Goal: Communication & Community: Answer question/provide support

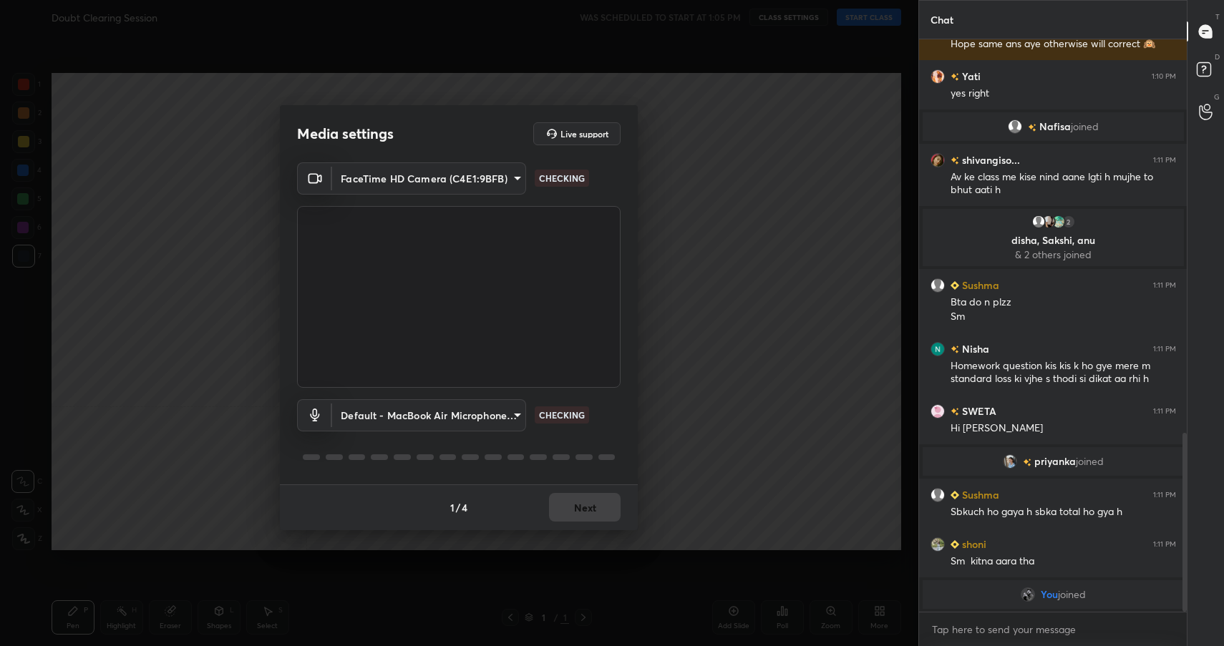
scroll to position [1129, 0]
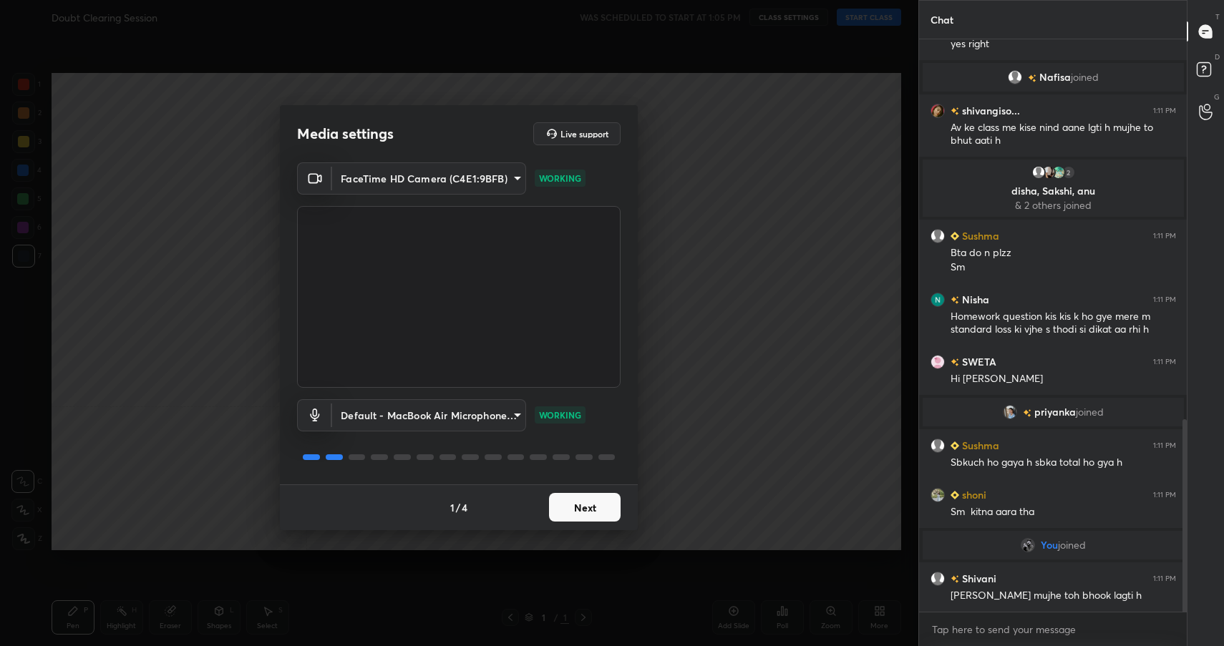
click at [575, 511] on button "Next" at bounding box center [585, 507] width 72 height 29
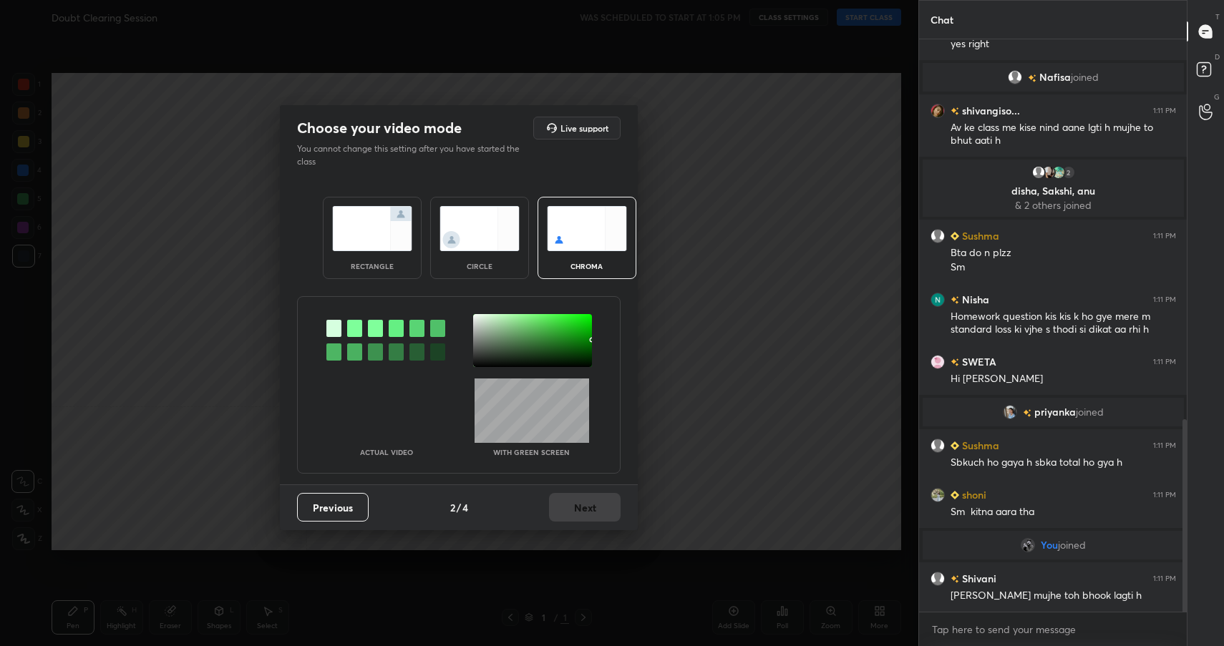
click at [385, 239] on img at bounding box center [372, 228] width 80 height 45
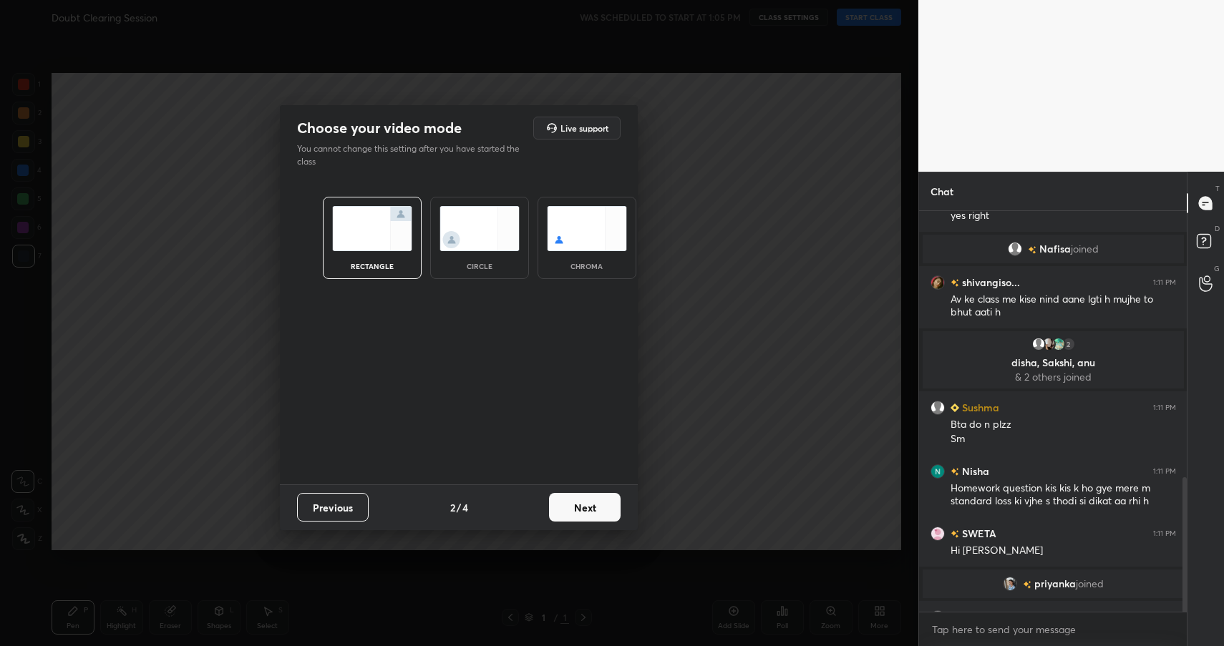
scroll to position [5, 5]
click at [590, 520] on button "Next" at bounding box center [585, 507] width 72 height 29
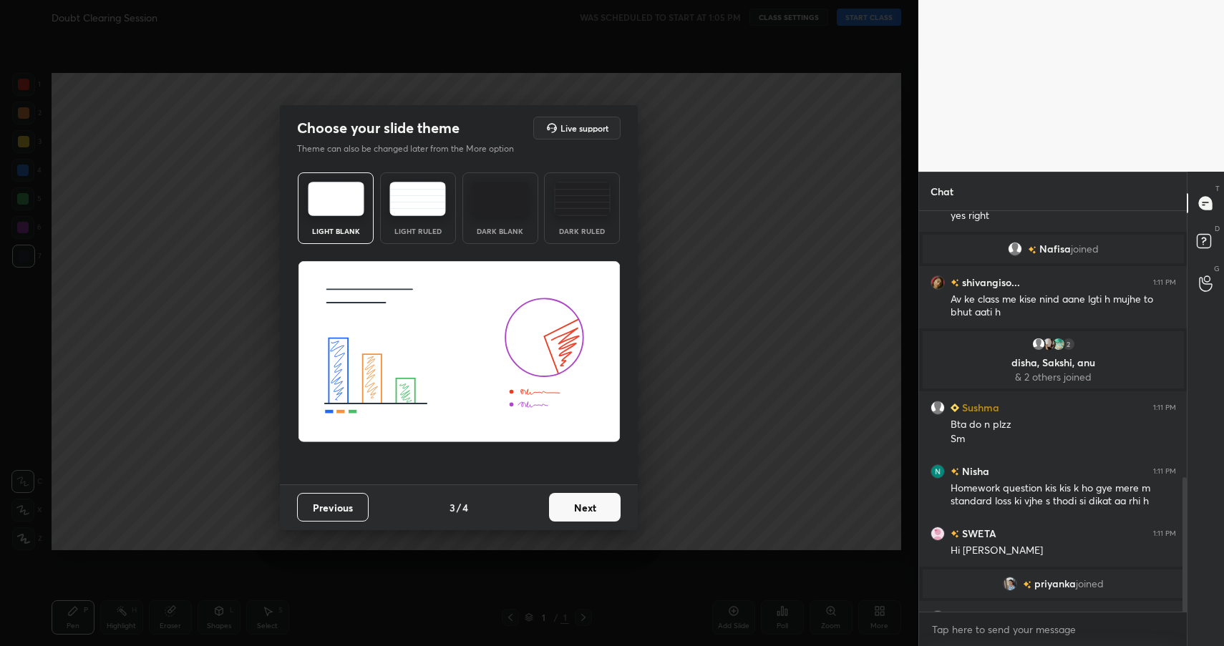
click at [603, 514] on button "Next" at bounding box center [585, 507] width 72 height 29
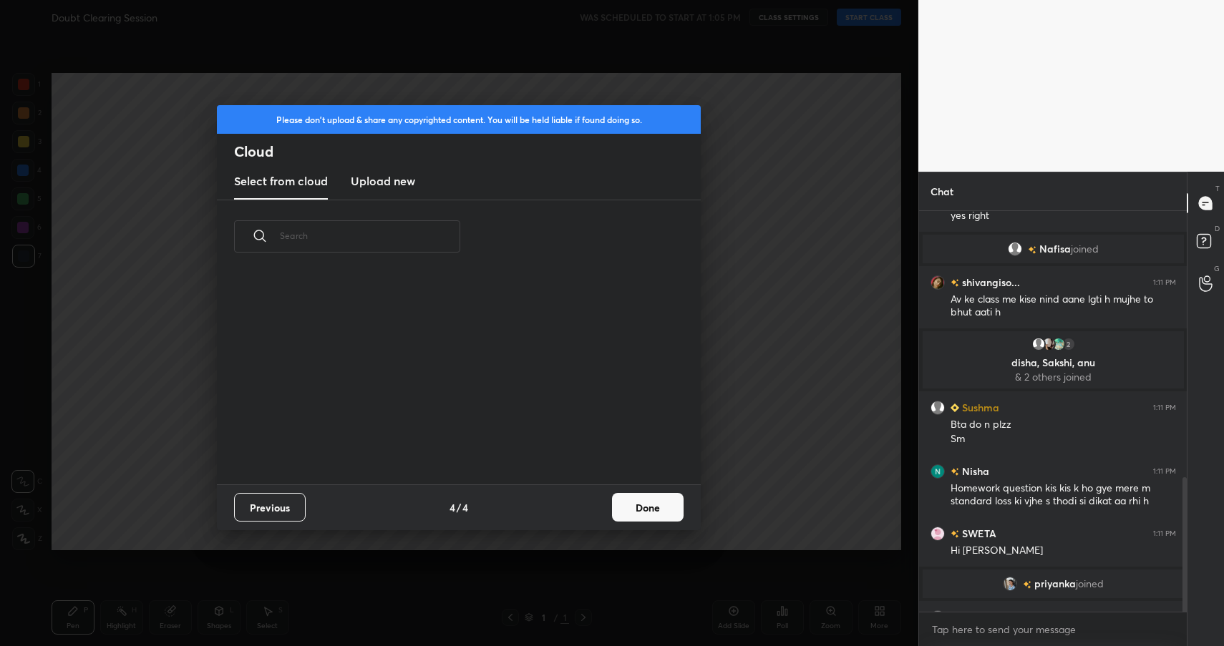
click at [668, 513] on button "Done" at bounding box center [648, 507] width 72 height 29
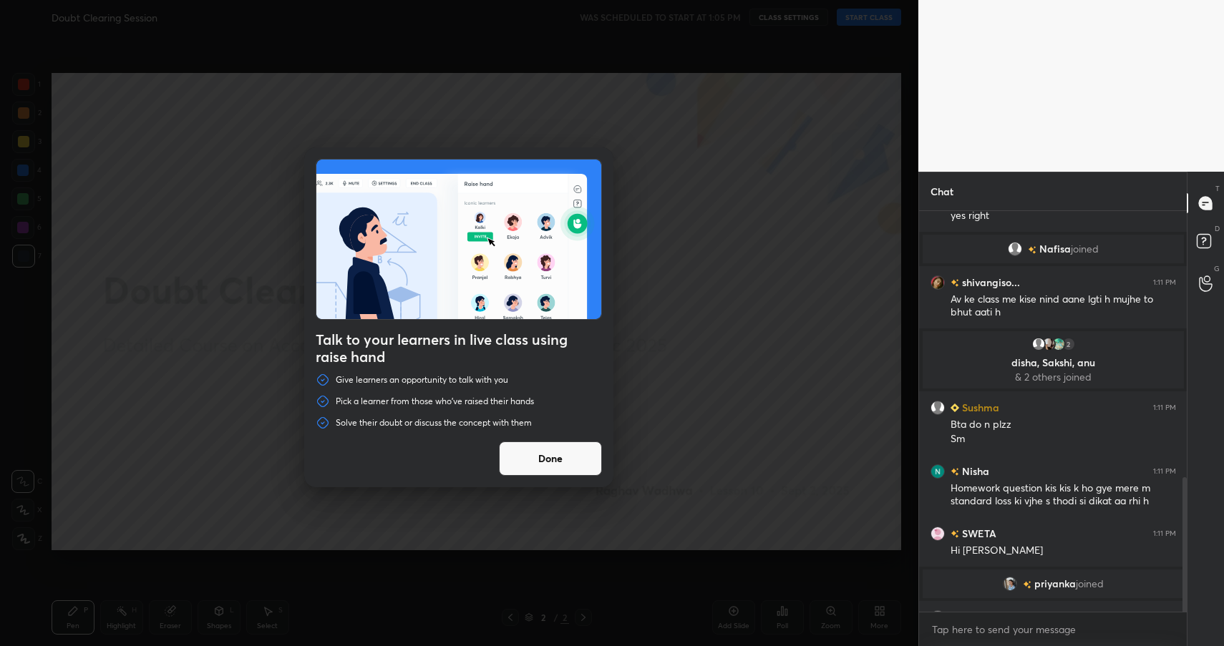
click at [564, 465] on button "Done" at bounding box center [550, 459] width 103 height 34
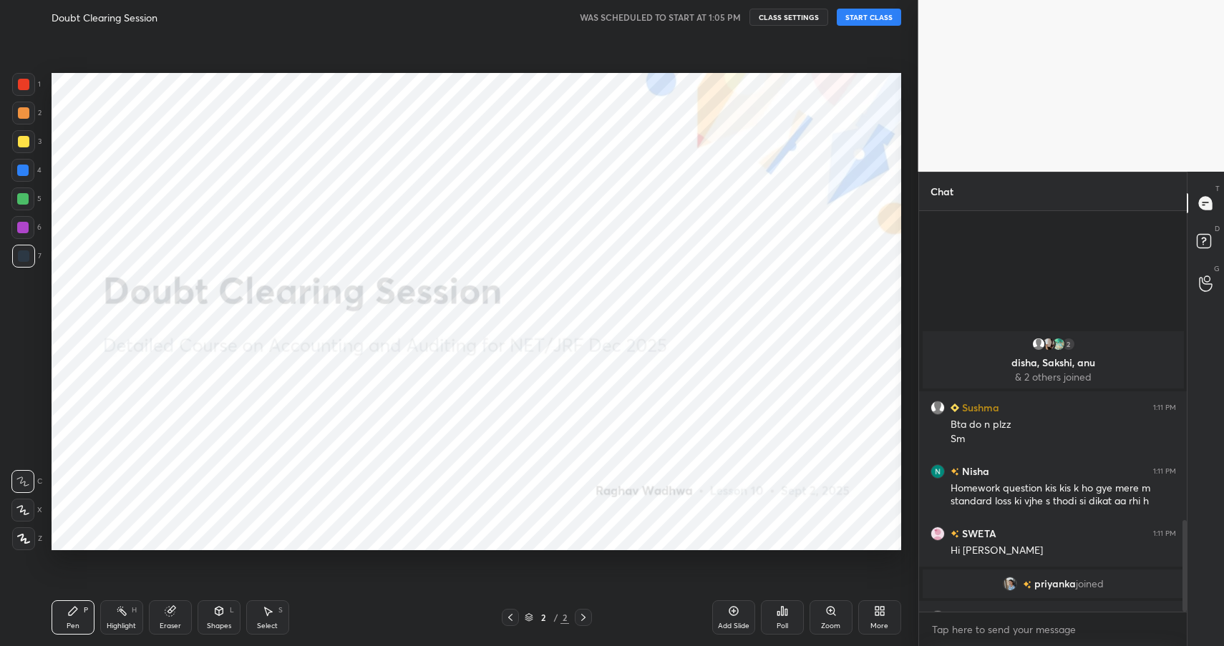
scroll to position [1350, 0]
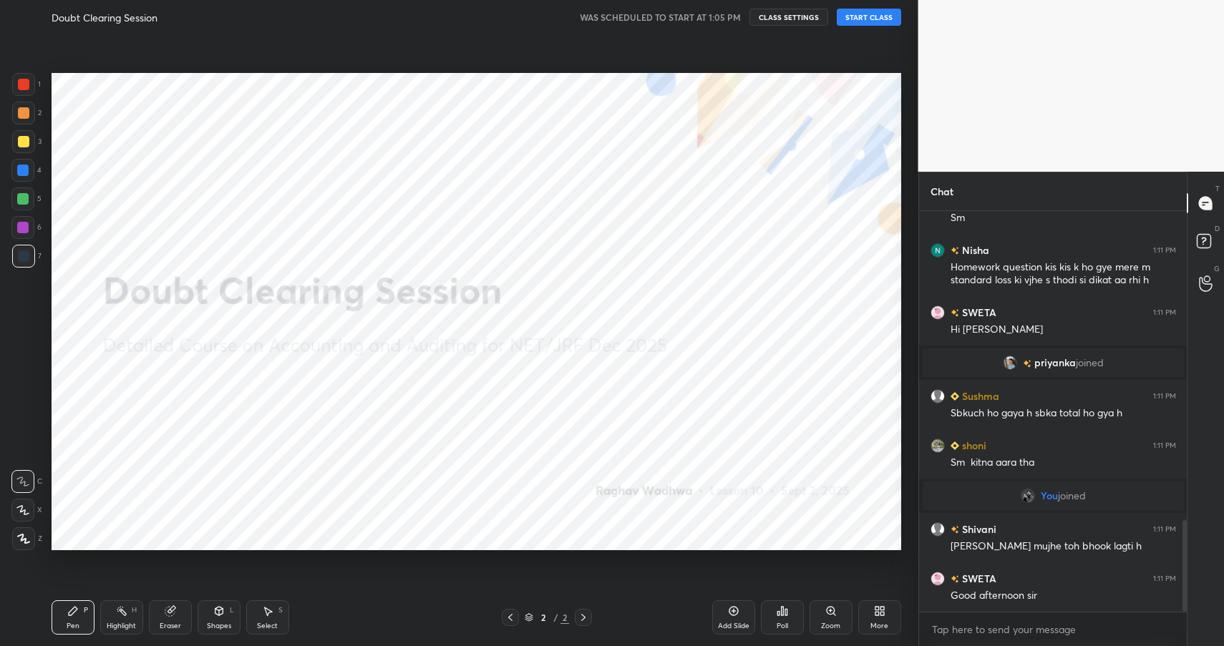
click at [852, 19] on button "START CLASS" at bounding box center [869, 17] width 64 height 17
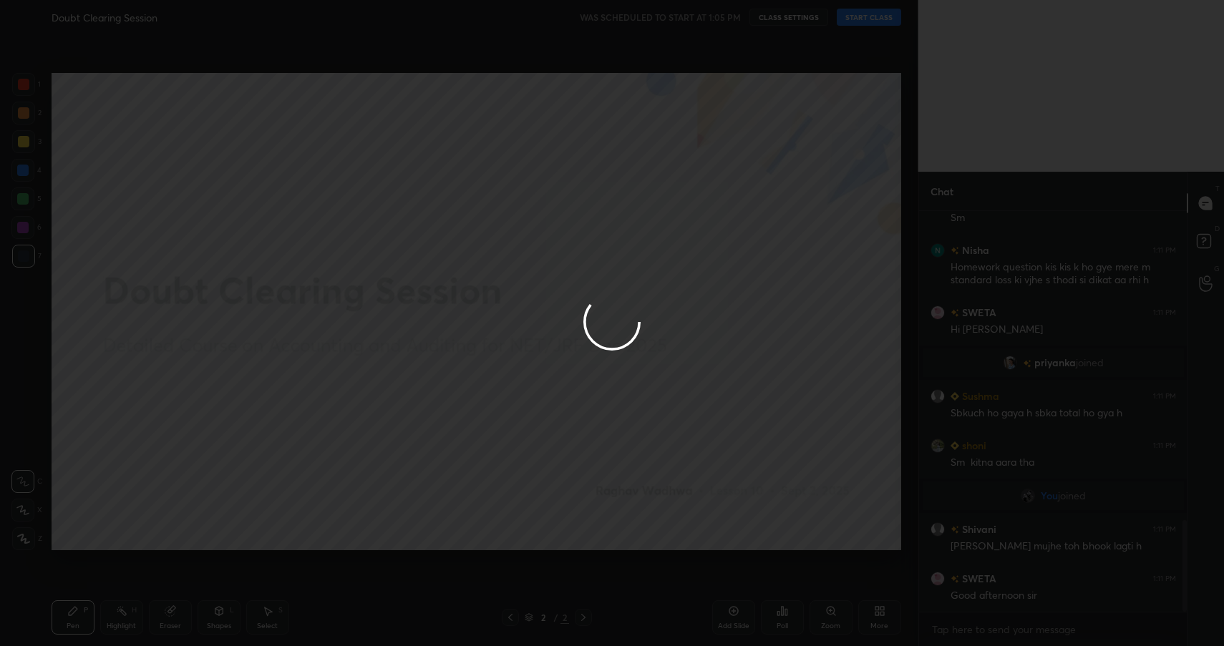
scroll to position [1413, 0]
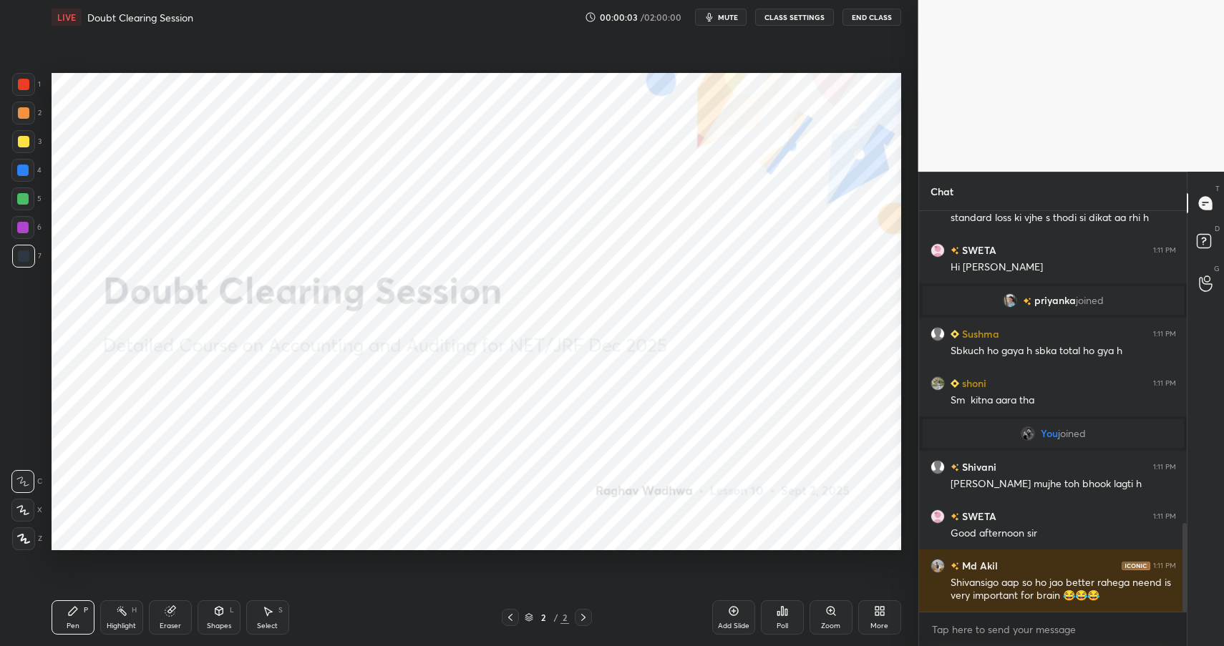
click at [849, 20] on button "End Class" at bounding box center [871, 17] width 59 height 17
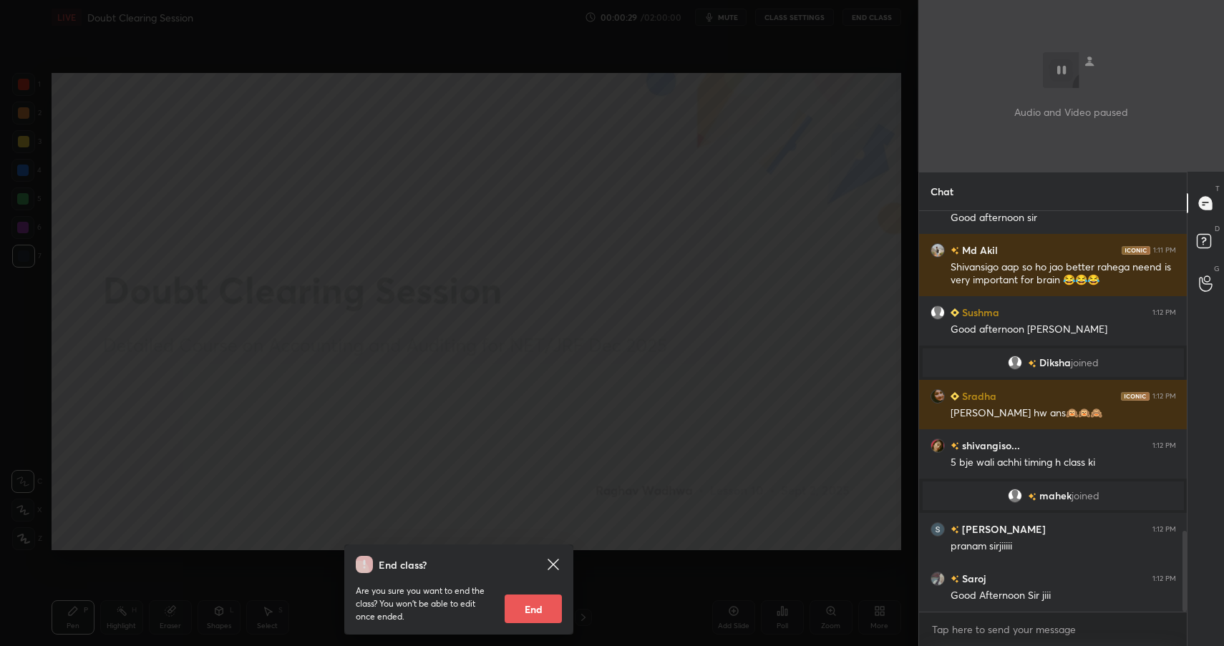
scroll to position [1625, 0]
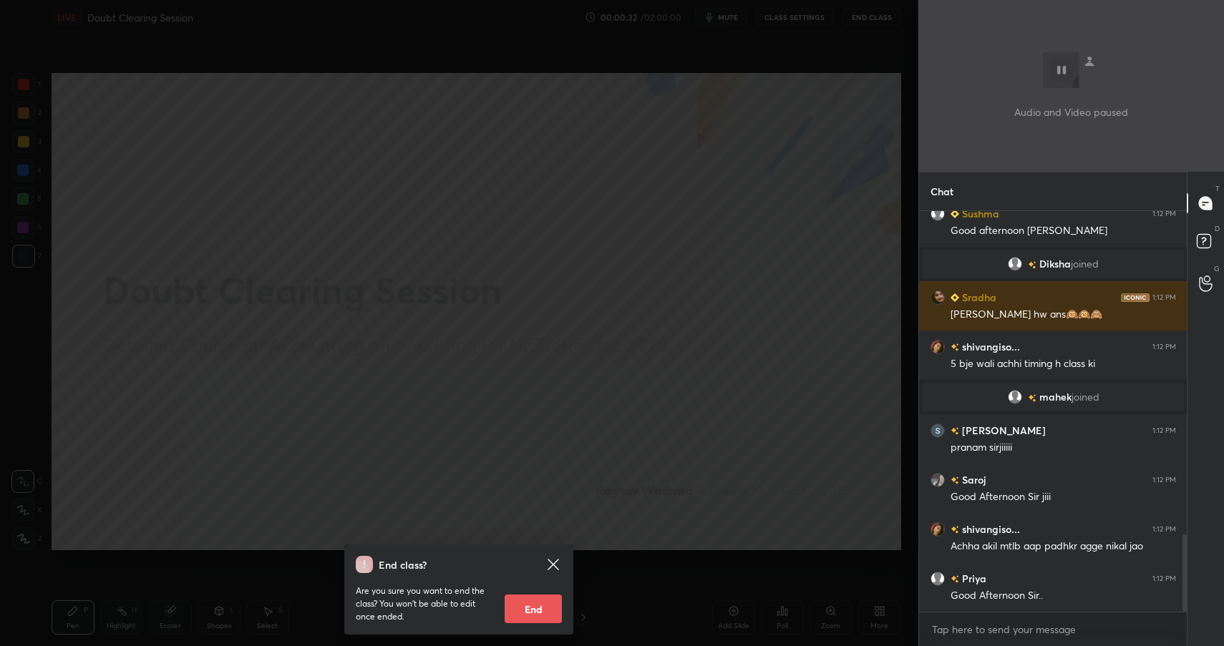
click at [782, 157] on div "End class? Are you sure you want to end the class? You won’t be able to edit on…" at bounding box center [459, 323] width 918 height 646
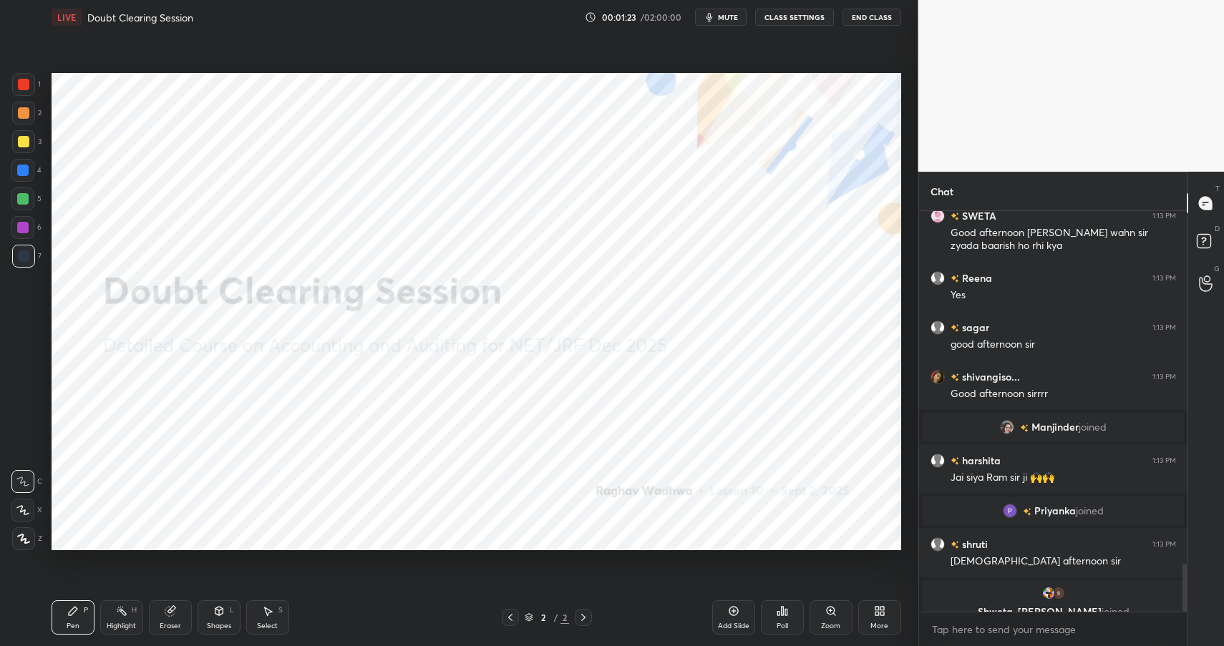
scroll to position [2943, 0]
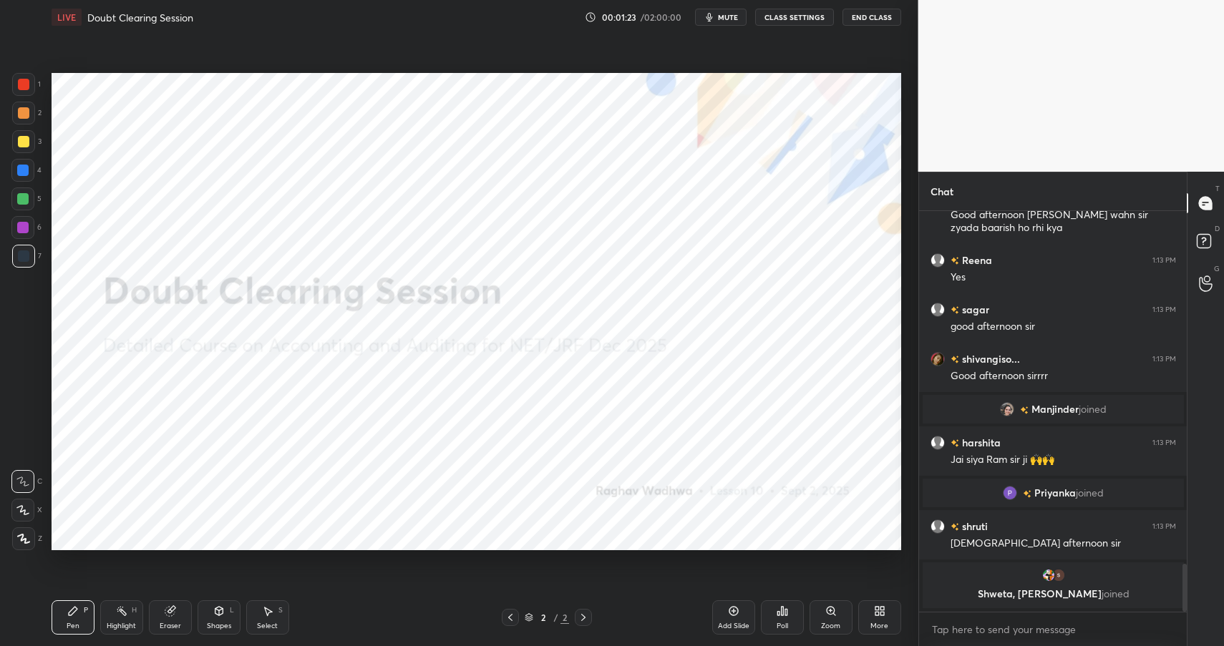
click at [884, 612] on icon at bounding box center [879, 610] width 11 height 11
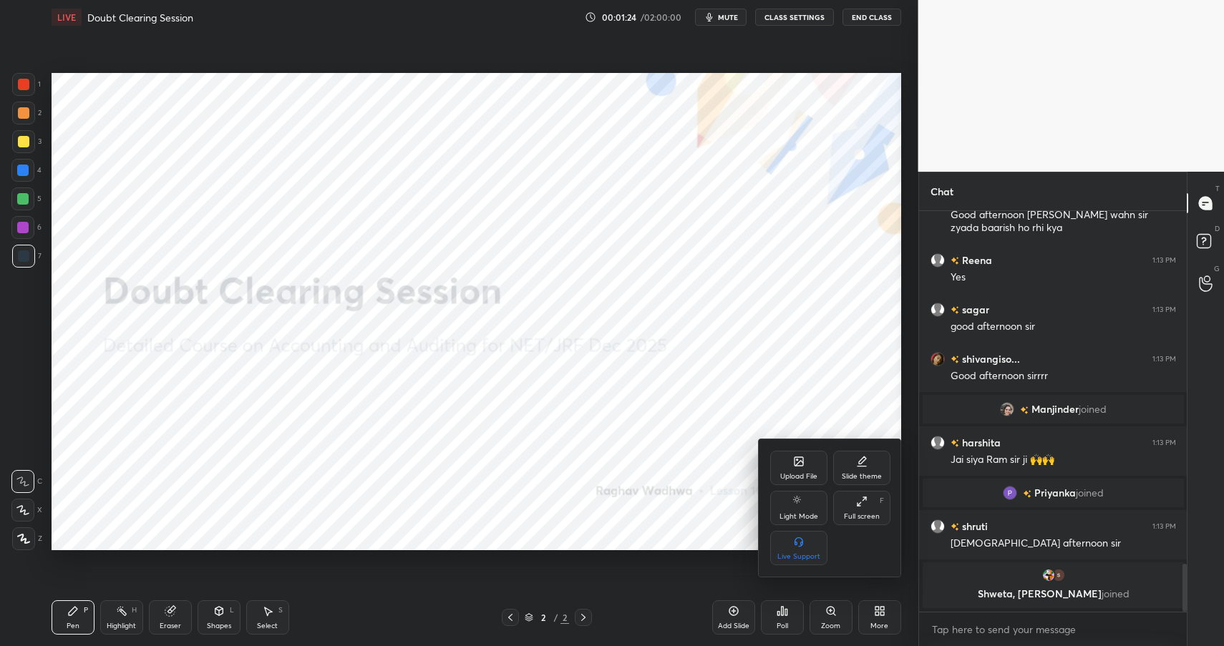
click at [799, 459] on icon at bounding box center [798, 461] width 9 height 9
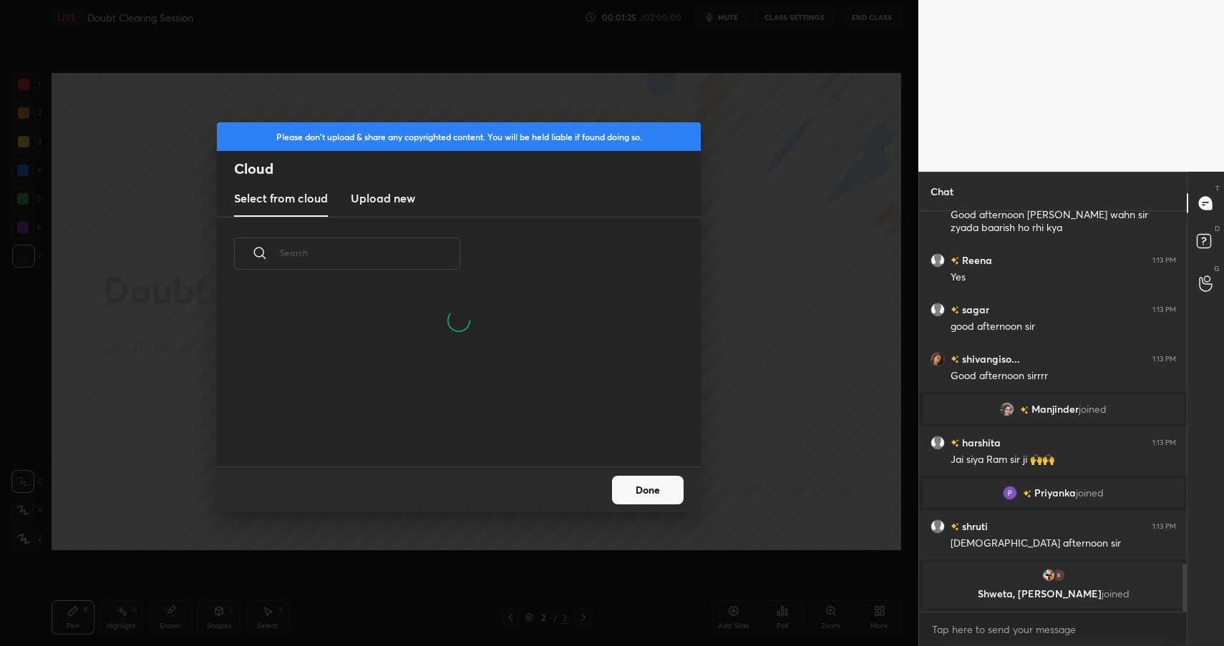
click at [401, 203] on h3 "Upload new" at bounding box center [383, 198] width 64 height 17
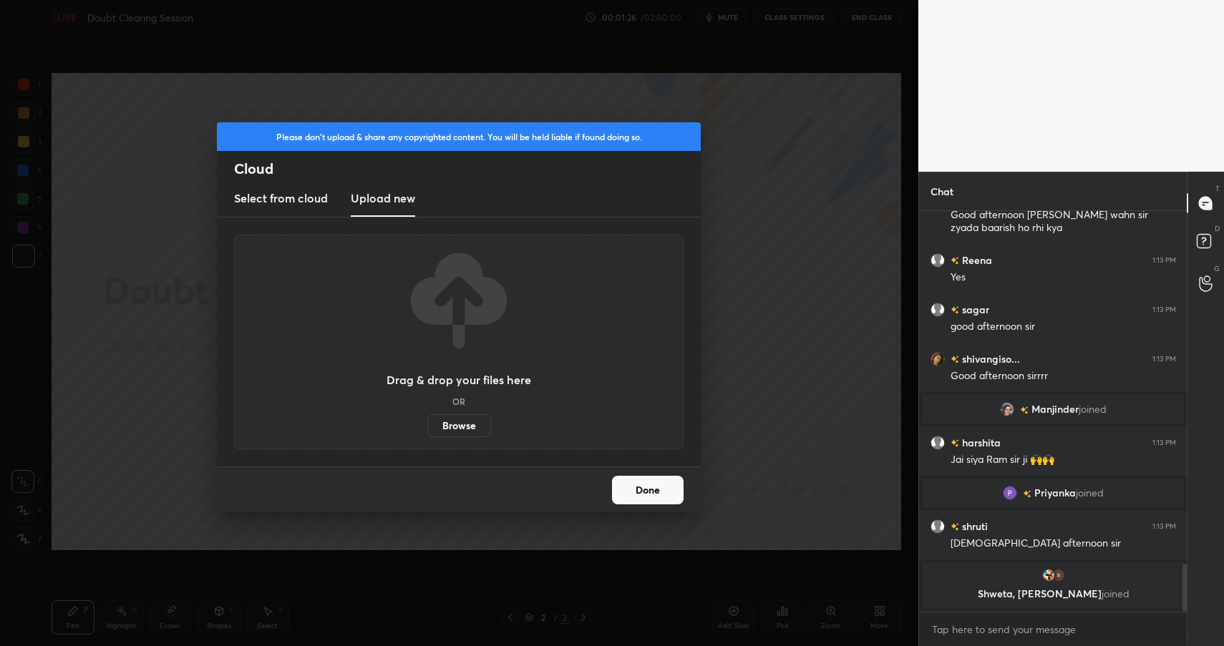
click at [469, 436] on label "Browse" at bounding box center [459, 425] width 64 height 23
click at [427, 436] on input "Browse" at bounding box center [427, 425] width 0 height 23
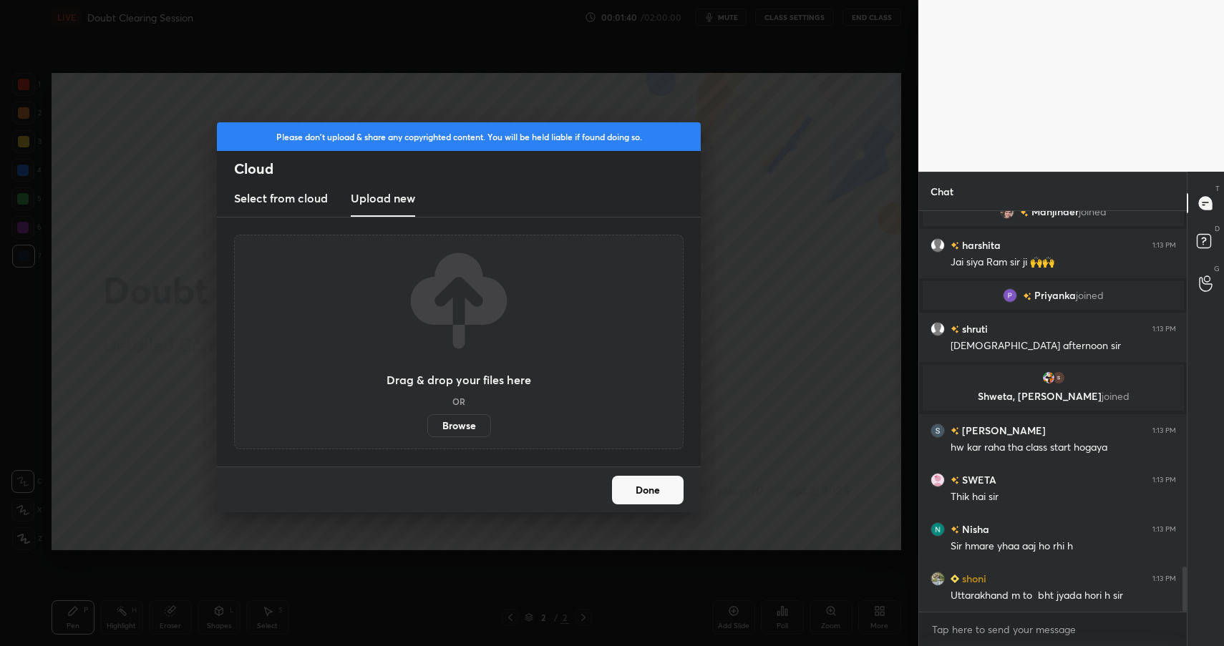
scroll to position [3149, 0]
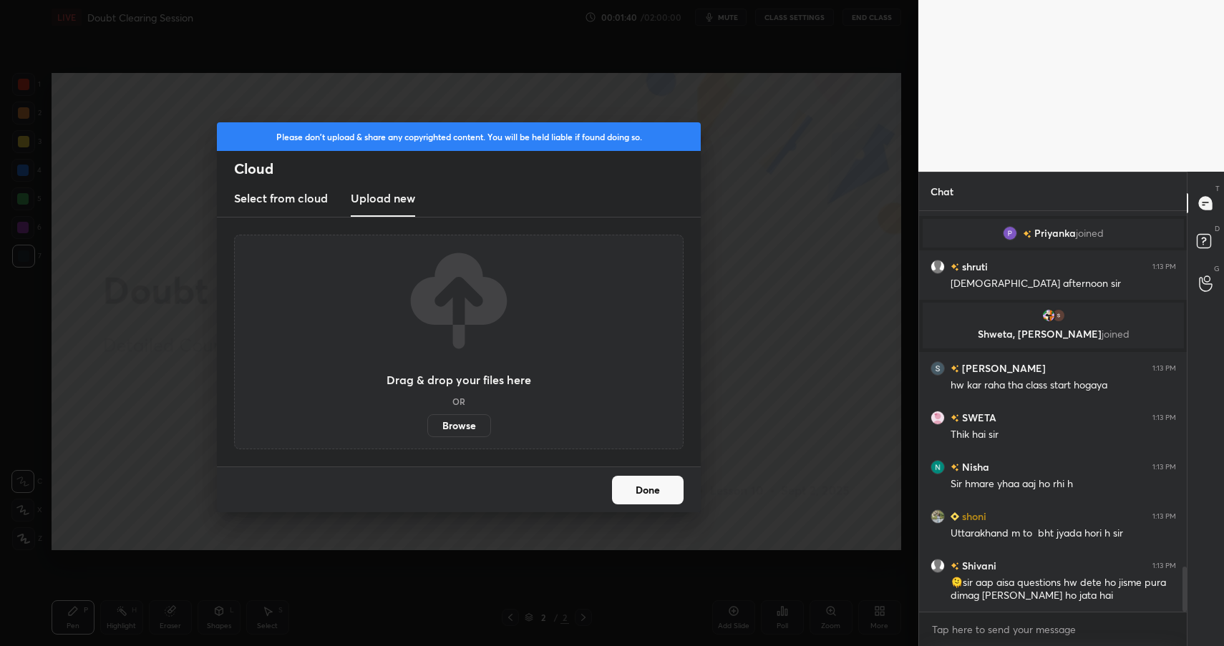
click at [635, 490] on button "Done" at bounding box center [648, 490] width 72 height 29
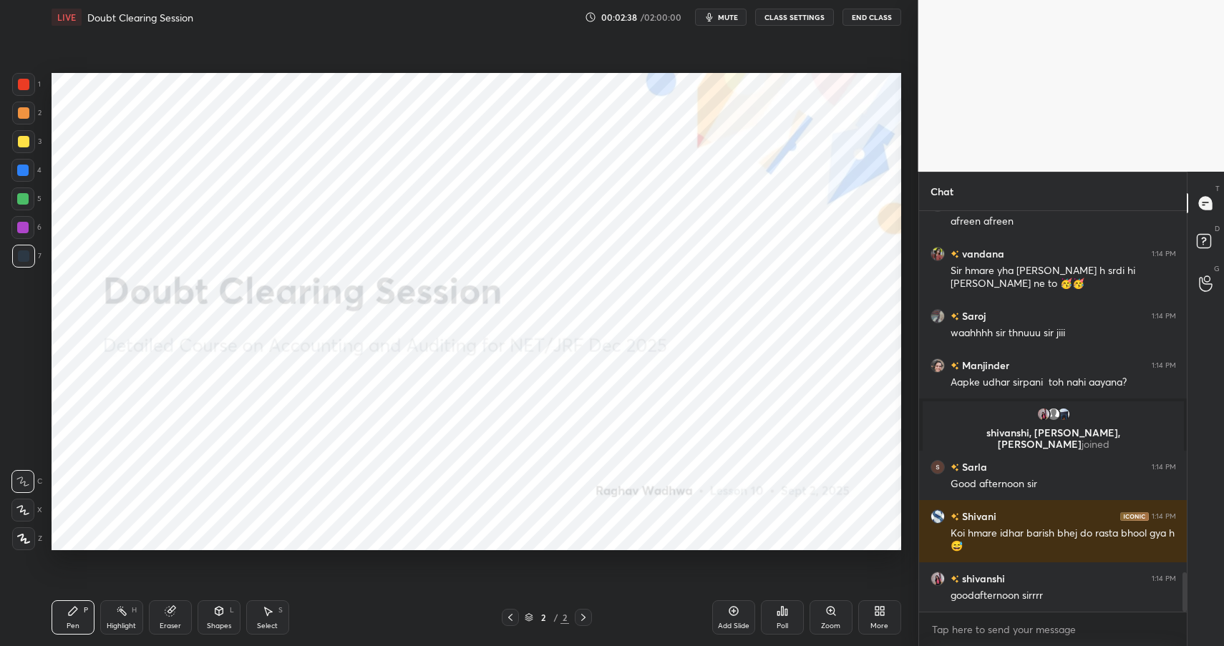
scroll to position [3674, 0]
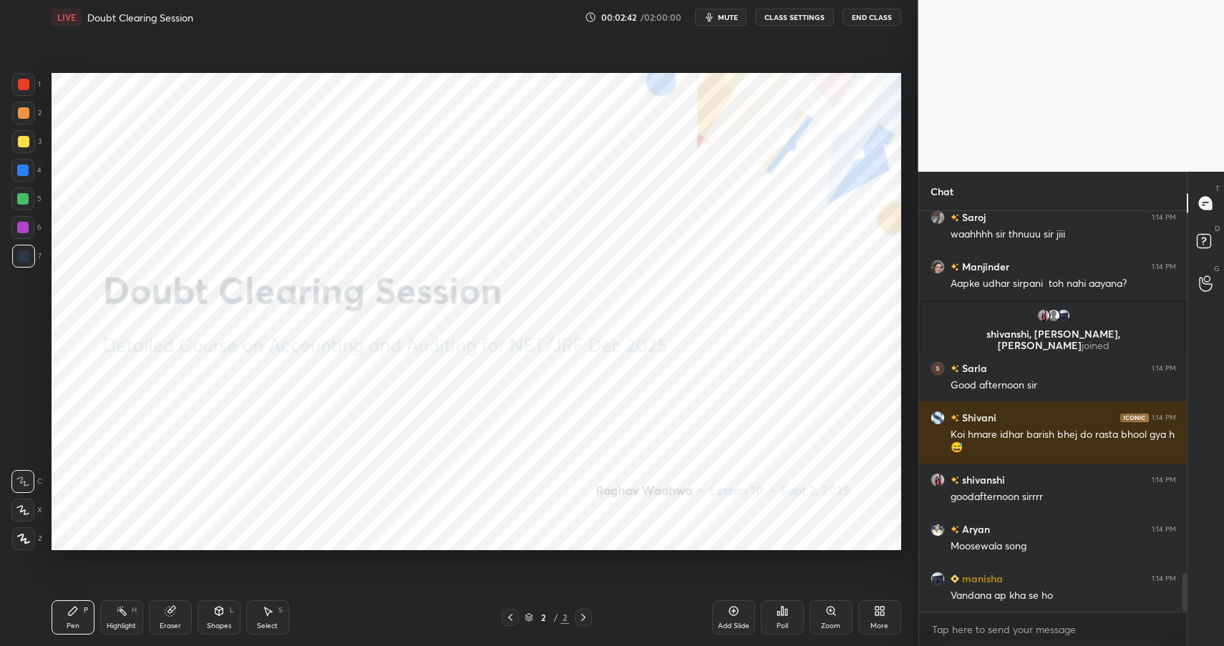
click at [878, 613] on icon at bounding box center [877, 614] width 4 height 4
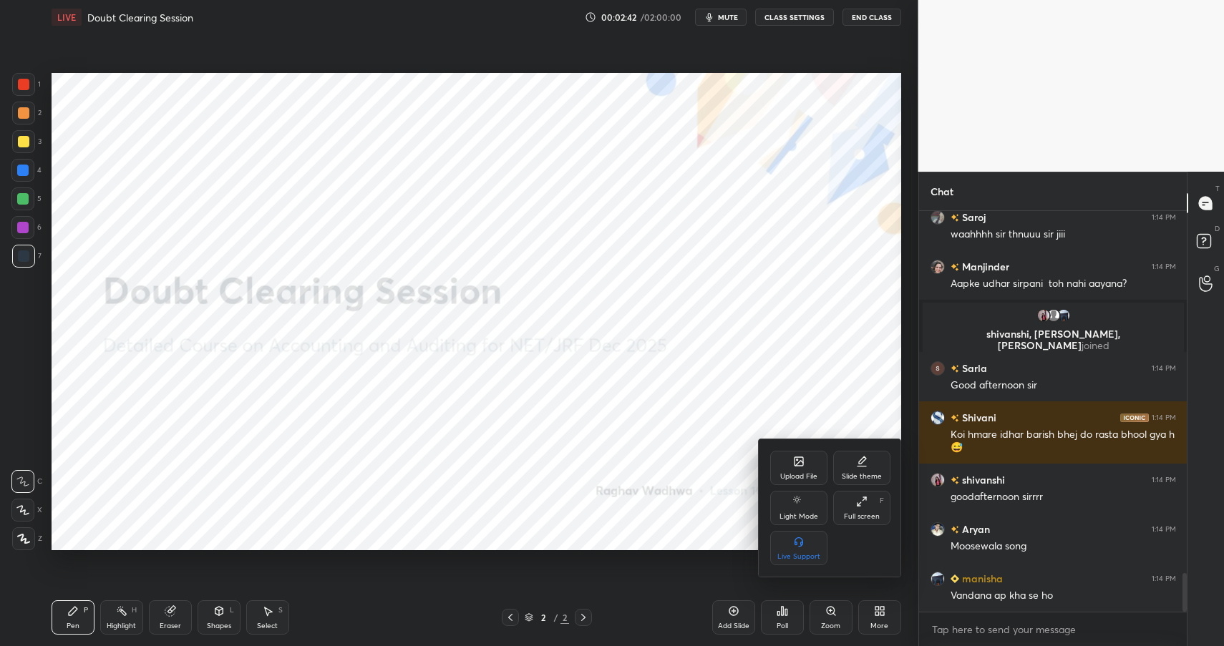
click at [878, 613] on div at bounding box center [612, 323] width 1224 height 646
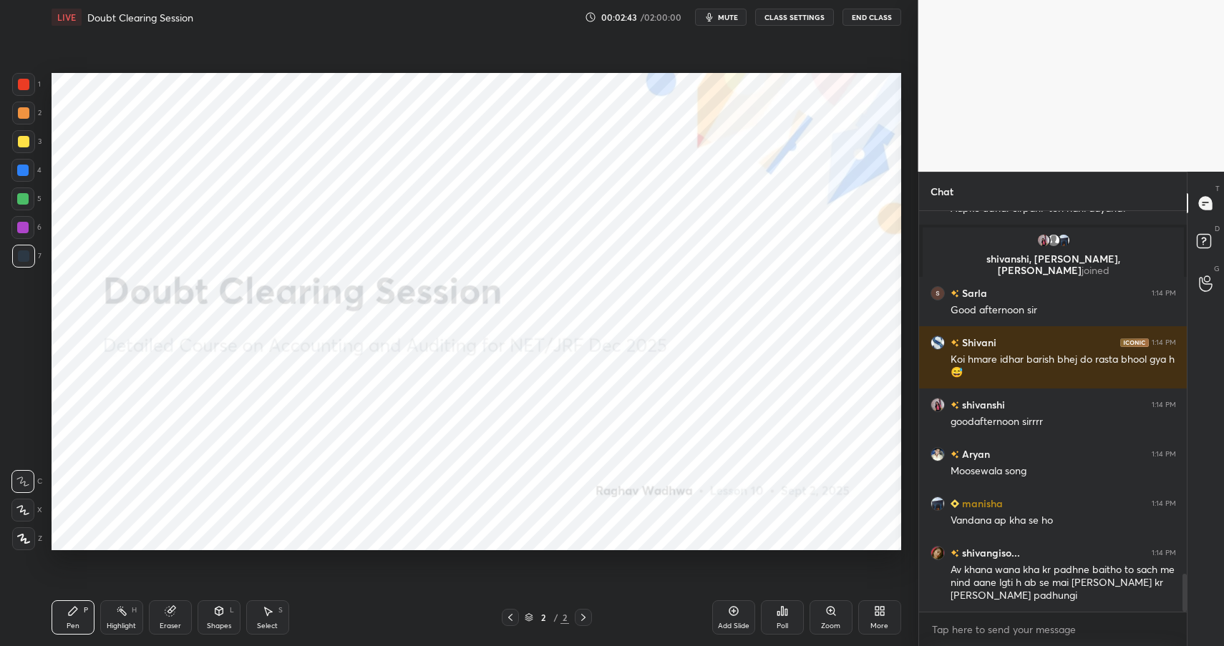
click at [877, 612] on icon at bounding box center [877, 614] width 4 height 4
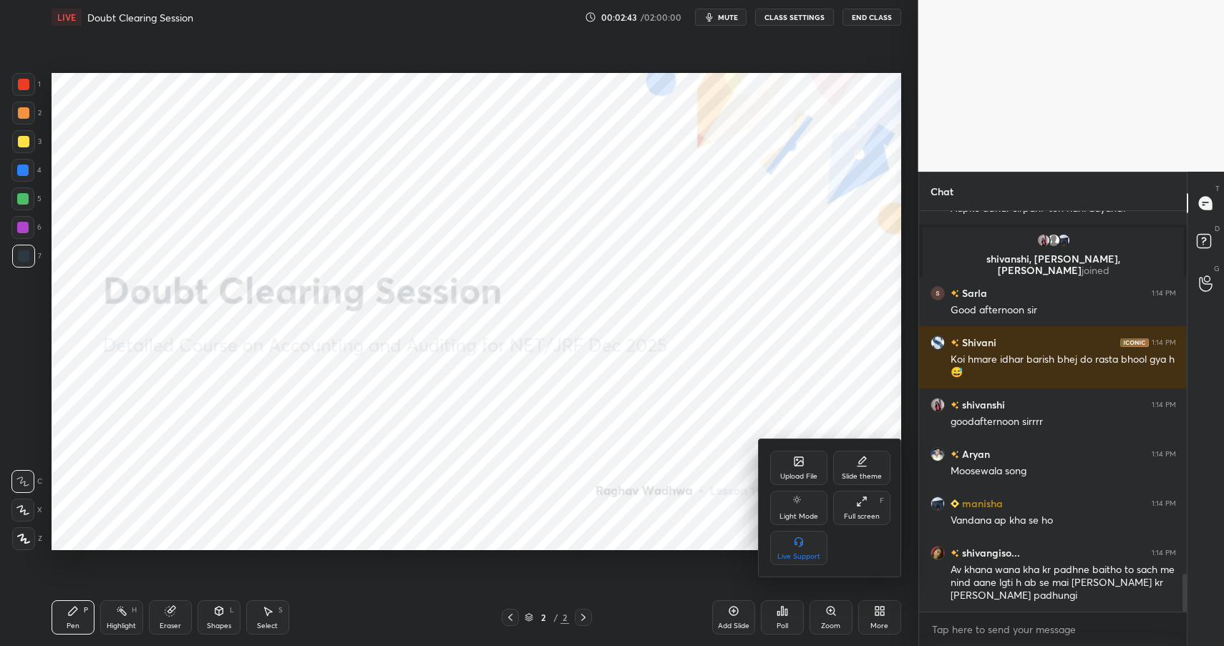
scroll to position [3895, 0]
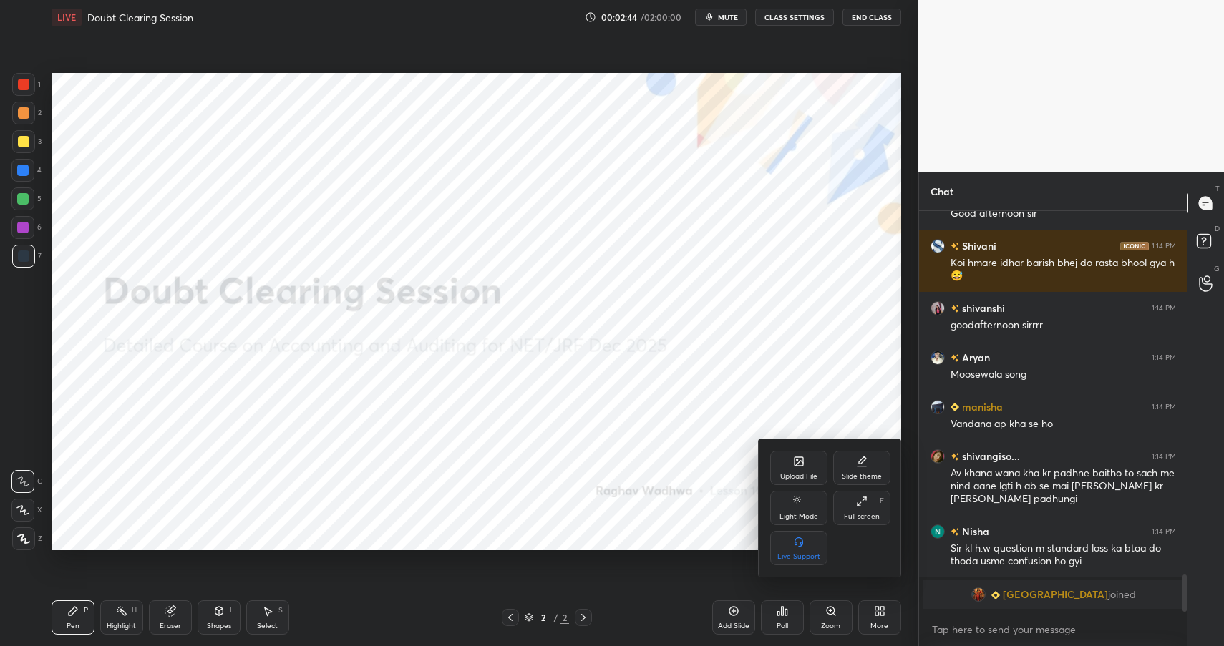
click at [796, 473] on div "Upload File" at bounding box center [798, 476] width 37 height 7
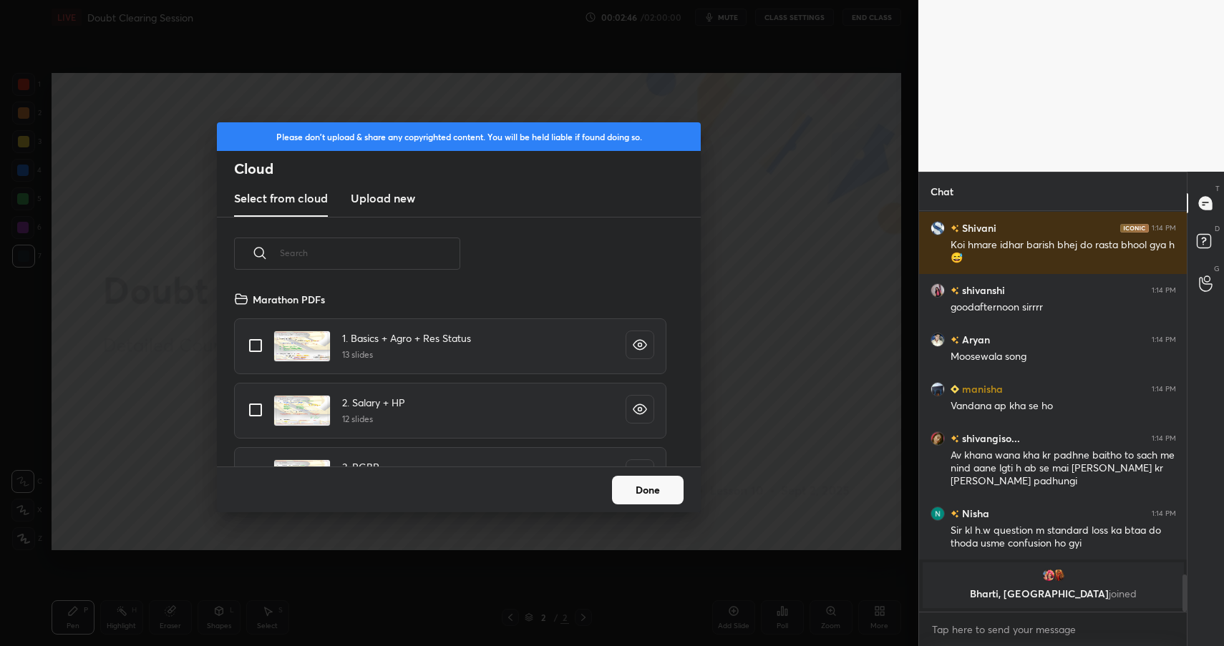
scroll to position [3852, 0]
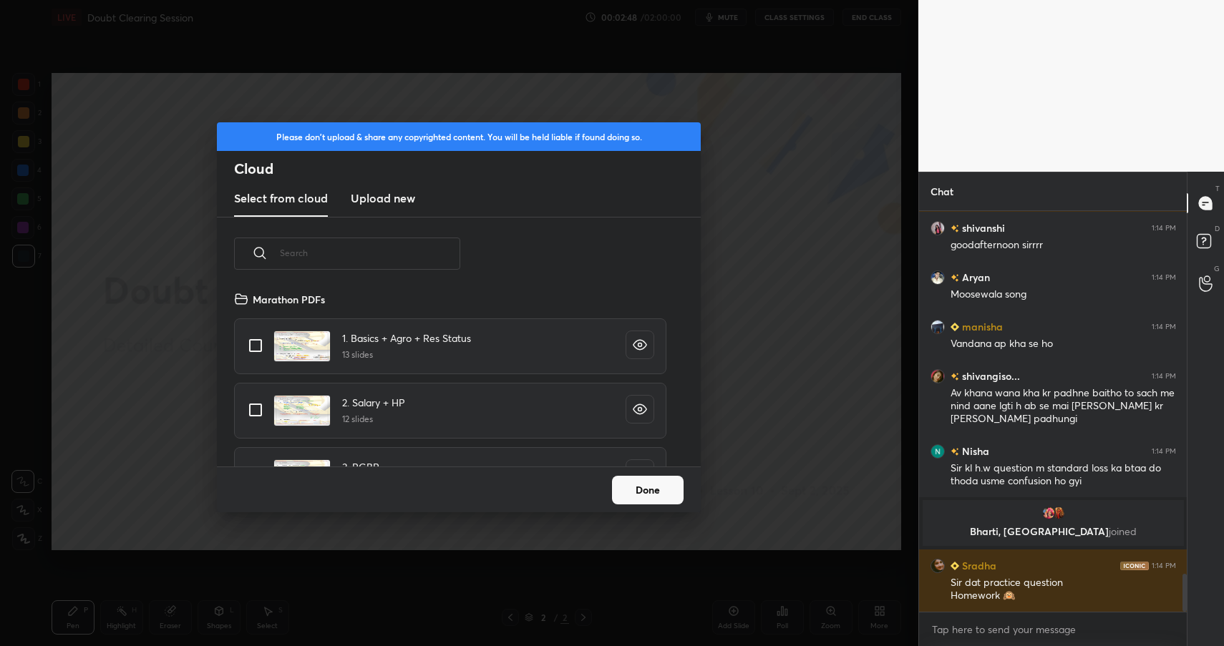
click at [369, 197] on h3 "Upload new" at bounding box center [383, 198] width 64 height 17
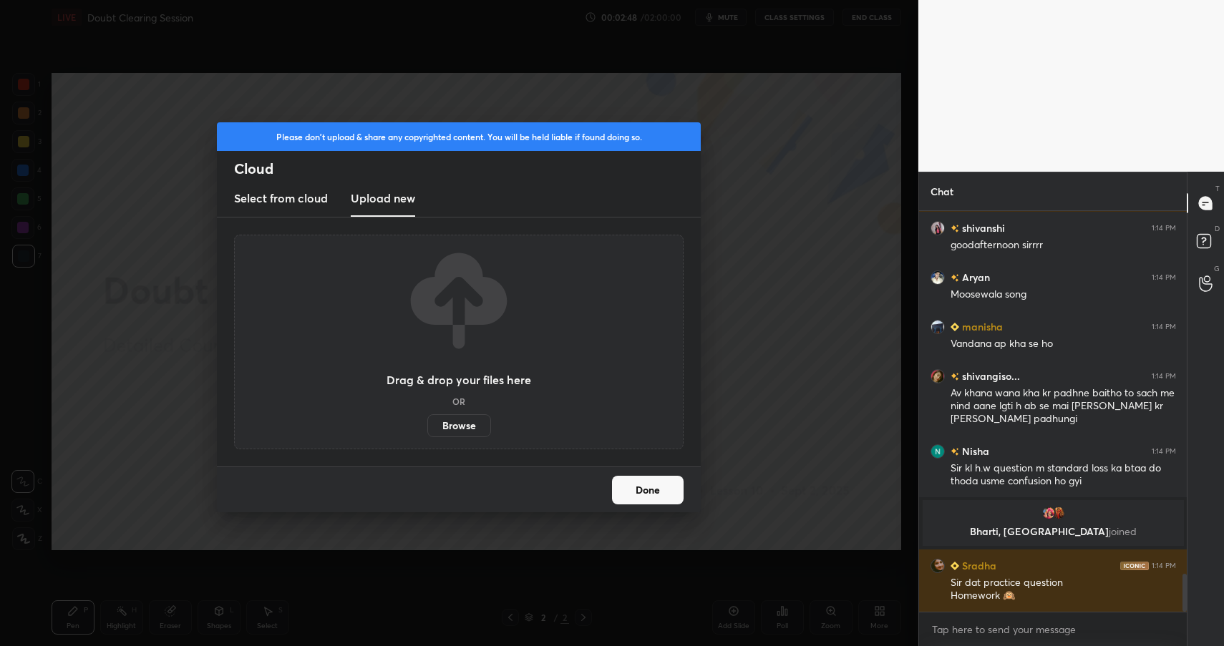
click at [444, 421] on label "Browse" at bounding box center [459, 425] width 64 height 23
click at [427, 421] on input "Browse" at bounding box center [427, 425] width 0 height 23
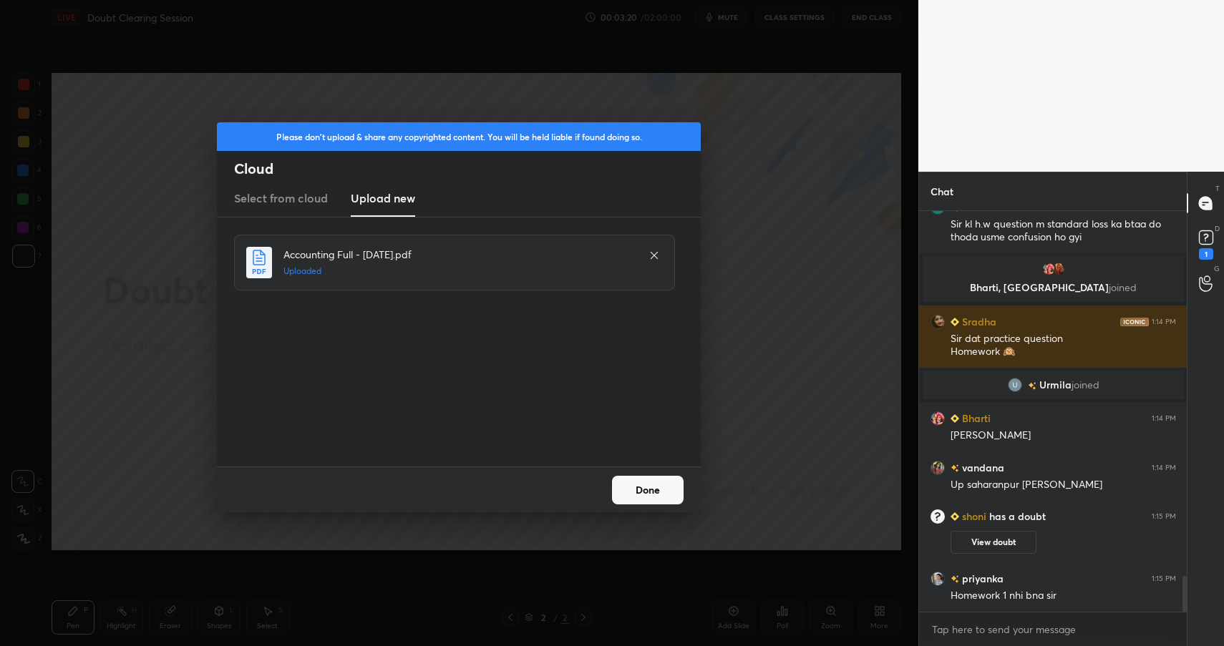
scroll to position [4106, 0]
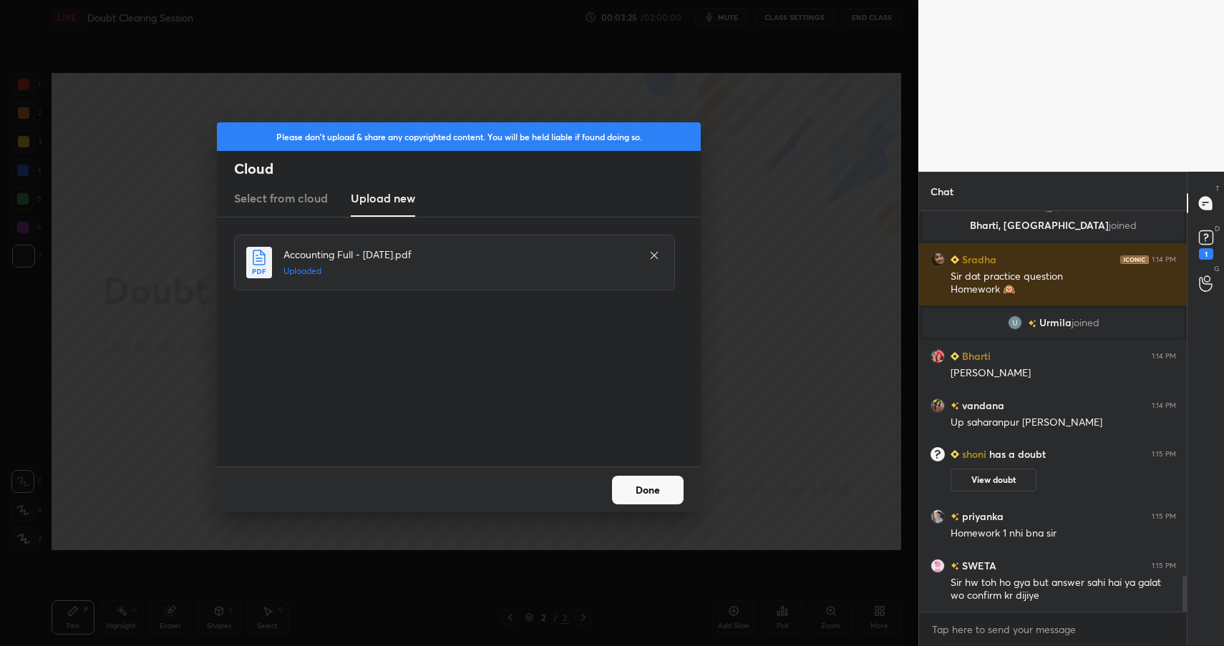
click at [655, 509] on div "Done" at bounding box center [459, 490] width 484 height 46
click at [663, 494] on button "Done" at bounding box center [648, 490] width 72 height 29
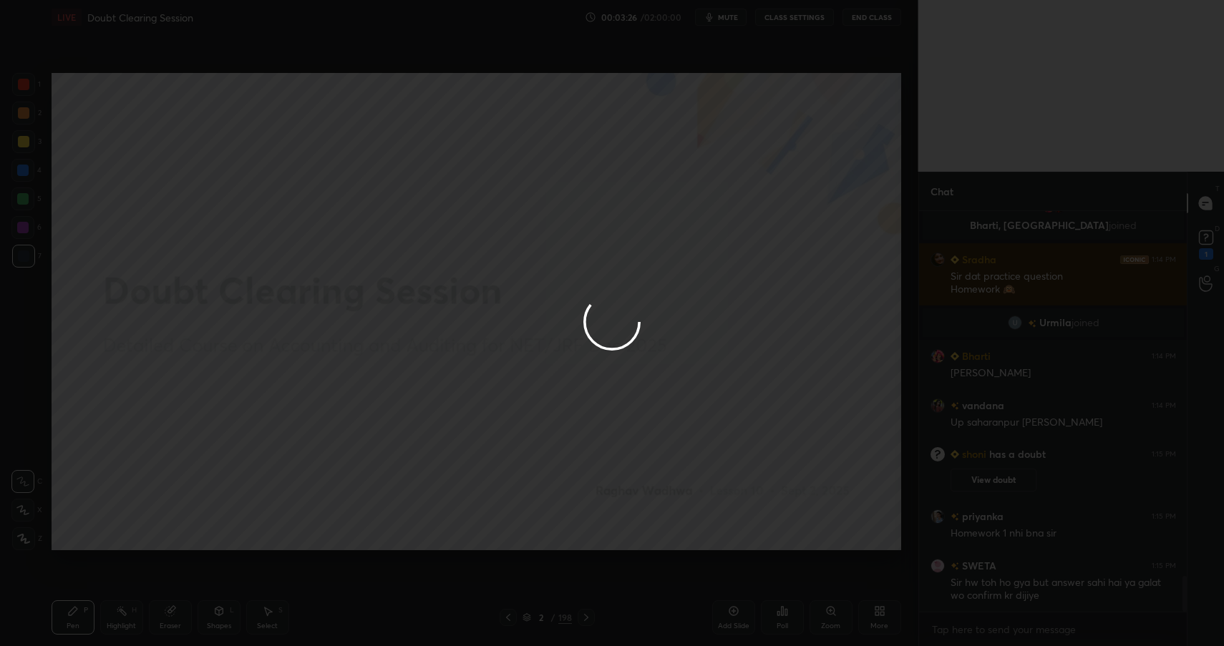
scroll to position [4155, 0]
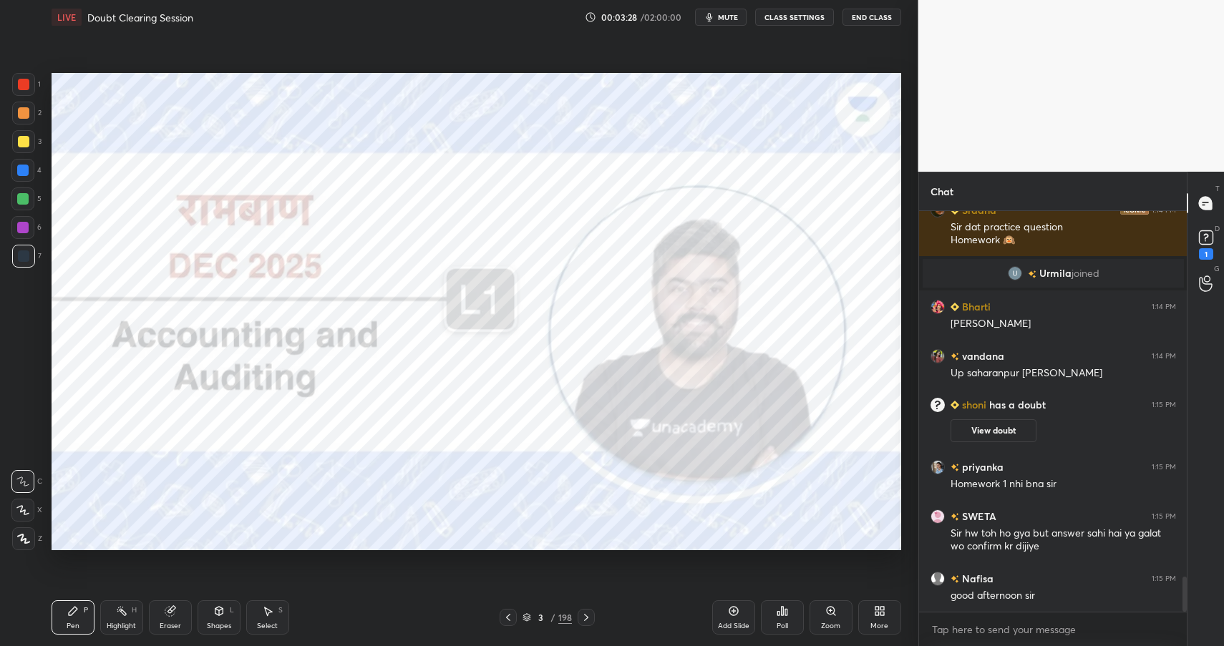
click at [864, 21] on button "End Class" at bounding box center [871, 17] width 59 height 17
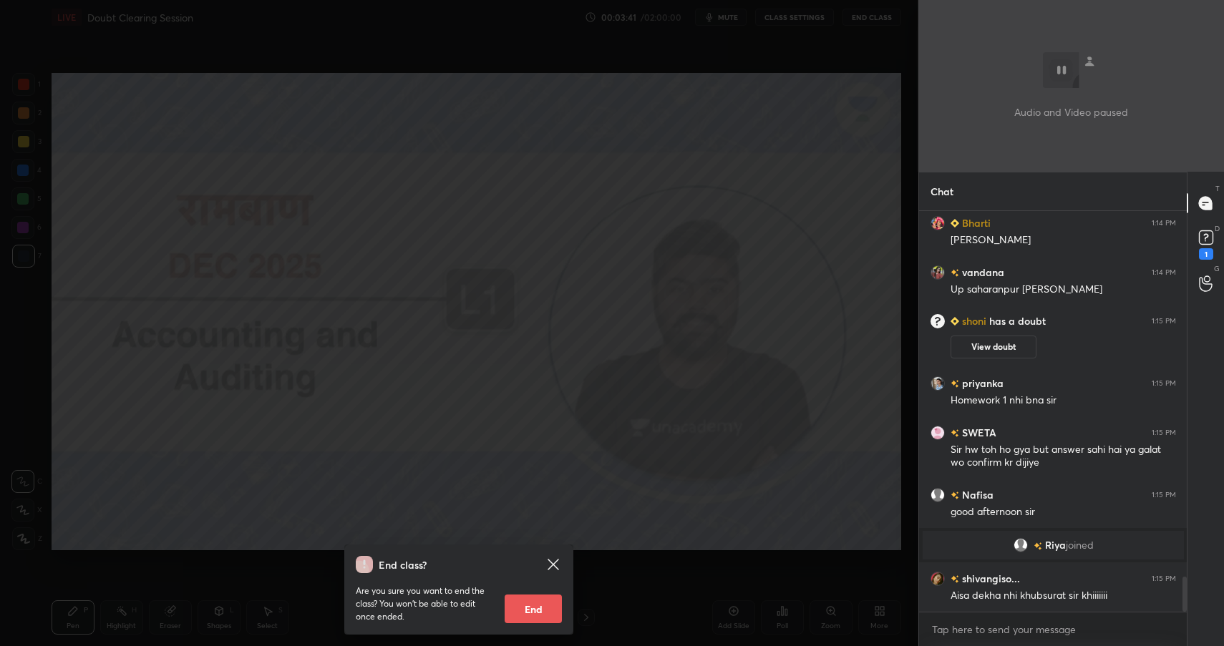
scroll to position [4246, 0]
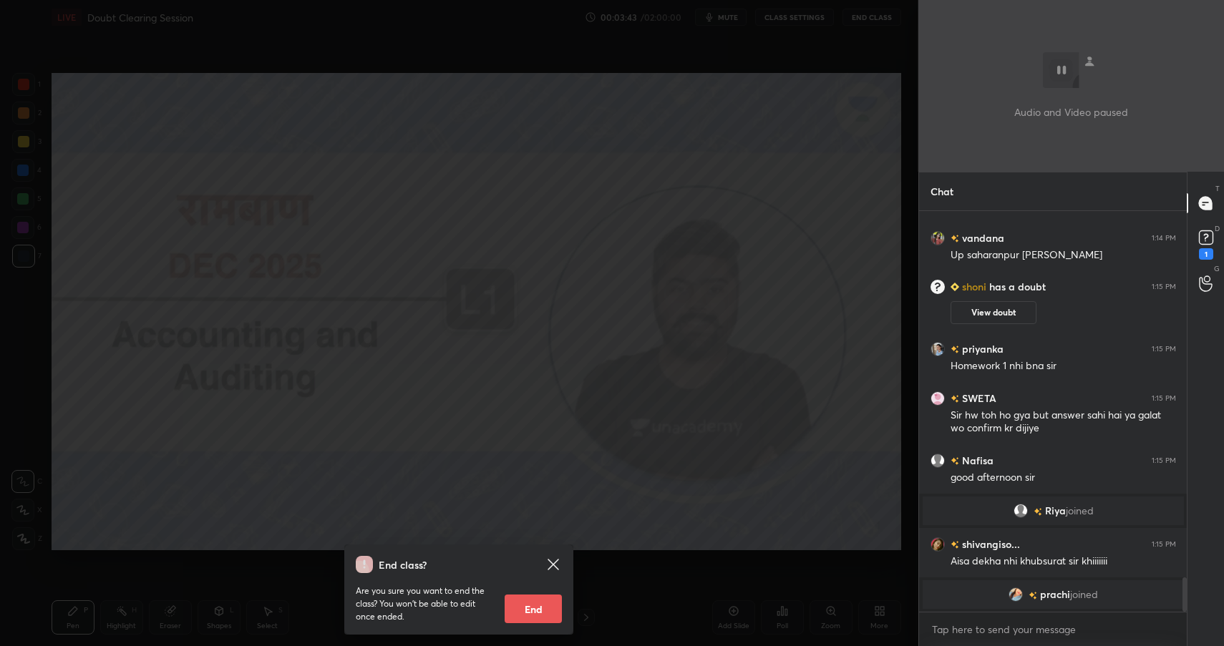
click at [515, 404] on div "End class? Are you sure you want to end the class? You won’t be able to edit on…" at bounding box center [459, 323] width 918 height 646
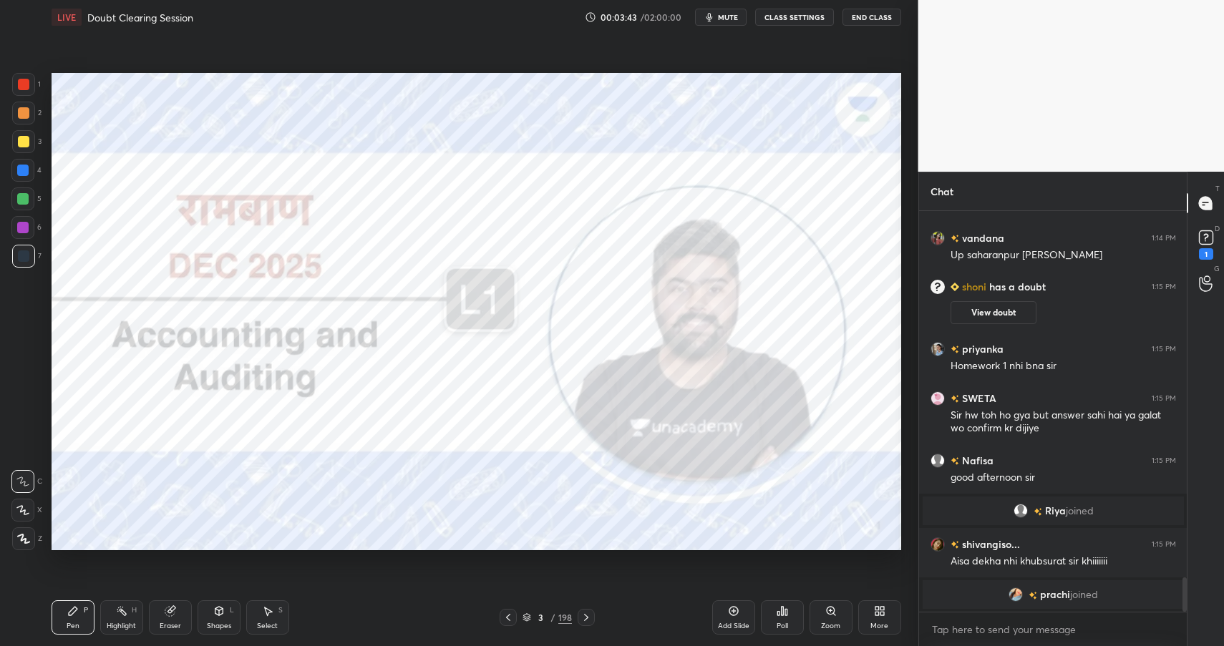
click at [532, 614] on div "3 / 198" at bounding box center [546, 617] width 49 height 13
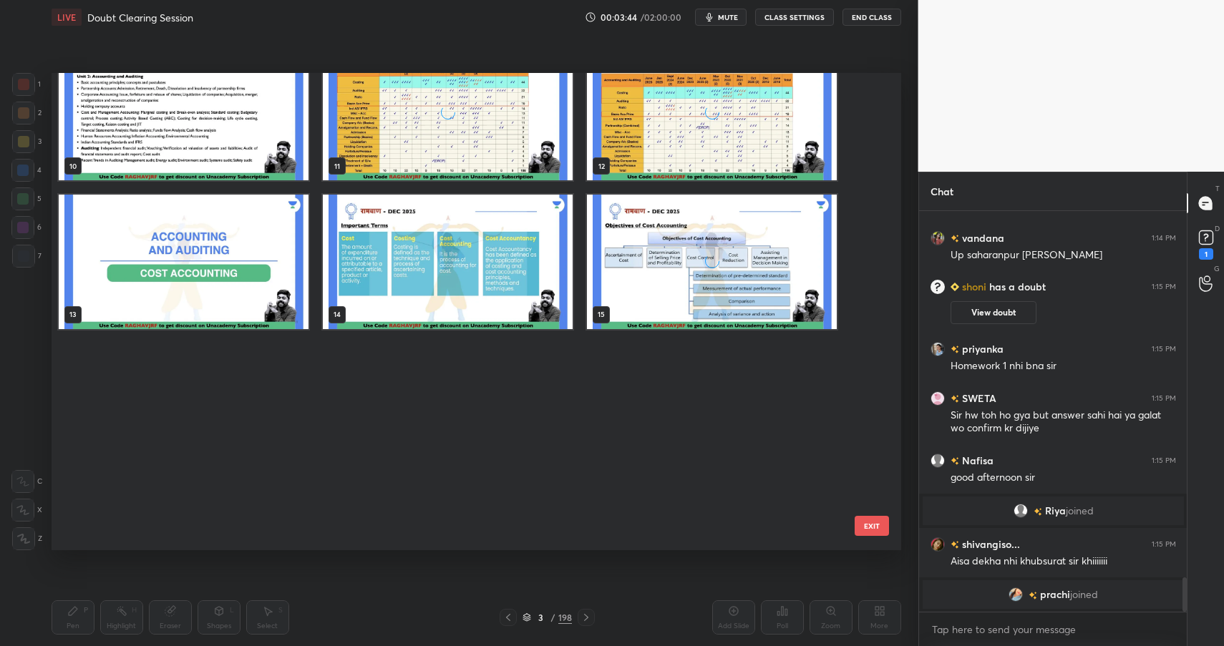
scroll to position [516, 0]
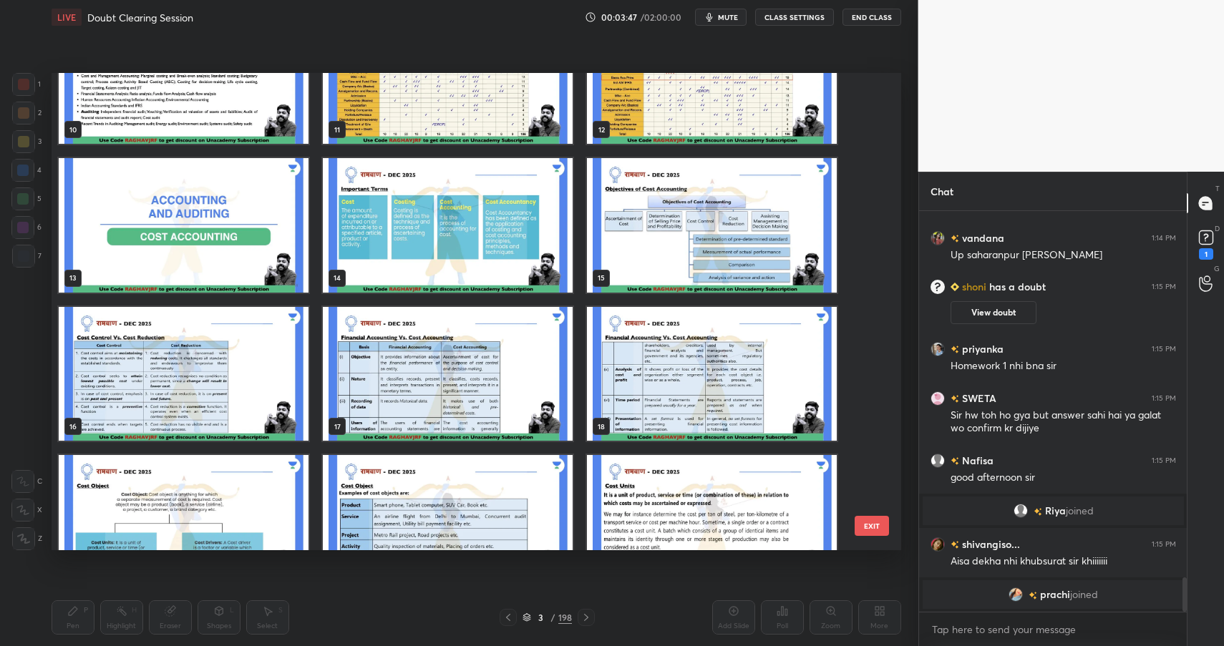
click at [697, 86] on img "grid" at bounding box center [712, 76] width 250 height 135
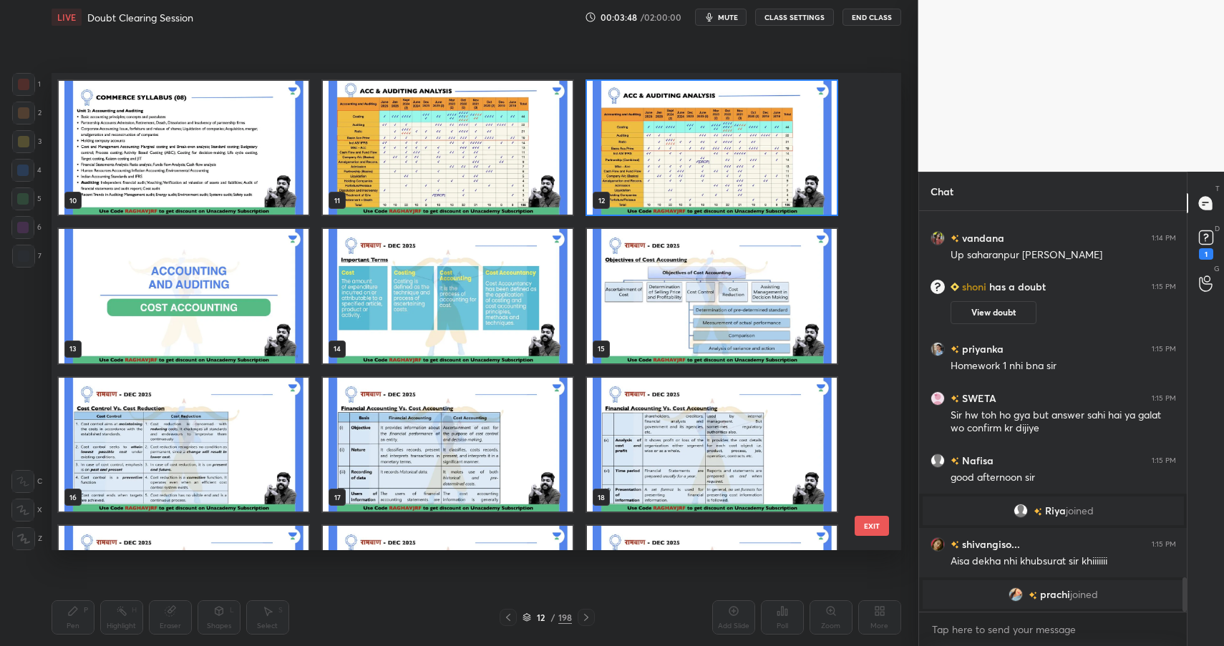
click at [683, 145] on img "grid" at bounding box center [712, 147] width 250 height 135
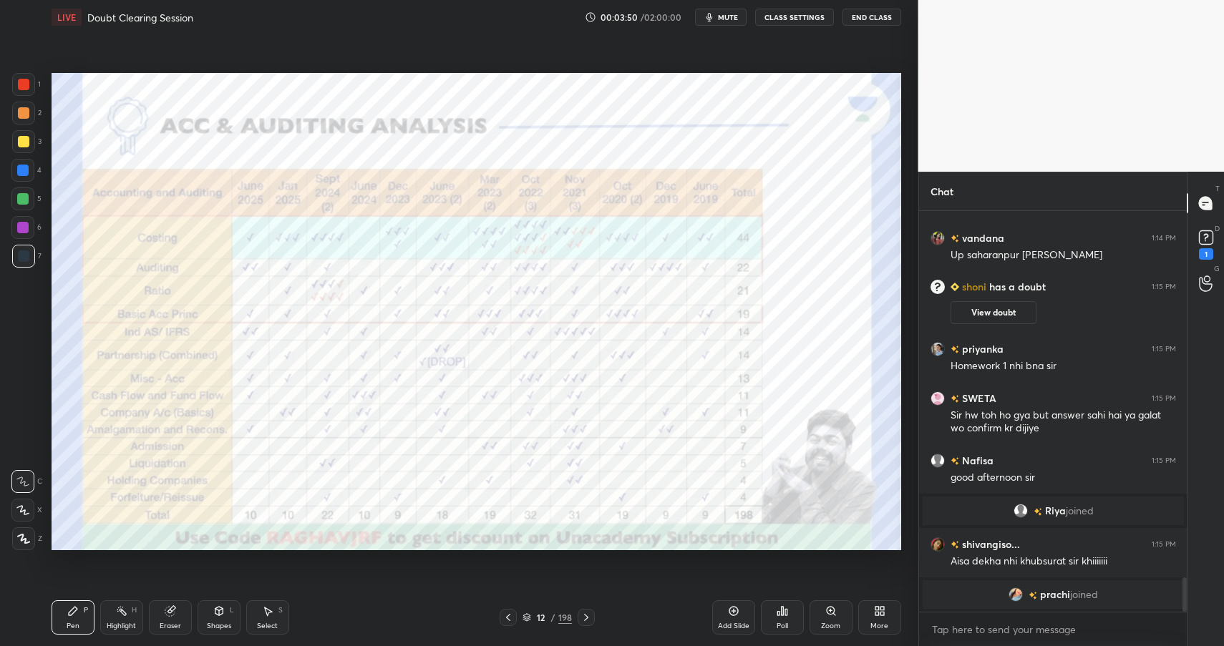
click at [551, 615] on div "/" at bounding box center [553, 617] width 4 height 9
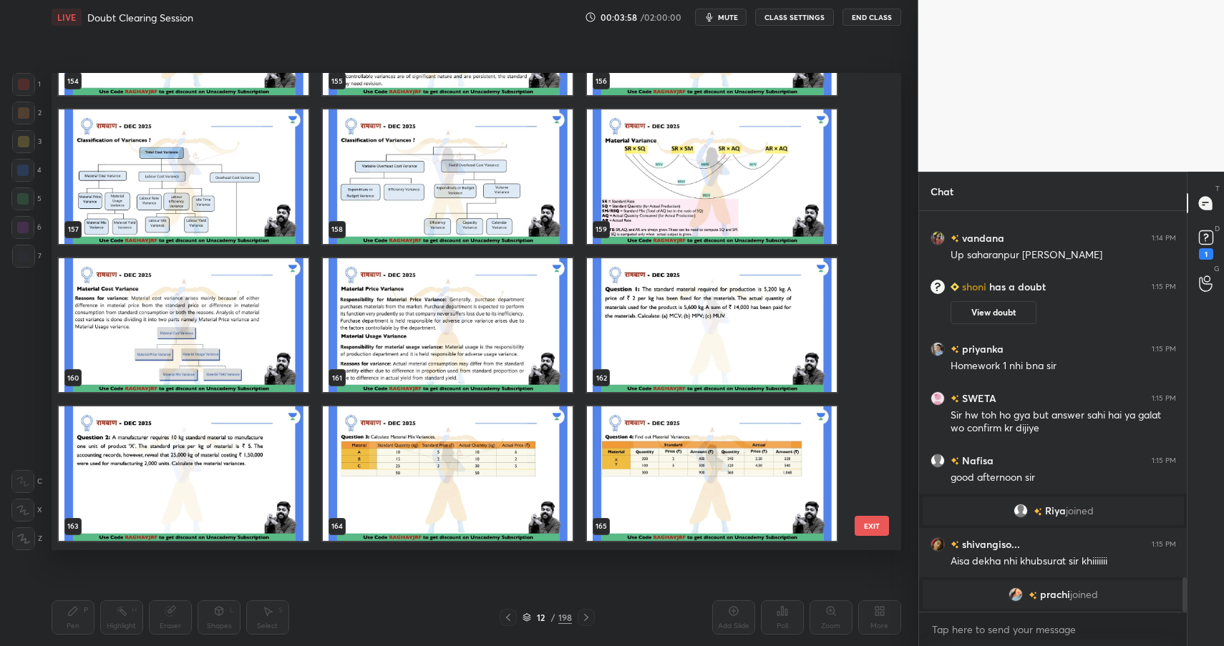
scroll to position [7650, 0]
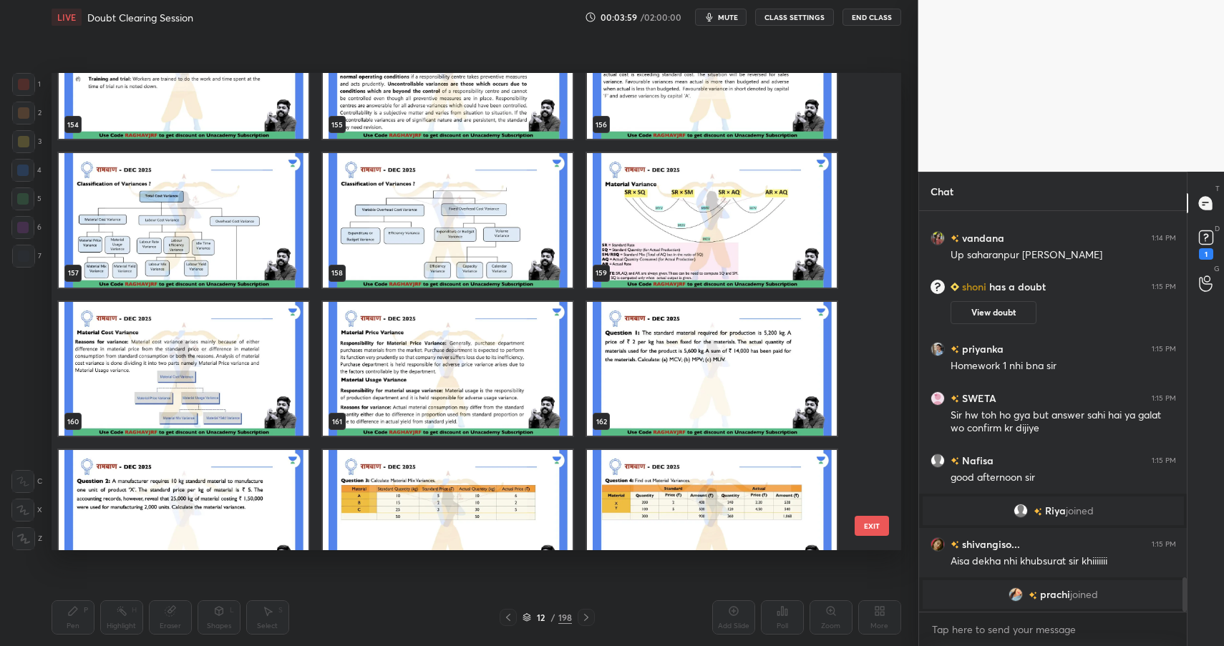
click at [869, 22] on button "End Class" at bounding box center [871, 17] width 59 height 17
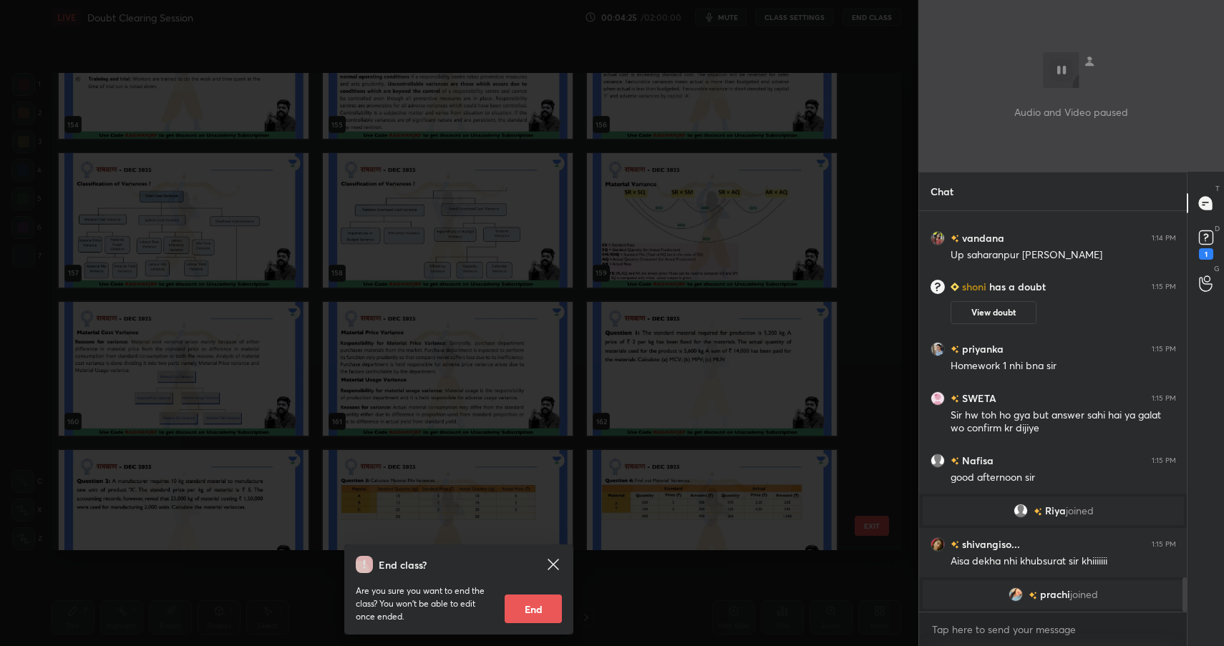
click at [638, 273] on div "End class? Are you sure you want to end the class? You won’t be able to edit on…" at bounding box center [459, 323] width 918 height 646
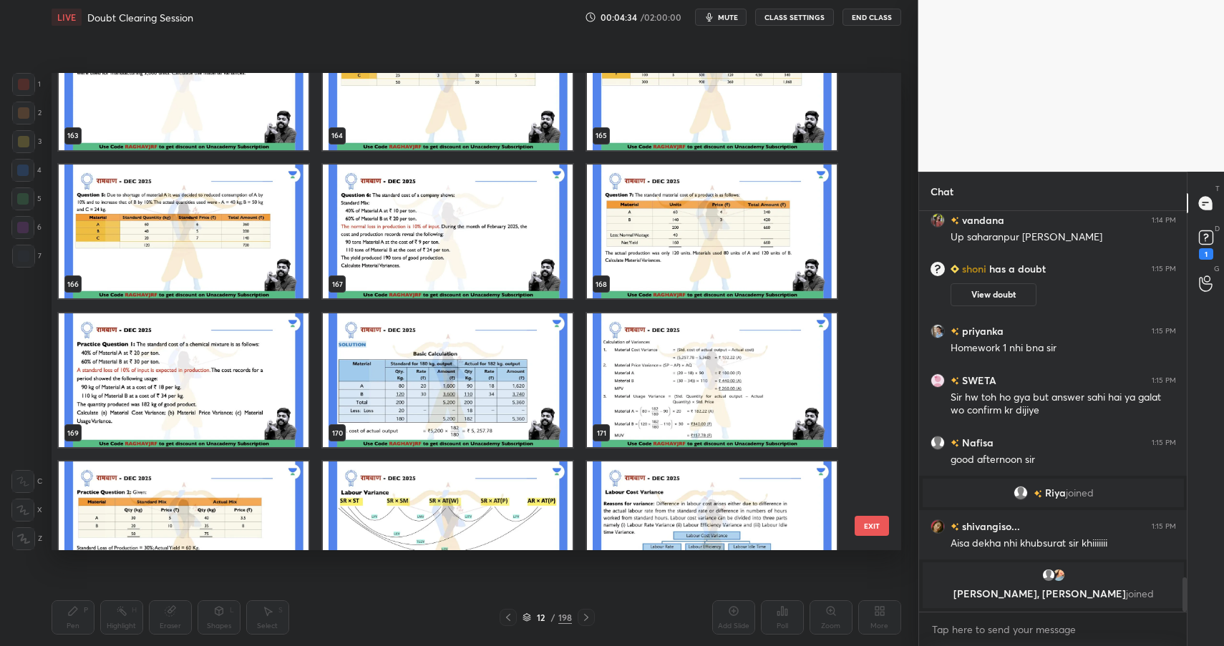
scroll to position [8117, 0]
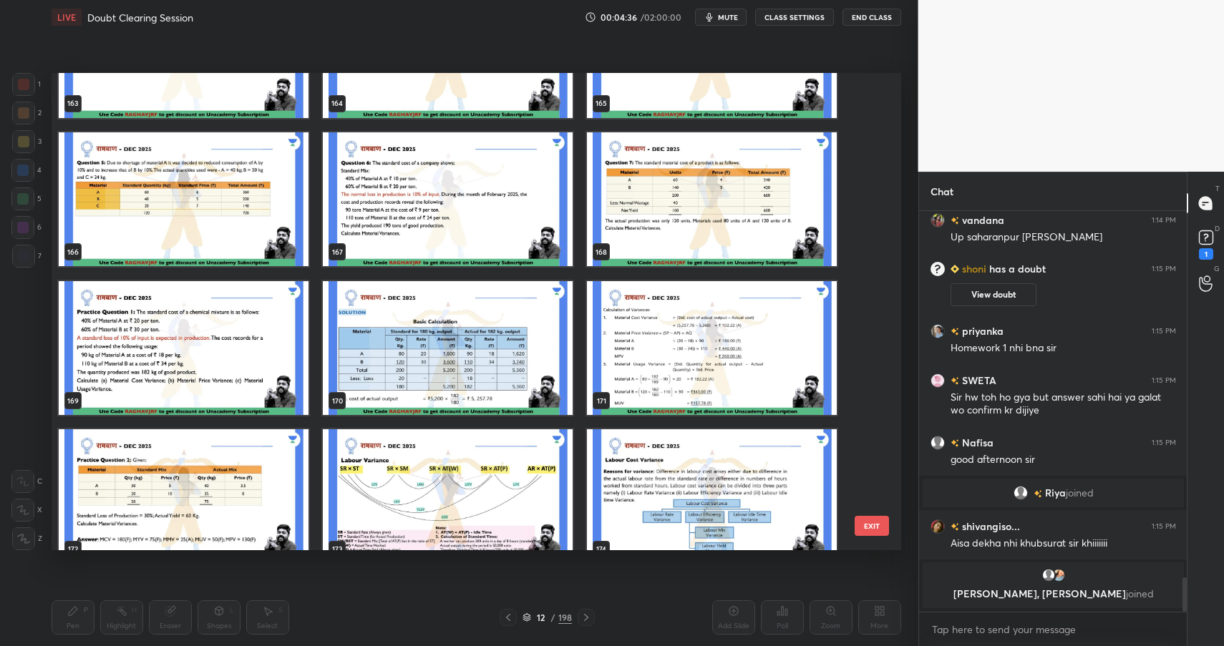
click at [472, 485] on img "grid" at bounding box center [448, 496] width 250 height 135
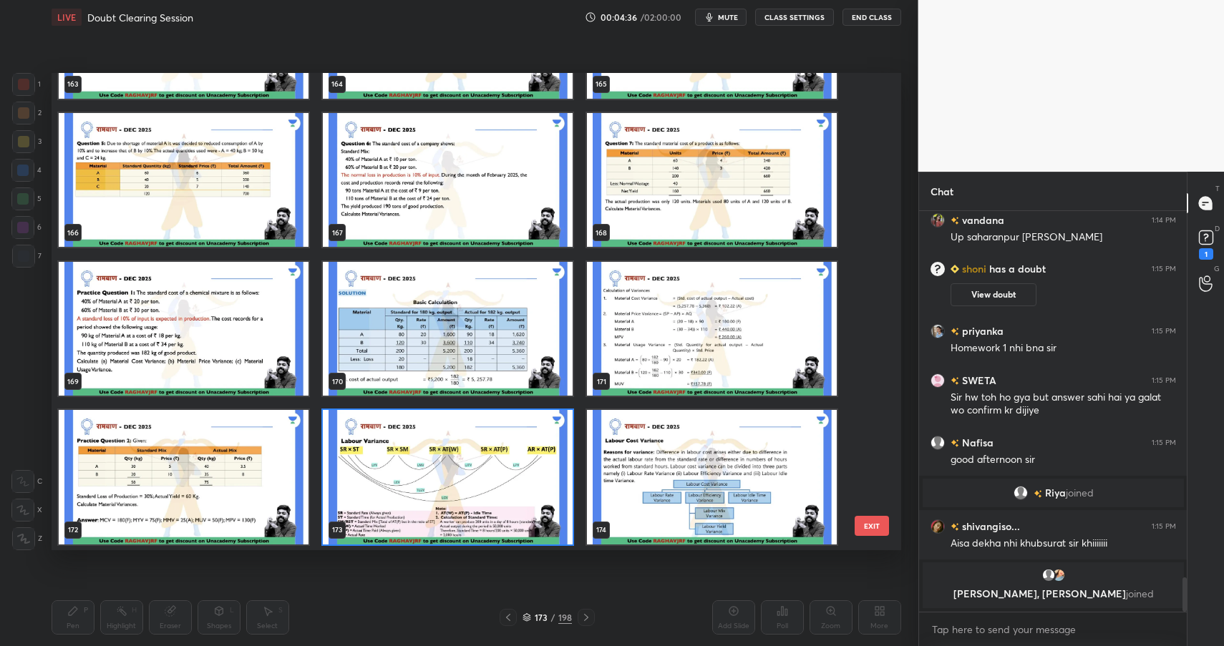
click at [472, 485] on div "160 161 162 163 164 165 166 167 168 169 170 171 172 173 174" at bounding box center [464, 312] width 824 height 478
click at [472, 485] on img "grid" at bounding box center [448, 477] width 250 height 135
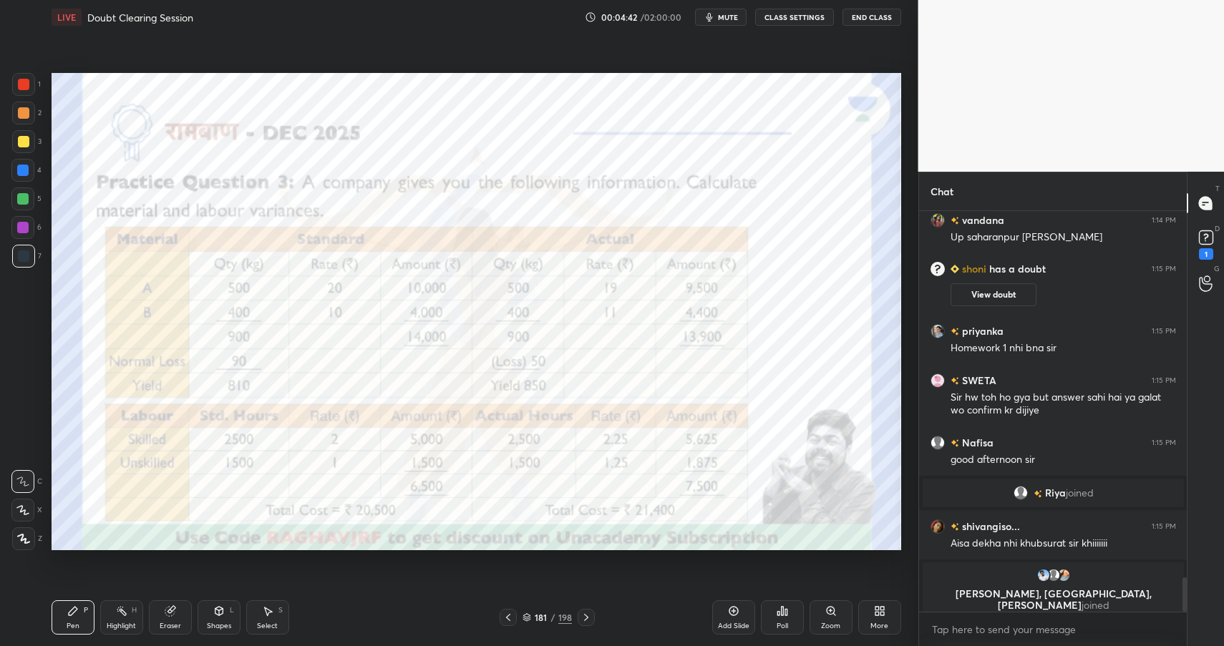
click at [538, 617] on div "181" at bounding box center [541, 617] width 14 height 9
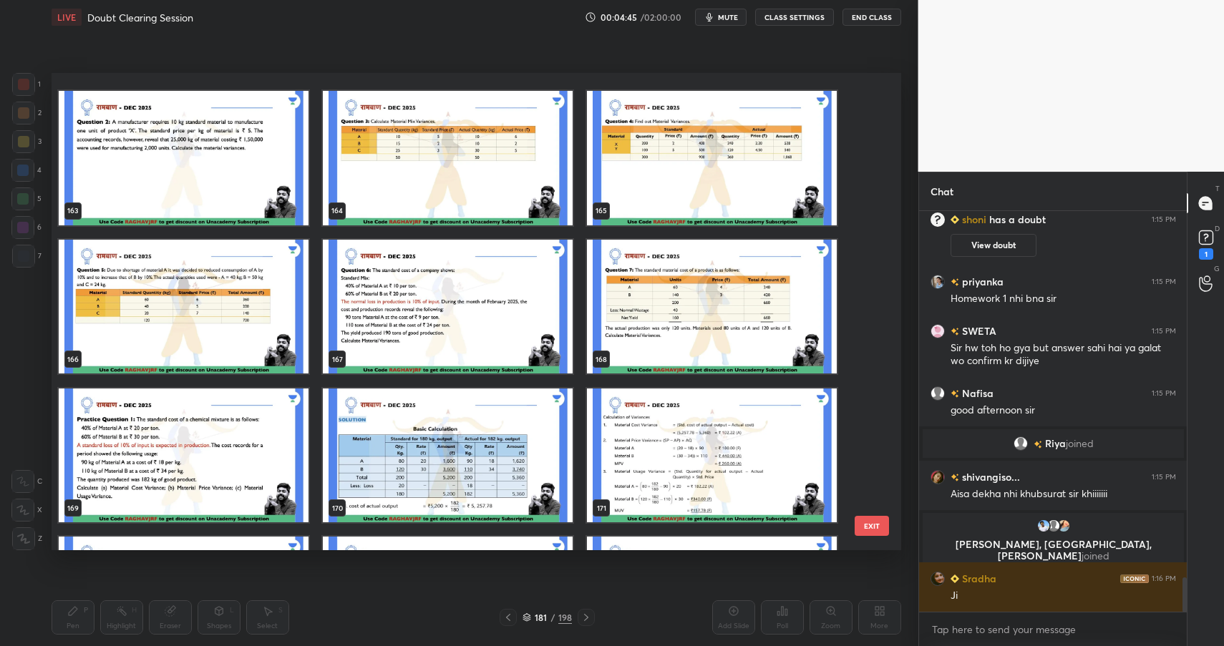
scroll to position [7994, 0]
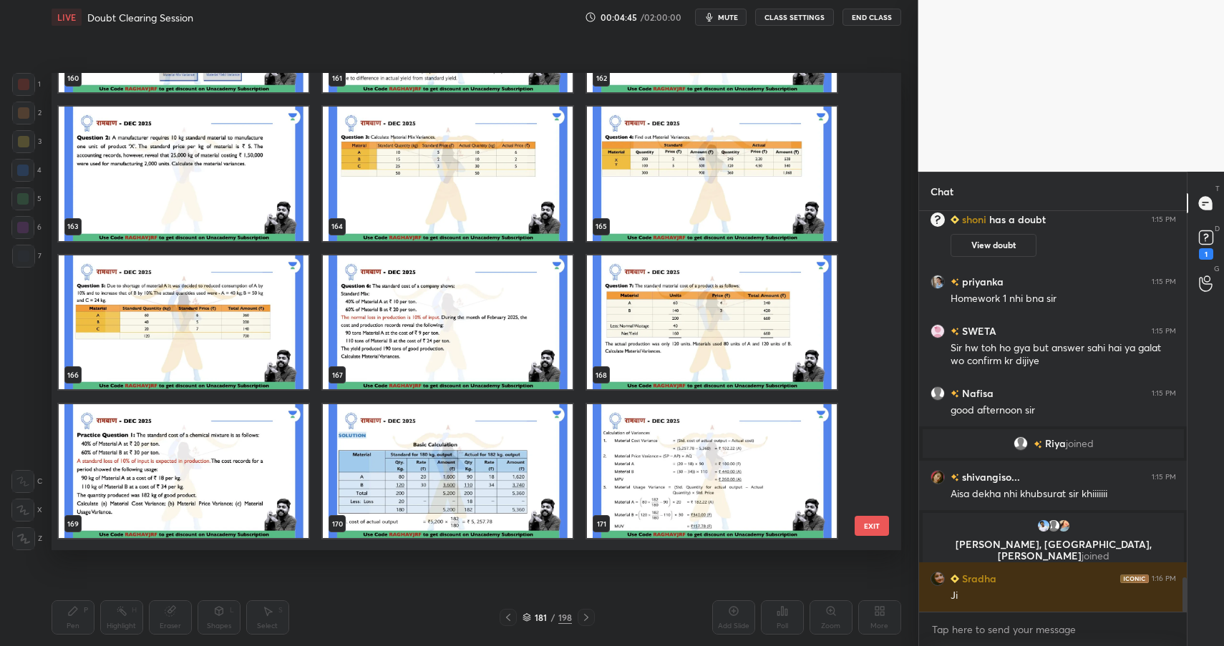
click at [456, 309] on img "grid" at bounding box center [448, 322] width 250 height 135
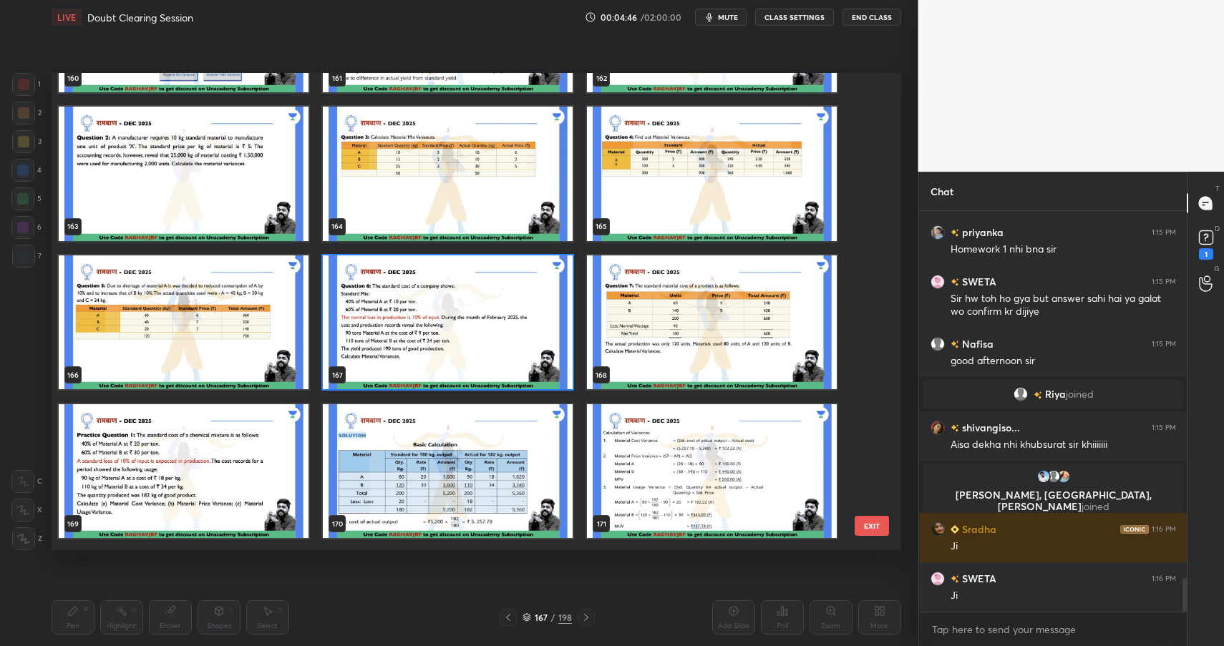
click at [456, 309] on img "grid" at bounding box center [448, 322] width 250 height 135
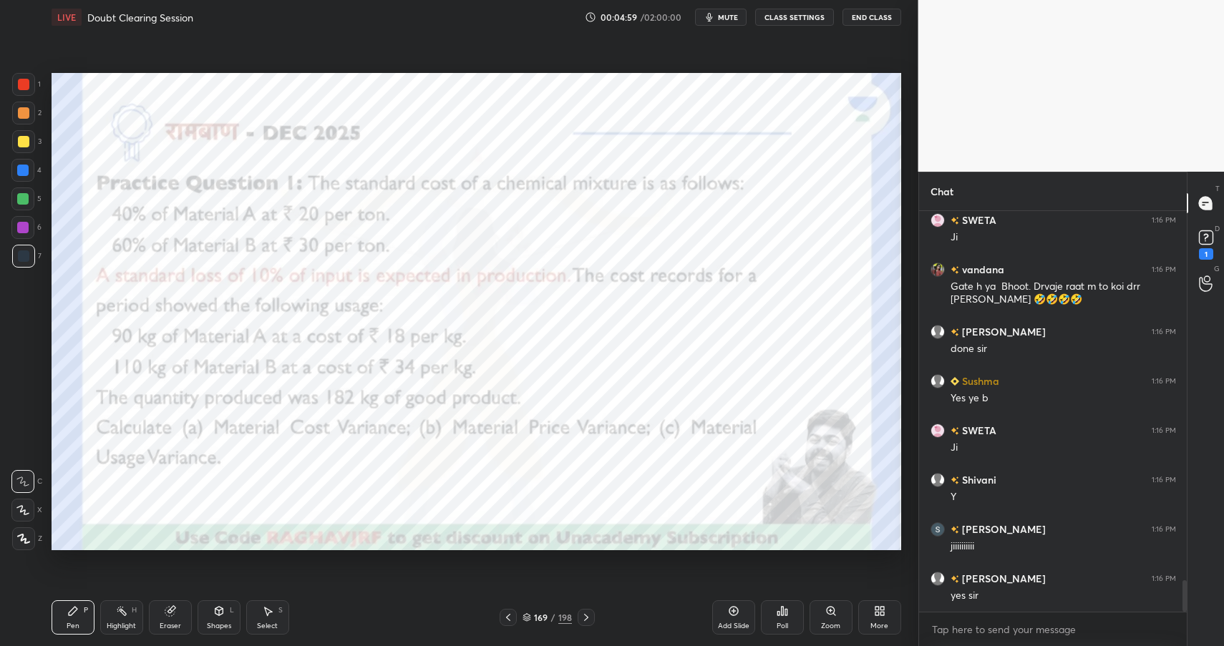
scroll to position [4731, 0]
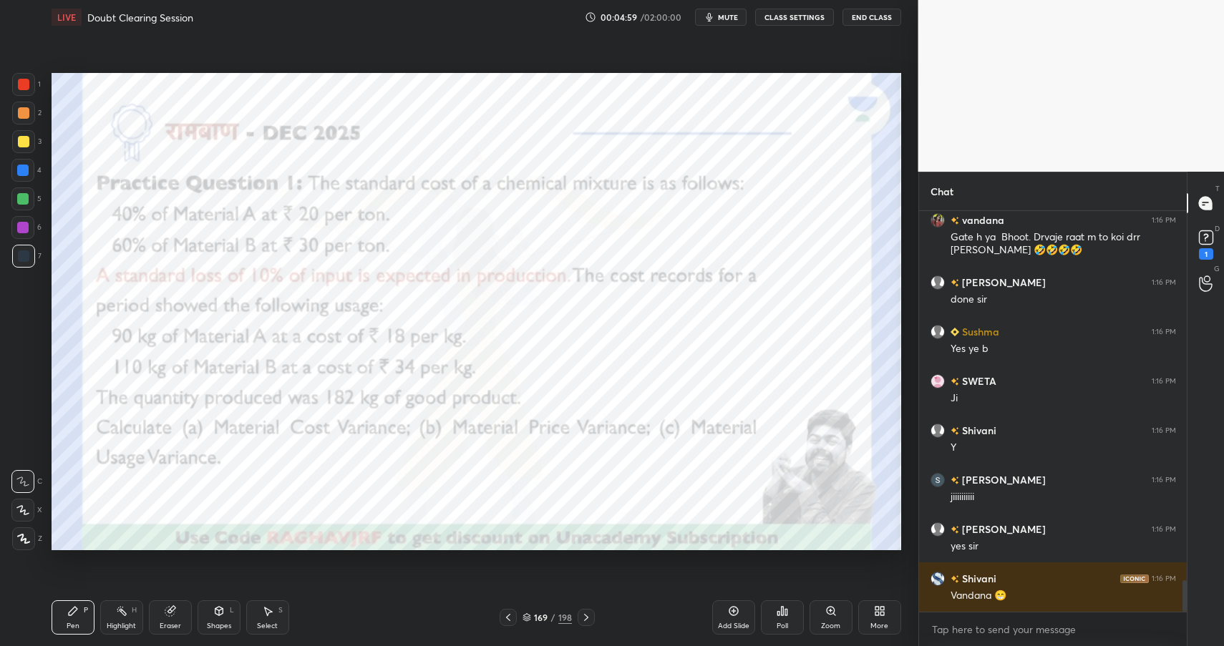
click at [30, 84] on div at bounding box center [23, 84] width 23 height 23
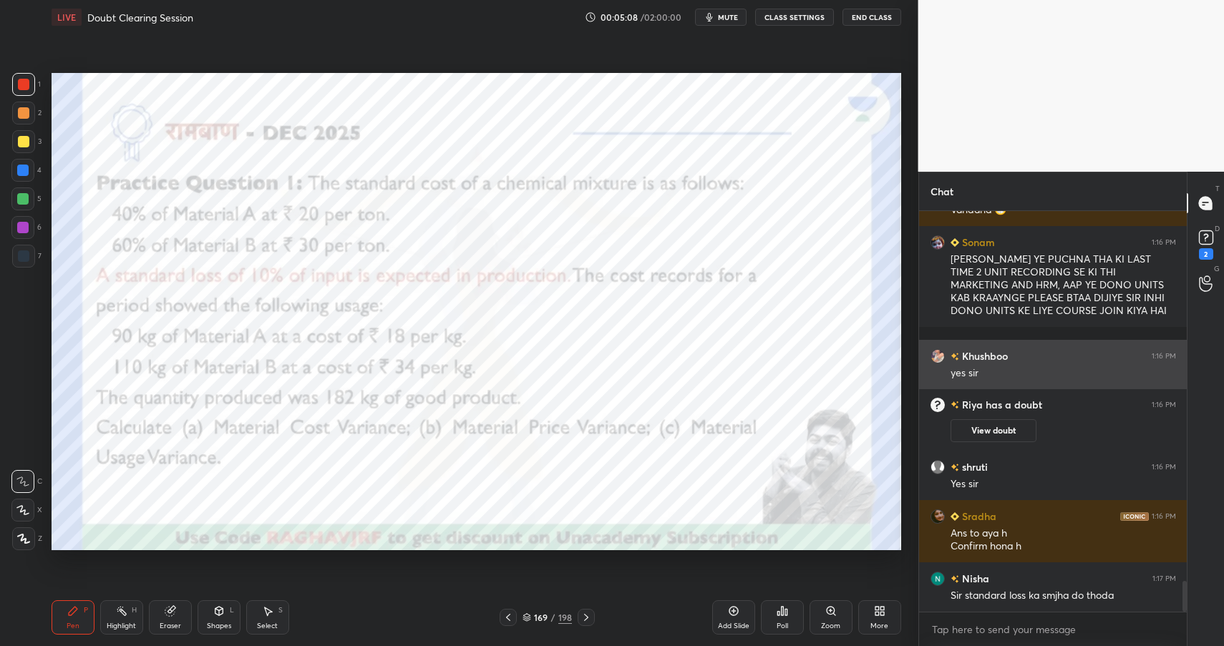
scroll to position [4881, 0]
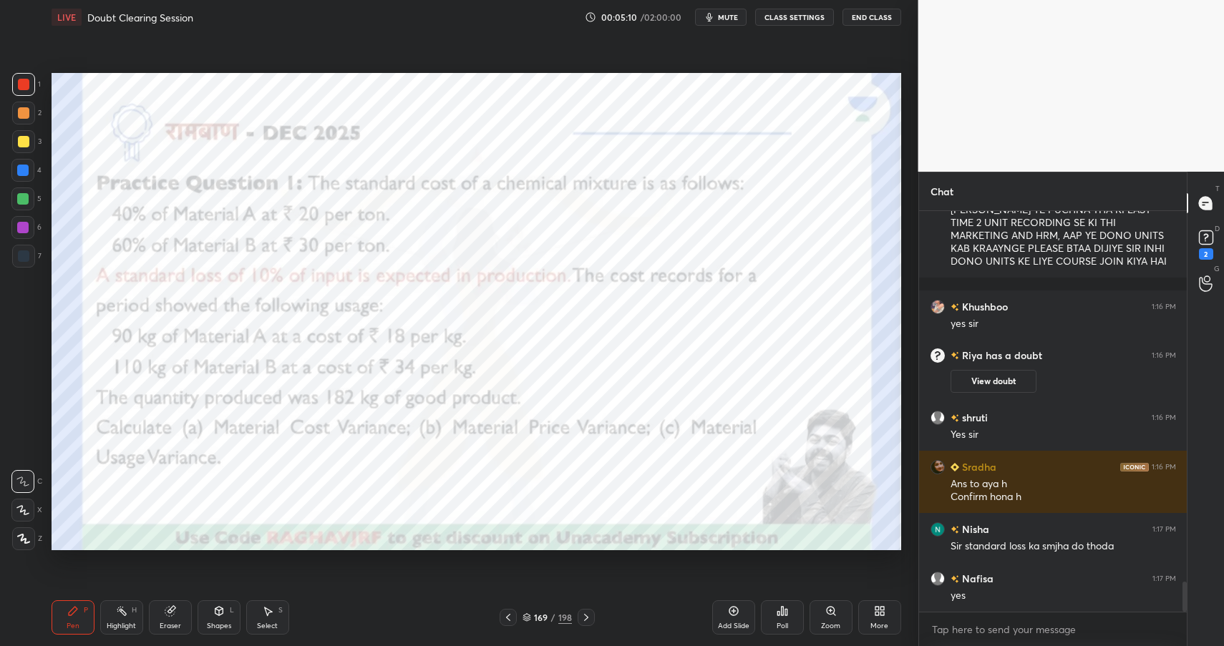
click at [130, 626] on div "Highlight" at bounding box center [121, 626] width 29 height 7
click at [137, 620] on div "Highlight H" at bounding box center [121, 617] width 43 height 34
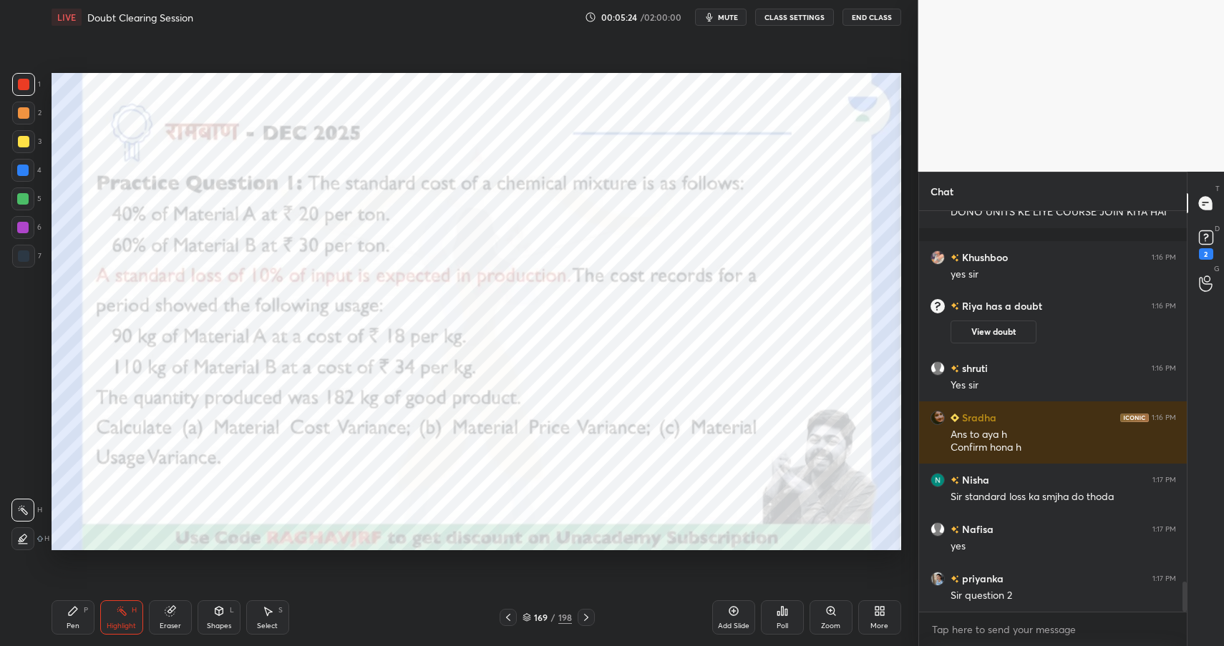
click at [78, 619] on div "Pen P" at bounding box center [73, 617] width 43 height 34
drag, startPoint x: 81, startPoint y: 621, endPoint x: 94, endPoint y: 610, distance: 17.8
click at [82, 621] on div "Pen P" at bounding box center [73, 617] width 43 height 34
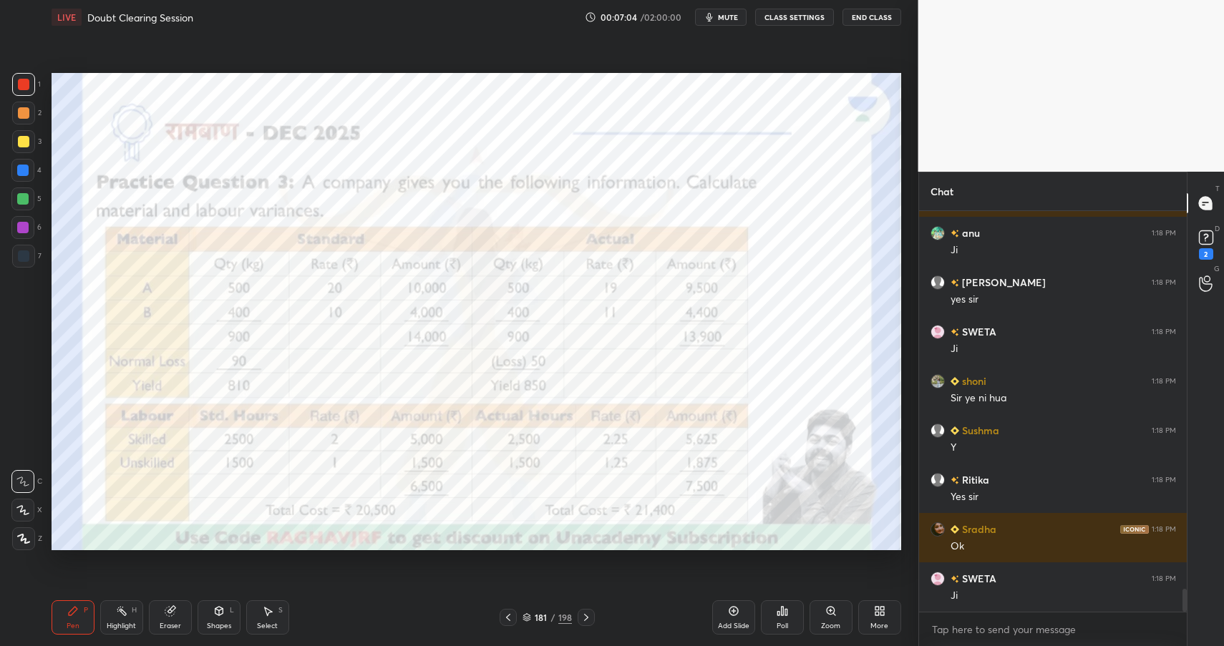
scroll to position [6573, 0]
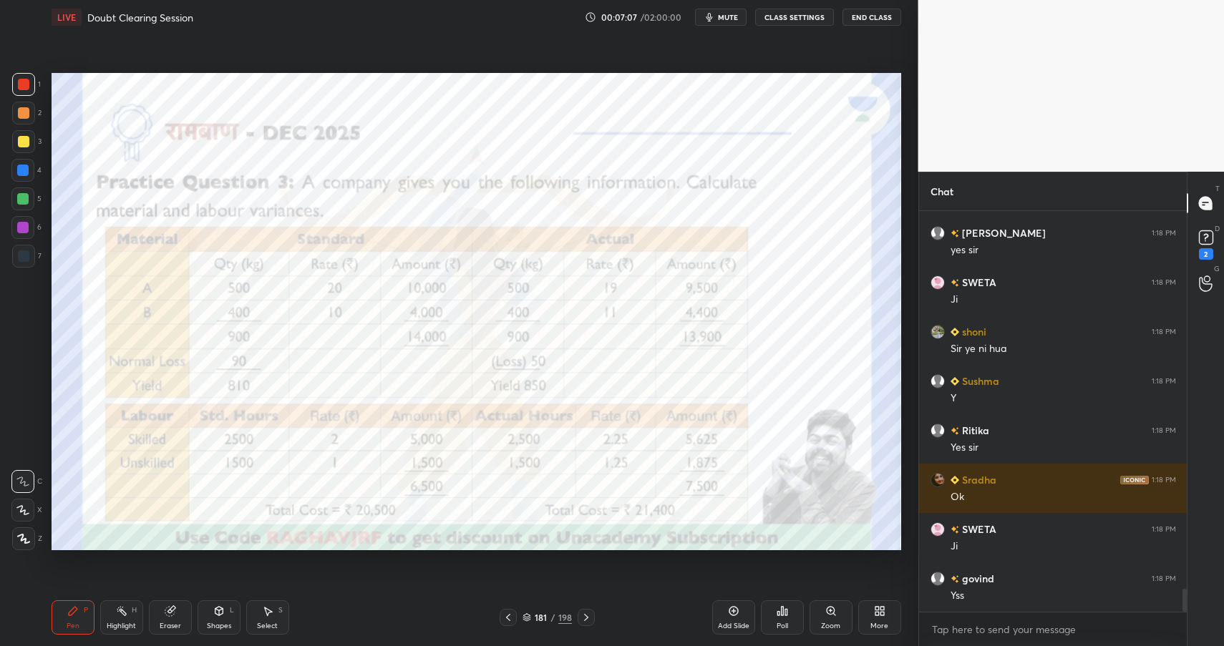
click at [736, 623] on div "Add Slide" at bounding box center [733, 626] width 31 height 7
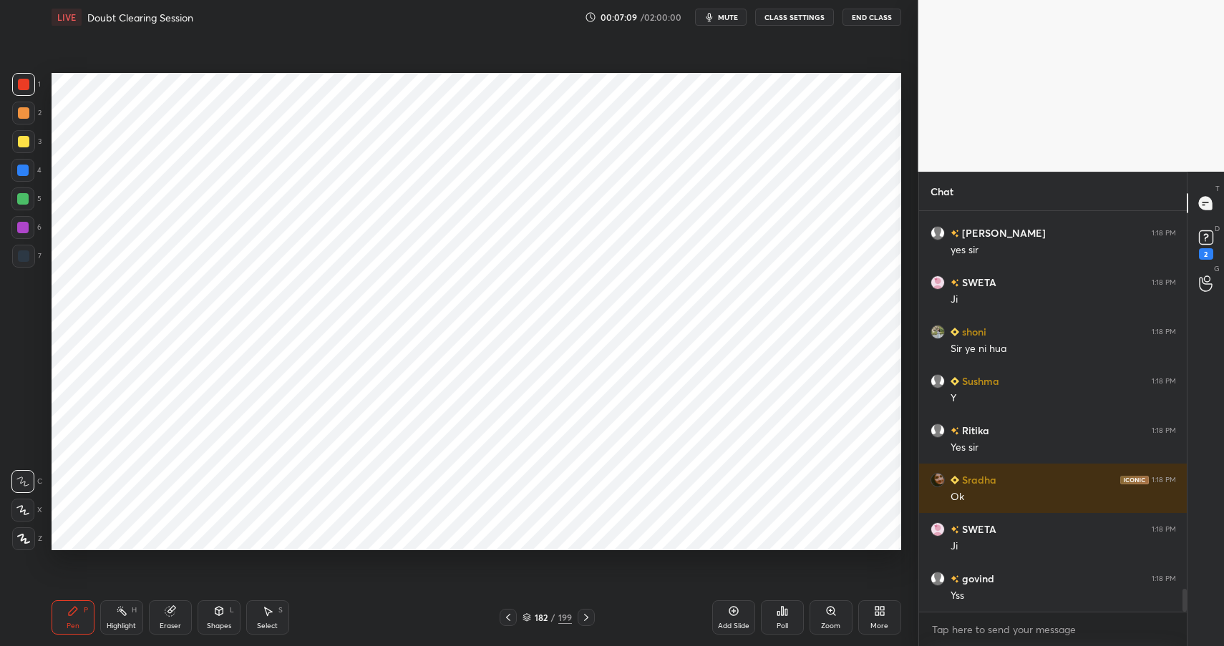
click at [25, 261] on div at bounding box center [23, 255] width 11 height 11
drag, startPoint x: 25, startPoint y: 261, endPoint x: 38, endPoint y: 245, distance: 20.3
click at [25, 261] on div at bounding box center [23, 255] width 11 height 11
click at [226, 627] on div "Shapes" at bounding box center [219, 626] width 24 height 7
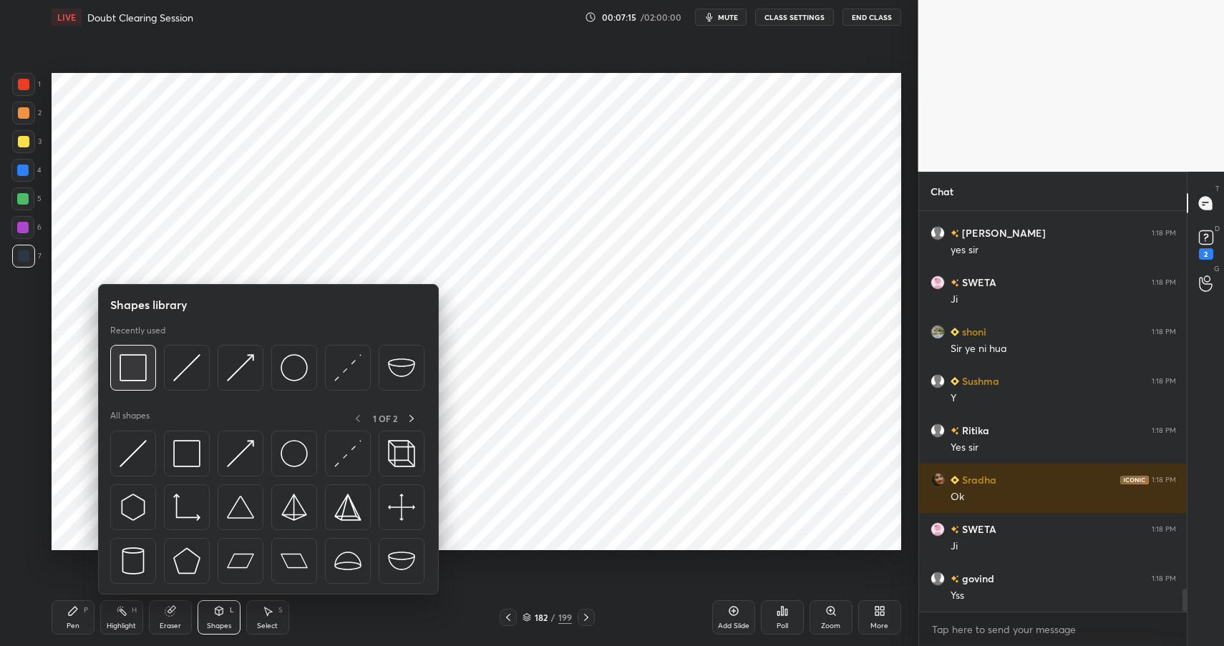
click at [135, 361] on img at bounding box center [133, 367] width 27 height 27
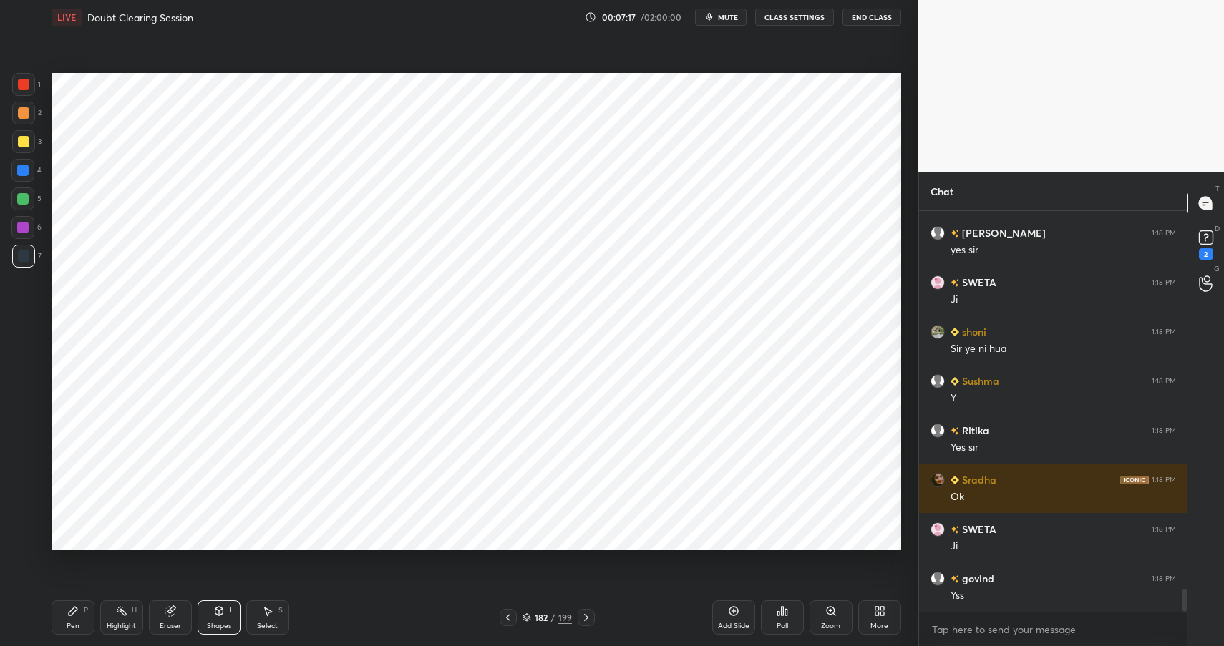
click at [82, 609] on div "Pen P" at bounding box center [73, 617] width 43 height 34
drag, startPoint x: 82, startPoint y: 609, endPoint x: 101, endPoint y: 558, distance: 54.1
click at [82, 609] on div "Pen P" at bounding box center [73, 617] width 43 height 34
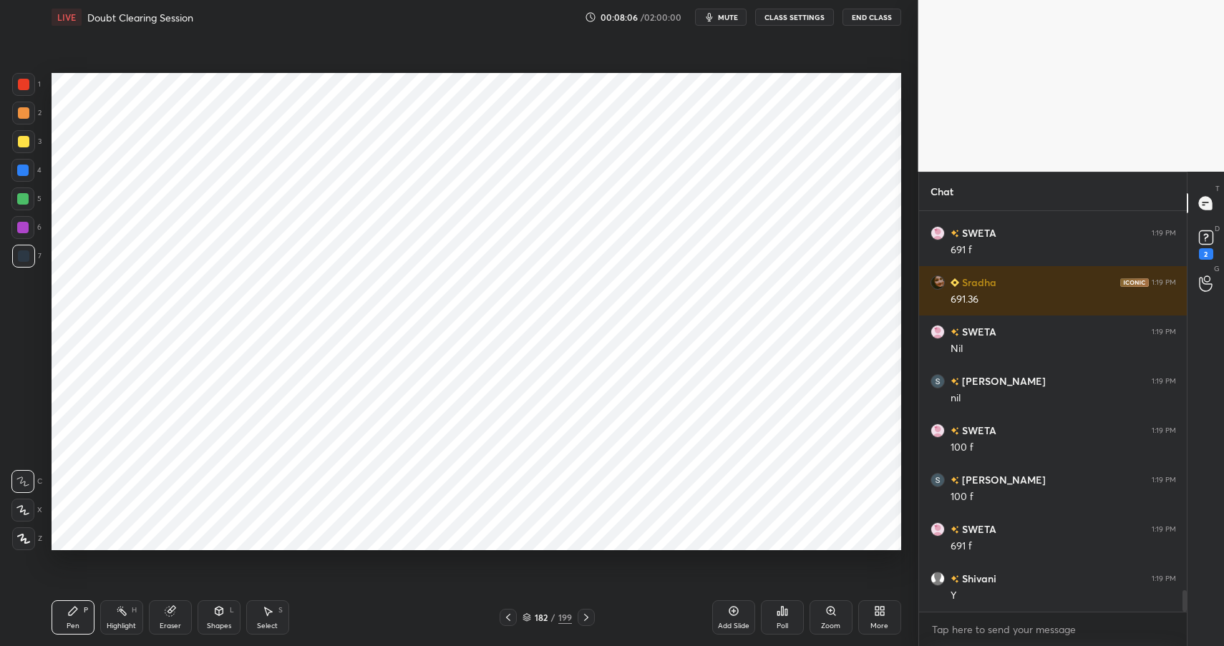
scroll to position [7142, 0]
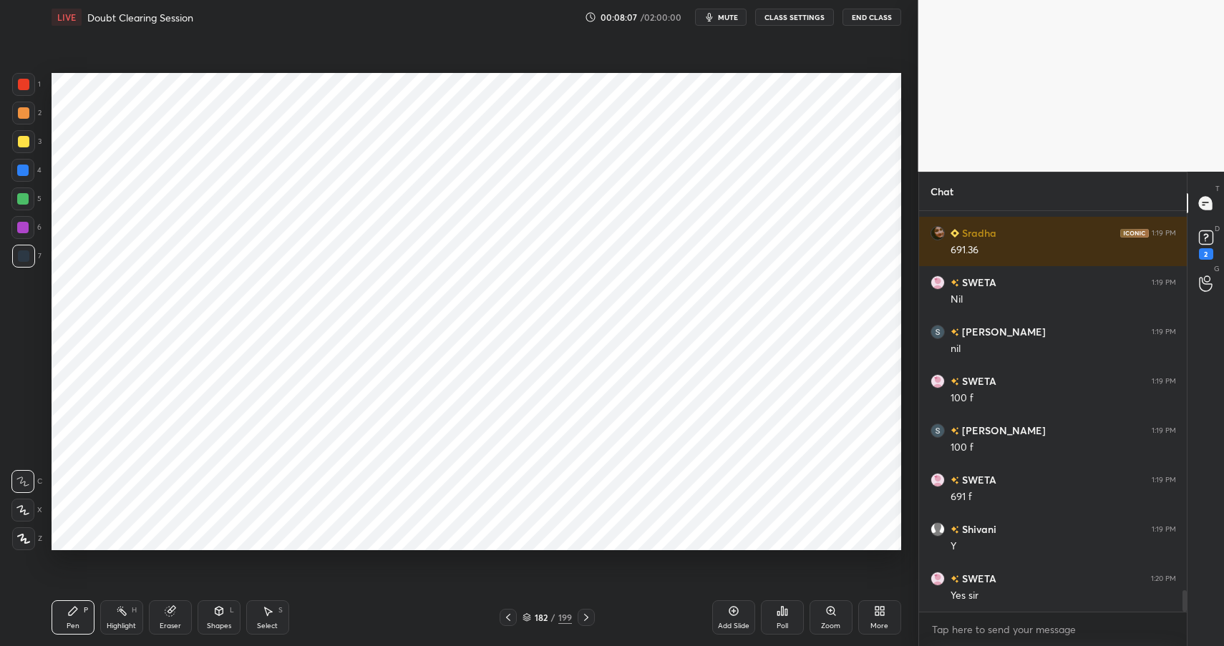
click at [210, 609] on div "Shapes L" at bounding box center [219, 617] width 43 height 34
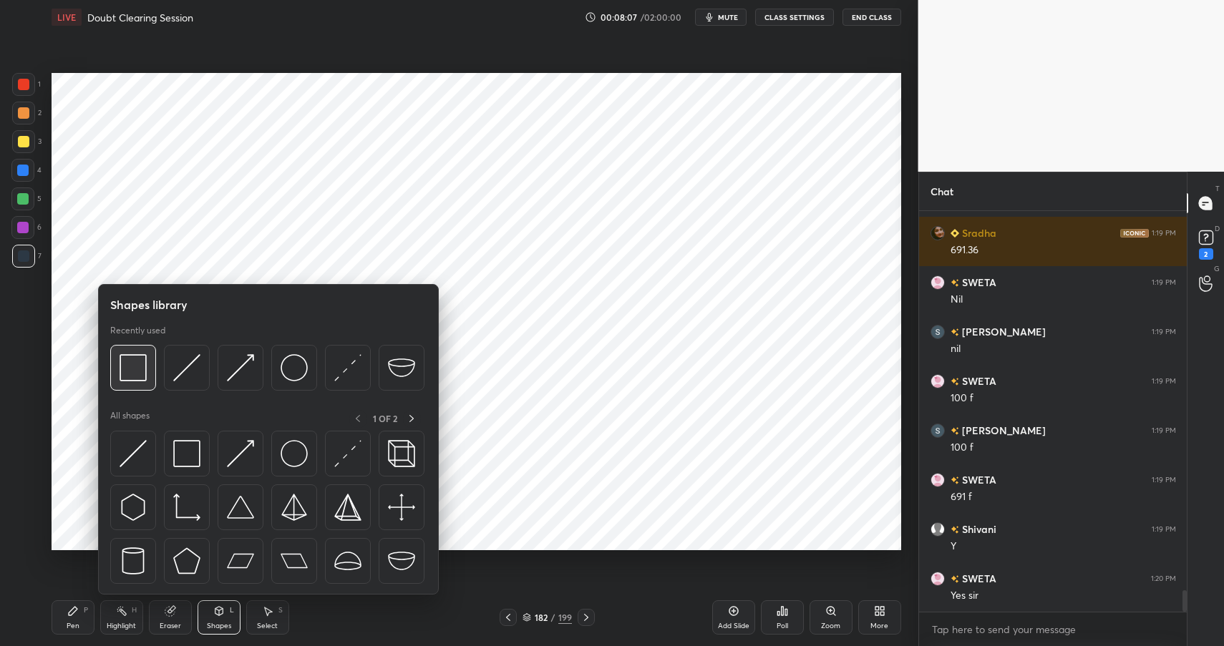
scroll to position [7191, 0]
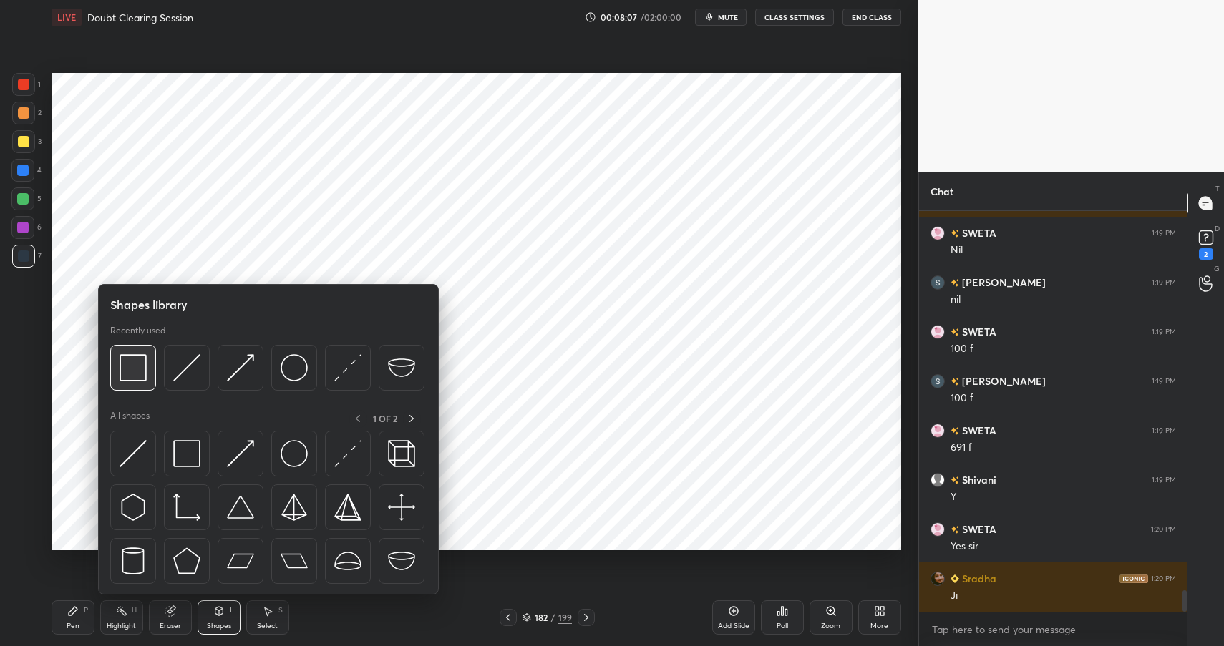
click at [135, 364] on img at bounding box center [133, 367] width 27 height 27
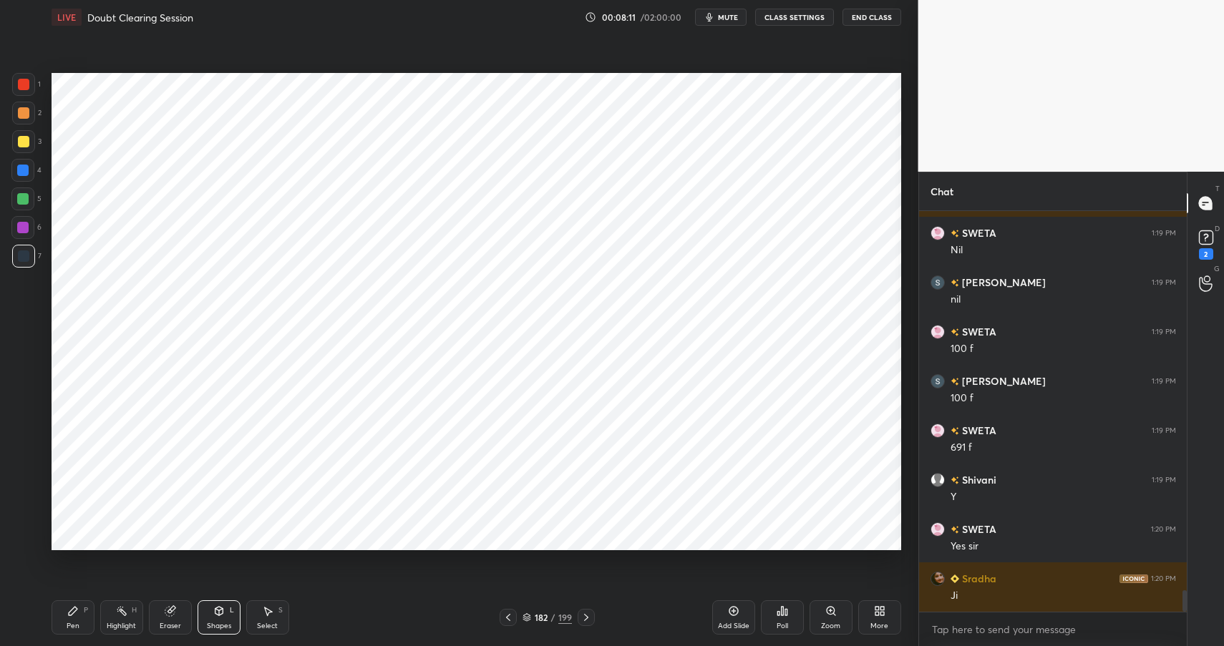
click at [82, 614] on div "Pen P" at bounding box center [73, 617] width 43 height 34
drag, startPoint x: 82, startPoint y: 617, endPoint x: 82, endPoint y: 605, distance: 12.2
click at [82, 617] on div "Pen P" at bounding box center [73, 617] width 43 height 34
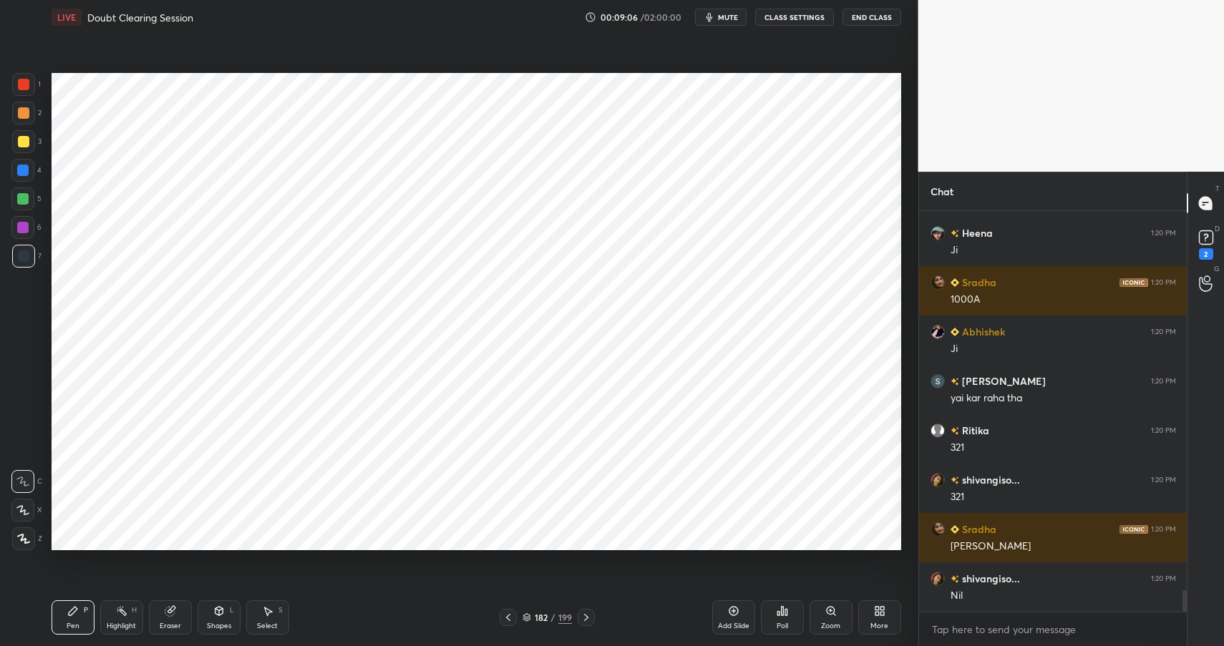
scroll to position [7114, 0]
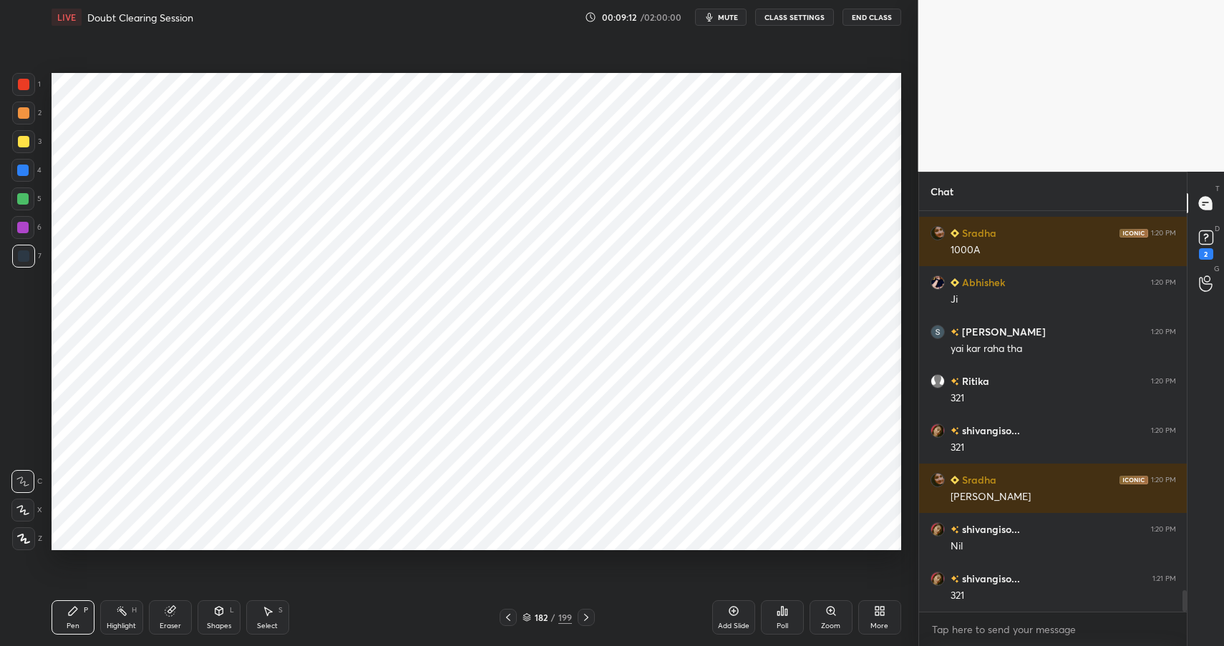
click at [228, 618] on div "Shapes L" at bounding box center [219, 617] width 43 height 34
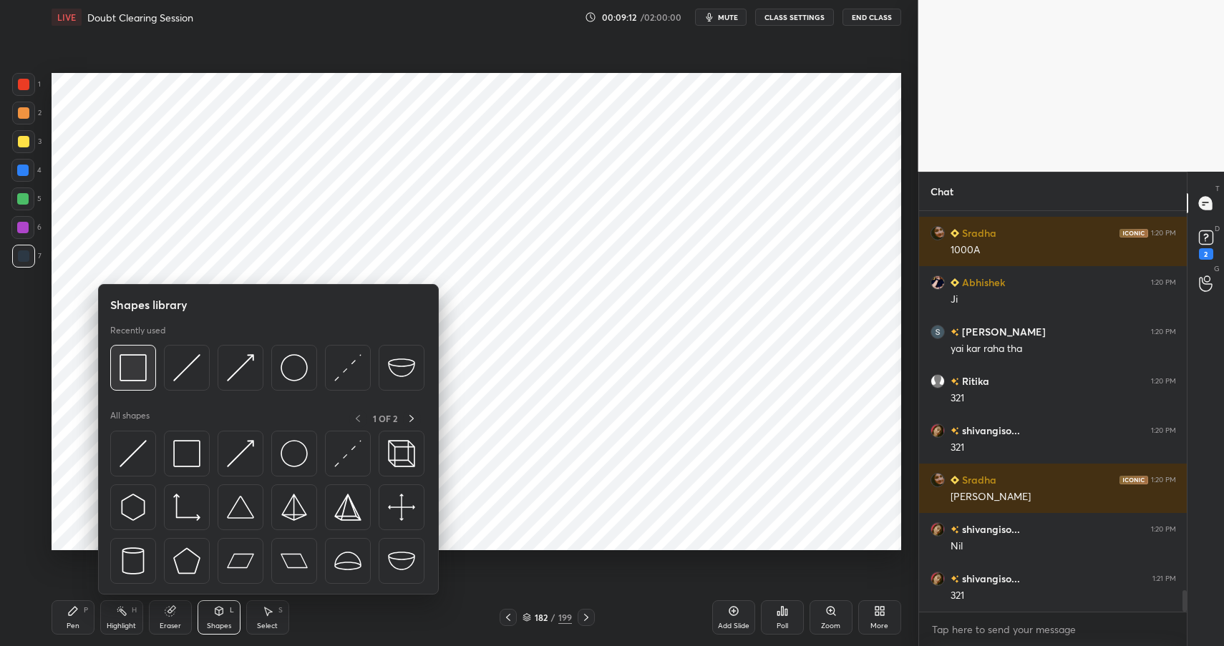
click at [138, 366] on img at bounding box center [133, 367] width 27 height 27
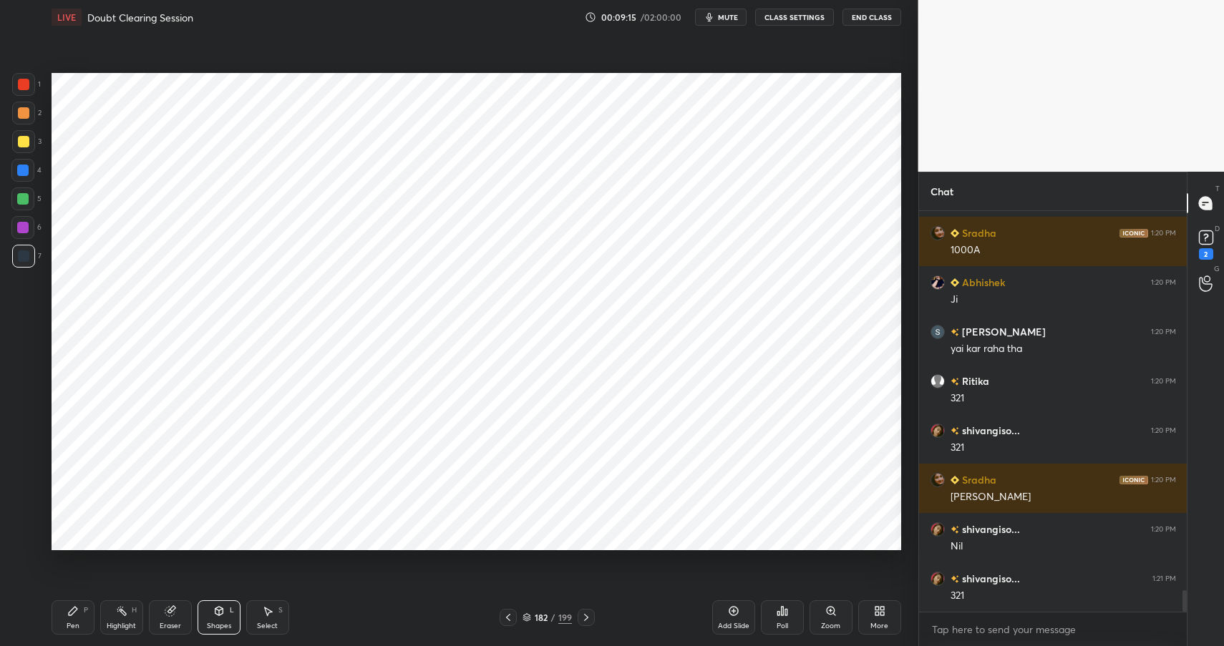
scroll to position [7149, 0]
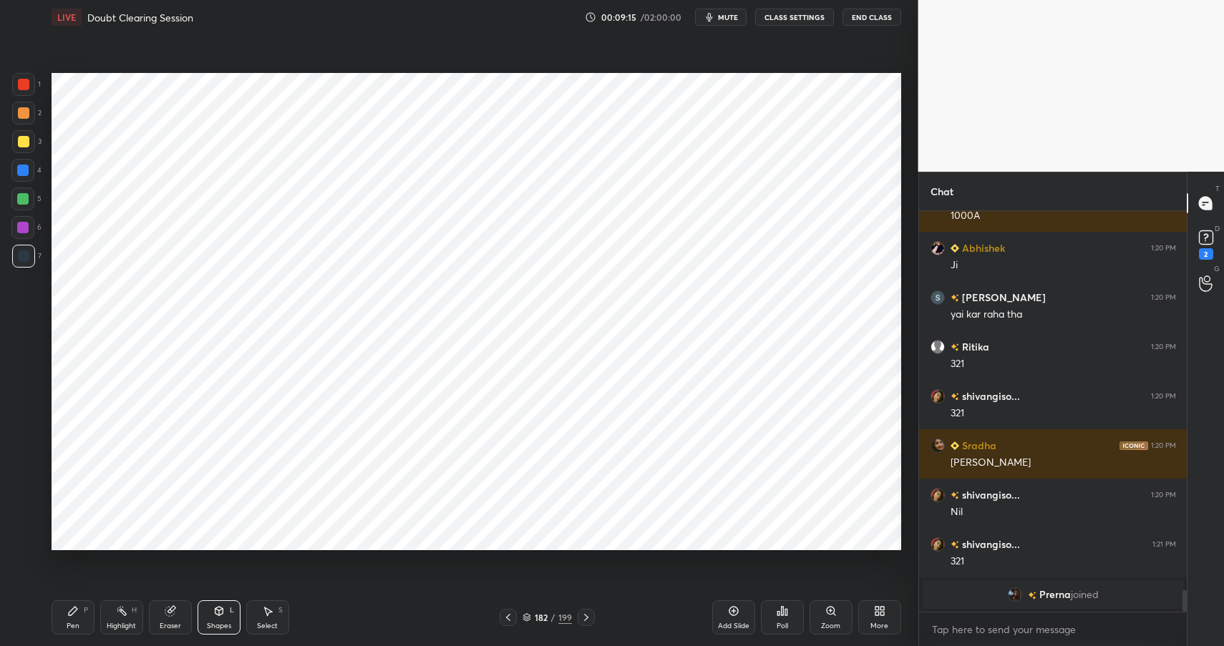
click at [78, 616] on div "Pen P" at bounding box center [73, 617] width 43 height 34
drag, startPoint x: 83, startPoint y: 617, endPoint x: 90, endPoint y: 593, distance: 25.4
click at [83, 620] on div "Pen P" at bounding box center [73, 617] width 43 height 34
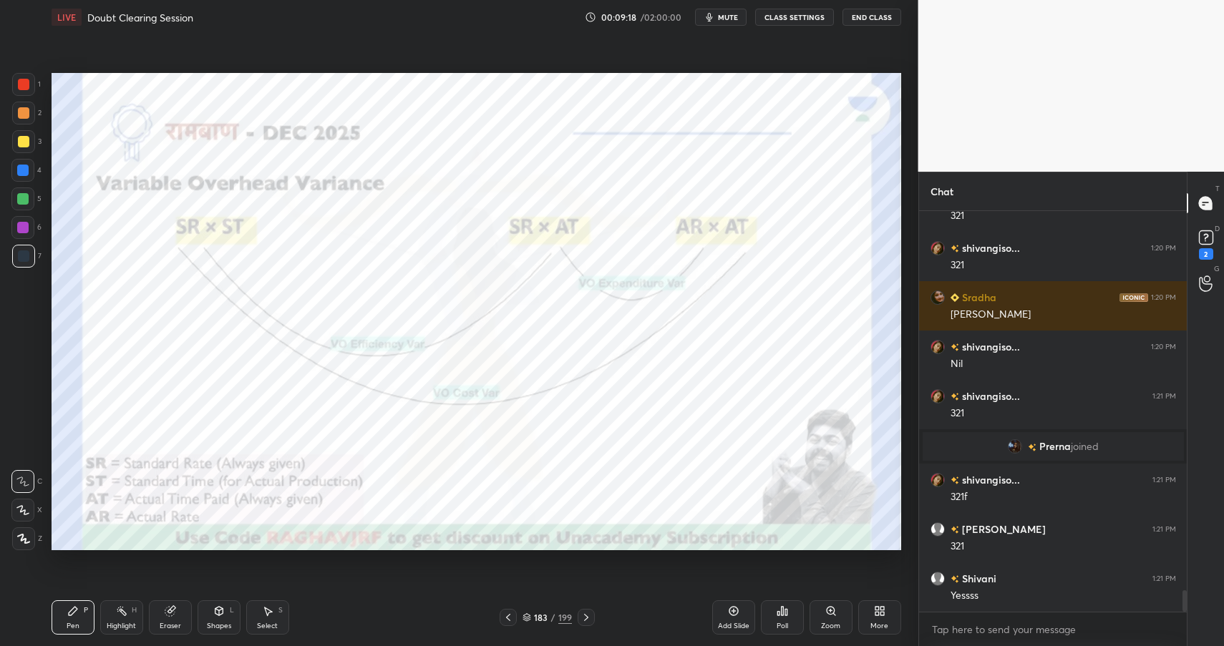
scroll to position [7117, 0]
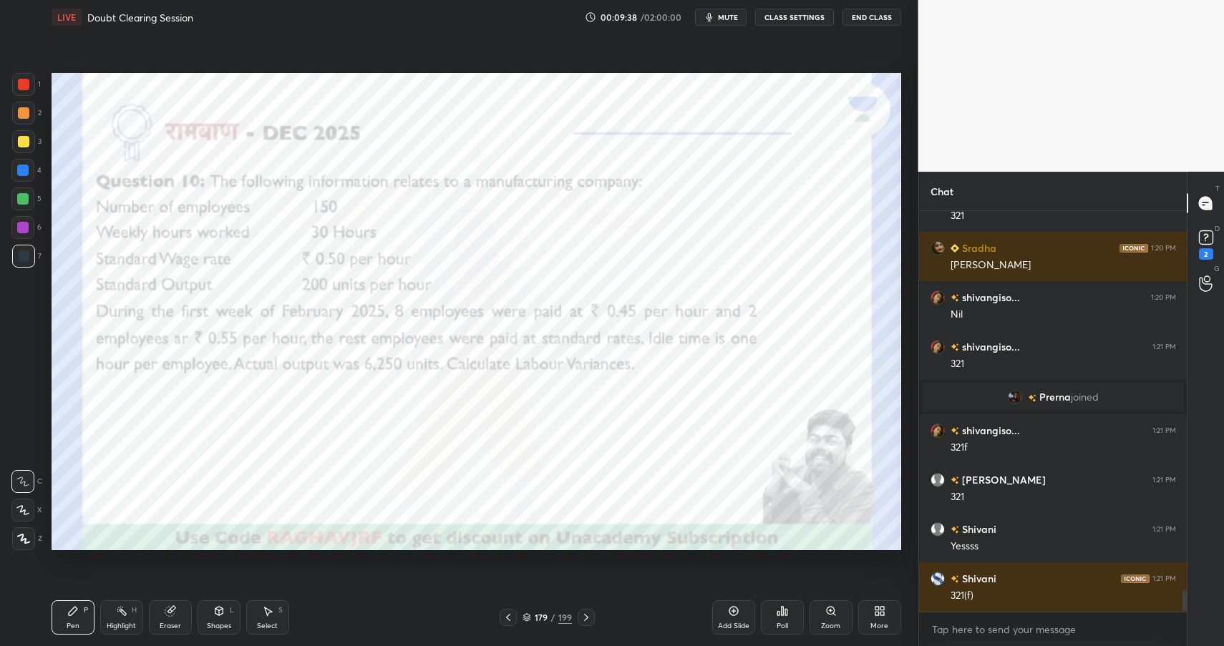
click at [880, 16] on button "End Class" at bounding box center [871, 17] width 59 height 17
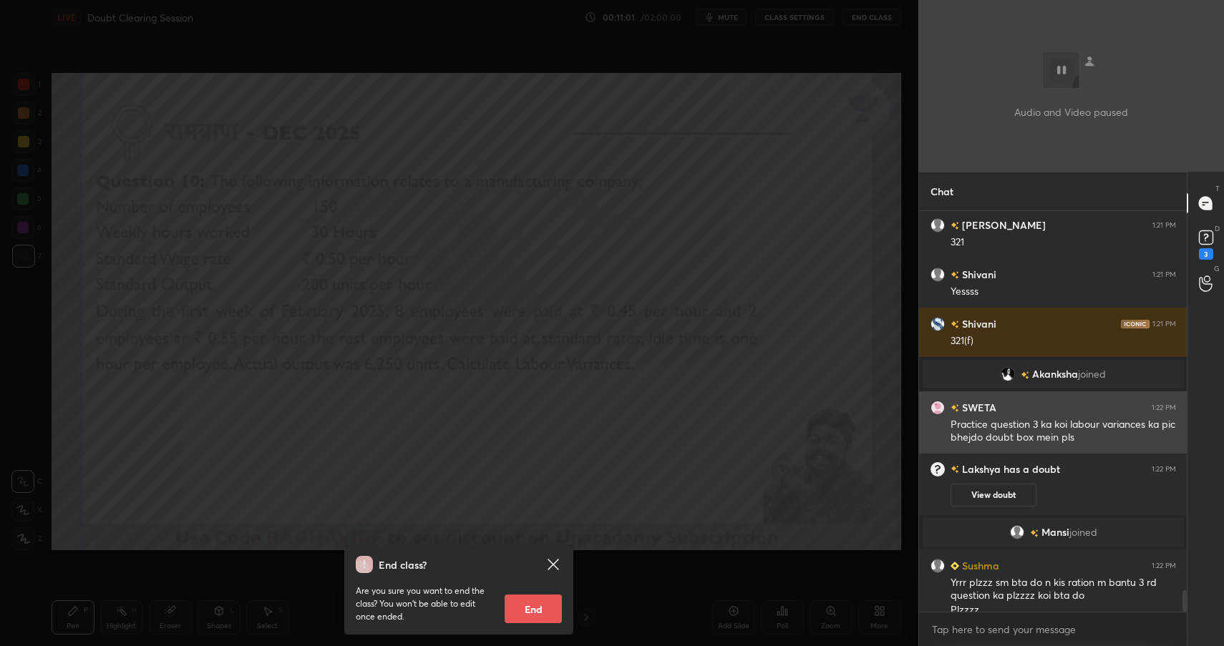
scroll to position [7185, 0]
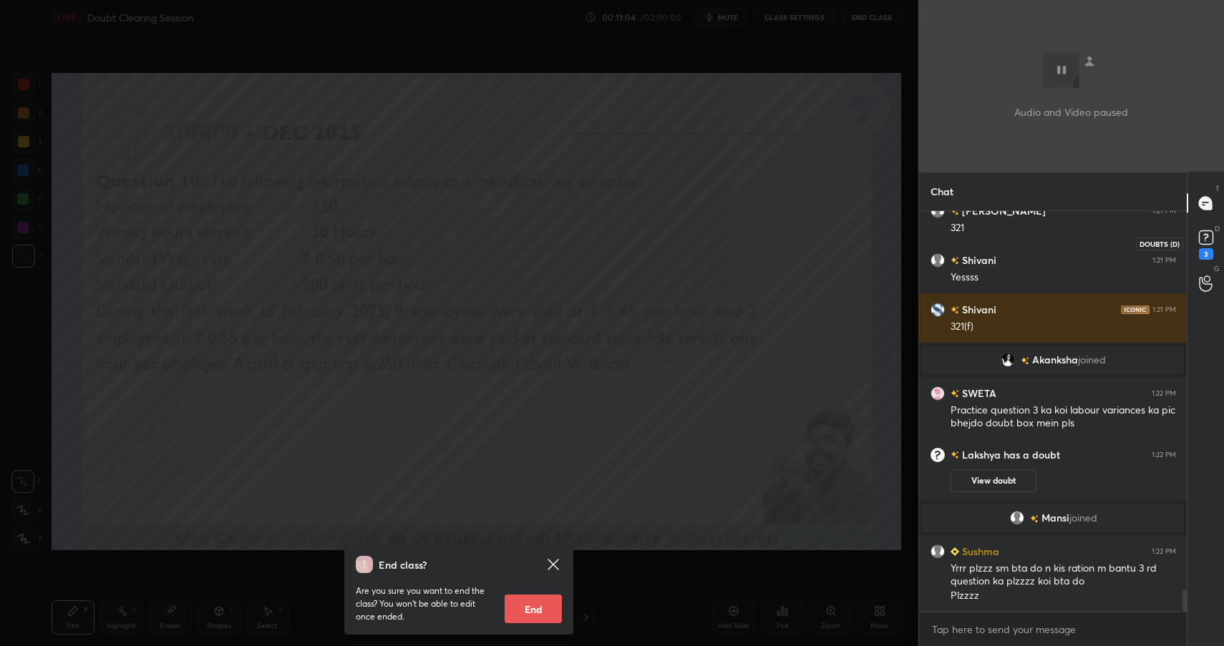
click at [1208, 253] on div "3" at bounding box center [1206, 253] width 14 height 11
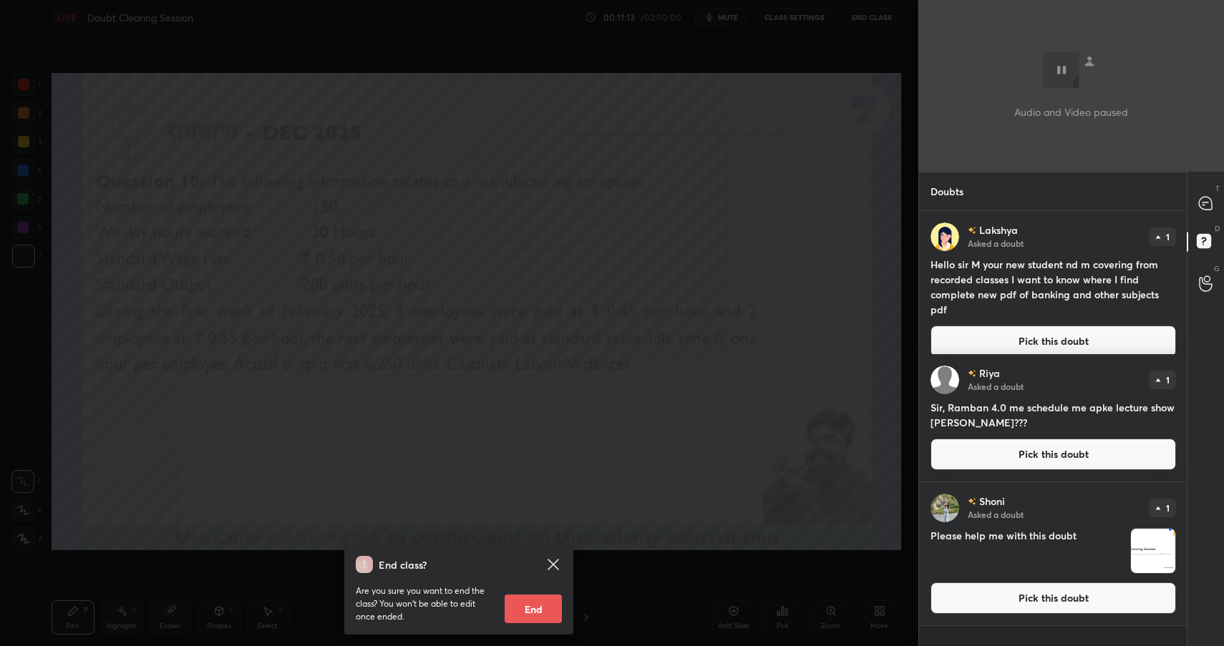
click at [1035, 602] on button "Pick this doubt" at bounding box center [1052, 597] width 245 height 31
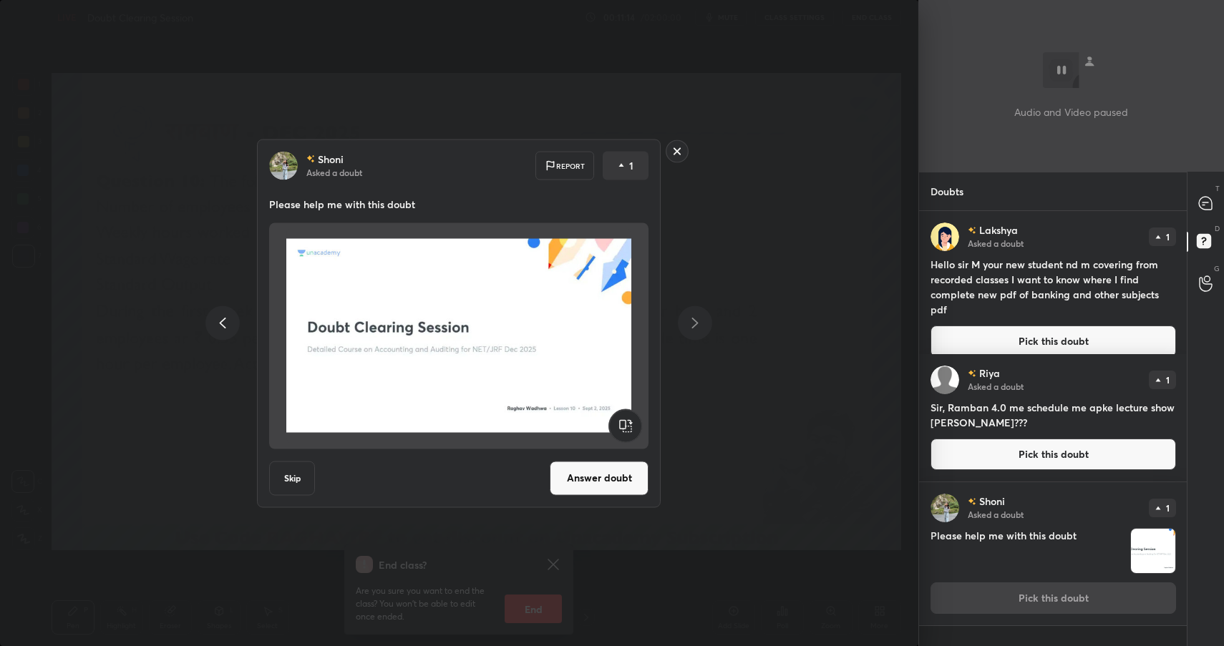
click at [676, 150] on rect at bounding box center [677, 151] width 22 height 22
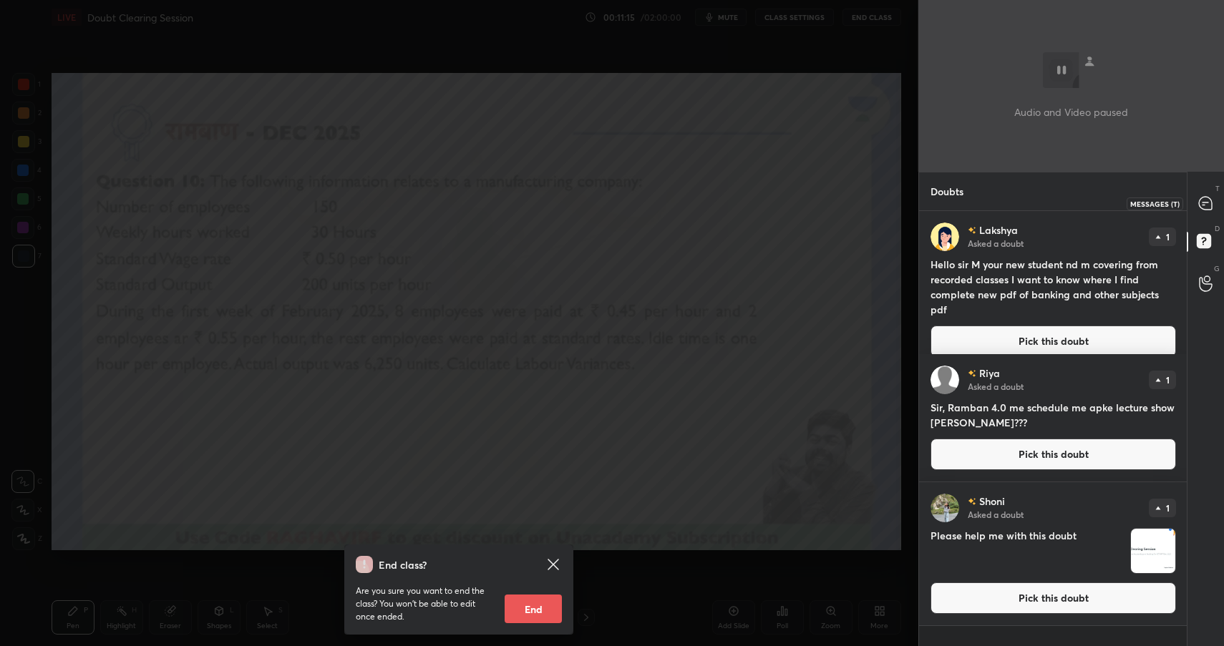
click at [1204, 200] on icon at bounding box center [1205, 203] width 13 height 13
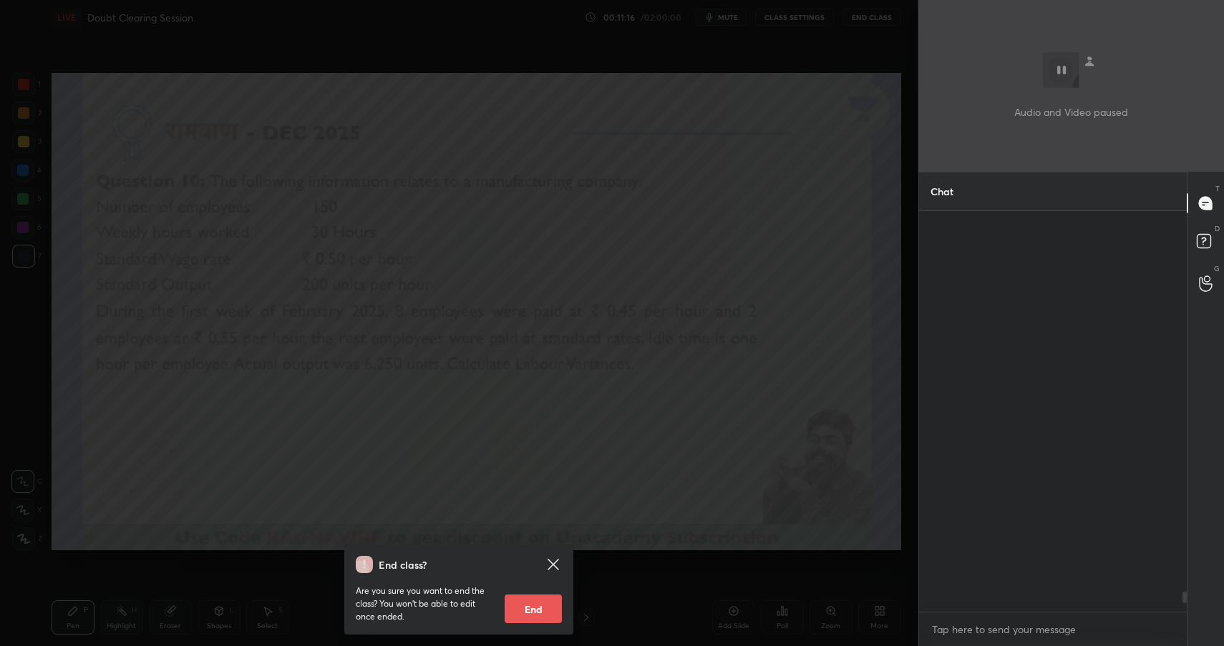
scroll to position [396, 263]
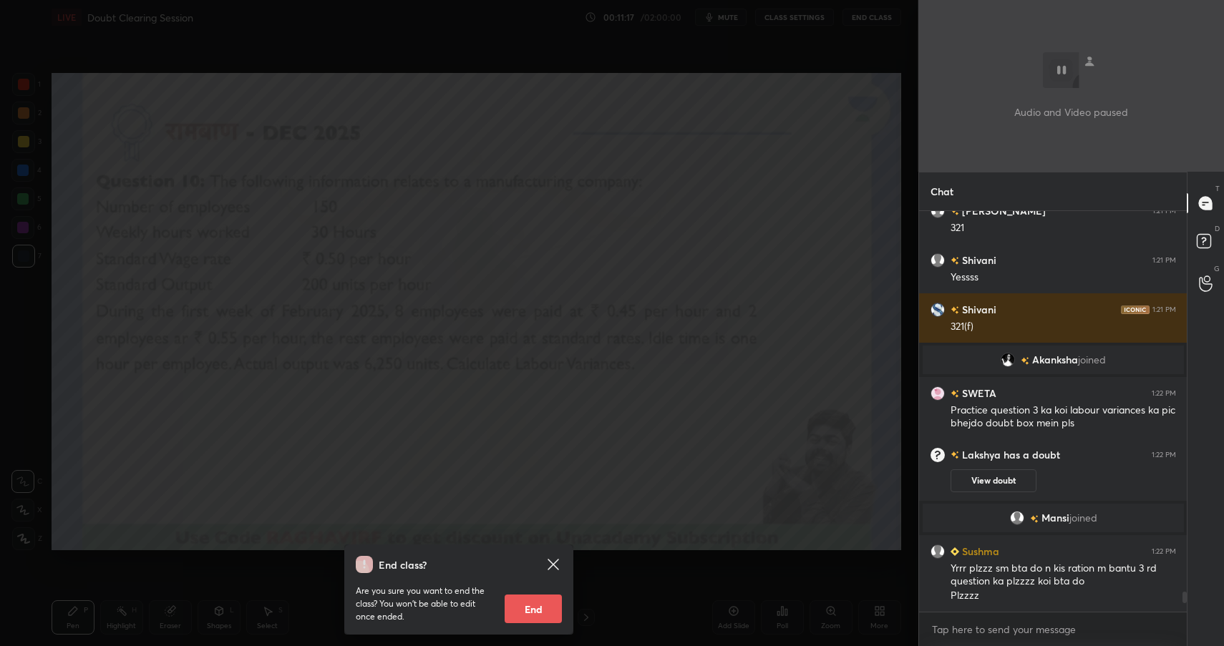
click at [660, 354] on div "End class? Are you sure you want to end the class? You won’t be able to edit on…" at bounding box center [459, 323] width 918 height 646
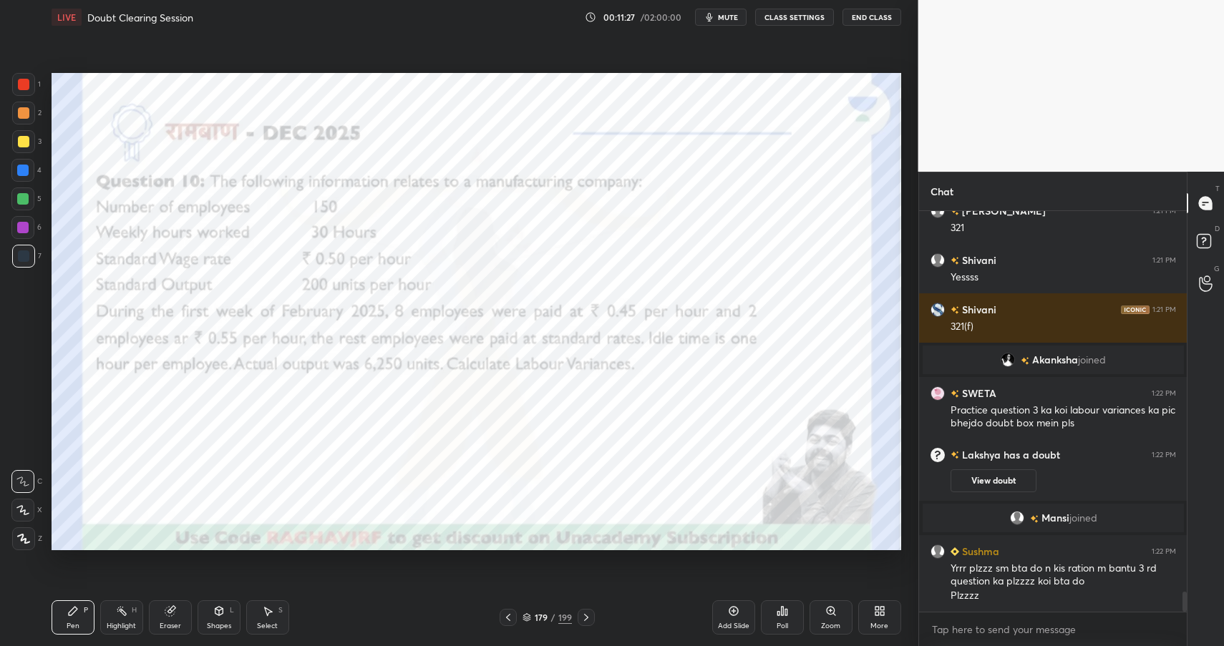
scroll to position [7567, 0]
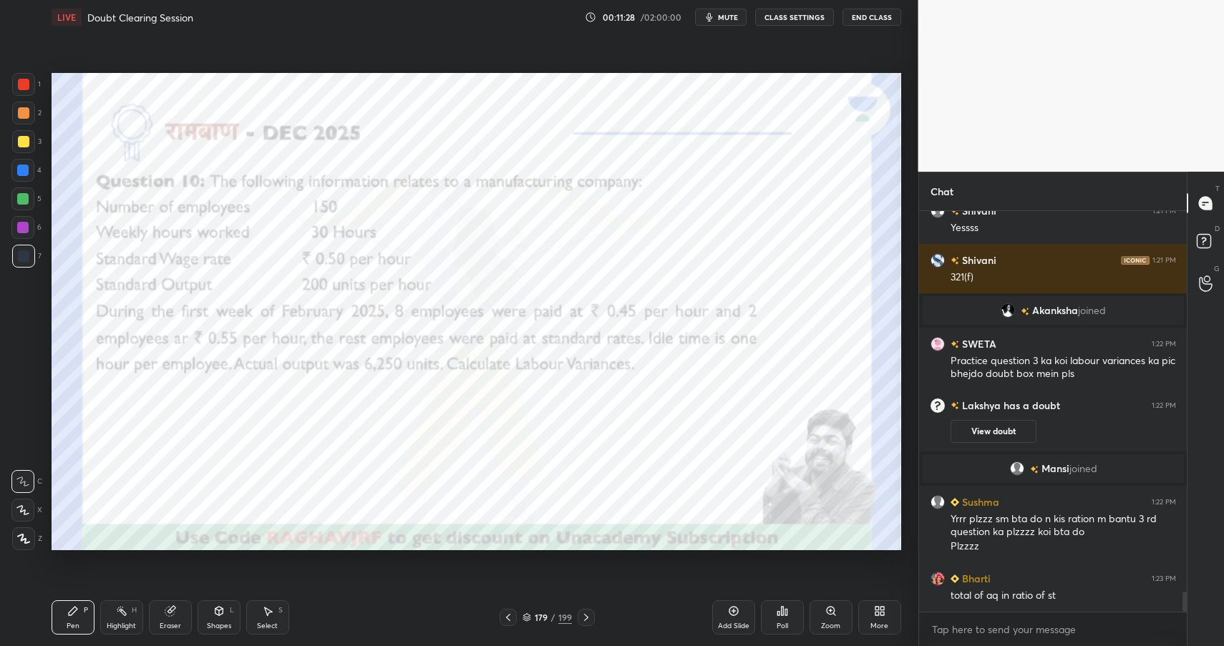
click at [117, 612] on icon at bounding box center [121, 610] width 11 height 11
click at [121, 613] on icon at bounding box center [121, 610] width 11 height 11
click at [28, 145] on div at bounding box center [23, 141] width 23 height 23
click at [28, 144] on div at bounding box center [23, 141] width 11 height 11
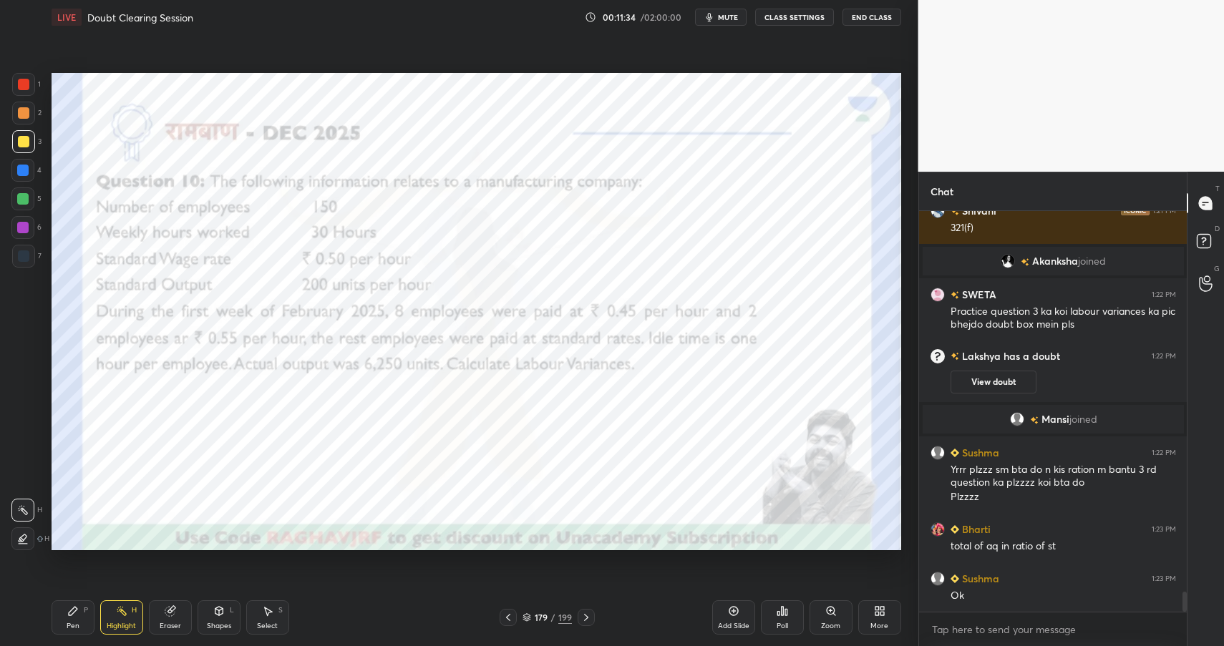
drag, startPoint x: 215, startPoint y: 617, endPoint x: 220, endPoint y: 595, distance: 22.0
click at [215, 617] on div "Shapes L" at bounding box center [219, 617] width 43 height 34
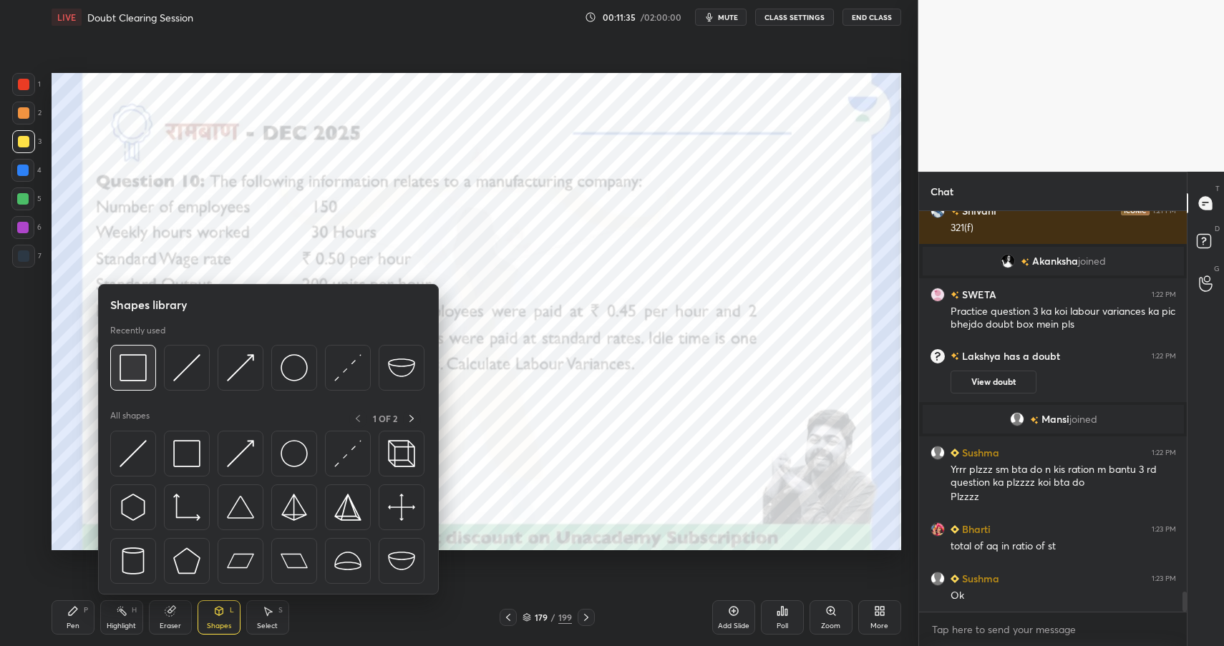
click at [130, 357] on img at bounding box center [133, 367] width 27 height 27
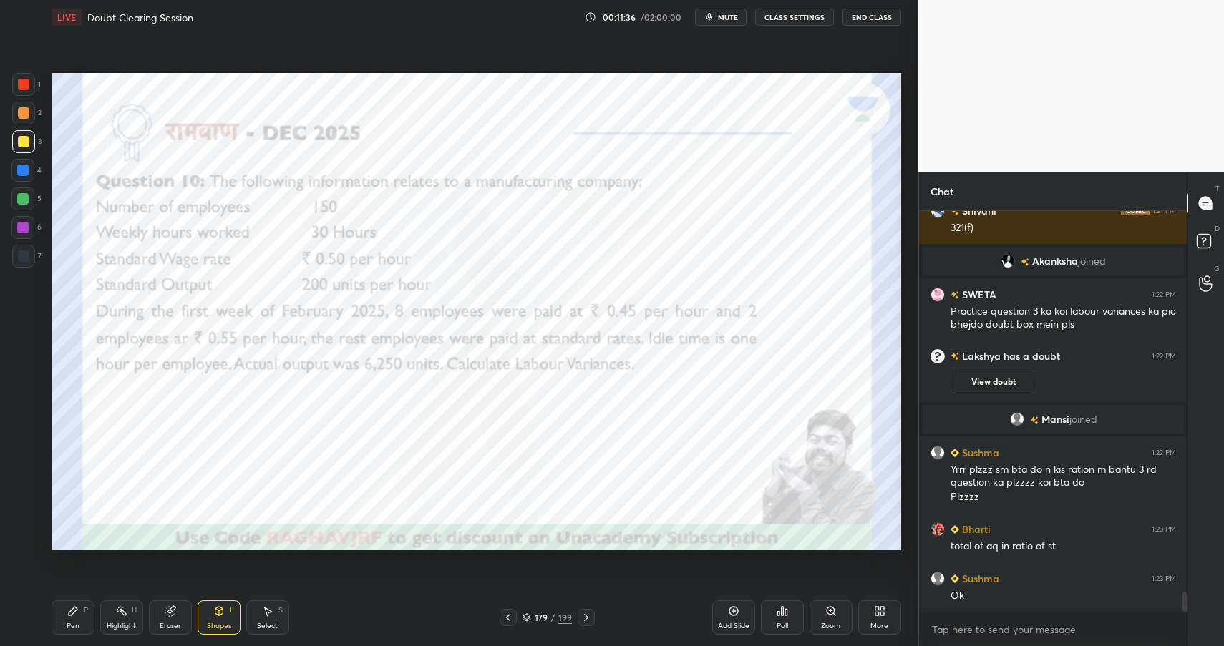
click at [20, 83] on div at bounding box center [23, 84] width 11 height 11
click at [21, 84] on div at bounding box center [23, 84] width 11 height 11
click at [109, 615] on div "Highlight H" at bounding box center [121, 617] width 43 height 34
click at [117, 623] on div "Highlight" at bounding box center [121, 626] width 29 height 7
click at [26, 223] on div at bounding box center [22, 227] width 11 height 11
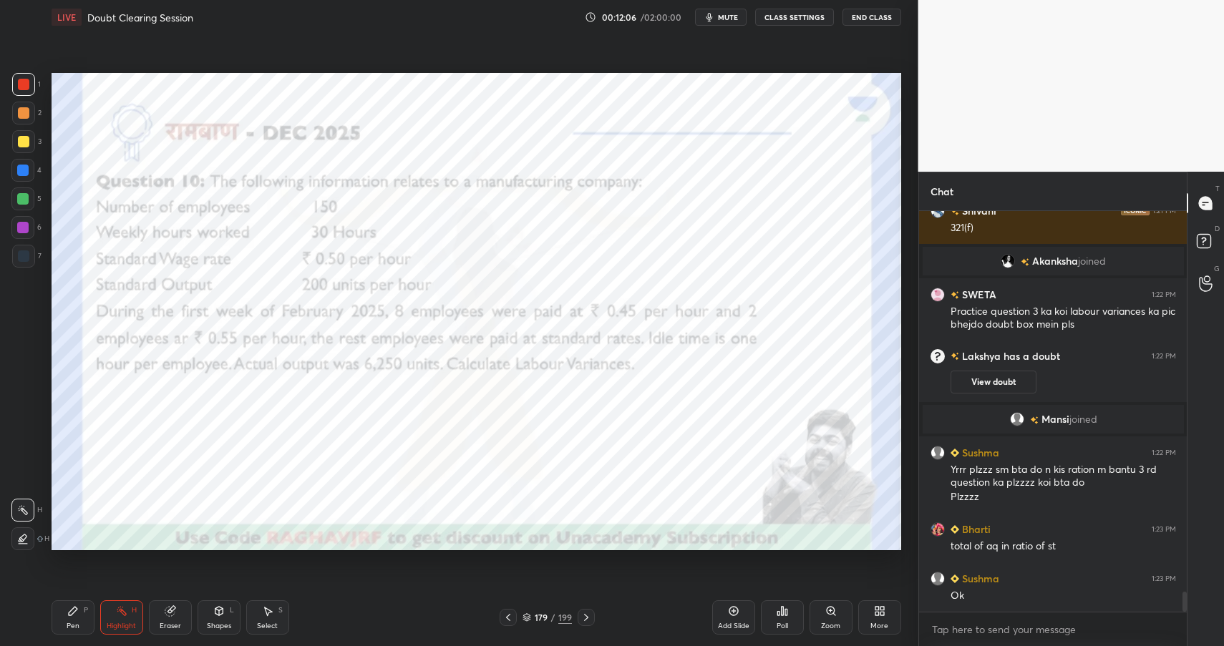
click at [26, 223] on div at bounding box center [22, 227] width 11 height 11
click at [26, 171] on div at bounding box center [22, 170] width 11 height 11
click at [26, 172] on div at bounding box center [22, 170] width 11 height 11
click at [228, 612] on div "Shapes L" at bounding box center [219, 617] width 43 height 34
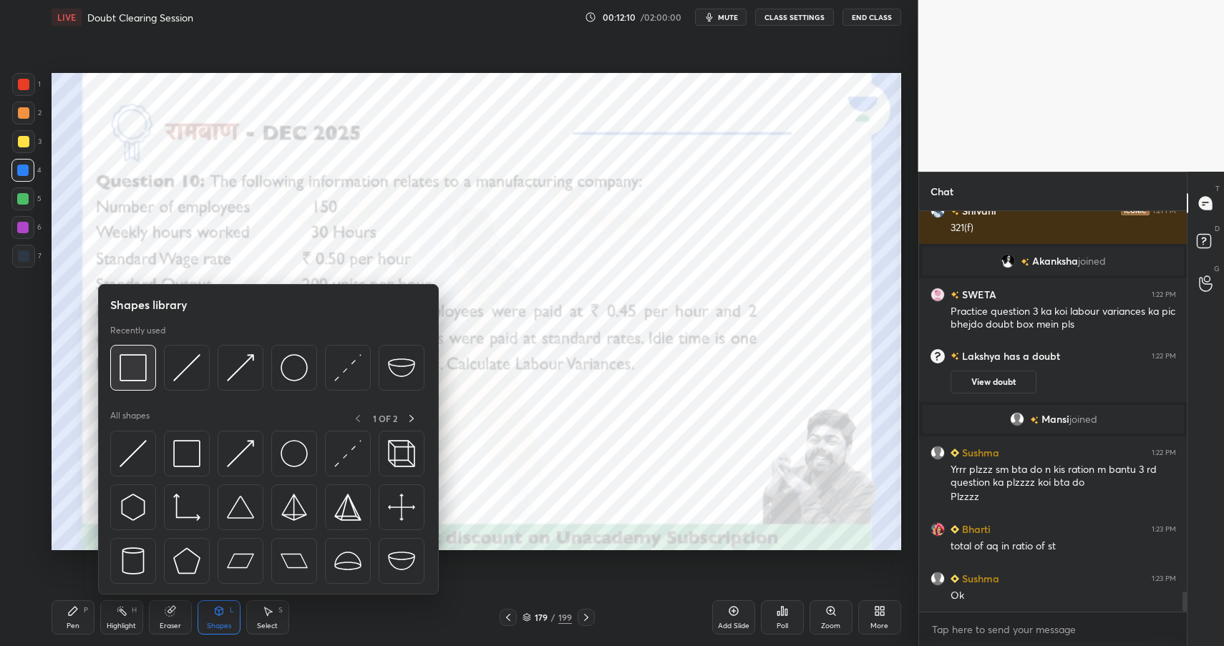
click at [127, 361] on img at bounding box center [133, 367] width 27 height 27
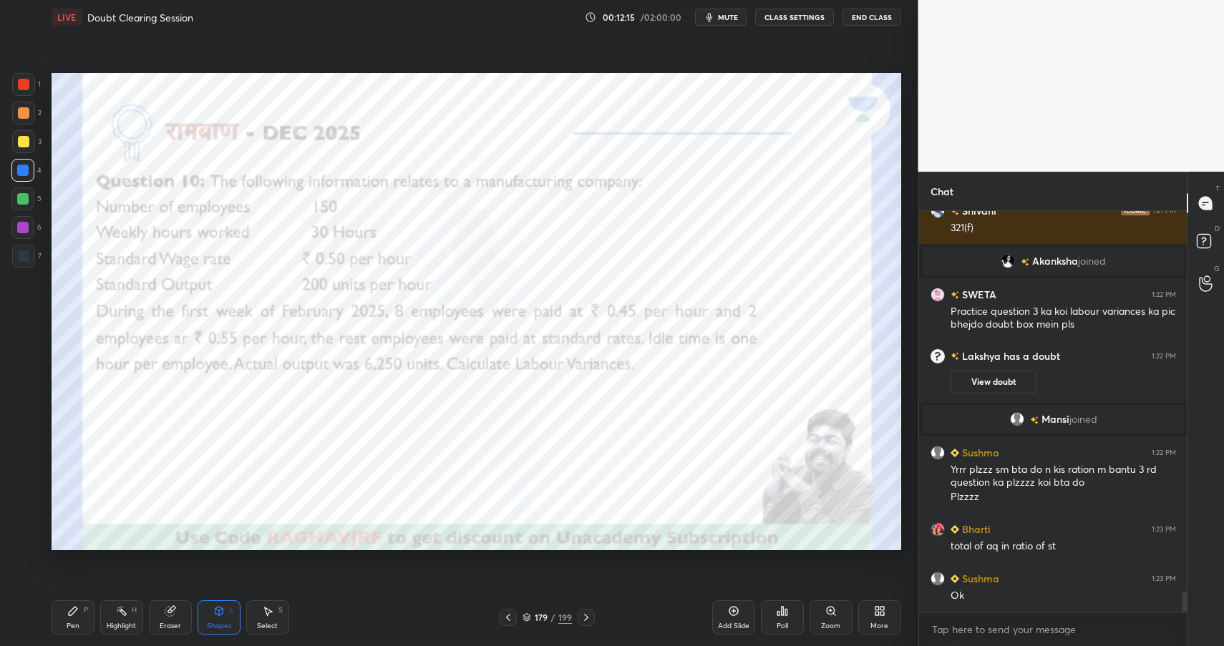
scroll to position [7650, 0]
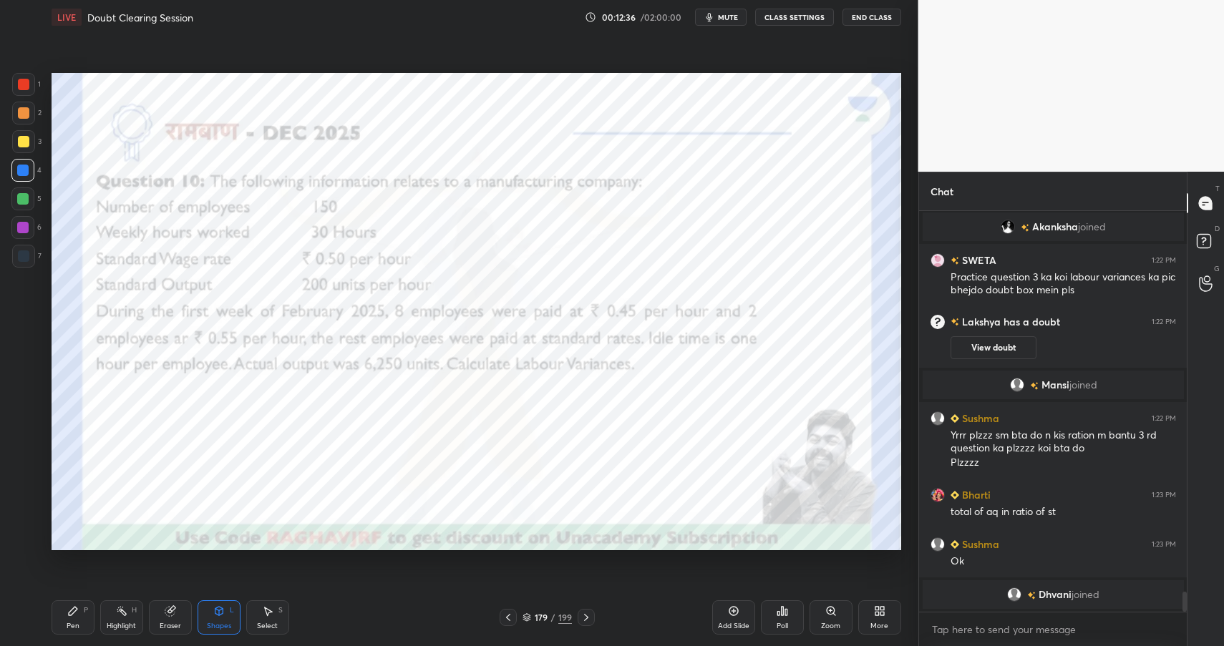
click at [130, 614] on div "Highlight H" at bounding box center [121, 617] width 43 height 34
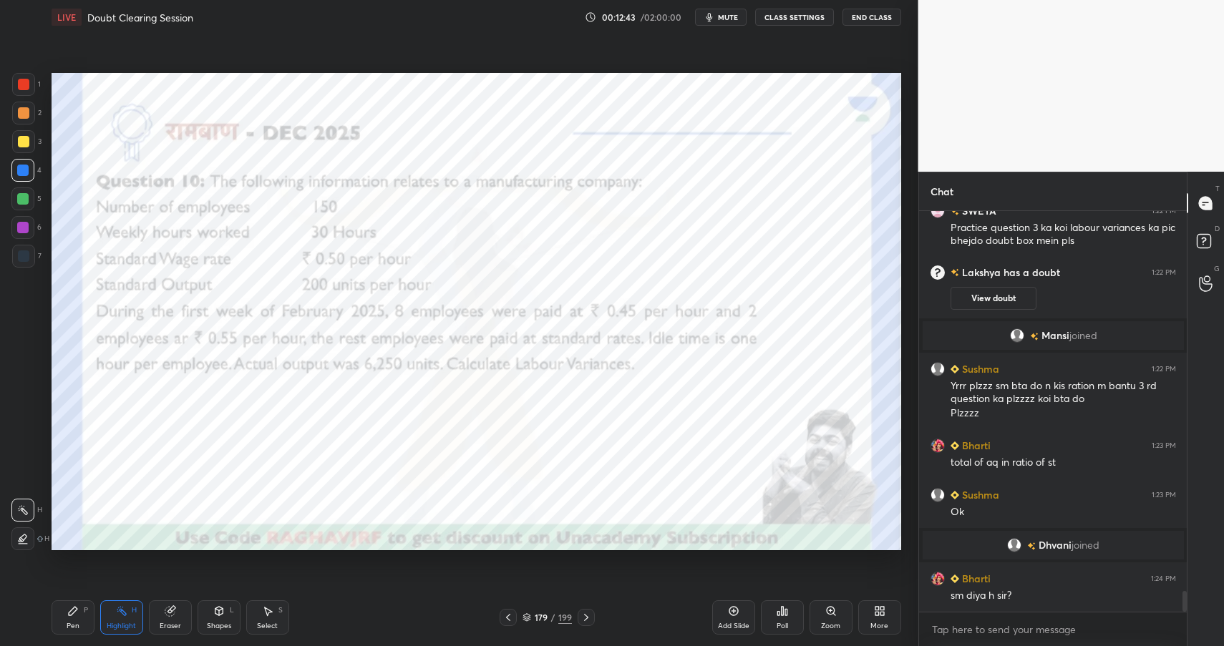
click at [77, 613] on icon at bounding box center [72, 610] width 11 height 11
click at [77, 616] on icon at bounding box center [72, 610] width 11 height 11
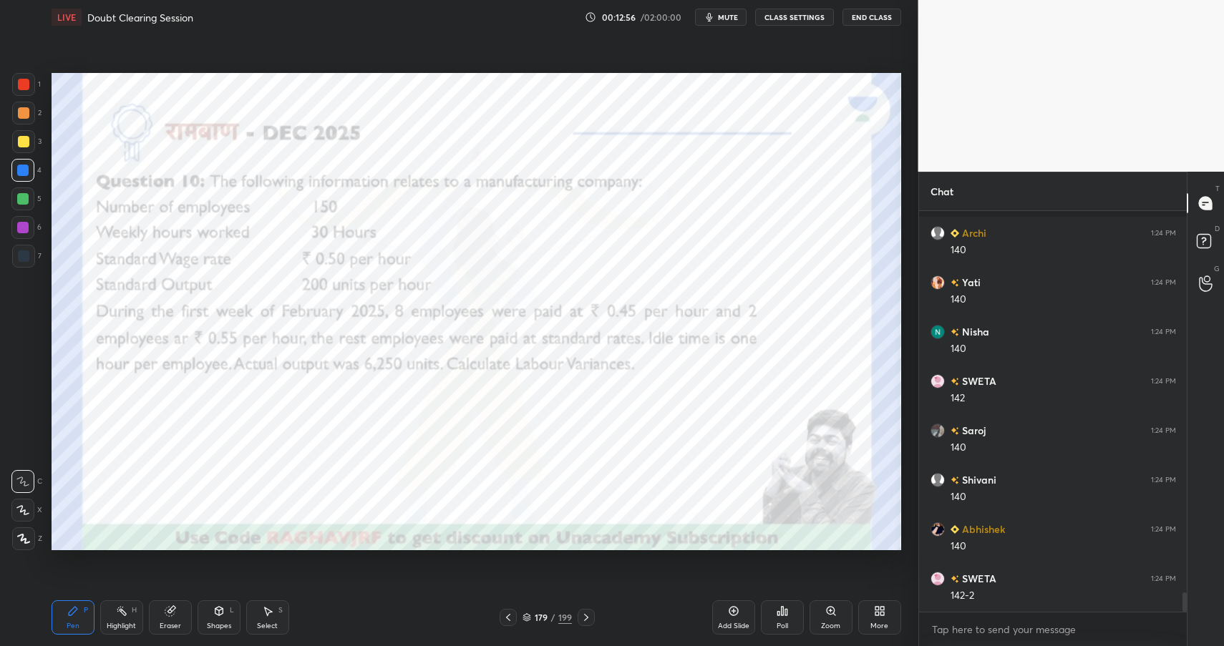
scroll to position [7956, 0]
drag, startPoint x: 220, startPoint y: 620, endPoint x: 225, endPoint y: 594, distance: 26.9
click at [220, 623] on div "Shapes" at bounding box center [219, 626] width 24 height 7
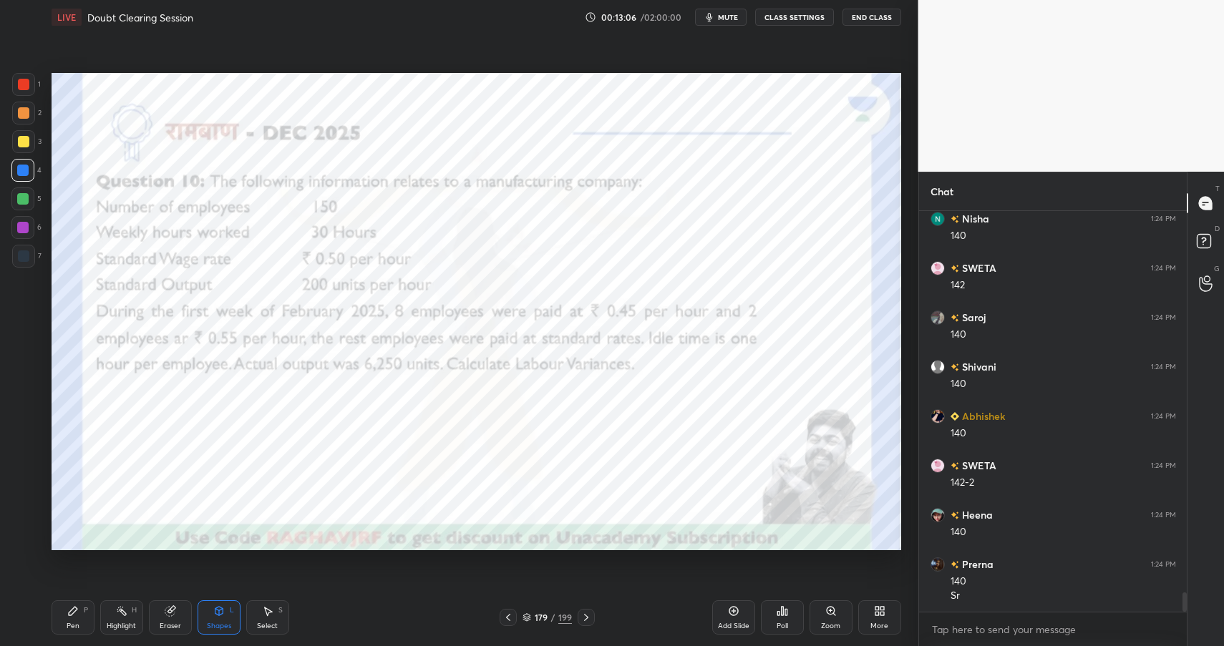
click at [84, 614] on div "P" at bounding box center [86, 610] width 4 height 7
drag, startPoint x: 83, startPoint y: 614, endPoint x: 117, endPoint y: 595, distance: 38.8
click at [84, 614] on div "P" at bounding box center [86, 610] width 4 height 7
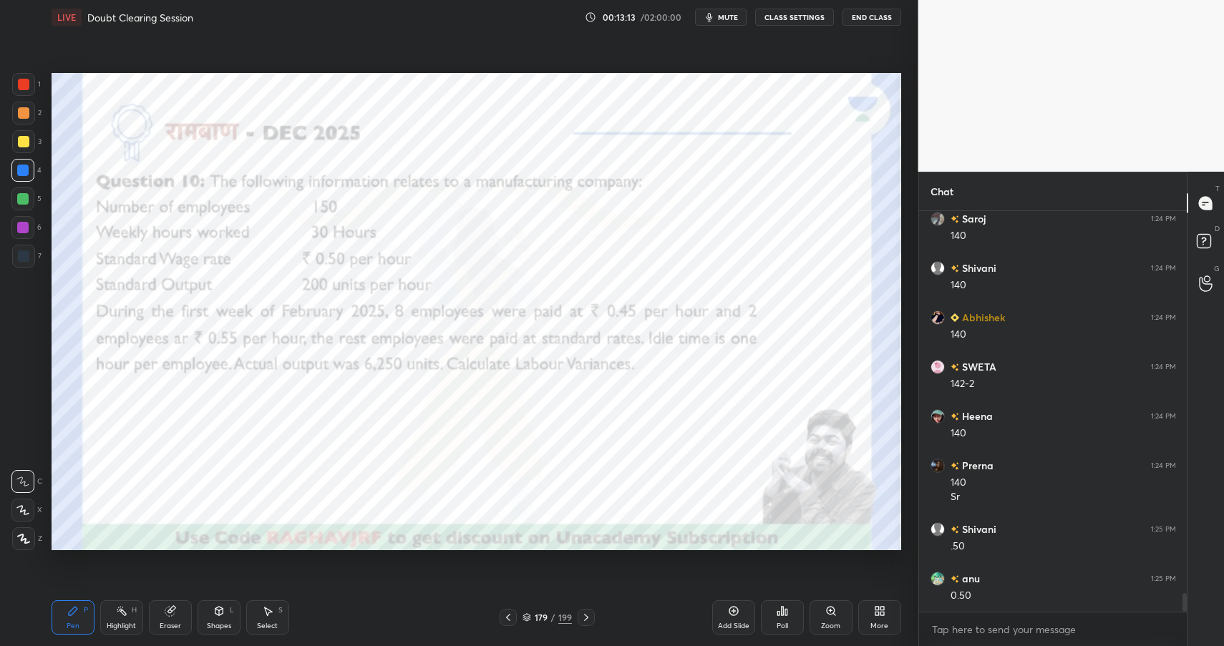
scroll to position [8118, 0]
click at [24, 89] on div at bounding box center [23, 84] width 23 height 23
click at [26, 86] on div at bounding box center [23, 84] width 11 height 11
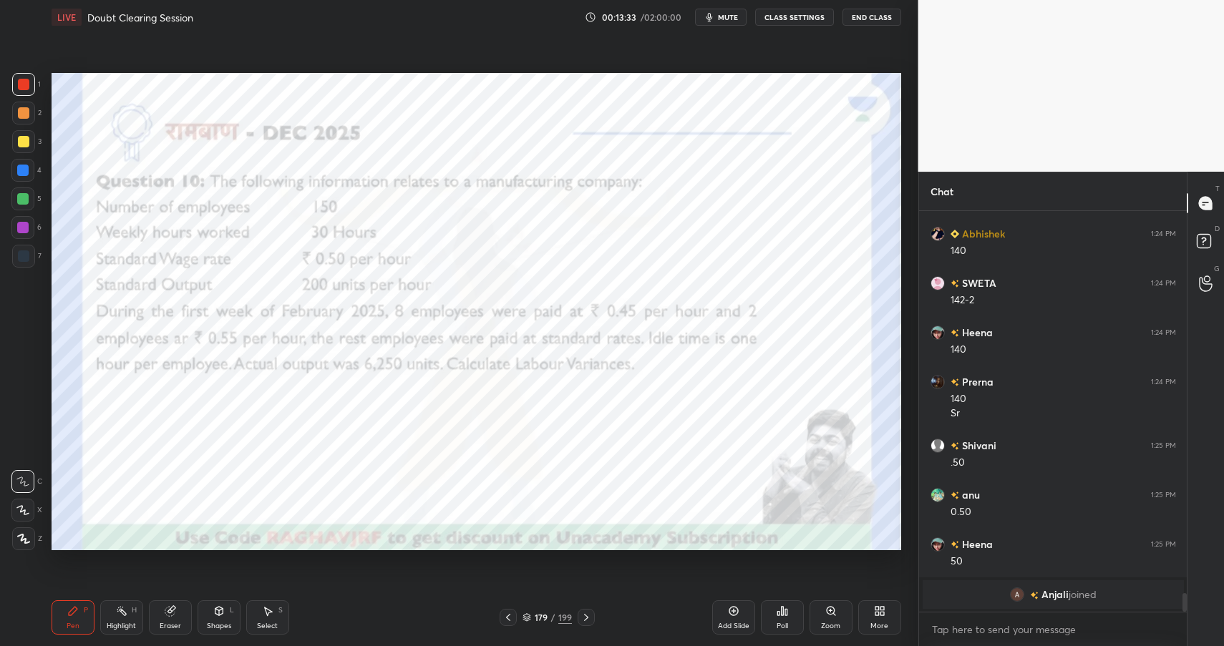
click at [28, 226] on div at bounding box center [22, 227] width 23 height 23
drag, startPoint x: 24, startPoint y: 231, endPoint x: 41, endPoint y: 218, distance: 21.3
click at [24, 231] on div at bounding box center [22, 227] width 11 height 11
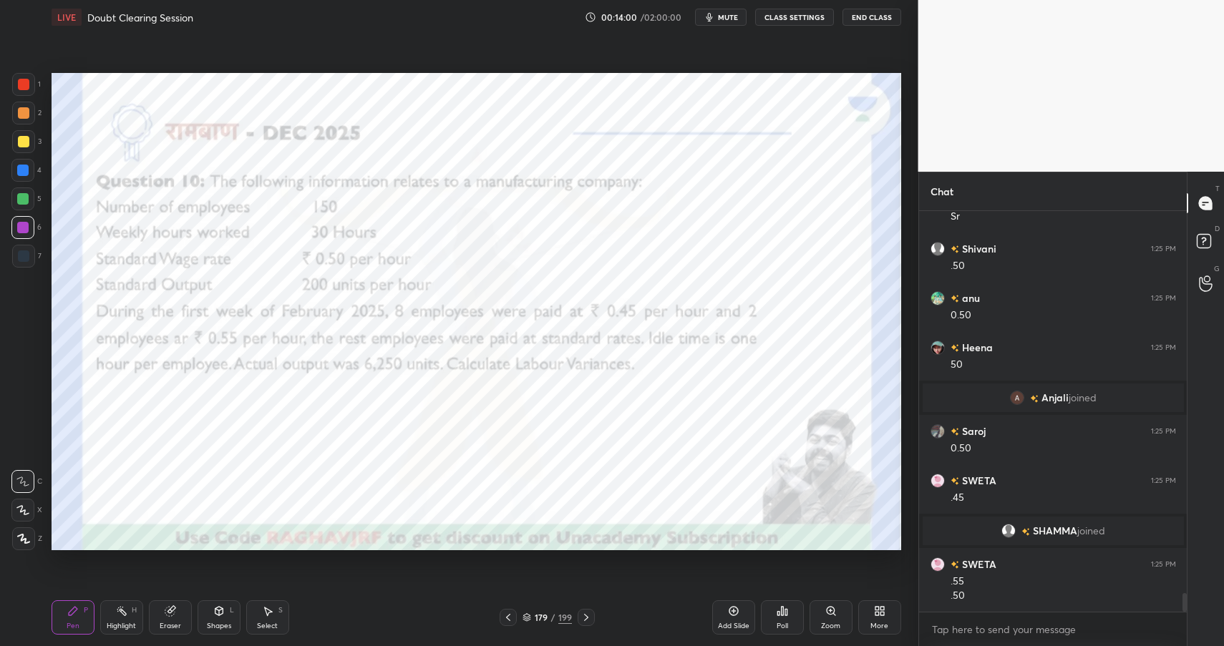
scroll to position [8147, 0]
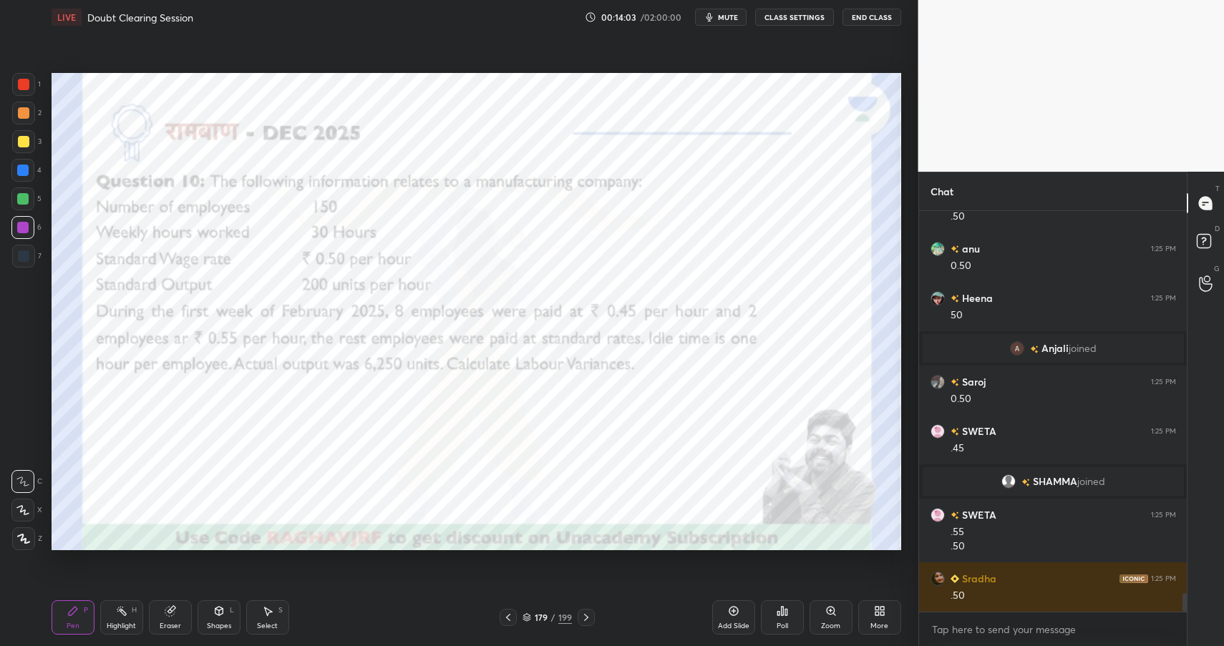
click at [28, 112] on div at bounding box center [23, 112] width 11 height 11
click at [26, 117] on div at bounding box center [23, 112] width 11 height 11
drag, startPoint x: 219, startPoint y: 607, endPoint x: 223, endPoint y: 595, distance: 12.0
click at [219, 608] on div "Shapes L" at bounding box center [219, 617] width 43 height 34
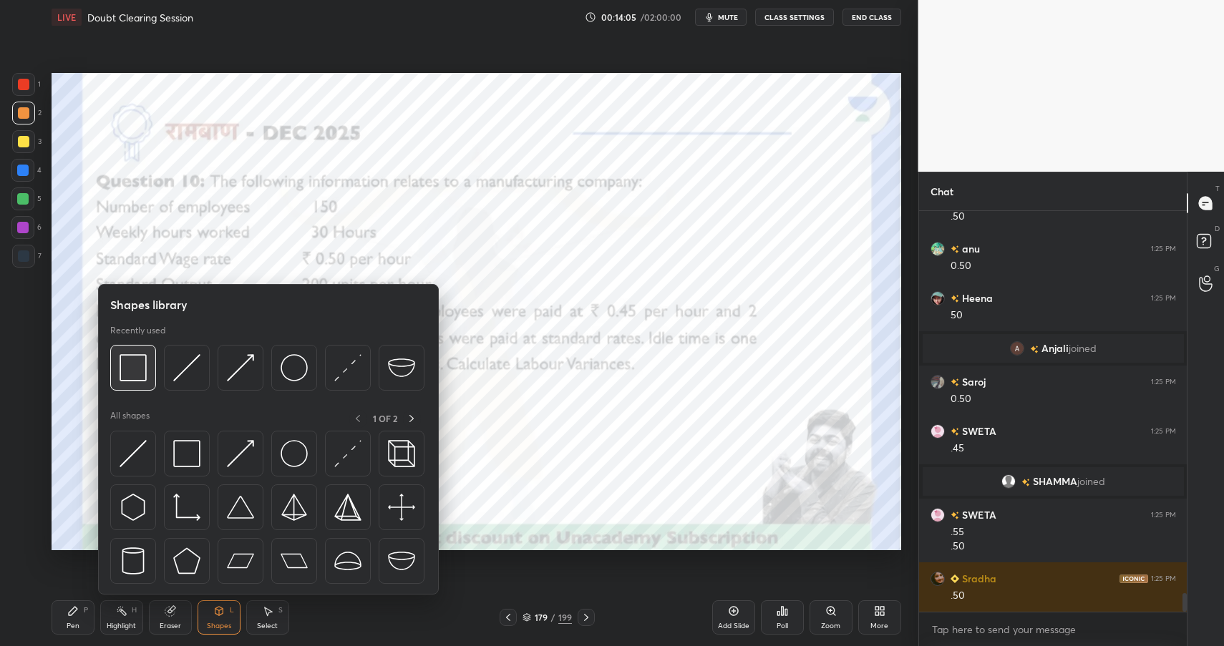
click at [147, 365] on div at bounding box center [133, 368] width 46 height 46
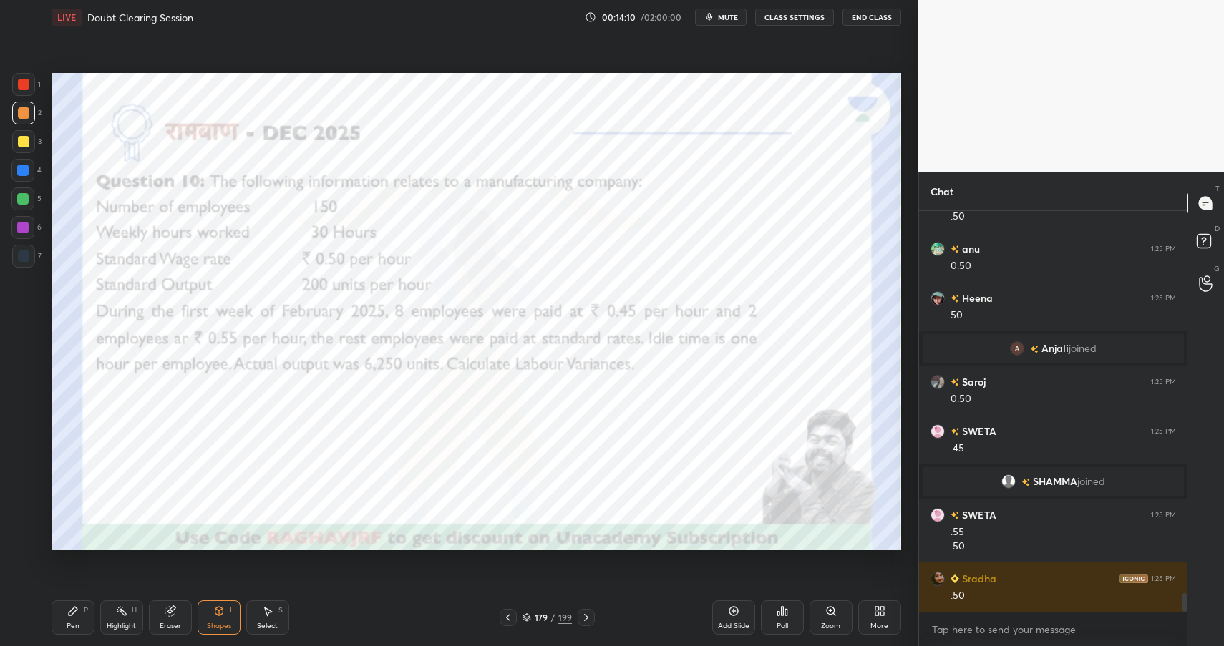
click at [22, 194] on div at bounding box center [22, 198] width 11 height 11
drag, startPoint x: 22, startPoint y: 194, endPoint x: 27, endPoint y: 184, distance: 11.2
click at [22, 194] on div at bounding box center [22, 198] width 11 height 11
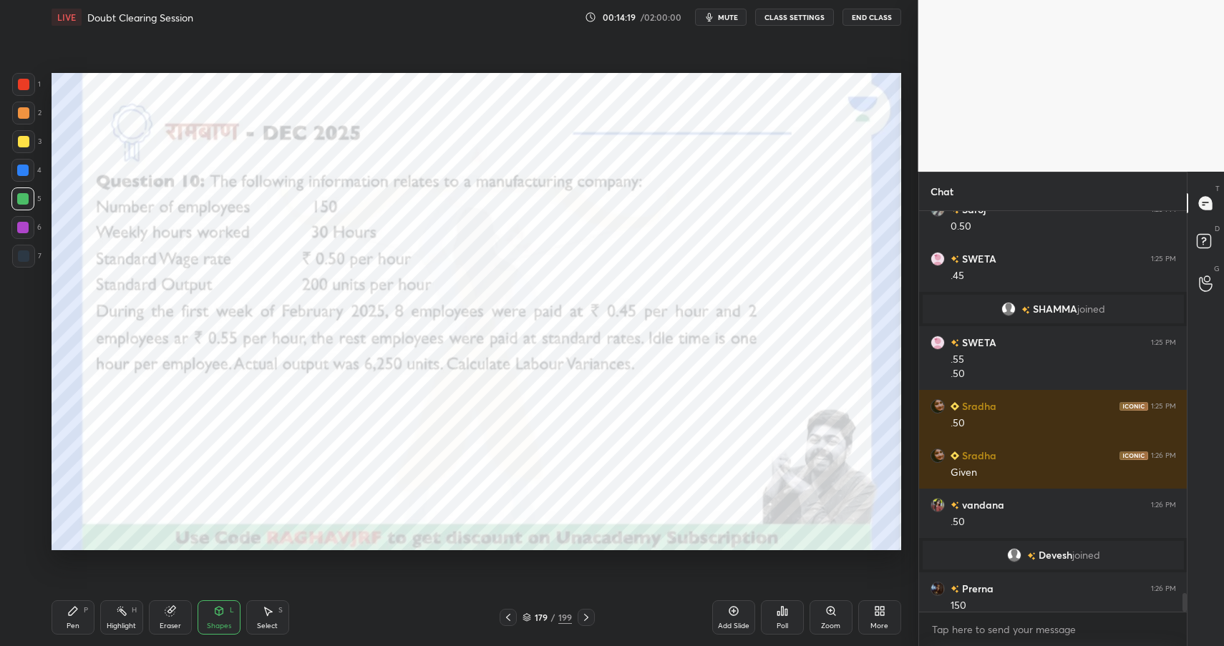
scroll to position [8290, 0]
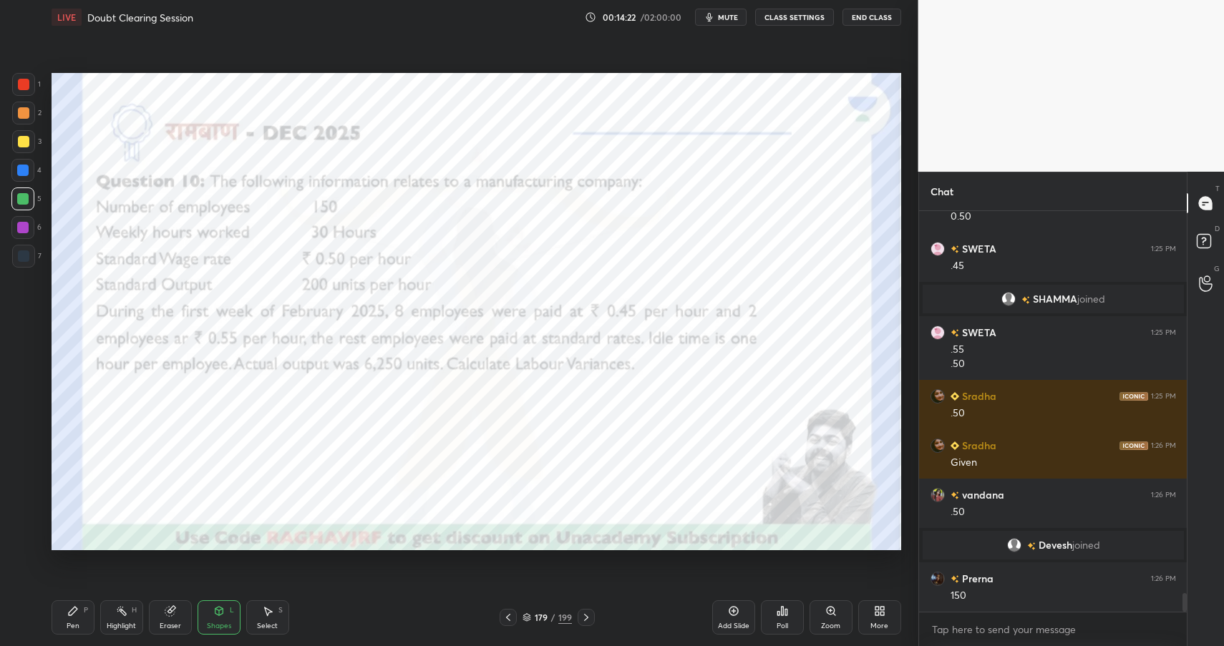
click at [86, 616] on div "Pen P" at bounding box center [73, 617] width 43 height 34
drag, startPoint x: 86, startPoint y: 616, endPoint x: 126, endPoint y: 575, distance: 57.7
click at [86, 616] on div "Pen P" at bounding box center [73, 617] width 43 height 34
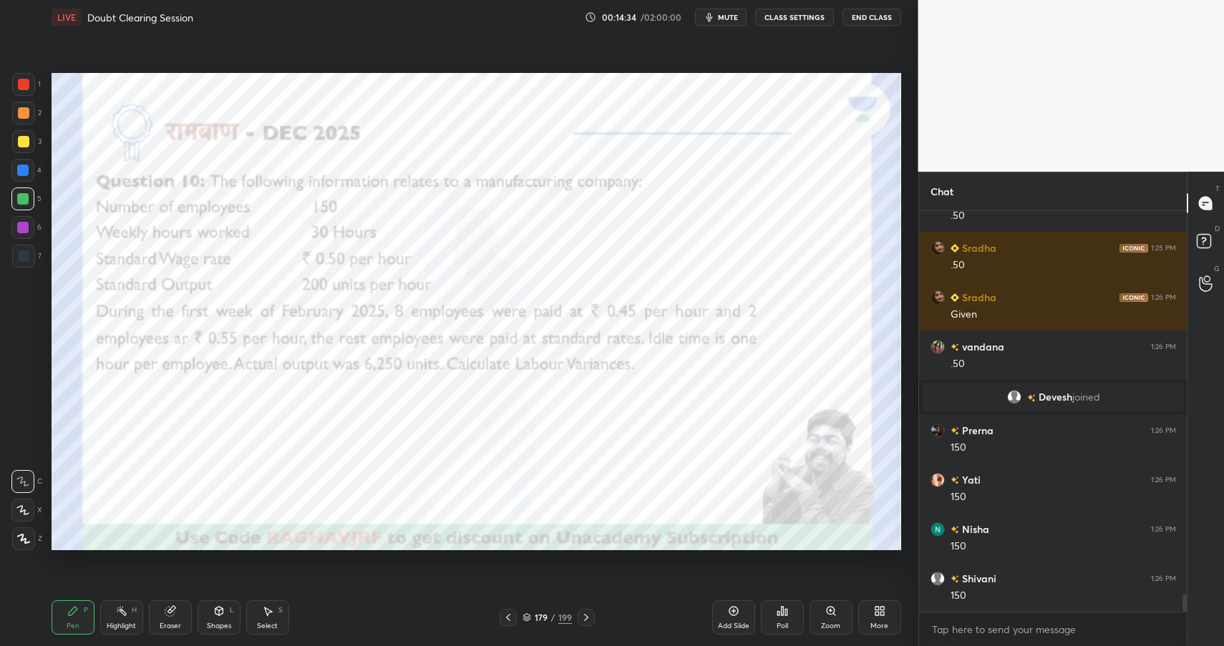
scroll to position [8488, 0]
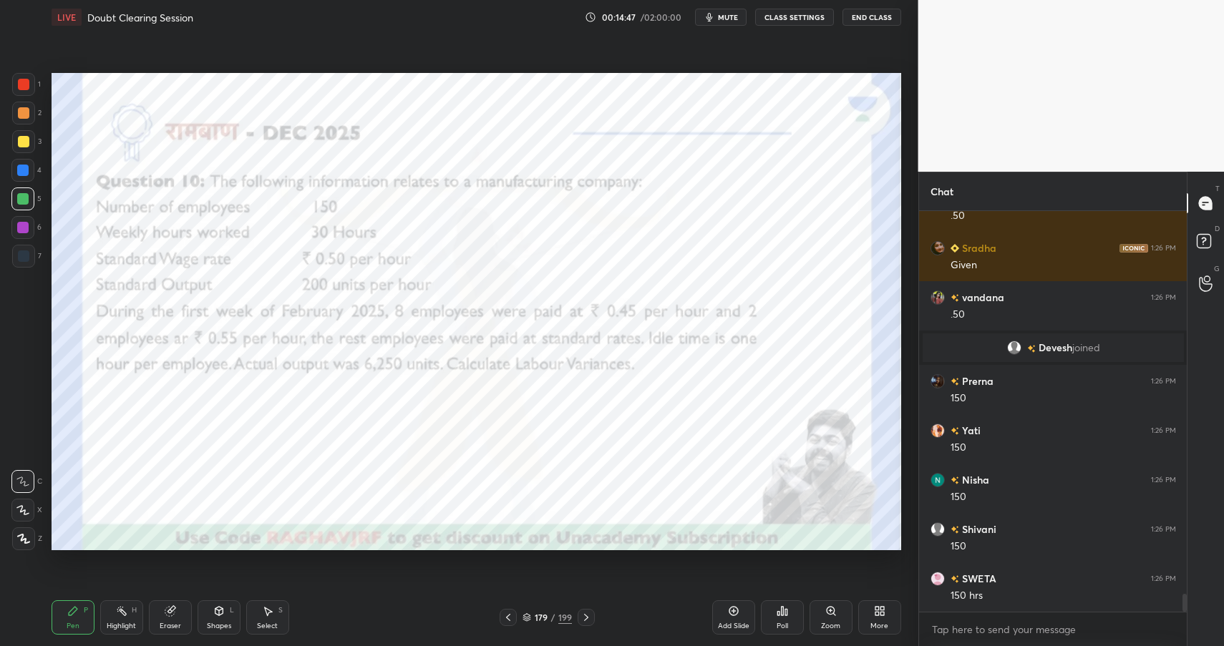
click at [16, 228] on div at bounding box center [22, 227] width 23 height 23
drag, startPoint x: 19, startPoint y: 226, endPoint x: 33, endPoint y: 220, distance: 15.0
click at [19, 226] on div at bounding box center [22, 227] width 11 height 11
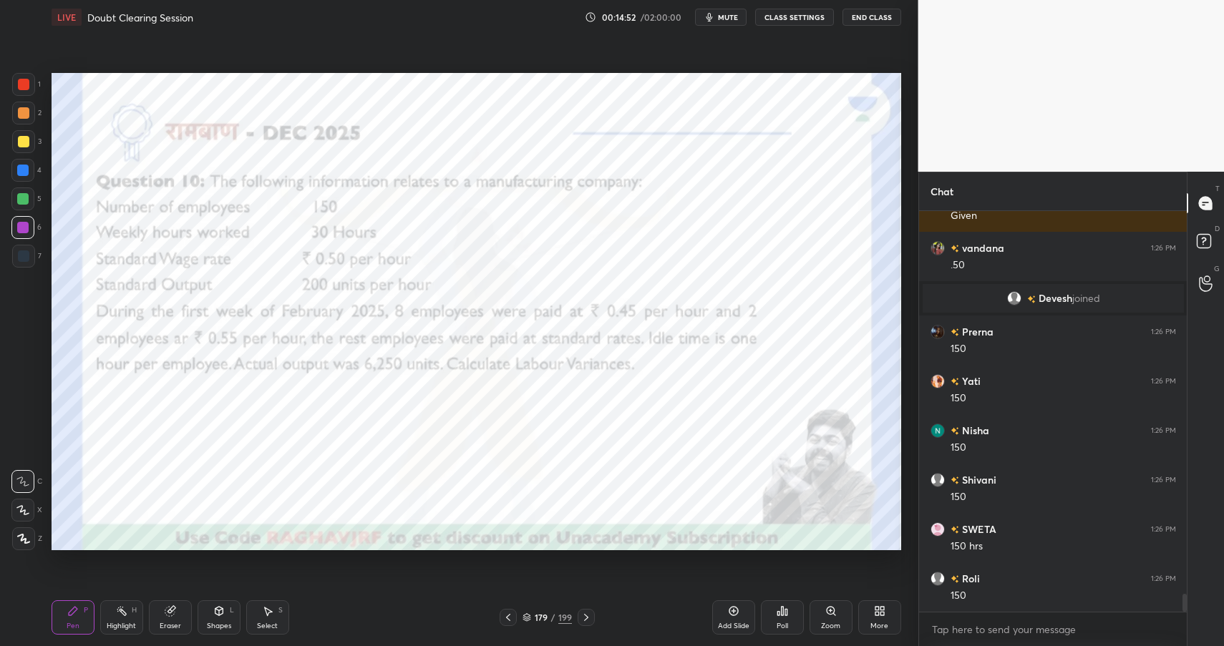
click at [24, 79] on div at bounding box center [23, 84] width 11 height 11
drag, startPoint x: 24, startPoint y: 78, endPoint x: 48, endPoint y: 84, distance: 25.2
click at [24, 84] on div at bounding box center [23, 84] width 11 height 11
click at [741, 610] on div "Add Slide" at bounding box center [733, 617] width 43 height 34
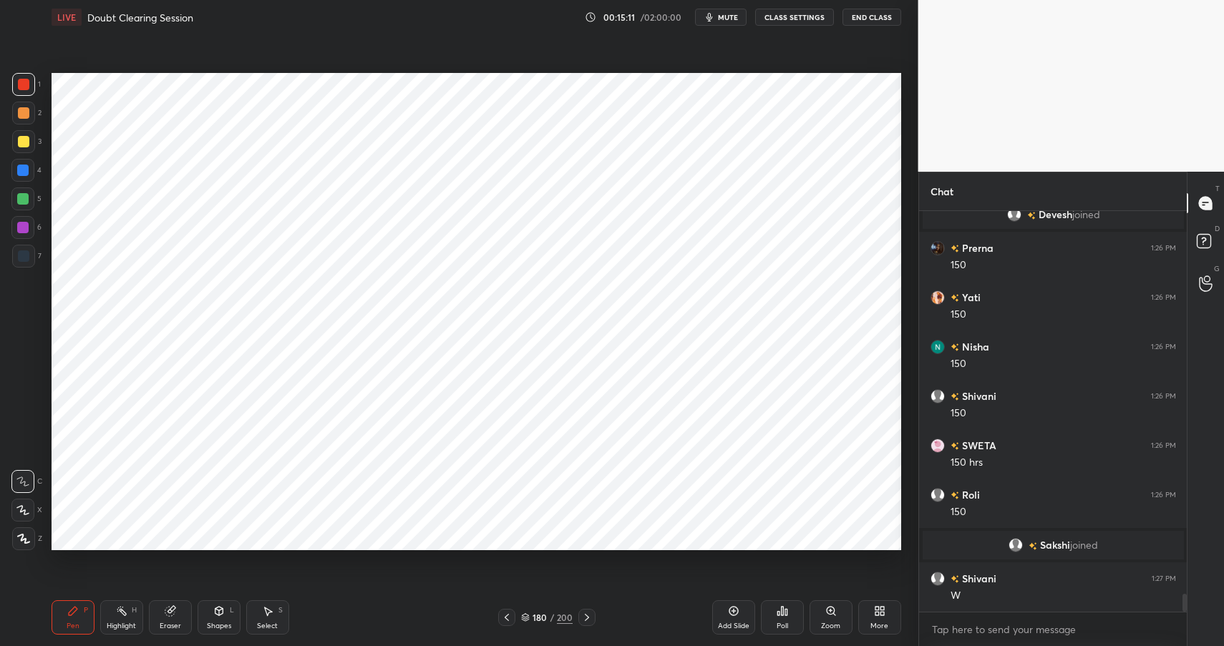
scroll to position [8526, 0]
click at [200, 615] on div "Shapes L" at bounding box center [219, 617] width 43 height 34
drag, startPoint x: 190, startPoint y: 618, endPoint x: 179, endPoint y: 618, distance: 11.4
click at [178, 621] on div "Eraser" at bounding box center [170, 617] width 43 height 34
click at [19, 540] on span "Erase all" at bounding box center [22, 539] width 21 height 10
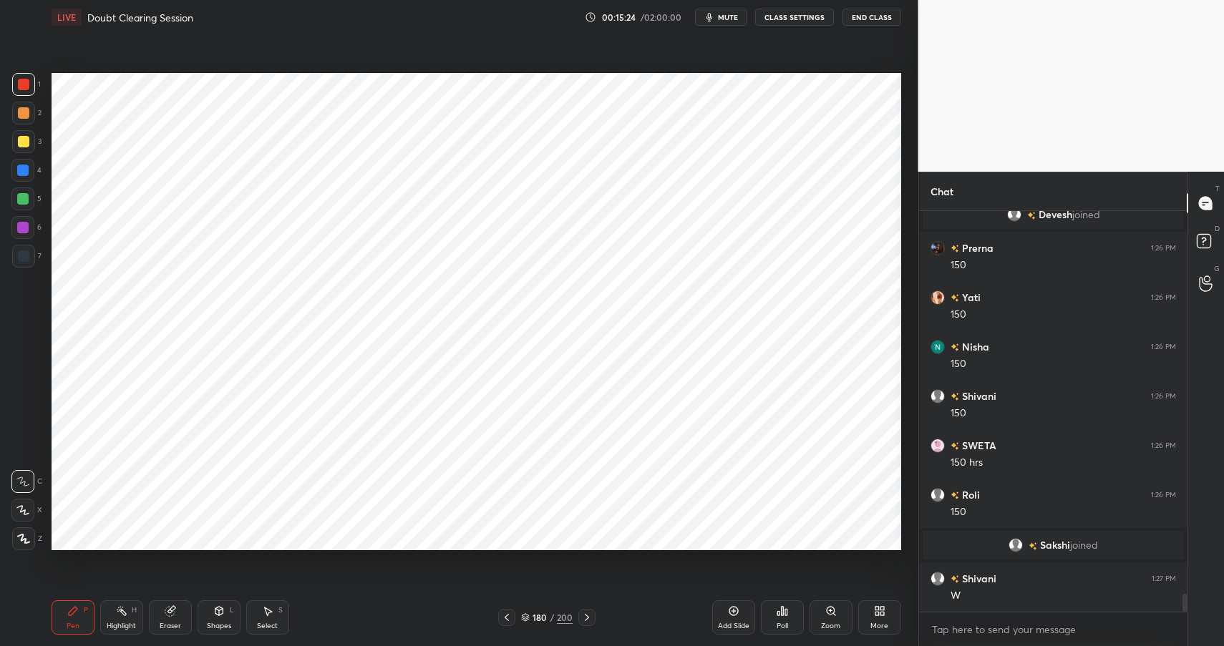
drag, startPoint x: 74, startPoint y: 608, endPoint x: 78, endPoint y: 590, distance: 18.4
click at [74, 608] on icon at bounding box center [73, 611] width 9 height 9
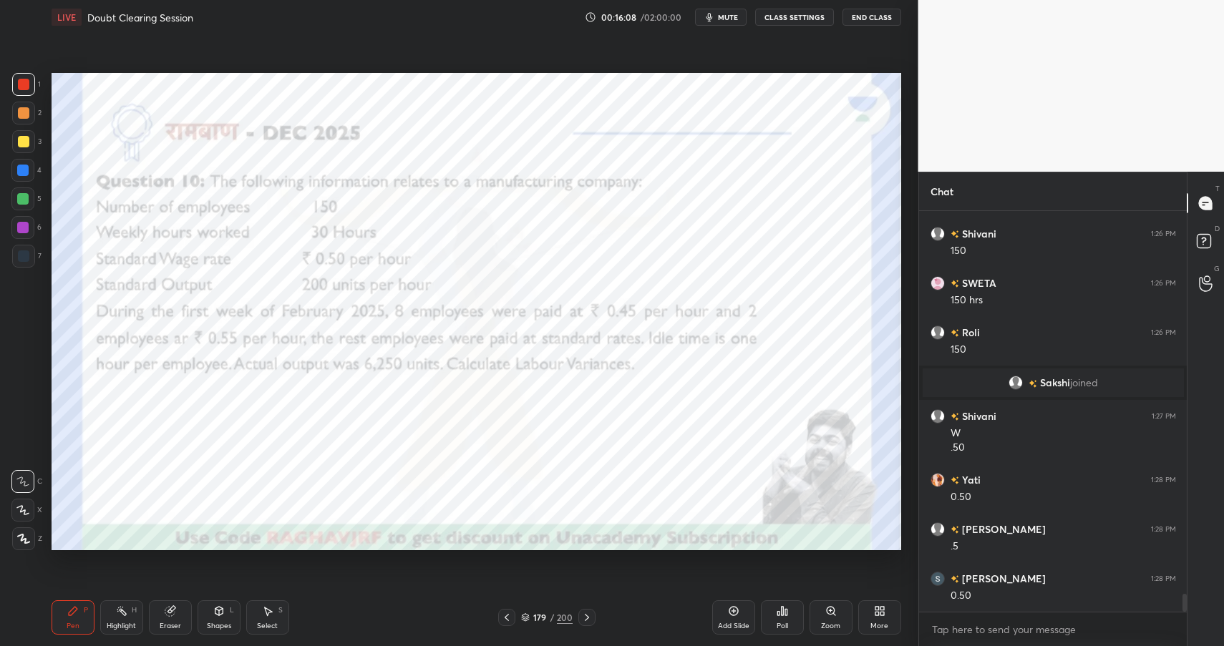
scroll to position [8737, 0]
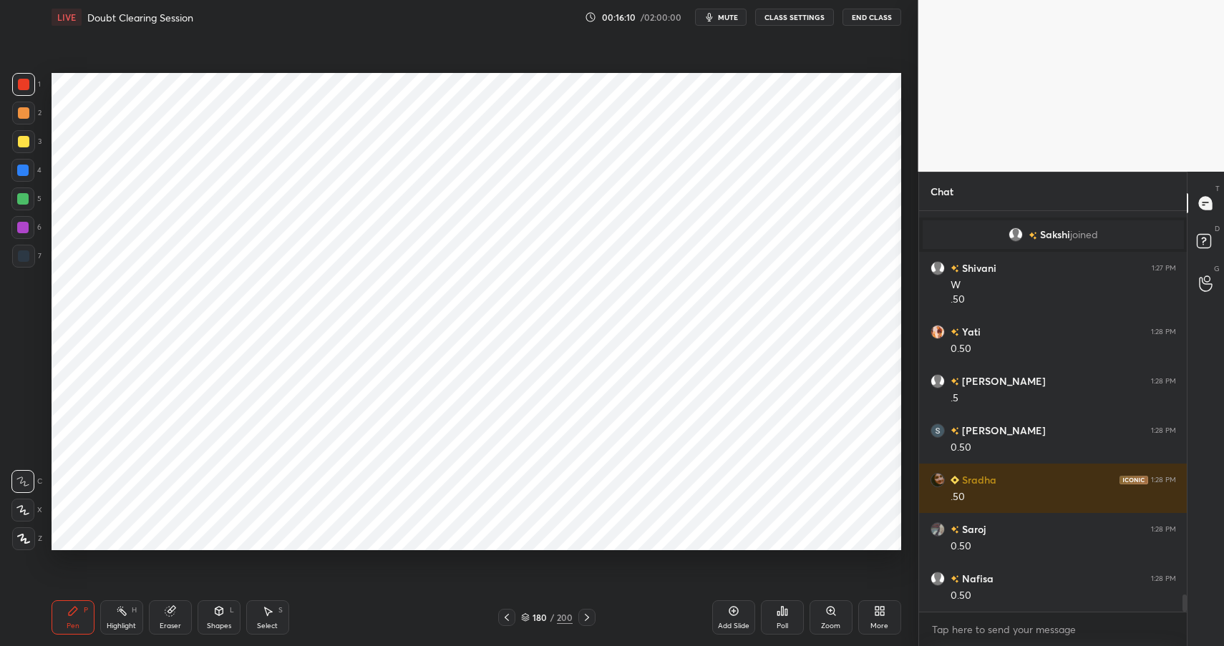
click at [27, 175] on div at bounding box center [22, 170] width 23 height 23
drag, startPoint x: 27, startPoint y: 175, endPoint x: 47, endPoint y: 172, distance: 19.6
click at [27, 175] on div at bounding box center [22, 170] width 23 height 23
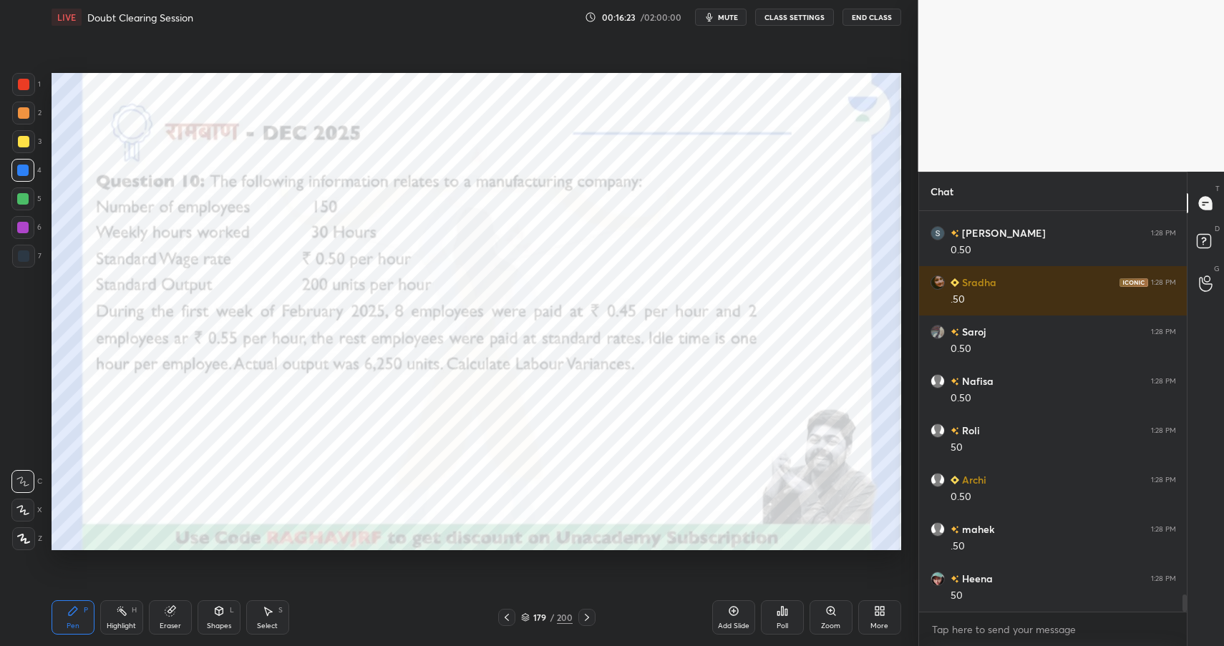
scroll to position [9068, 0]
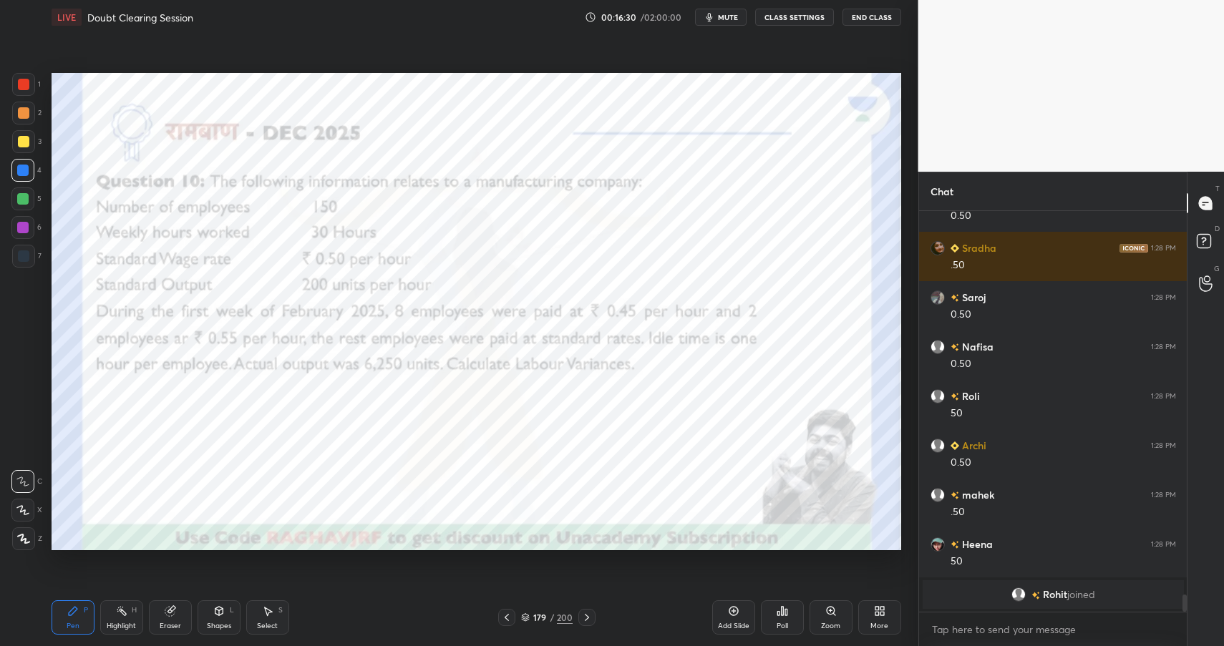
drag, startPoint x: 125, startPoint y: 613, endPoint x: 128, endPoint y: 605, distance: 8.0
click at [125, 611] on icon at bounding box center [121, 610] width 11 height 11
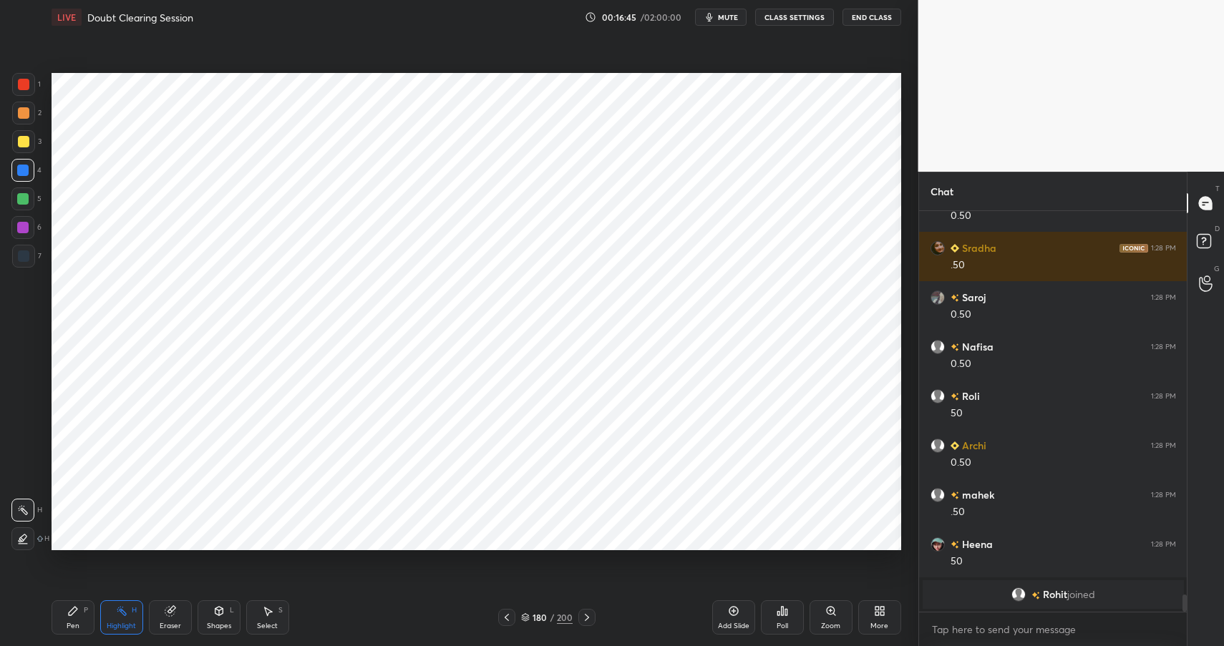
click at [82, 614] on div "Pen P" at bounding box center [73, 617] width 43 height 34
drag, startPoint x: 90, startPoint y: 613, endPoint x: 128, endPoint y: 593, distance: 42.9
click at [90, 613] on div "Pen P" at bounding box center [73, 617] width 43 height 34
drag, startPoint x: 20, startPoint y: 222, endPoint x: 20, endPoint y: 232, distance: 10.0
click at [18, 225] on div at bounding box center [22, 227] width 11 height 11
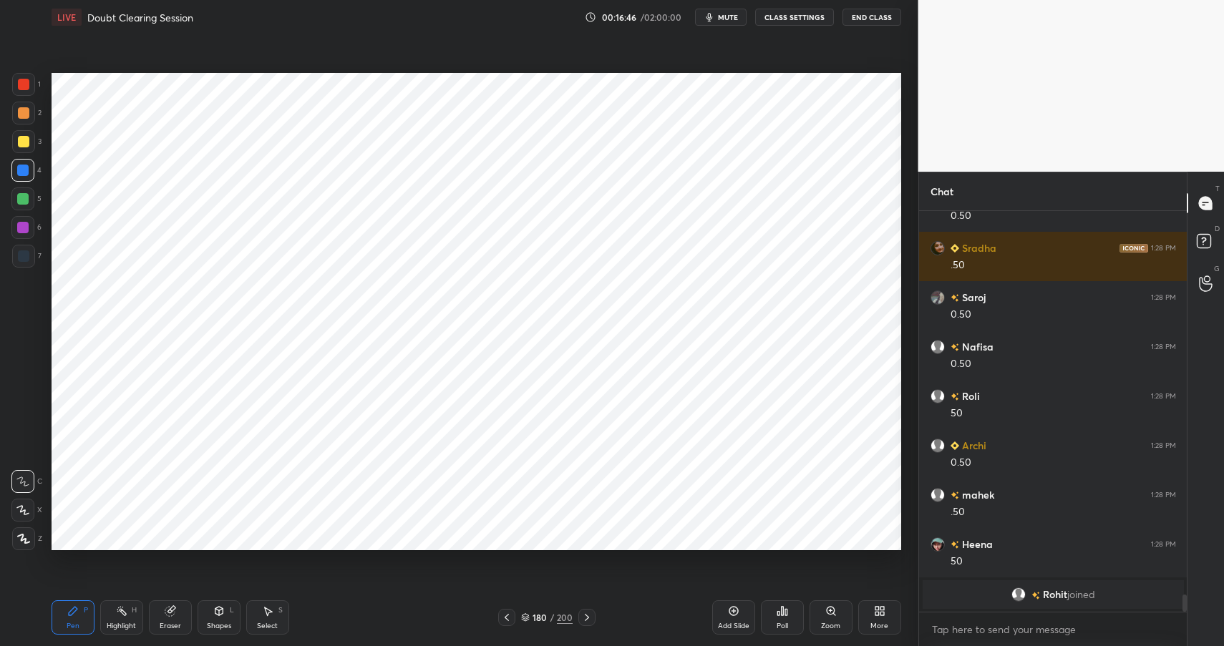
click at [21, 233] on div at bounding box center [22, 227] width 23 height 23
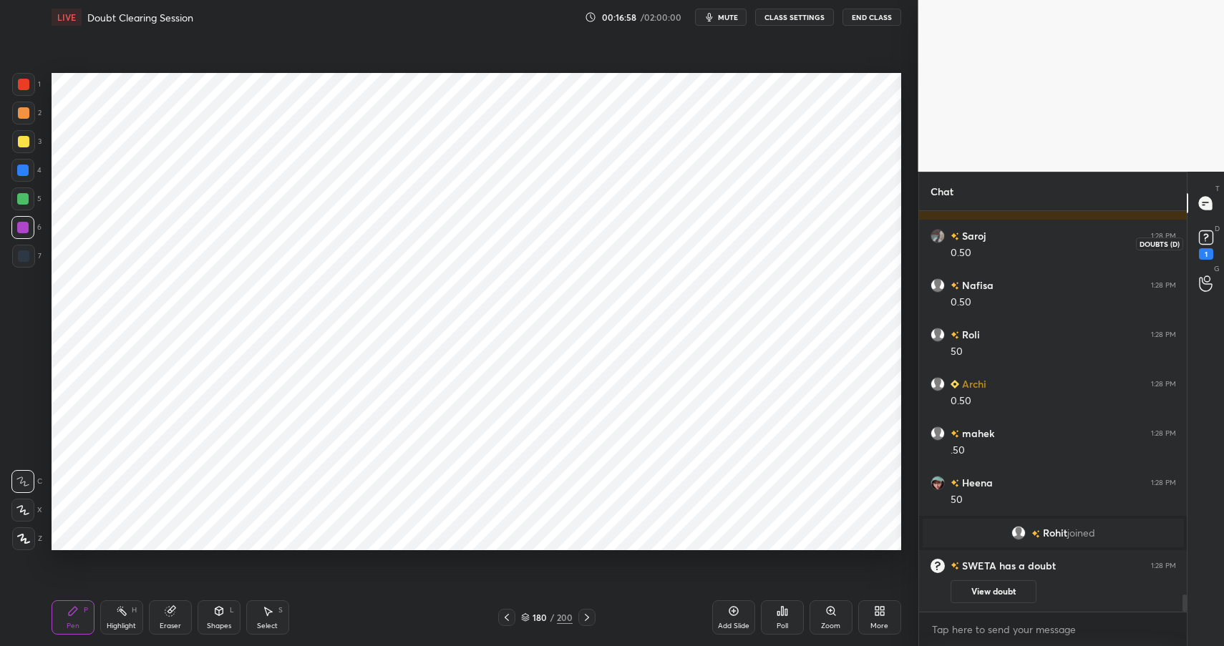
click at [1204, 249] on div "1" at bounding box center [1206, 253] width 14 height 11
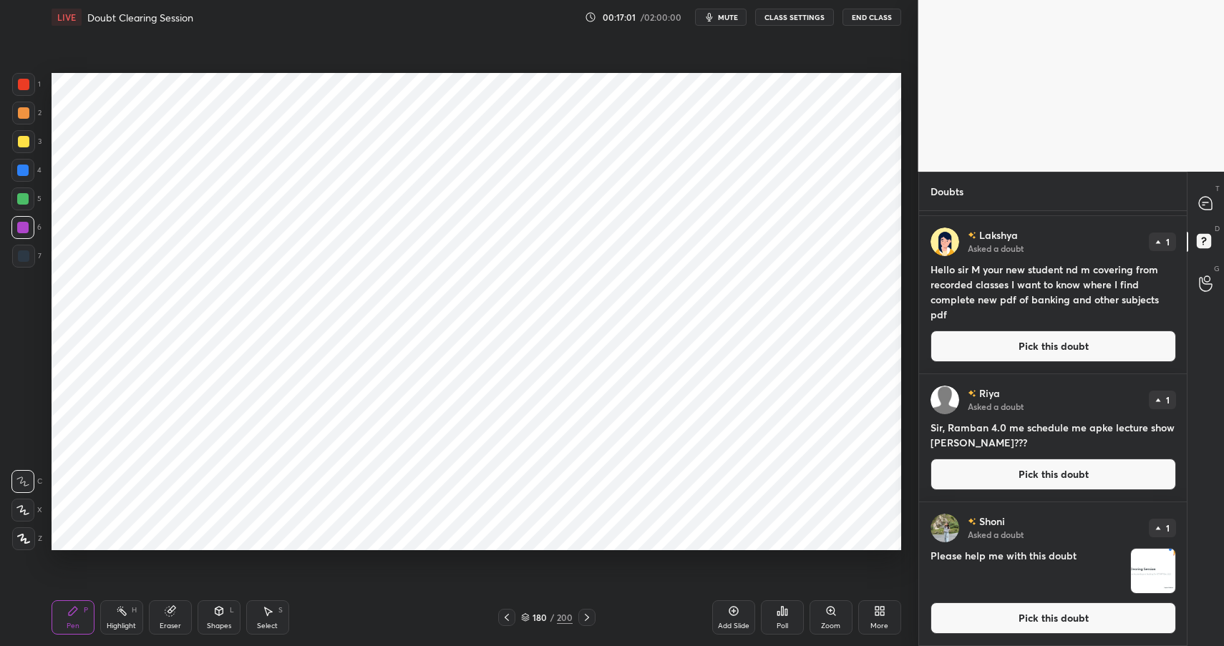
scroll to position [0, 0]
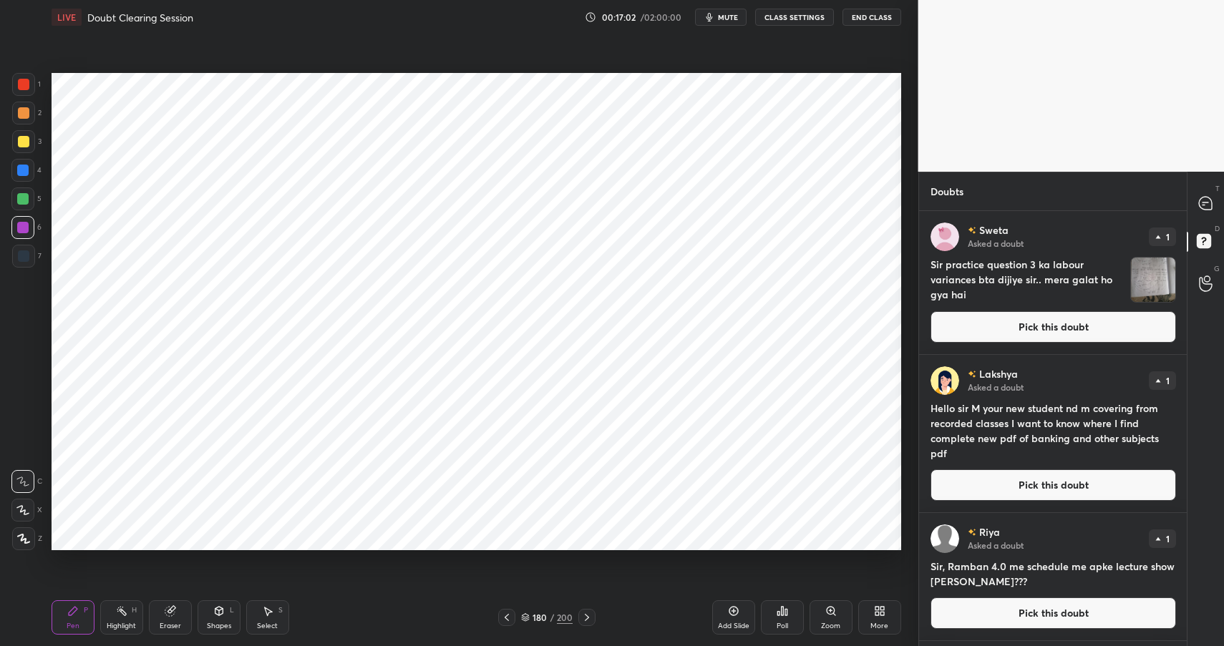
click at [1109, 328] on button "Pick this doubt" at bounding box center [1052, 326] width 245 height 31
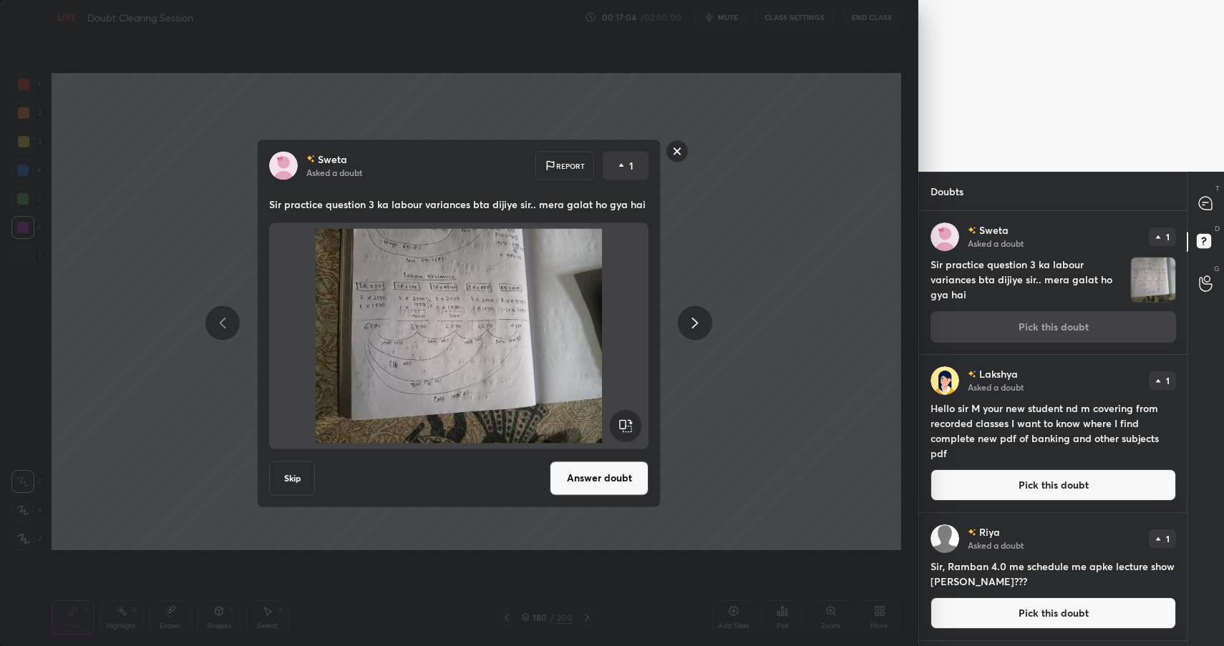
click at [681, 152] on rect at bounding box center [677, 151] width 22 height 22
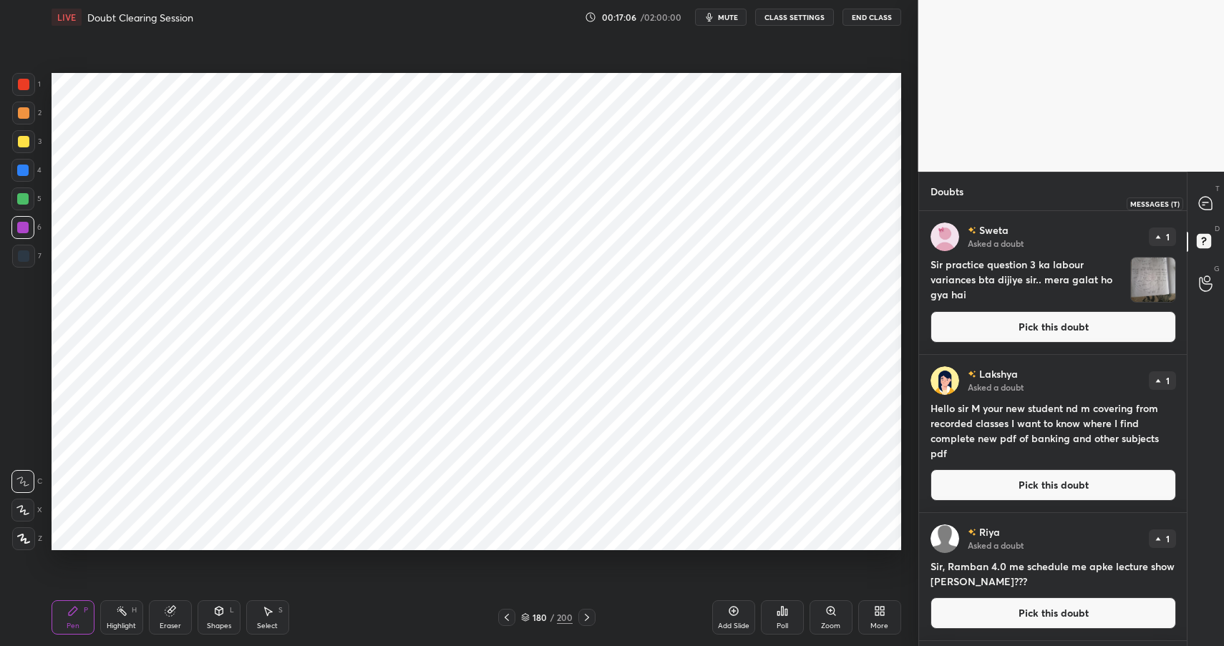
click at [1219, 205] on div at bounding box center [1205, 203] width 29 height 26
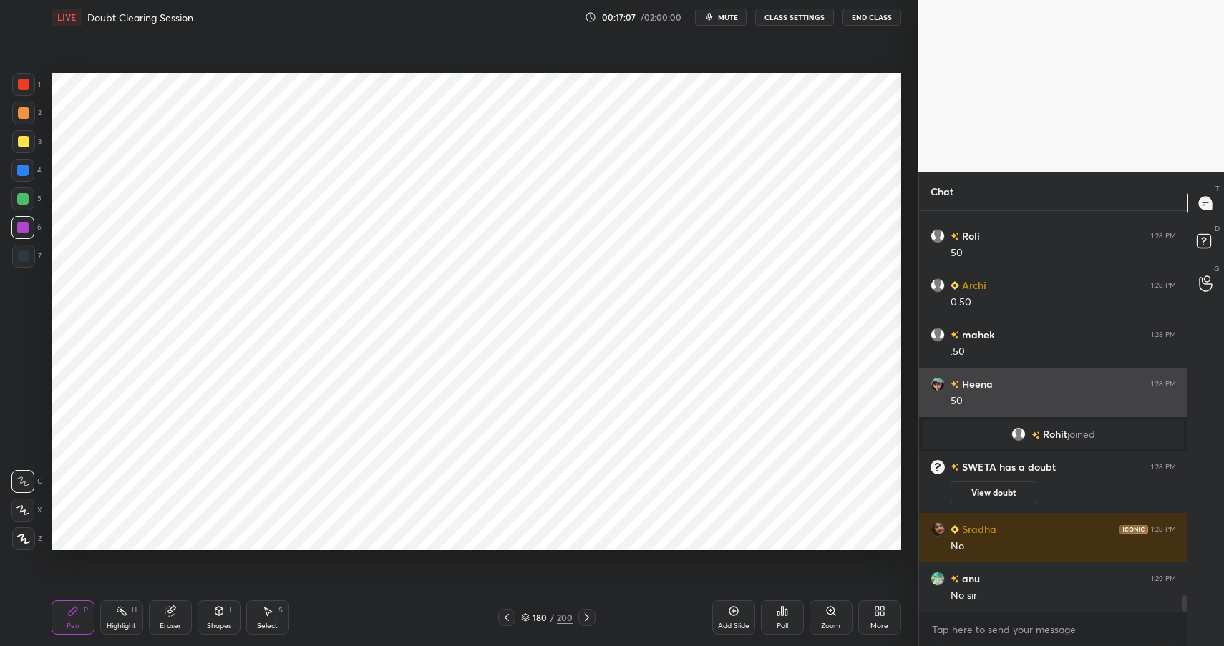
scroll to position [9435, 0]
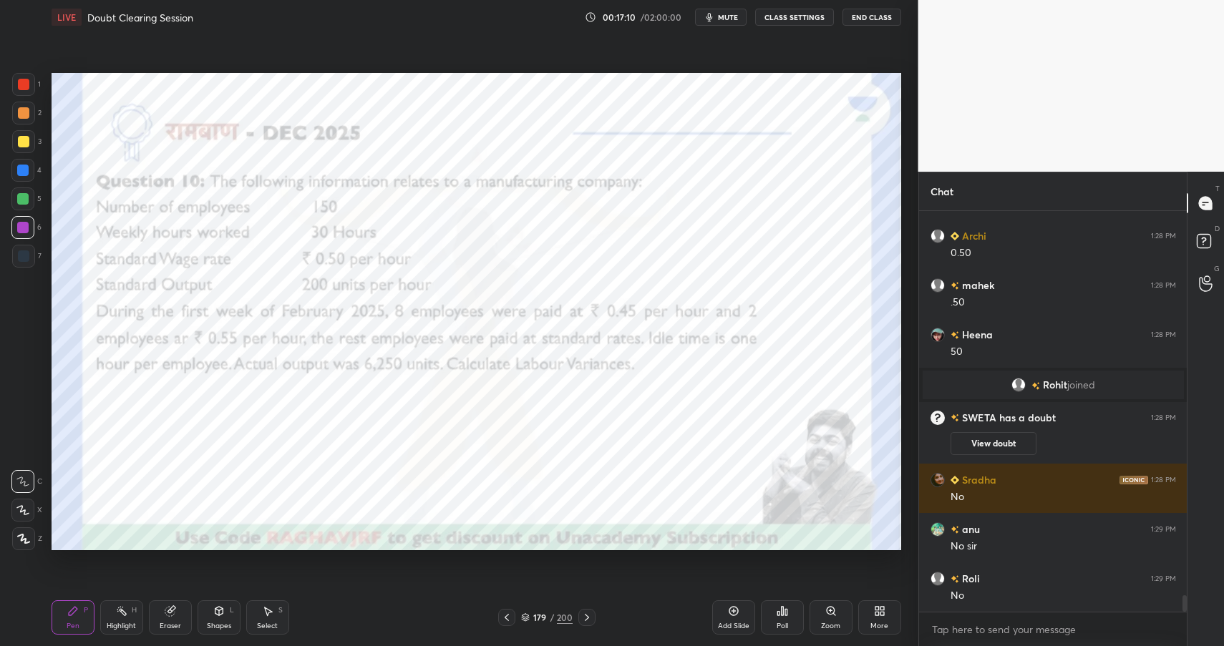
click at [28, 163] on div at bounding box center [22, 170] width 23 height 23
drag, startPoint x: 28, startPoint y: 163, endPoint x: 23, endPoint y: 149, distance: 15.2
click at [28, 163] on div at bounding box center [22, 170] width 23 height 23
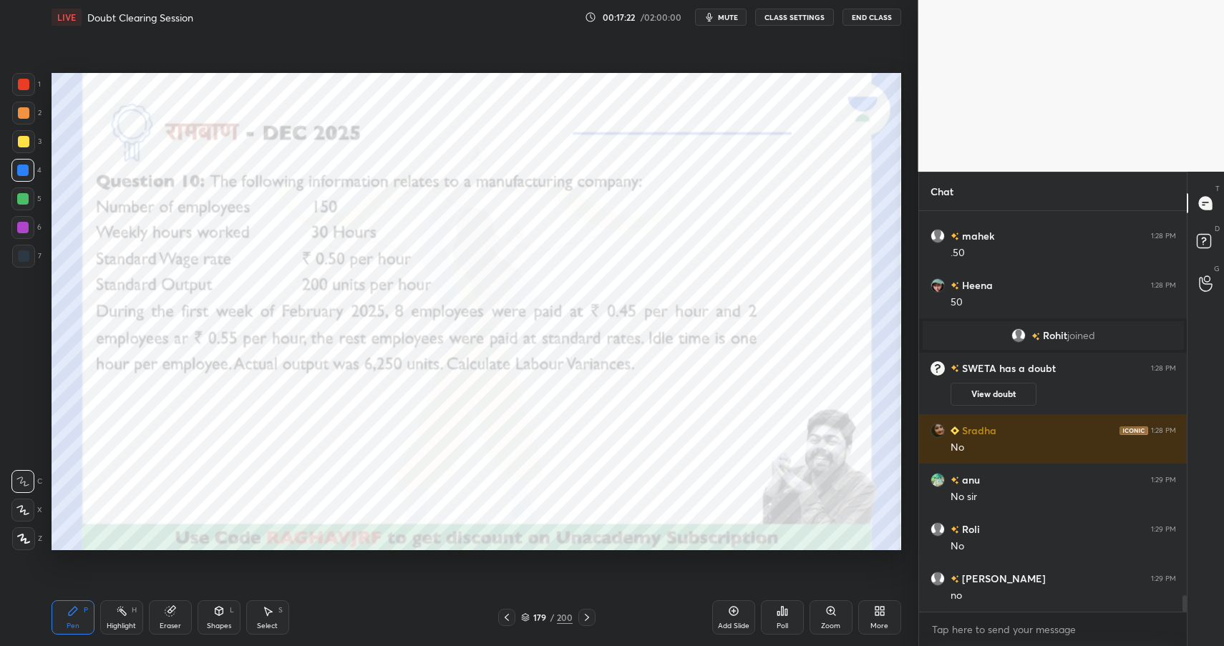
click at [169, 619] on div "Eraser" at bounding box center [170, 617] width 43 height 34
click at [72, 600] on div "Pen P" at bounding box center [73, 617] width 43 height 34
click at [78, 603] on div "Pen P" at bounding box center [73, 617] width 43 height 34
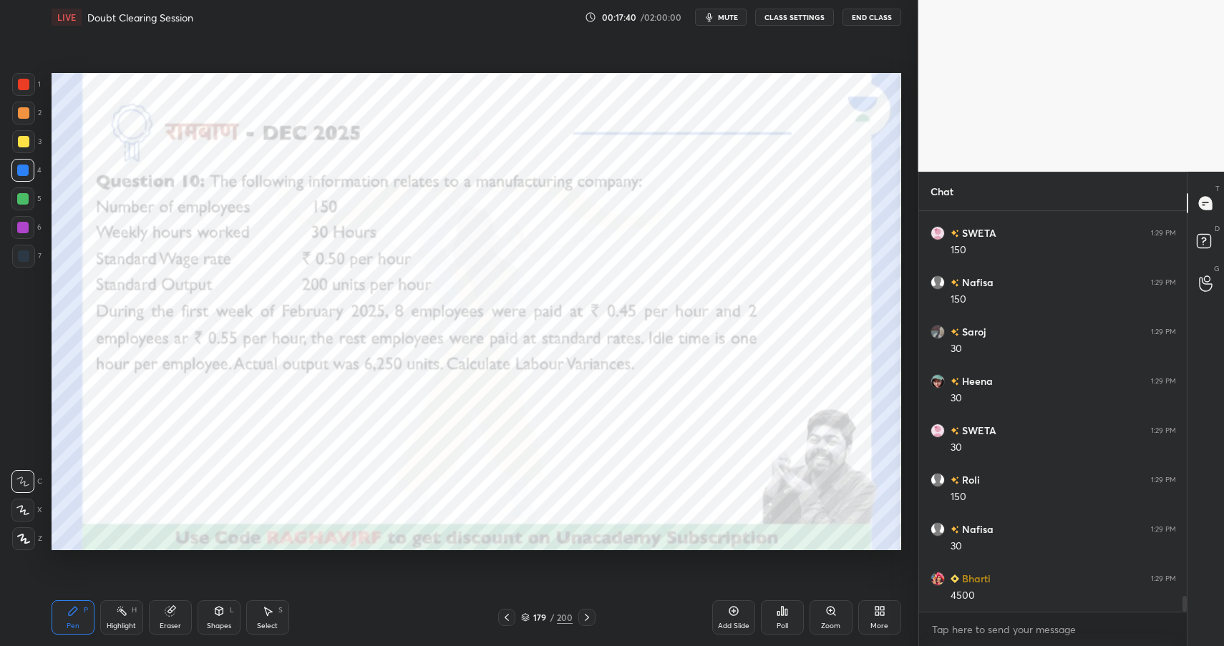
scroll to position [10077, 0]
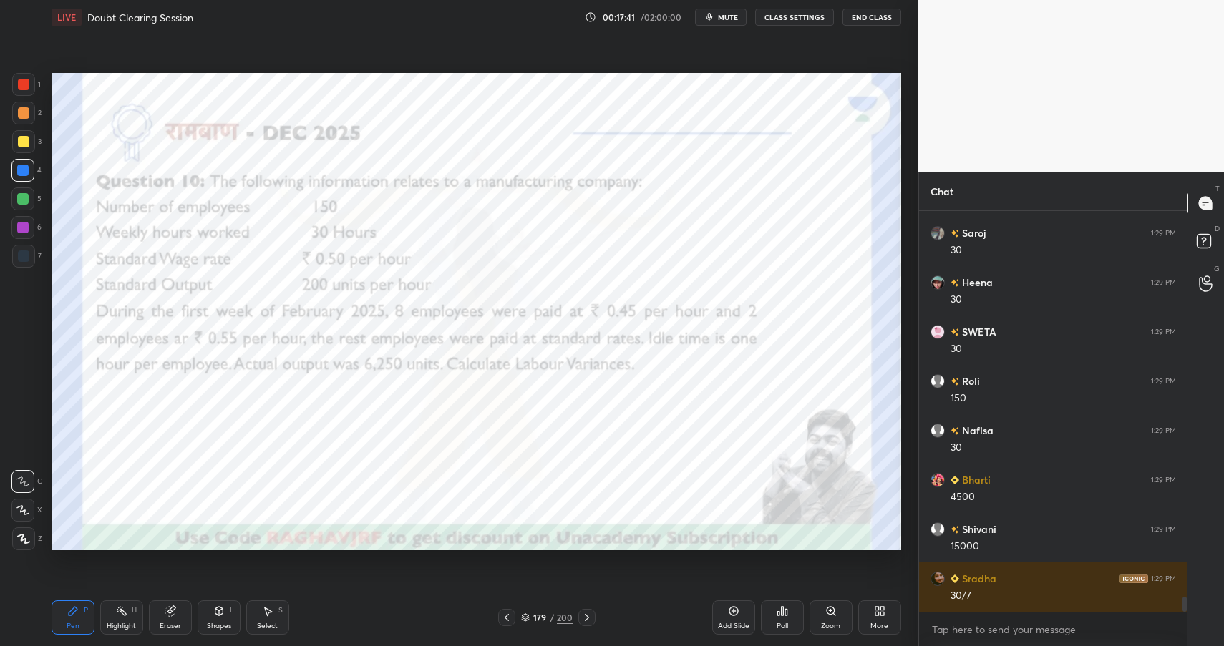
click at [25, 225] on div at bounding box center [22, 227] width 11 height 11
drag, startPoint x: 25, startPoint y: 225, endPoint x: 48, endPoint y: 220, distance: 23.4
click at [25, 225] on div at bounding box center [22, 227] width 11 height 11
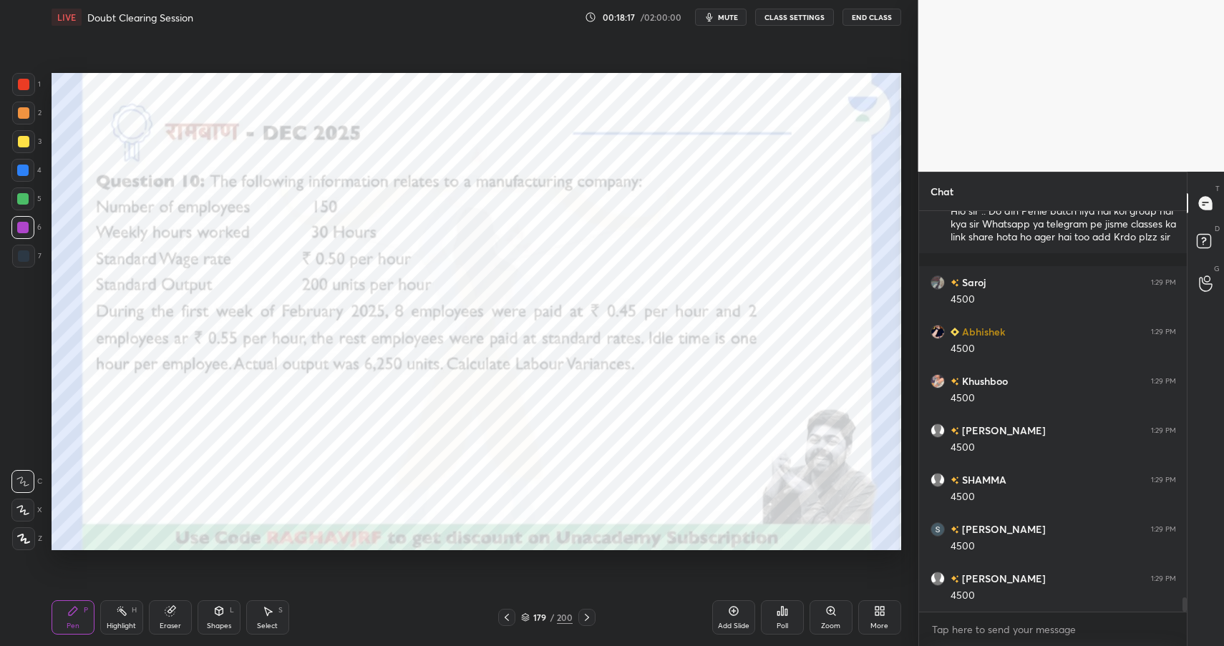
scroll to position [10968, 0]
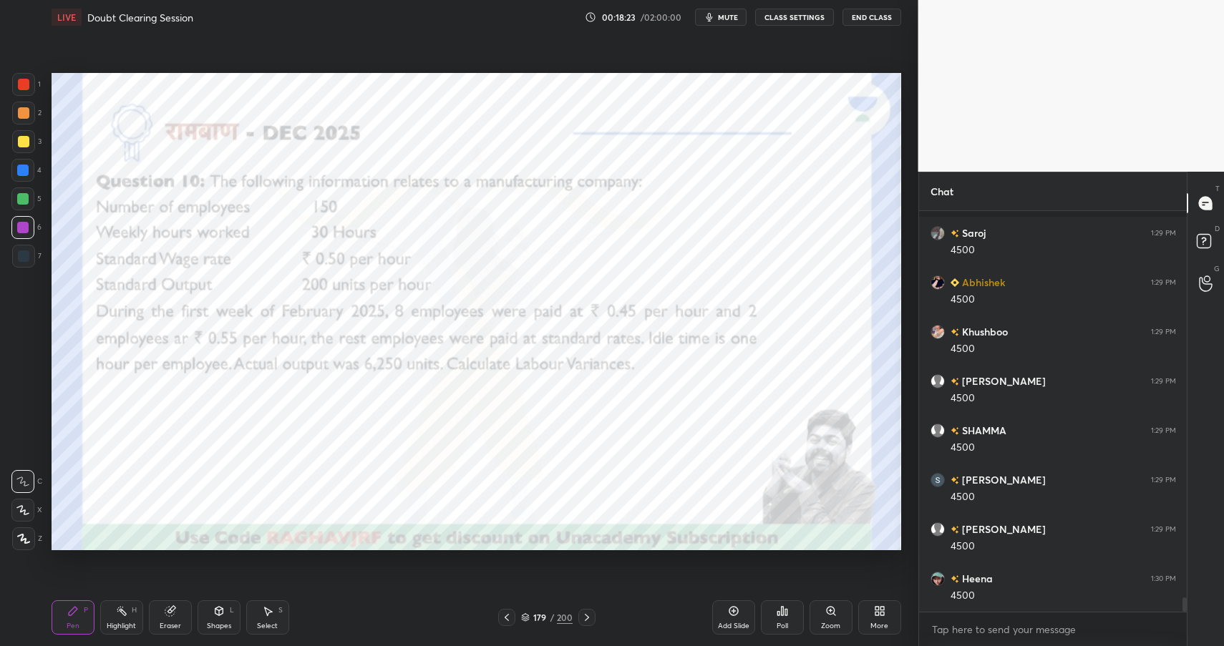
click at [219, 620] on div "Shapes L" at bounding box center [219, 617] width 43 height 34
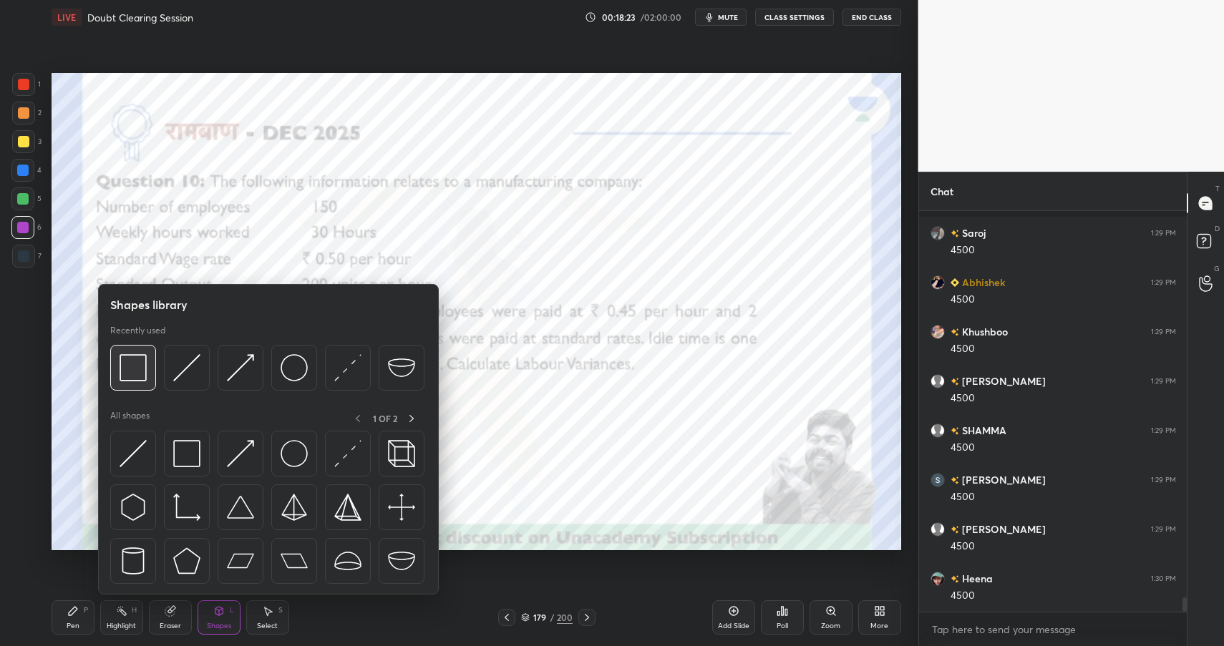
click at [135, 363] on img at bounding box center [133, 367] width 27 height 27
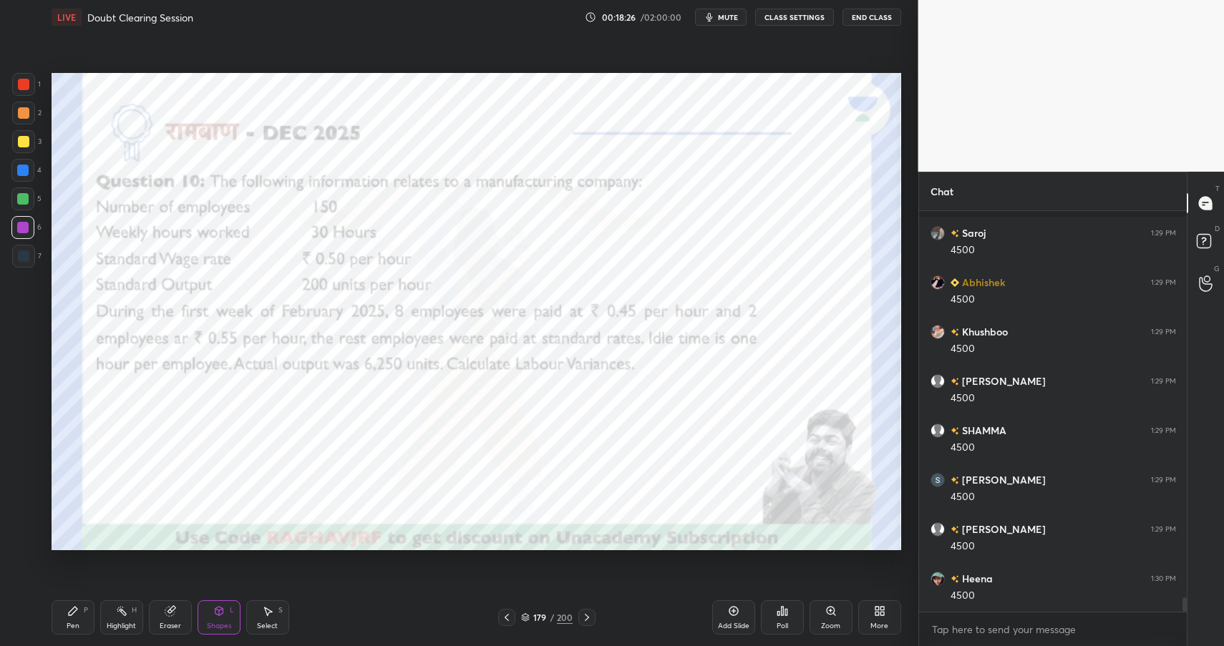
click at [121, 623] on div "Highlight" at bounding box center [121, 626] width 29 height 7
click at [126, 623] on div "Highlight" at bounding box center [121, 626] width 29 height 7
click at [70, 623] on div "Pen" at bounding box center [73, 626] width 13 height 7
drag, startPoint x: 74, startPoint y: 622, endPoint x: 106, endPoint y: 605, distance: 35.5
click at [74, 623] on div "Pen" at bounding box center [73, 626] width 13 height 7
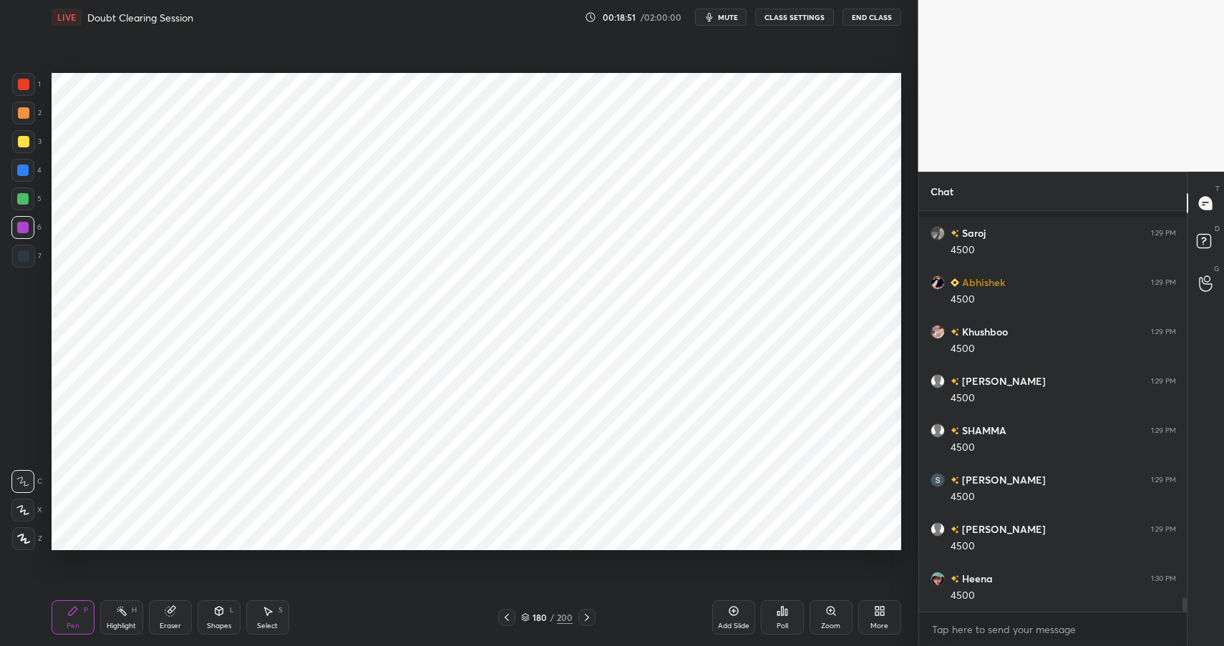
click at [28, 172] on div at bounding box center [22, 170] width 11 height 11
drag, startPoint x: 28, startPoint y: 172, endPoint x: 31, endPoint y: 144, distance: 28.1
click at [28, 172] on div at bounding box center [22, 170] width 11 height 11
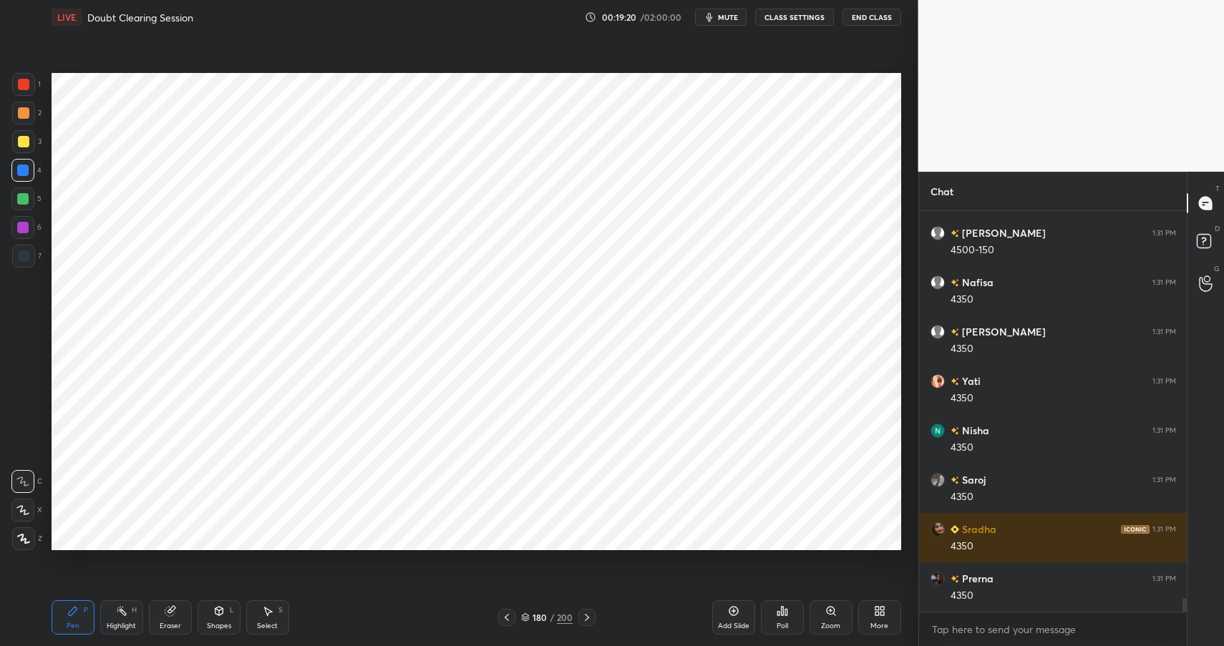
scroll to position [11610, 0]
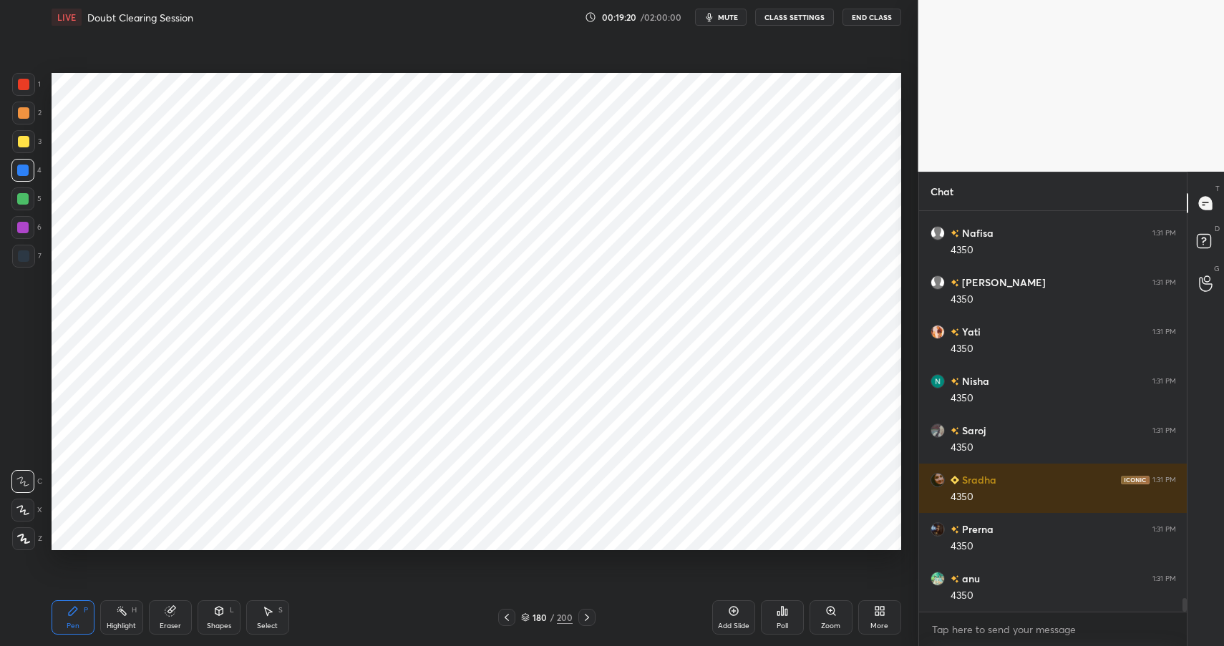
click at [27, 168] on div at bounding box center [22, 170] width 11 height 11
click at [25, 249] on div at bounding box center [23, 256] width 23 height 23
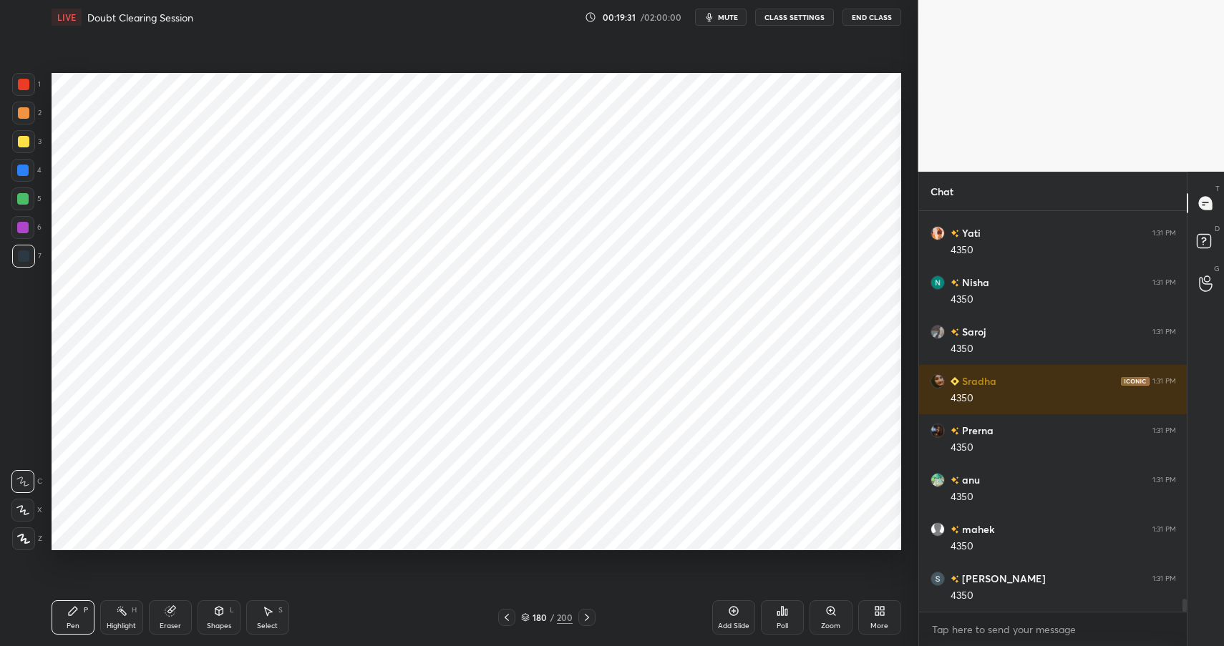
scroll to position [11758, 0]
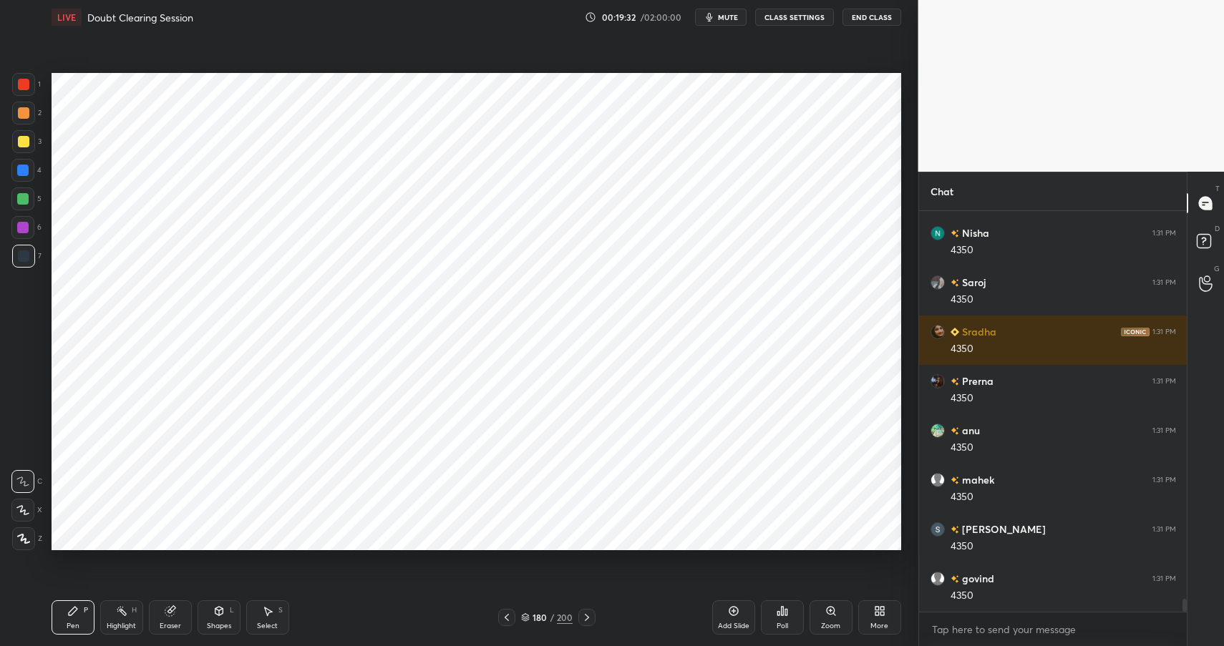
drag, startPoint x: 214, startPoint y: 608, endPoint x: 212, endPoint y: 595, distance: 13.1
click at [215, 610] on icon at bounding box center [218, 610] width 11 height 11
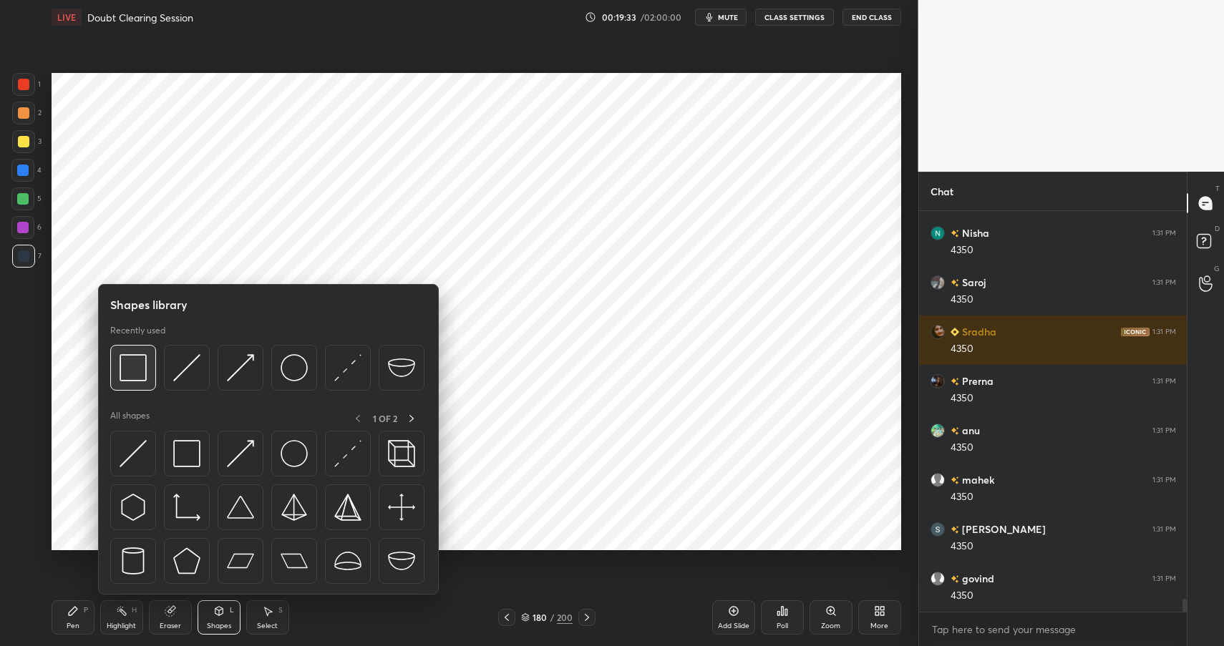
click at [138, 372] on img at bounding box center [133, 367] width 27 height 27
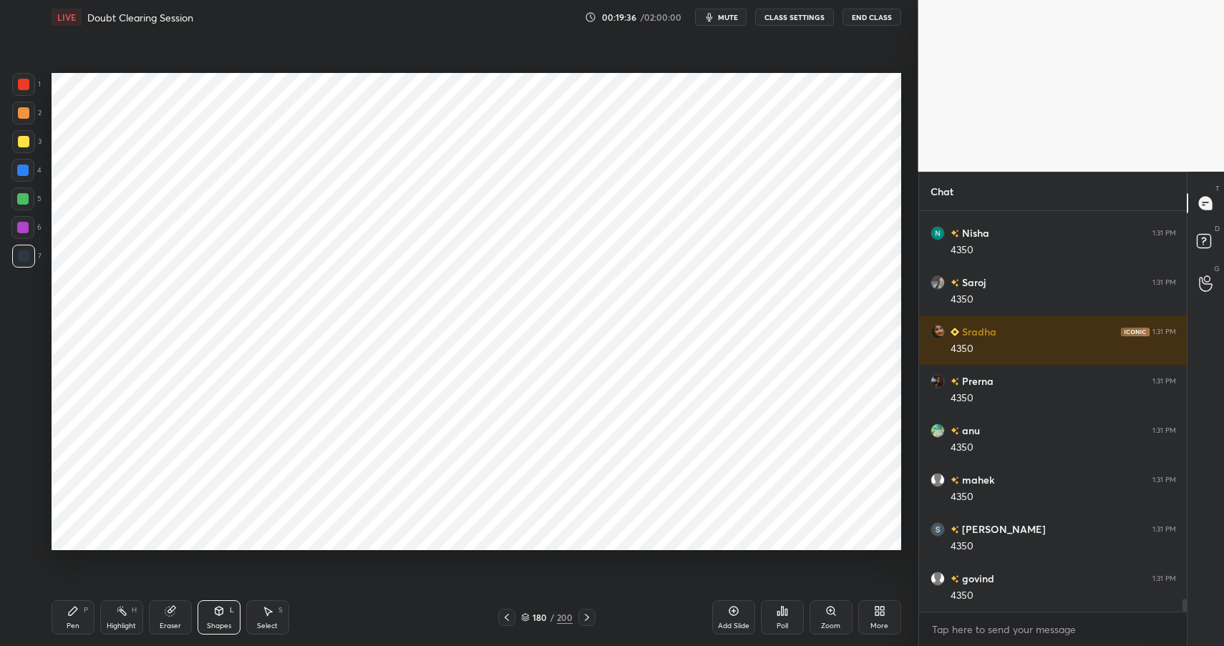
click at [82, 625] on div "Pen P" at bounding box center [73, 617] width 43 height 34
drag, startPoint x: 82, startPoint y: 625, endPoint x: 94, endPoint y: 603, distance: 25.9
click at [82, 625] on div "Pen P" at bounding box center [73, 617] width 43 height 34
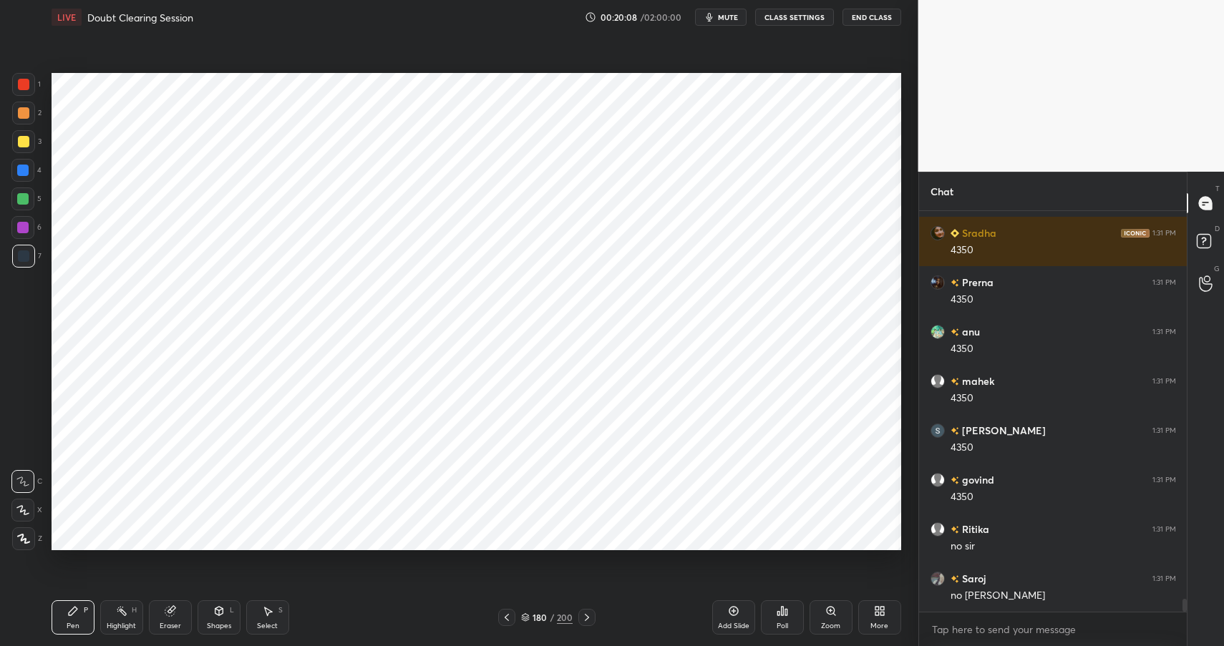
scroll to position [11906, 0]
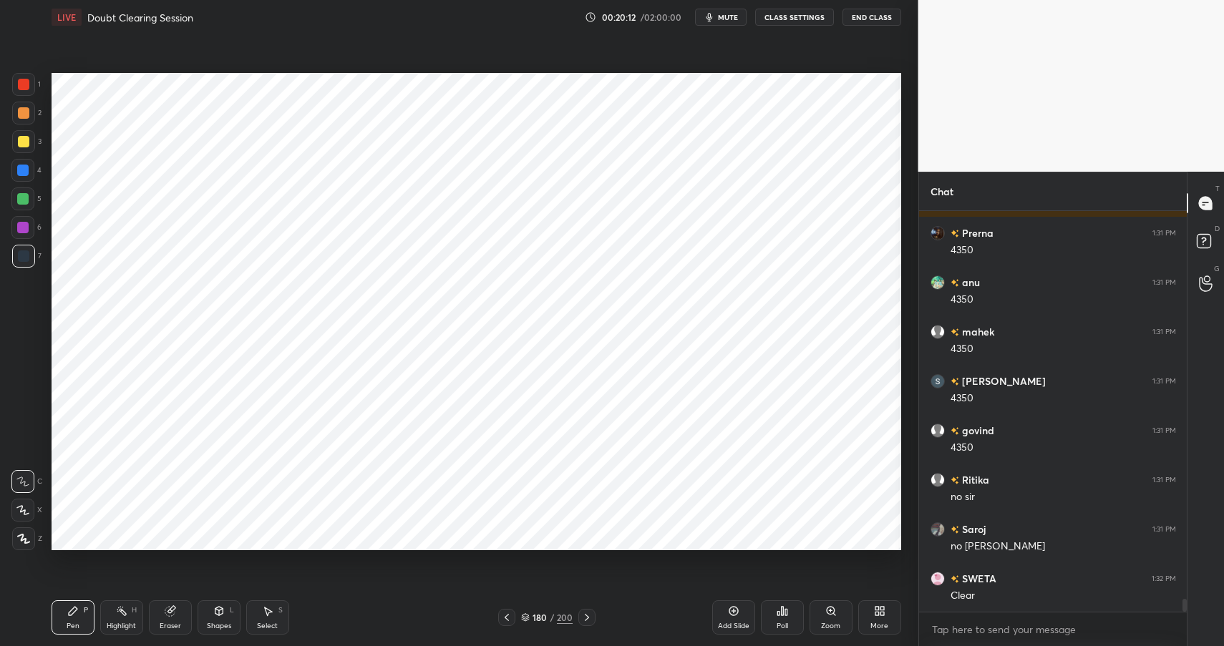
drag, startPoint x: 126, startPoint y: 608, endPoint x: 133, endPoint y: 609, distance: 7.2
click at [123, 610] on icon at bounding box center [121, 610] width 11 height 11
click at [134, 610] on div "H" at bounding box center [134, 610] width 5 height 7
click at [38, 191] on div "5" at bounding box center [26, 198] width 30 height 23
click at [27, 194] on div at bounding box center [22, 198] width 11 height 11
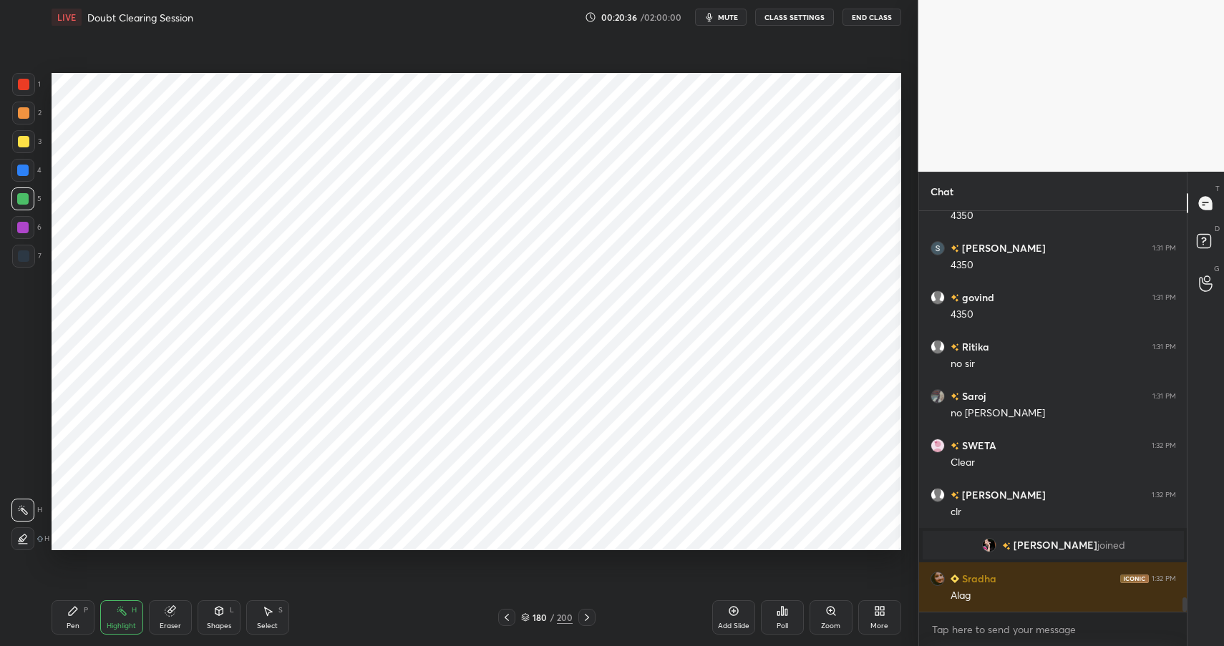
scroll to position [10926, 0]
click at [80, 614] on div "Pen P" at bounding box center [73, 617] width 43 height 34
click at [83, 618] on div "Pen P" at bounding box center [73, 617] width 43 height 34
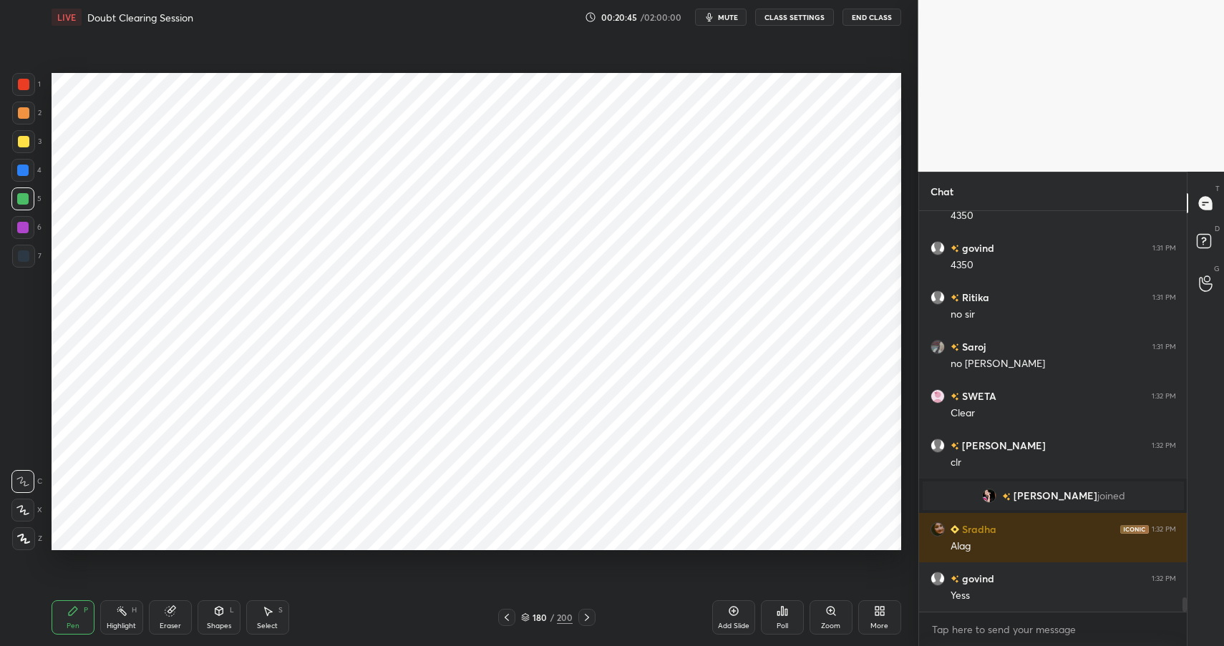
click at [31, 171] on div at bounding box center [22, 170] width 23 height 23
click at [30, 170] on div at bounding box center [22, 170] width 23 height 23
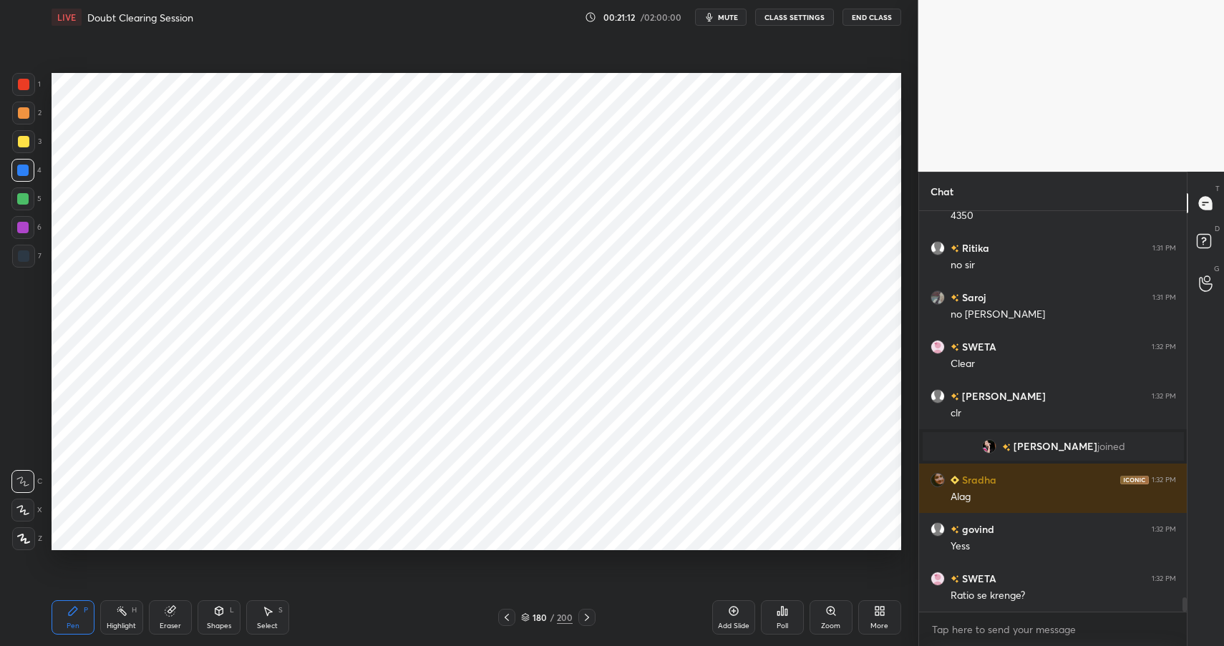
drag, startPoint x: 167, startPoint y: 600, endPoint x: 182, endPoint y: 579, distance: 26.2
click at [169, 600] on div "Pen P Highlight H Eraser Shapes L Select S 180 / 200 Add Slide Poll Zoom More" at bounding box center [476, 617] width 849 height 57
click at [193, 623] on div "Pen P Highlight H Eraser Shapes L Select S" at bounding box center [217, 617] width 331 height 34
click at [172, 619] on div "Eraser" at bounding box center [170, 617] width 43 height 34
click at [79, 617] on div "Pen P" at bounding box center [73, 617] width 43 height 34
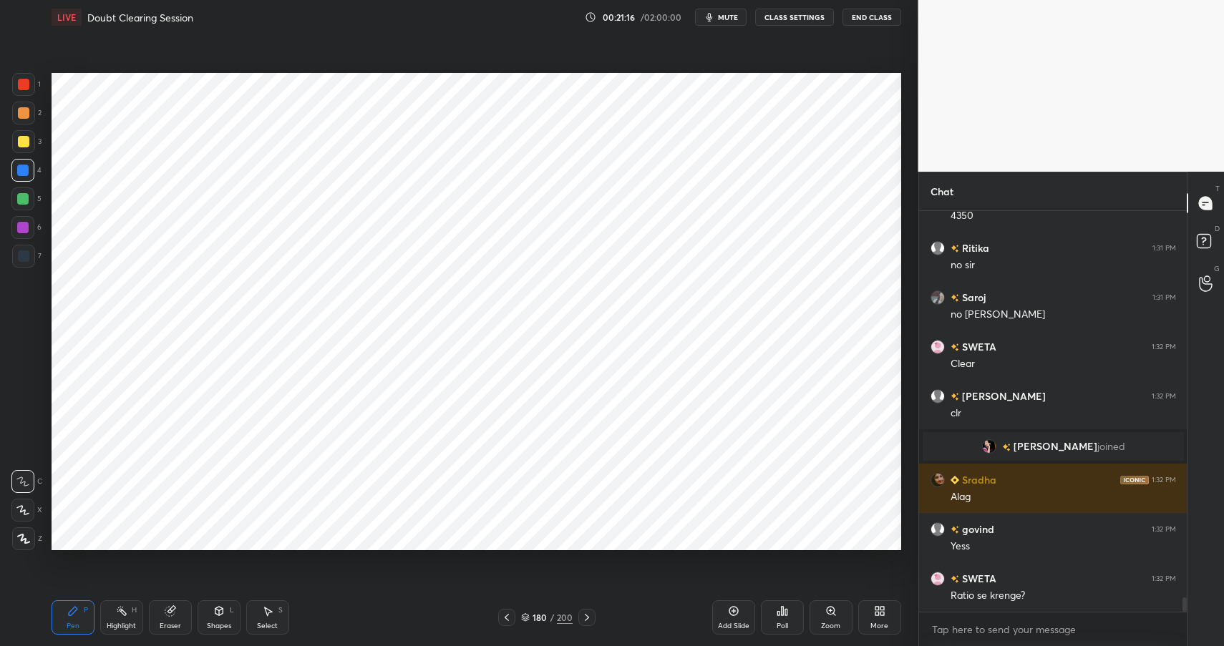
click at [78, 618] on div "Pen P" at bounding box center [73, 617] width 43 height 34
click at [241, 615] on div "Pen P Highlight H Eraser Shapes L Select S" at bounding box center [217, 617] width 331 height 34
click at [224, 605] on div "Shapes L" at bounding box center [219, 617] width 43 height 34
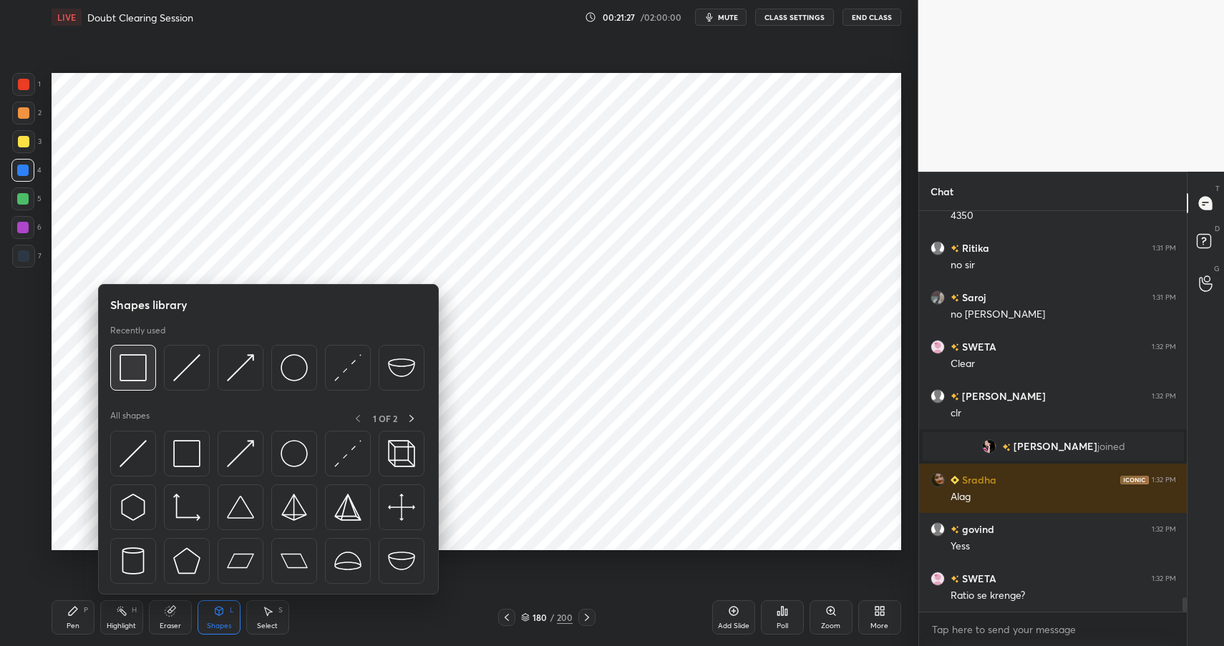
click at [148, 359] on div at bounding box center [133, 368] width 46 height 46
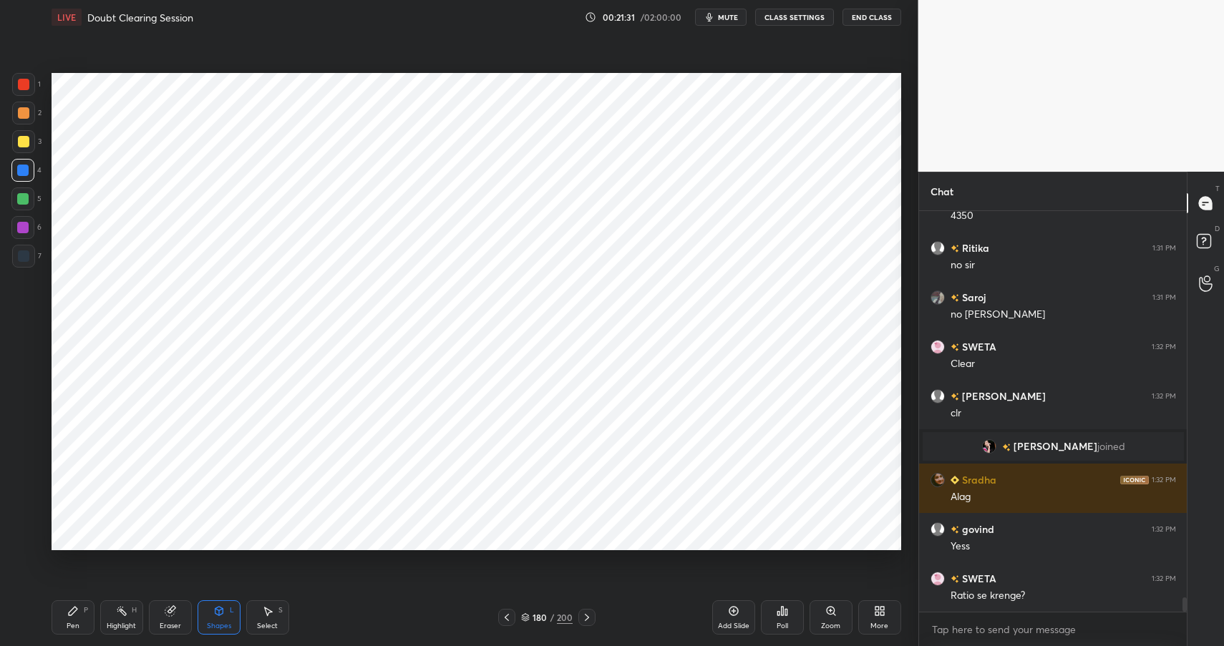
click at [129, 620] on div "Highlight H" at bounding box center [121, 617] width 43 height 34
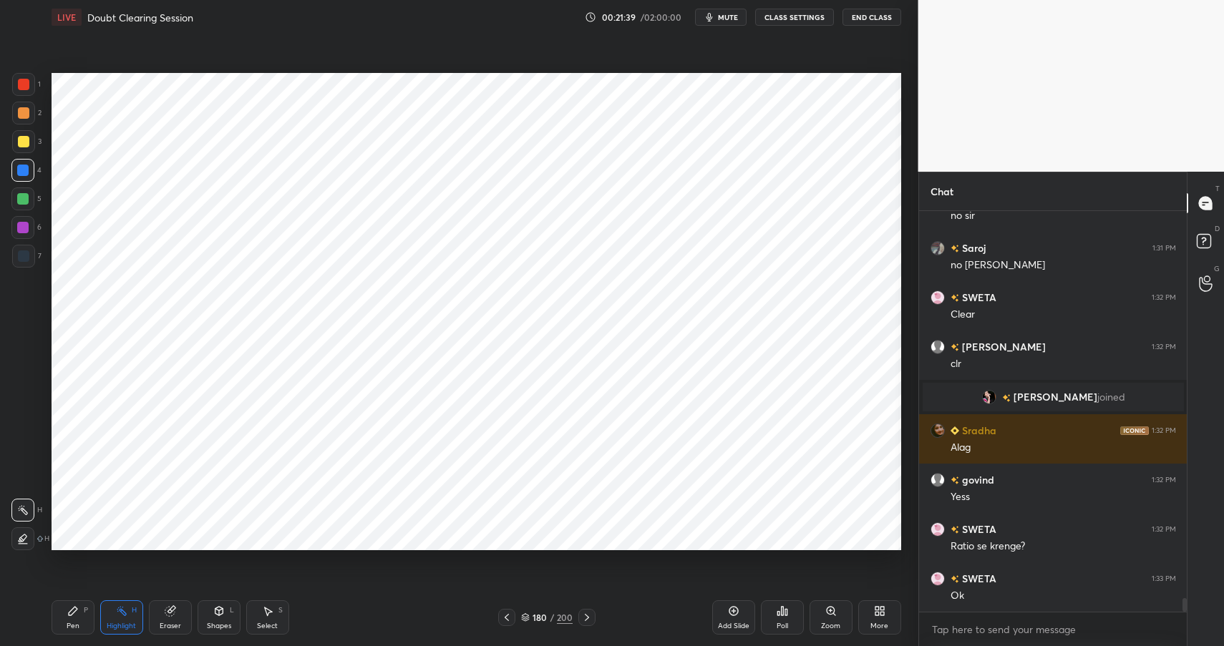
scroll to position [11123, 0]
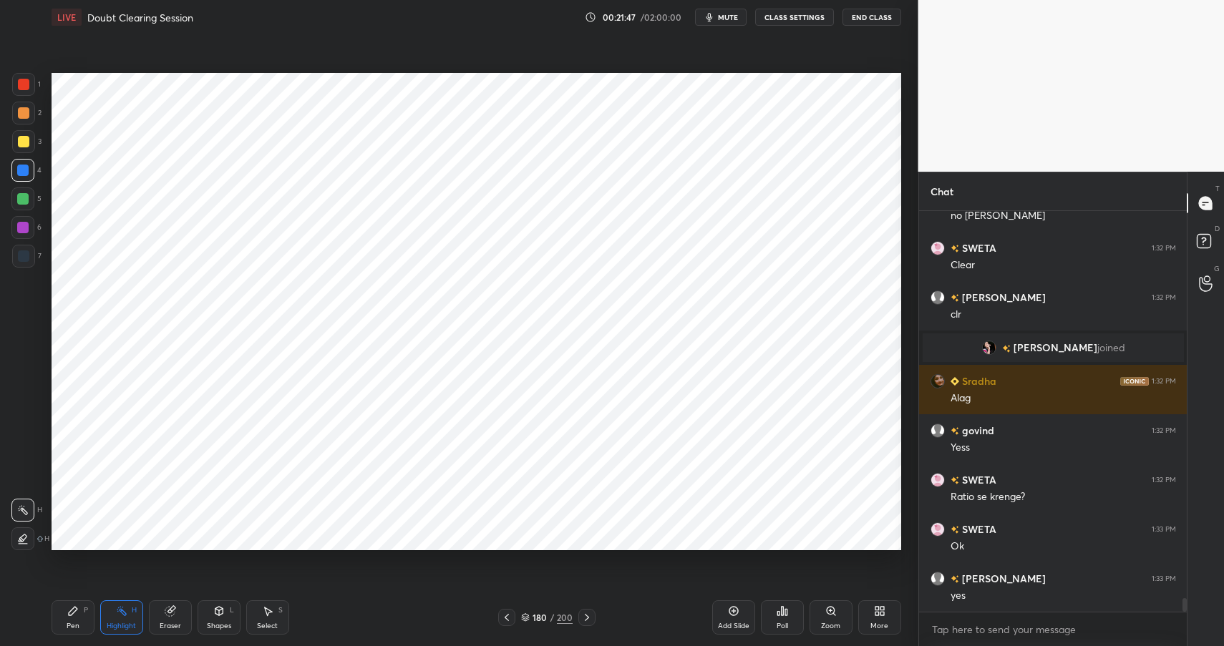
click at [74, 611] on icon at bounding box center [73, 611] width 9 height 9
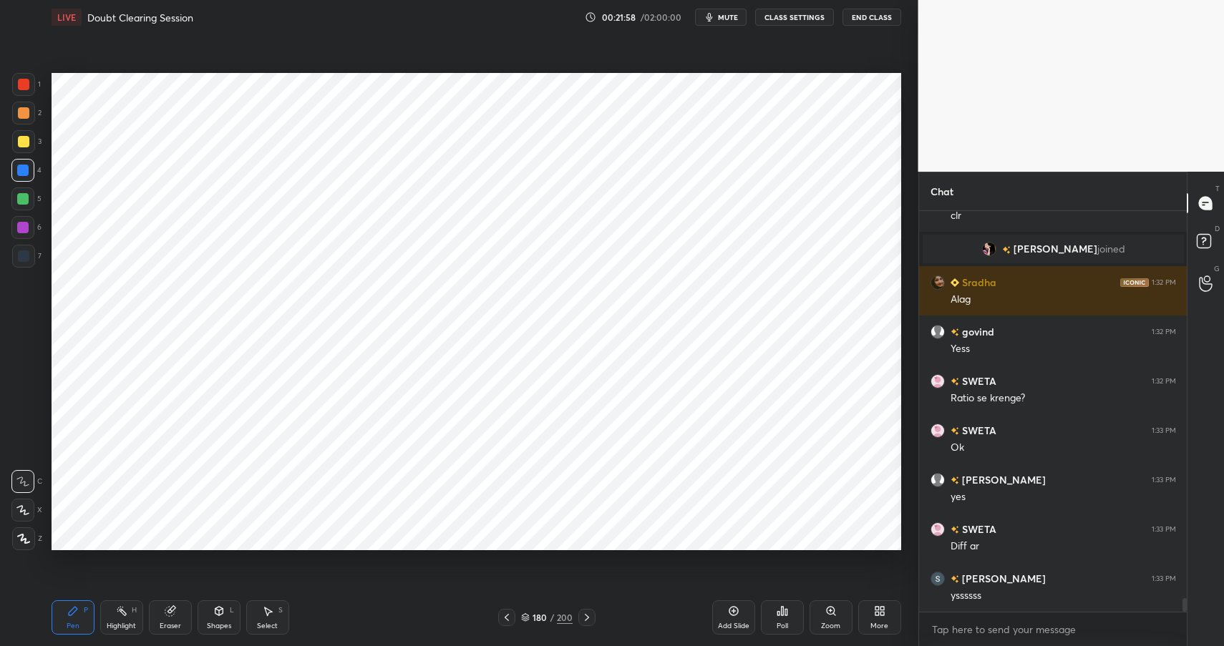
scroll to position [11271, 0]
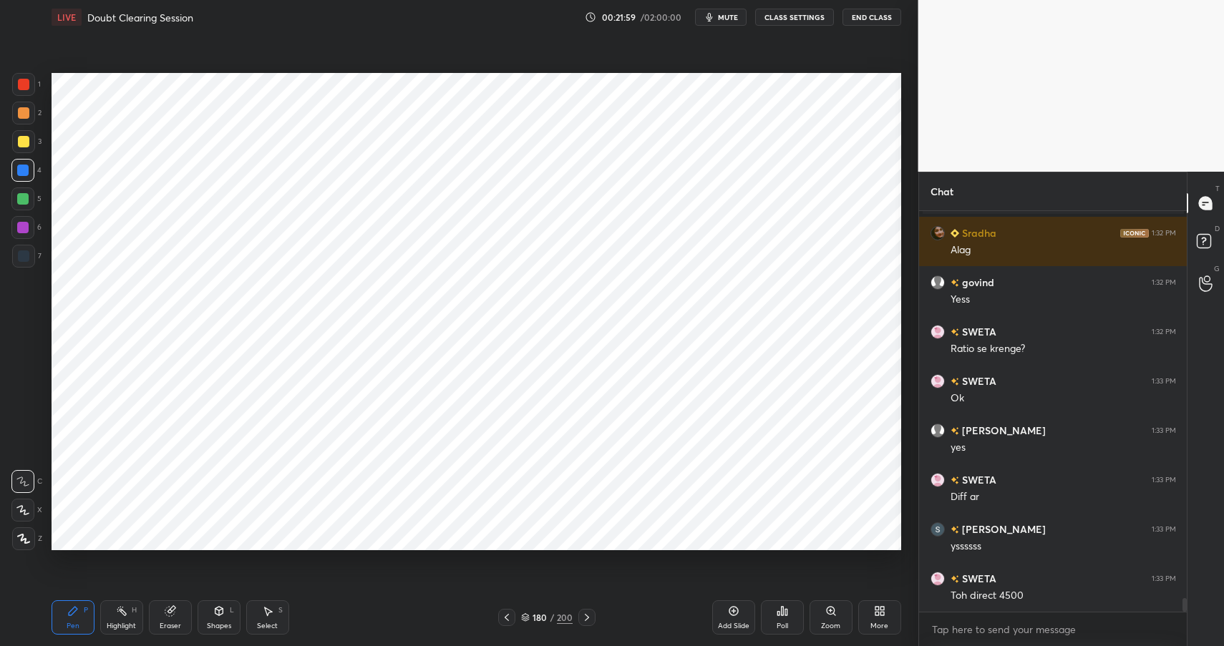
click at [167, 615] on icon at bounding box center [169, 611] width 9 height 9
drag, startPoint x: 19, startPoint y: 515, endPoint x: 33, endPoint y: 495, distance: 23.6
click at [19, 515] on icon at bounding box center [22, 510] width 11 height 12
click at [131, 618] on div "Highlight H" at bounding box center [121, 617] width 43 height 34
click at [132, 618] on div "Highlight H" at bounding box center [121, 617] width 43 height 34
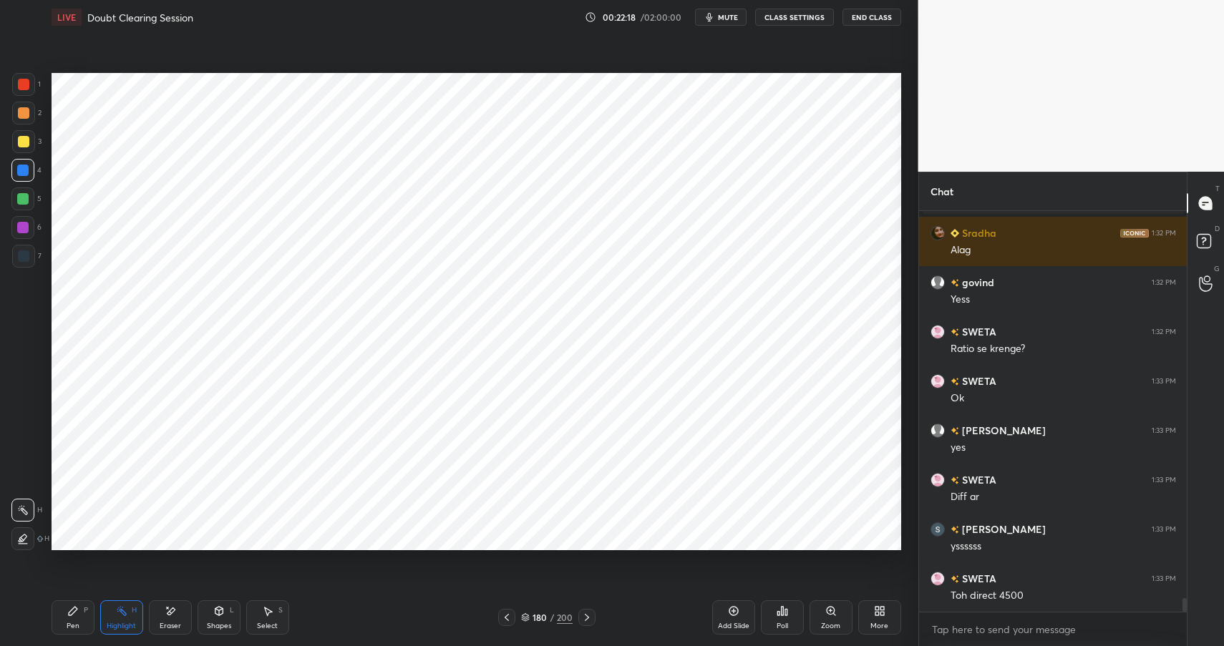
drag, startPoint x: 75, startPoint y: 610, endPoint x: 80, endPoint y: 623, distance: 13.2
click at [73, 613] on icon at bounding box center [72, 610] width 11 height 11
click at [16, 256] on div at bounding box center [23, 256] width 23 height 23
click at [16, 252] on div at bounding box center [23, 256] width 23 height 23
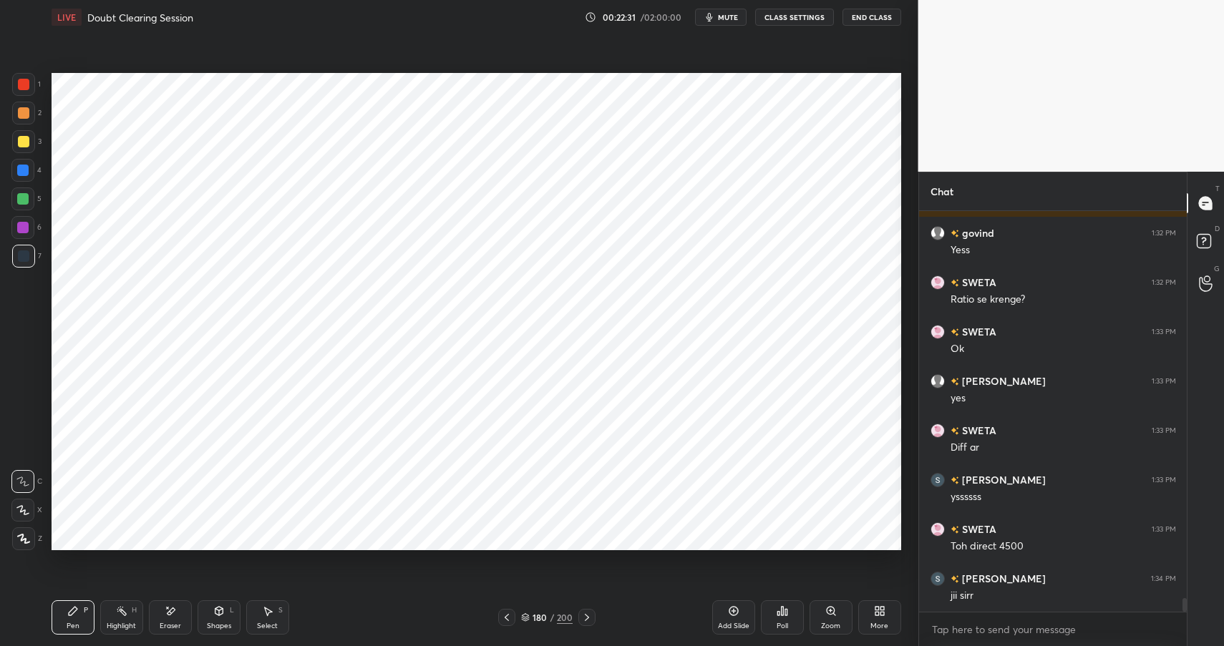
scroll to position [11370, 0]
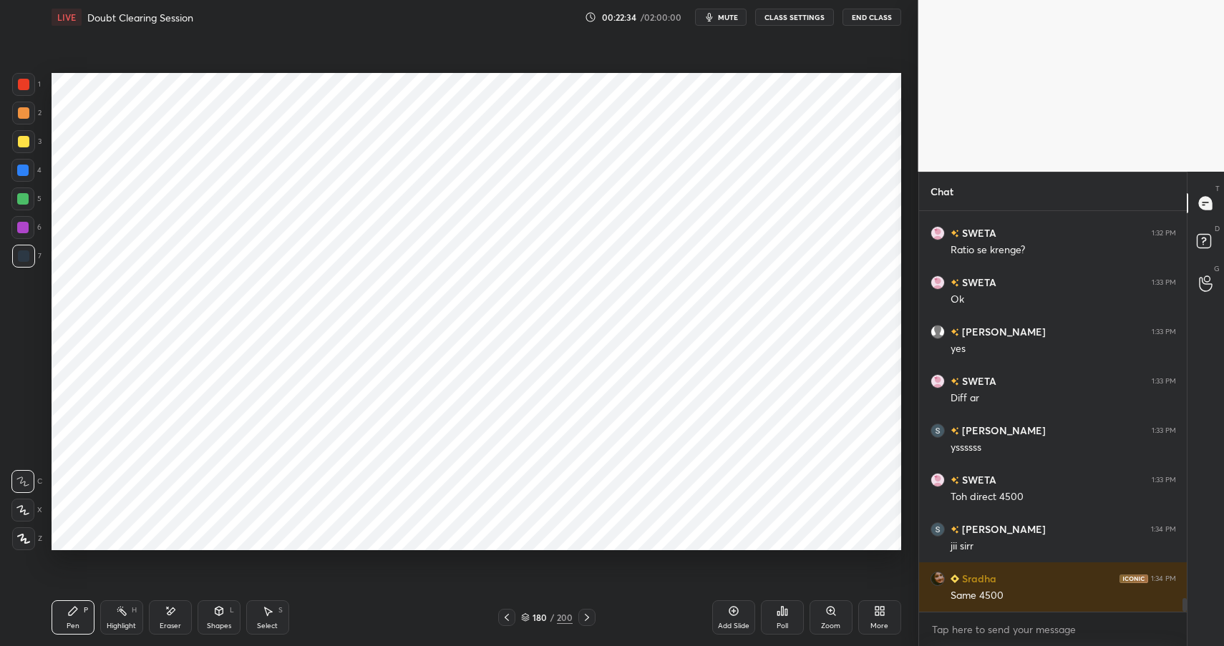
click at [177, 615] on div "Eraser" at bounding box center [170, 617] width 43 height 34
click at [83, 625] on div "Pen P" at bounding box center [73, 617] width 43 height 34
drag, startPoint x: 76, startPoint y: 628, endPoint x: 91, endPoint y: 588, distance: 42.8
click at [76, 628] on div "Pen" at bounding box center [73, 626] width 13 height 7
click at [120, 617] on div "Highlight H" at bounding box center [121, 617] width 43 height 34
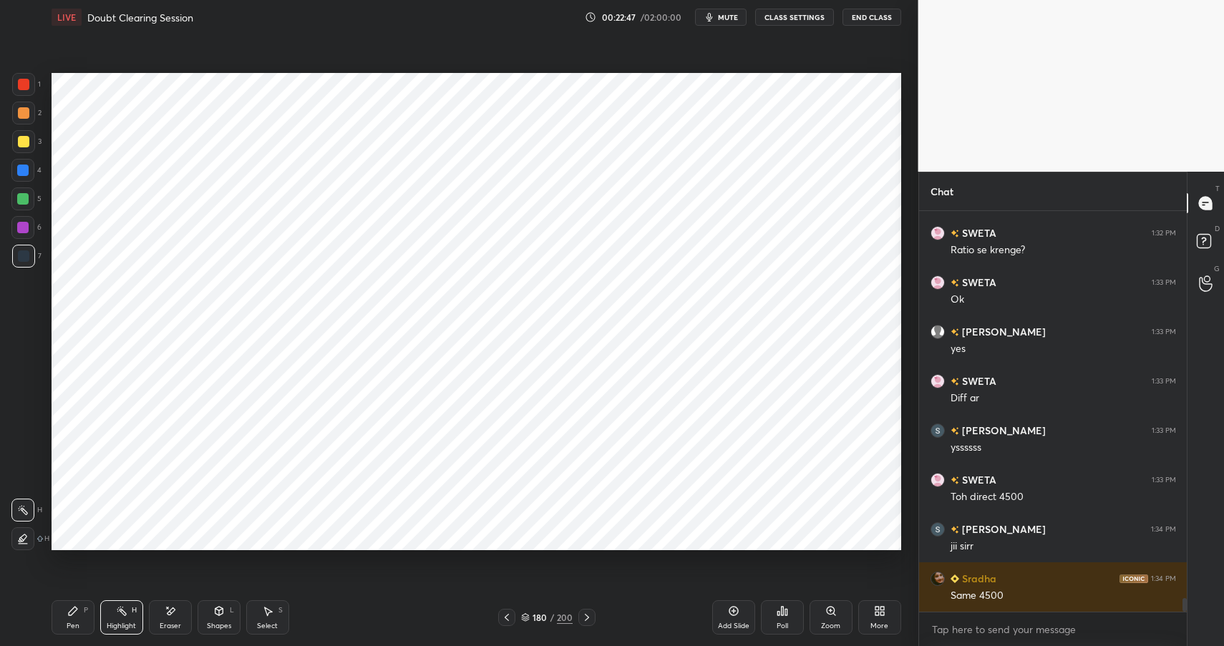
click at [122, 616] on icon at bounding box center [121, 610] width 11 height 11
drag, startPoint x: 215, startPoint y: 622, endPoint x: 217, endPoint y: 611, distance: 10.9
click at [215, 623] on div "Shapes" at bounding box center [219, 626] width 24 height 7
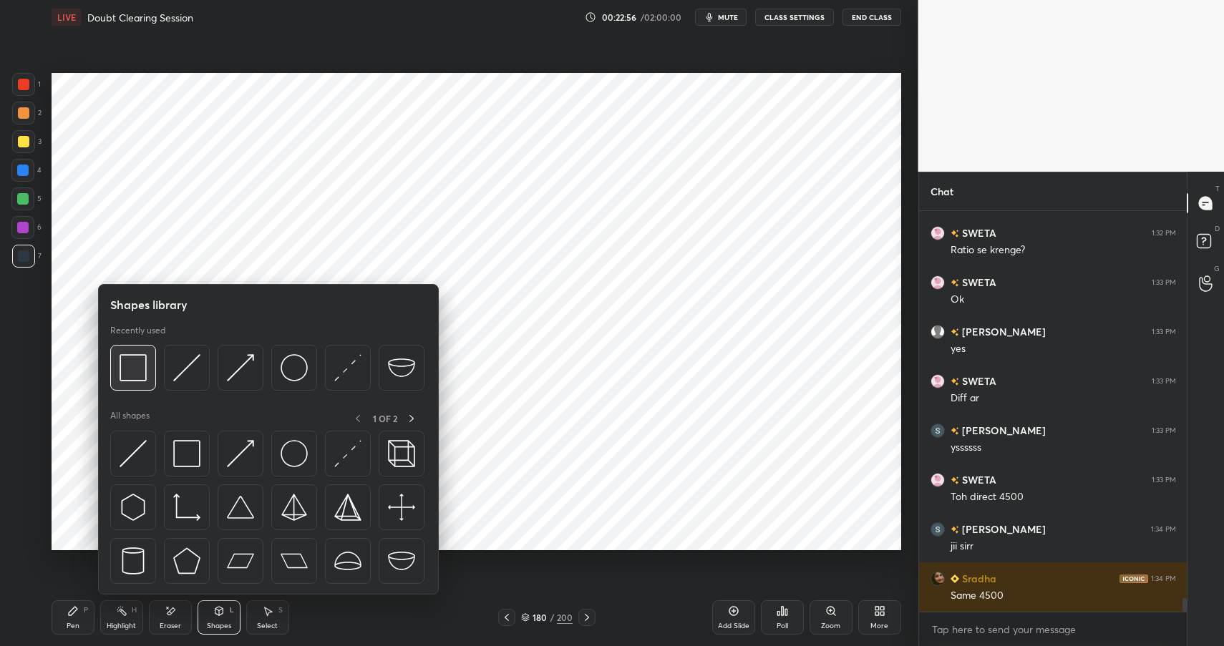
click at [155, 365] on div at bounding box center [133, 368] width 46 height 46
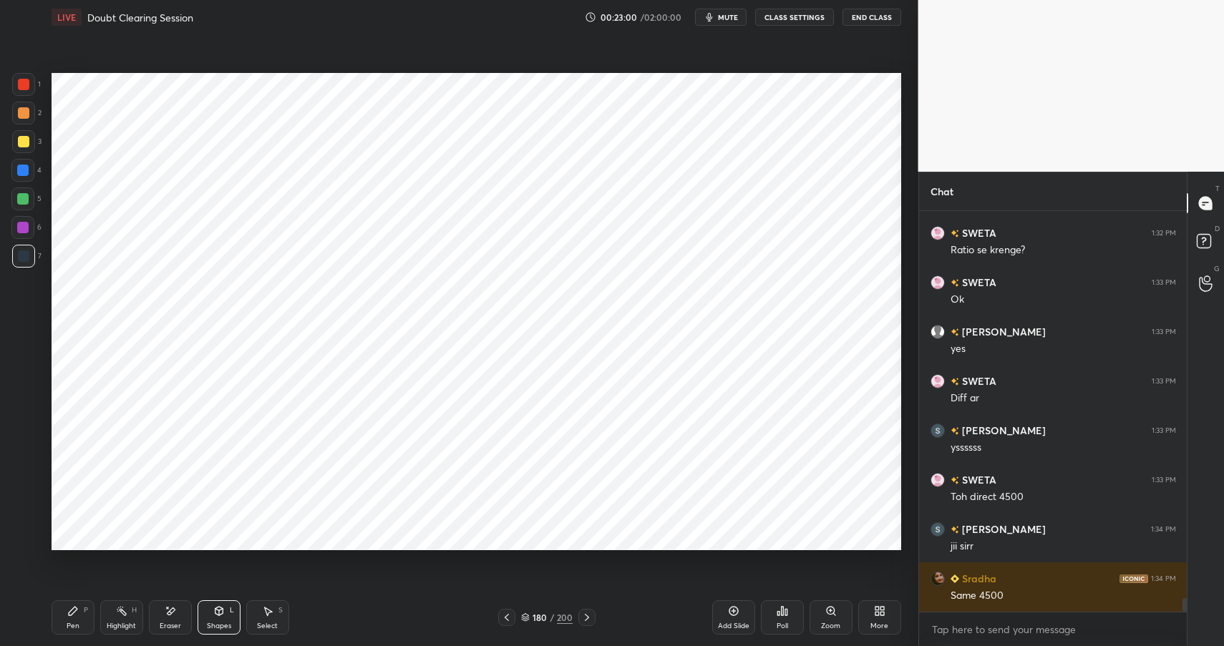
click at [59, 606] on div "Pen P" at bounding box center [73, 617] width 43 height 34
click at [214, 608] on icon at bounding box center [218, 610] width 11 height 11
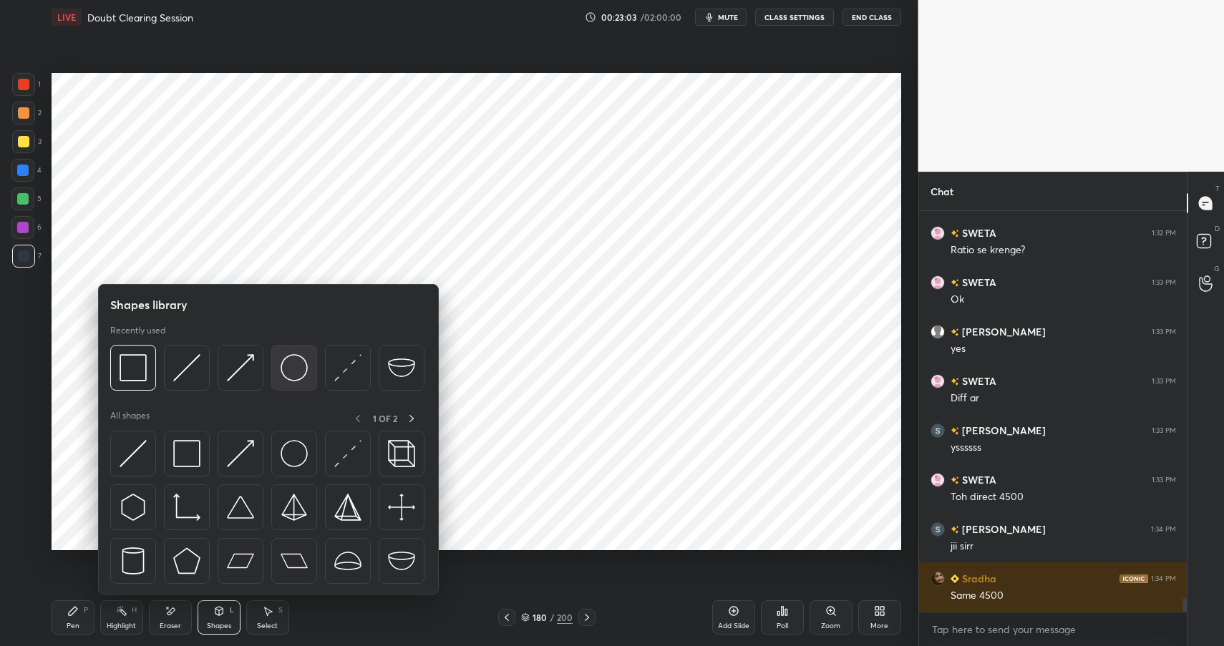
click at [291, 378] on img at bounding box center [294, 367] width 27 height 27
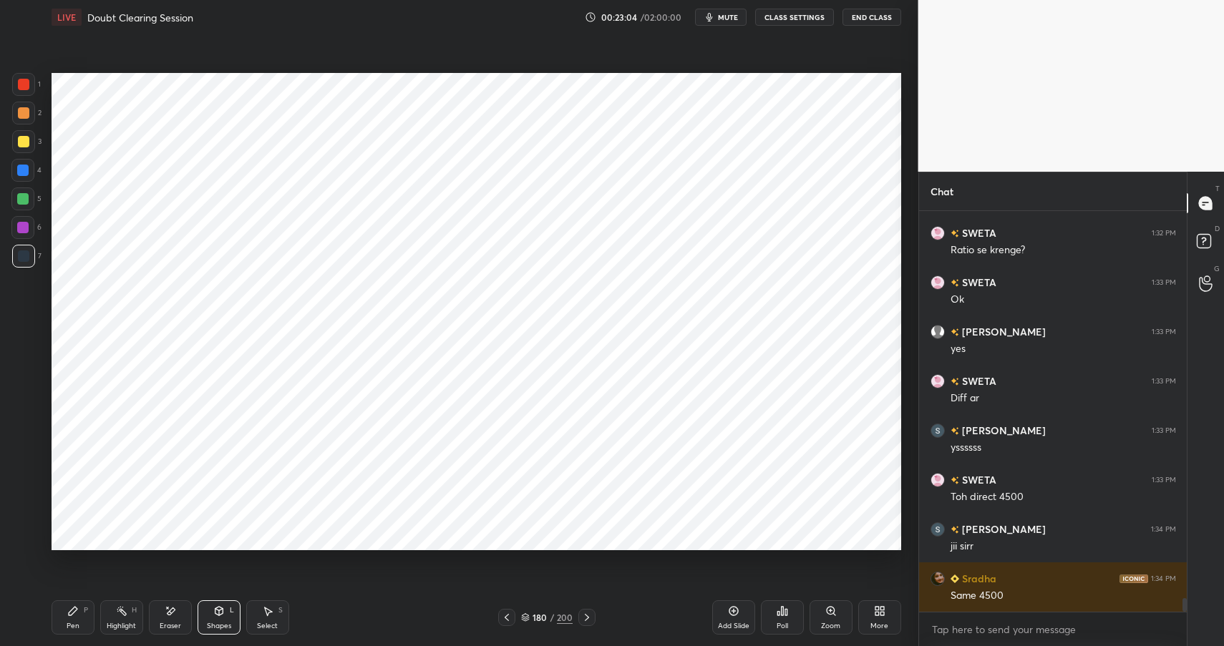
click at [21, 197] on div at bounding box center [22, 198] width 11 height 11
drag, startPoint x: 21, startPoint y: 197, endPoint x: 47, endPoint y: 183, distance: 29.1
click at [21, 197] on div at bounding box center [22, 198] width 11 height 11
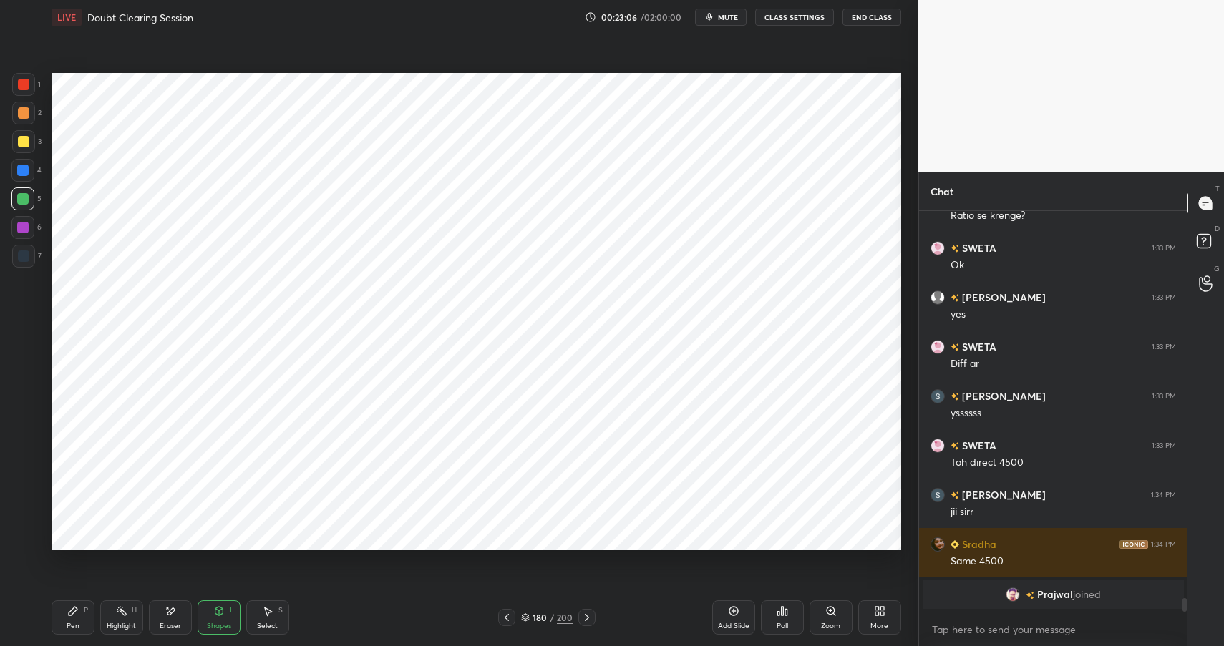
click at [80, 608] on div "Pen P" at bounding box center [73, 617] width 43 height 34
click at [82, 605] on div "Pen P" at bounding box center [73, 617] width 43 height 34
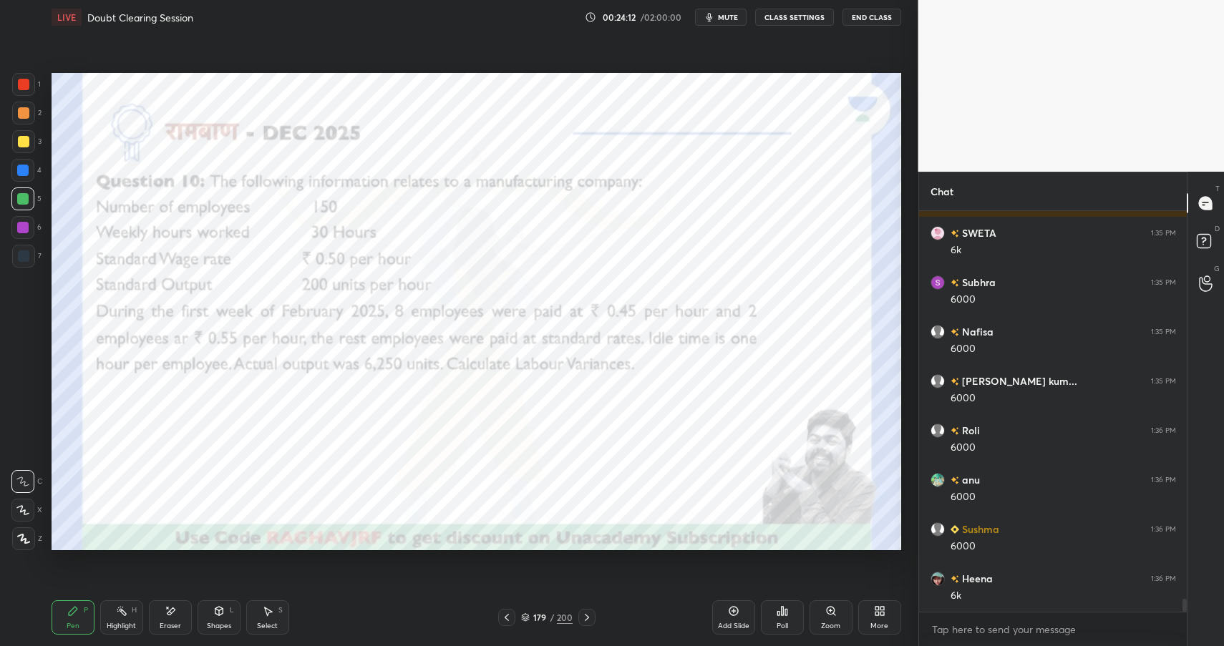
scroll to position [12094, 0]
click at [23, 176] on div at bounding box center [22, 170] width 23 height 23
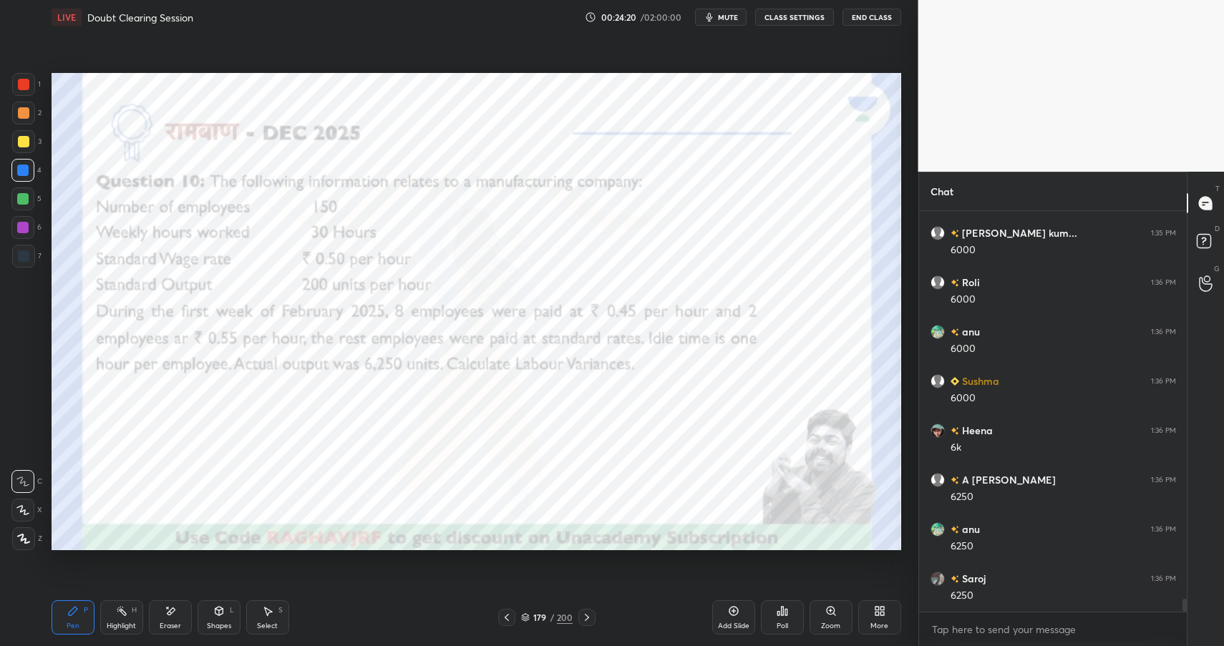
scroll to position [12242, 0]
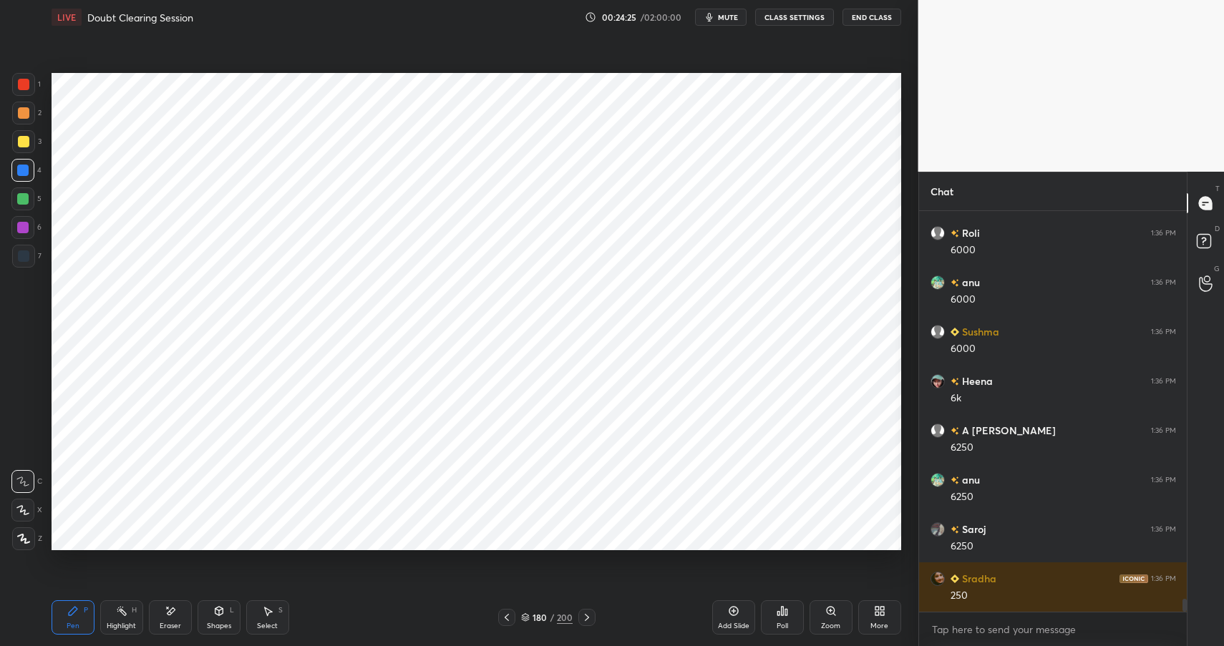
click at [25, 232] on div at bounding box center [22, 227] width 11 height 11
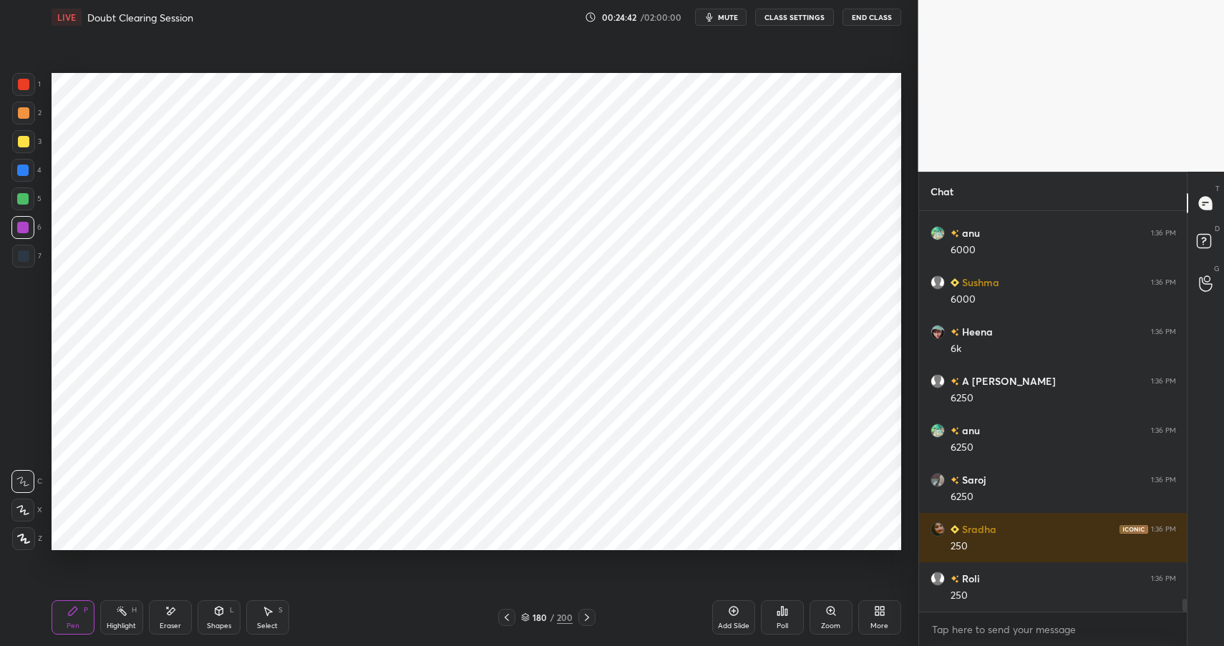
click at [24, 170] on div at bounding box center [22, 170] width 11 height 11
drag, startPoint x: 29, startPoint y: 170, endPoint x: 38, endPoint y: 165, distance: 9.9
click at [29, 170] on div at bounding box center [22, 170] width 23 height 23
click at [27, 225] on div at bounding box center [22, 227] width 11 height 11
click at [19, 116] on div at bounding box center [23, 112] width 11 height 11
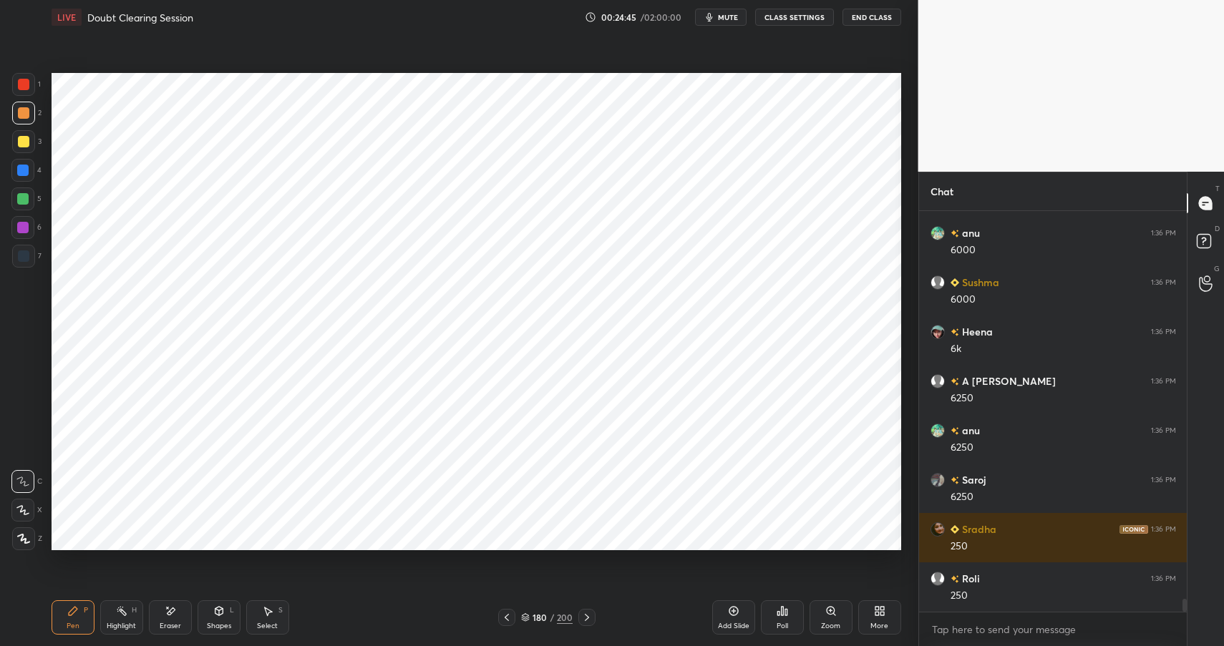
click at [24, 112] on div at bounding box center [23, 112] width 11 height 11
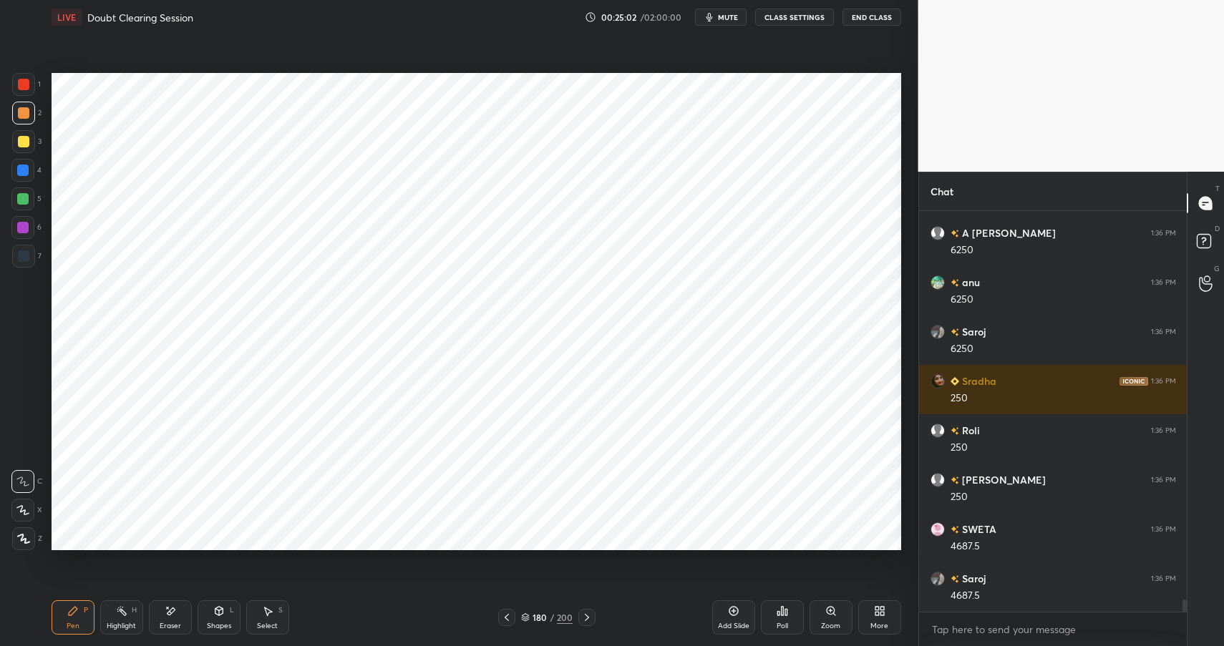
scroll to position [12489, 0]
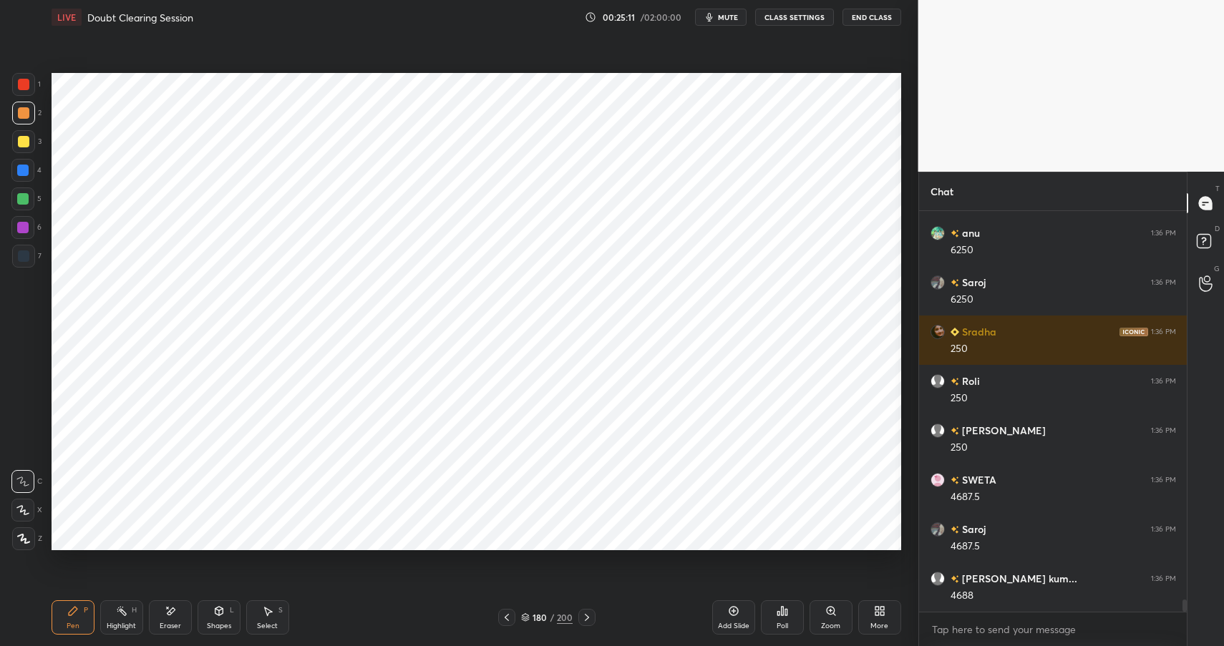
click at [74, 620] on div "Pen P" at bounding box center [73, 617] width 43 height 34
click at [78, 616] on icon at bounding box center [72, 610] width 11 height 11
click at [26, 253] on div at bounding box center [23, 255] width 11 height 11
click at [27, 255] on div at bounding box center [23, 255] width 11 height 11
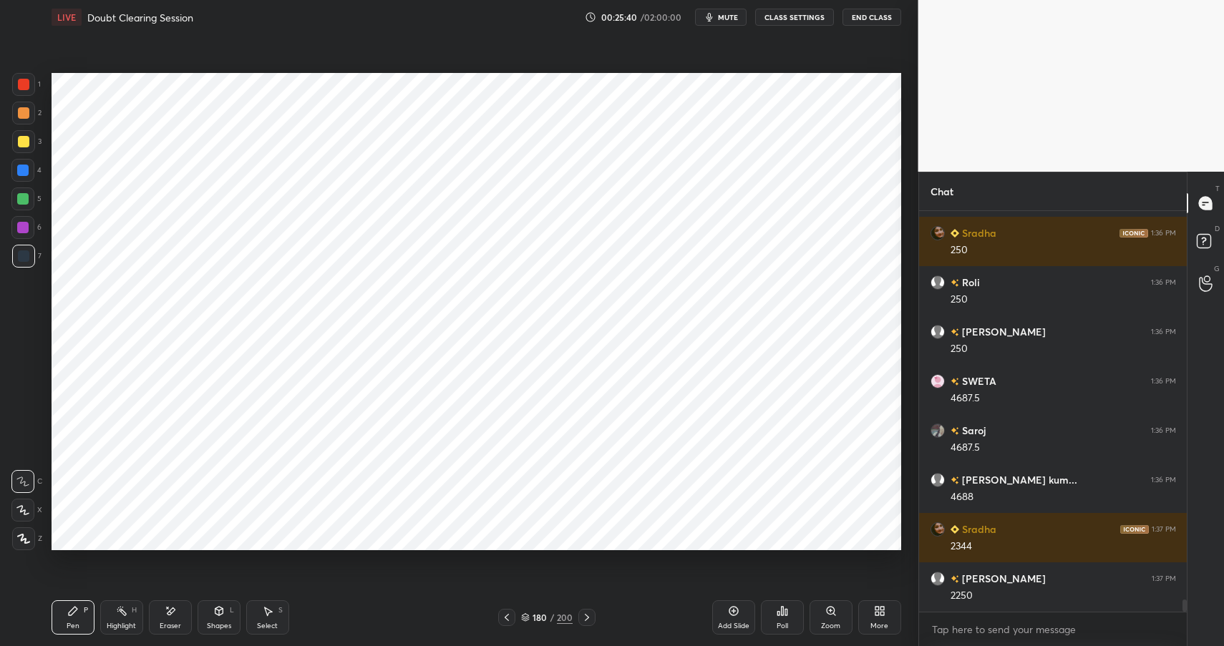
scroll to position [12637, 0]
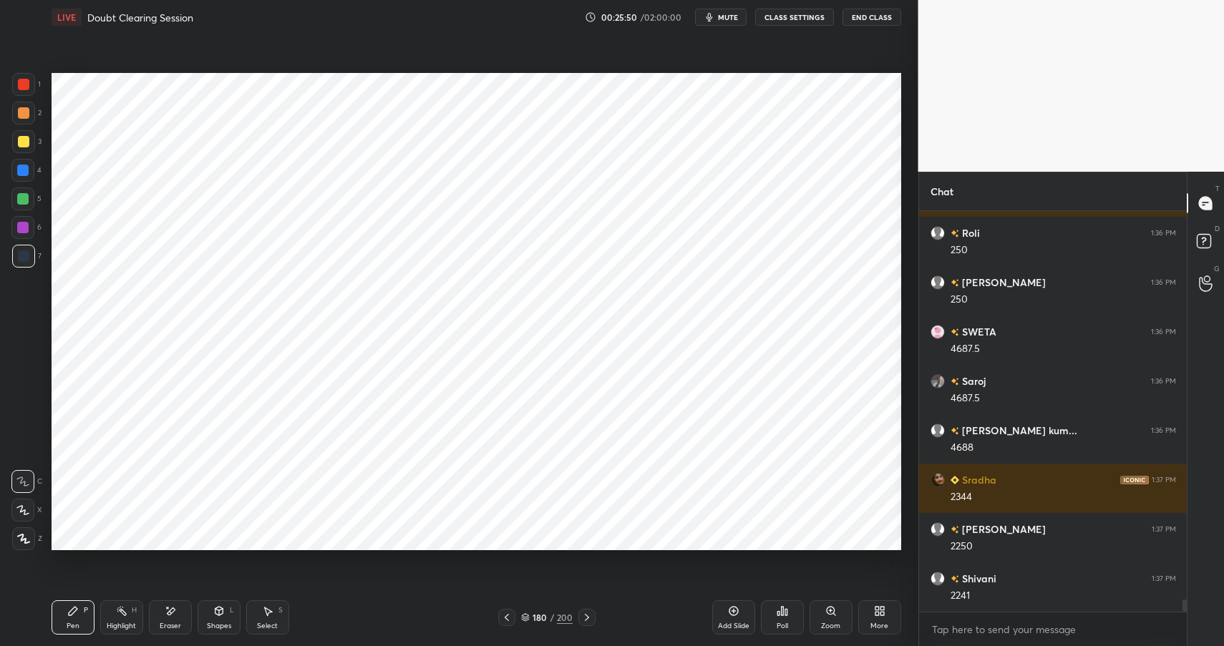
click at [225, 603] on div "Shapes L" at bounding box center [219, 617] width 43 height 34
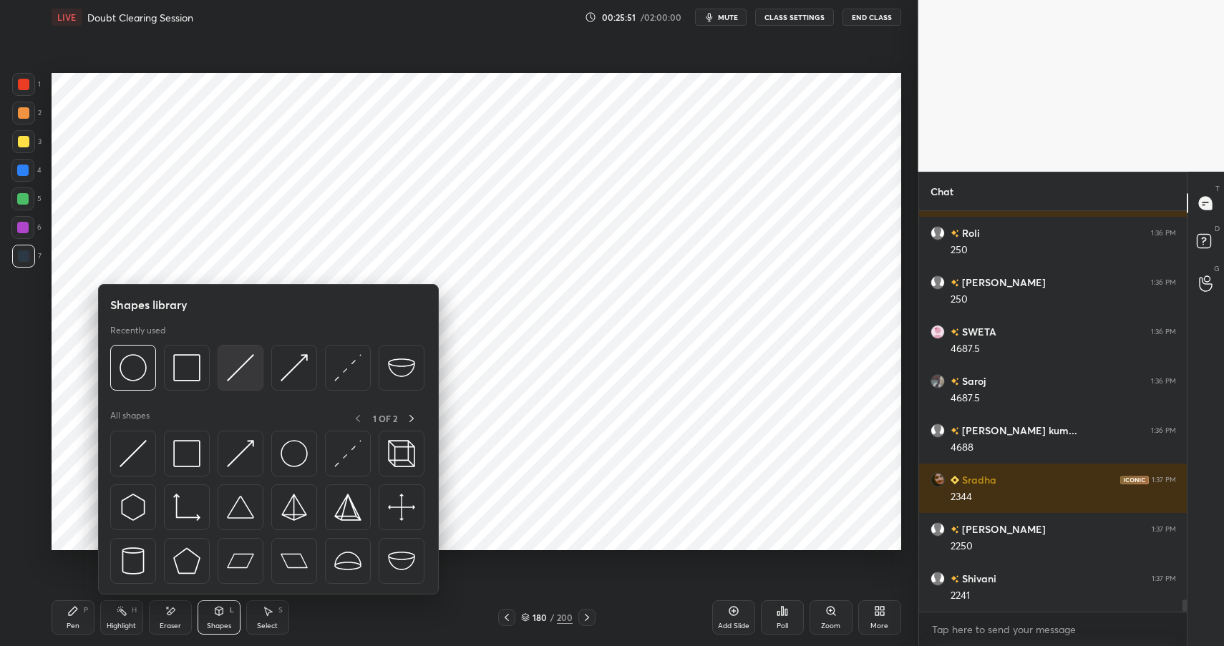
click at [250, 364] on img at bounding box center [240, 367] width 27 height 27
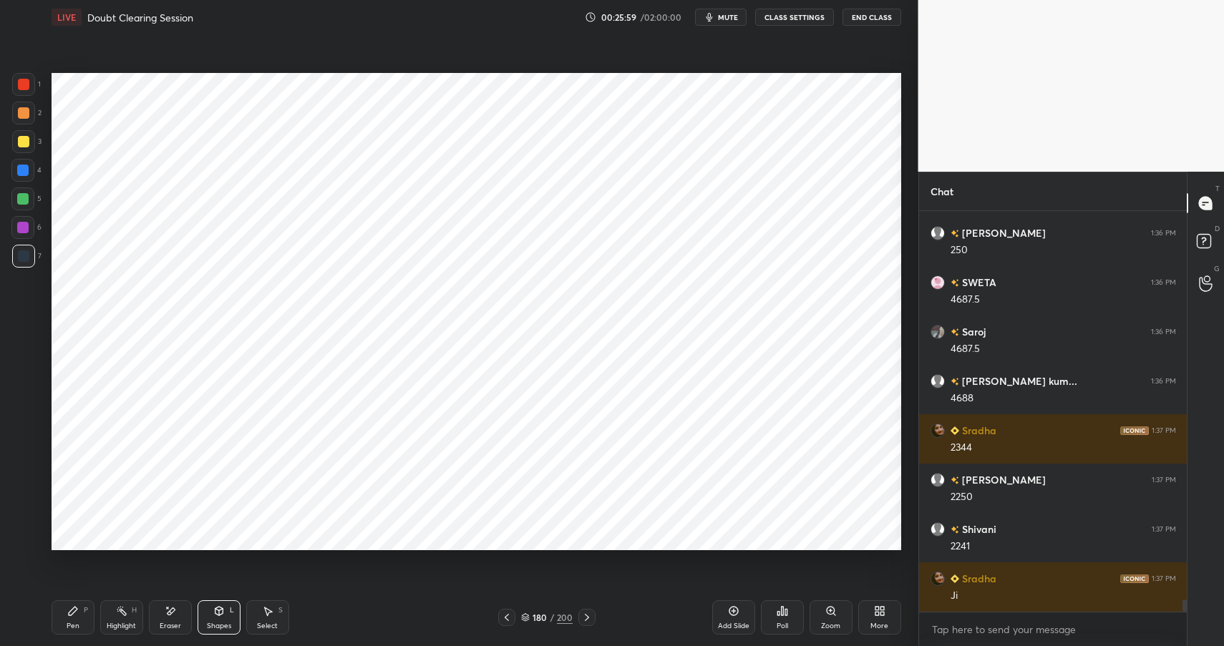
scroll to position [12721, 0]
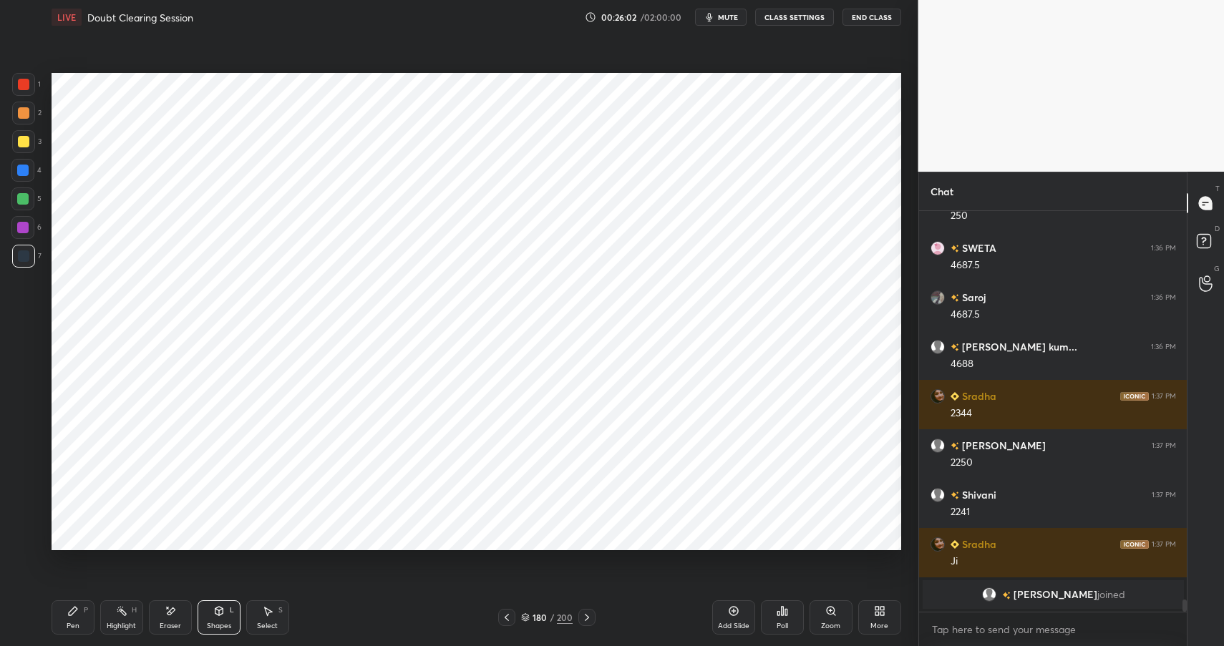
click at [116, 609] on icon at bounding box center [121, 610] width 11 height 11
click at [122, 617] on div "Highlight H" at bounding box center [121, 617] width 43 height 34
drag, startPoint x: 32, startPoint y: 145, endPoint x: 36, endPoint y: 137, distance: 8.0
click at [32, 145] on div at bounding box center [23, 141] width 23 height 23
drag, startPoint x: 35, startPoint y: 140, endPoint x: 44, endPoint y: 121, distance: 20.5
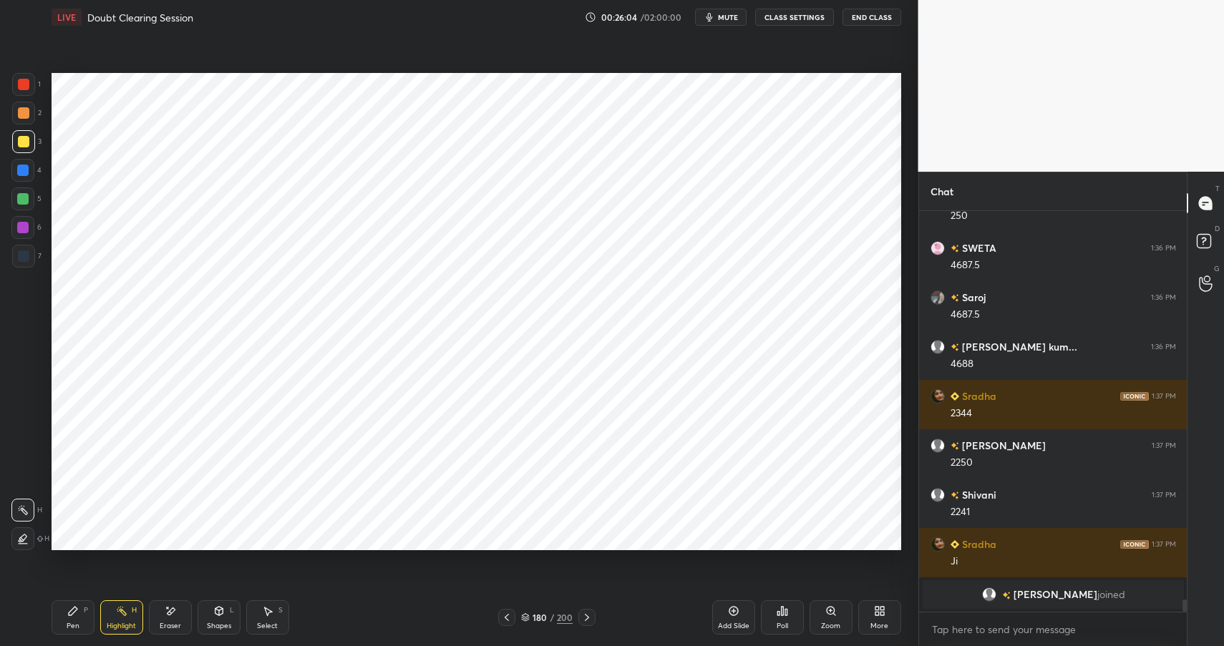
click at [35, 140] on div "3" at bounding box center [26, 141] width 29 height 23
click at [218, 612] on icon at bounding box center [218, 610] width 11 height 11
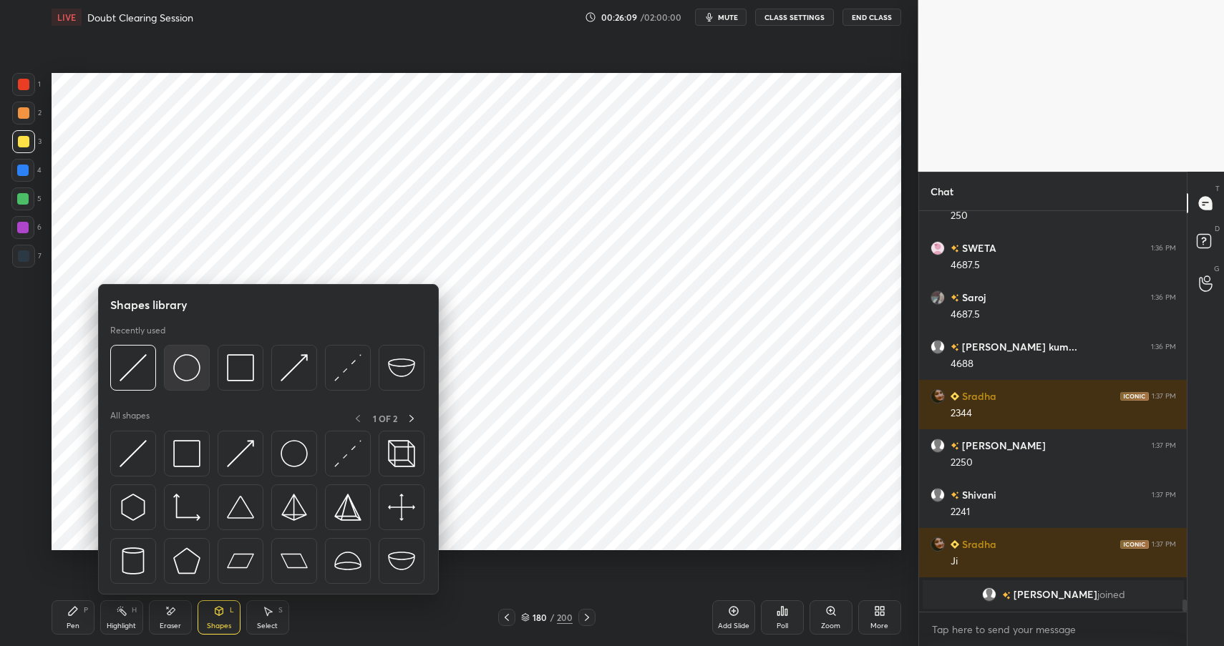
click at [181, 362] on img at bounding box center [186, 367] width 27 height 27
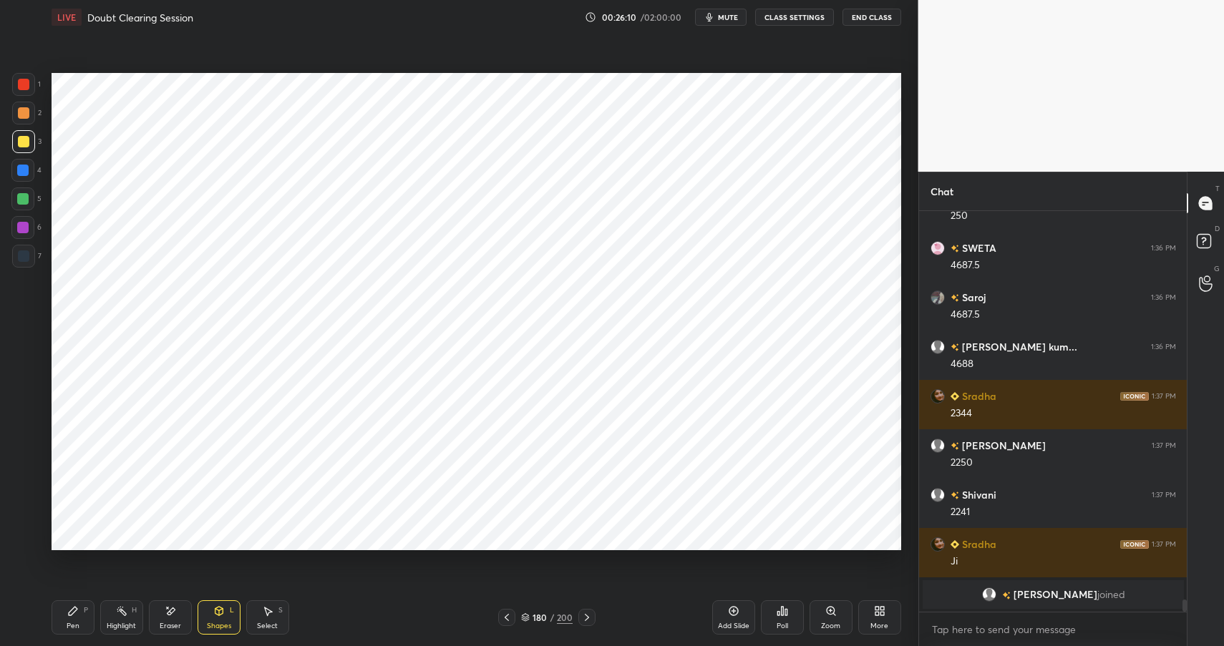
click at [19, 103] on div at bounding box center [23, 113] width 23 height 23
click at [24, 105] on div at bounding box center [23, 113] width 23 height 23
click at [111, 618] on div "Highlight H" at bounding box center [121, 617] width 43 height 34
click at [113, 620] on div "Highlight H" at bounding box center [121, 617] width 43 height 34
click at [79, 620] on div "Pen P" at bounding box center [73, 617] width 43 height 34
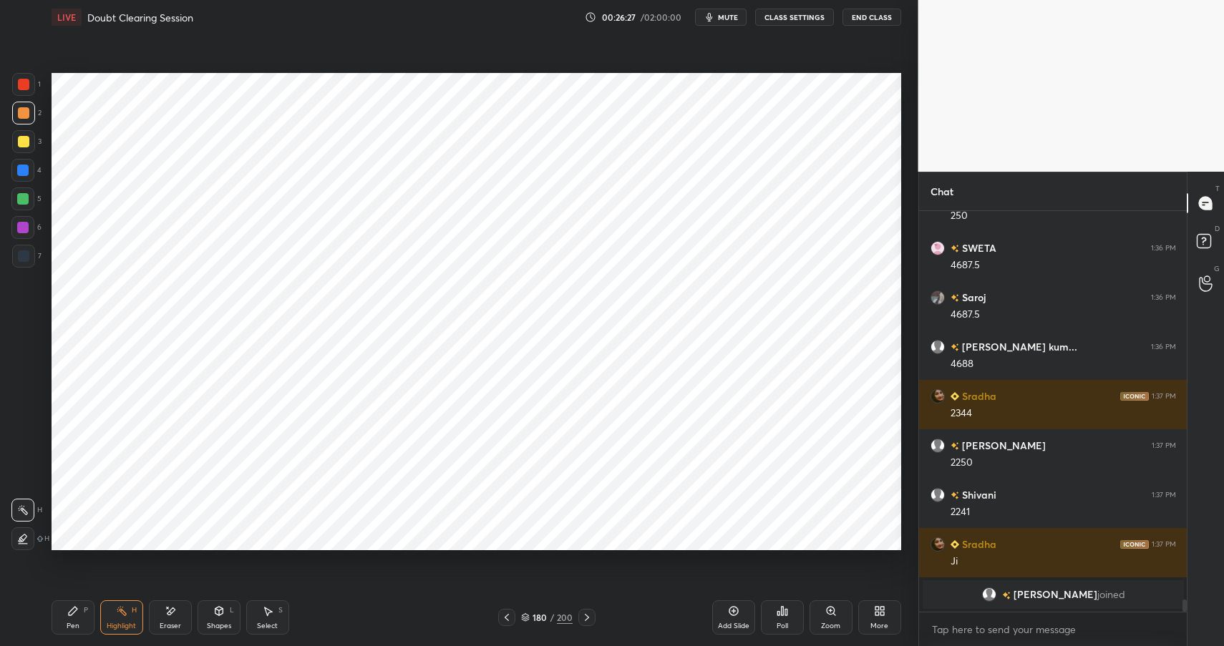
click at [77, 623] on div "Pen" at bounding box center [73, 626] width 13 height 7
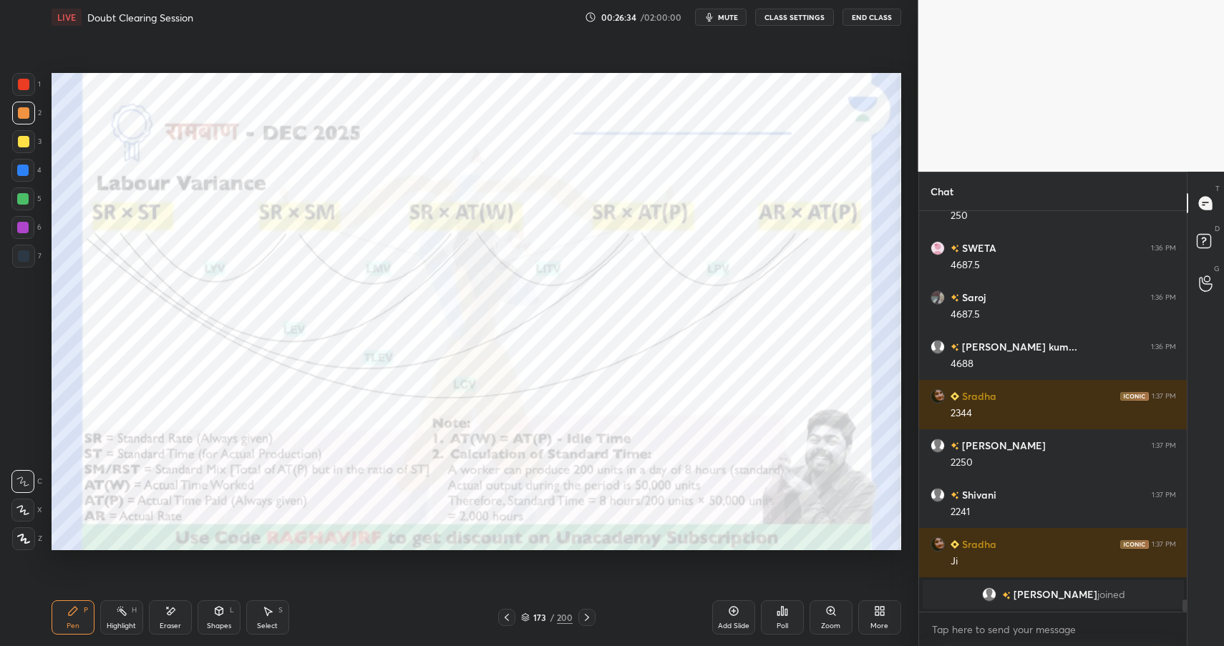
scroll to position [12393, 0]
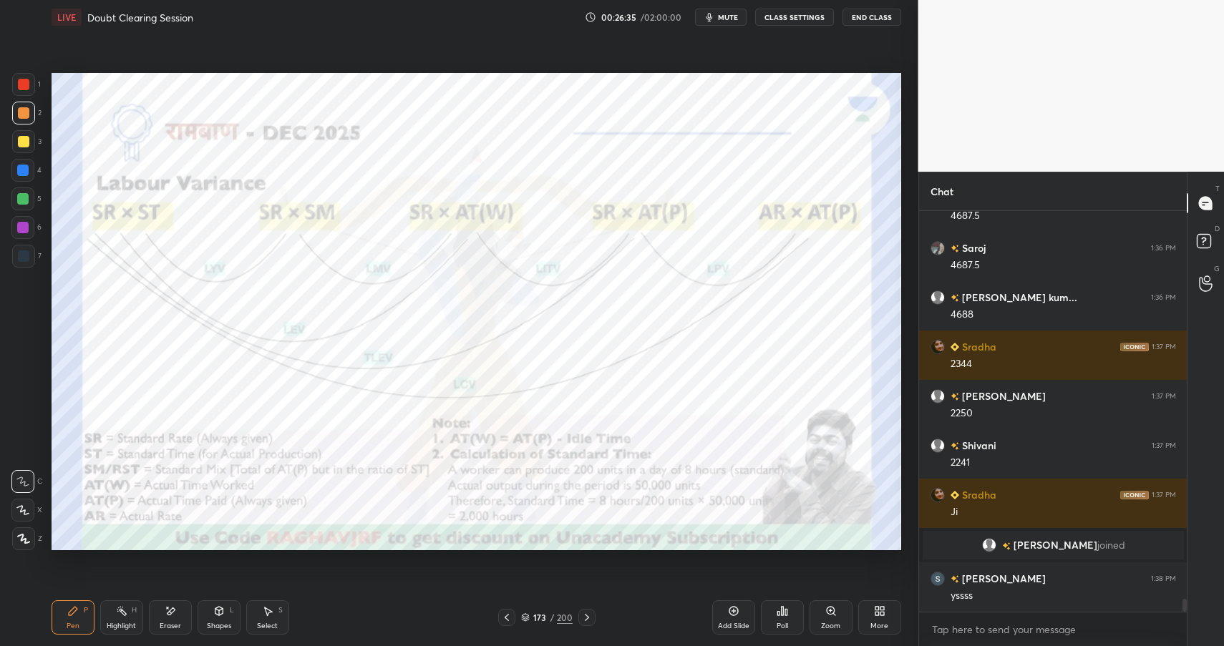
click at [132, 615] on div "Highlight H" at bounding box center [121, 617] width 43 height 34
drag, startPoint x: 130, startPoint y: 618, endPoint x: 161, endPoint y: 558, distance: 67.2
click at [130, 618] on div "Highlight H" at bounding box center [121, 617] width 43 height 34
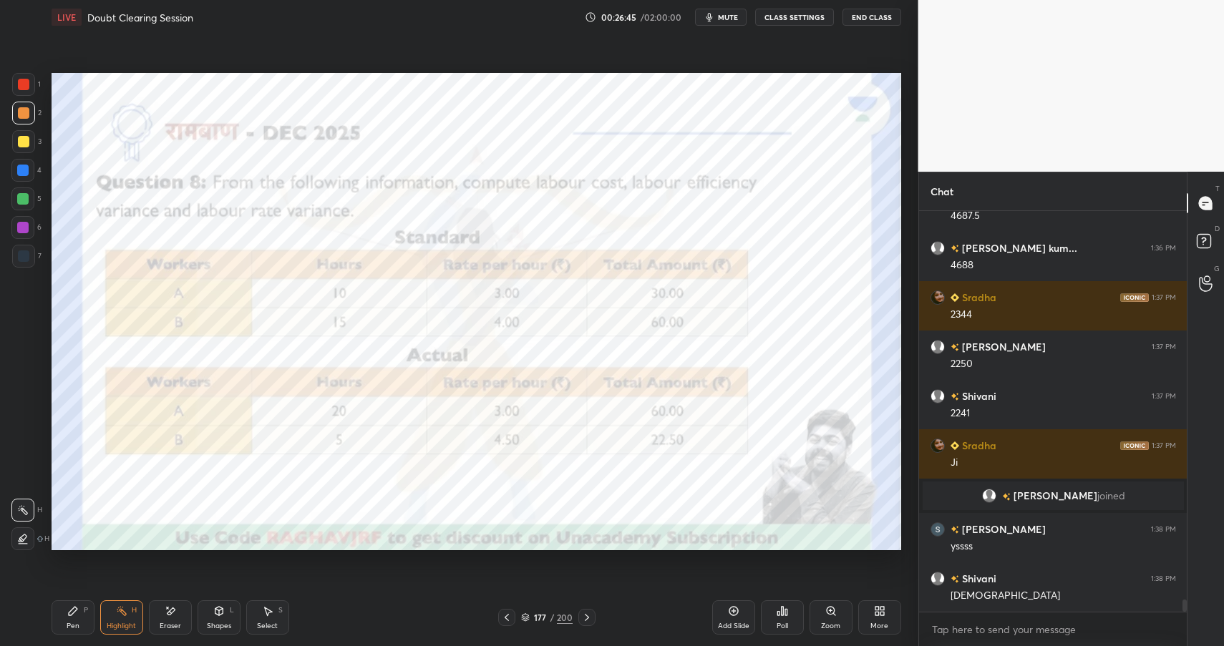
scroll to position [12491, 0]
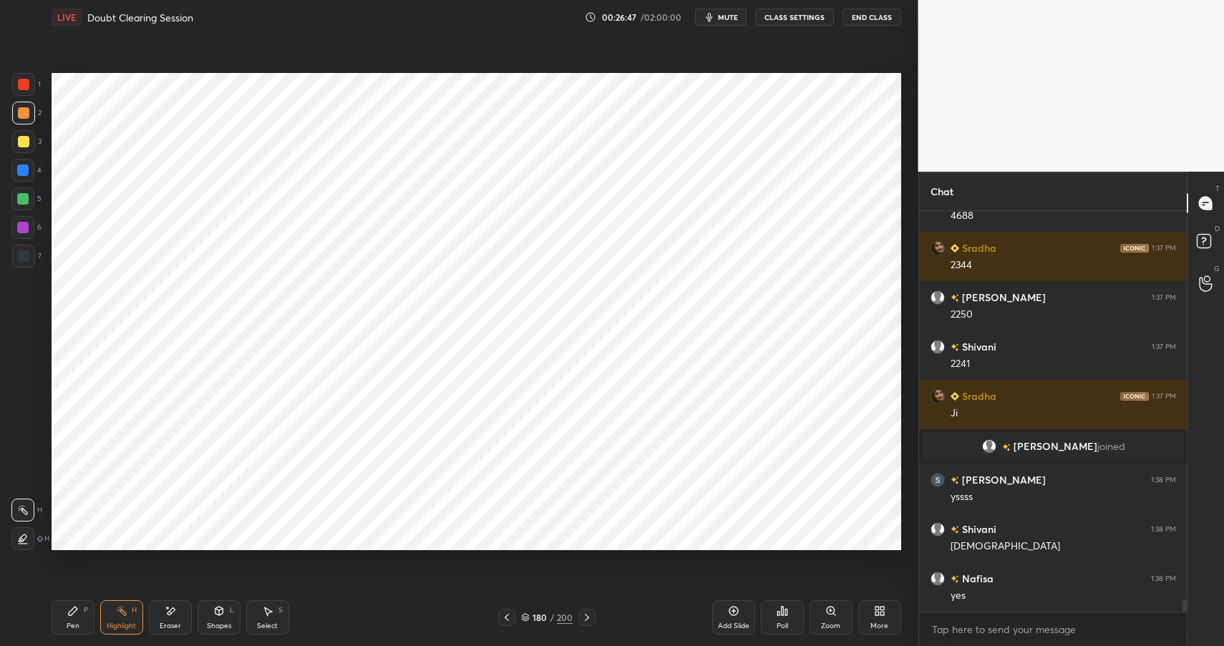
click at [72, 608] on icon at bounding box center [73, 611] width 9 height 9
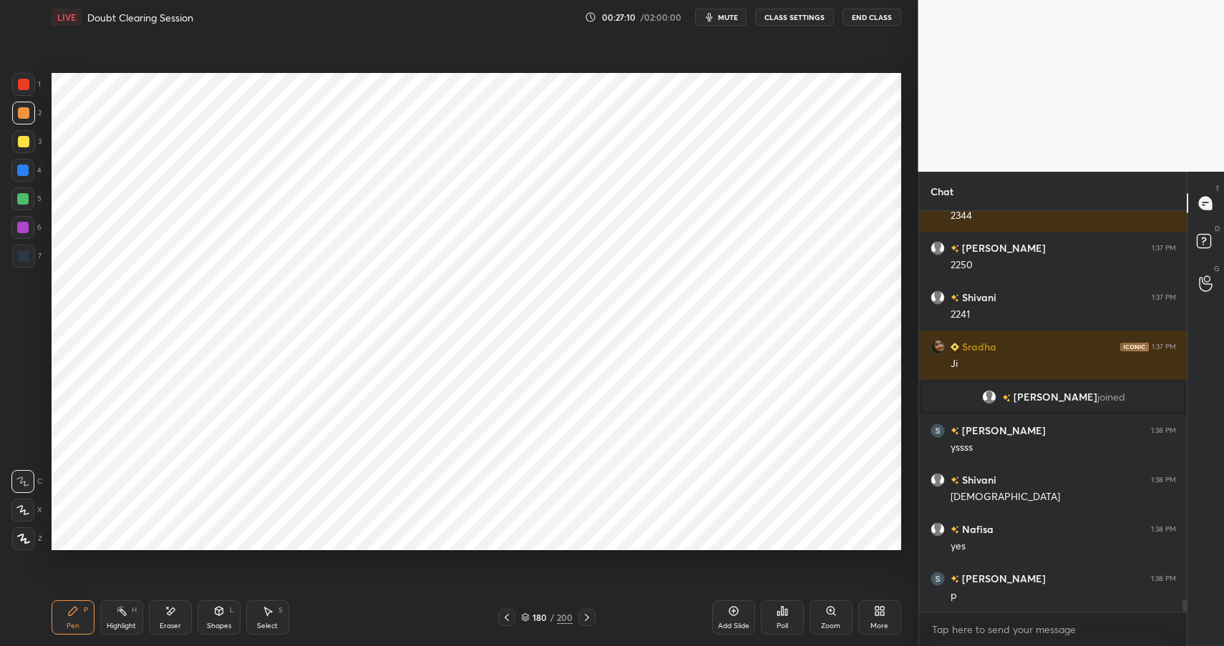
scroll to position [12590, 0]
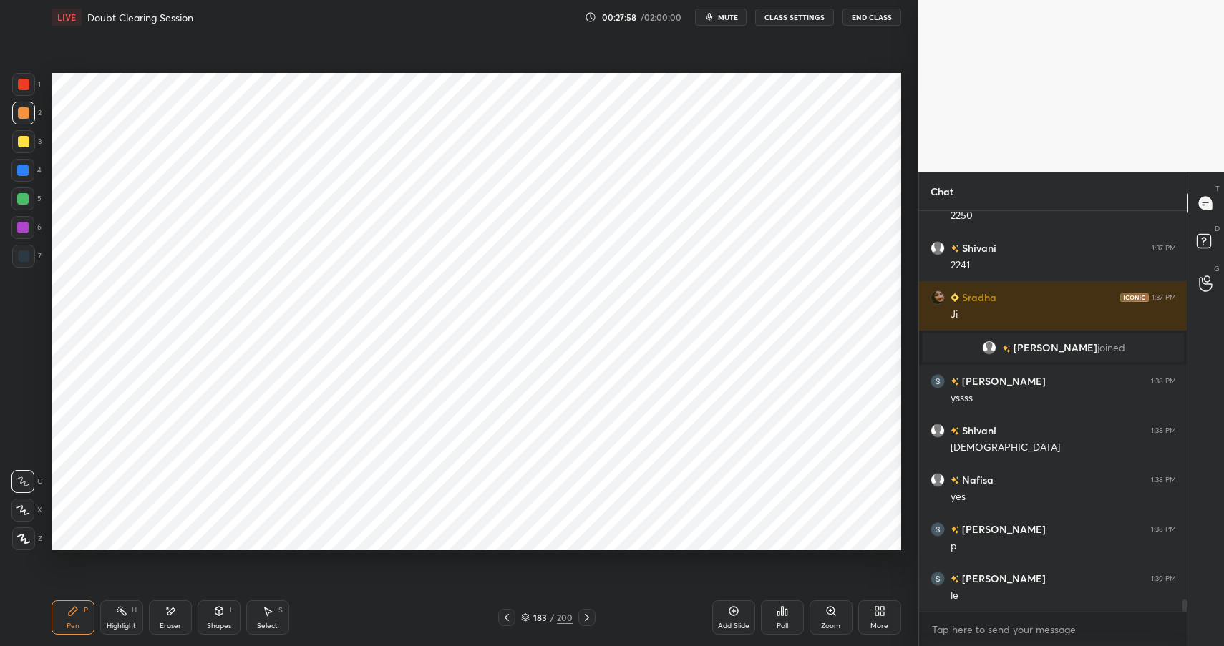
click at [723, 611] on div "Add Slide" at bounding box center [733, 617] width 43 height 34
click at [23, 91] on div at bounding box center [23, 84] width 23 height 23
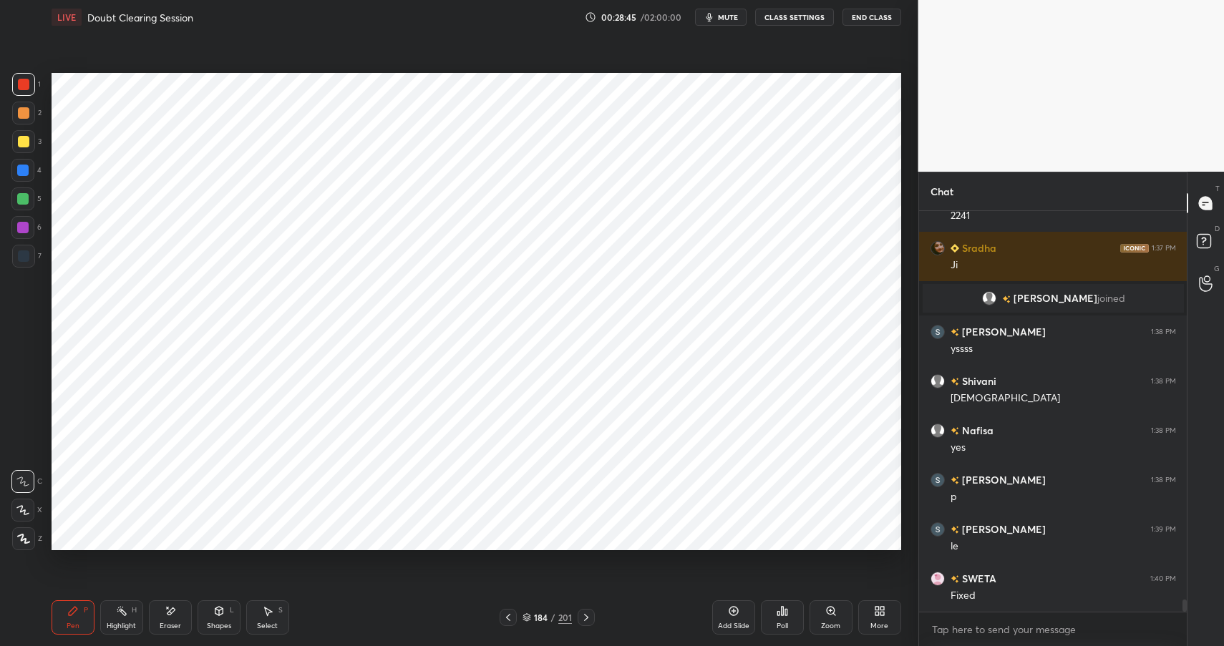
drag, startPoint x: 18, startPoint y: 169, endPoint x: 26, endPoint y: 166, distance: 8.4
click at [18, 169] on div at bounding box center [22, 170] width 11 height 11
drag, startPoint x: 26, startPoint y: 167, endPoint x: 43, endPoint y: 168, distance: 16.5
click at [26, 167] on div at bounding box center [22, 170] width 11 height 11
click at [215, 605] on div "Shapes L" at bounding box center [219, 617] width 43 height 34
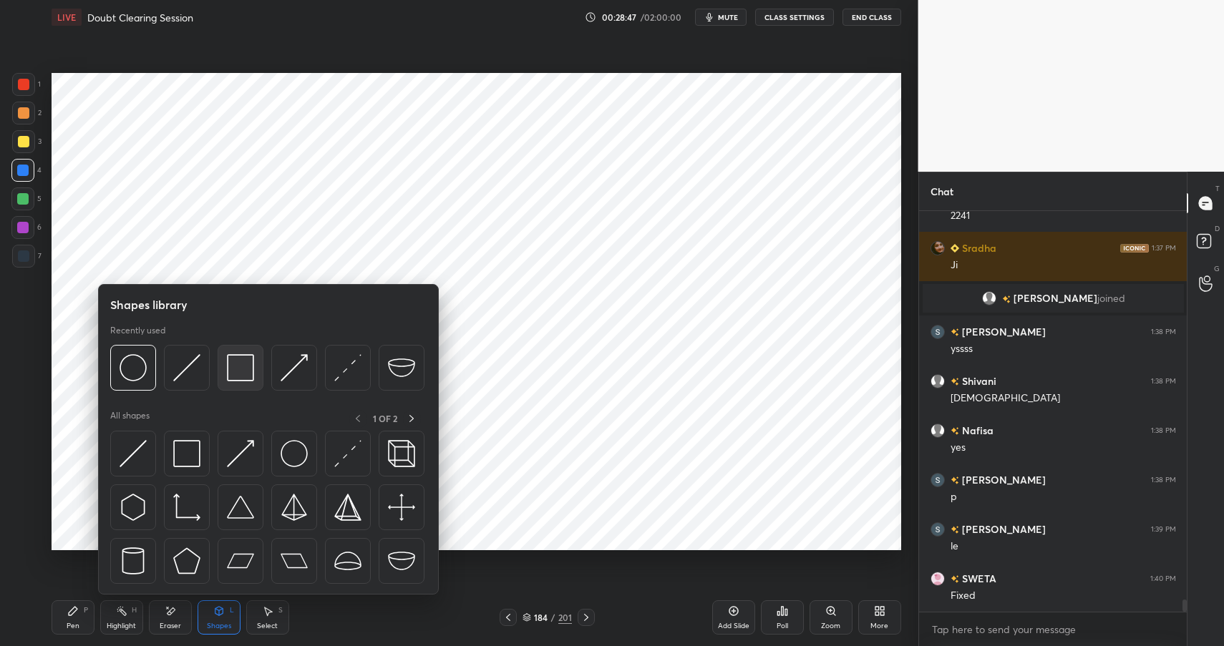
click at [238, 362] on img at bounding box center [240, 367] width 27 height 27
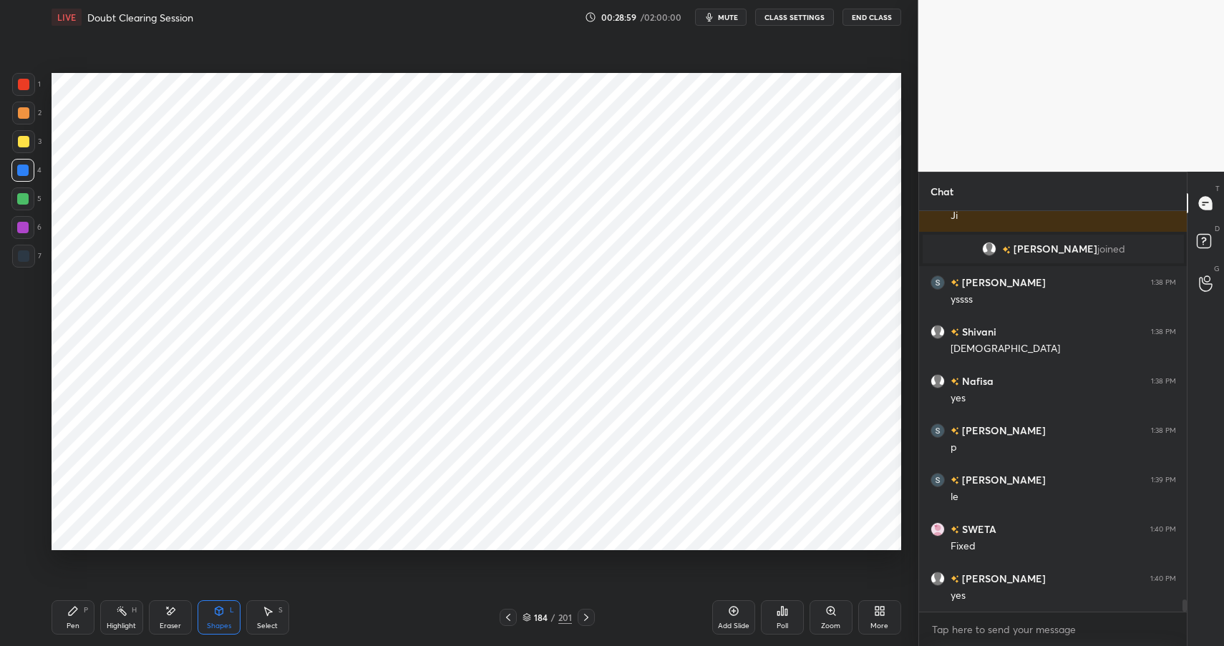
scroll to position [12738, 0]
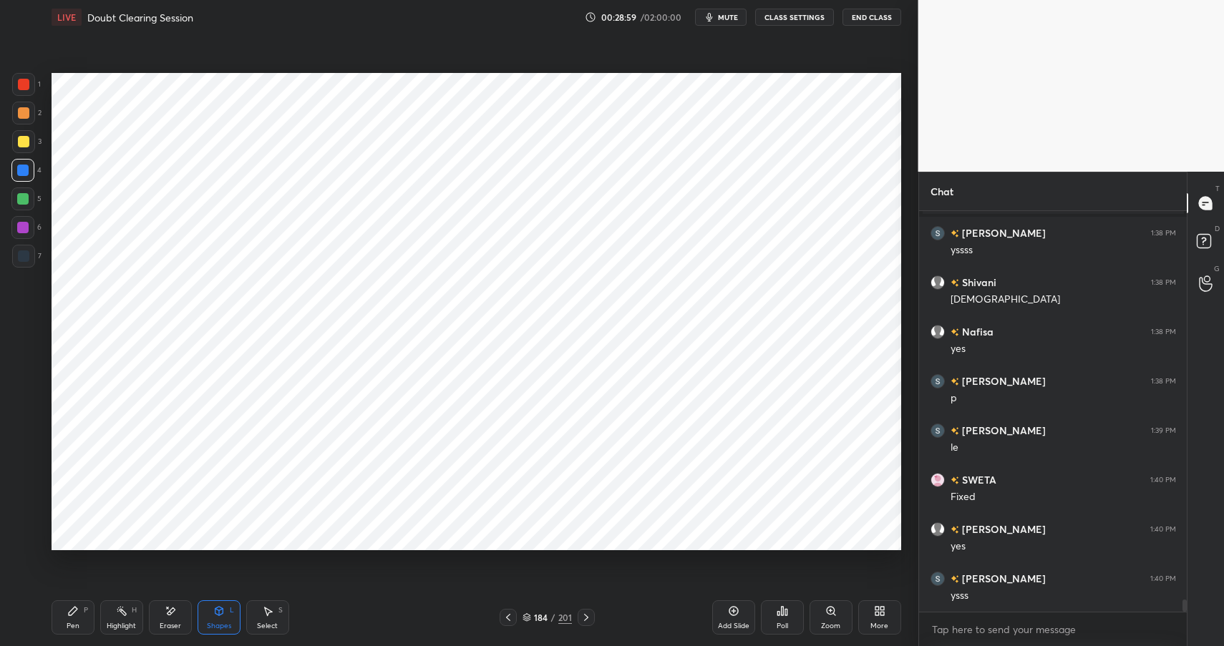
click at [122, 608] on icon at bounding box center [121, 610] width 11 height 11
click at [129, 613] on div "Highlight H" at bounding box center [121, 617] width 43 height 34
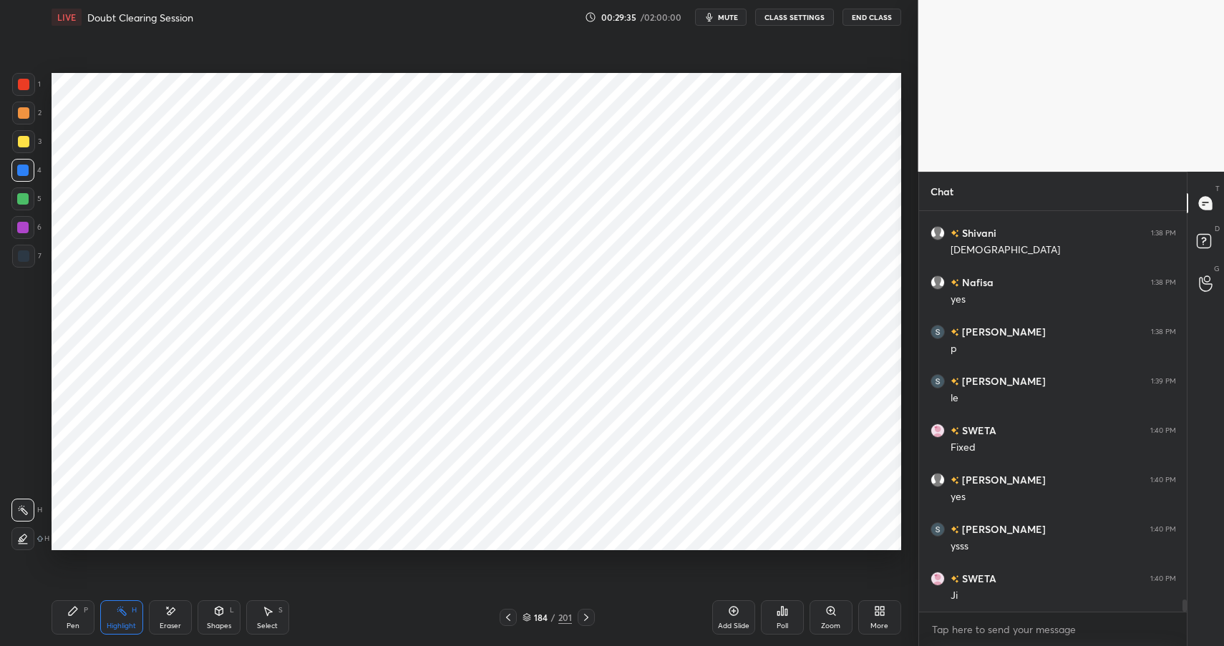
scroll to position [12822, 0]
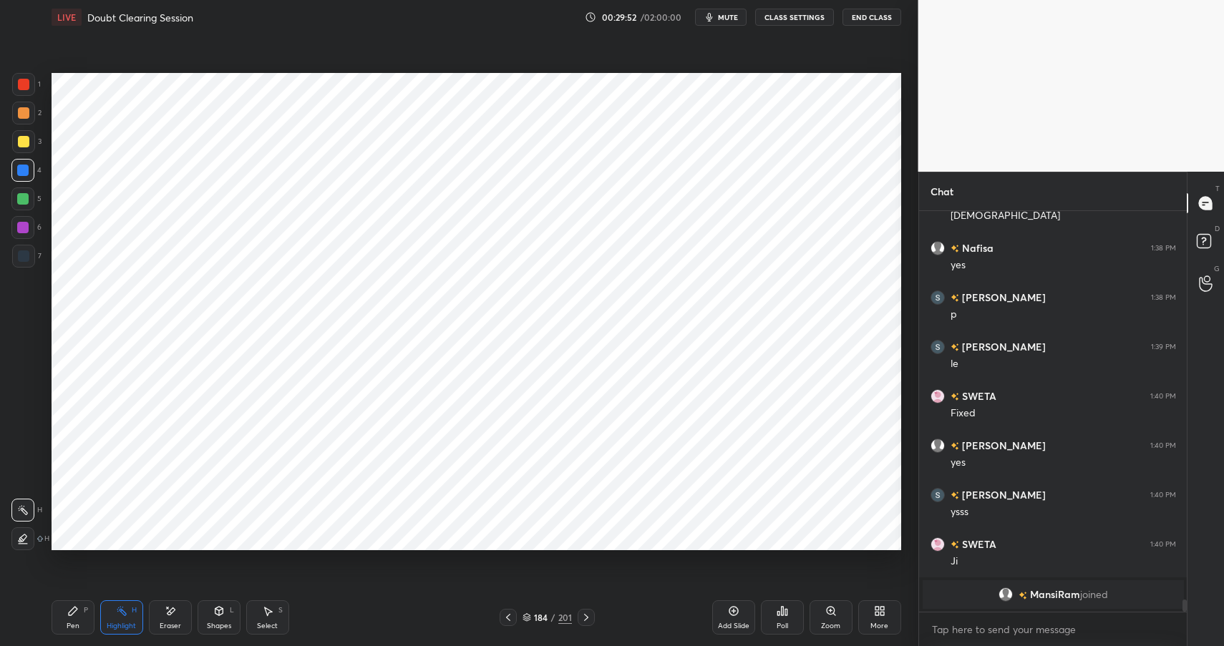
click at [24, 117] on div at bounding box center [23, 112] width 11 height 11
click at [28, 114] on div at bounding box center [23, 112] width 11 height 11
drag, startPoint x: 28, startPoint y: 114, endPoint x: 26, endPoint y: 122, distance: 8.0
click at [28, 114] on div at bounding box center [23, 112] width 11 height 11
click at [227, 614] on div "Shapes L" at bounding box center [219, 617] width 43 height 34
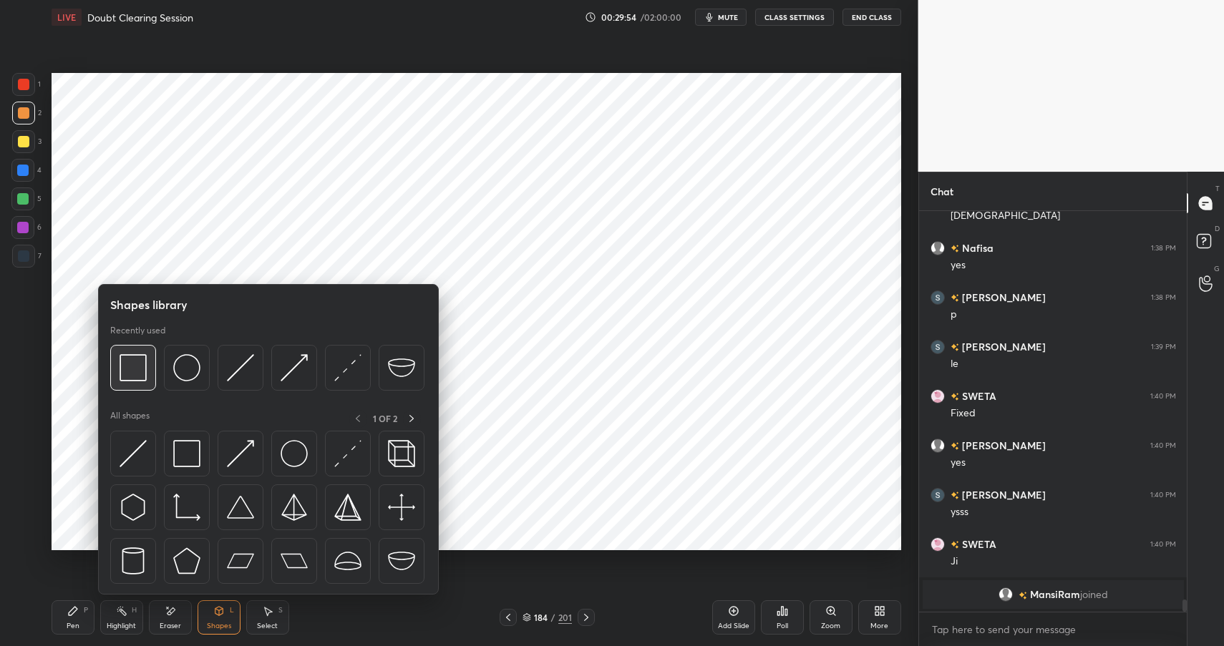
click at [117, 367] on div at bounding box center [133, 368] width 46 height 46
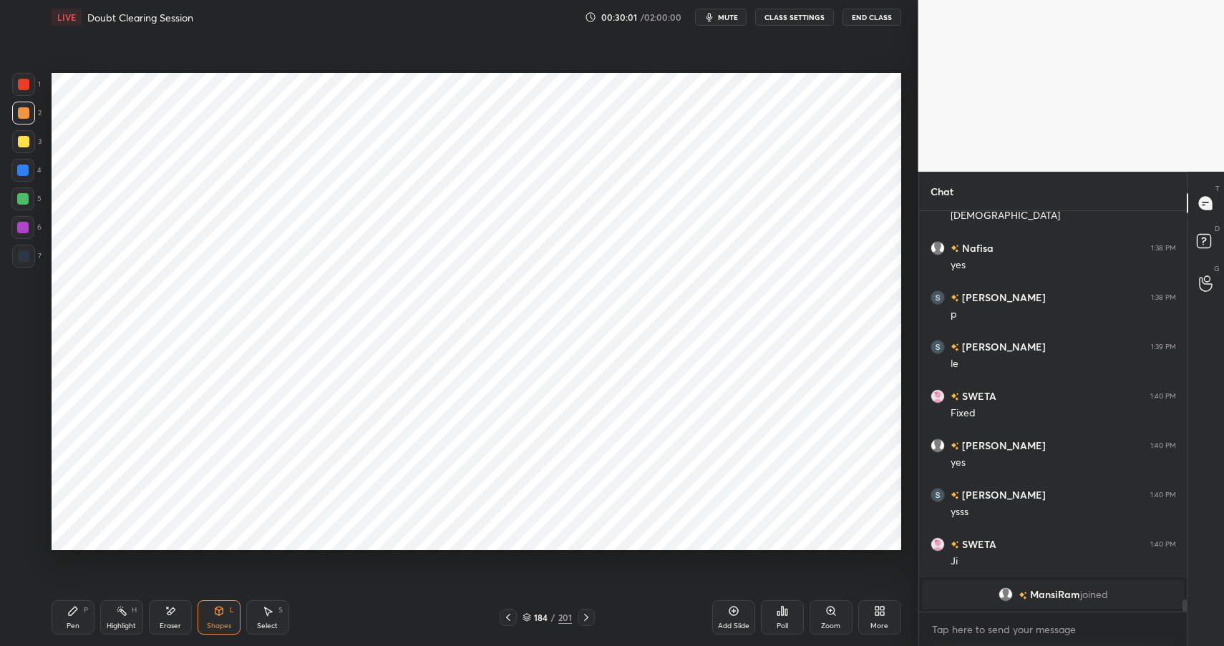
click at [74, 611] on icon at bounding box center [72, 610] width 11 height 11
drag, startPoint x: 77, startPoint y: 614, endPoint x: 84, endPoint y: 613, distance: 7.9
click at [82, 617] on div "Pen P" at bounding box center [73, 617] width 43 height 34
click at [29, 198] on div at bounding box center [22, 198] width 23 height 23
click at [27, 197] on div at bounding box center [22, 198] width 11 height 11
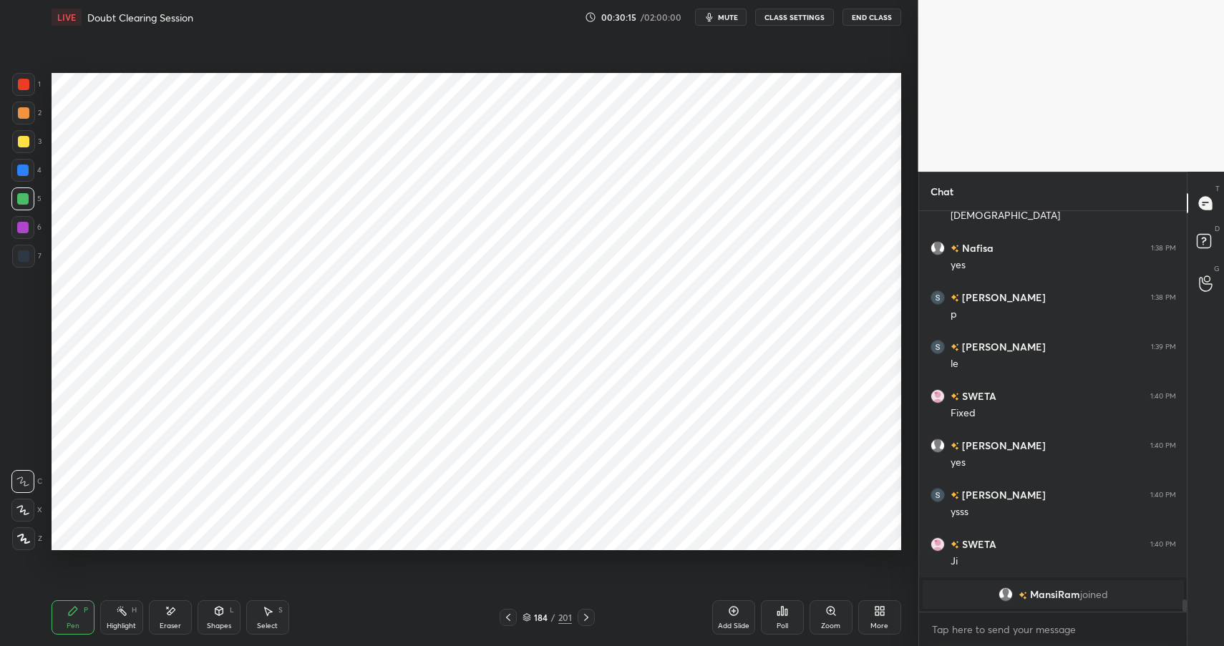
drag, startPoint x: 129, startPoint y: 621, endPoint x: 160, endPoint y: 574, distance: 56.4
click at [134, 615] on div "Highlight H" at bounding box center [121, 617] width 43 height 34
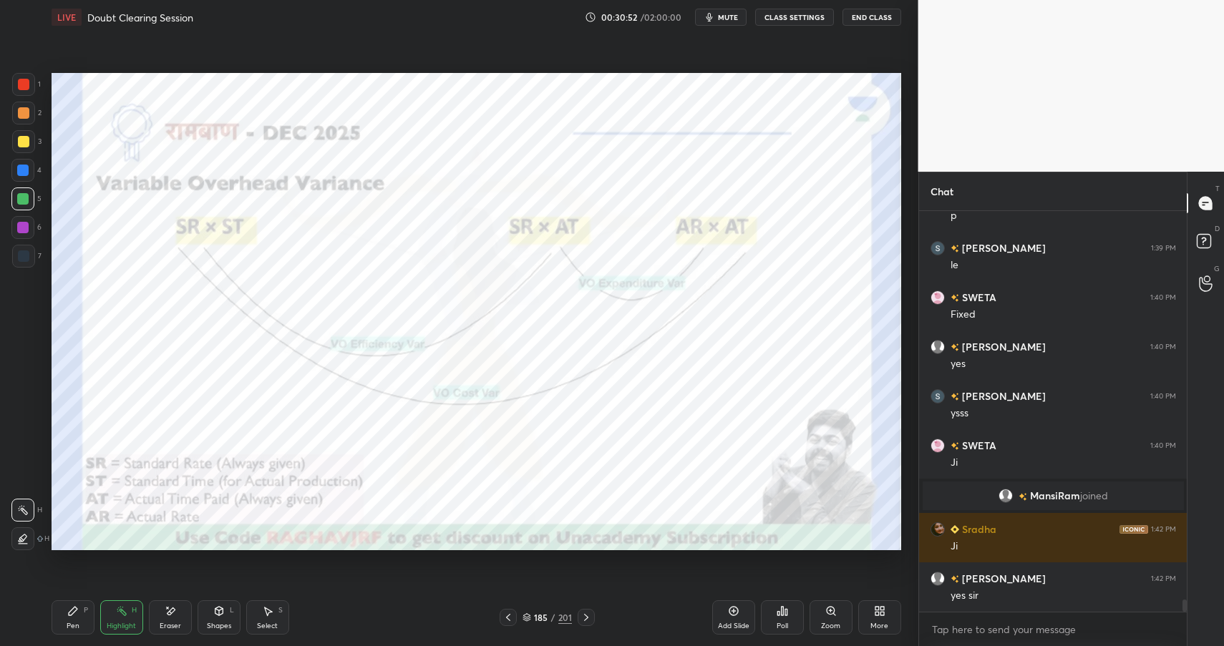
scroll to position [12834, 0]
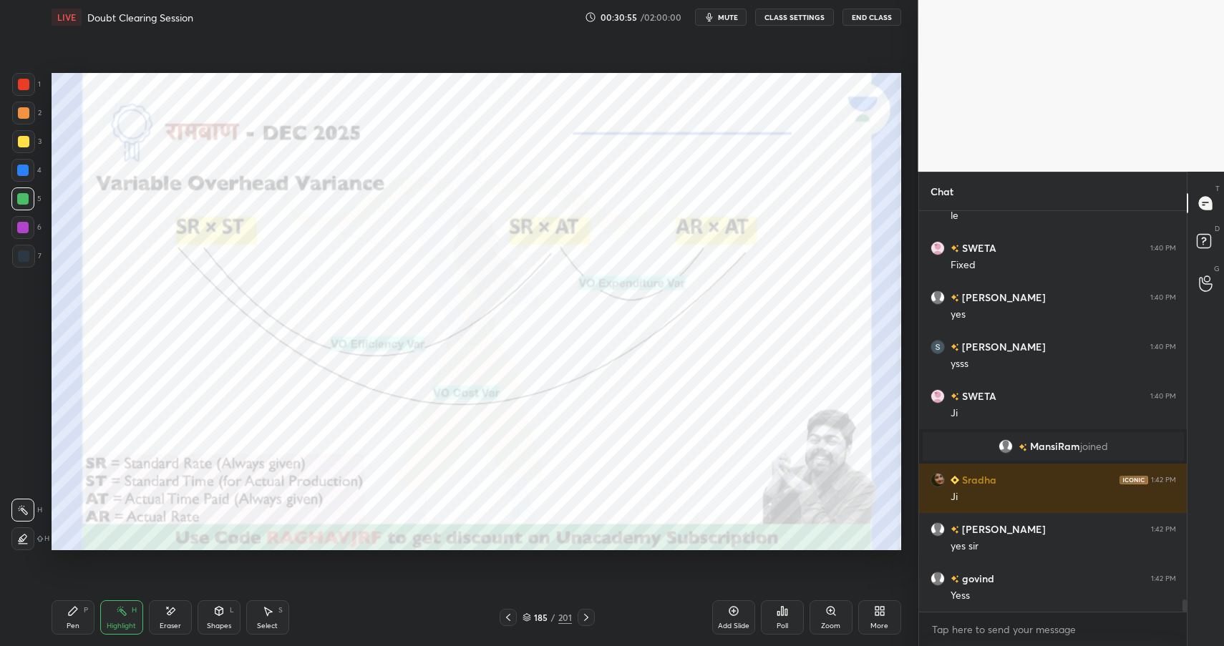
click at [220, 615] on icon at bounding box center [218, 610] width 11 height 11
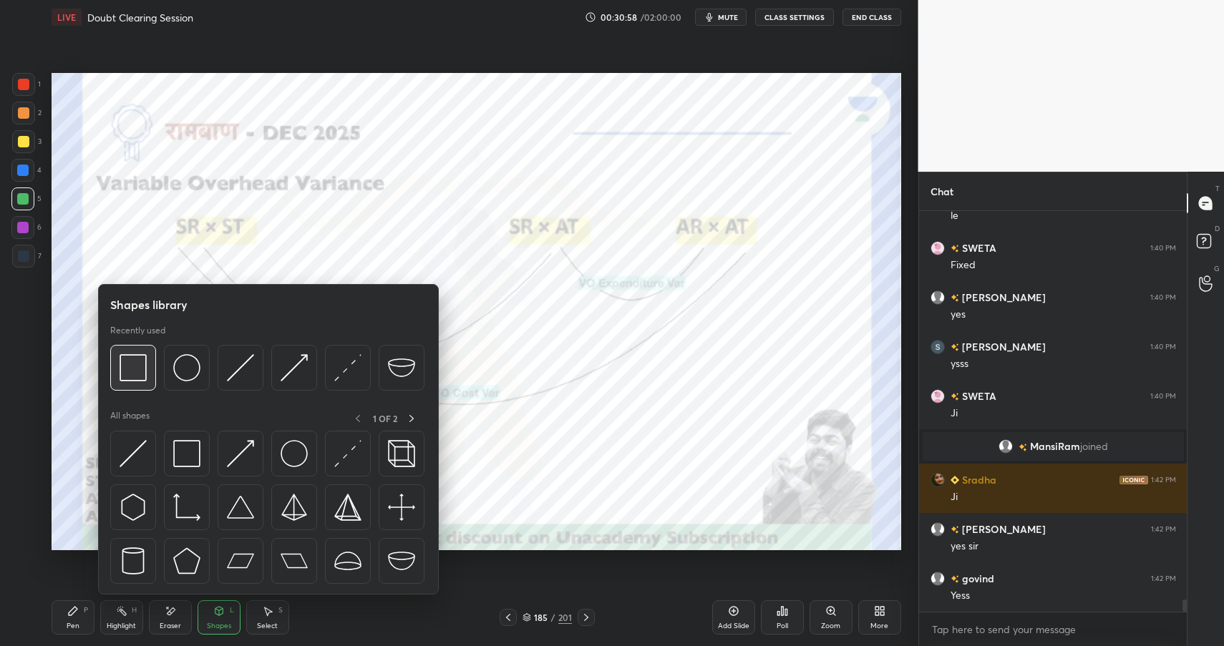
click at [137, 372] on img at bounding box center [133, 367] width 27 height 27
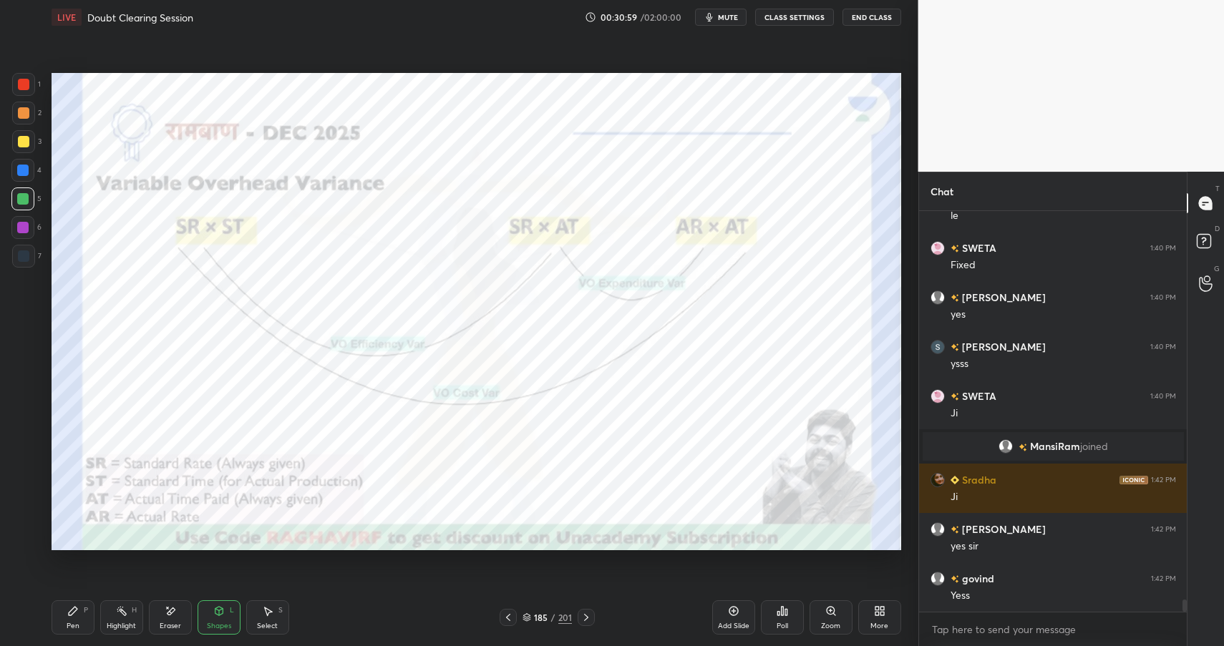
click at [25, 220] on div at bounding box center [22, 227] width 23 height 23
drag, startPoint x: 22, startPoint y: 218, endPoint x: 42, endPoint y: 213, distance: 20.8
click at [22, 218] on div at bounding box center [22, 227] width 23 height 23
click at [122, 620] on div "Highlight H" at bounding box center [121, 617] width 43 height 34
drag, startPoint x: 122, startPoint y: 620, endPoint x: 135, endPoint y: 591, distance: 31.8
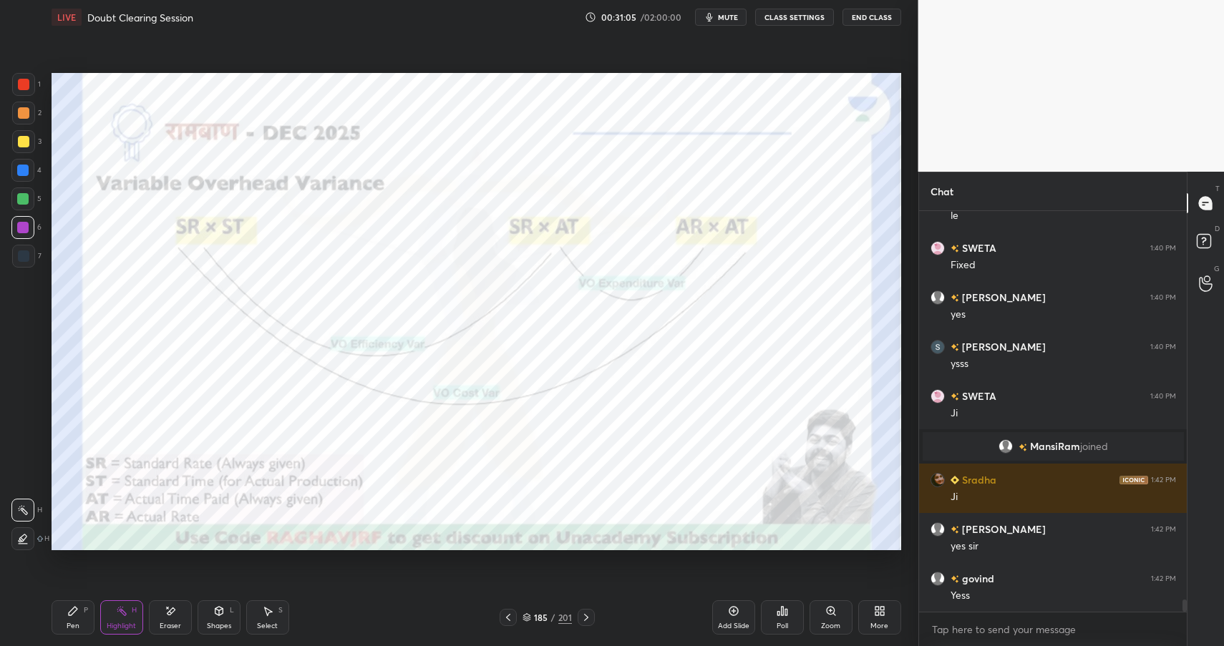
click at [122, 620] on div "Highlight H" at bounding box center [121, 617] width 43 height 34
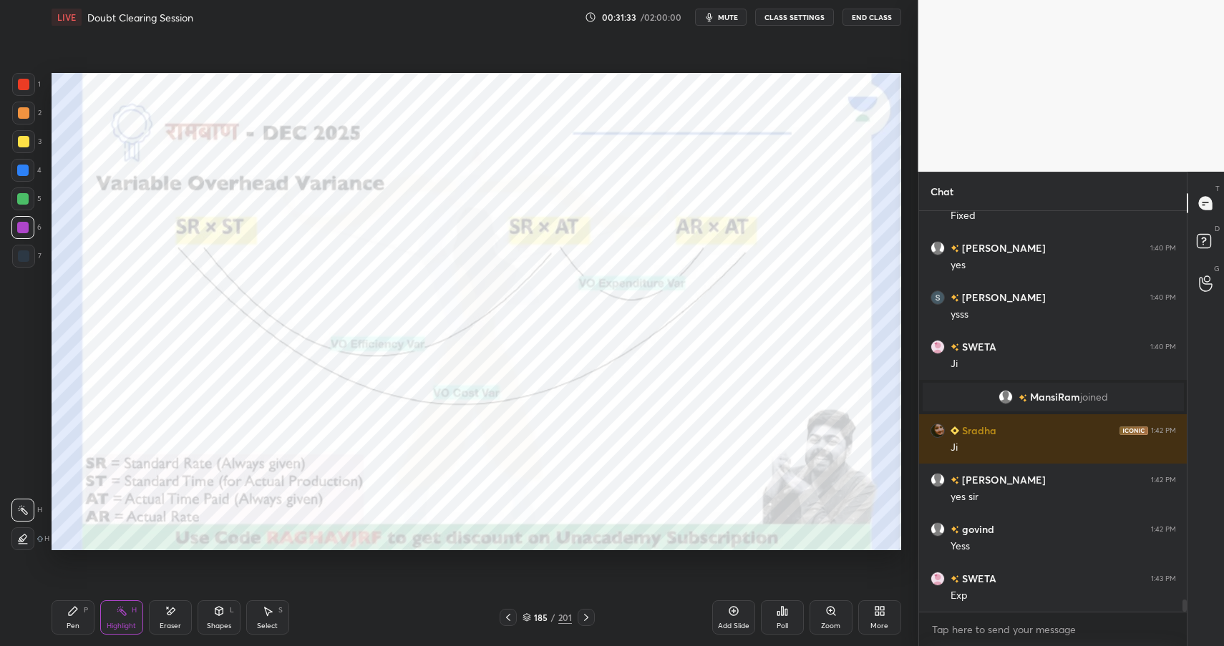
click at [210, 608] on div "Shapes L" at bounding box center [219, 617] width 43 height 34
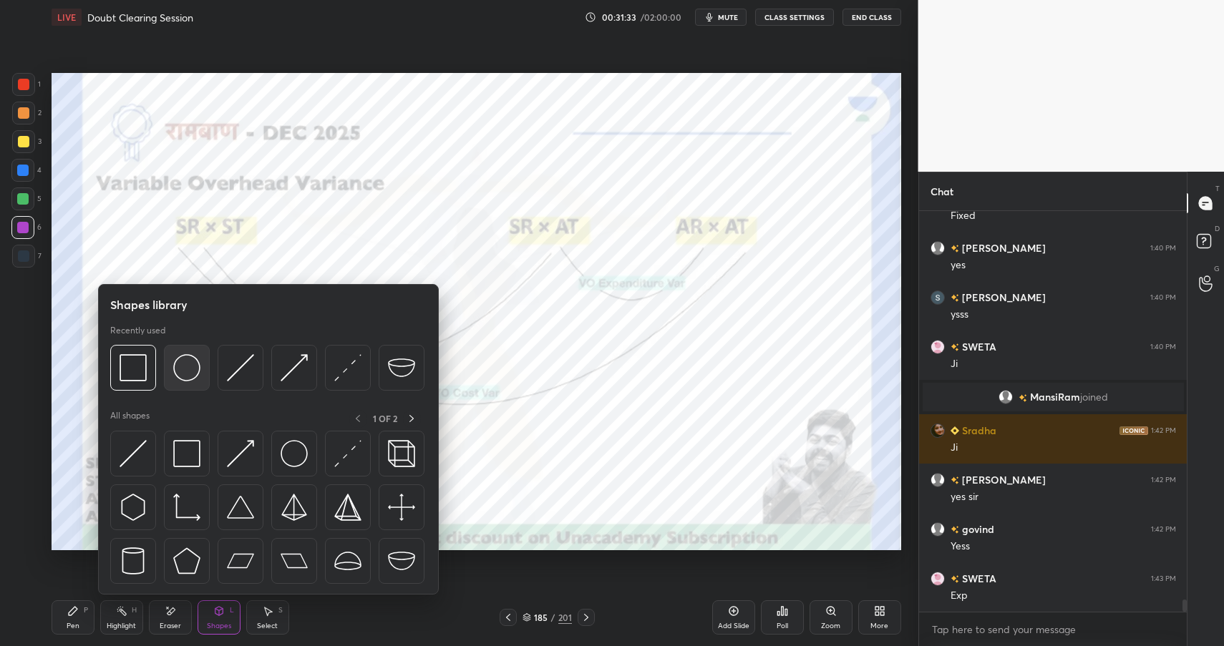
click at [192, 357] on img at bounding box center [186, 367] width 27 height 27
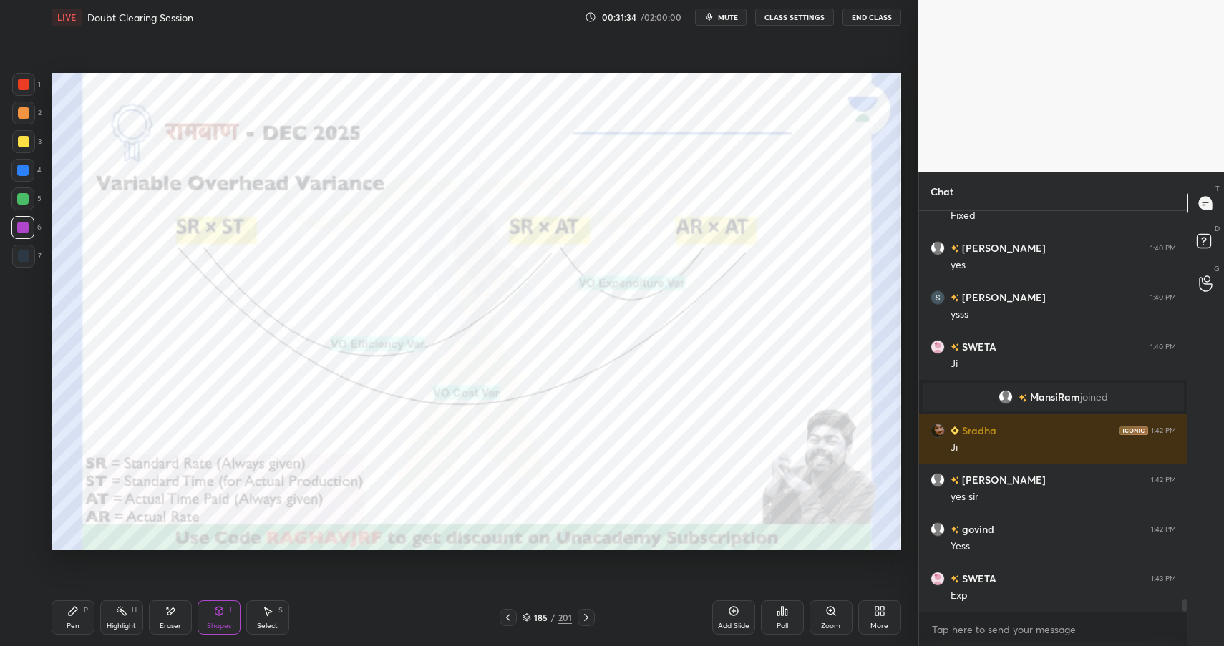
scroll to position [12898, 0]
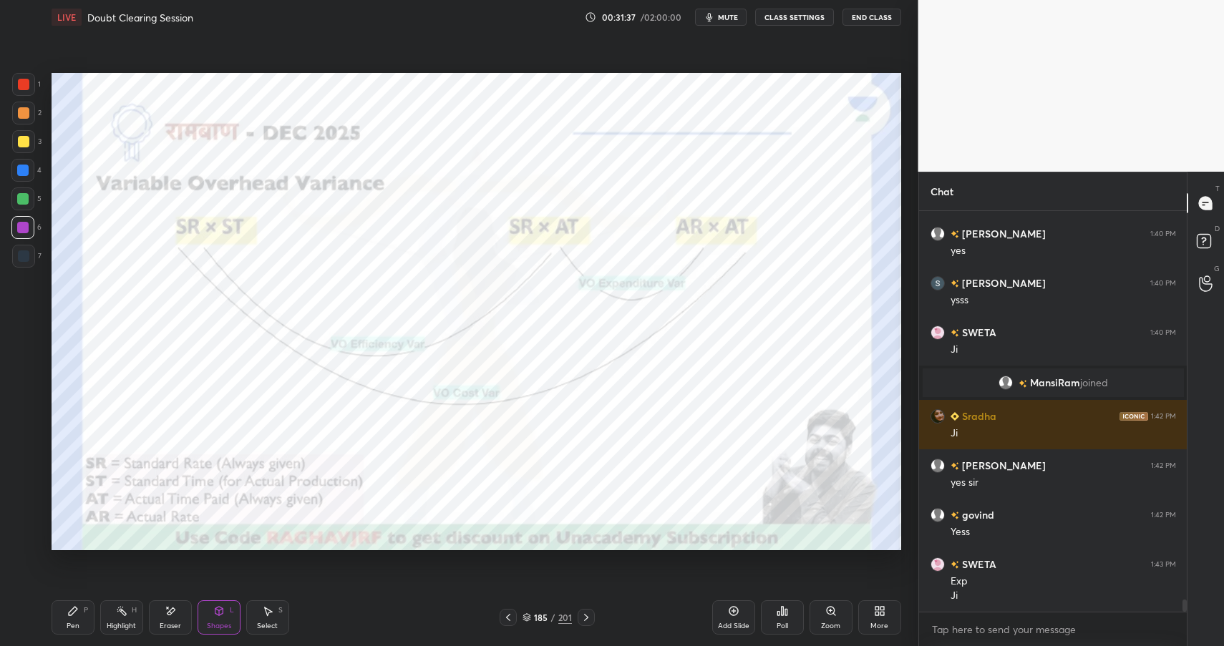
click at [67, 620] on div "Pen P" at bounding box center [73, 617] width 43 height 34
click at [75, 623] on div "Pen" at bounding box center [73, 626] width 13 height 7
click at [222, 611] on icon at bounding box center [219, 611] width 8 height 9
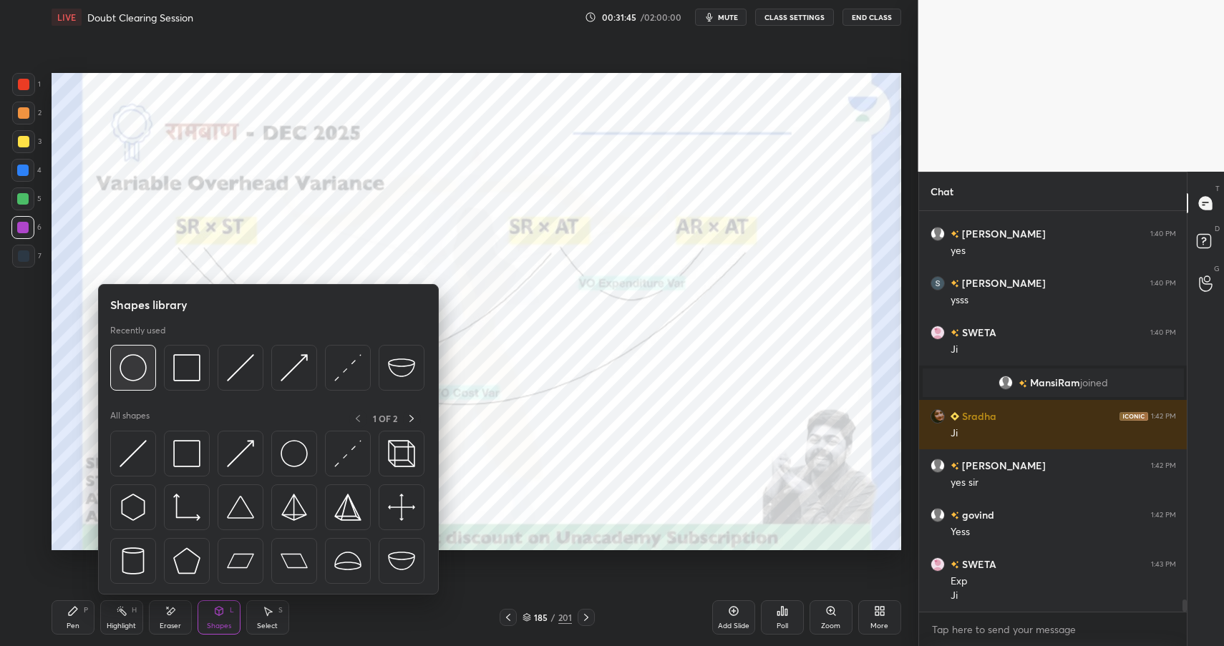
click at [138, 369] on img at bounding box center [133, 367] width 27 height 27
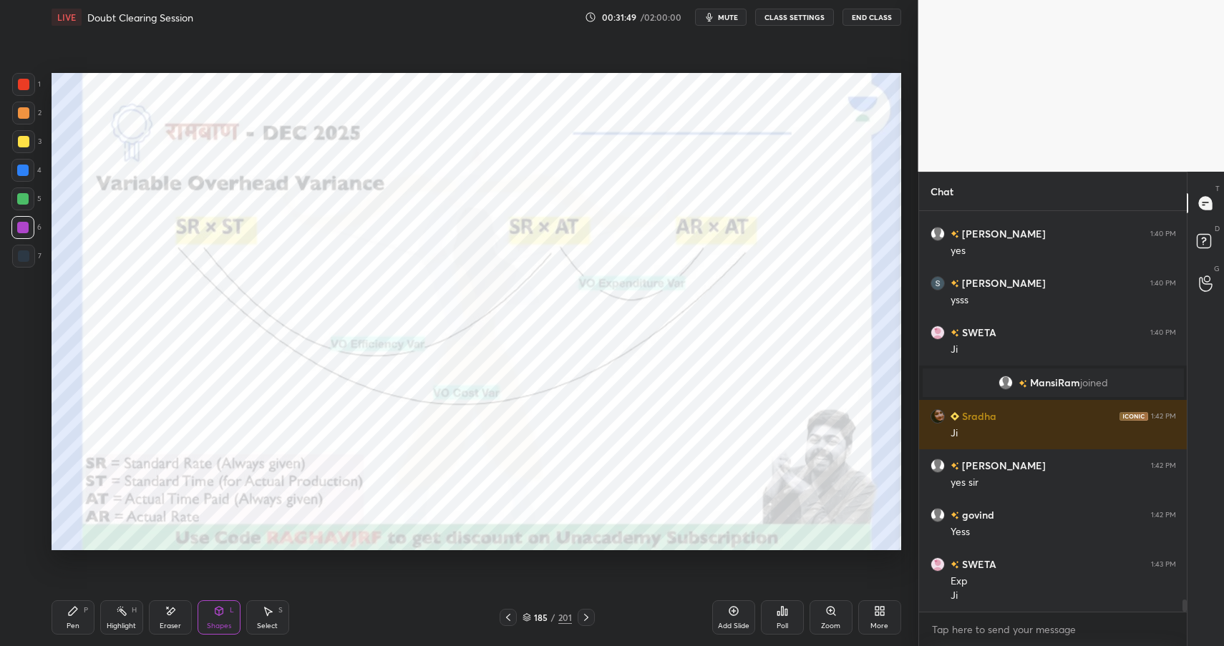
click at [25, 170] on div at bounding box center [22, 170] width 11 height 11
drag, startPoint x: 245, startPoint y: 626, endPoint x: 237, endPoint y: 618, distance: 11.6
click at [242, 626] on div "Pen P Highlight H Eraser Shapes L Select S" at bounding box center [217, 617] width 331 height 34
click at [212, 614] on div "Shapes L" at bounding box center [219, 617] width 43 height 34
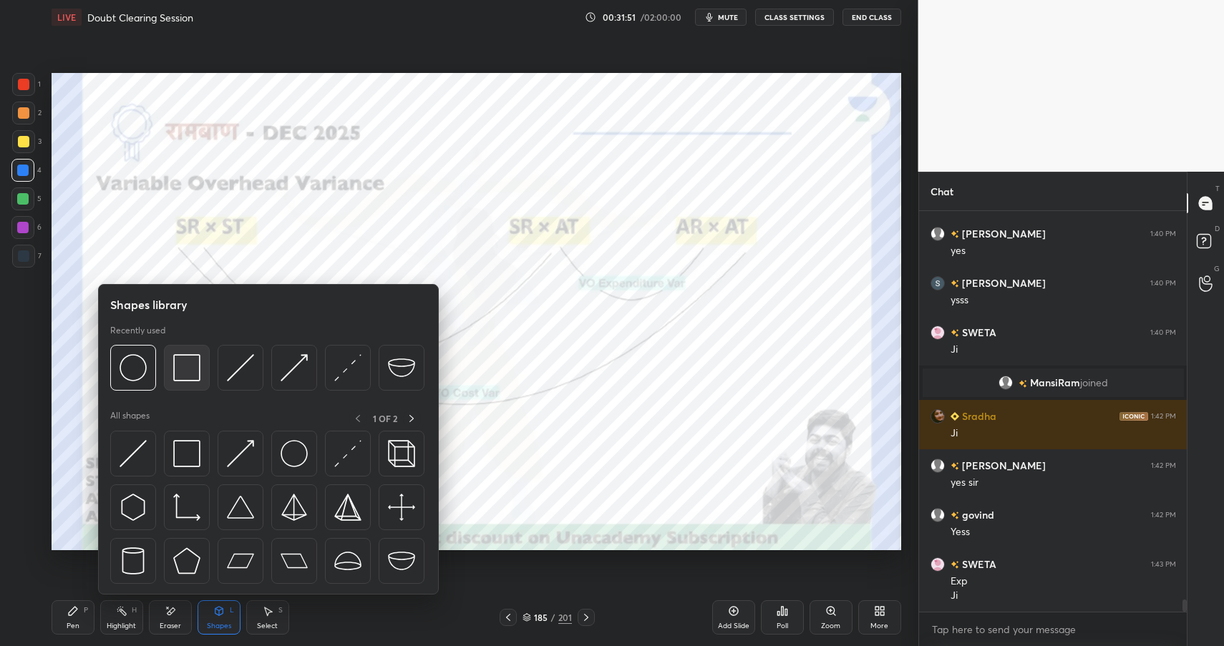
click at [174, 356] on img at bounding box center [186, 367] width 27 height 27
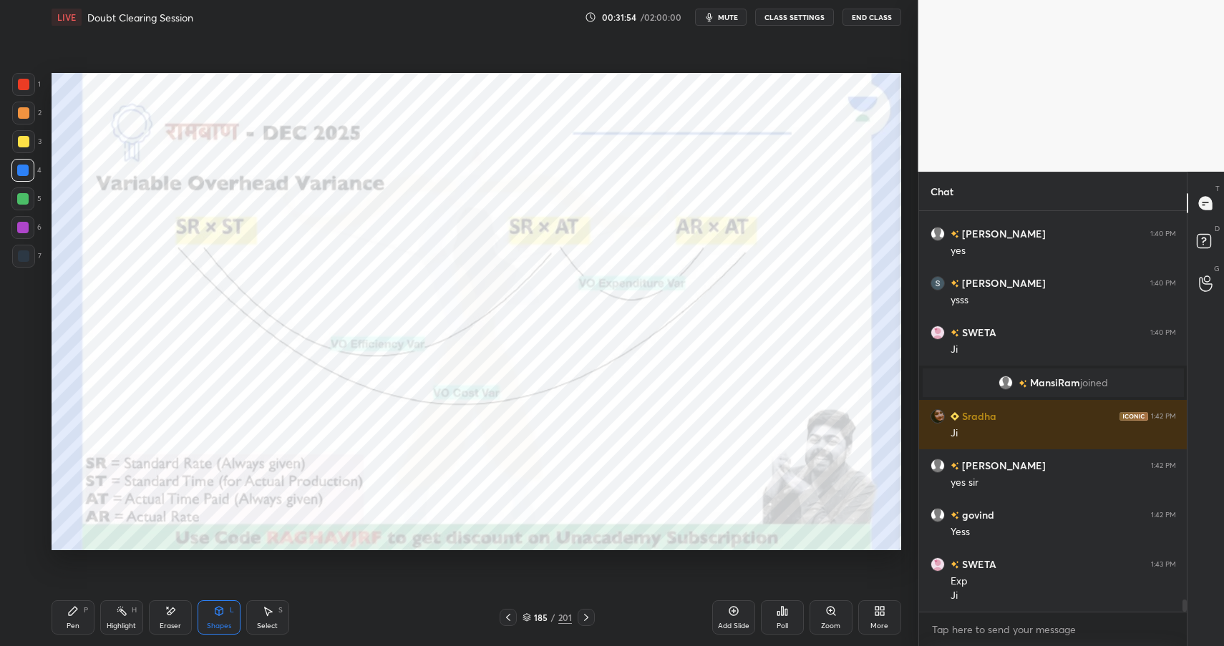
click at [120, 624] on div "Highlight" at bounding box center [121, 626] width 29 height 7
click at [228, 610] on div "Shapes L" at bounding box center [219, 617] width 43 height 34
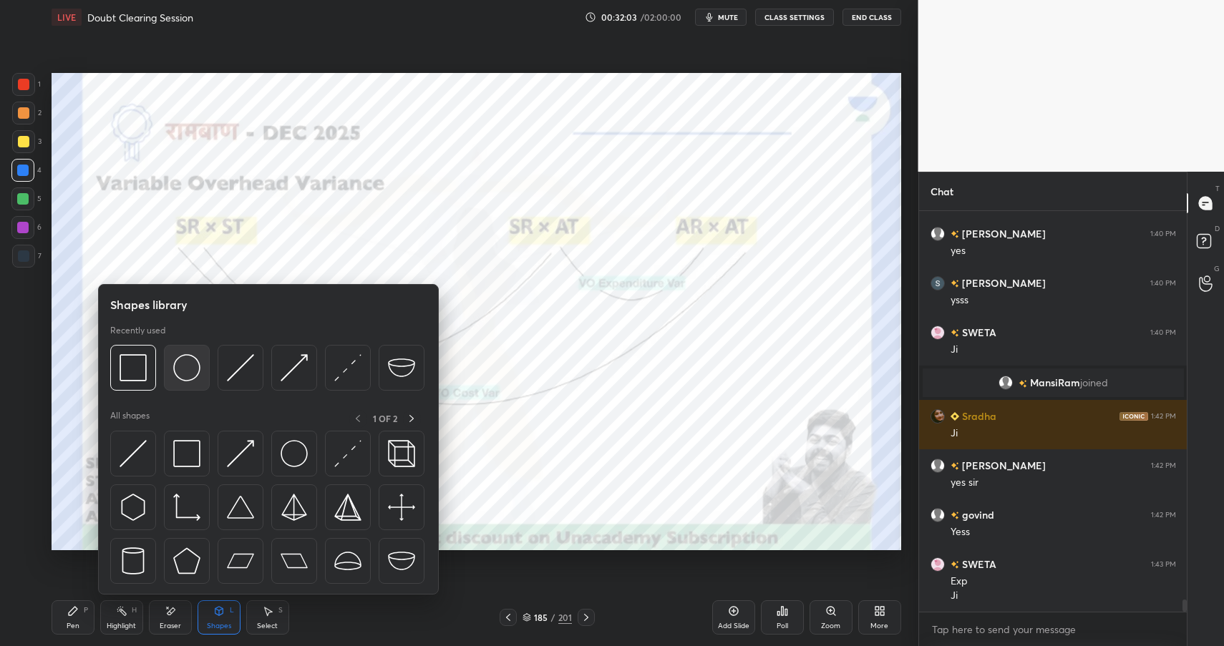
click at [173, 364] on img at bounding box center [186, 367] width 27 height 27
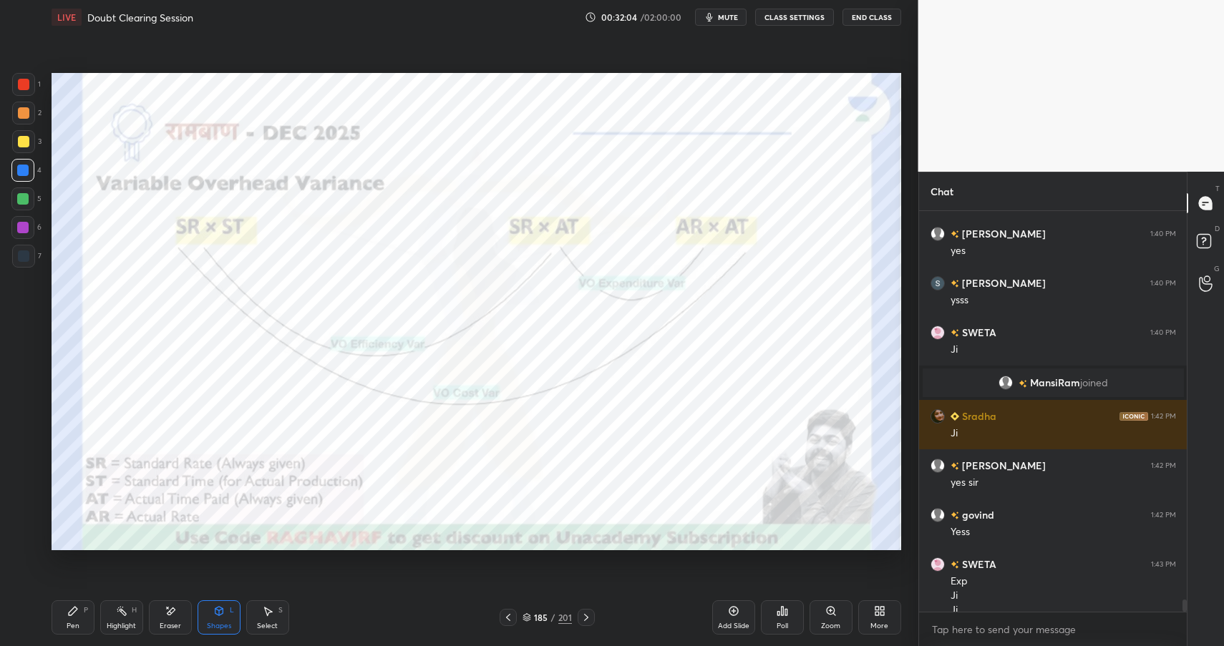
scroll to position [12912, 0]
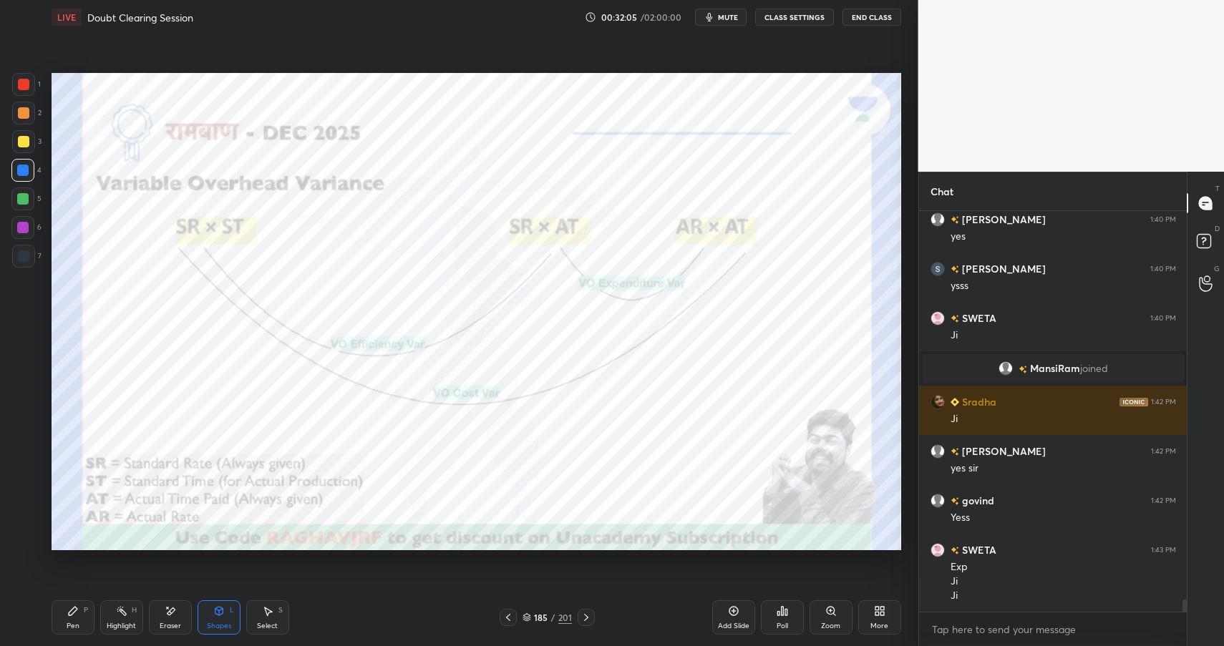
click at [24, 230] on div at bounding box center [22, 227] width 11 height 11
click at [29, 232] on div at bounding box center [22, 227] width 23 height 23
click at [217, 605] on icon at bounding box center [218, 610] width 11 height 11
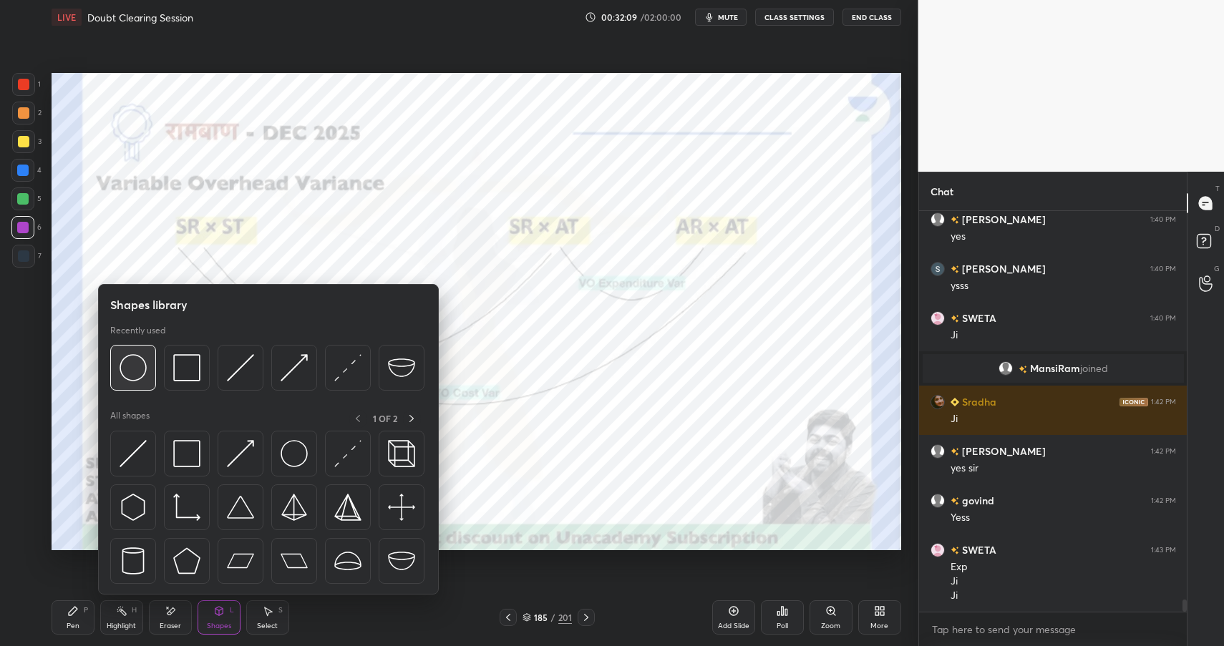
click at [137, 360] on img at bounding box center [133, 367] width 27 height 27
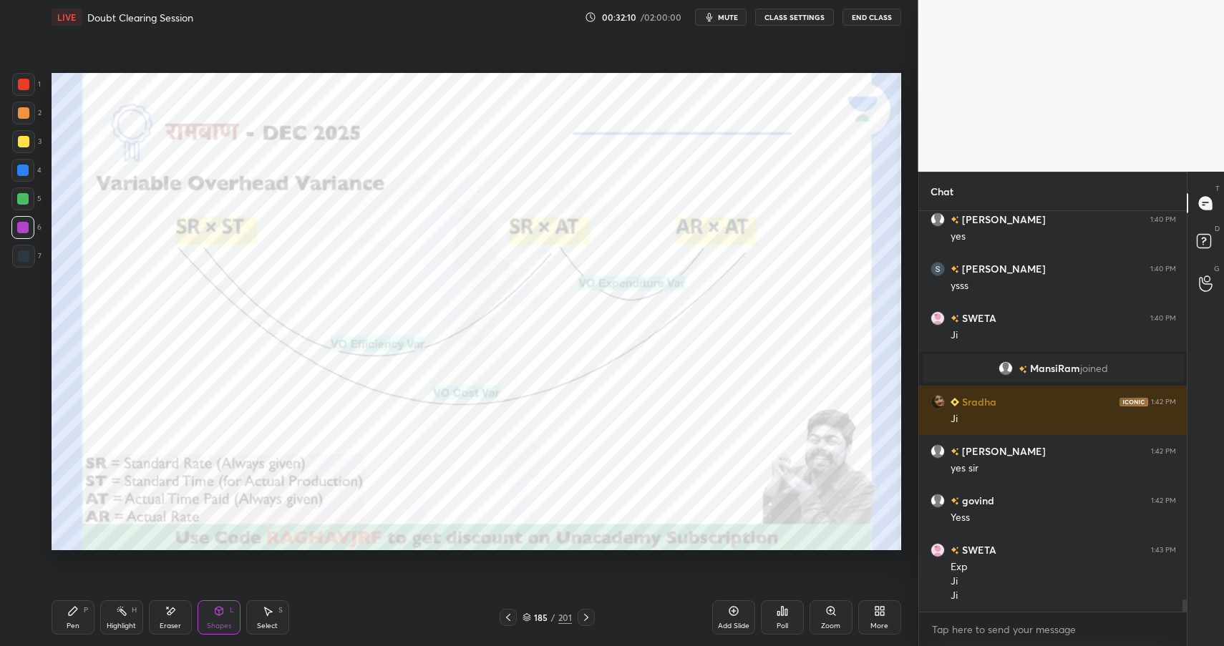
click at [22, 198] on div at bounding box center [22, 198] width 11 height 11
click at [82, 616] on div "Pen P" at bounding box center [73, 617] width 43 height 34
click at [75, 618] on div "Pen P" at bounding box center [73, 617] width 43 height 34
drag, startPoint x: 70, startPoint y: 618, endPoint x: 96, endPoint y: 566, distance: 57.6
click at [70, 618] on div "Pen P" at bounding box center [73, 617] width 43 height 34
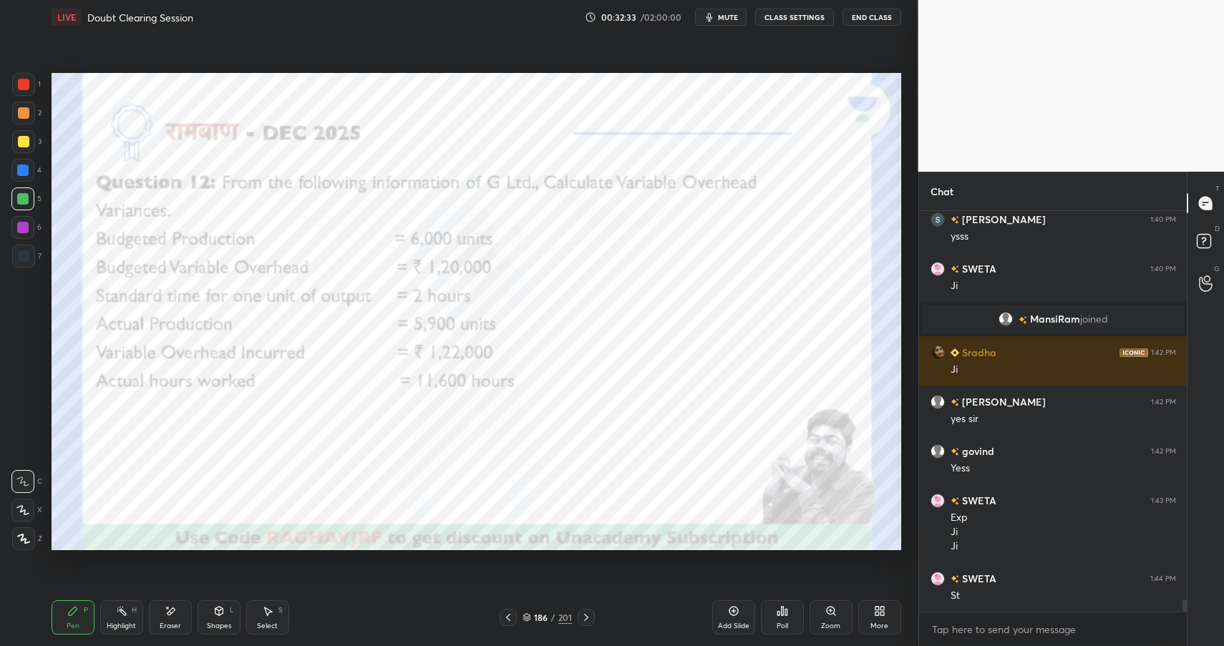
scroll to position [13011, 0]
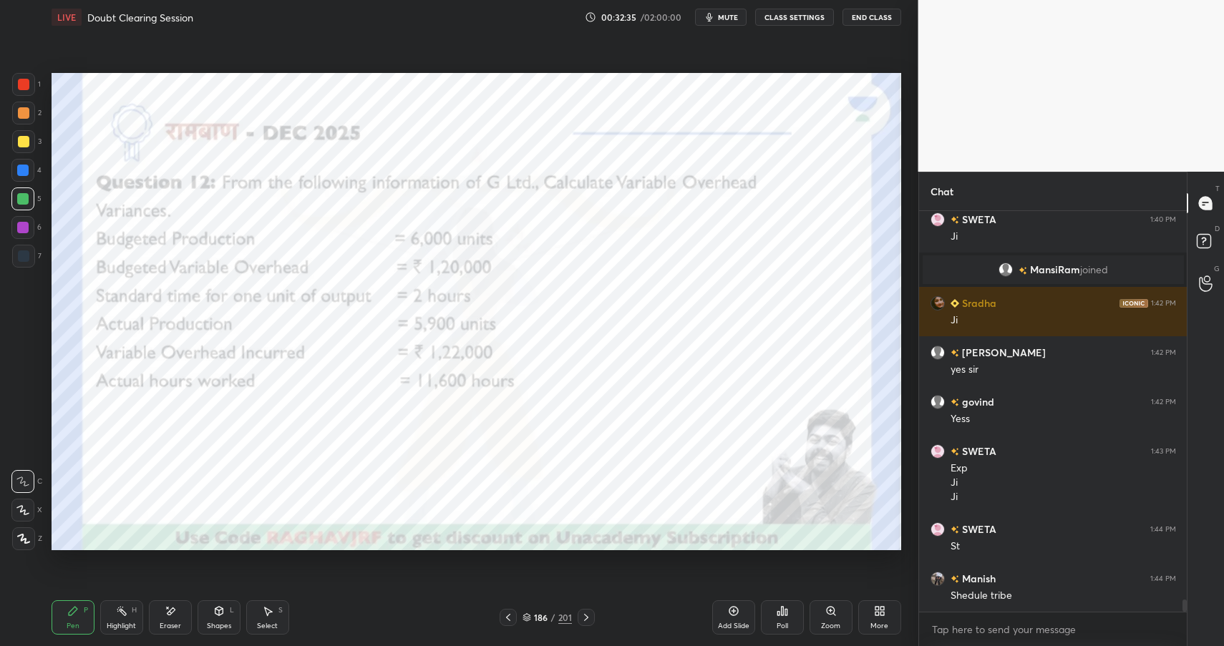
click at [21, 88] on div at bounding box center [23, 84] width 11 height 11
click at [26, 85] on div at bounding box center [23, 84] width 11 height 11
click at [219, 616] on icon at bounding box center [218, 610] width 11 height 11
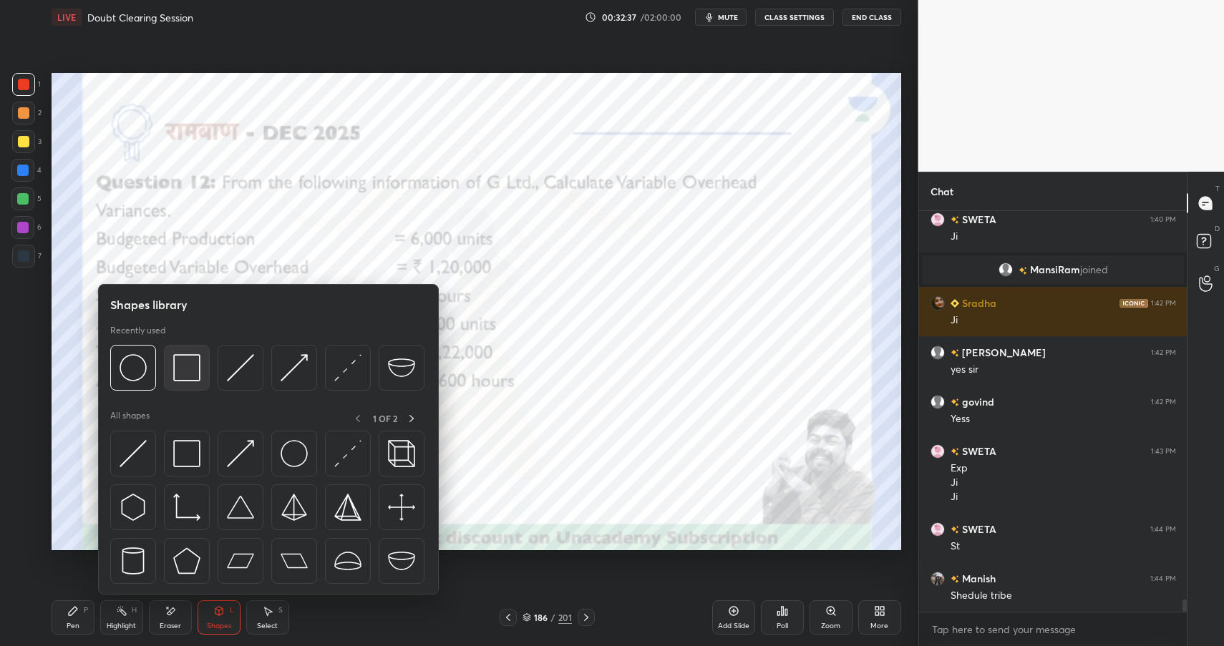
click at [179, 357] on img at bounding box center [186, 367] width 27 height 27
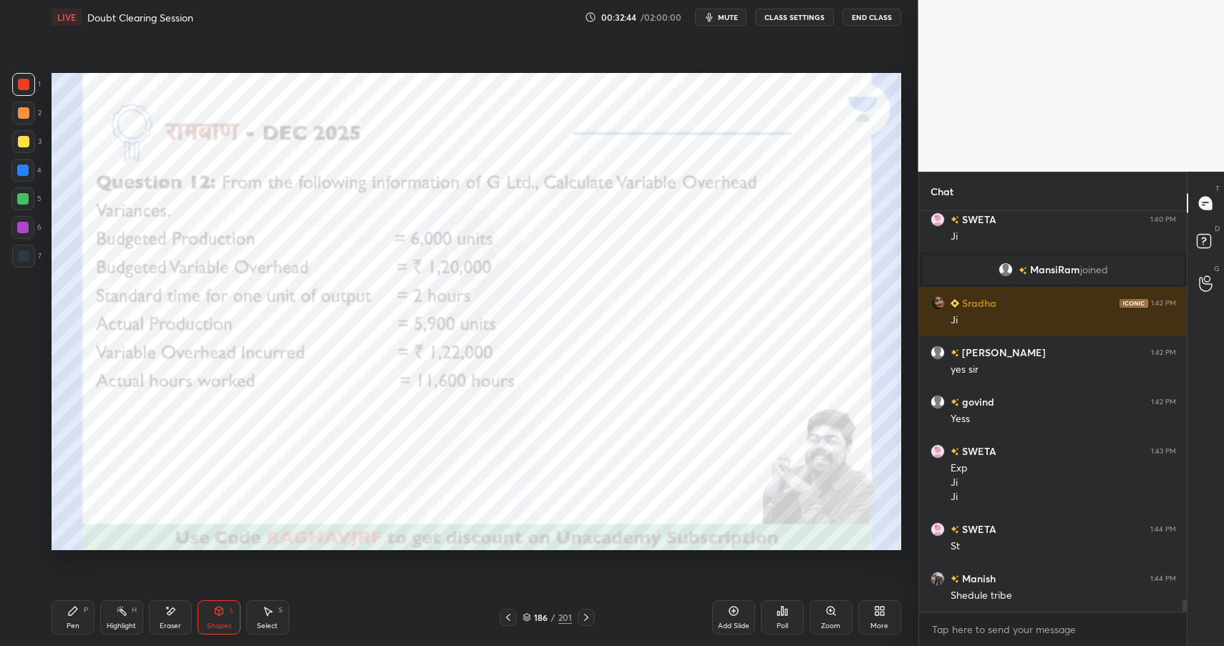
click at [70, 614] on icon at bounding box center [73, 611] width 9 height 9
drag, startPoint x: 221, startPoint y: 609, endPoint x: 221, endPoint y: 595, distance: 14.3
click at [221, 609] on icon at bounding box center [219, 610] width 8 height 2
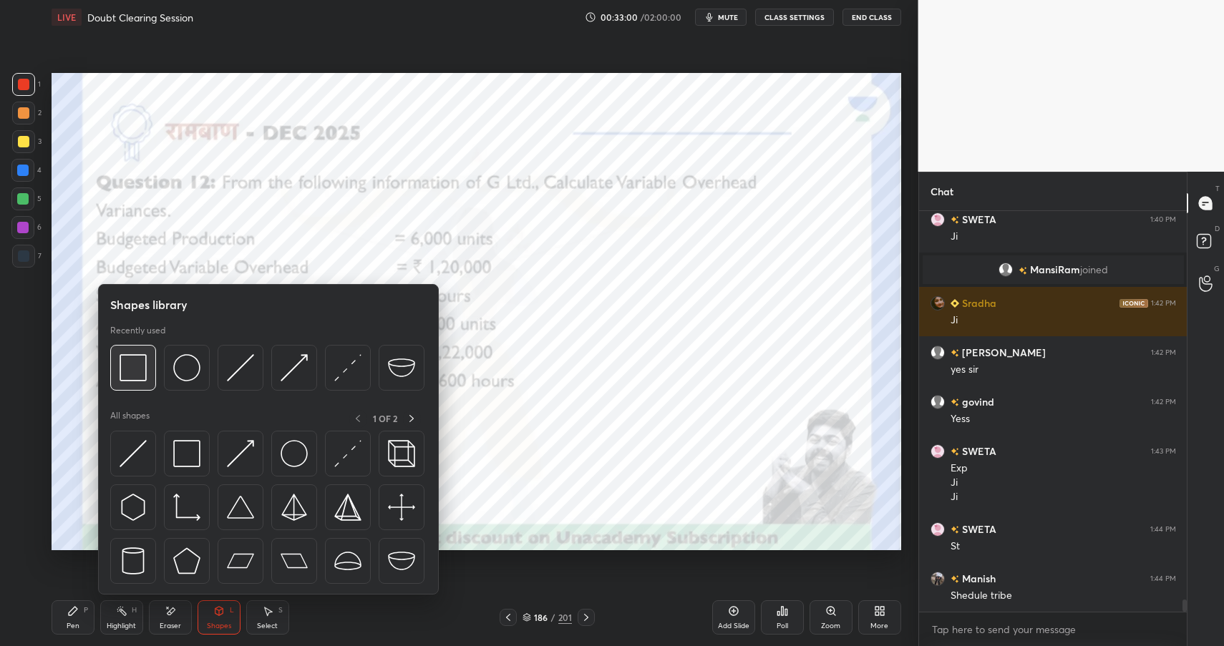
click at [132, 368] on img at bounding box center [133, 367] width 27 height 27
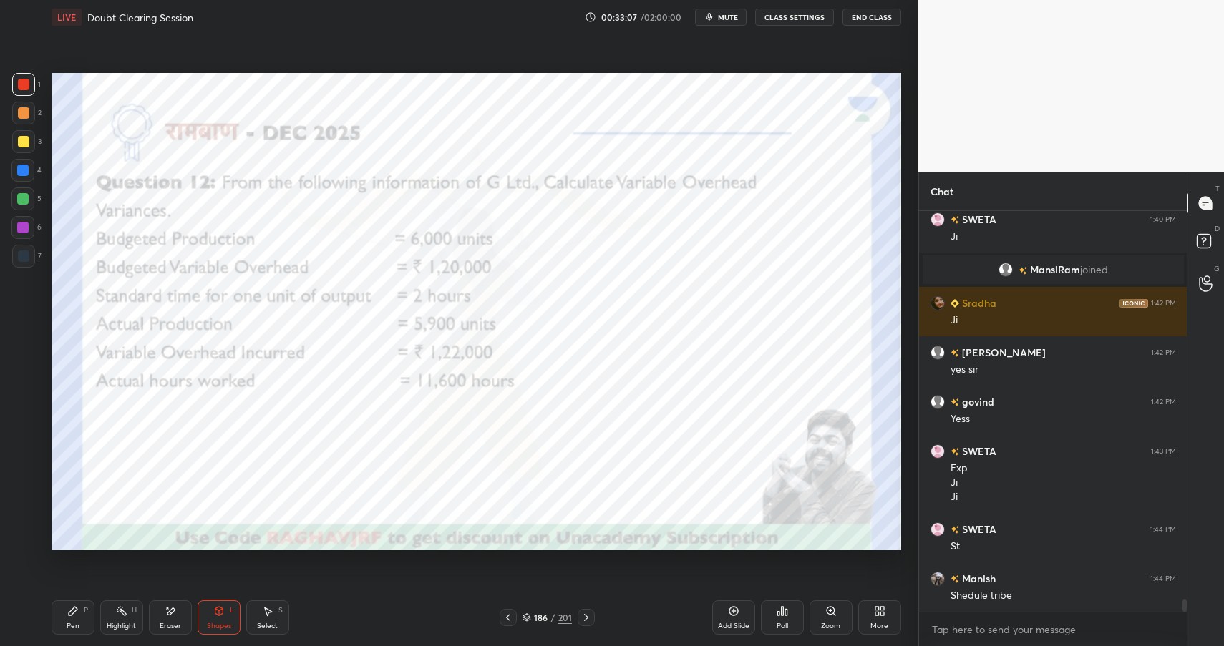
click at [79, 610] on div "Pen P" at bounding box center [73, 617] width 43 height 34
drag, startPoint x: 79, startPoint y: 610, endPoint x: 125, endPoint y: 590, distance: 49.0
click at [79, 610] on div "Pen P" at bounding box center [73, 617] width 43 height 34
click at [170, 618] on div "Eraser" at bounding box center [170, 617] width 43 height 34
click at [74, 617] on div "Pen P" at bounding box center [73, 617] width 43 height 34
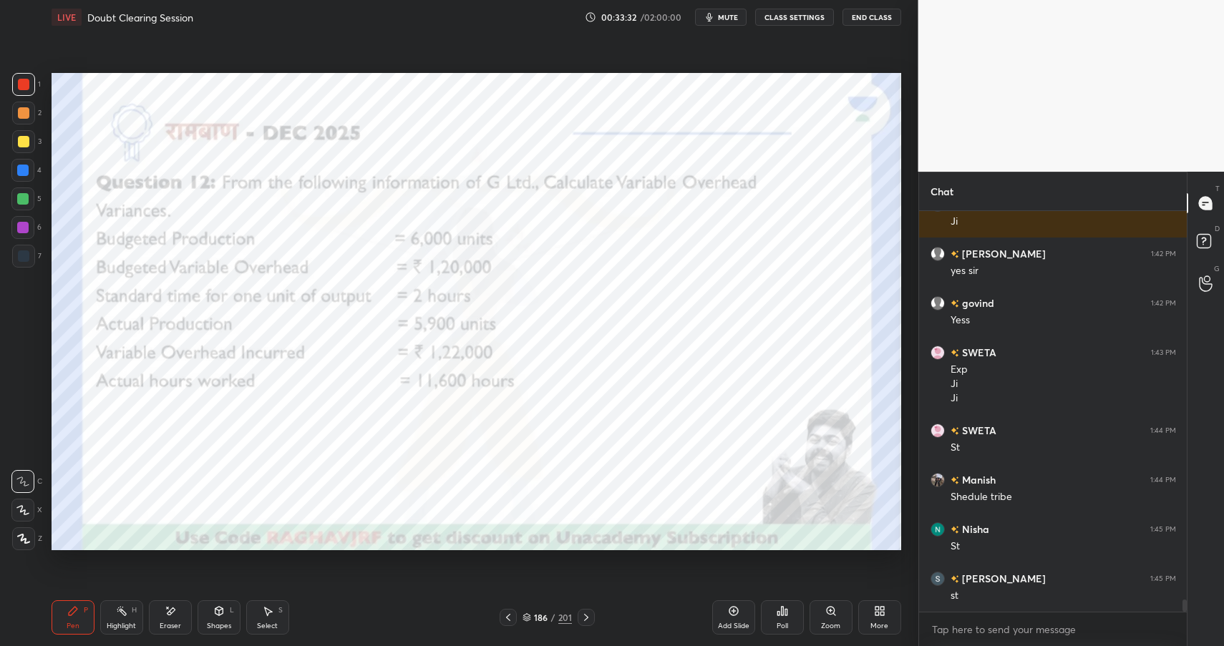
scroll to position [13159, 0]
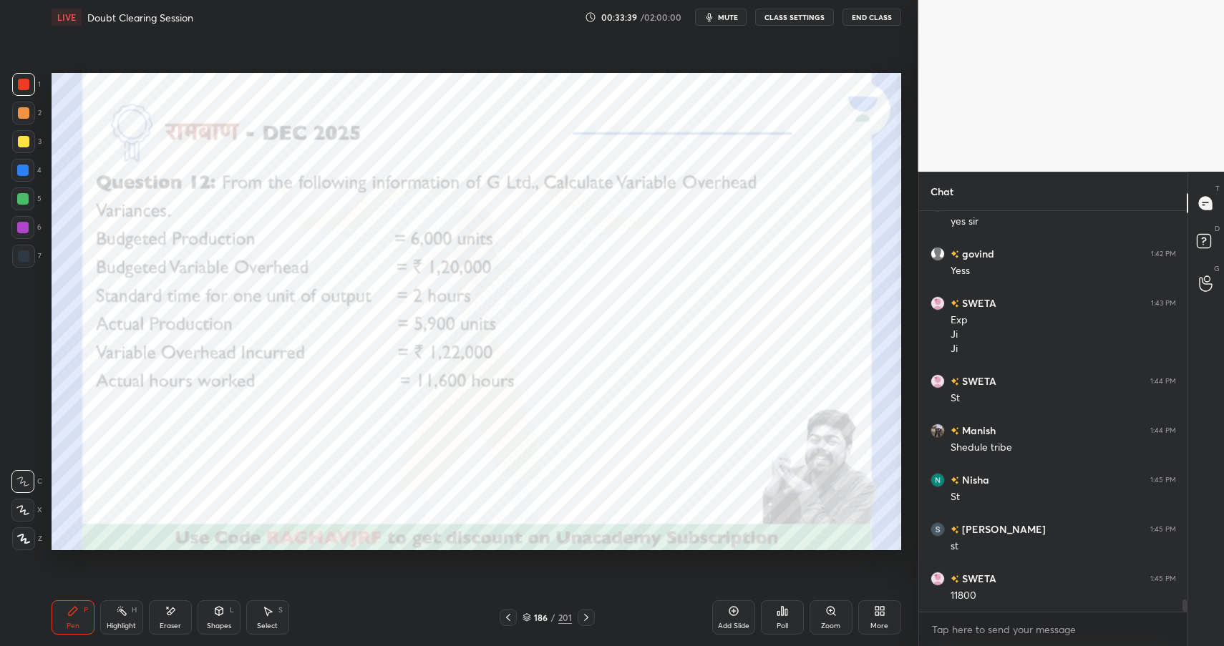
click at [226, 612] on div "Shapes L" at bounding box center [219, 617] width 43 height 34
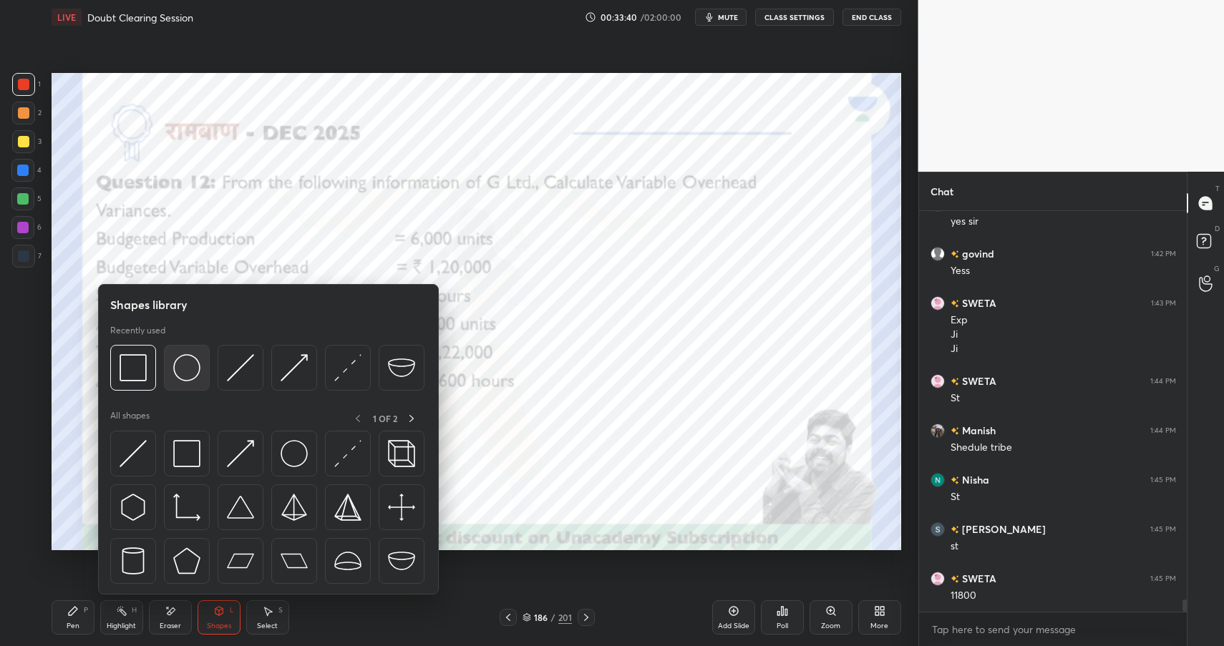
click at [181, 361] on img at bounding box center [186, 367] width 27 height 27
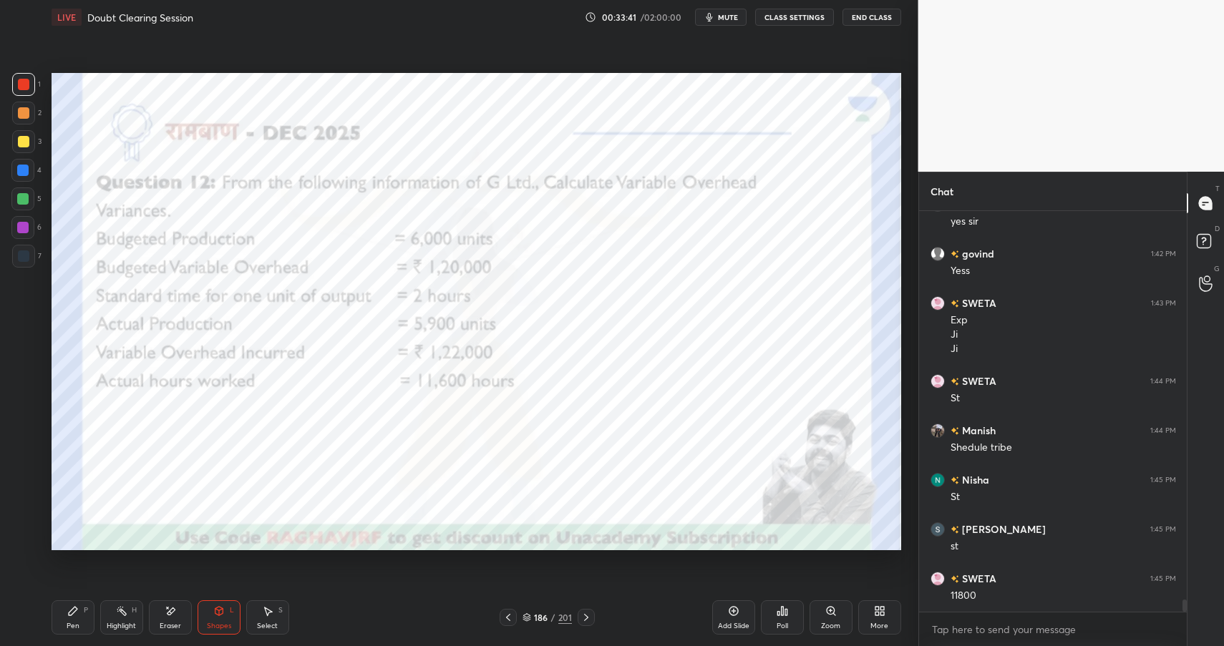
click at [78, 613] on div "Pen P" at bounding box center [73, 617] width 43 height 34
click at [84, 614] on div "P" at bounding box center [86, 610] width 4 height 7
click at [25, 167] on div at bounding box center [22, 170] width 11 height 11
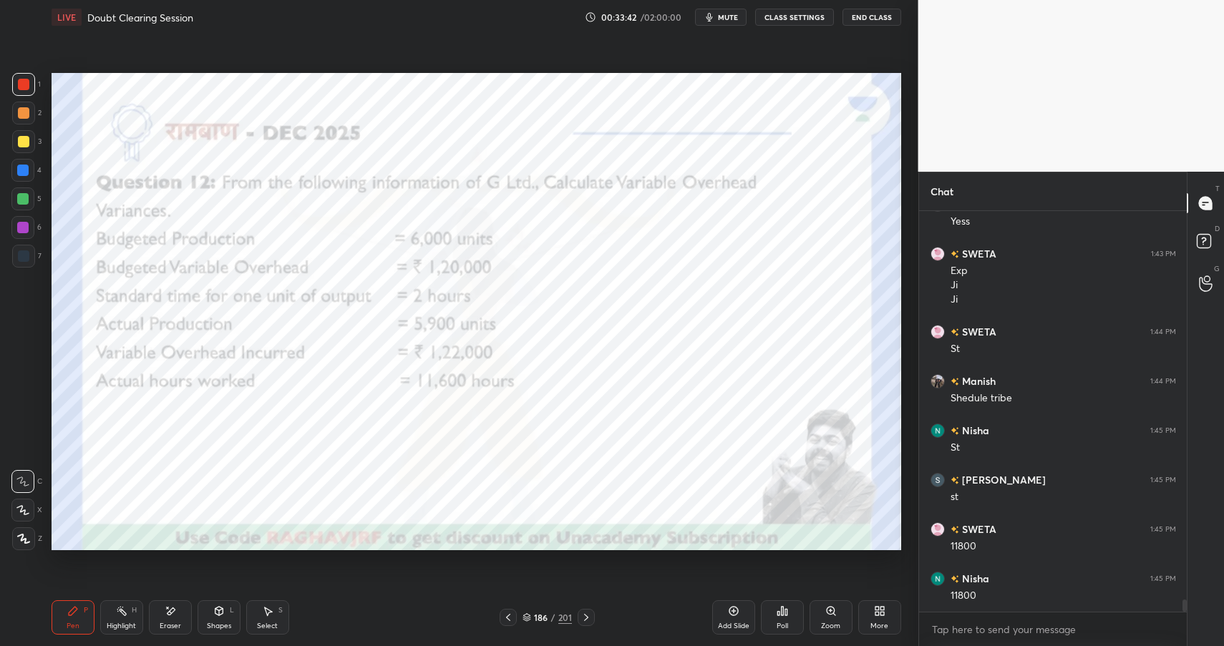
drag, startPoint x: 25, startPoint y: 167, endPoint x: 46, endPoint y: 162, distance: 21.2
click at [25, 167] on div at bounding box center [22, 170] width 11 height 11
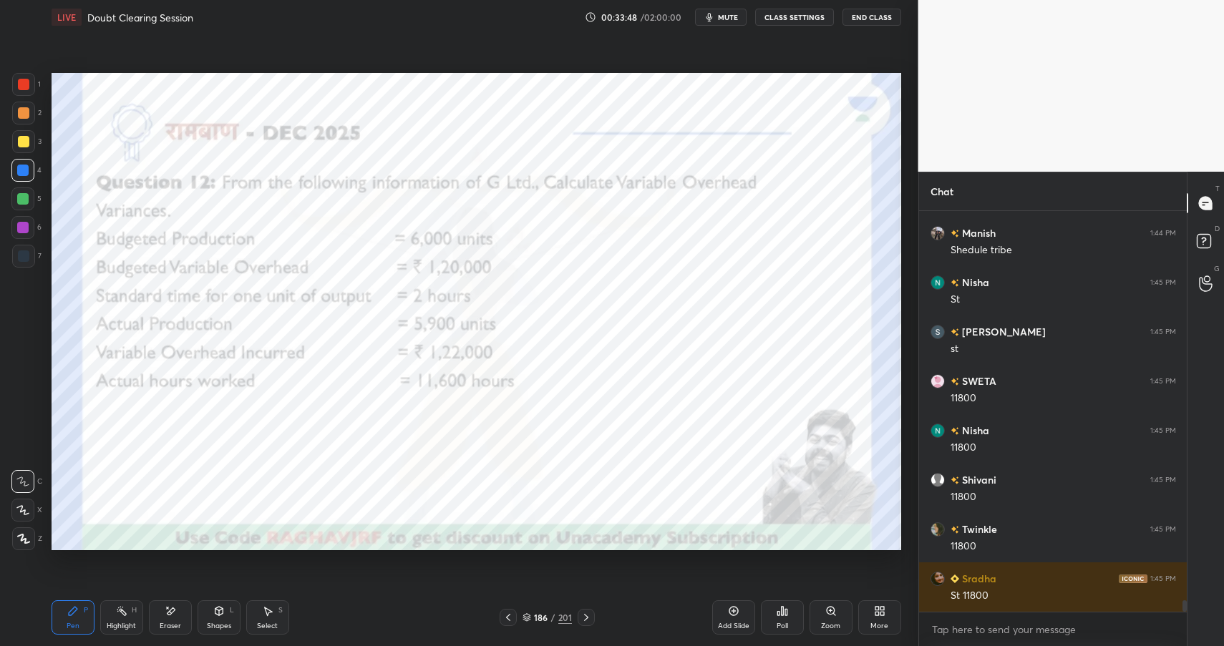
scroll to position [13406, 0]
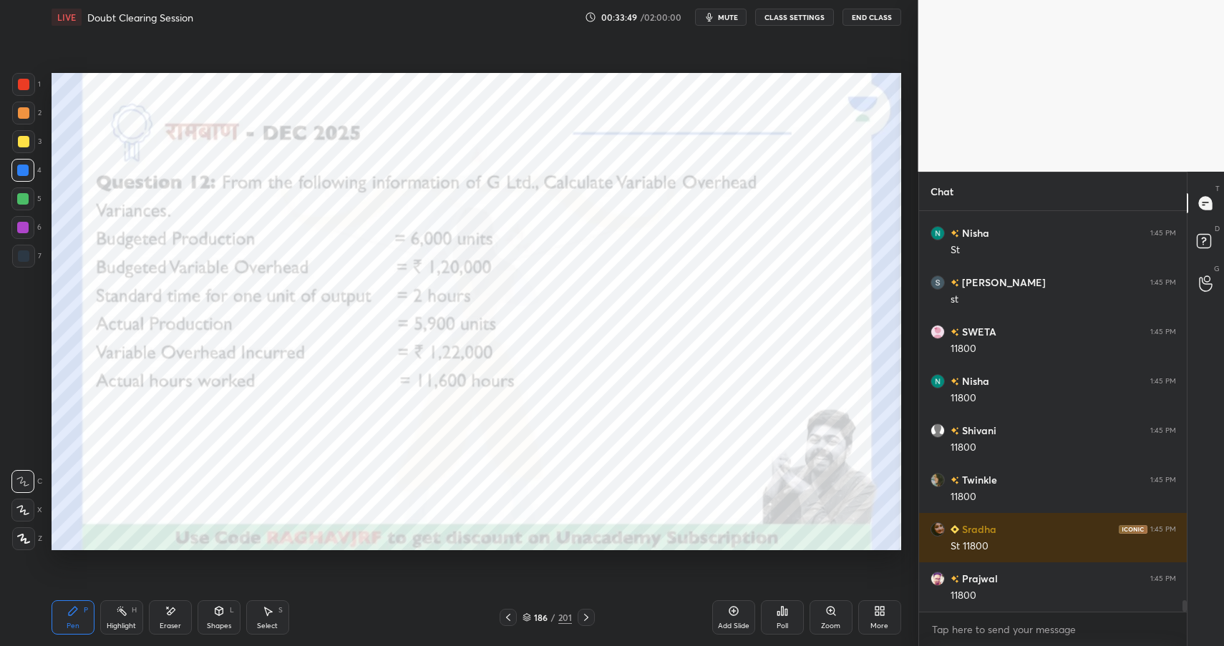
click at [26, 230] on div at bounding box center [22, 227] width 11 height 11
click at [28, 225] on div at bounding box center [22, 227] width 11 height 11
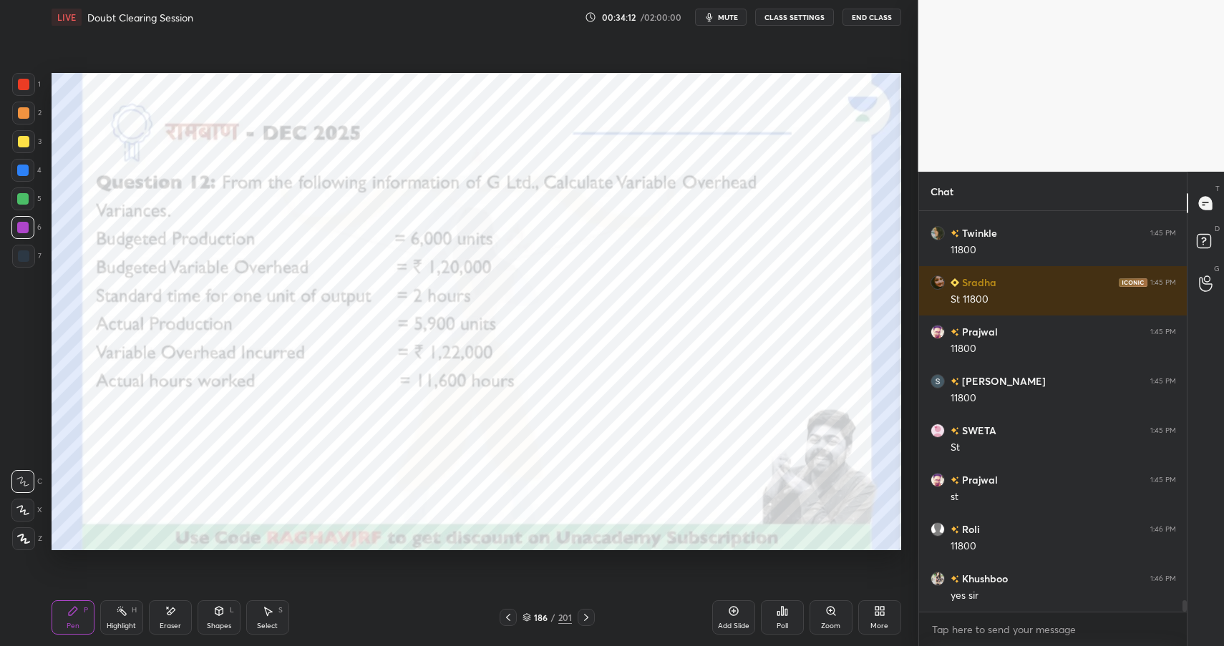
scroll to position [13702, 0]
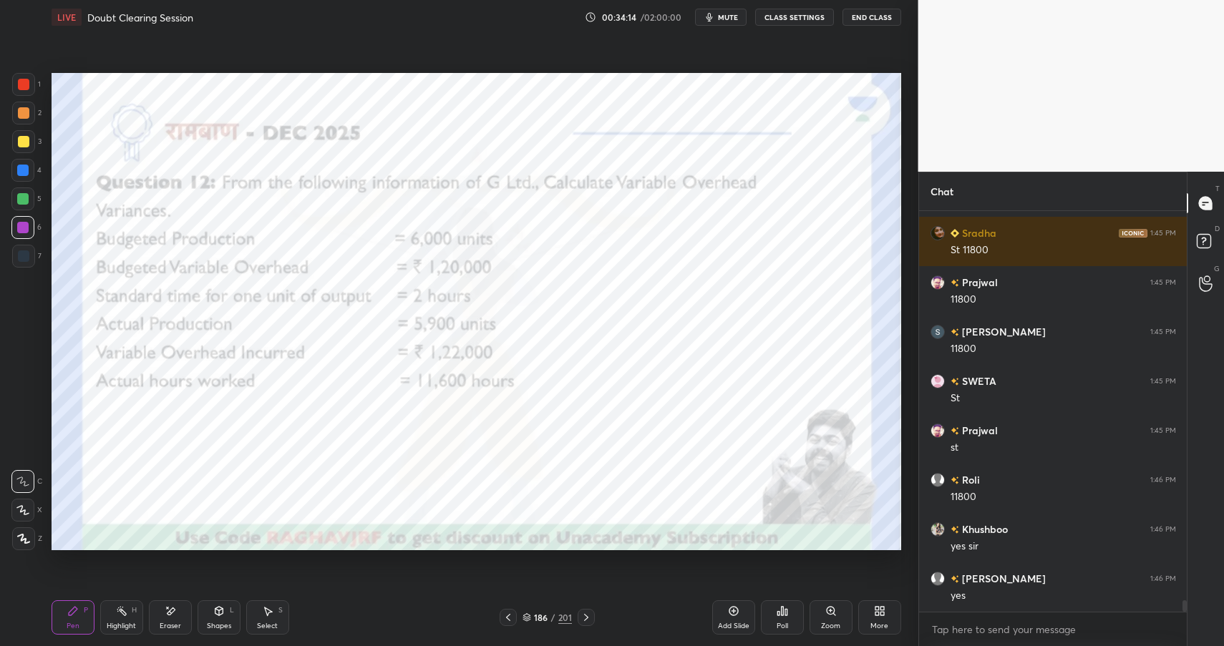
click at [20, 160] on div at bounding box center [22, 170] width 23 height 23
drag, startPoint x: 19, startPoint y: 162, endPoint x: 49, endPoint y: 176, distance: 32.6
click at [19, 162] on div at bounding box center [22, 170] width 23 height 23
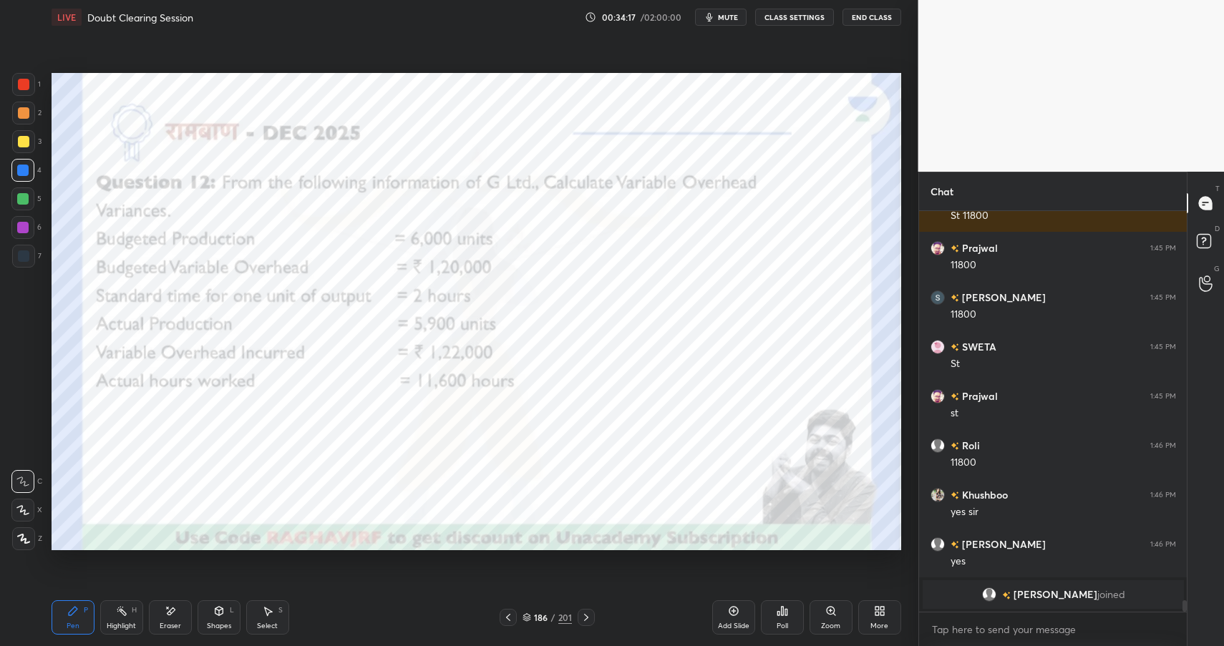
drag, startPoint x: 238, startPoint y: 614, endPoint x: 250, endPoint y: 600, distance: 17.8
click at [238, 614] on div "Shapes L" at bounding box center [219, 617] width 43 height 34
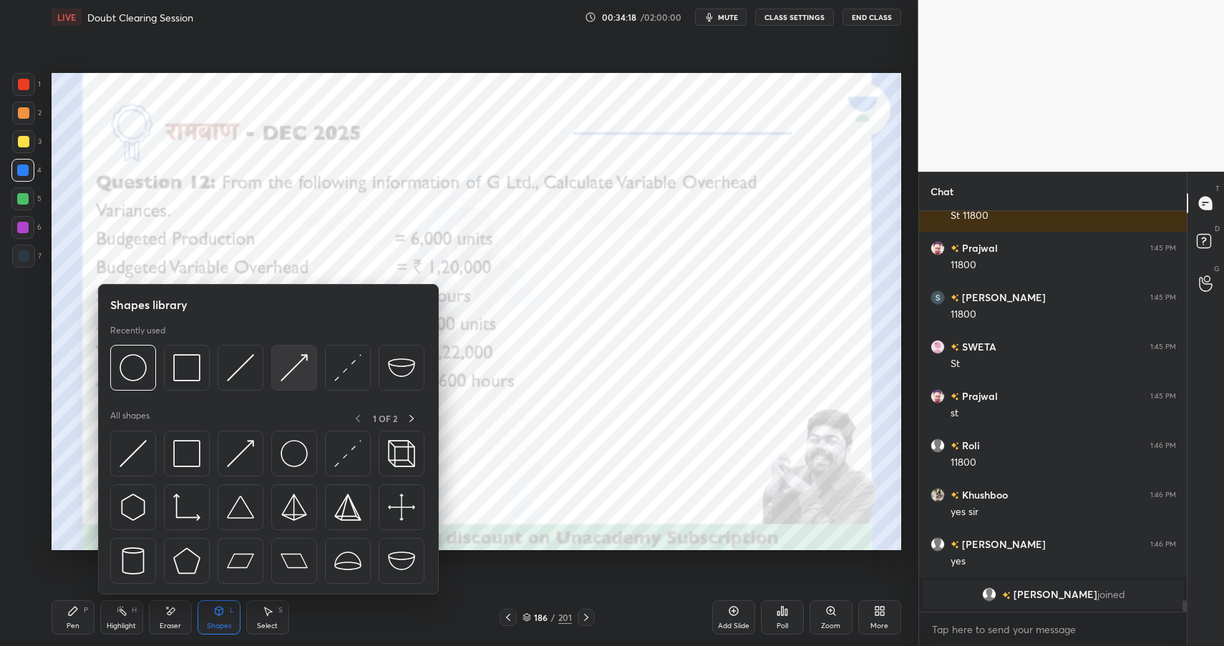
click at [275, 366] on div at bounding box center [294, 368] width 46 height 46
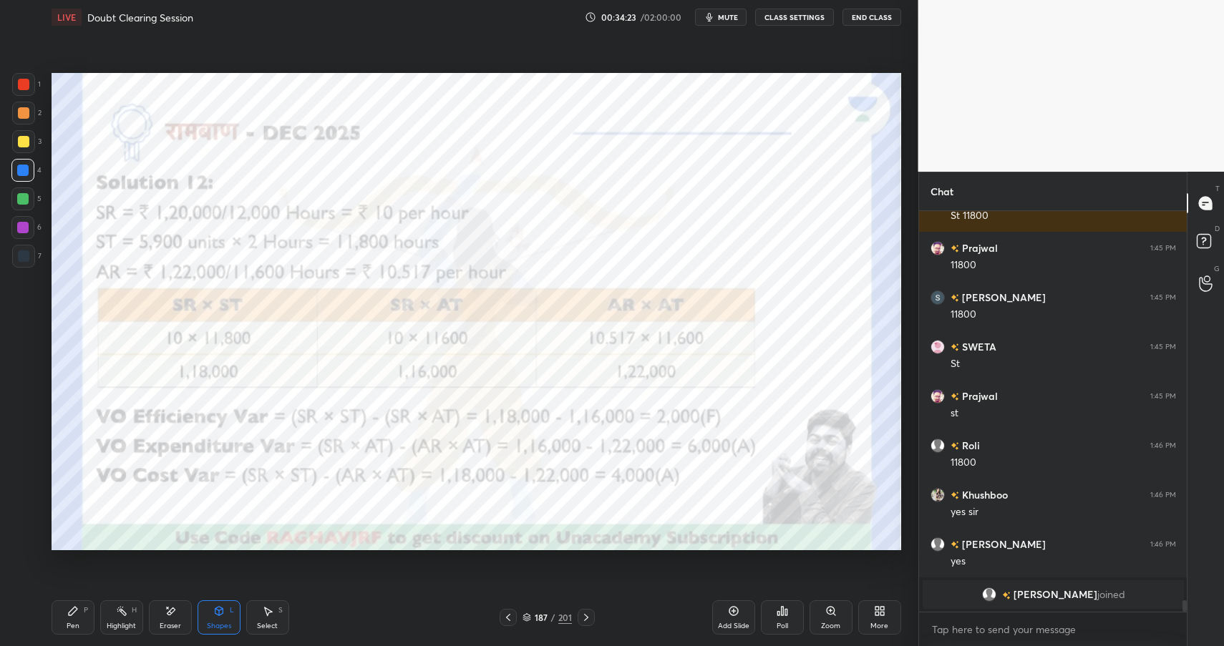
click at [215, 625] on div "Shapes" at bounding box center [219, 626] width 24 height 7
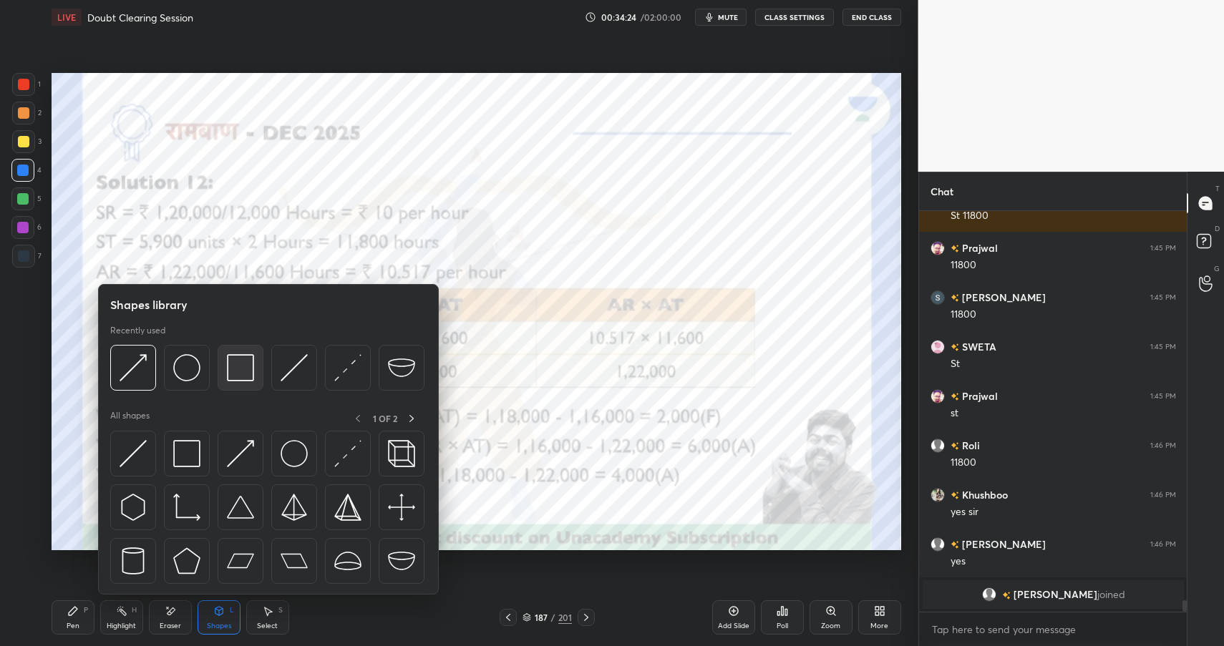
click at [243, 364] on img at bounding box center [240, 367] width 27 height 27
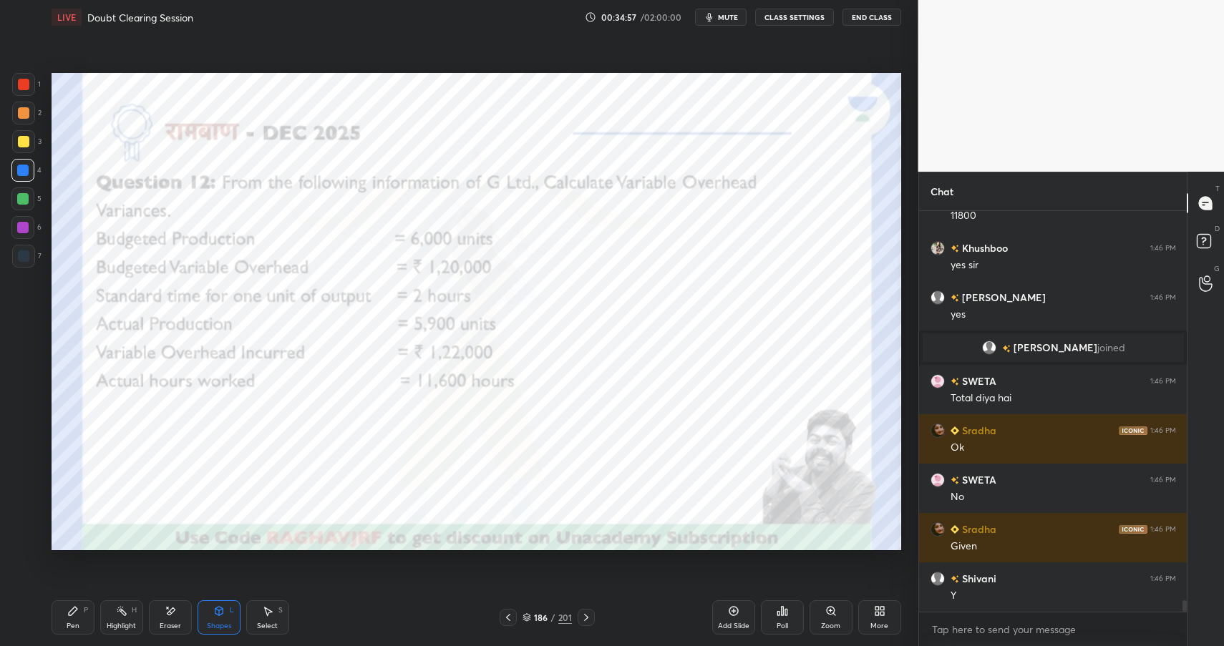
scroll to position [13791, 0]
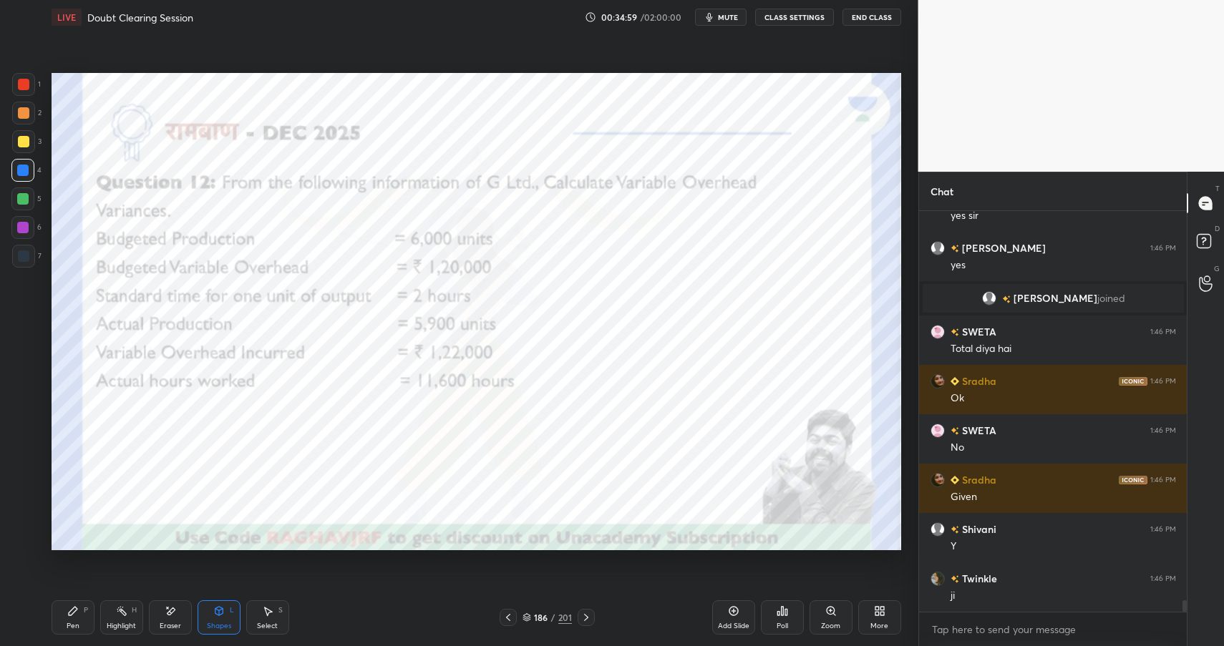
click at [58, 623] on div "Pen P" at bounding box center [73, 617] width 43 height 34
click at [64, 626] on div "Pen P" at bounding box center [73, 617] width 43 height 34
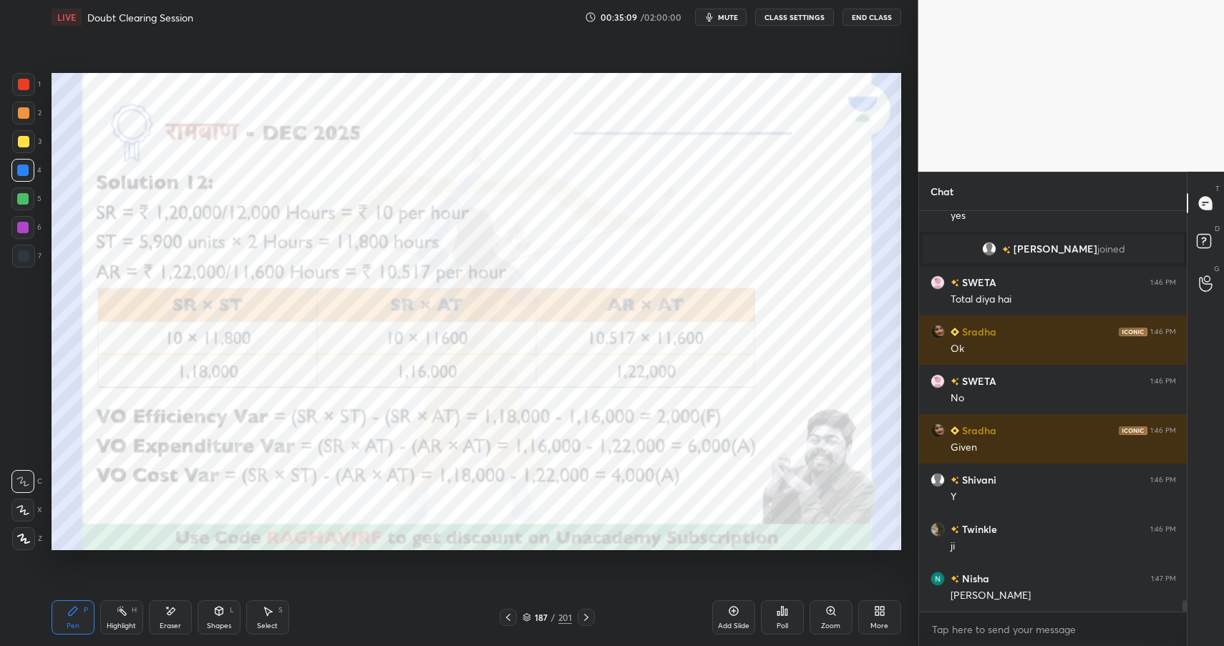
click at [232, 606] on div "Shapes L" at bounding box center [219, 617] width 43 height 34
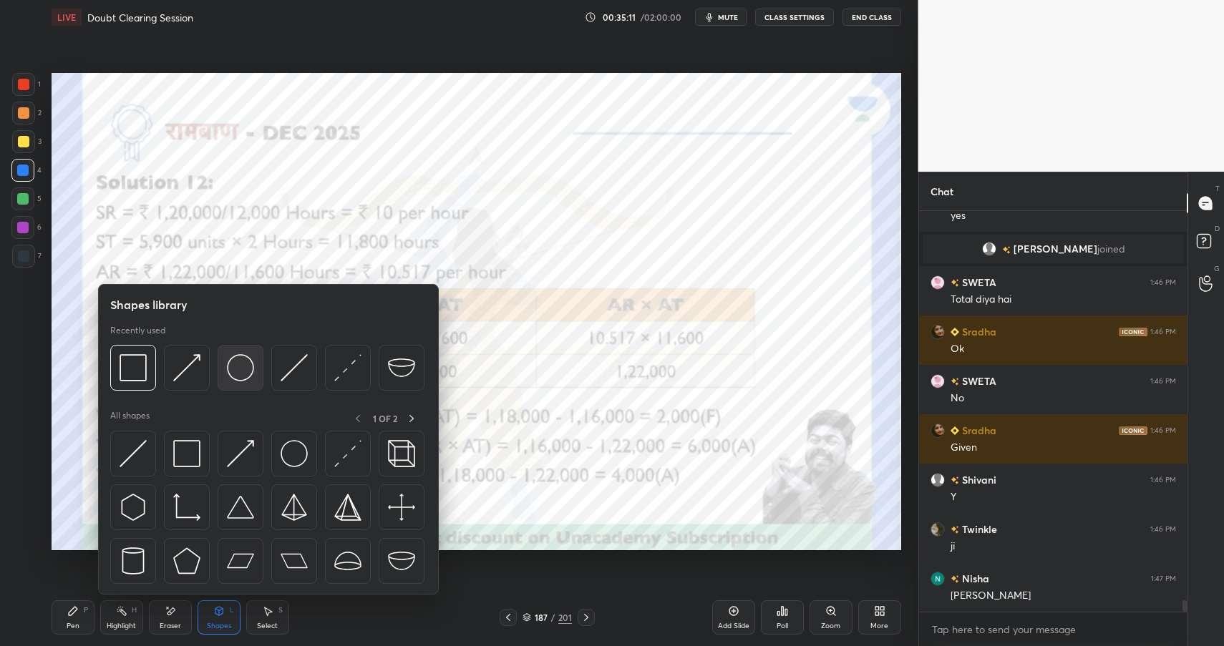
scroll to position [13875, 0]
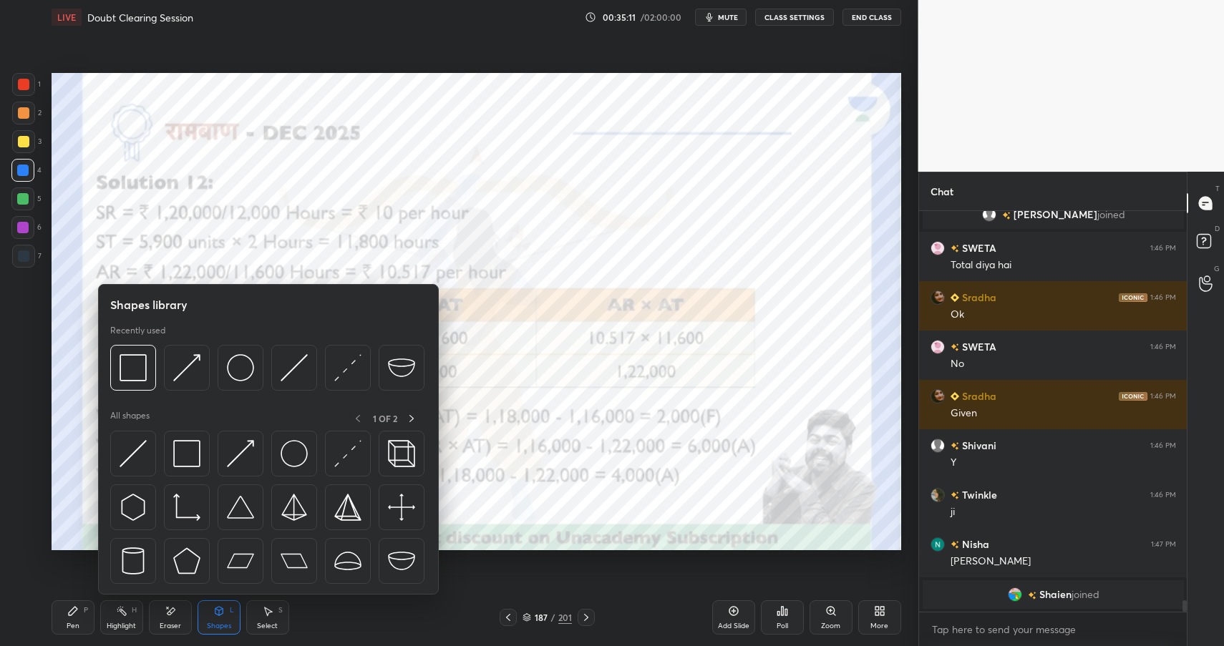
drag, startPoint x: 24, startPoint y: 198, endPoint x: 46, endPoint y: 203, distance: 21.9
click at [24, 198] on div at bounding box center [22, 198] width 11 height 11
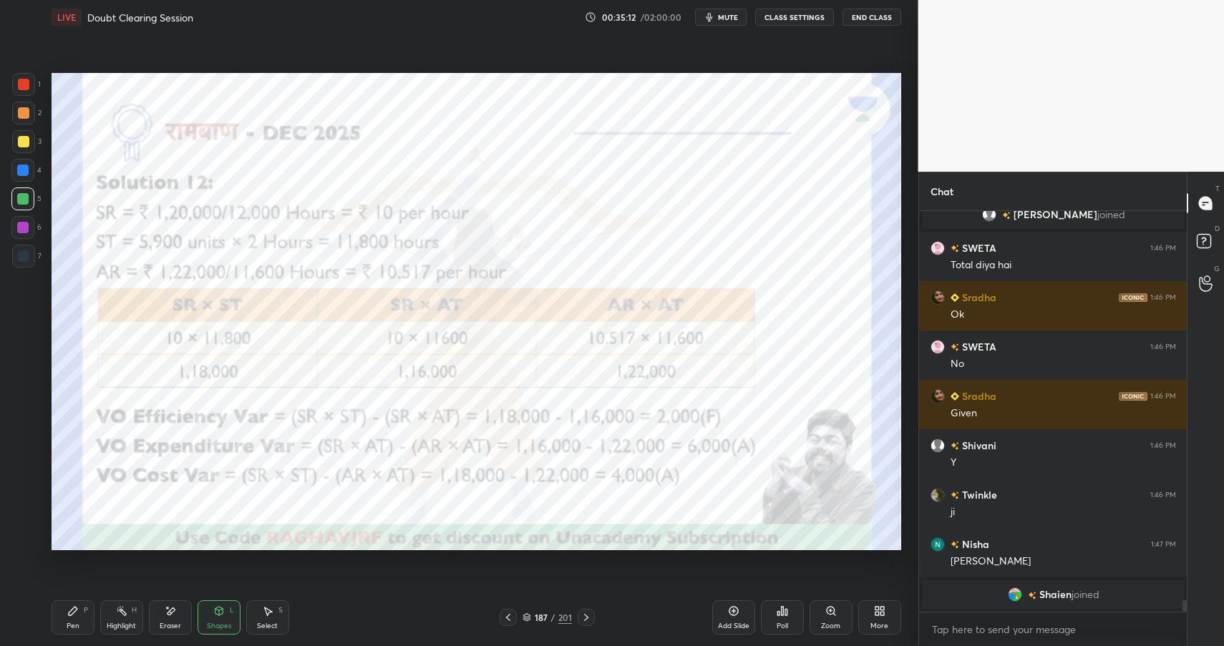
click at [233, 623] on div "Shapes L" at bounding box center [219, 617] width 43 height 34
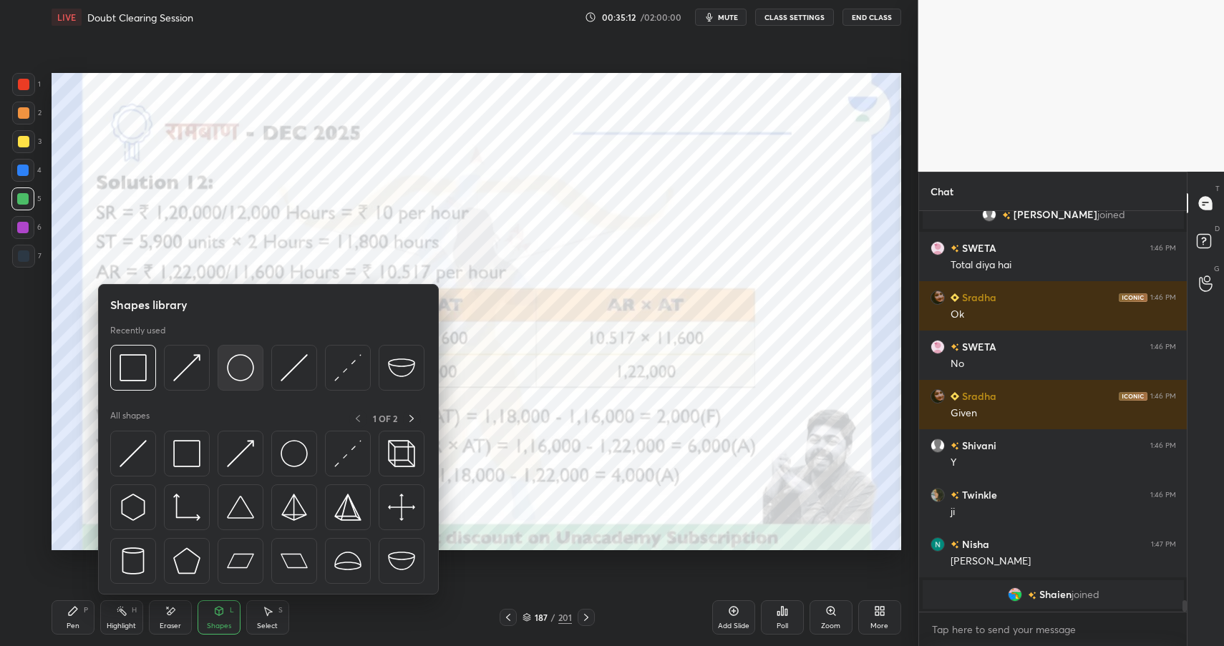
click at [240, 377] on img at bounding box center [240, 367] width 27 height 27
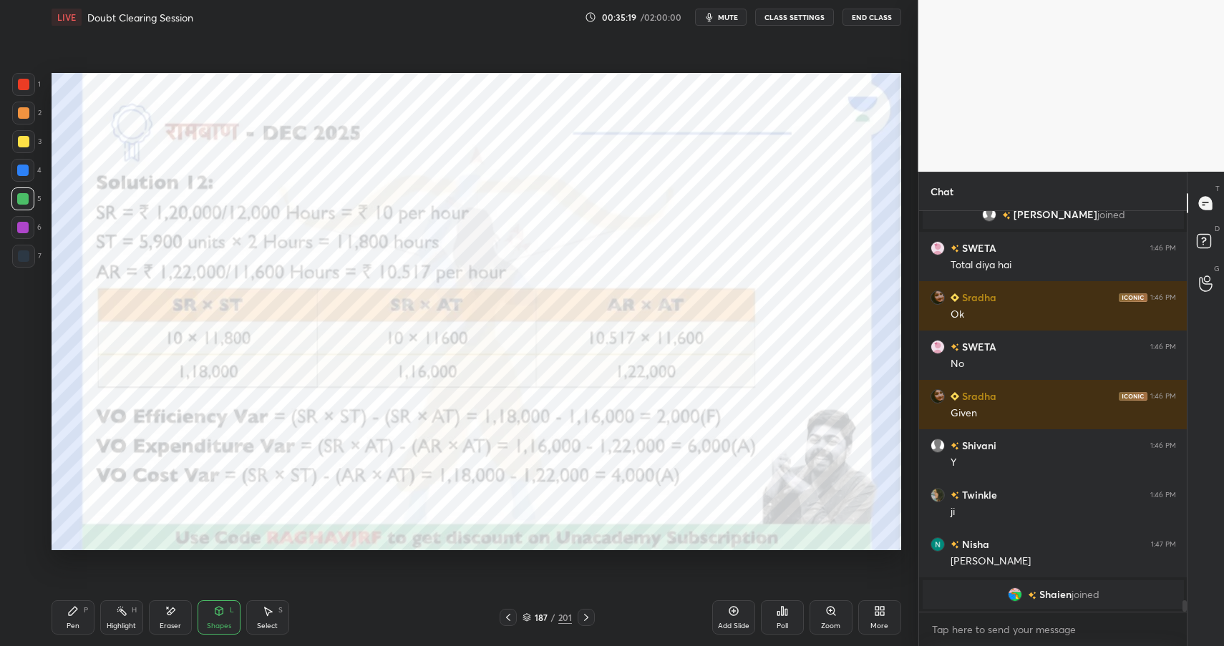
click at [121, 623] on div "Highlight" at bounding box center [121, 626] width 29 height 7
click at [126, 623] on div "Highlight" at bounding box center [121, 626] width 29 height 7
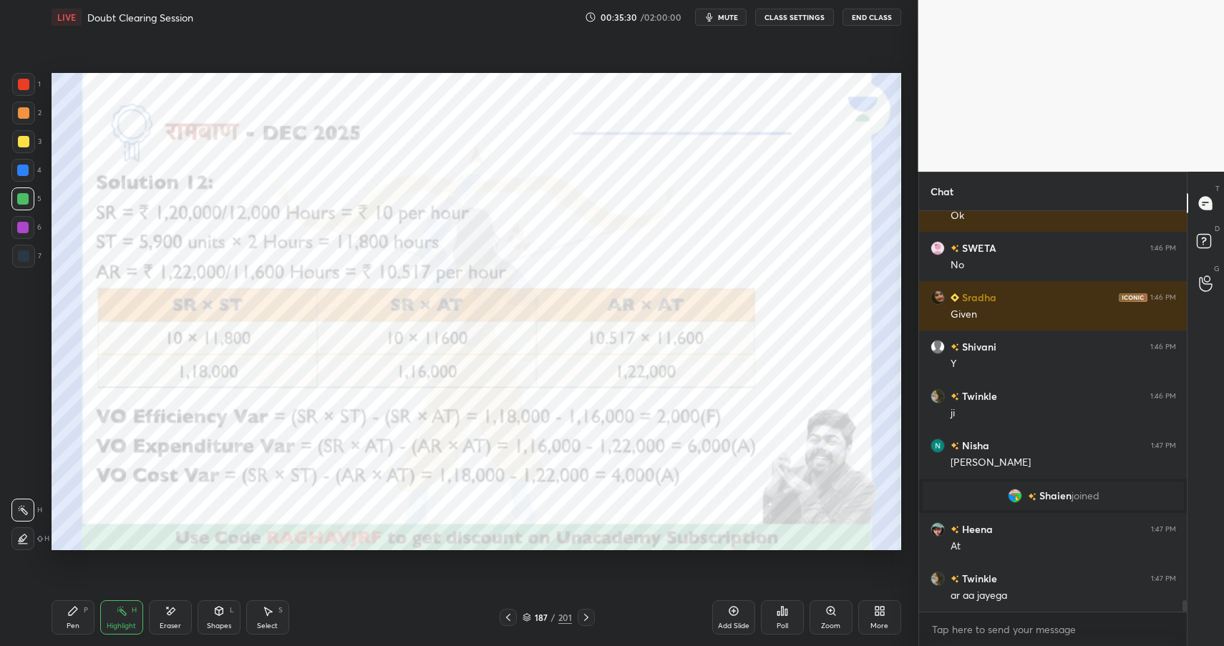
scroll to position [13885, 0]
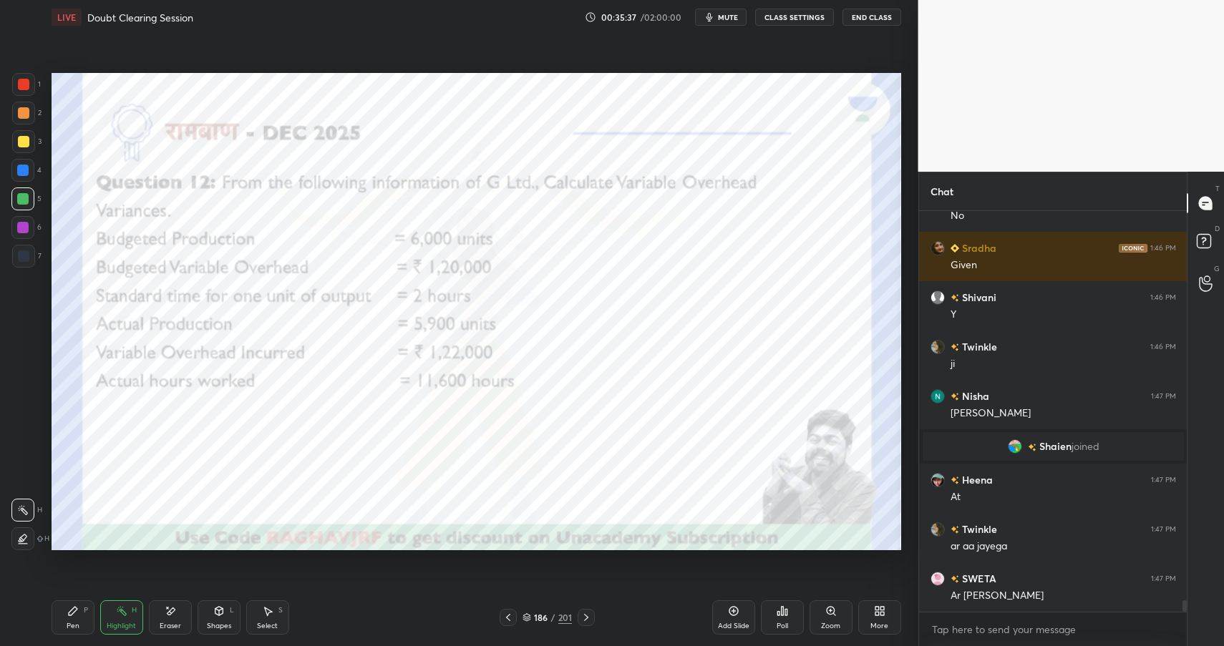
drag, startPoint x: 72, startPoint y: 618, endPoint x: 81, endPoint y: 613, distance: 10.6
click at [72, 618] on div "Pen P" at bounding box center [73, 617] width 43 height 34
click at [79, 617] on div "Pen P" at bounding box center [73, 617] width 43 height 34
click at [24, 250] on div at bounding box center [23, 255] width 11 height 11
click at [21, 228] on div at bounding box center [22, 227] width 11 height 11
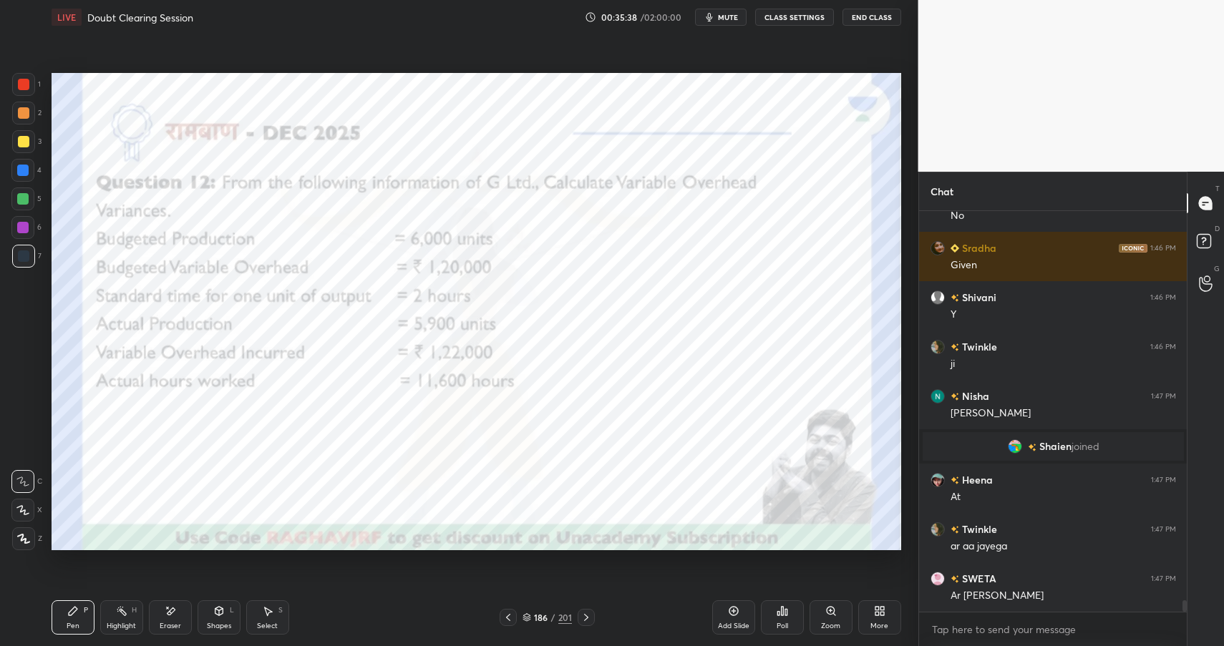
click at [26, 230] on div at bounding box center [22, 227] width 11 height 11
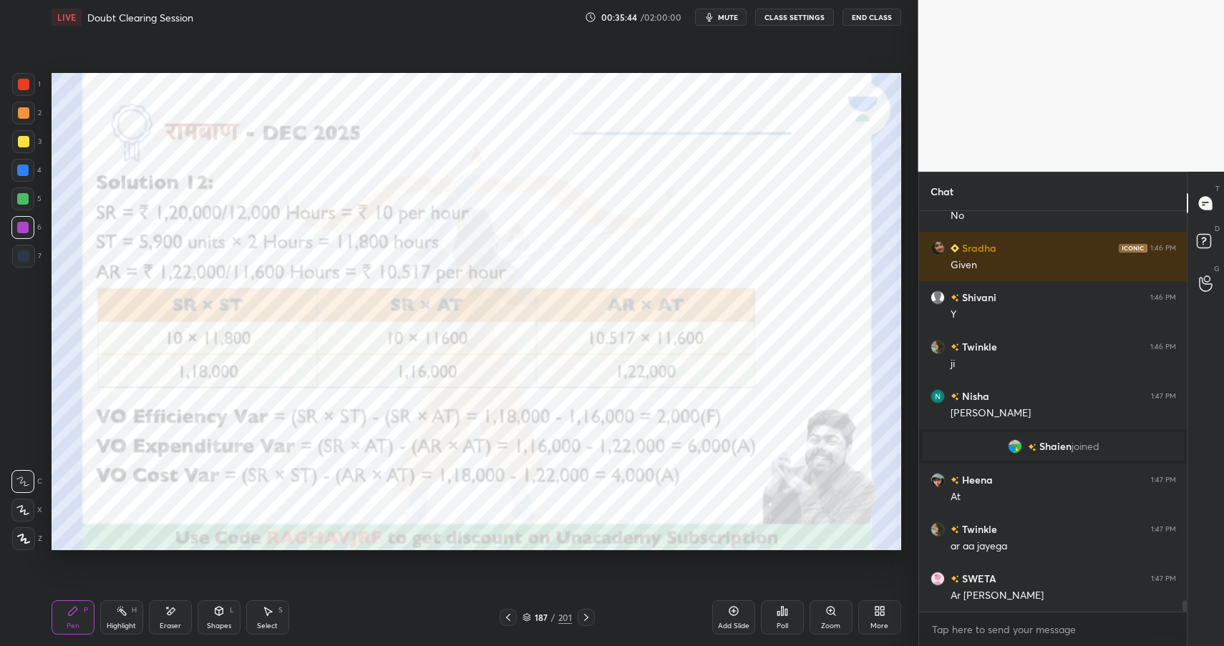
click at [215, 610] on icon at bounding box center [219, 611] width 8 height 9
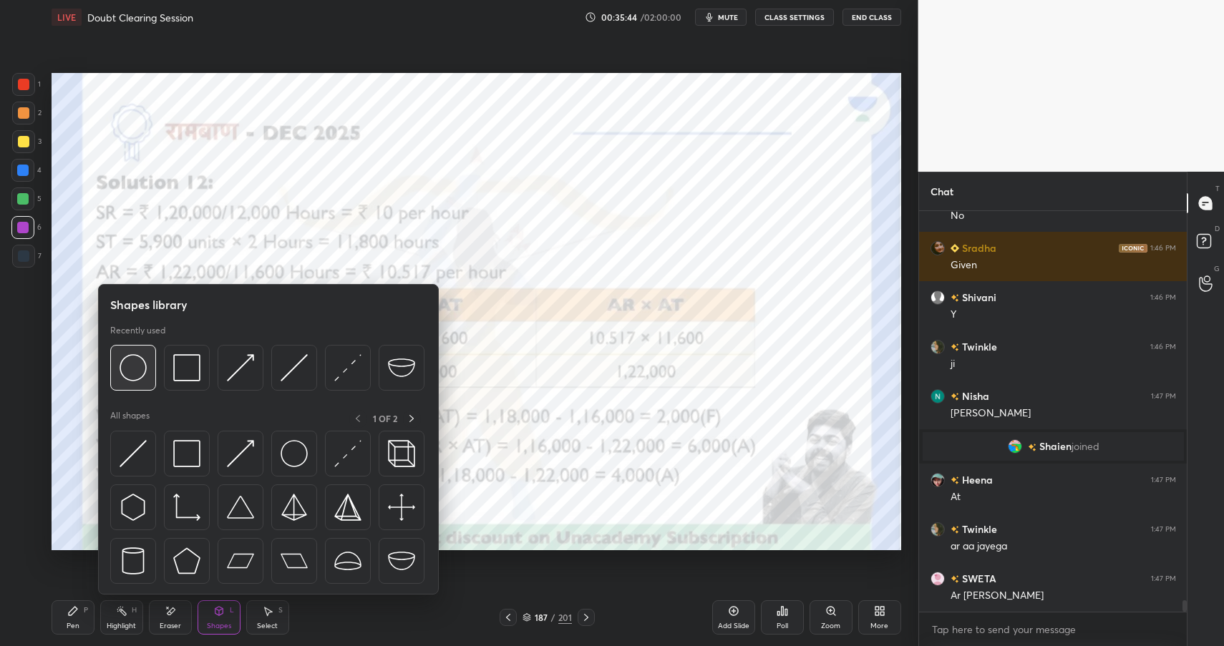
click at [146, 365] on img at bounding box center [133, 367] width 27 height 27
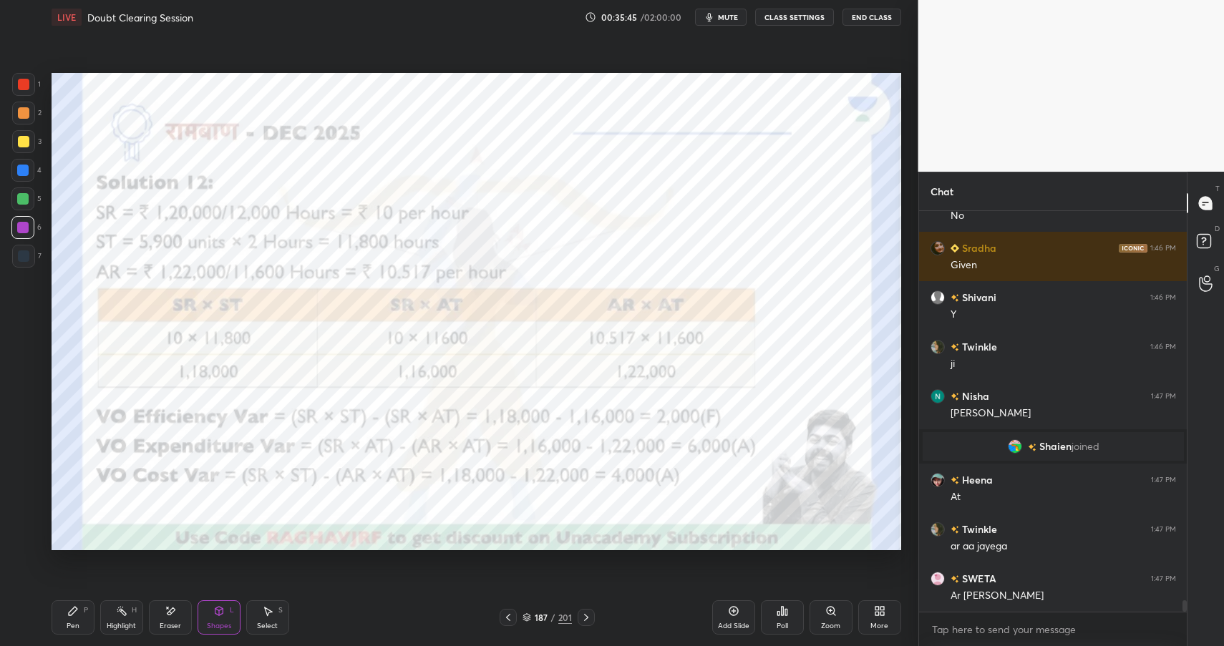
click at [22, 165] on div at bounding box center [22, 170] width 11 height 11
drag, startPoint x: 22, startPoint y: 165, endPoint x: 29, endPoint y: 169, distance: 8.0
click at [22, 165] on div at bounding box center [22, 170] width 11 height 11
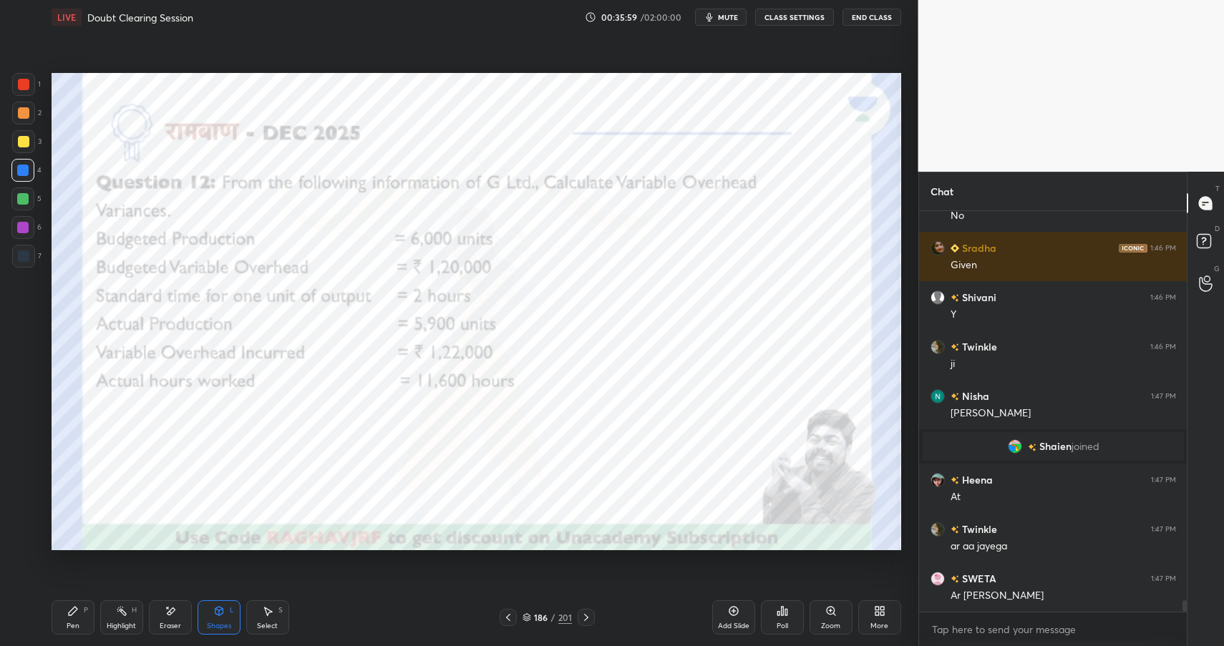
click at [133, 613] on div "H" at bounding box center [134, 610] width 5 height 7
click at [136, 615] on div "Highlight H" at bounding box center [121, 617] width 43 height 34
click at [227, 616] on div "Shapes L" at bounding box center [219, 617] width 43 height 34
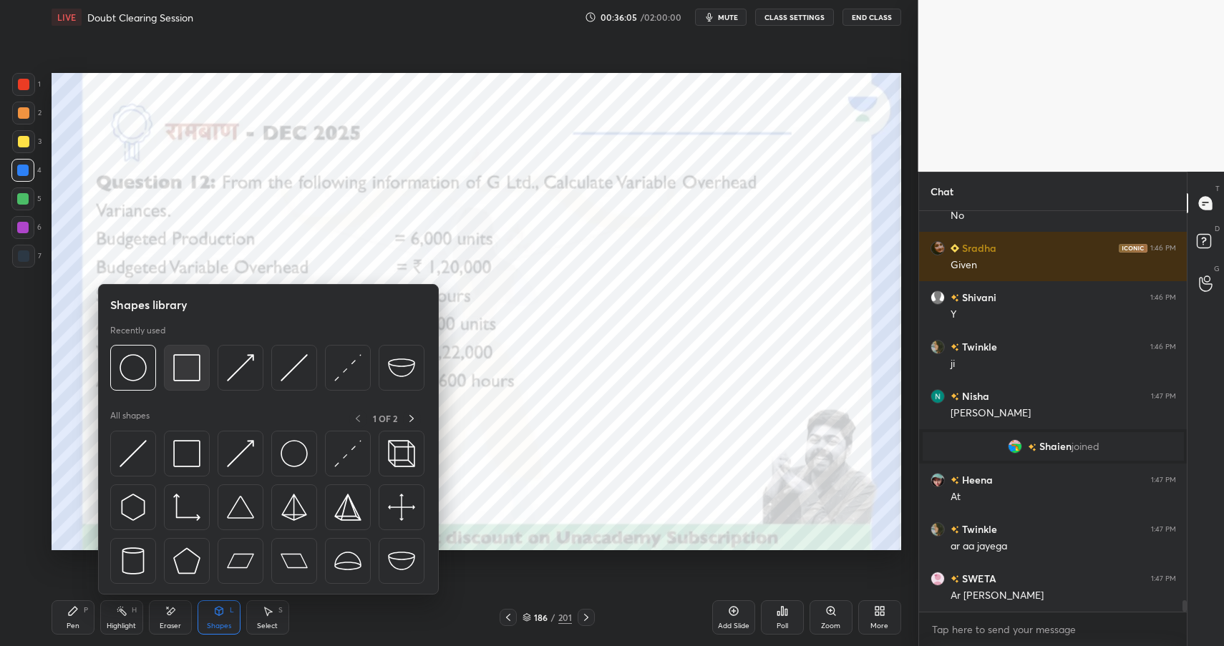
click at [182, 357] on img at bounding box center [186, 367] width 27 height 27
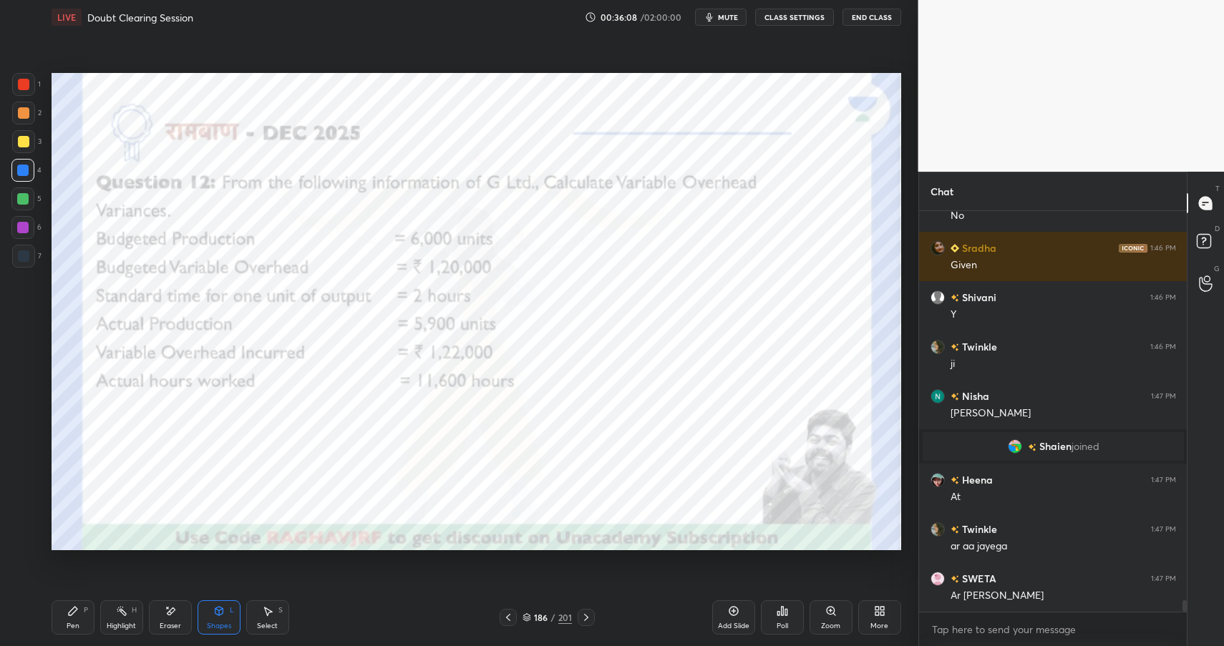
drag, startPoint x: 227, startPoint y: 620, endPoint x: 231, endPoint y: 603, distance: 17.7
click at [227, 620] on div "Shapes L" at bounding box center [219, 617] width 43 height 34
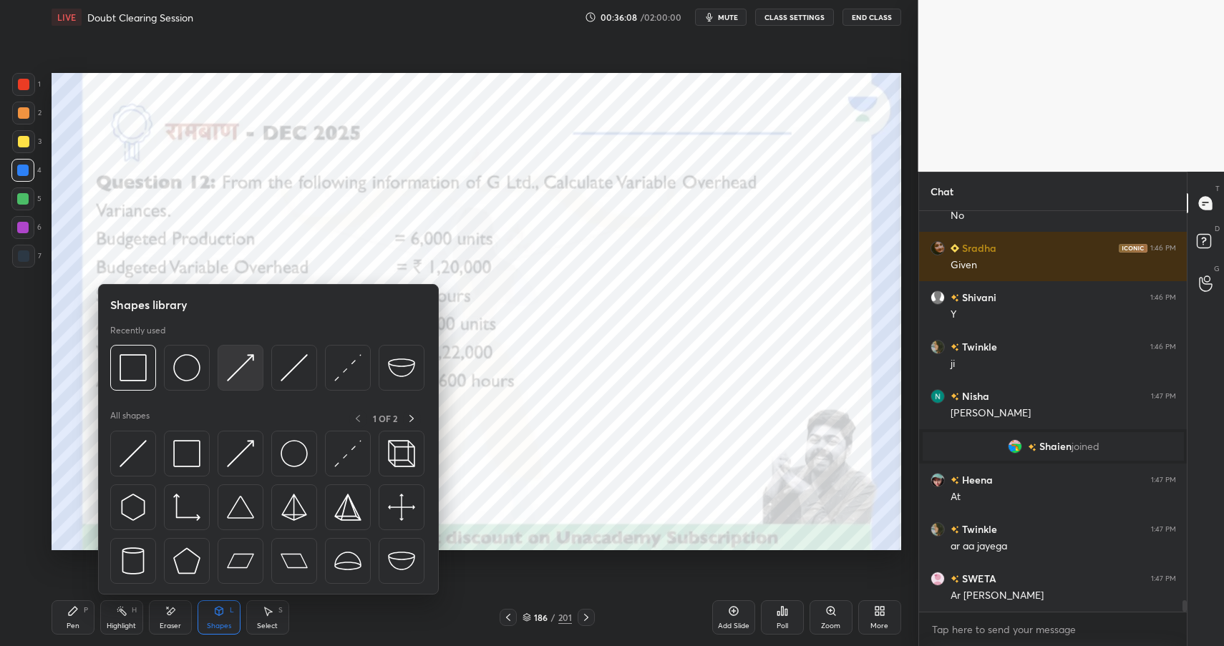
click at [239, 376] on img at bounding box center [240, 367] width 27 height 27
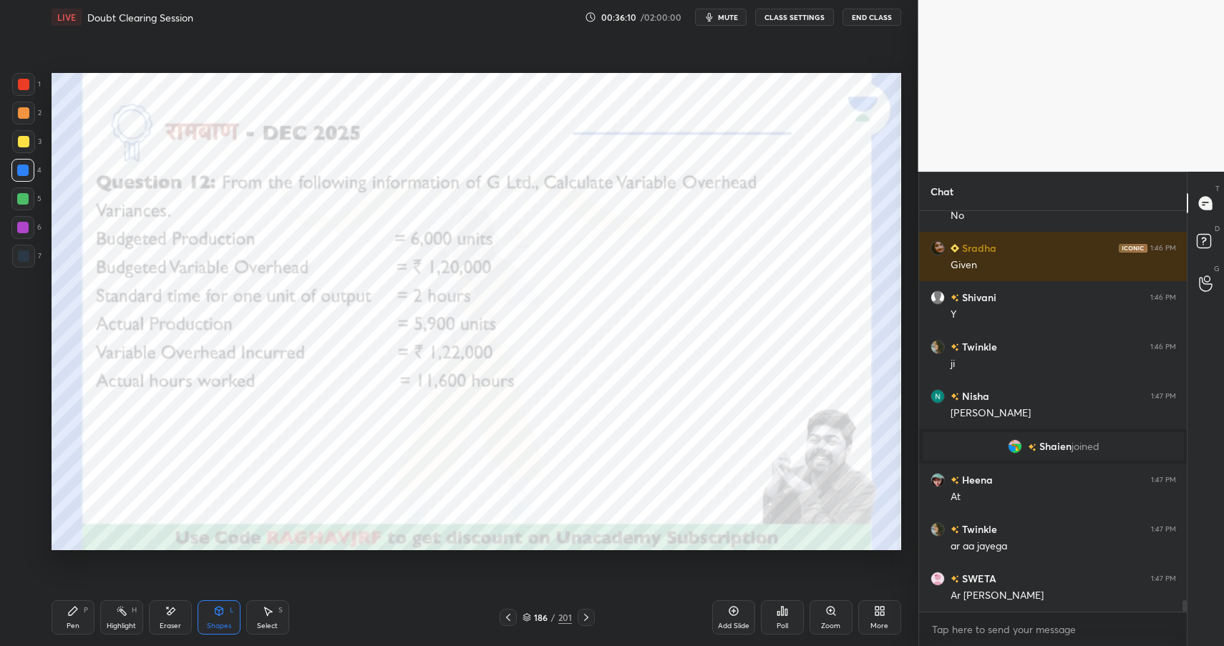
drag, startPoint x: 79, startPoint y: 613, endPoint x: 89, endPoint y: 618, distance: 10.9
click at [79, 613] on div "Pen P" at bounding box center [73, 617] width 43 height 34
click at [64, 613] on div "Pen P" at bounding box center [73, 617] width 43 height 34
click at [68, 616] on icon at bounding box center [72, 610] width 11 height 11
click at [124, 623] on div "Highlight" at bounding box center [121, 626] width 29 height 7
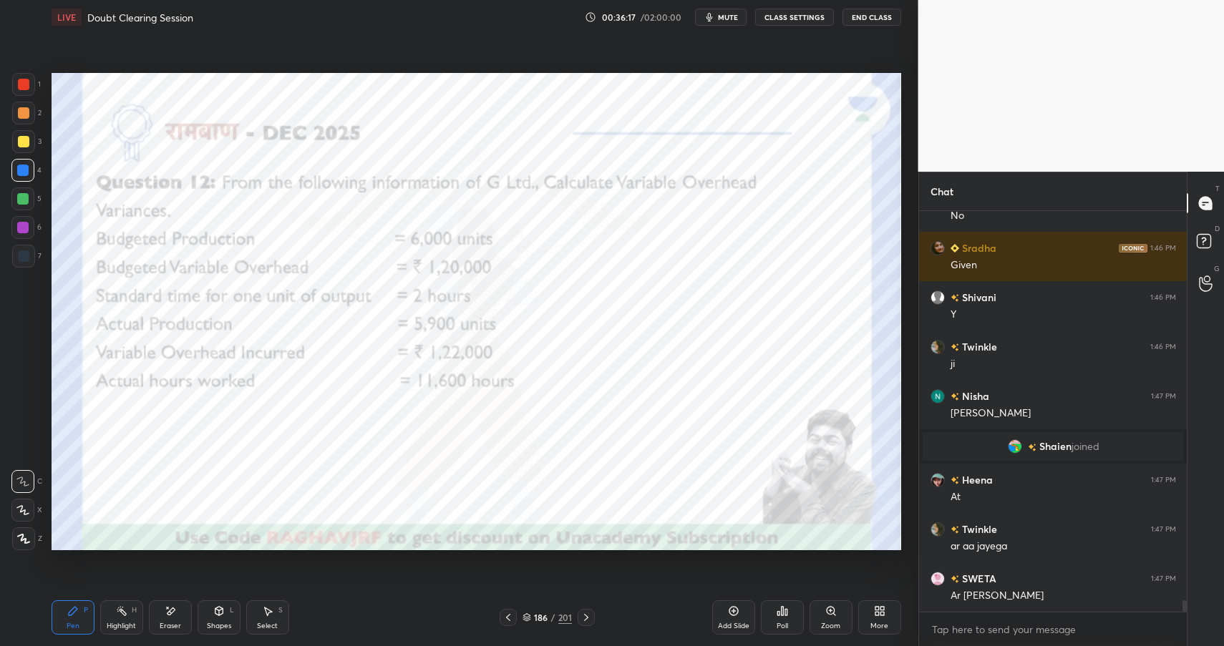
click at [123, 623] on div "Highlight" at bounding box center [121, 626] width 29 height 7
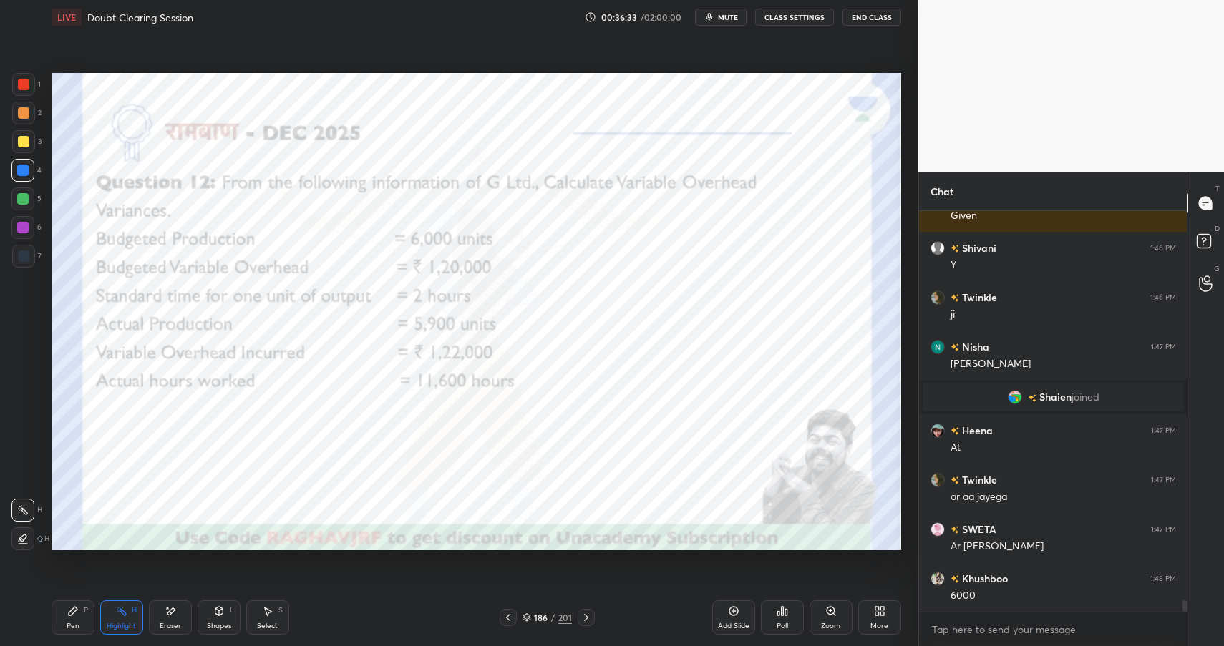
click at [226, 624] on div "Shapes" at bounding box center [219, 626] width 24 height 7
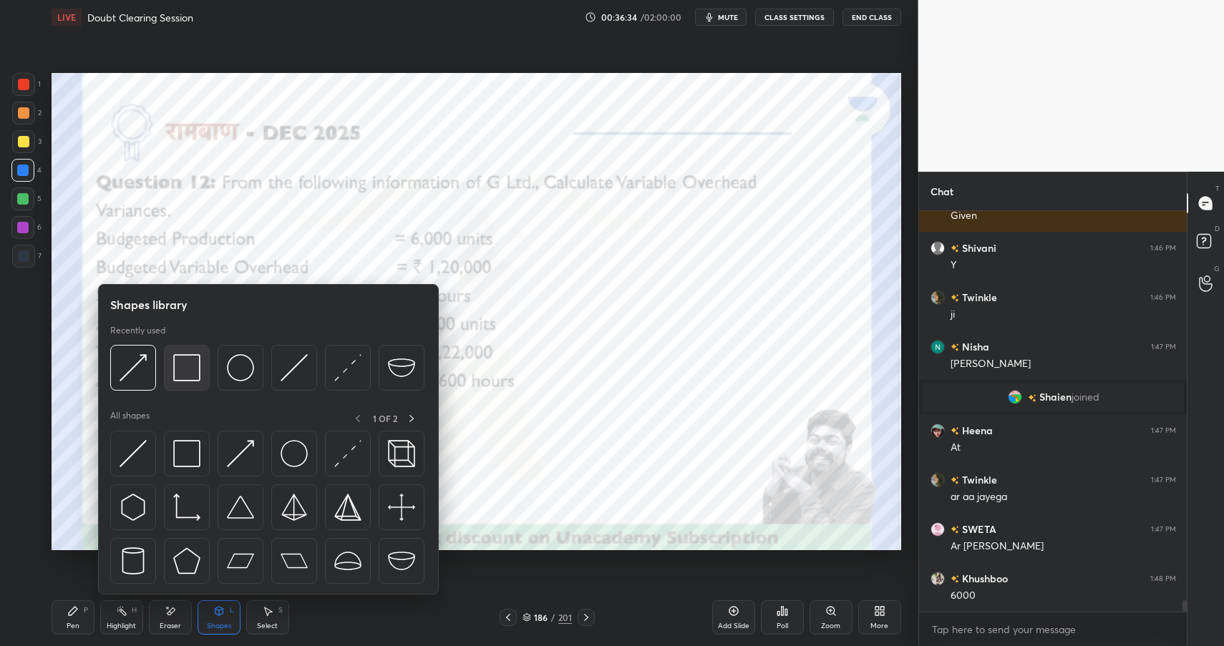
click at [175, 381] on div at bounding box center [187, 368] width 46 height 46
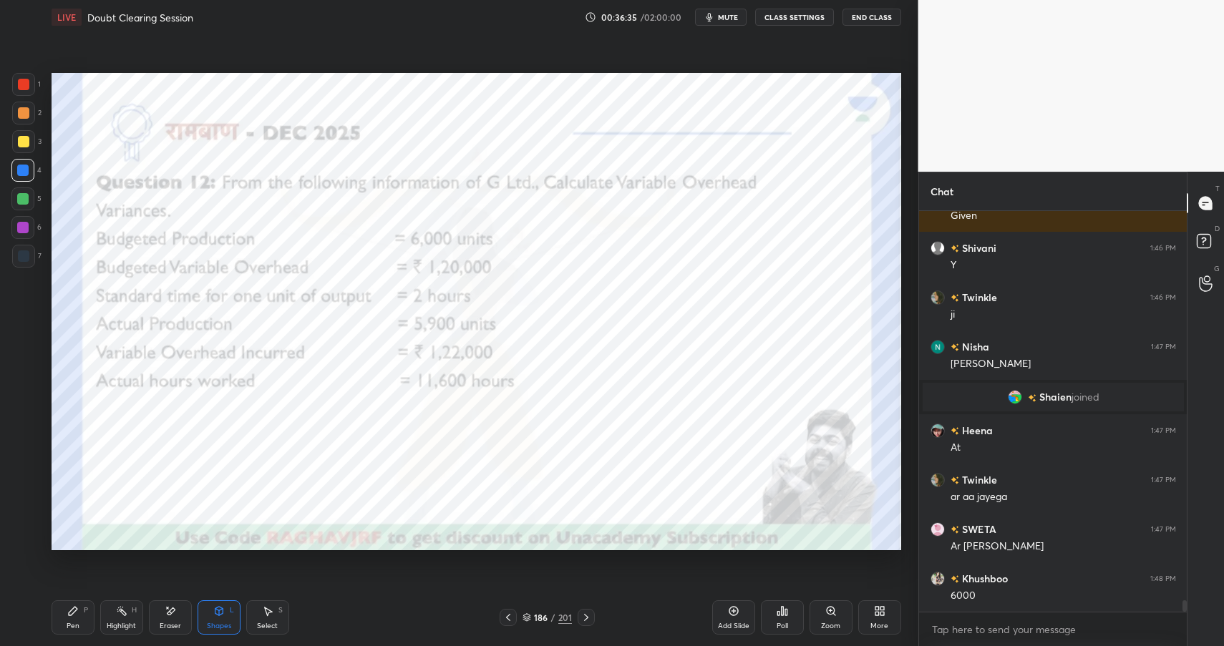
click at [19, 195] on div at bounding box center [22, 198] width 11 height 11
click at [24, 198] on div at bounding box center [22, 198] width 11 height 11
click at [70, 626] on div "Pen" at bounding box center [73, 626] width 13 height 7
drag, startPoint x: 70, startPoint y: 626, endPoint x: 154, endPoint y: 564, distance: 104.3
click at [70, 626] on div "Pen" at bounding box center [73, 626] width 13 height 7
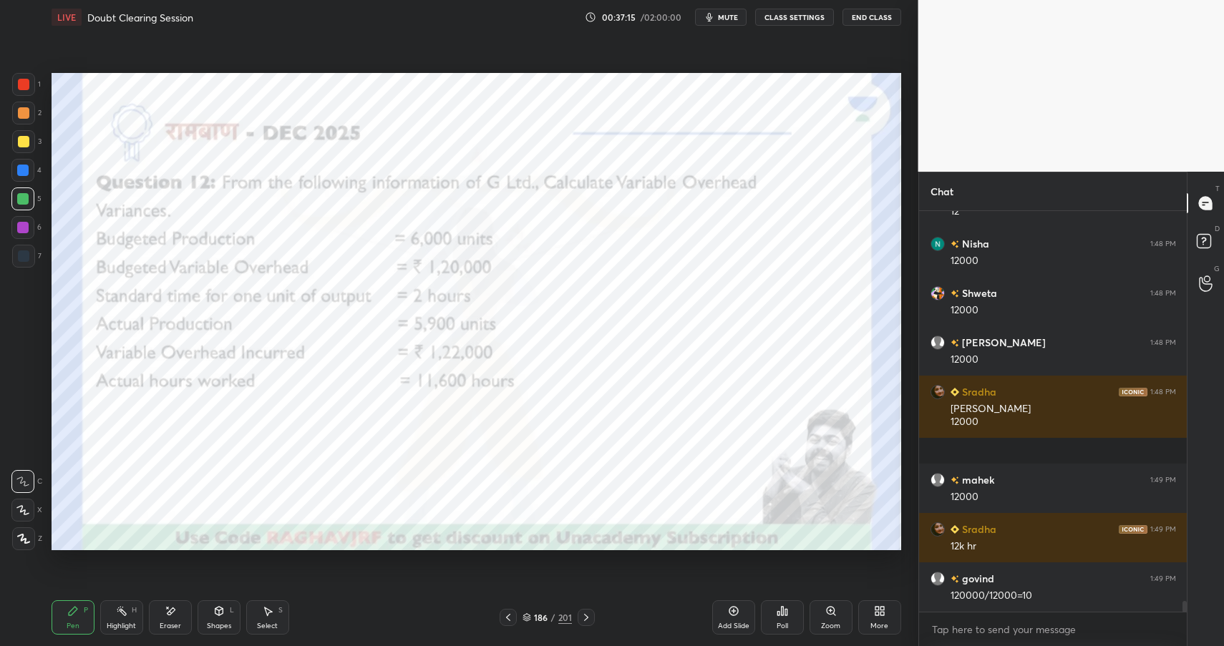
scroll to position [14516, 0]
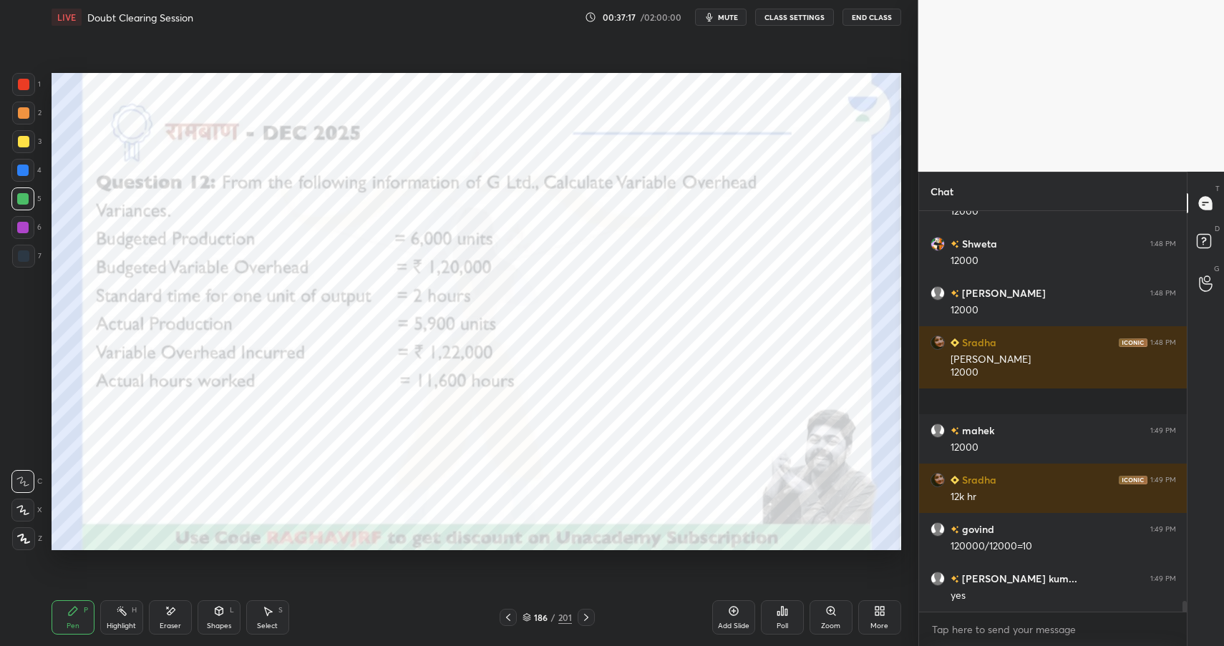
click at [22, 228] on div at bounding box center [22, 227] width 11 height 11
drag, startPoint x: 20, startPoint y: 228, endPoint x: 37, endPoint y: 249, distance: 26.9
click at [20, 228] on div at bounding box center [22, 227] width 11 height 11
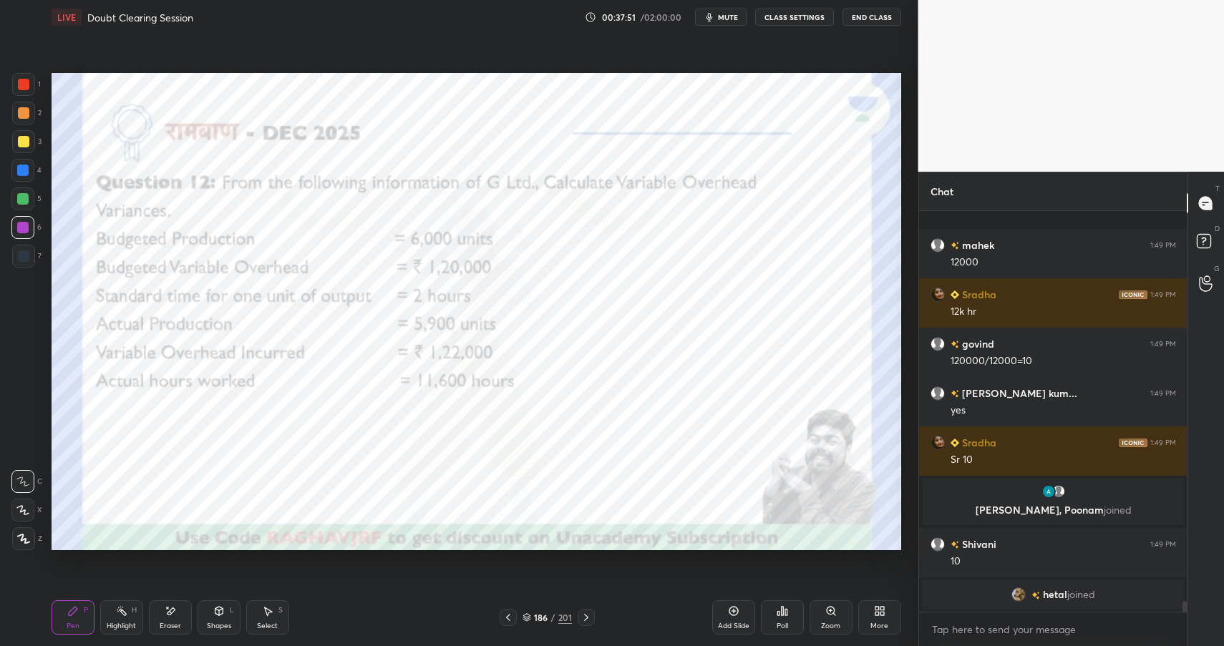
scroll to position [14494, 0]
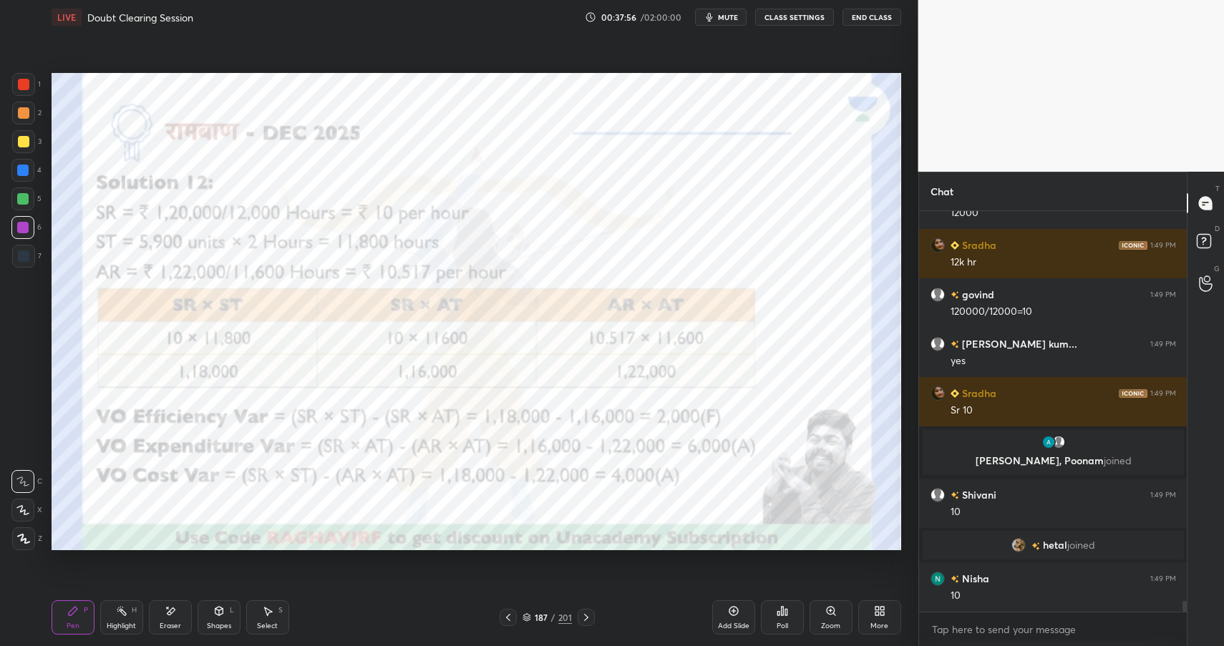
click at [123, 612] on rect at bounding box center [122, 612] width 7 height 7
click at [125, 616] on div "Highlight H" at bounding box center [121, 617] width 43 height 34
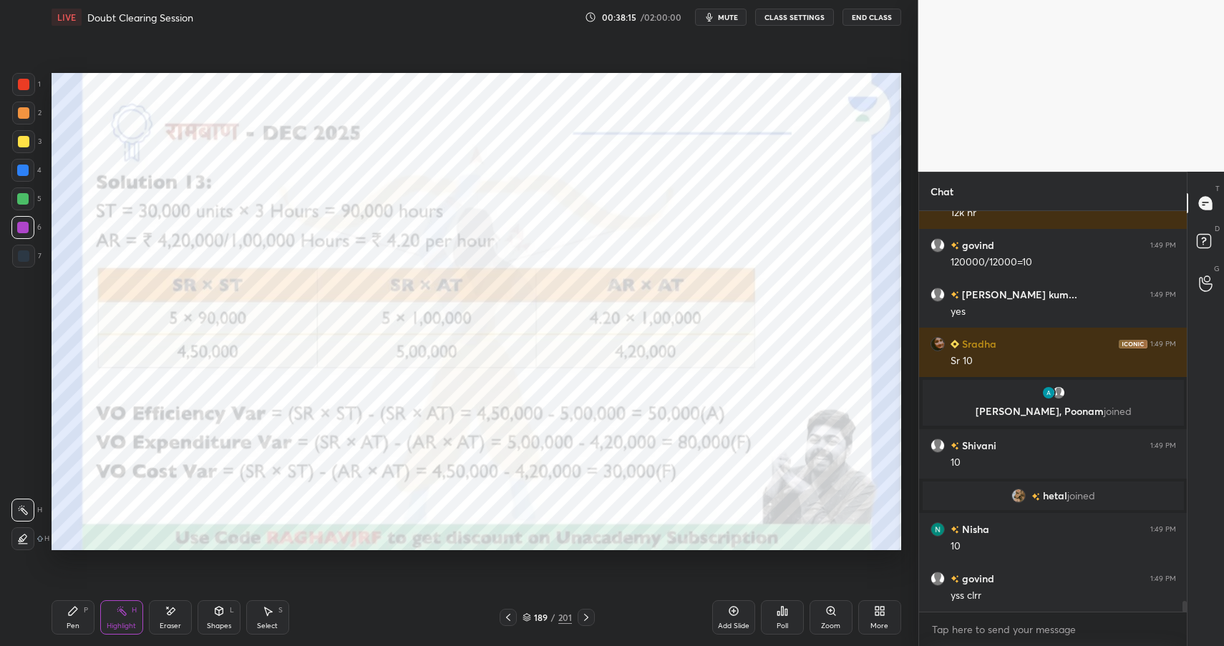
scroll to position [14593, 0]
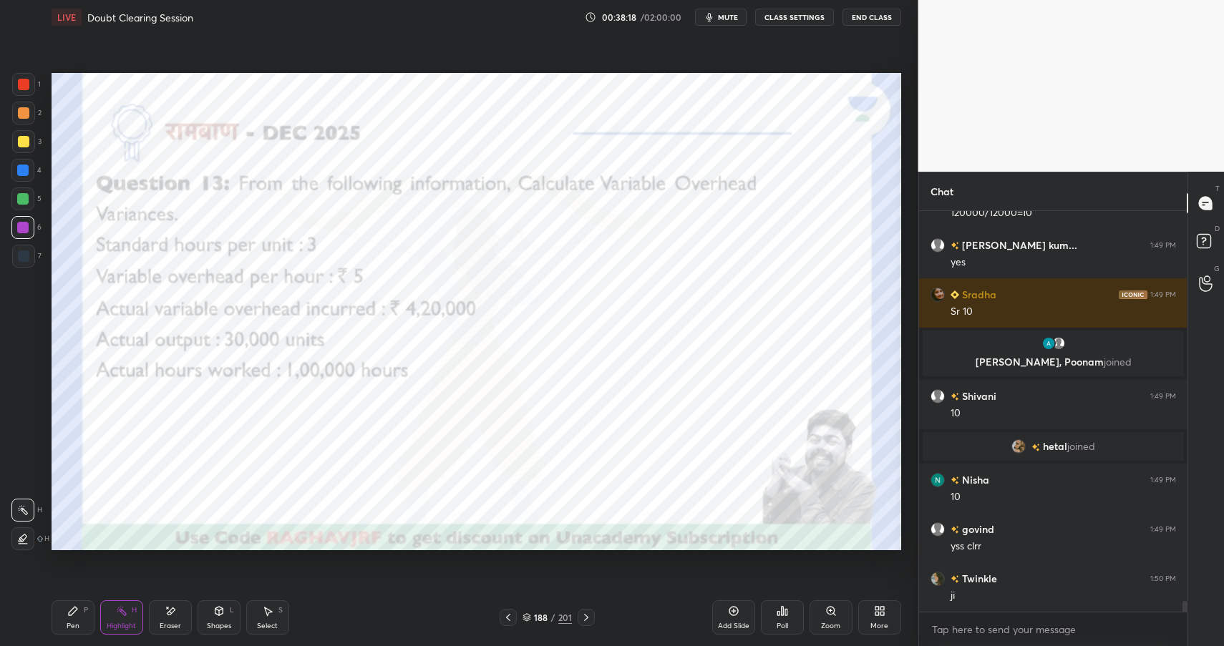
click at [79, 613] on div "Pen P" at bounding box center [73, 617] width 43 height 34
drag, startPoint x: 79, startPoint y: 613, endPoint x: 92, endPoint y: 603, distance: 17.3
click at [79, 613] on div "Pen P" at bounding box center [73, 617] width 43 height 34
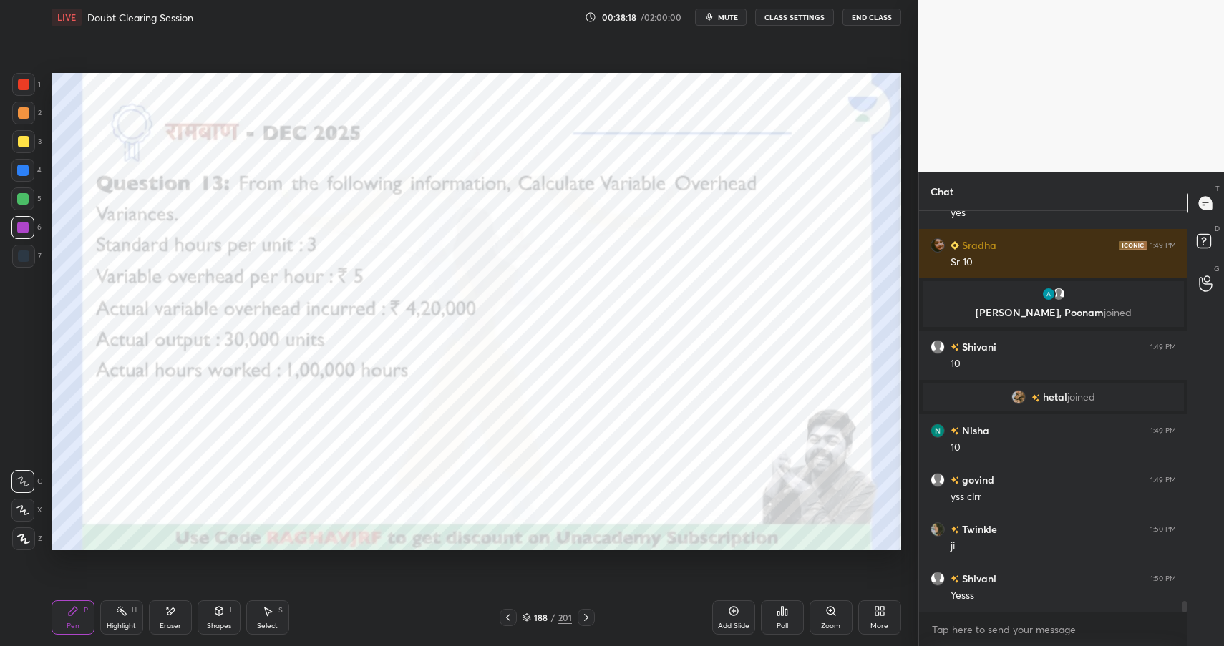
click at [25, 87] on div at bounding box center [23, 84] width 11 height 11
click at [24, 86] on div at bounding box center [23, 84] width 11 height 11
click at [228, 619] on div "Shapes L" at bounding box center [219, 617] width 43 height 34
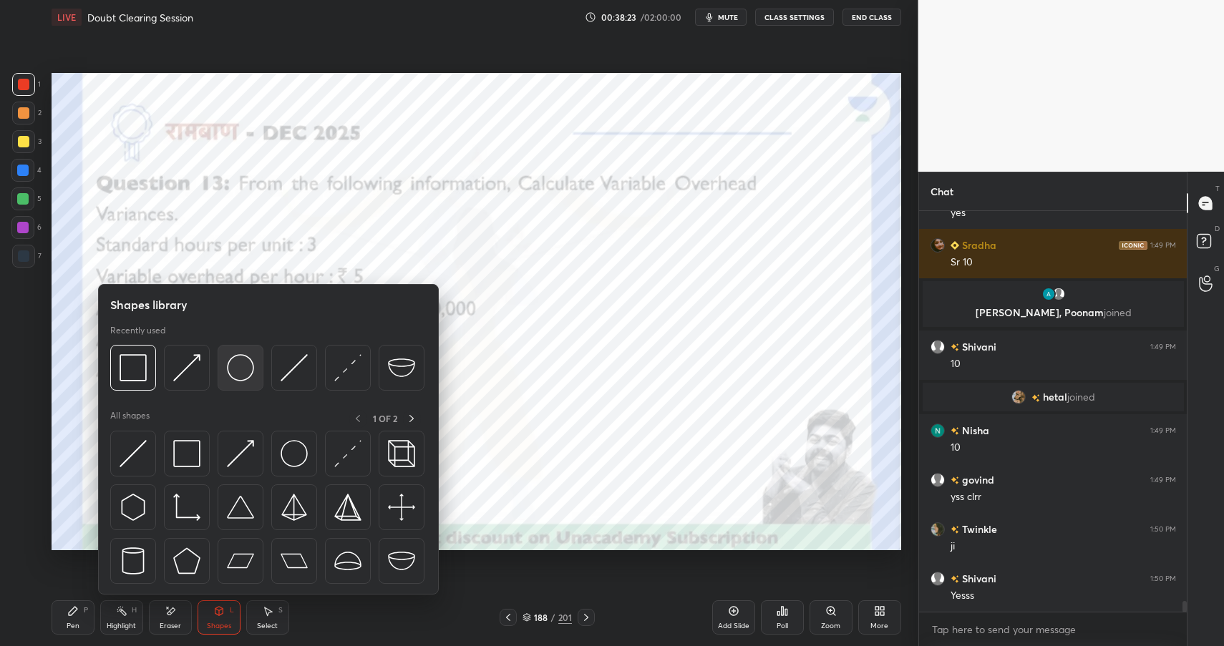
click at [244, 369] on img at bounding box center [240, 367] width 27 height 27
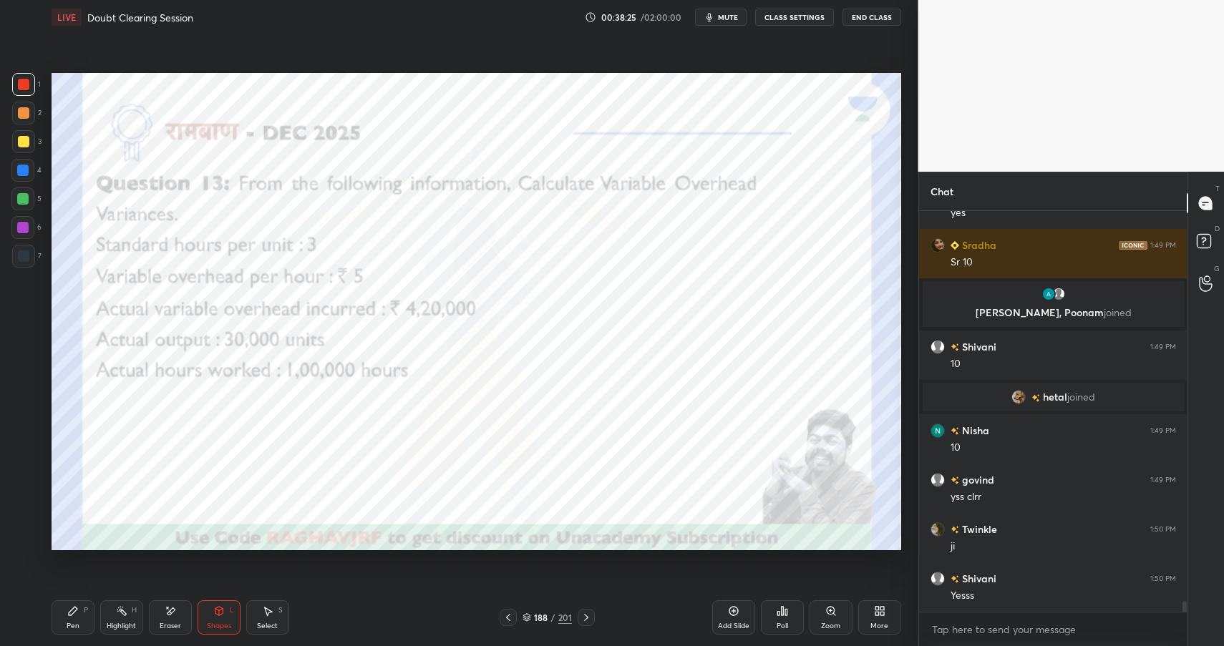
click at [72, 613] on icon at bounding box center [72, 610] width 11 height 11
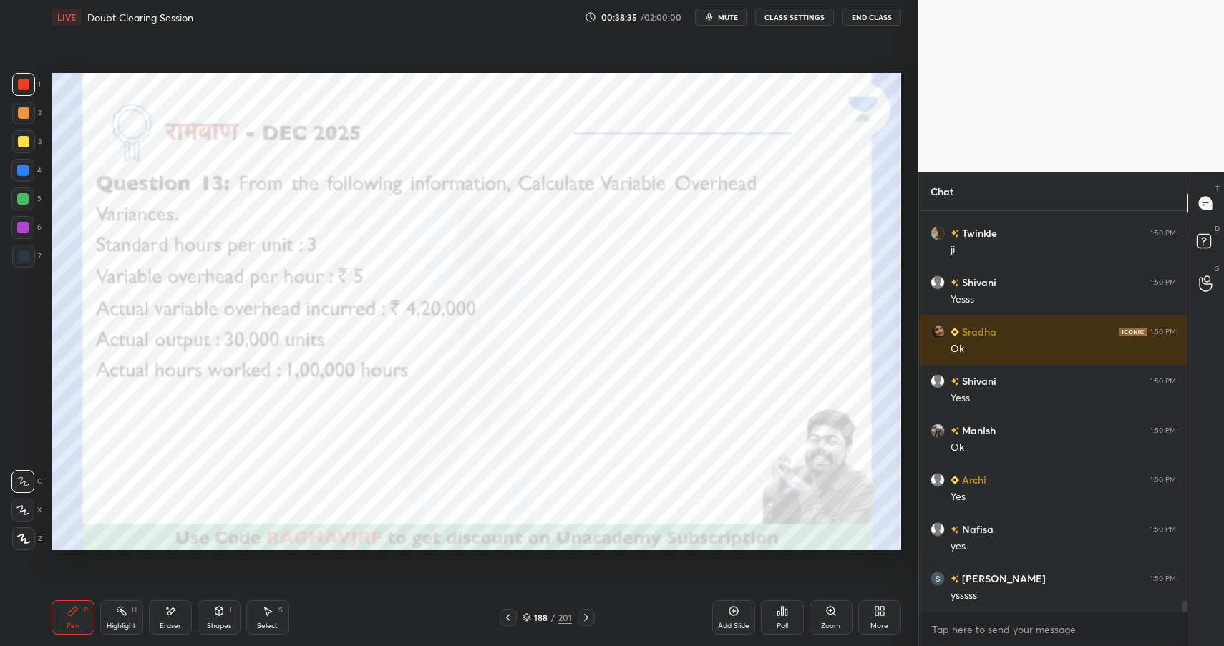
scroll to position [14988, 0]
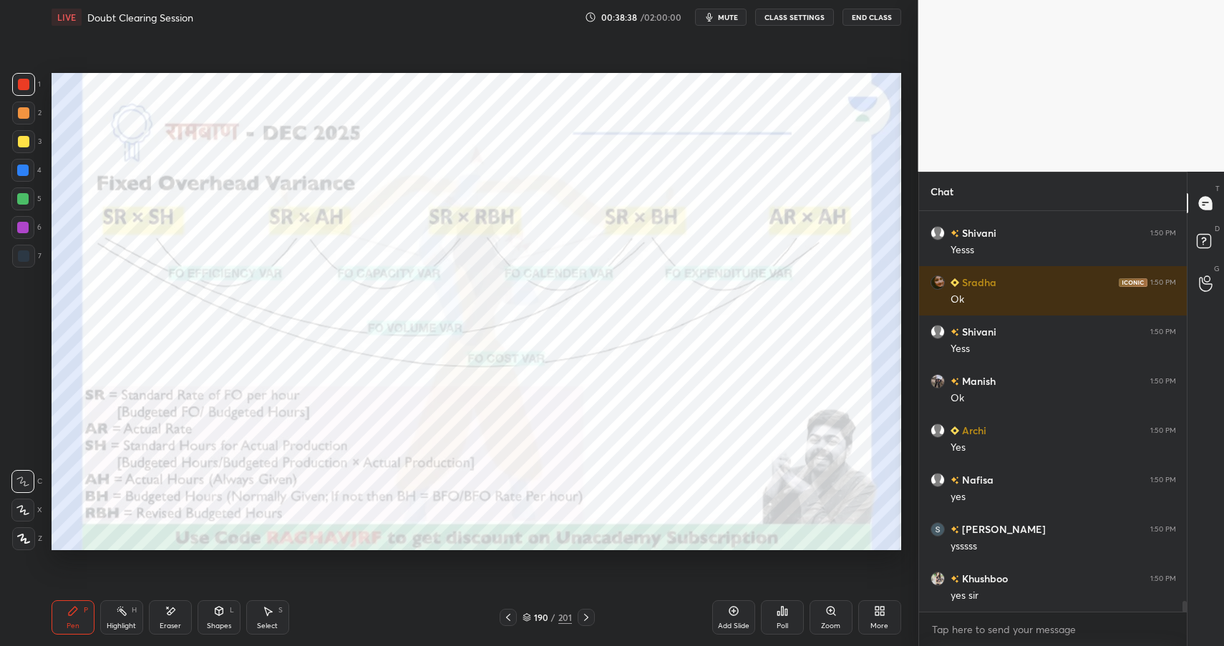
click at [126, 620] on div "Highlight H" at bounding box center [121, 617] width 43 height 34
click at [130, 617] on div "Highlight H" at bounding box center [121, 617] width 43 height 34
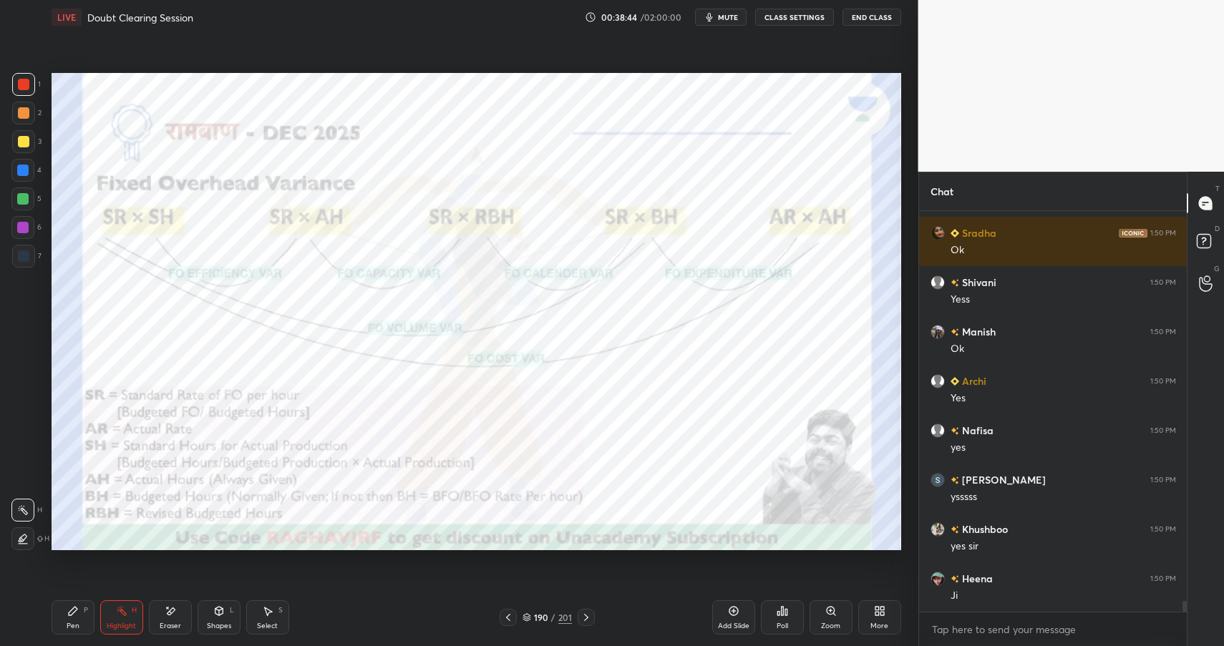
click at [219, 623] on div "Shapes" at bounding box center [219, 626] width 24 height 7
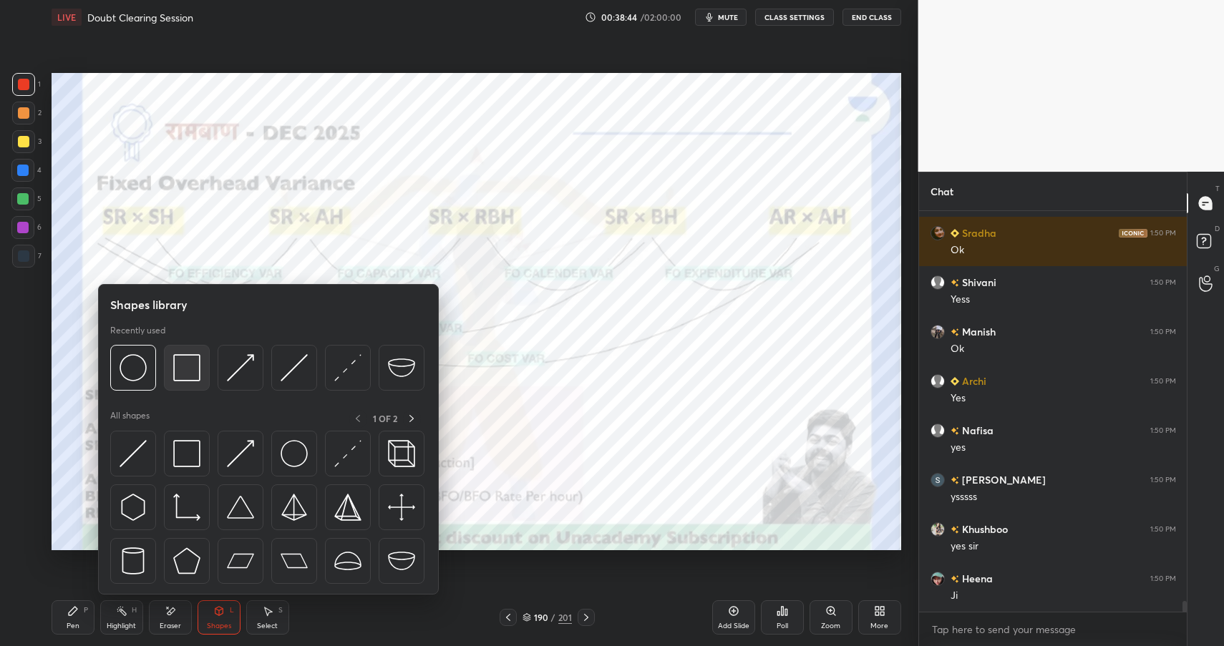
click at [172, 369] on div at bounding box center [187, 368] width 46 height 46
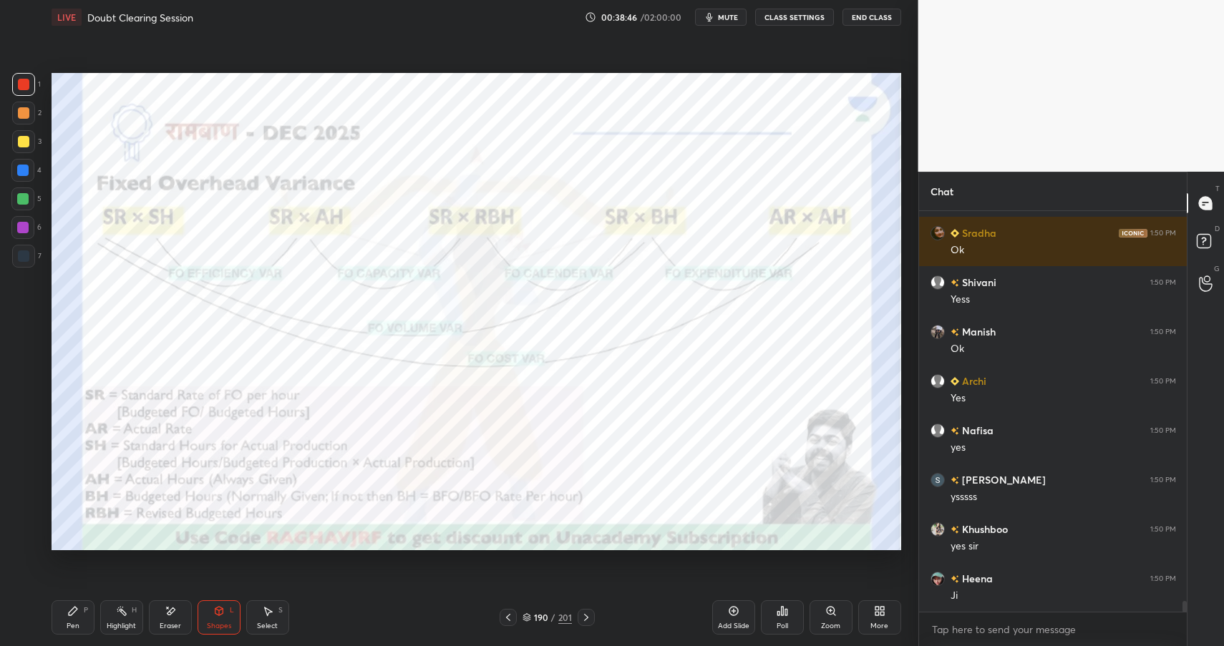
scroll to position [15087, 0]
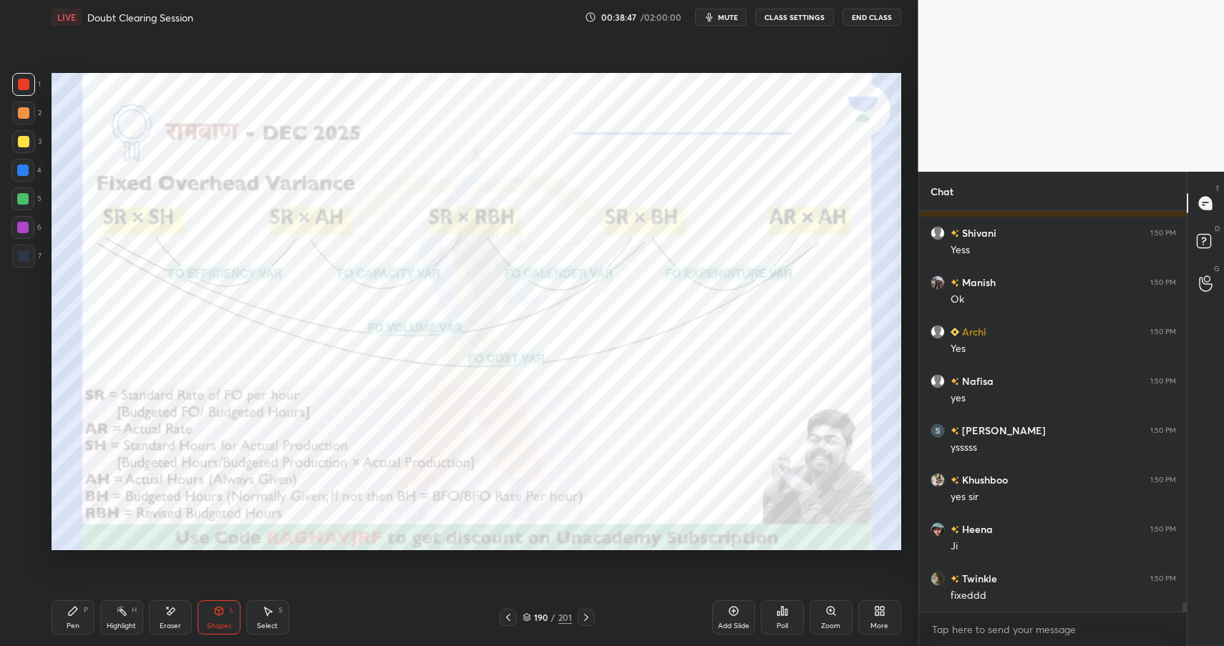
click at [74, 613] on icon at bounding box center [72, 610] width 11 height 11
click at [83, 613] on div "Pen P" at bounding box center [73, 617] width 43 height 34
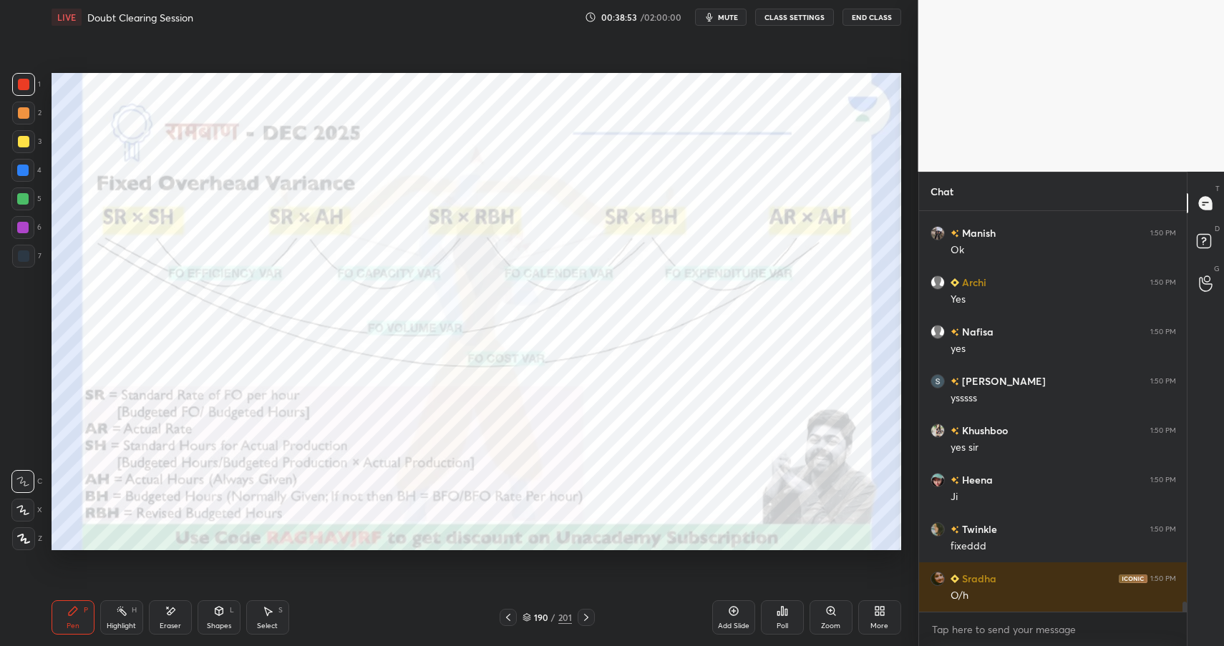
scroll to position [15186, 0]
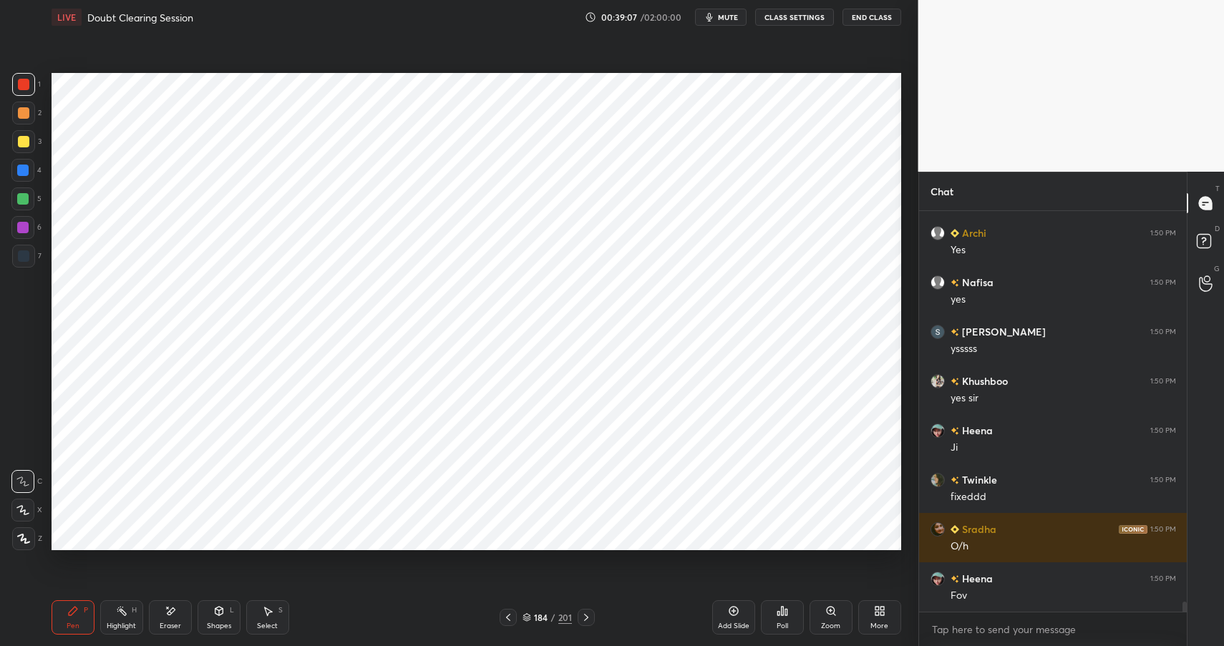
click at [26, 180] on div at bounding box center [22, 170] width 23 height 23
drag, startPoint x: 26, startPoint y: 180, endPoint x: 47, endPoint y: 170, distance: 23.0
click at [29, 176] on div at bounding box center [22, 170] width 23 height 23
click at [221, 623] on div "Shapes" at bounding box center [219, 626] width 24 height 7
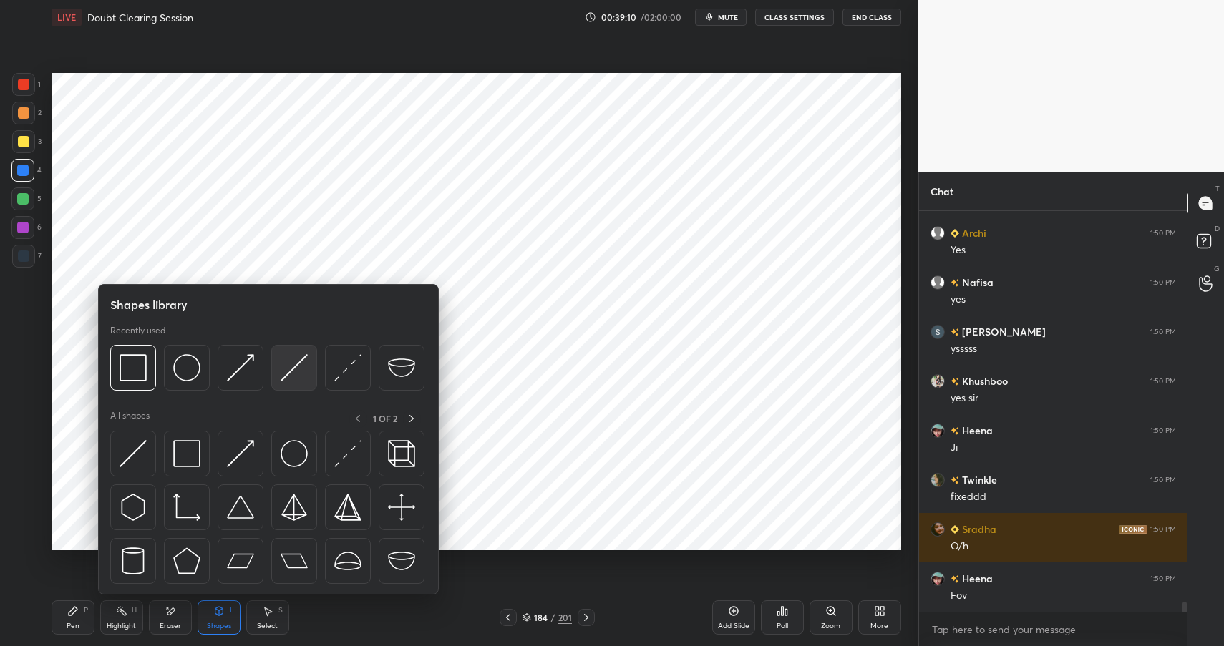
click at [290, 363] on img at bounding box center [294, 367] width 27 height 27
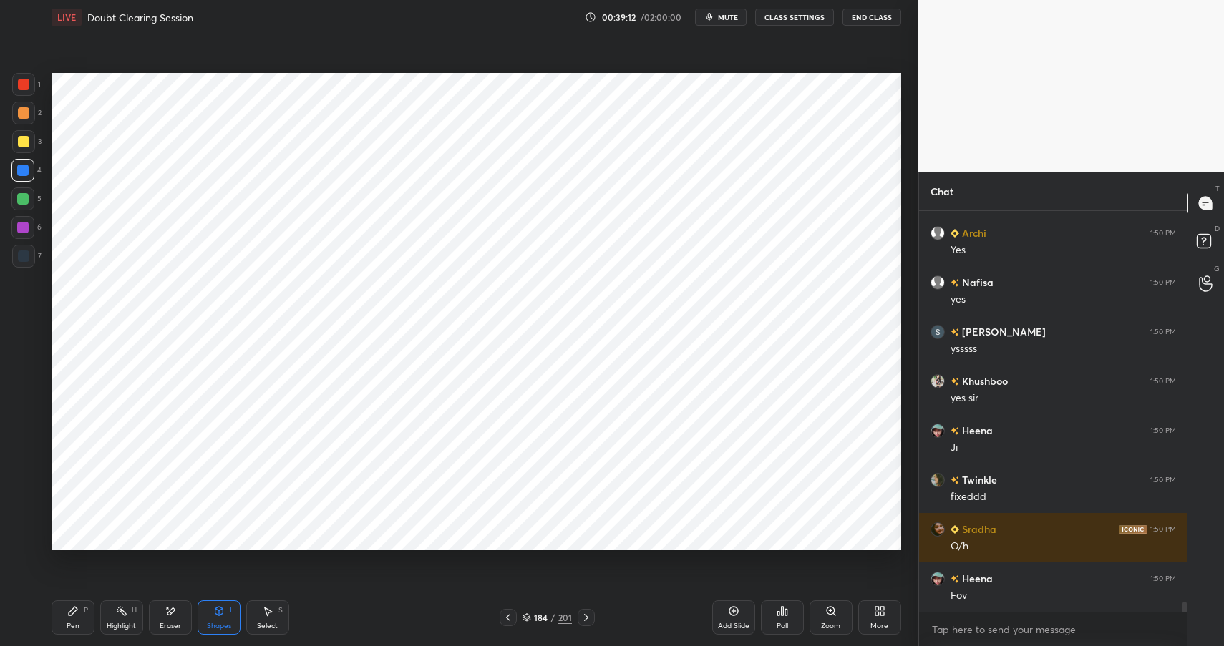
click at [228, 608] on div "Shapes L" at bounding box center [219, 617] width 43 height 34
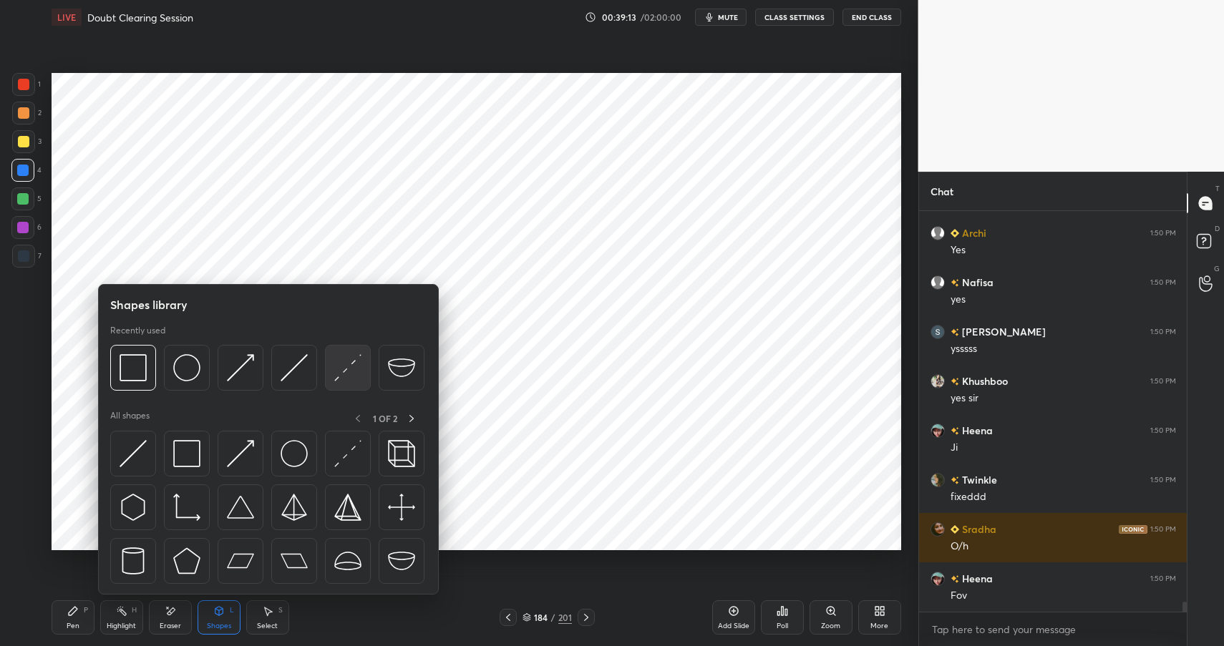
click at [341, 351] on div at bounding box center [348, 368] width 46 height 46
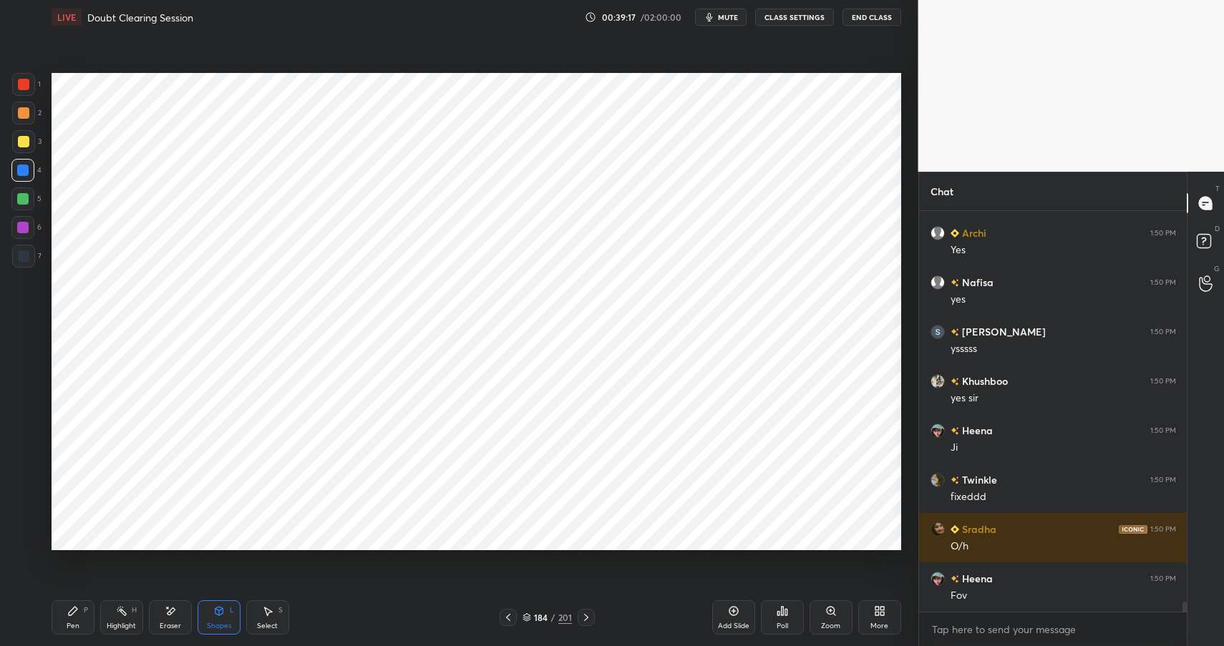
click at [83, 625] on div "Pen P" at bounding box center [73, 617] width 43 height 34
click at [89, 623] on div "Pen P" at bounding box center [73, 617] width 43 height 34
drag, startPoint x: 128, startPoint y: 613, endPoint x: 140, endPoint y: 600, distance: 17.2
click at [128, 613] on div "Highlight H" at bounding box center [121, 617] width 43 height 34
click at [13, 124] on div "2" at bounding box center [26, 116] width 29 height 29
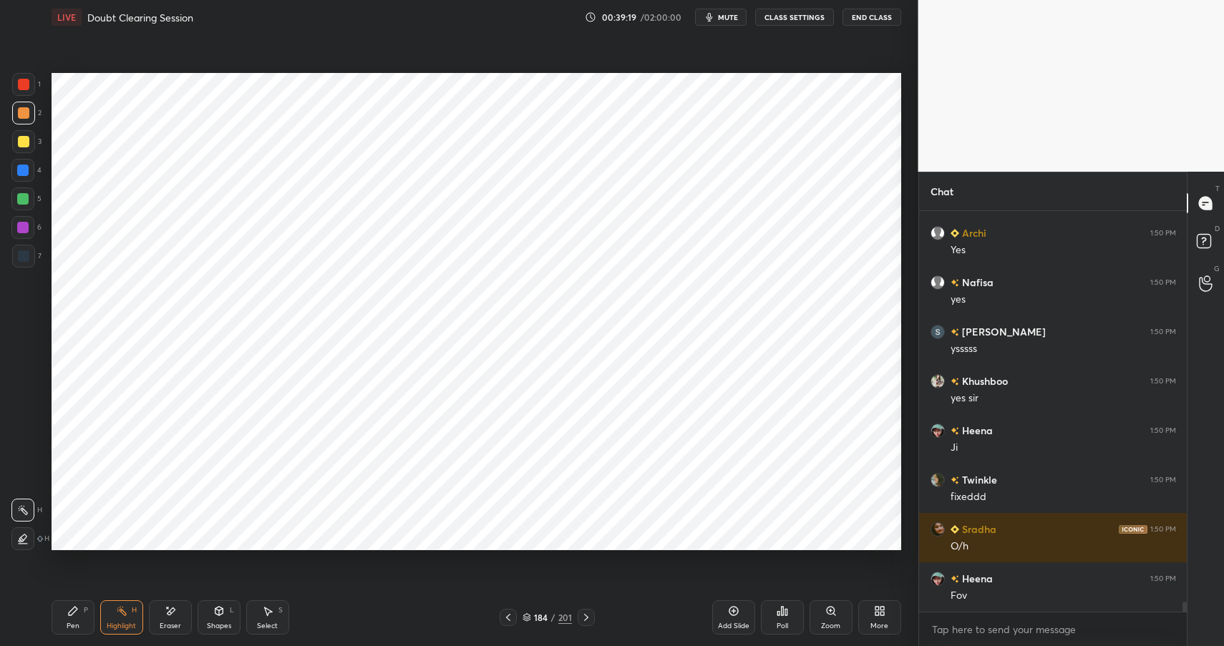
drag, startPoint x: 13, startPoint y: 125, endPoint x: 29, endPoint y: 117, distance: 18.2
click at [13, 125] on div "2" at bounding box center [26, 116] width 29 height 29
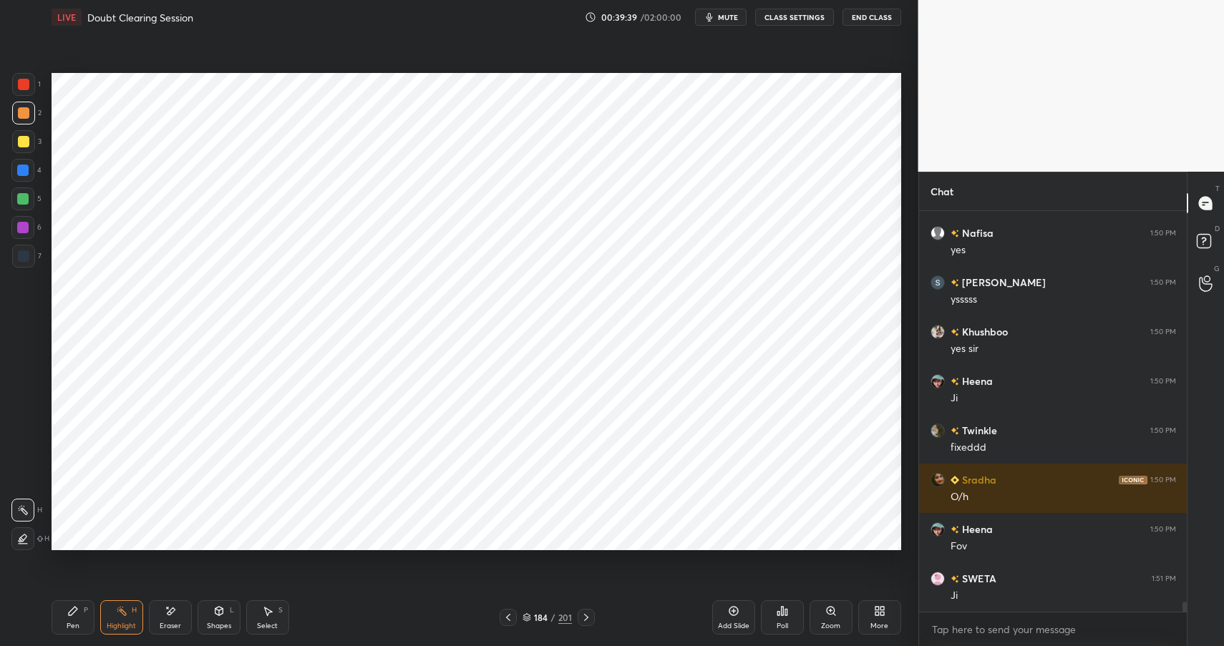
click at [79, 622] on div "Pen P" at bounding box center [73, 617] width 43 height 34
click at [80, 627] on div "Pen P" at bounding box center [73, 617] width 43 height 34
click at [132, 608] on div "Highlight H" at bounding box center [121, 617] width 43 height 34
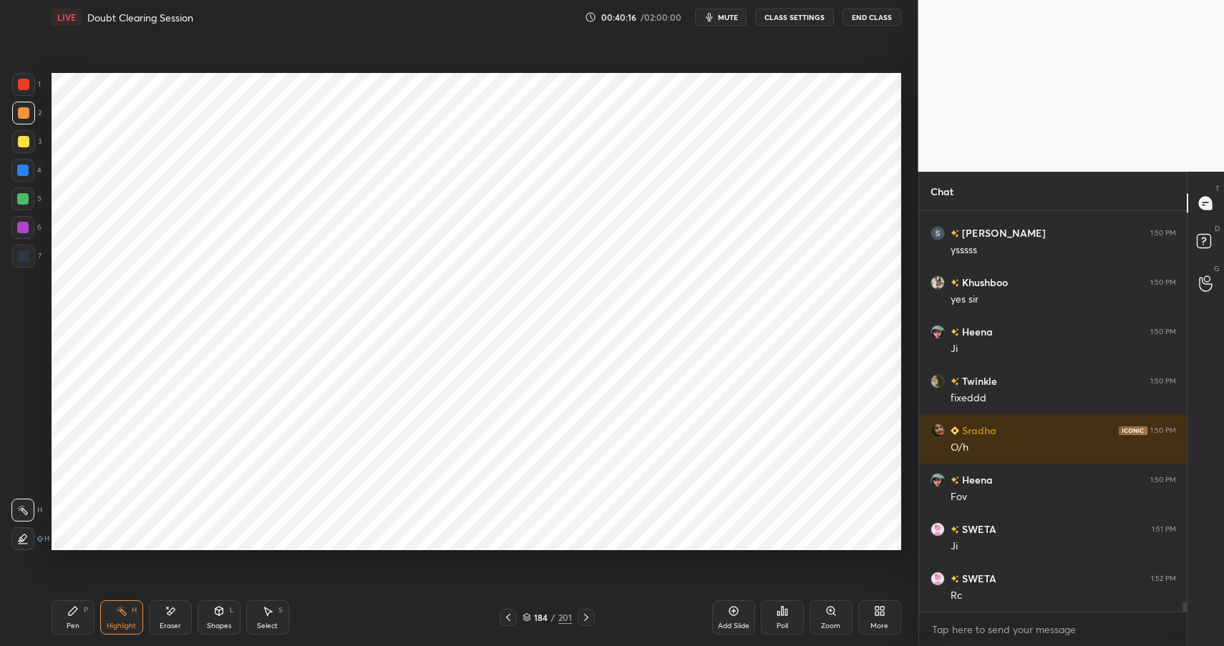
scroll to position [15334, 0]
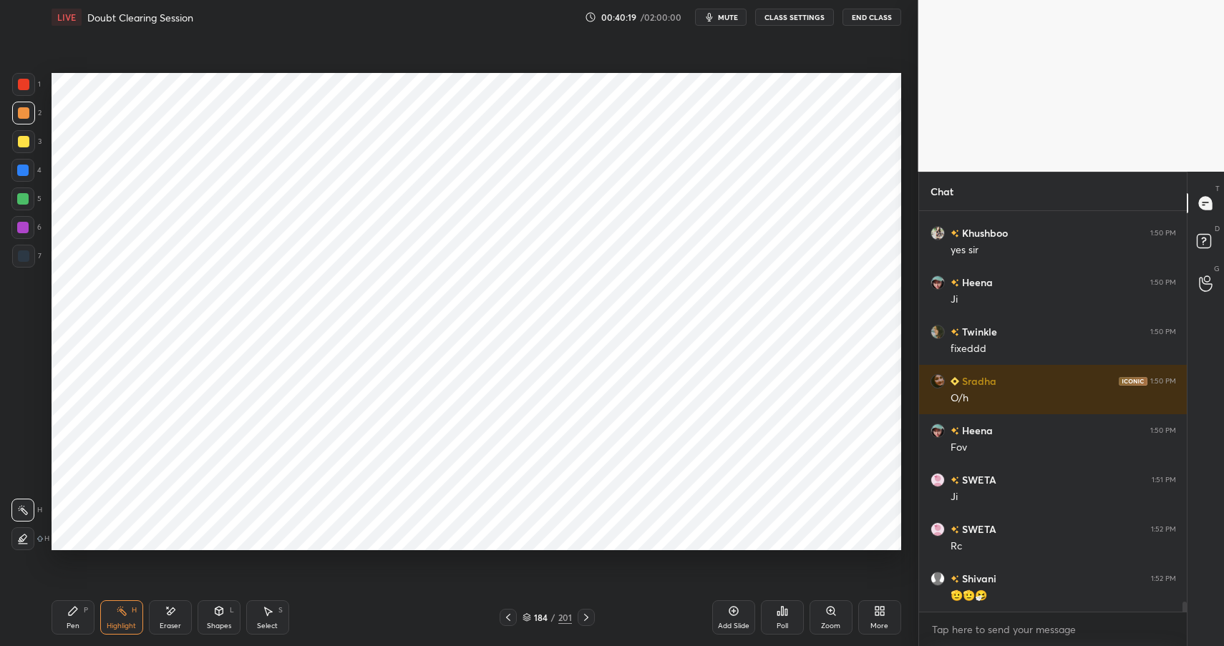
click at [580, 68] on div "Setting up your live class Poll for secs No correct answer Start poll" at bounding box center [476, 311] width 861 height 555
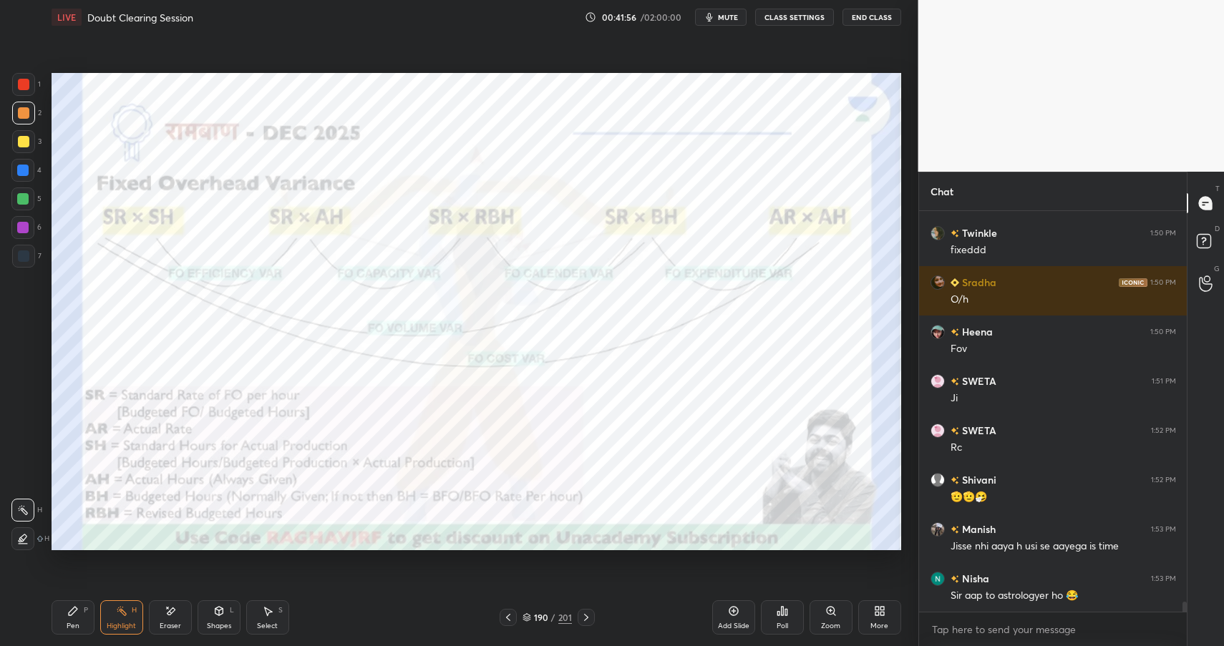
scroll to position [15482, 0]
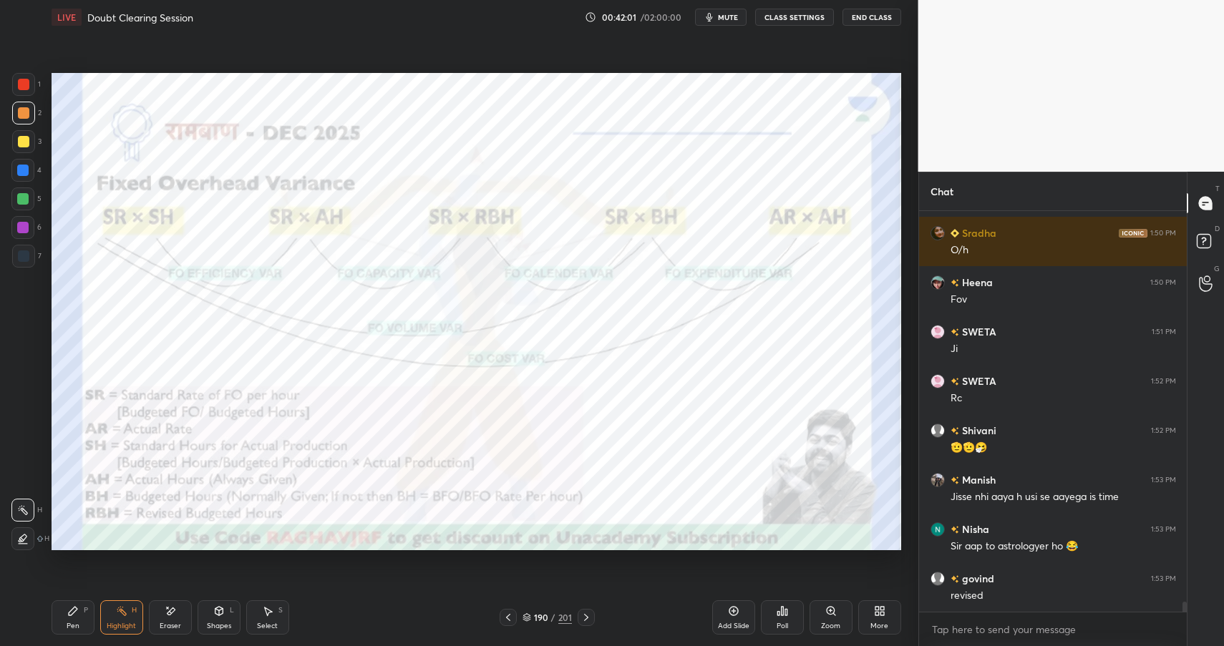
drag, startPoint x: 203, startPoint y: 623, endPoint x: 210, endPoint y: 598, distance: 26.9
click at [203, 623] on div "Shapes L" at bounding box center [219, 617] width 43 height 34
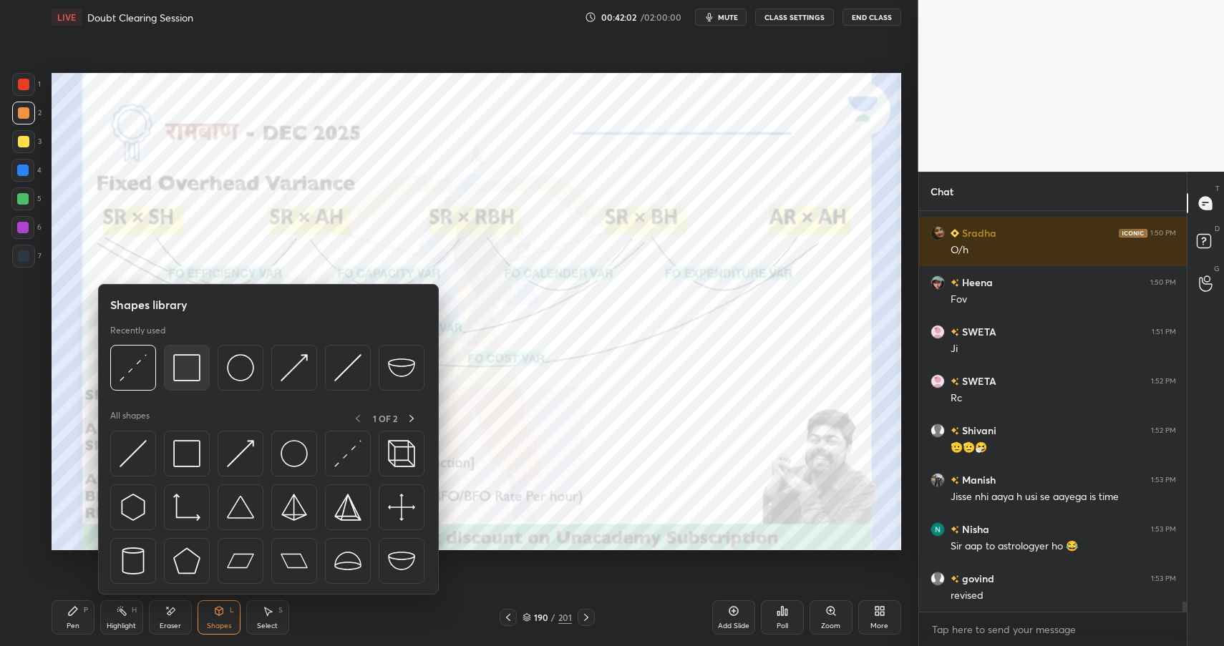
click at [185, 369] on img at bounding box center [186, 367] width 27 height 27
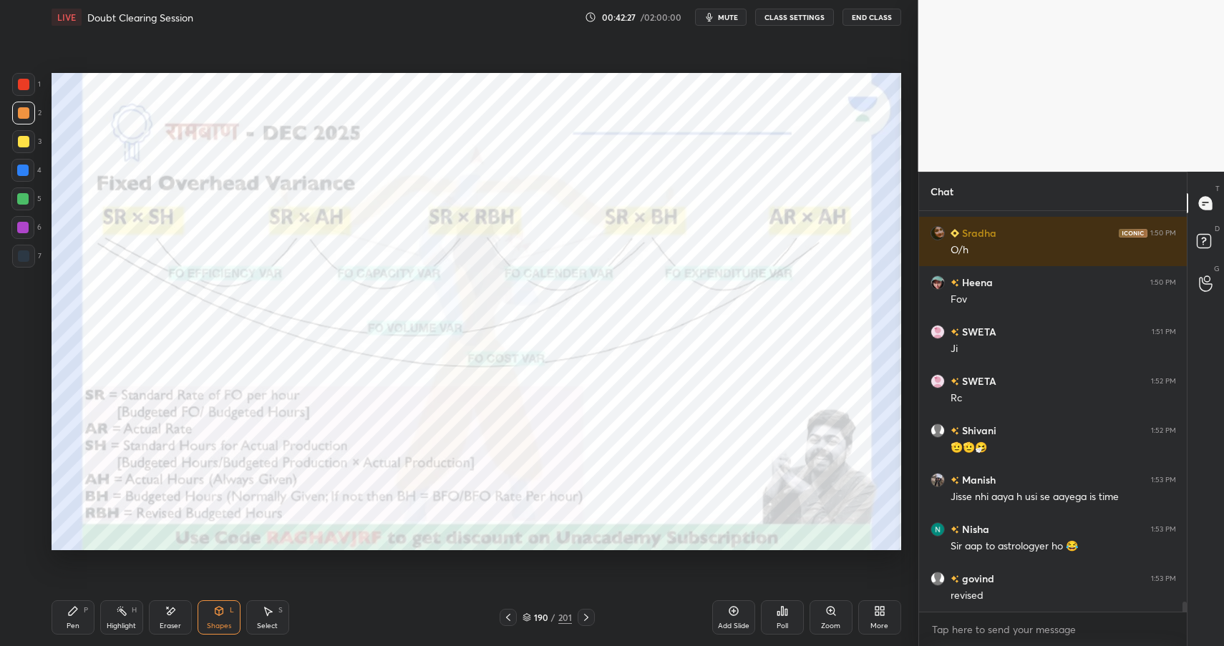
click at [128, 616] on div "Highlight H" at bounding box center [121, 617] width 43 height 34
drag, startPoint x: 129, startPoint y: 618, endPoint x: 190, endPoint y: 551, distance: 90.2
click at [134, 617] on div "Highlight H" at bounding box center [121, 617] width 43 height 34
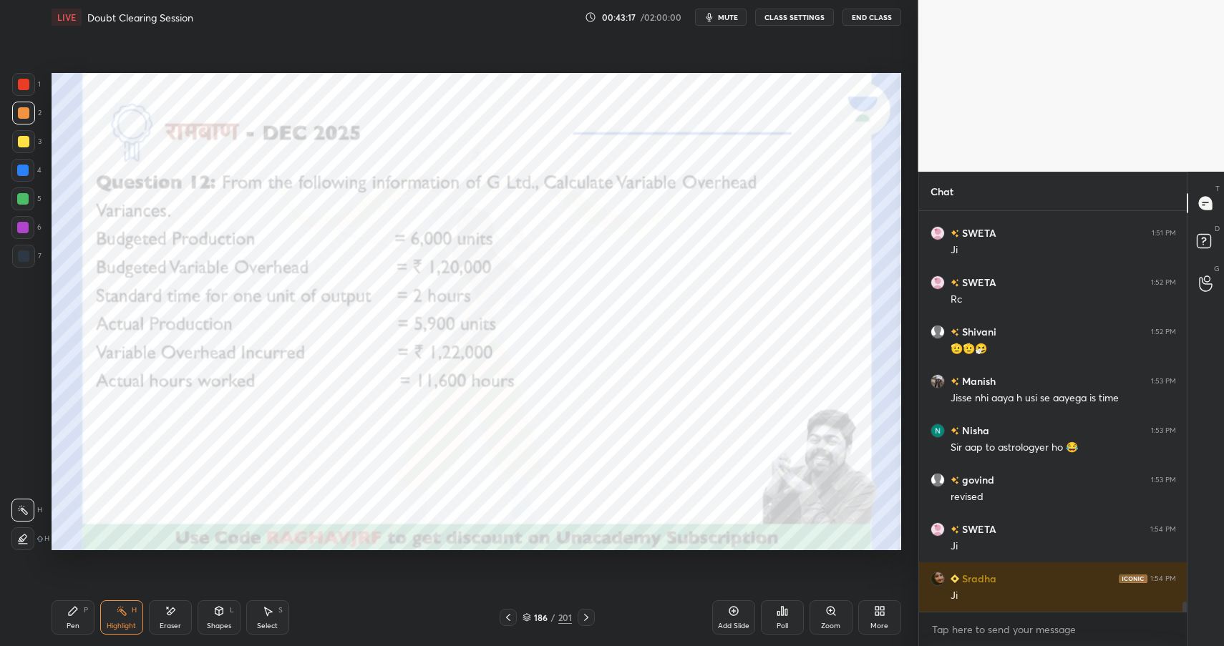
scroll to position [15630, 0]
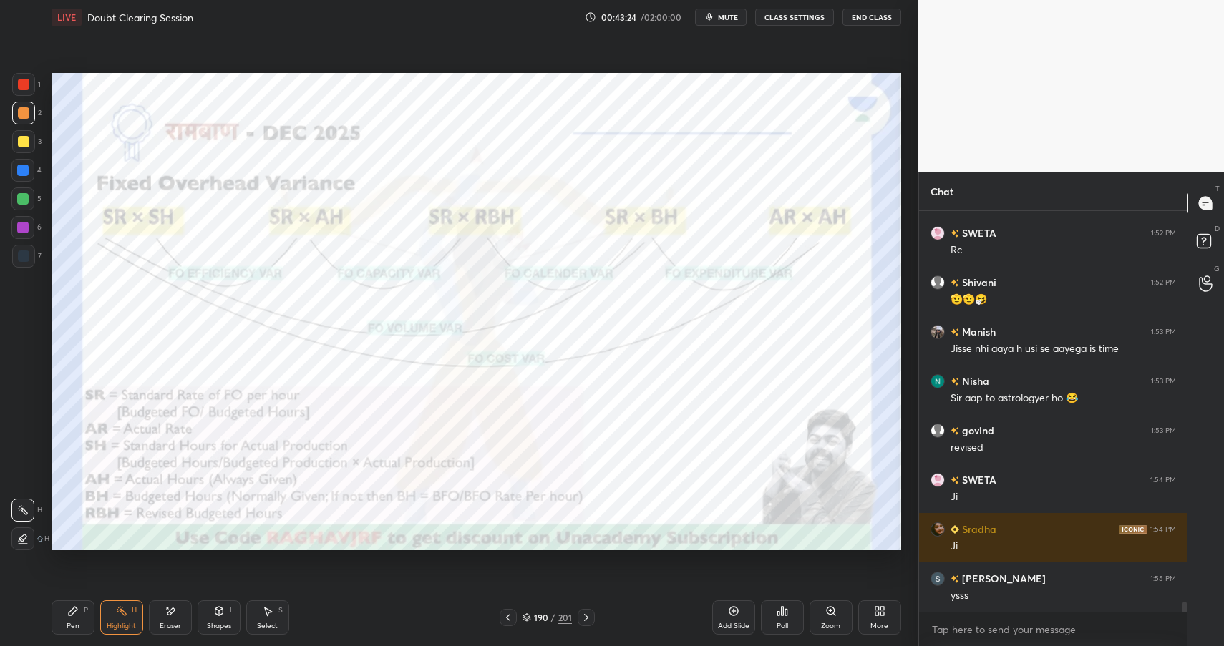
click at [209, 615] on div "Shapes L" at bounding box center [219, 617] width 43 height 34
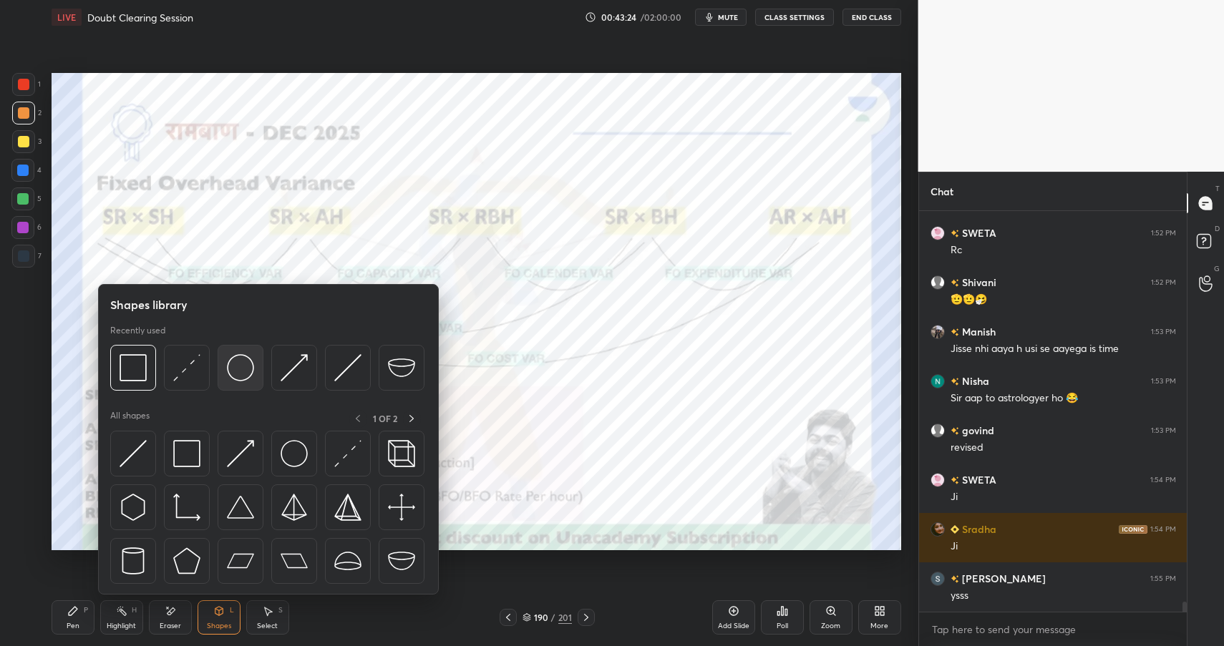
click at [244, 369] on img at bounding box center [240, 367] width 27 height 27
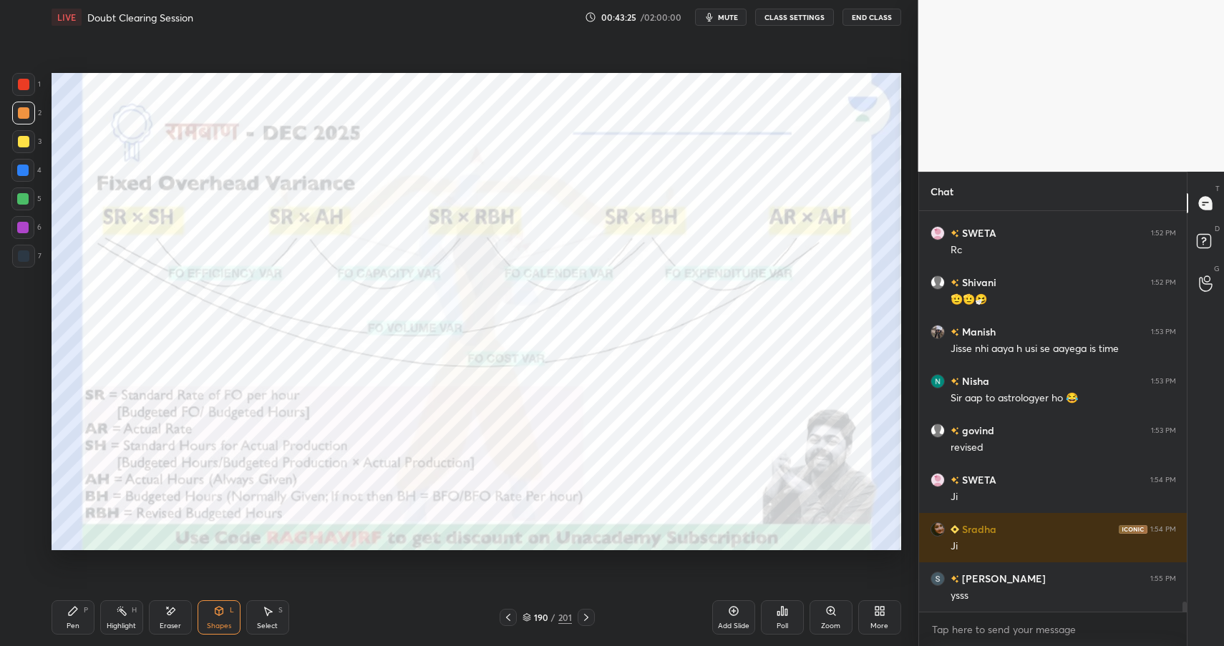
click at [25, 191] on div at bounding box center [22, 198] width 23 height 23
click at [26, 193] on div at bounding box center [22, 198] width 11 height 11
click at [222, 612] on icon at bounding box center [219, 611] width 8 height 9
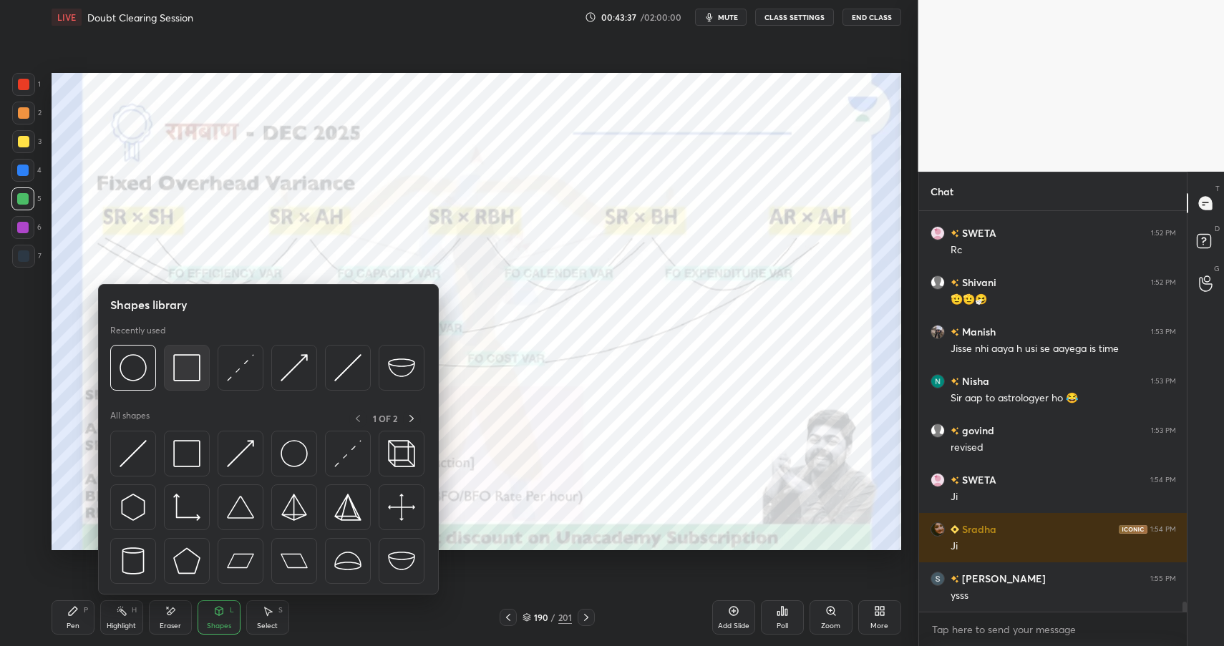
click at [173, 362] on img at bounding box center [186, 367] width 27 height 27
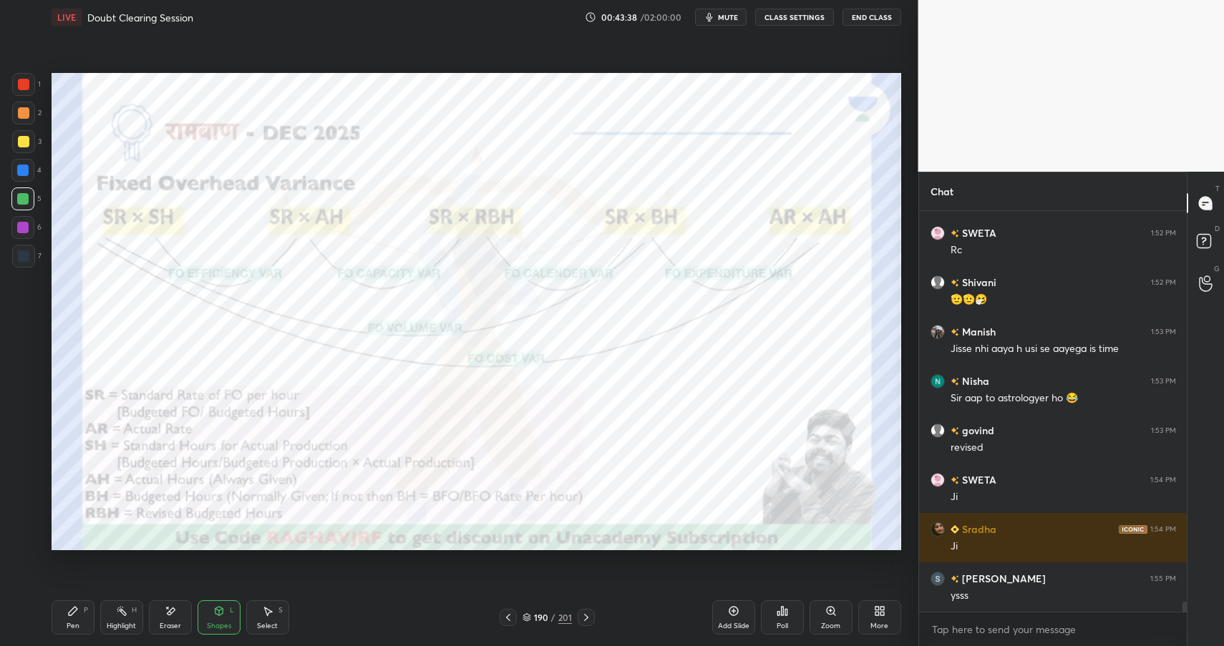
click at [19, 170] on div at bounding box center [22, 170] width 11 height 11
click at [230, 623] on div "Shapes" at bounding box center [219, 626] width 24 height 7
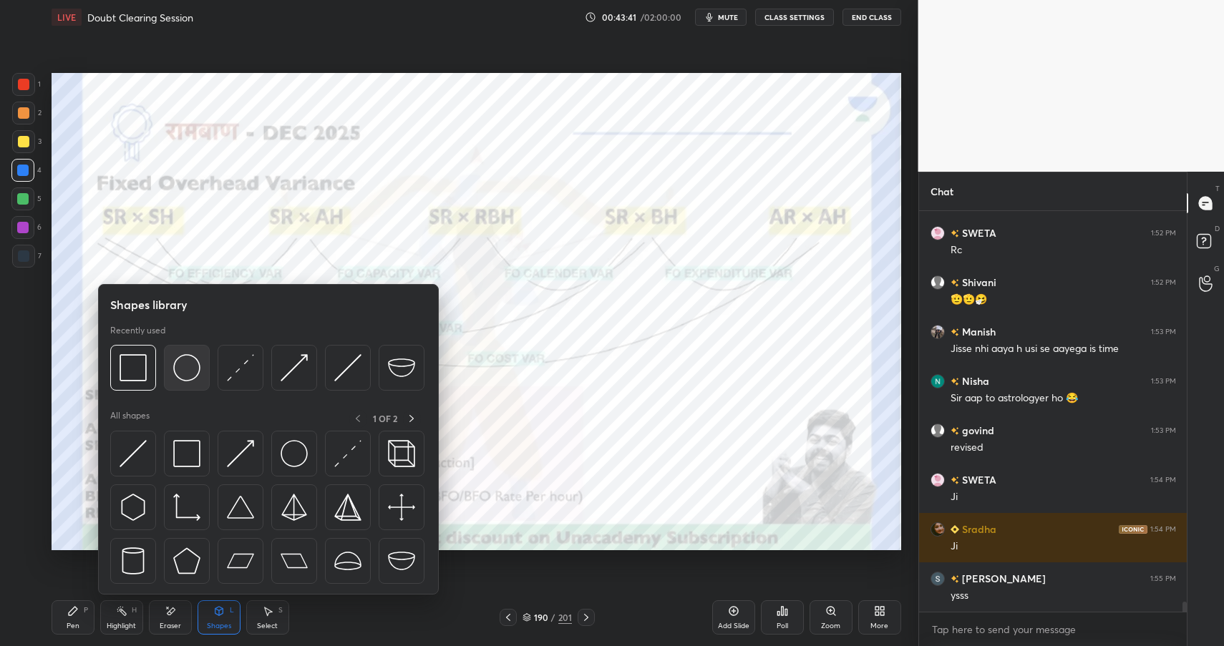
click at [198, 369] on img at bounding box center [186, 367] width 27 height 27
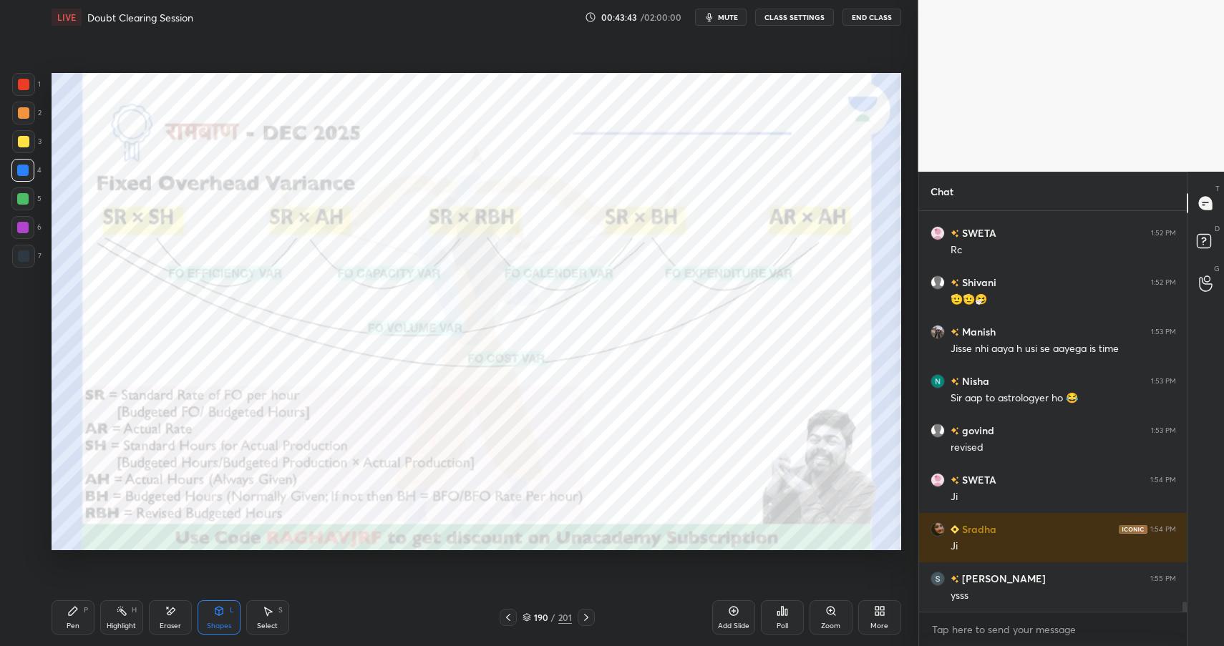
click at [132, 618] on div "Highlight H" at bounding box center [121, 617] width 43 height 34
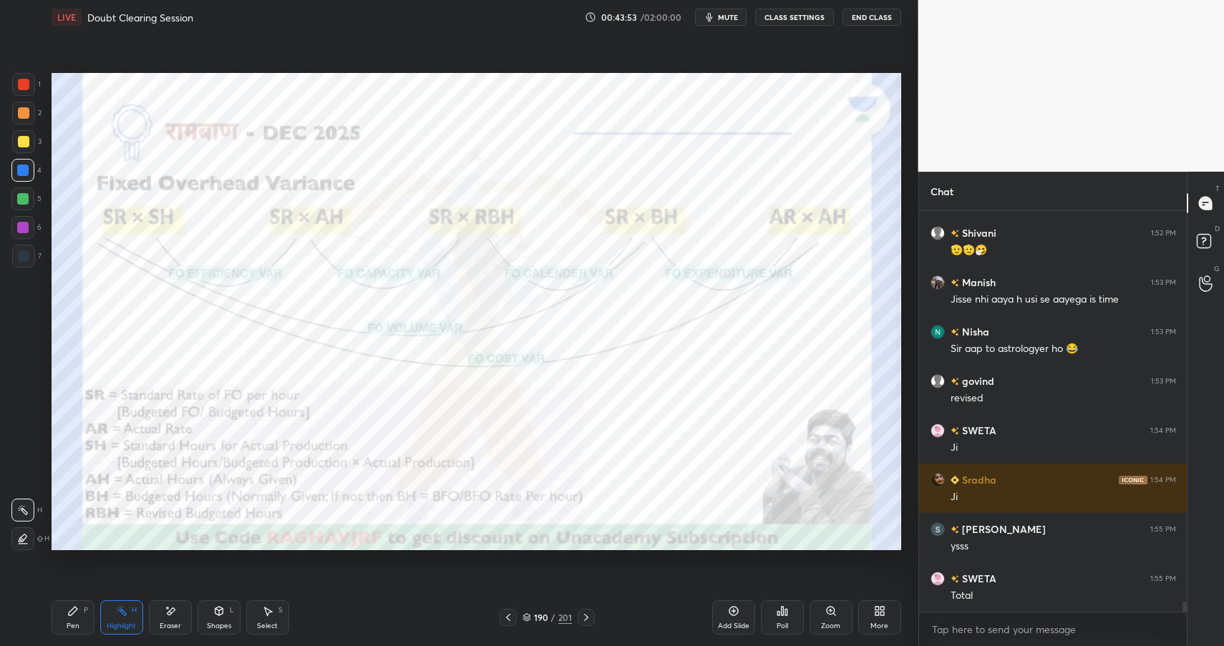
click at [218, 623] on div "Shapes" at bounding box center [219, 626] width 24 height 7
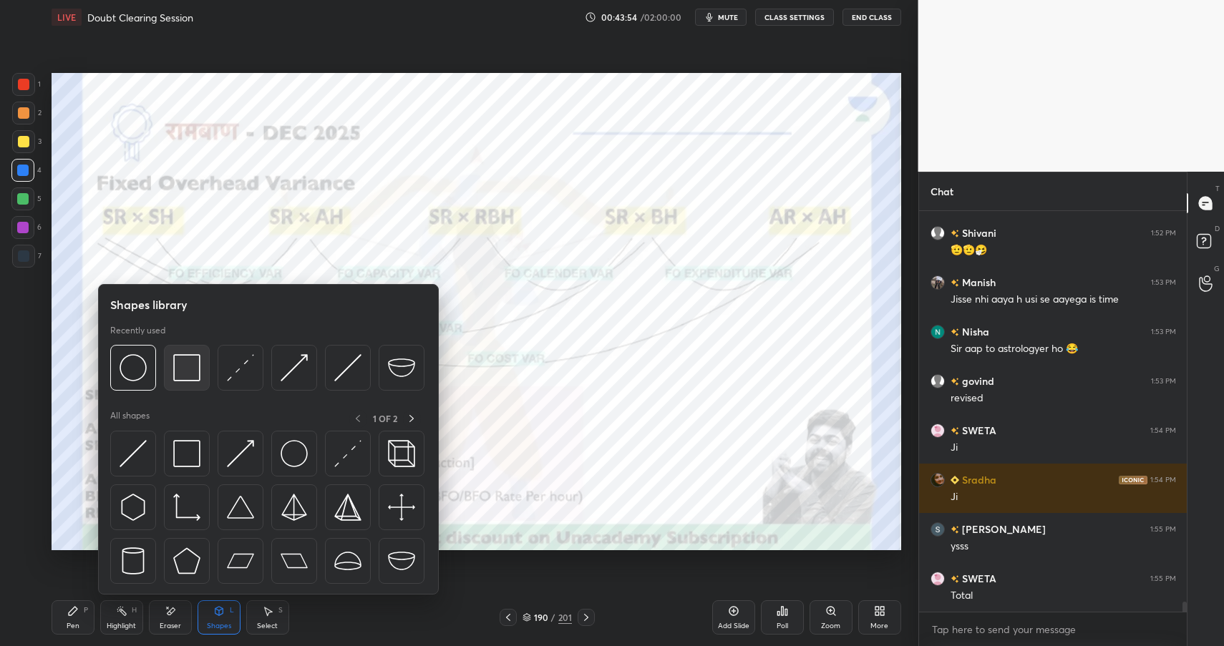
click at [184, 364] on img at bounding box center [186, 367] width 27 height 27
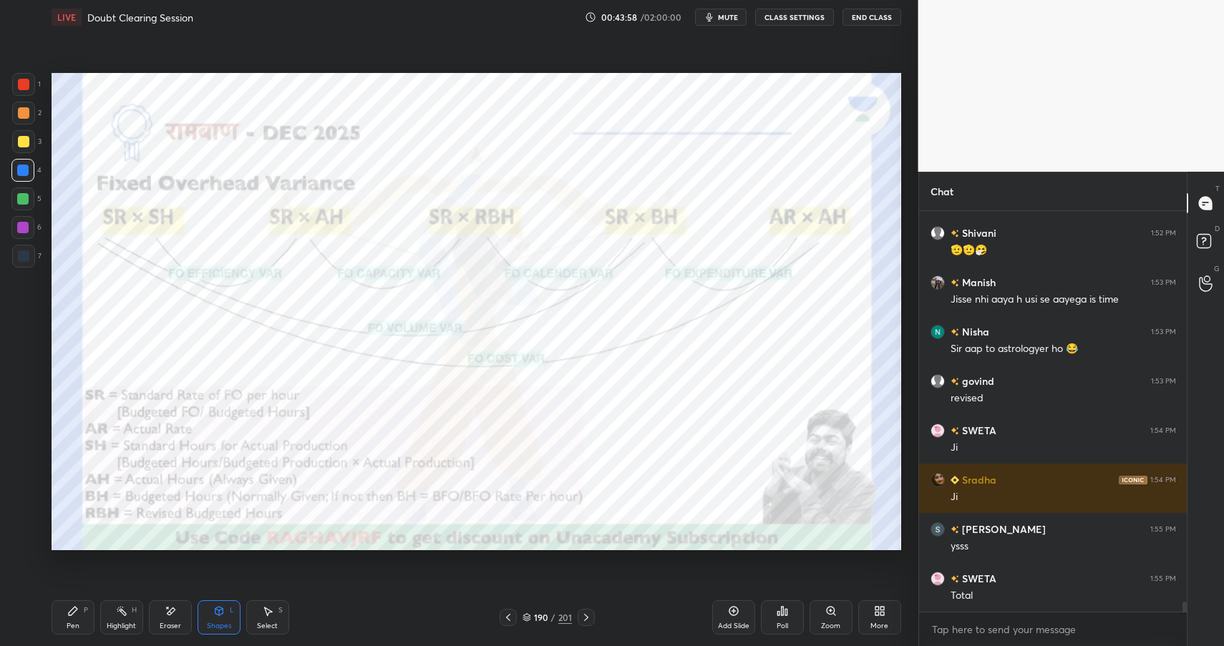
click at [81, 617] on div "Pen P" at bounding box center [73, 617] width 43 height 34
click at [77, 619] on div "Pen P" at bounding box center [73, 617] width 43 height 34
click at [32, 230] on div at bounding box center [22, 227] width 23 height 23
drag, startPoint x: 32, startPoint y: 230, endPoint x: 48, endPoint y: 211, distance: 24.4
click at [32, 230] on div at bounding box center [22, 227] width 23 height 23
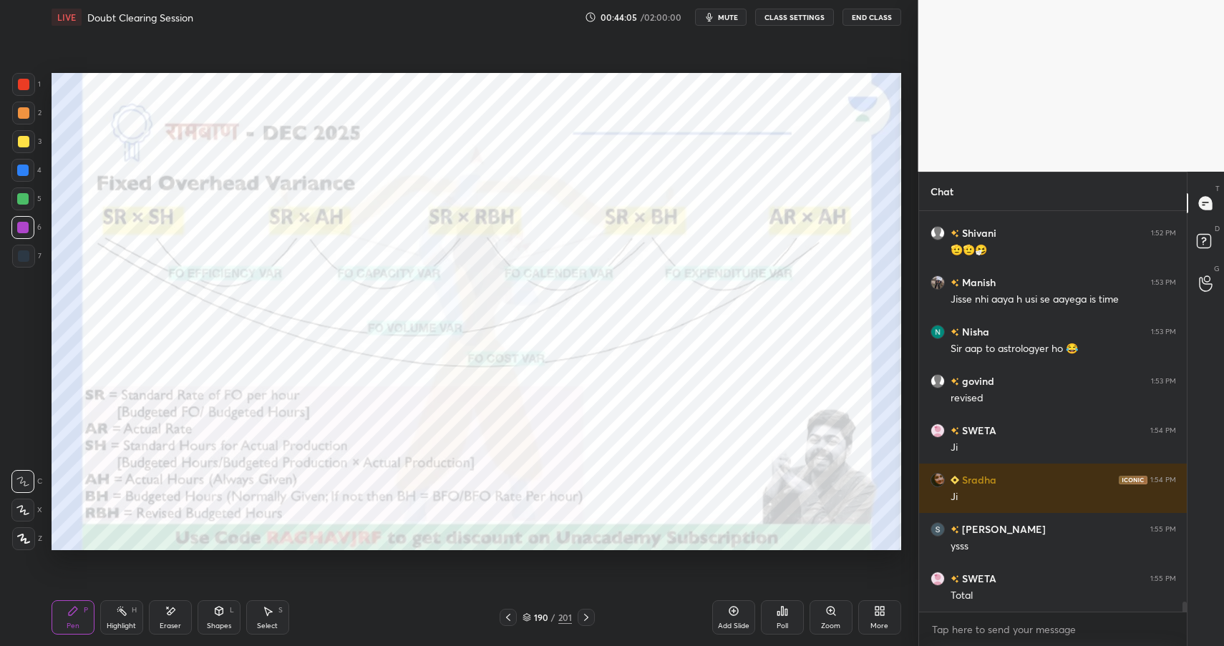
click at [220, 616] on icon at bounding box center [218, 610] width 11 height 11
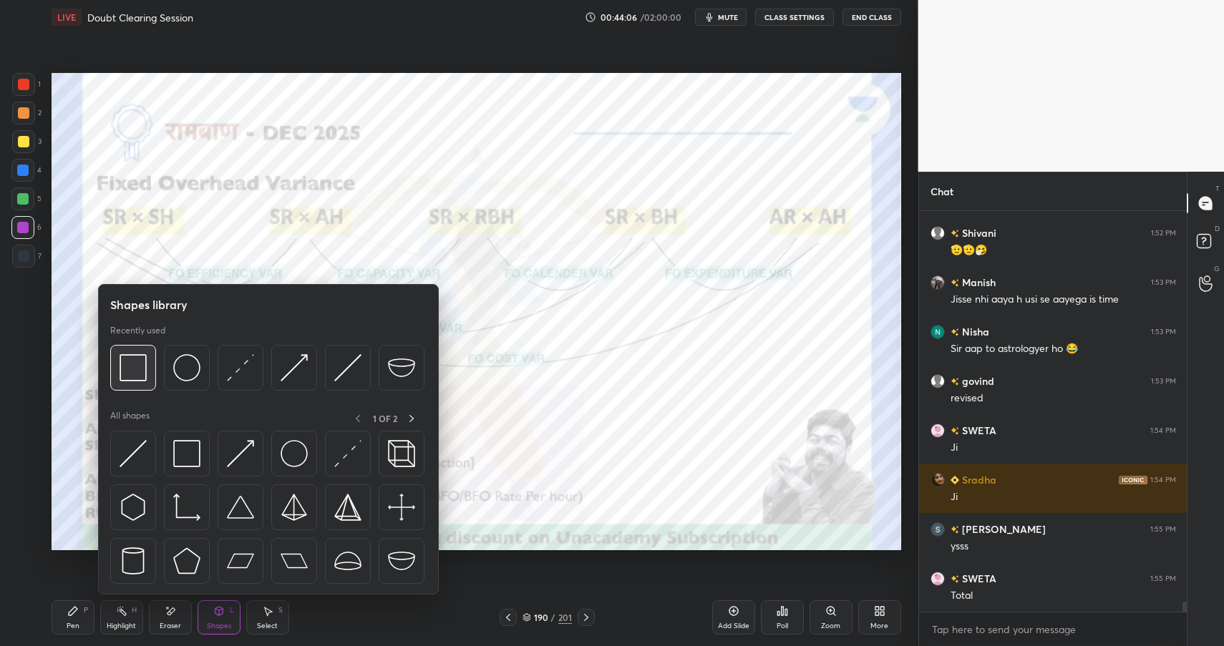
click at [131, 359] on img at bounding box center [133, 367] width 27 height 27
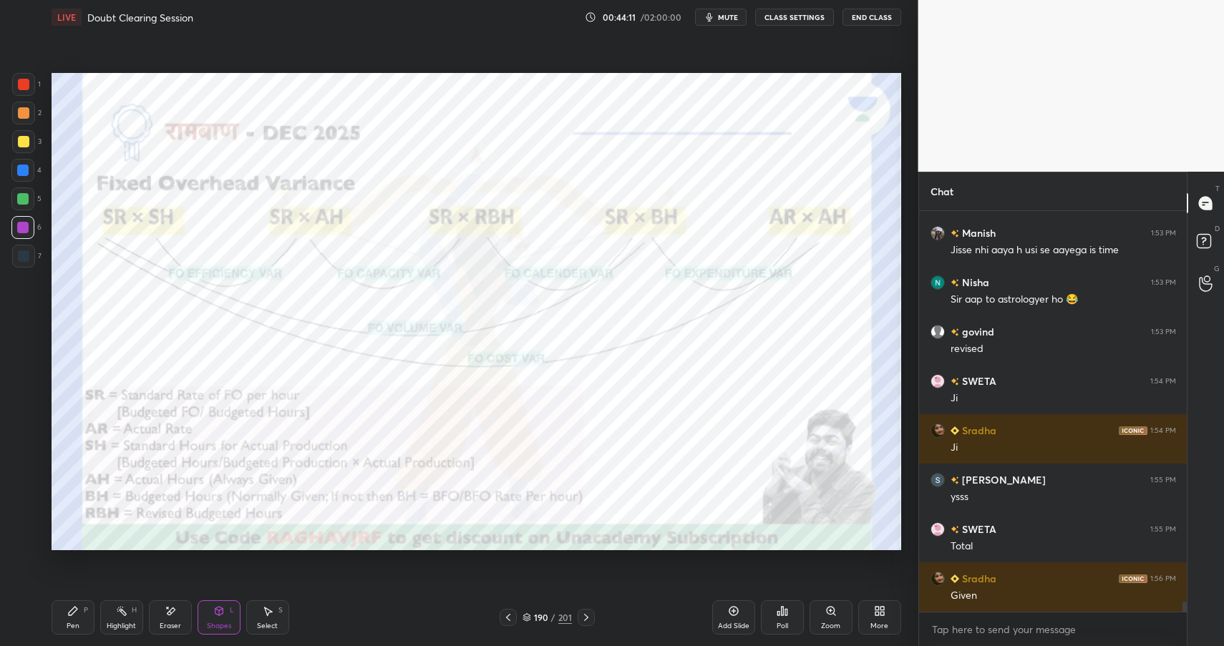
click at [25, 176] on div at bounding box center [22, 170] width 23 height 23
click at [25, 177] on div at bounding box center [22, 170] width 23 height 23
drag, startPoint x: 65, startPoint y: 615, endPoint x: 79, endPoint y: 613, distance: 13.7
click at [67, 613] on div "Pen P" at bounding box center [73, 617] width 43 height 34
click at [73, 616] on icon at bounding box center [72, 610] width 11 height 11
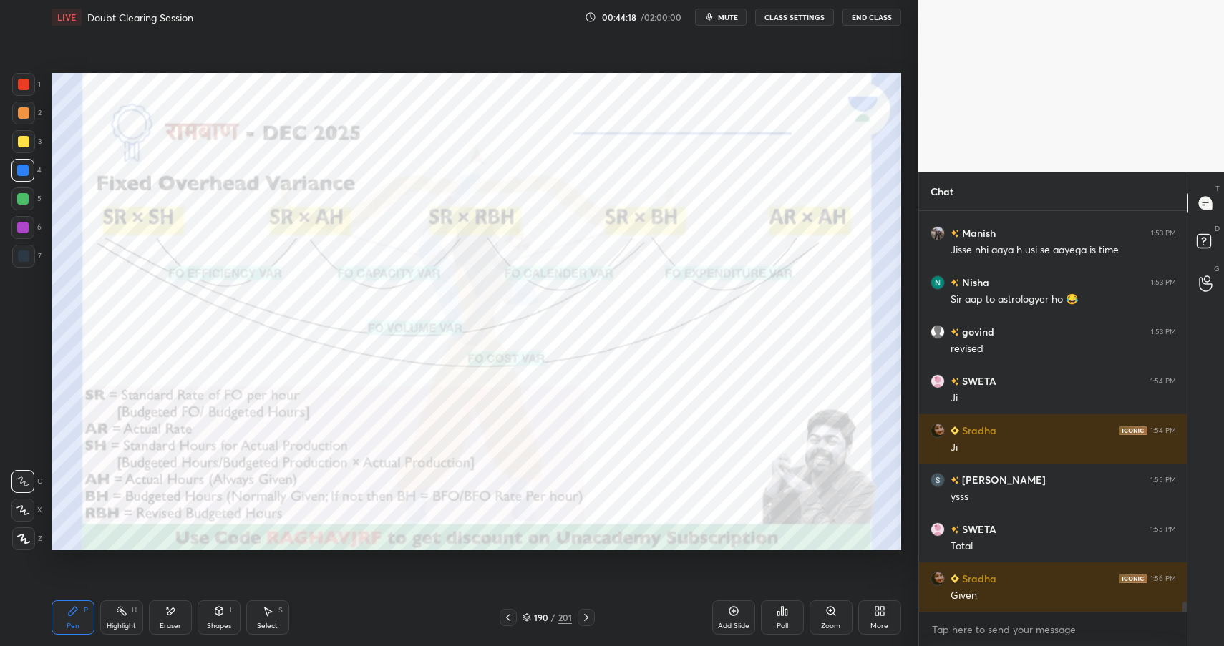
click at [21, 232] on div at bounding box center [22, 227] width 23 height 23
drag, startPoint x: 24, startPoint y: 233, endPoint x: 43, endPoint y: 220, distance: 23.2
click at [24, 233] on div at bounding box center [22, 227] width 23 height 23
click at [126, 613] on icon at bounding box center [121, 610] width 11 height 11
drag, startPoint x: 126, startPoint y: 613, endPoint x: 223, endPoint y: 567, distance: 107.3
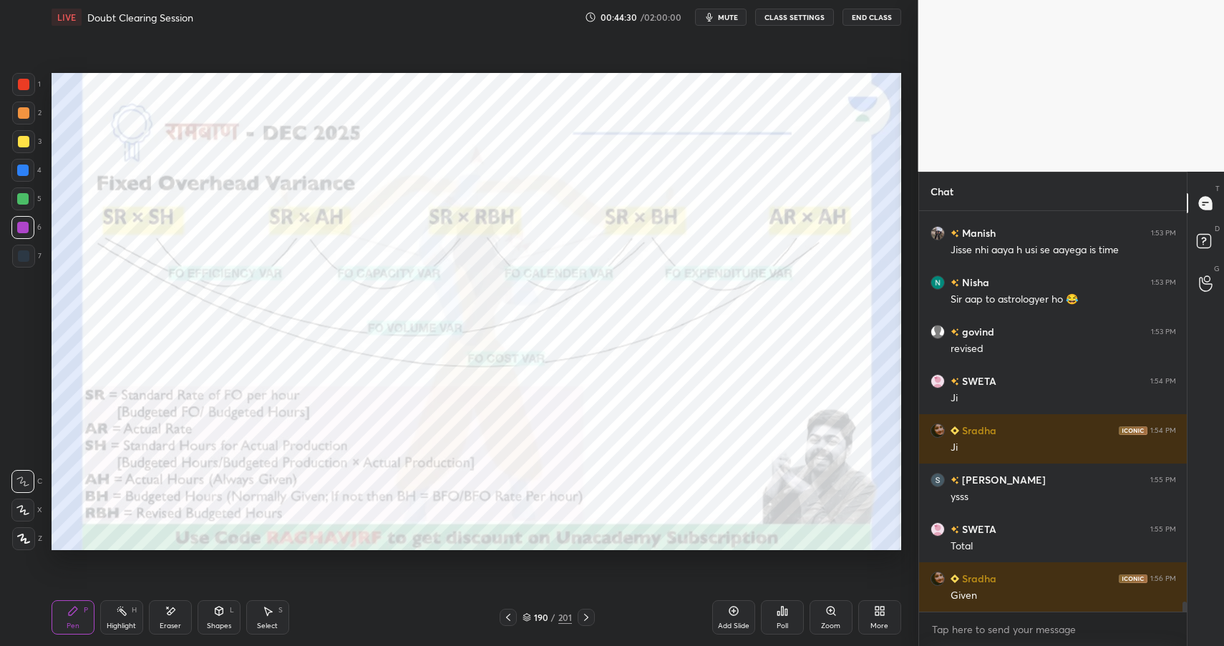
click at [127, 618] on div "Highlight H" at bounding box center [121, 617] width 43 height 34
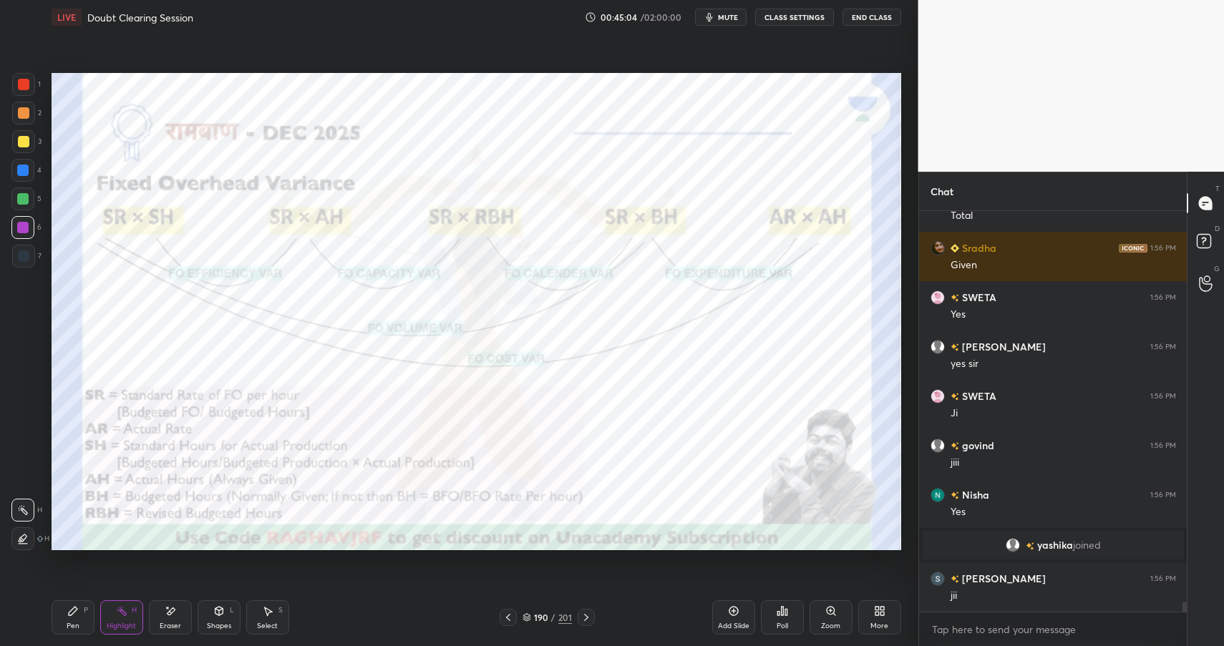
scroll to position [15613, 0]
click at [68, 625] on div "Pen" at bounding box center [73, 626] width 13 height 7
drag, startPoint x: 69, startPoint y: 629, endPoint x: 102, endPoint y: 609, distance: 38.5
click at [69, 629] on div "Pen" at bounding box center [73, 626] width 13 height 7
drag, startPoint x: 224, startPoint y: 616, endPoint x: 228, endPoint y: 608, distance: 8.6
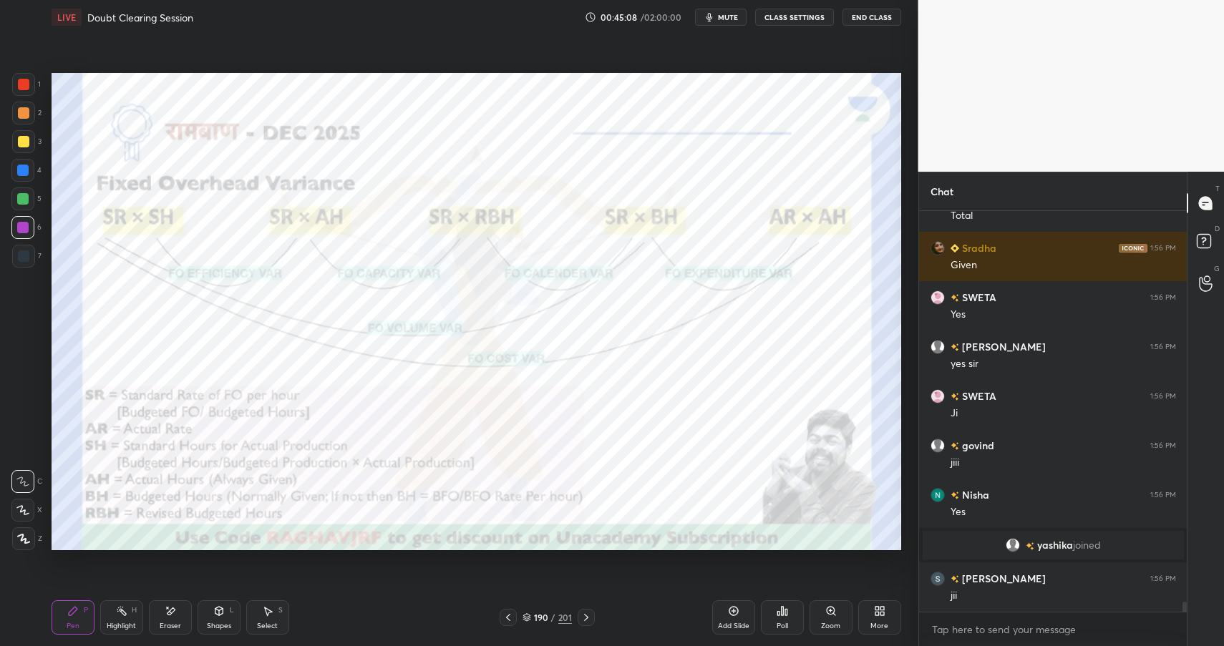
click at [224, 616] on icon at bounding box center [218, 610] width 11 height 11
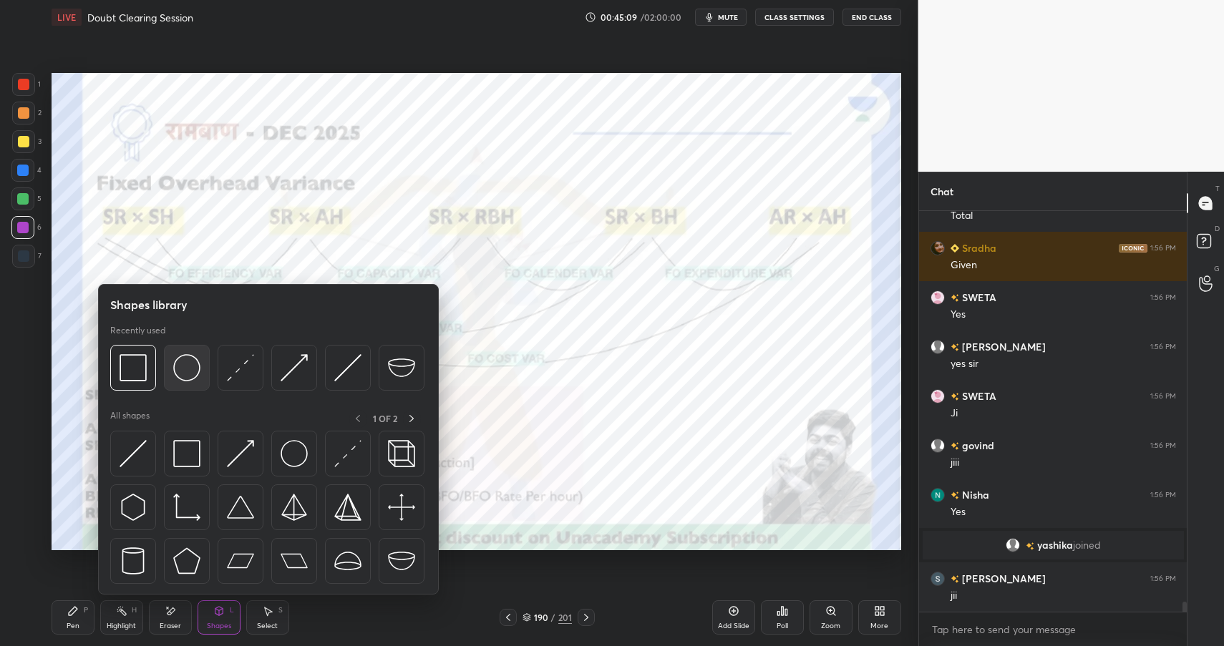
click at [187, 369] on img at bounding box center [186, 367] width 27 height 27
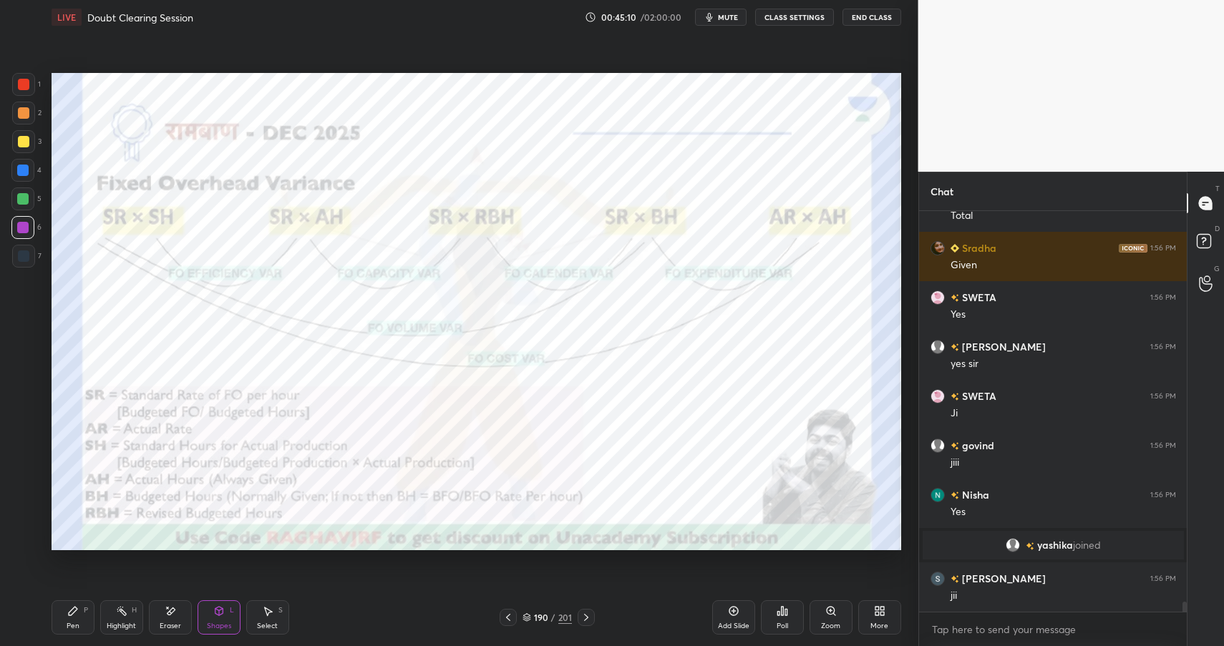
click at [28, 174] on div at bounding box center [22, 170] width 23 height 23
drag, startPoint x: 28, startPoint y: 175, endPoint x: 44, endPoint y: 172, distance: 16.6
click at [28, 175] on div at bounding box center [22, 170] width 23 height 23
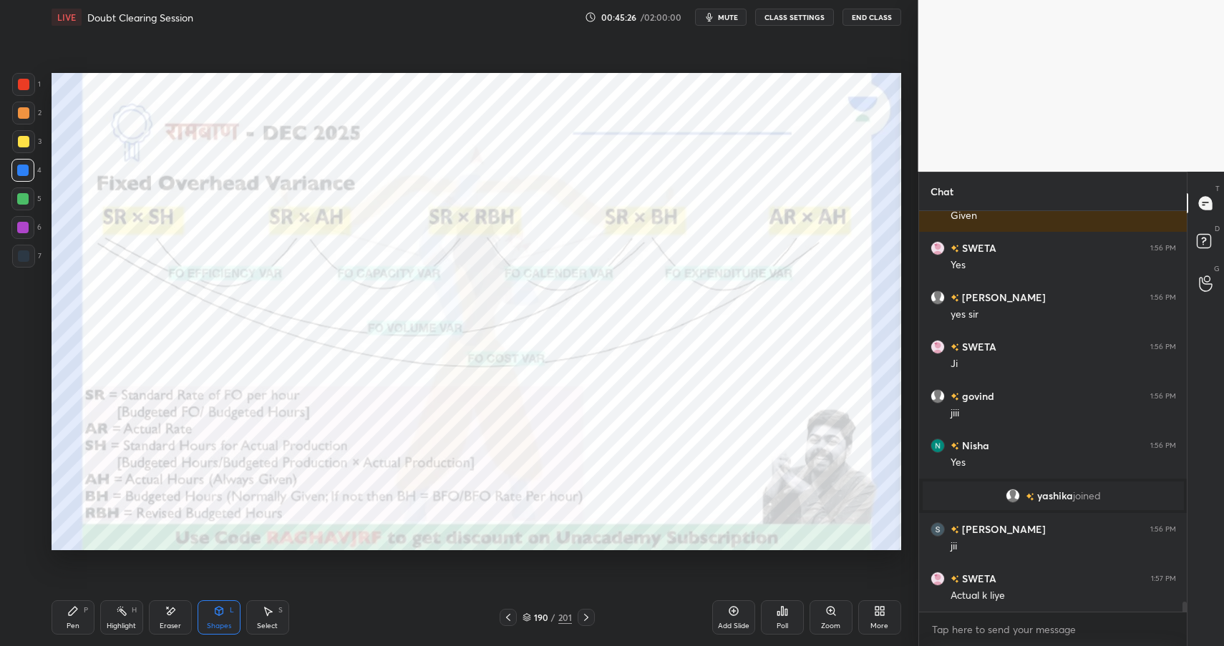
click at [79, 623] on div "Pen P" at bounding box center [73, 617] width 43 height 34
click at [82, 621] on div "Pen P" at bounding box center [73, 617] width 43 height 34
click at [24, 114] on div at bounding box center [23, 112] width 11 height 11
drag, startPoint x: 24, startPoint y: 114, endPoint x: 36, endPoint y: 104, distance: 16.8
click at [24, 114] on div at bounding box center [23, 112] width 11 height 11
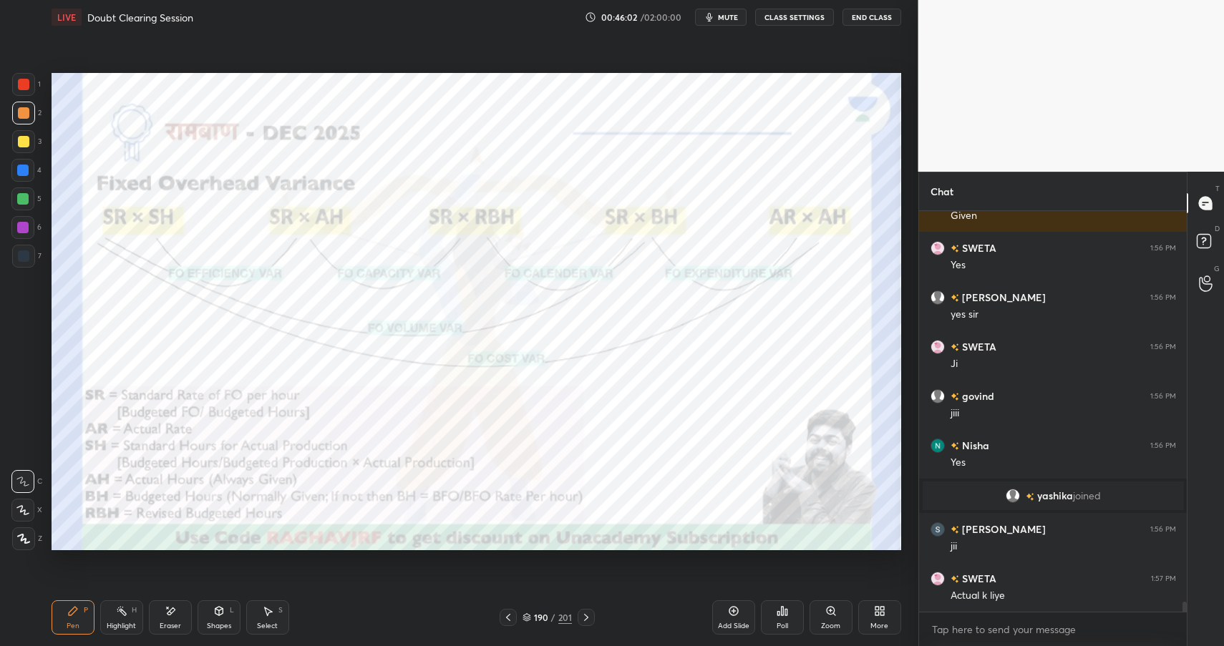
scroll to position [15711, 0]
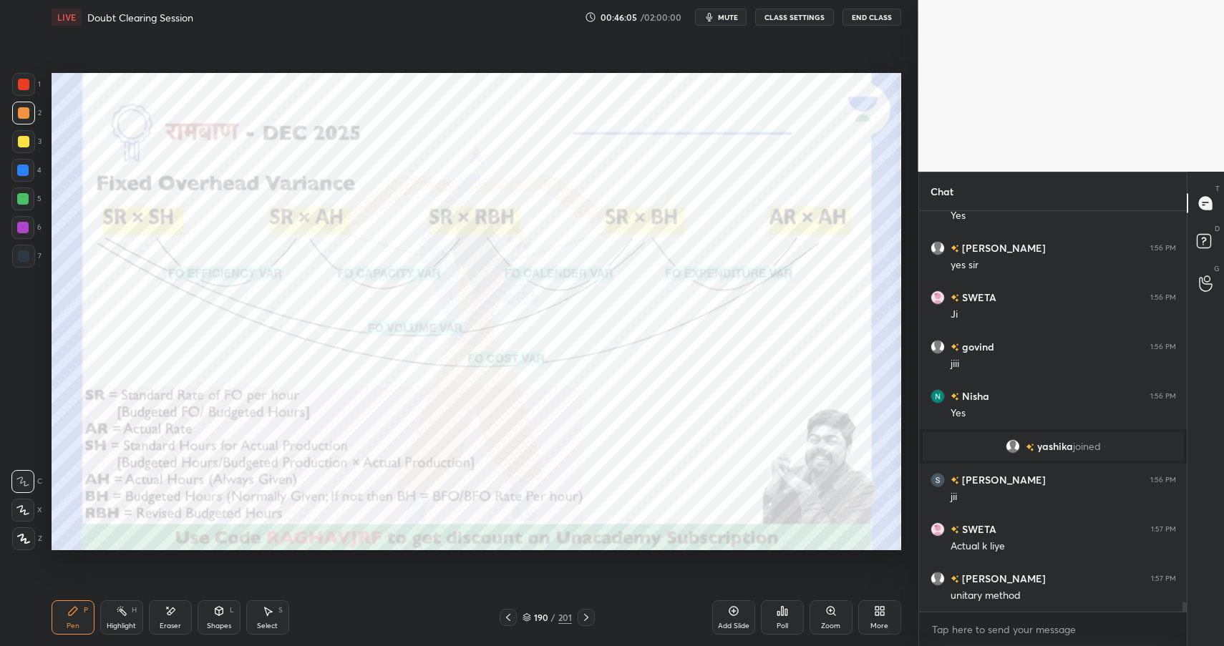
click at [130, 615] on div "Highlight H" at bounding box center [121, 617] width 43 height 34
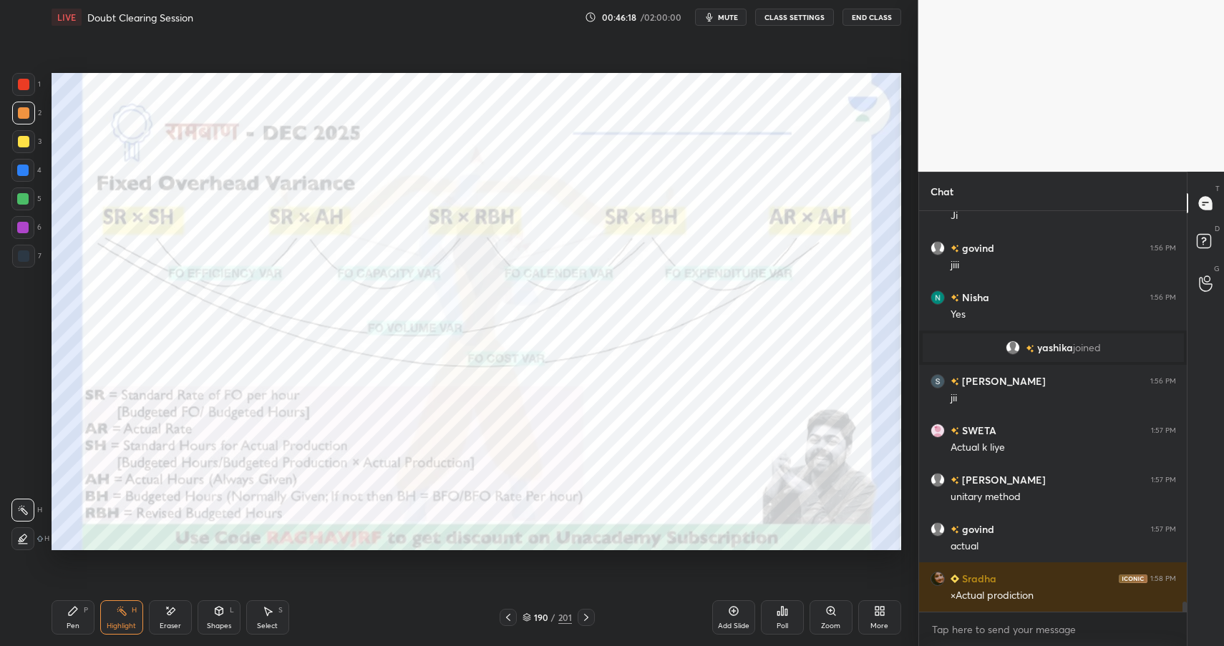
scroll to position [15860, 0]
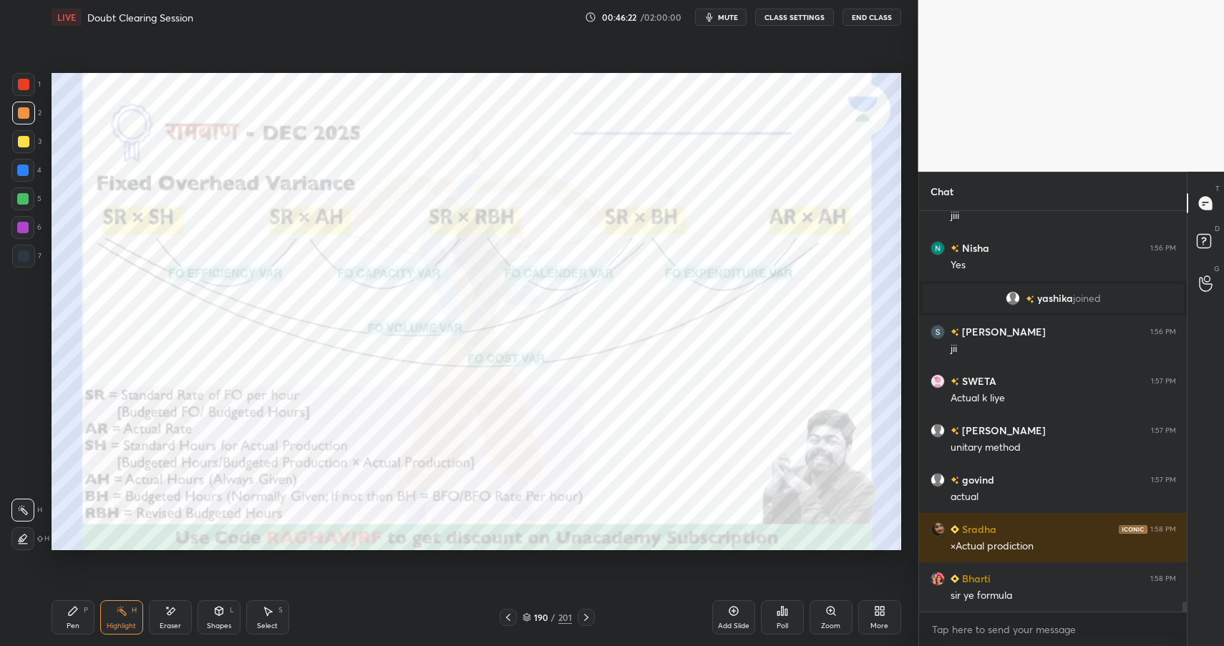
drag, startPoint x: 231, startPoint y: 615, endPoint x: 228, endPoint y: 595, distance: 20.4
click at [228, 615] on div "Shapes L" at bounding box center [219, 617] width 43 height 34
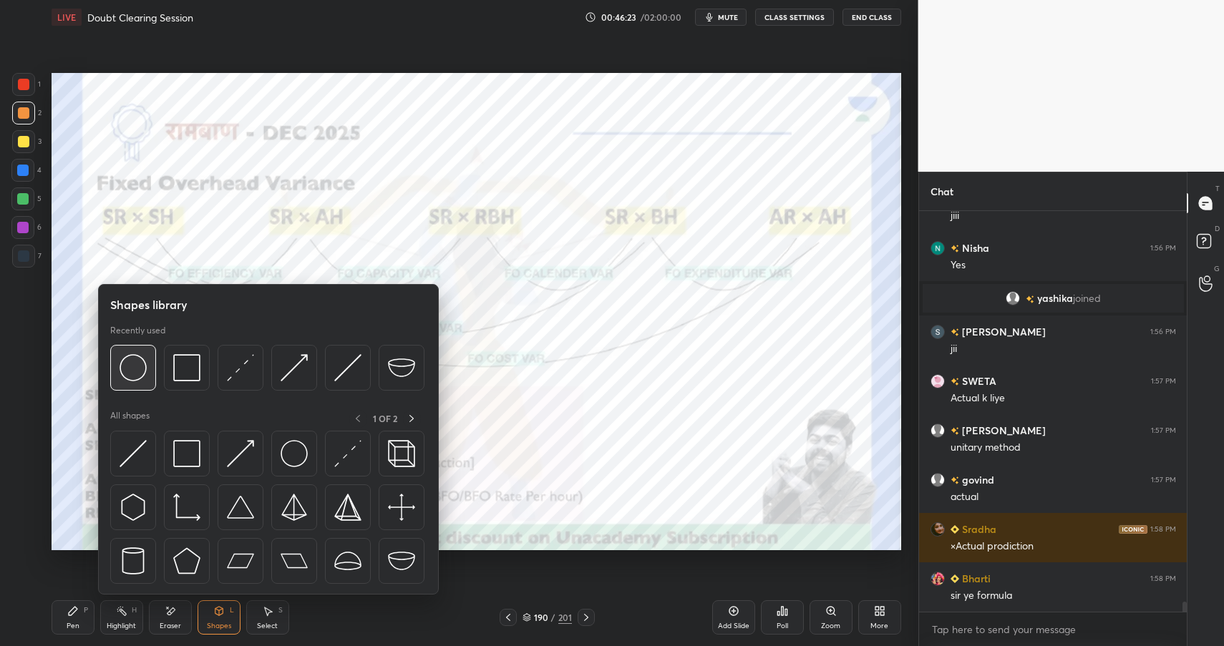
click at [129, 370] on img at bounding box center [133, 367] width 27 height 27
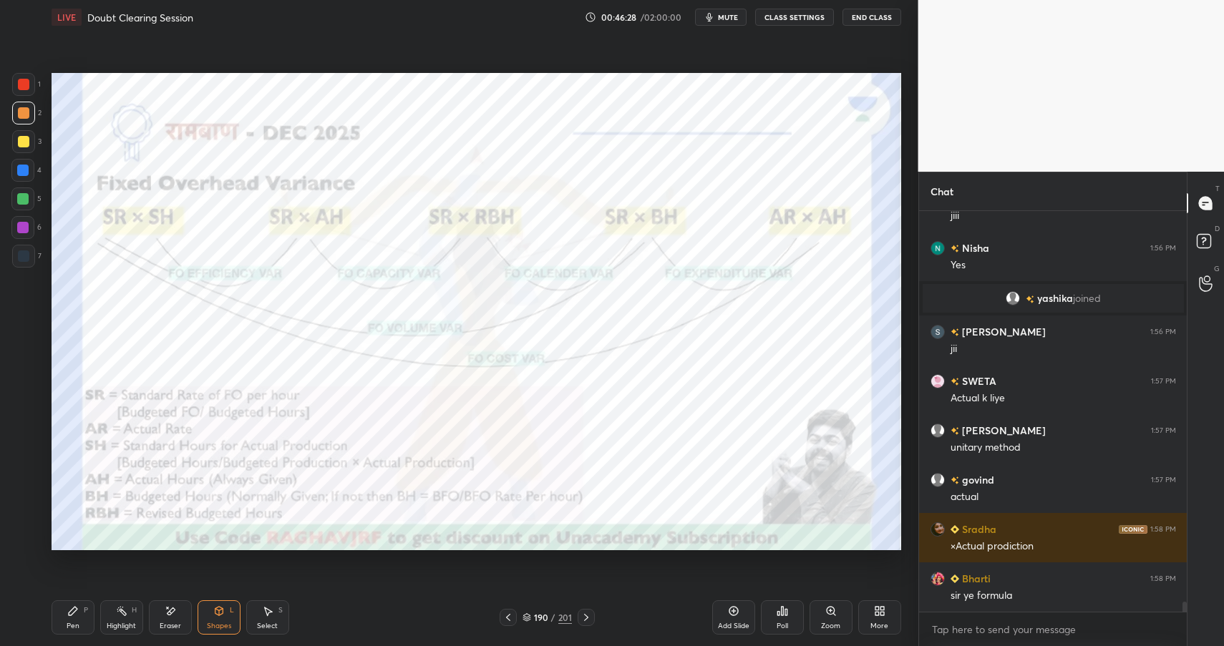
click at [26, 196] on div at bounding box center [22, 198] width 11 height 11
drag, startPoint x: 25, startPoint y: 198, endPoint x: 47, endPoint y: 223, distance: 32.9
click at [25, 198] on div at bounding box center [22, 198] width 11 height 11
click at [220, 623] on div "Shapes" at bounding box center [219, 626] width 24 height 7
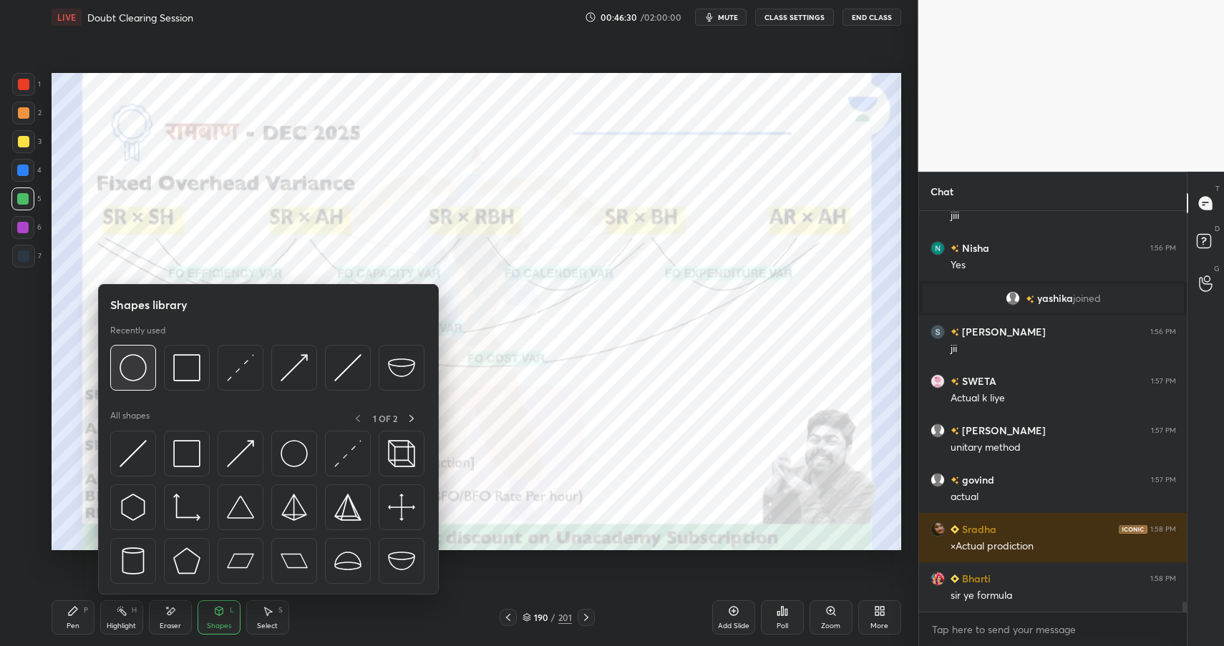
click at [137, 367] on img at bounding box center [133, 367] width 27 height 27
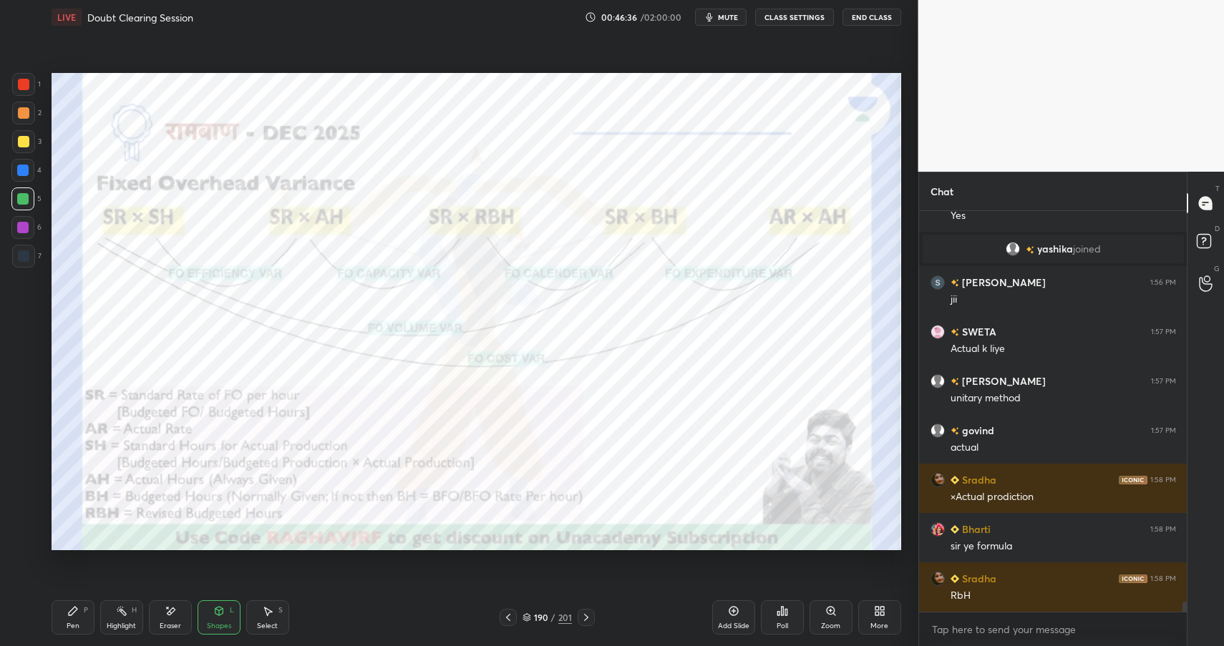
scroll to position [15958, 0]
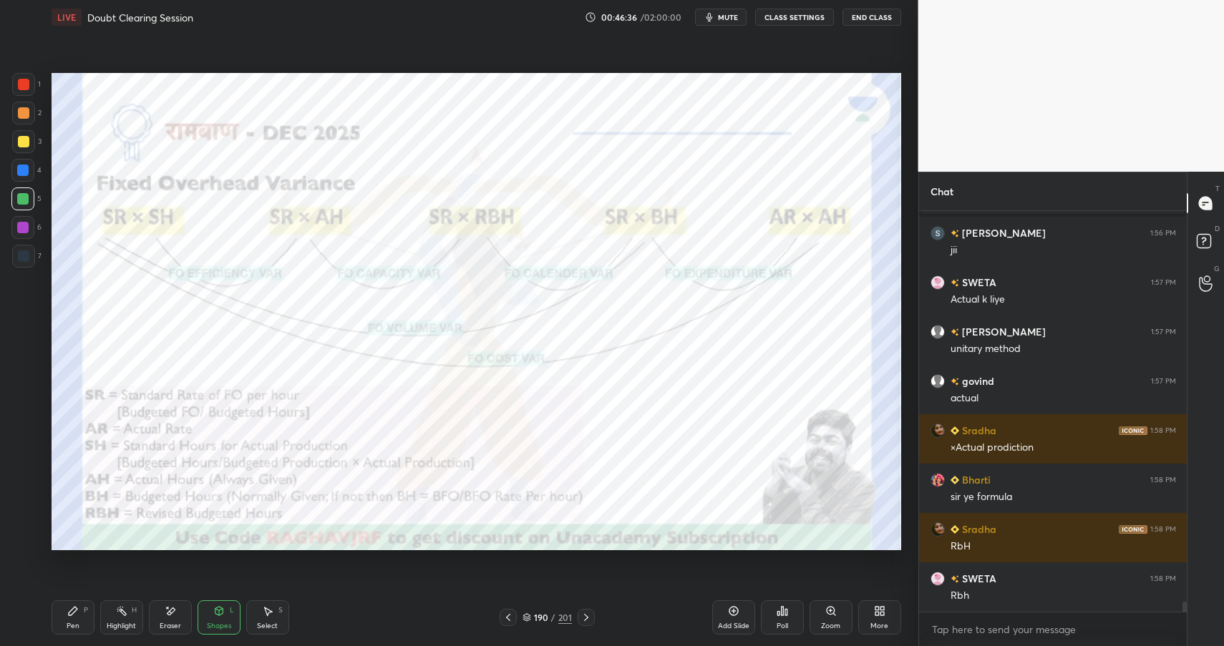
click at [69, 623] on div "Pen" at bounding box center [73, 626] width 13 height 7
click at [79, 618] on div "Pen P" at bounding box center [73, 617] width 43 height 34
click at [210, 619] on div "Shapes L" at bounding box center [219, 617] width 43 height 34
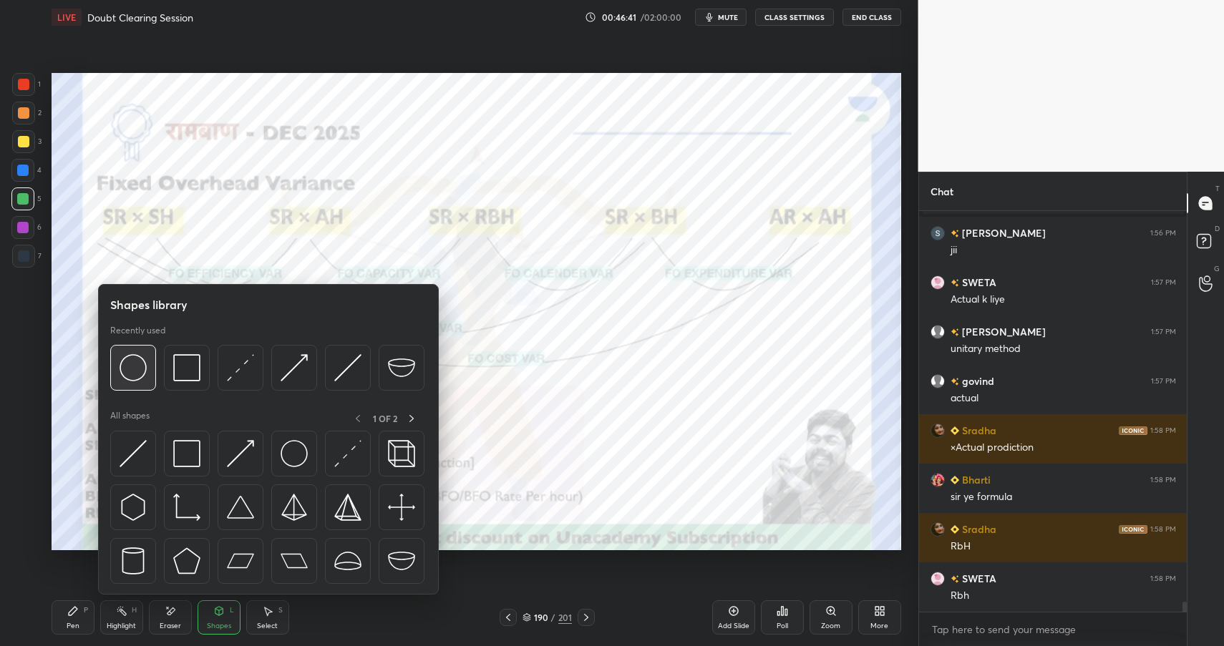
click at [127, 376] on img at bounding box center [133, 367] width 27 height 27
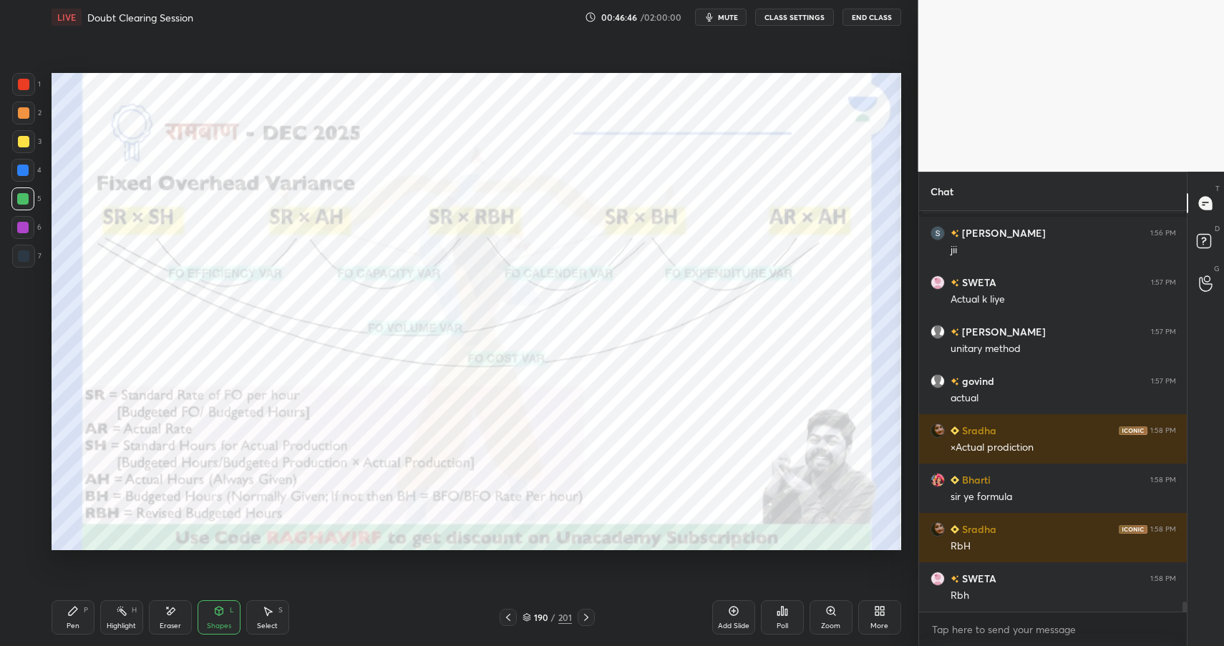
click at [77, 615] on icon at bounding box center [72, 610] width 11 height 11
drag, startPoint x: 77, startPoint y: 615, endPoint x: 139, endPoint y: 580, distance: 71.2
click at [77, 615] on icon at bounding box center [72, 610] width 11 height 11
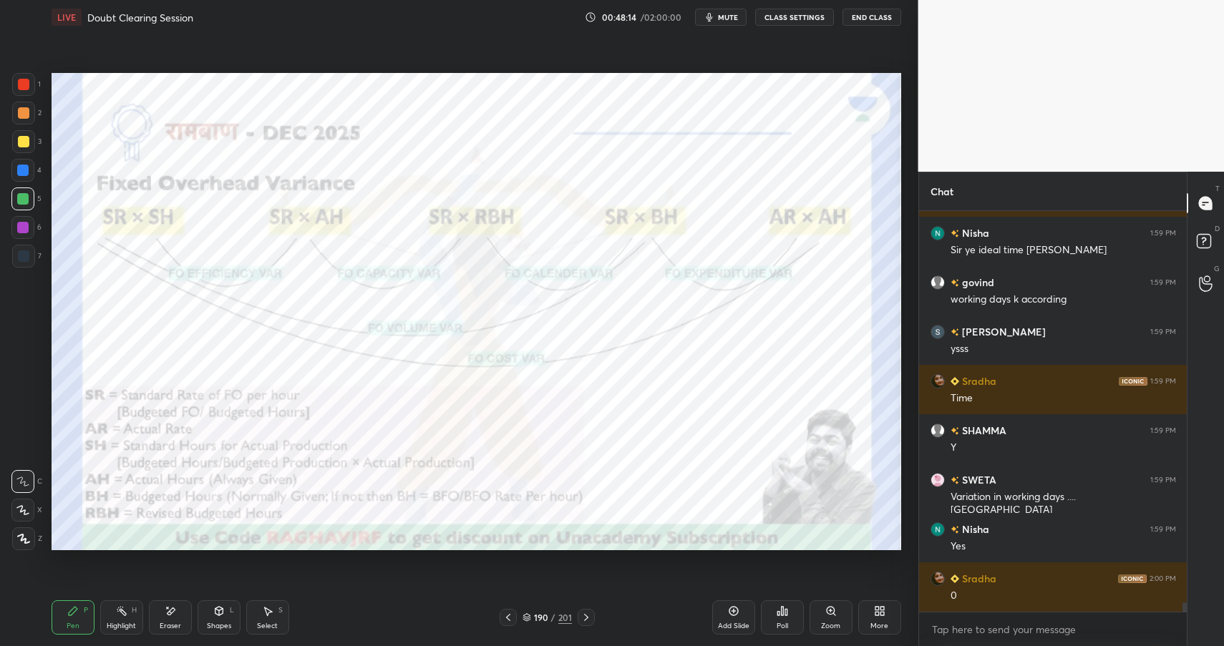
scroll to position [16452, 0]
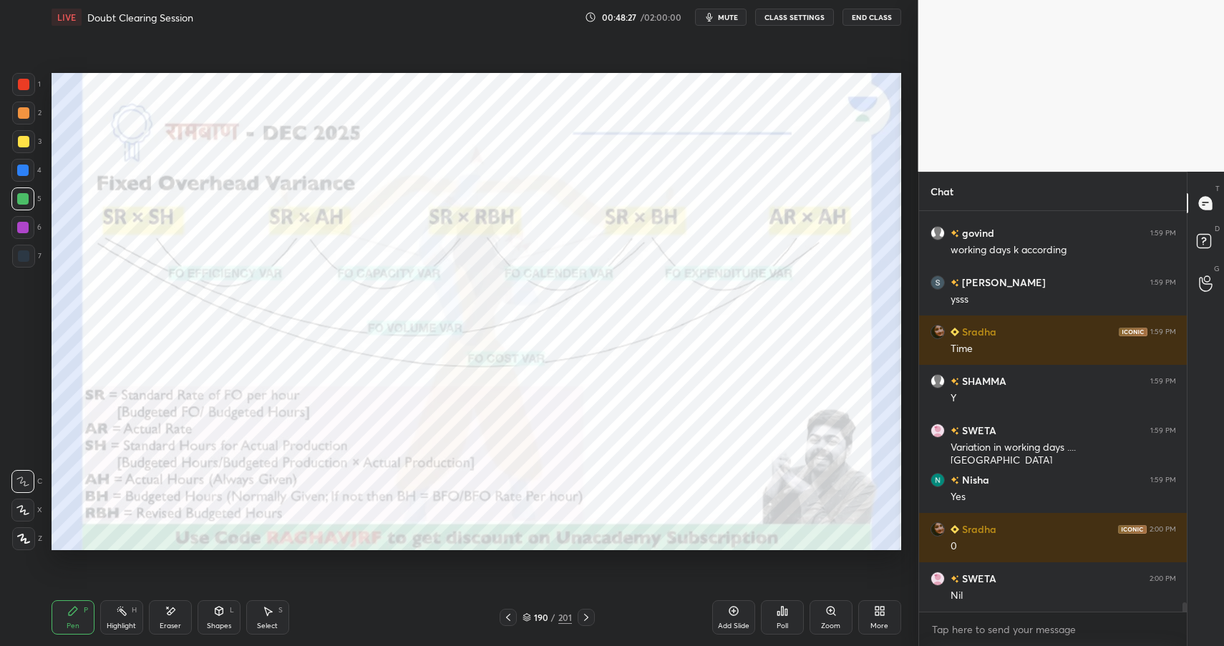
click at [114, 625] on div "Highlight" at bounding box center [121, 626] width 29 height 7
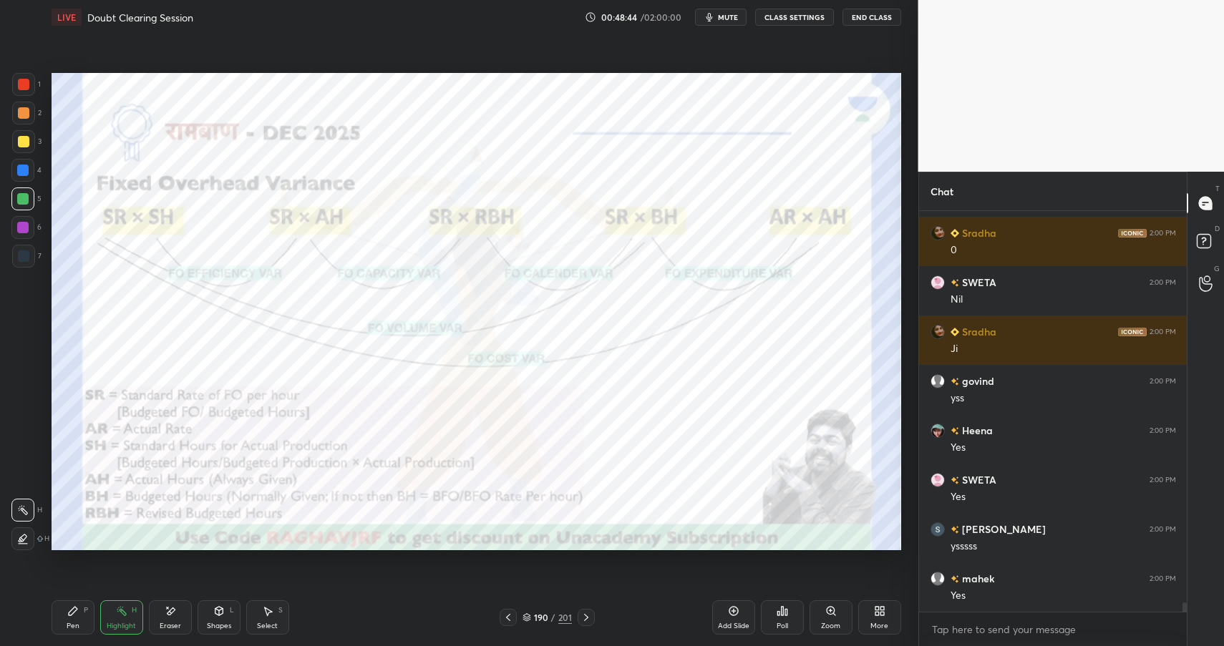
scroll to position [16798, 0]
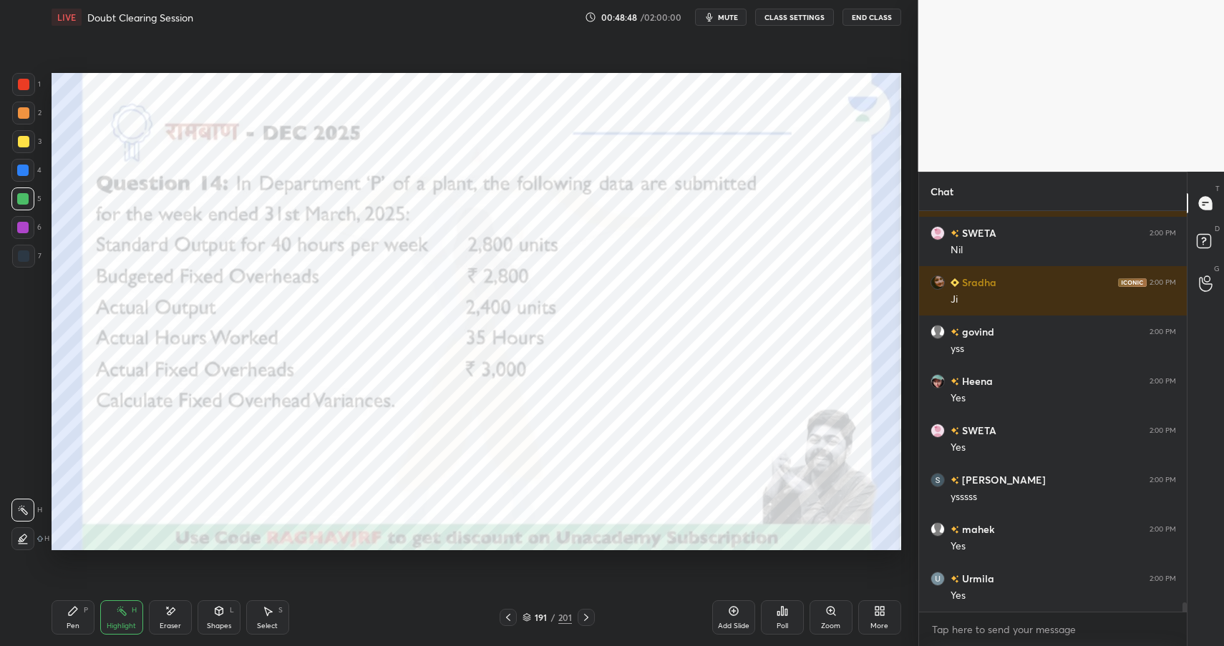
drag, startPoint x: 177, startPoint y: 614, endPoint x: 286, endPoint y: 570, distance: 117.5
click at [178, 610] on div "Eraser" at bounding box center [170, 617] width 43 height 34
click at [112, 623] on div "Highlight" at bounding box center [121, 626] width 29 height 7
click at [121, 620] on div "Highlight H" at bounding box center [121, 617] width 43 height 34
drag, startPoint x: 23, startPoint y: 169, endPoint x: 22, endPoint y: 160, distance: 9.3
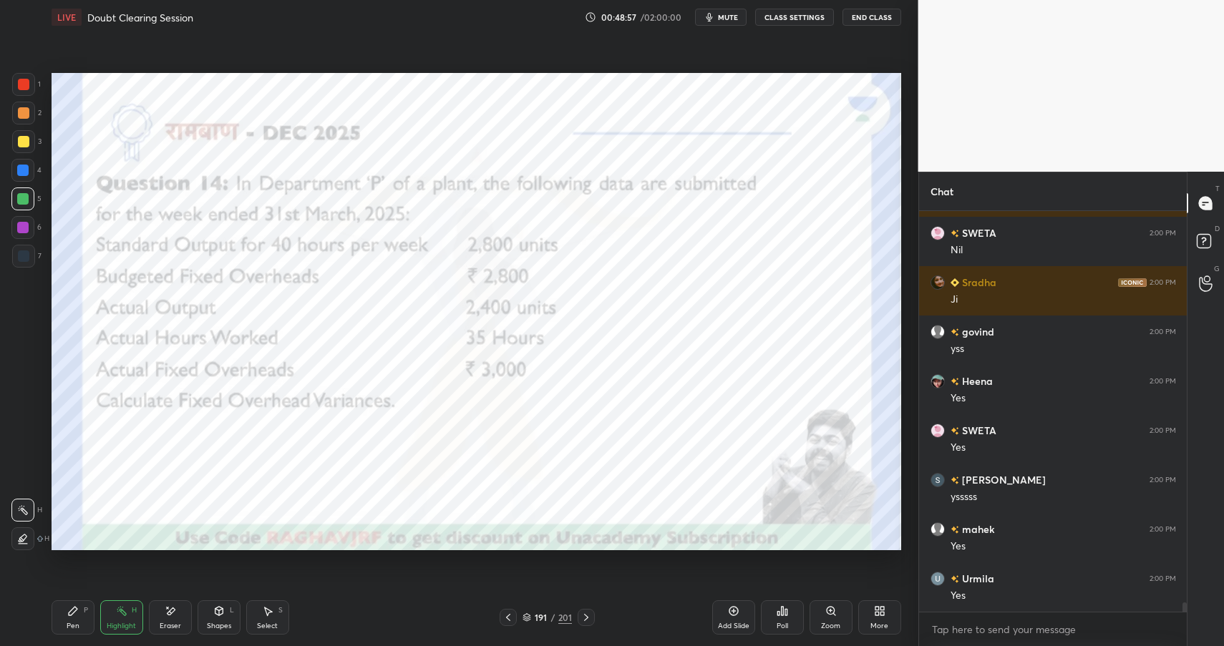
click at [22, 169] on div at bounding box center [22, 170] width 11 height 11
click at [205, 619] on div "Shapes L" at bounding box center [219, 617] width 43 height 34
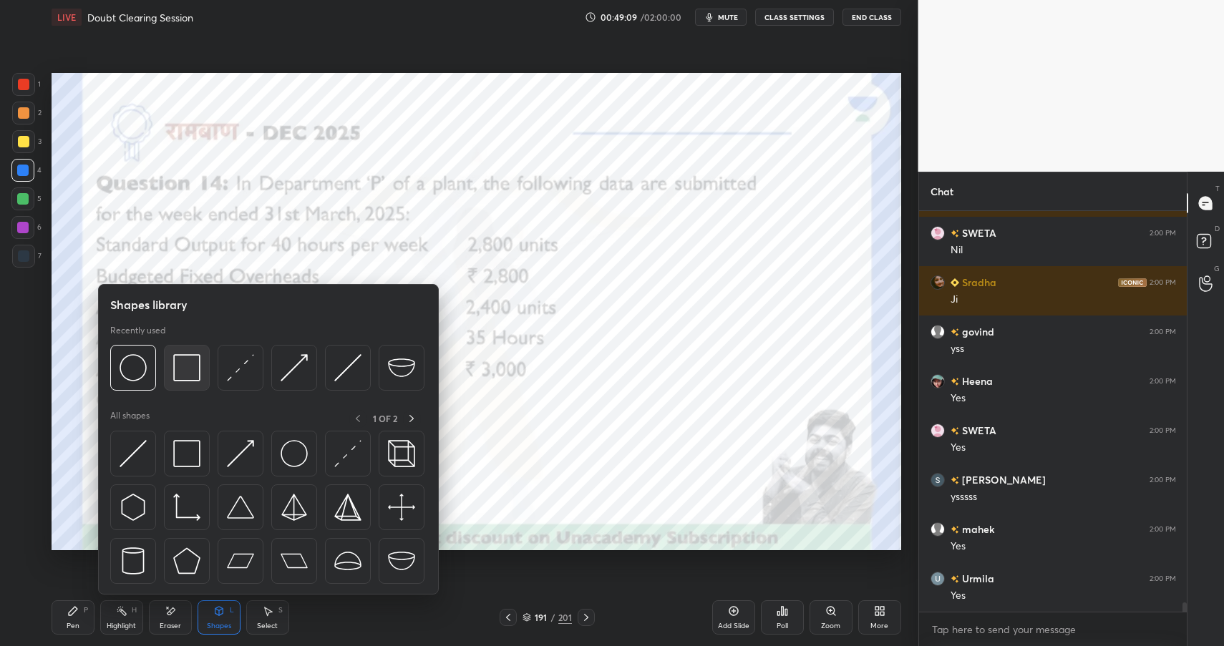
click at [189, 366] on img at bounding box center [186, 367] width 27 height 27
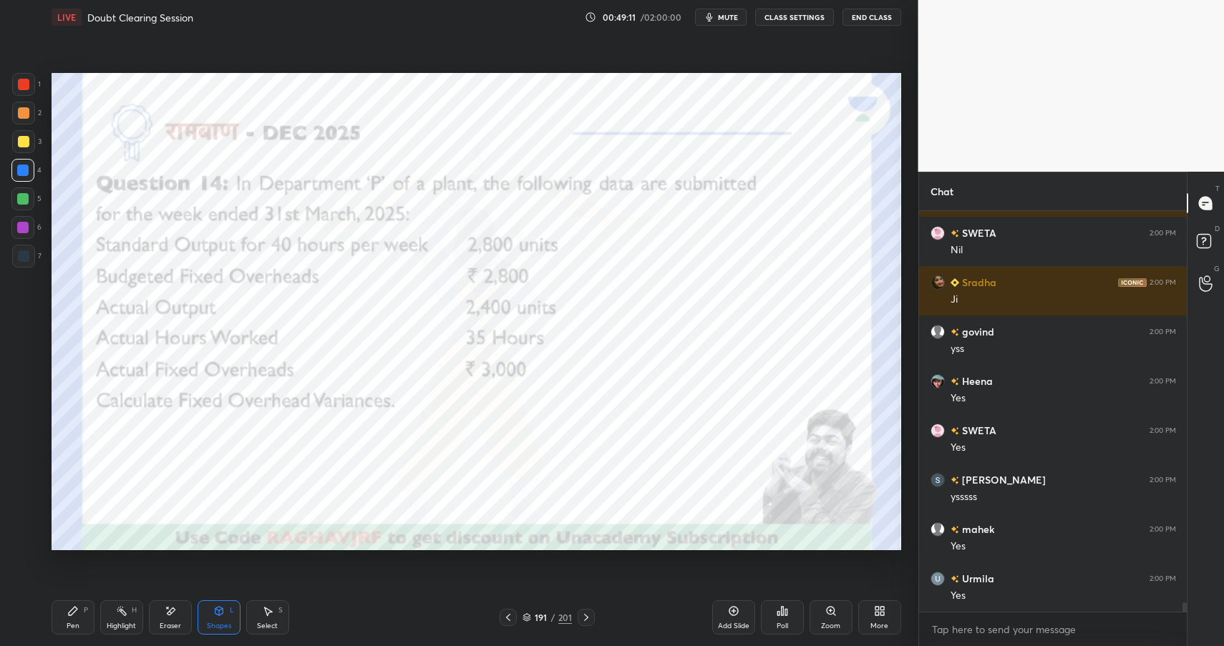
click at [19, 87] on div at bounding box center [23, 84] width 23 height 23
click at [24, 89] on div at bounding box center [23, 84] width 11 height 11
click at [73, 616] on icon at bounding box center [72, 610] width 11 height 11
click at [72, 616] on icon at bounding box center [72, 610] width 11 height 11
click at [218, 623] on div "Shapes" at bounding box center [219, 626] width 24 height 7
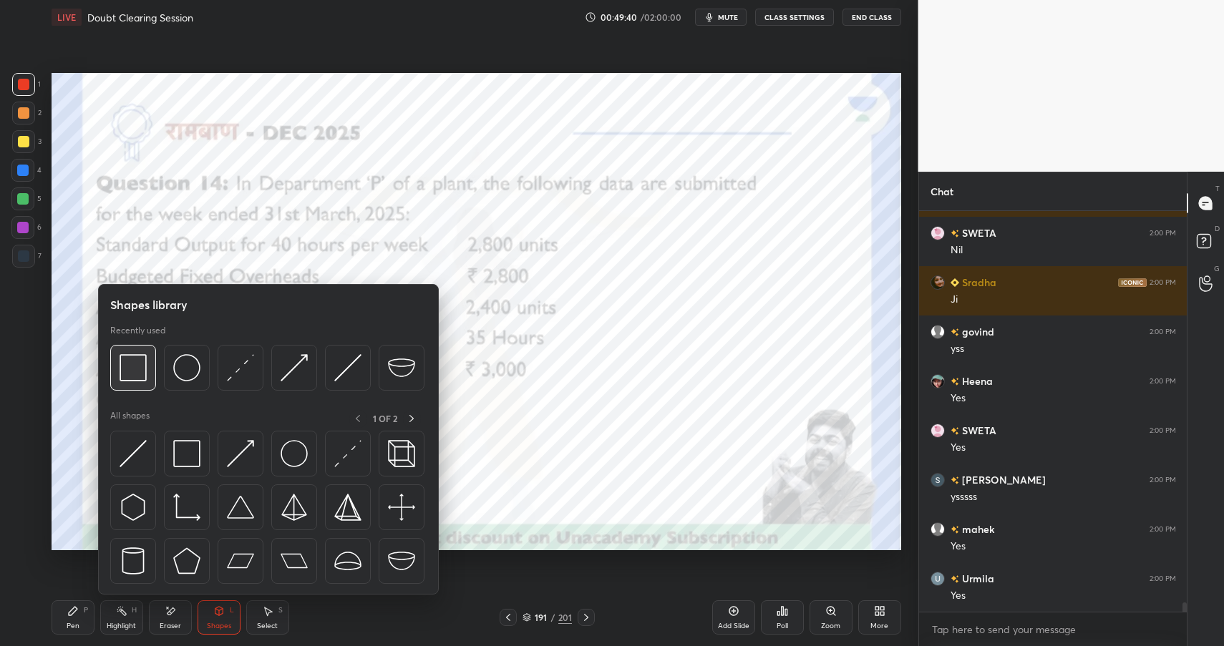
click at [138, 372] on img at bounding box center [133, 367] width 27 height 27
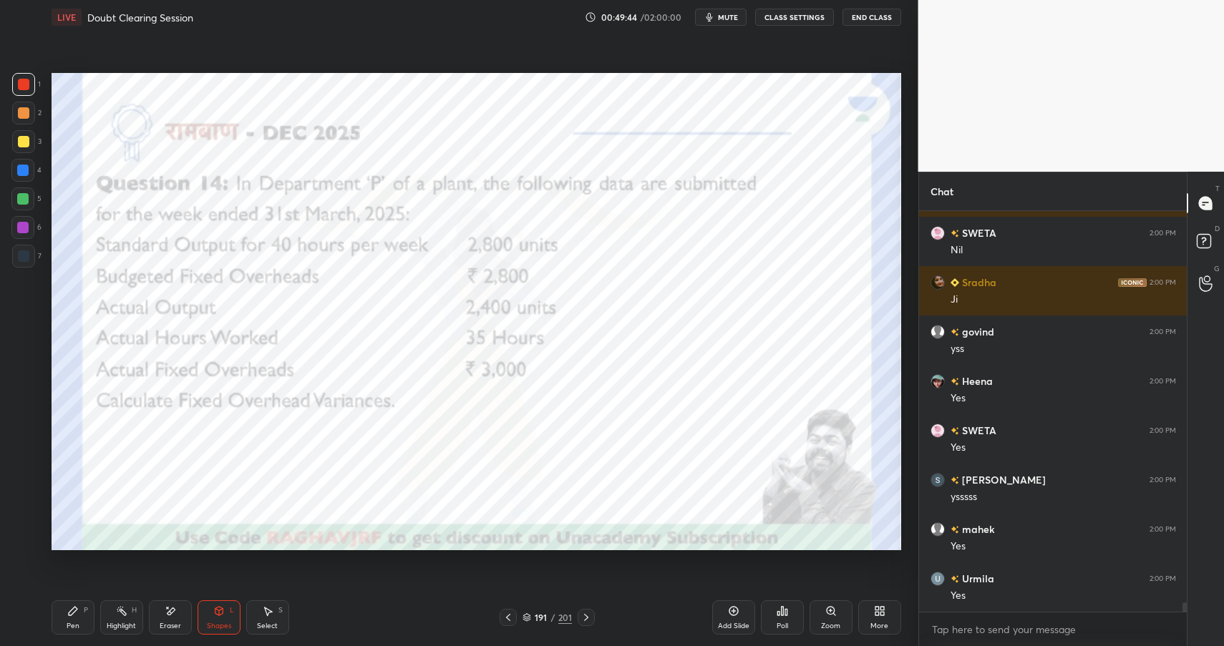
scroll to position [16847, 0]
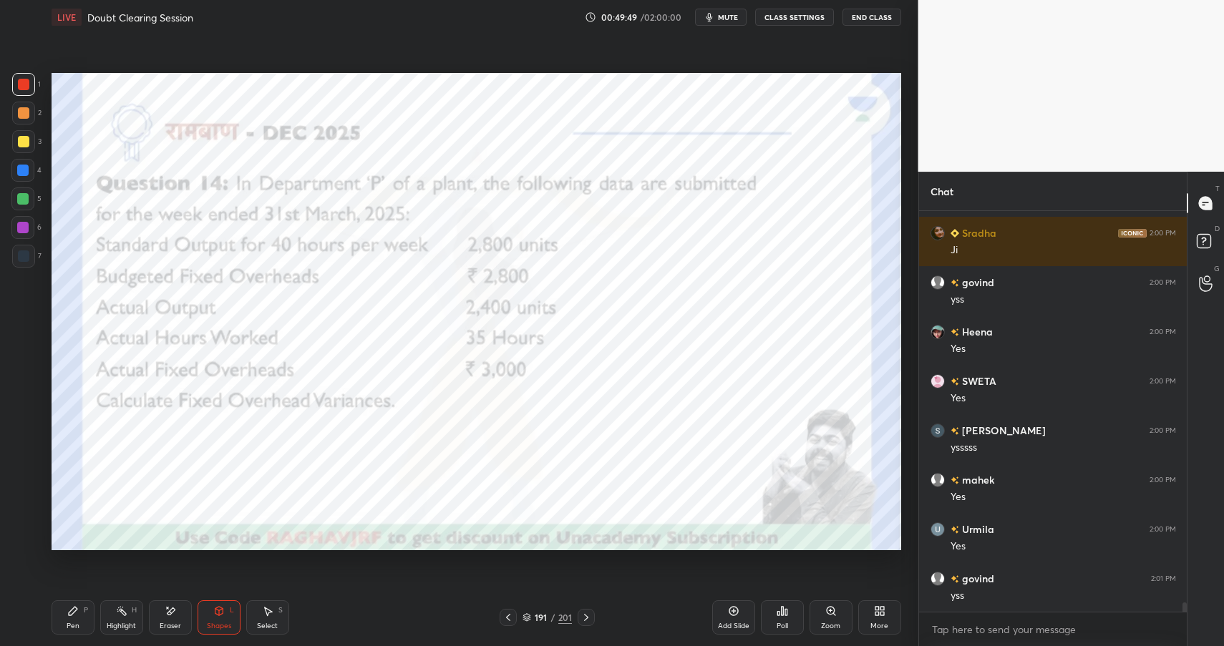
click at [36, 223] on div "6" at bounding box center [26, 227] width 30 height 23
drag, startPoint x: 29, startPoint y: 224, endPoint x: 36, endPoint y: 219, distance: 8.7
click at [29, 224] on div at bounding box center [22, 227] width 23 height 23
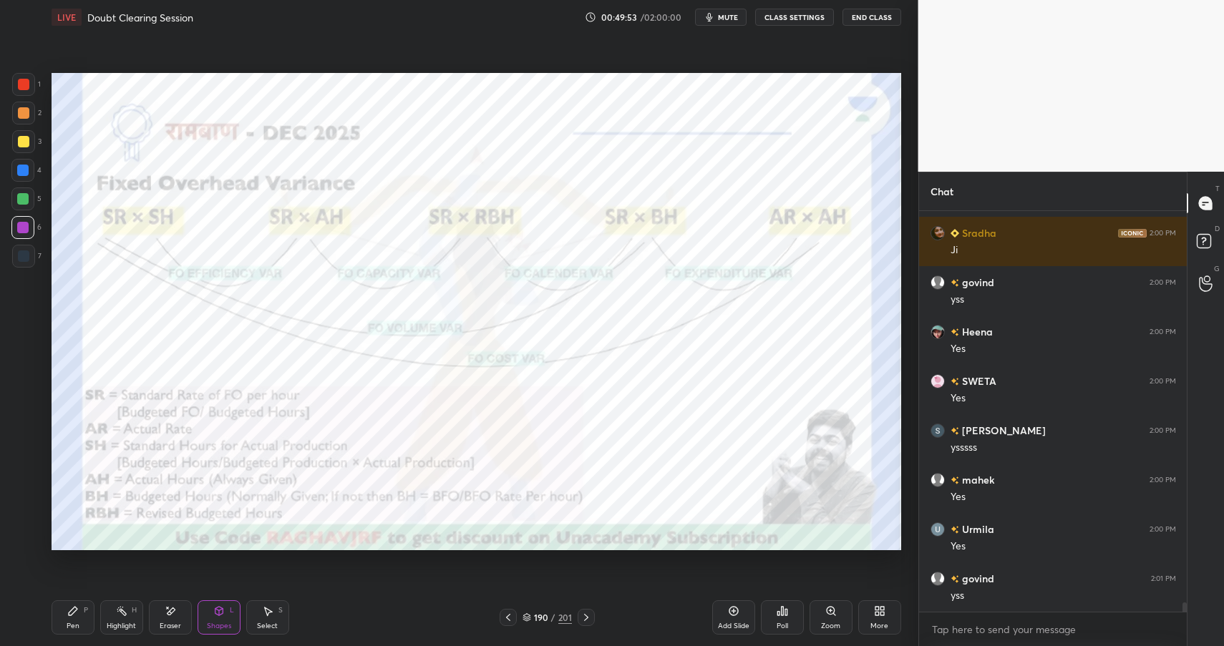
click at [130, 607] on div "Highlight H" at bounding box center [121, 617] width 43 height 34
click at [128, 612] on div "Highlight H" at bounding box center [121, 617] width 43 height 34
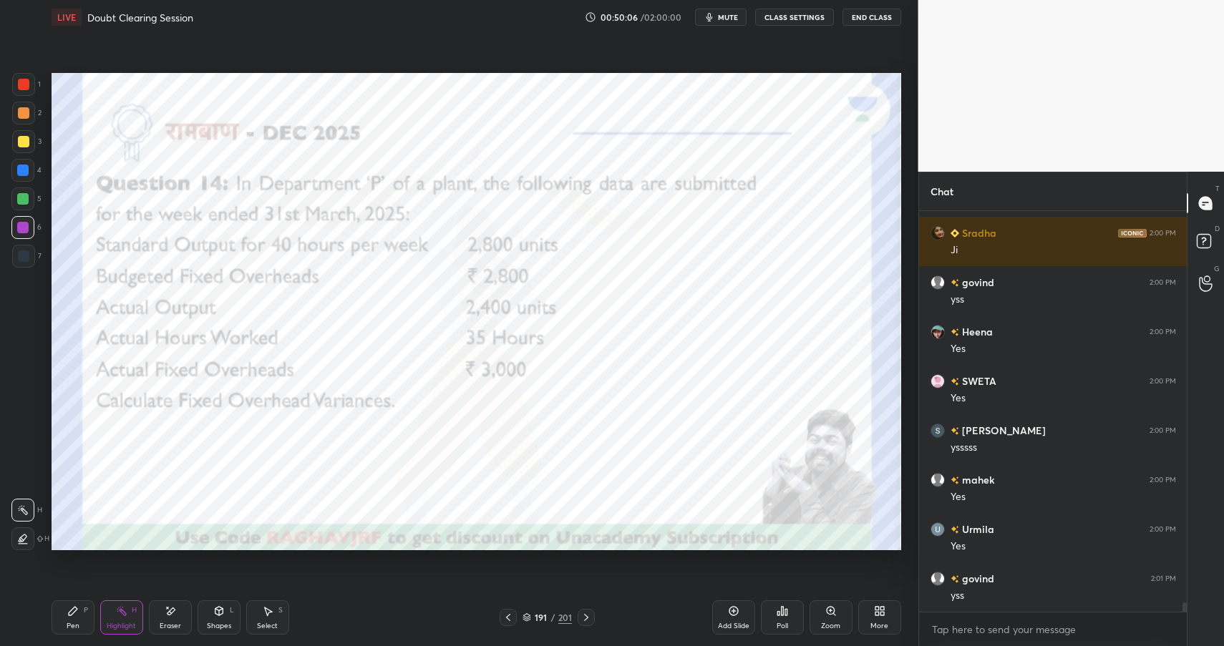
click at [215, 623] on div "Shapes" at bounding box center [219, 626] width 24 height 7
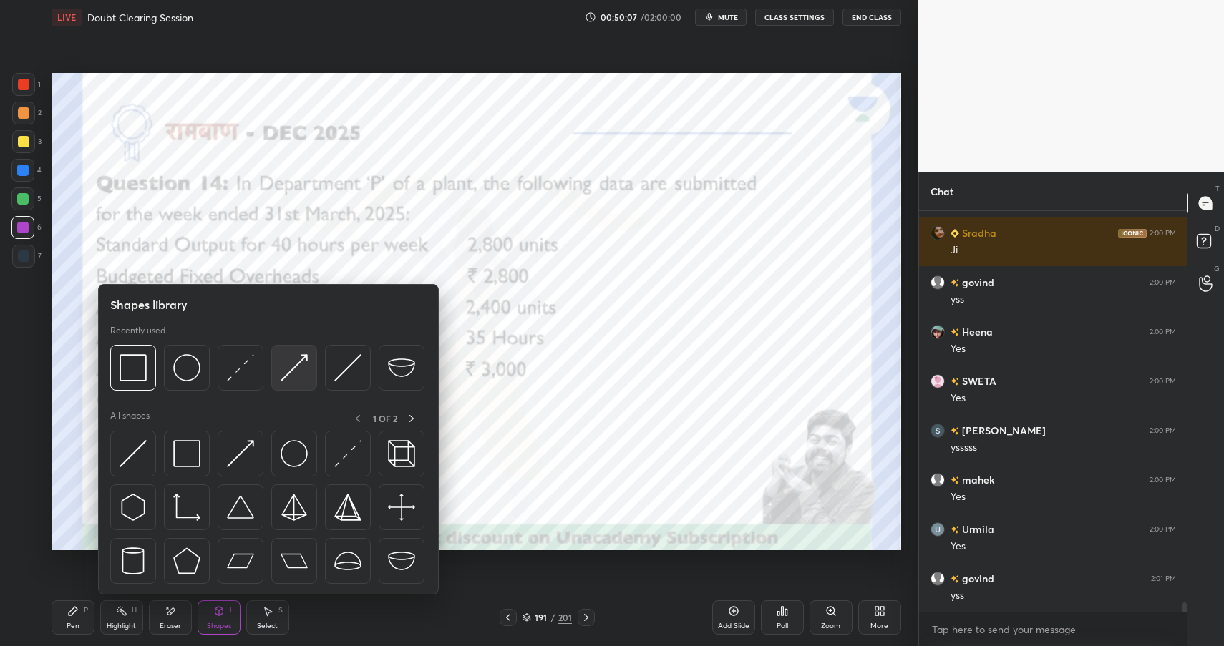
click at [280, 367] on div at bounding box center [294, 368] width 46 height 46
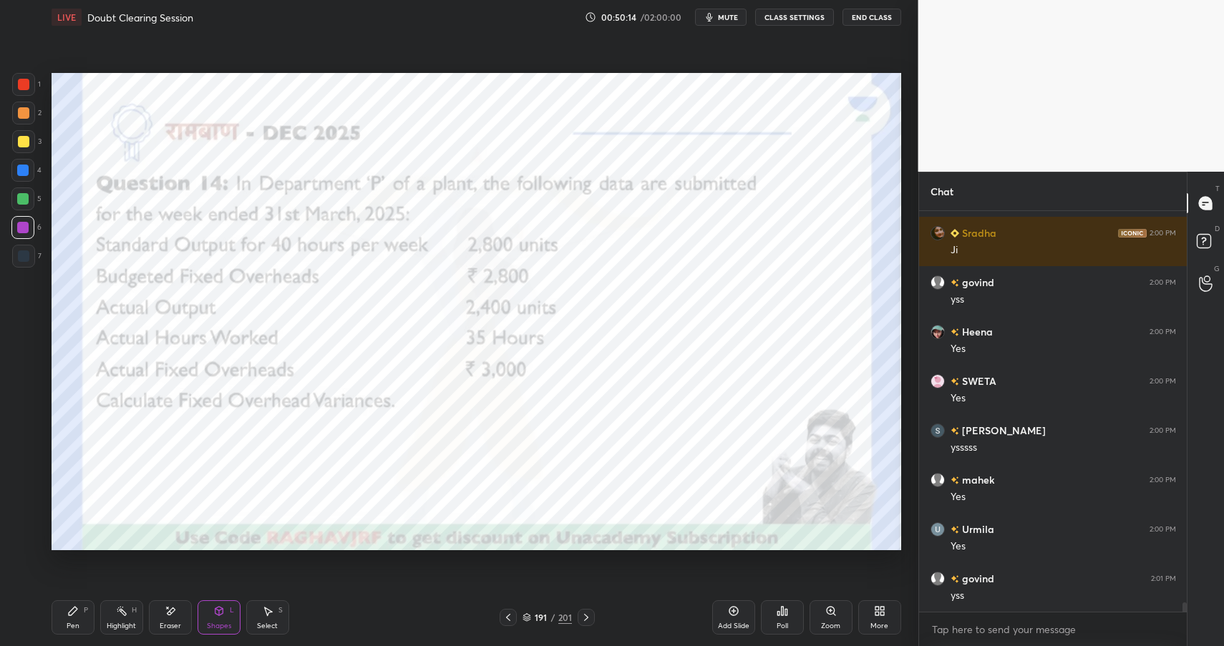
drag, startPoint x: 65, startPoint y: 618, endPoint x: 73, endPoint y: 613, distance: 9.7
click at [65, 618] on div "Pen P" at bounding box center [73, 617] width 43 height 34
click at [74, 619] on div "Pen P" at bounding box center [73, 617] width 43 height 34
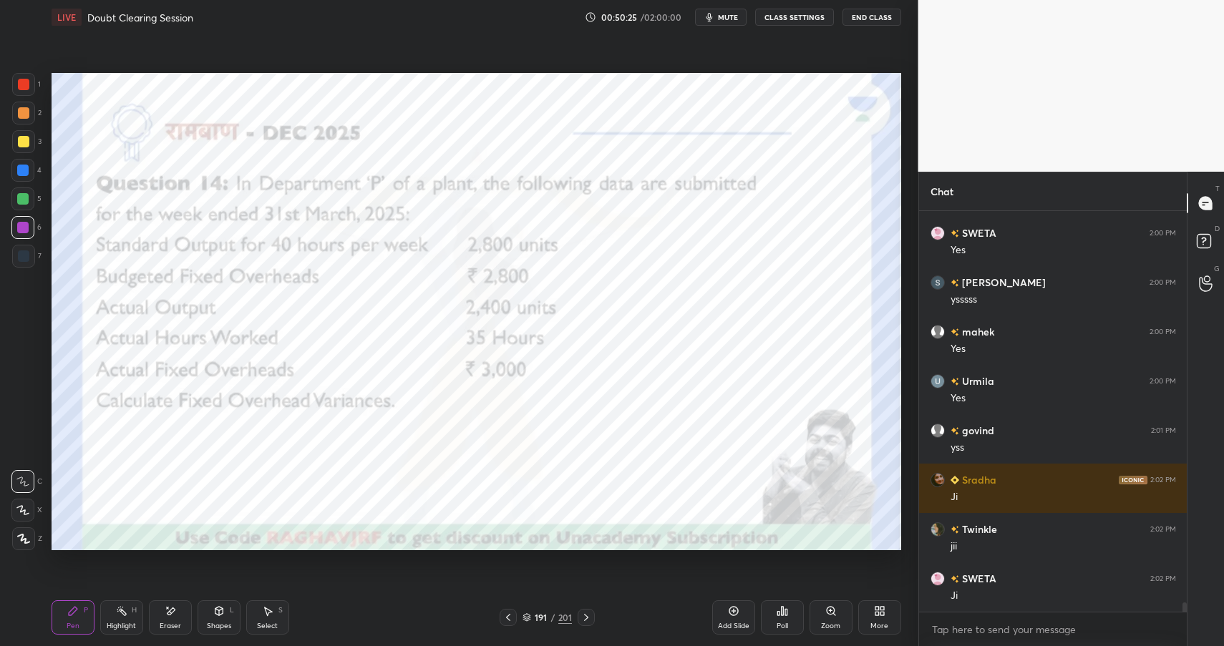
scroll to position [17045, 0]
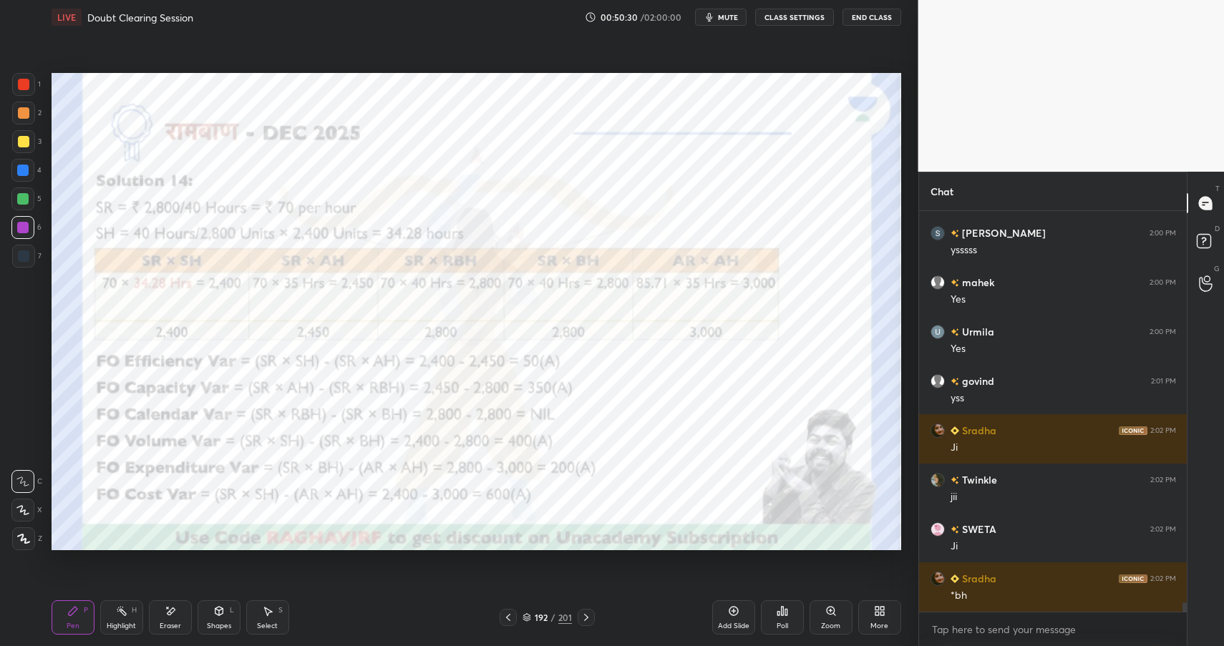
click at [176, 625] on div "Eraser" at bounding box center [170, 626] width 21 height 7
click at [226, 623] on div "Shapes" at bounding box center [219, 626] width 24 height 7
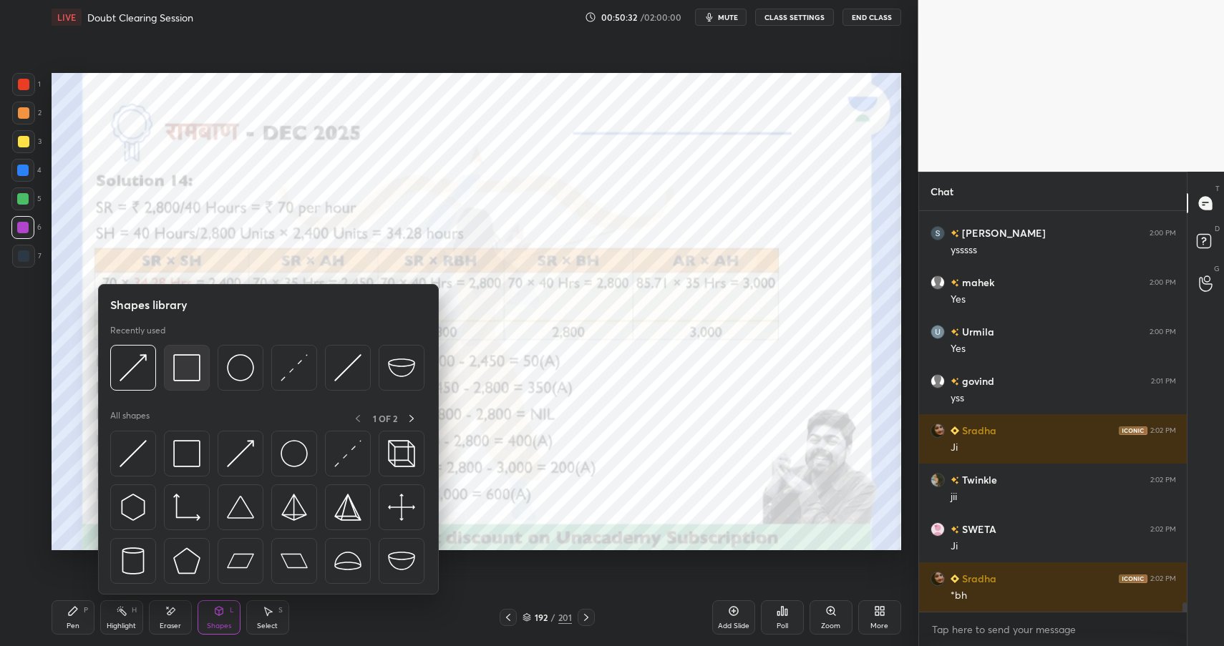
click at [185, 369] on img at bounding box center [186, 367] width 27 height 27
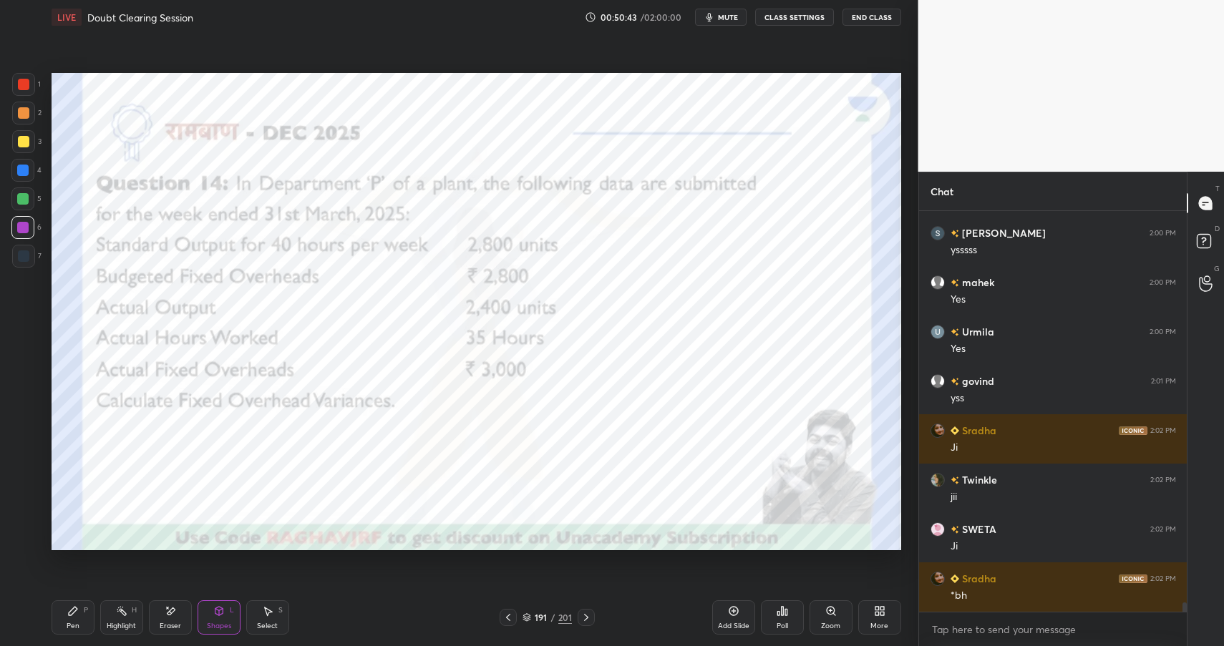
click at [76, 620] on div "Pen P" at bounding box center [73, 617] width 43 height 34
click at [80, 620] on div "Pen P" at bounding box center [73, 617] width 43 height 34
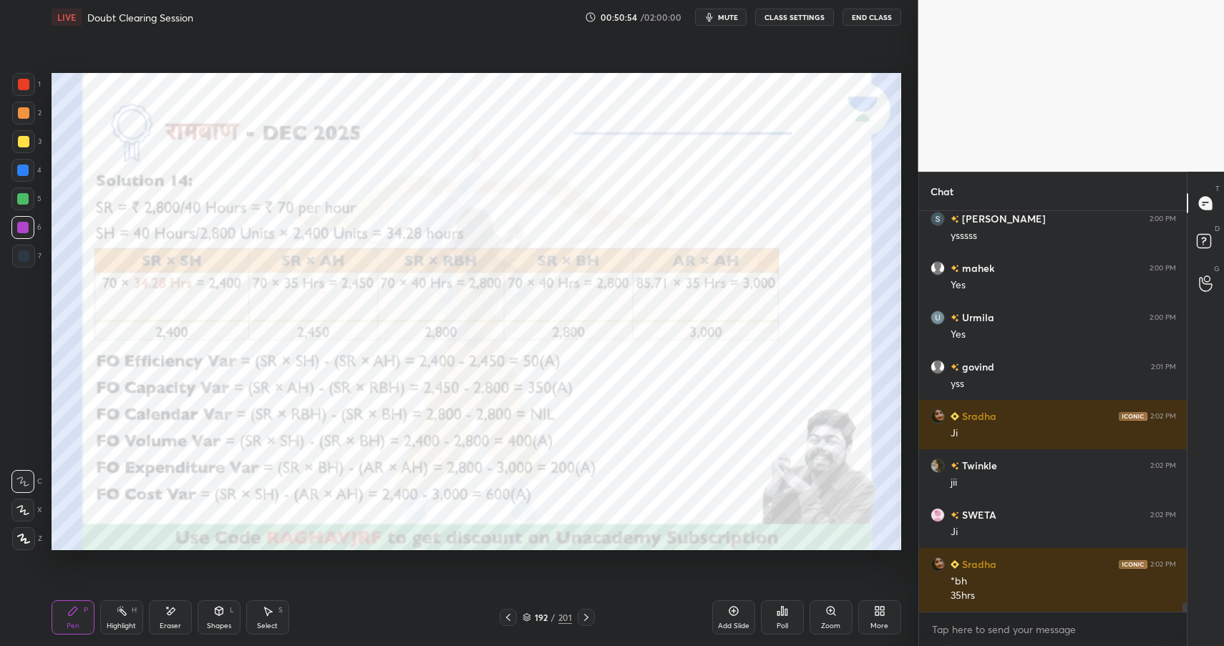
click at [230, 615] on div "Shapes L" at bounding box center [219, 617] width 43 height 34
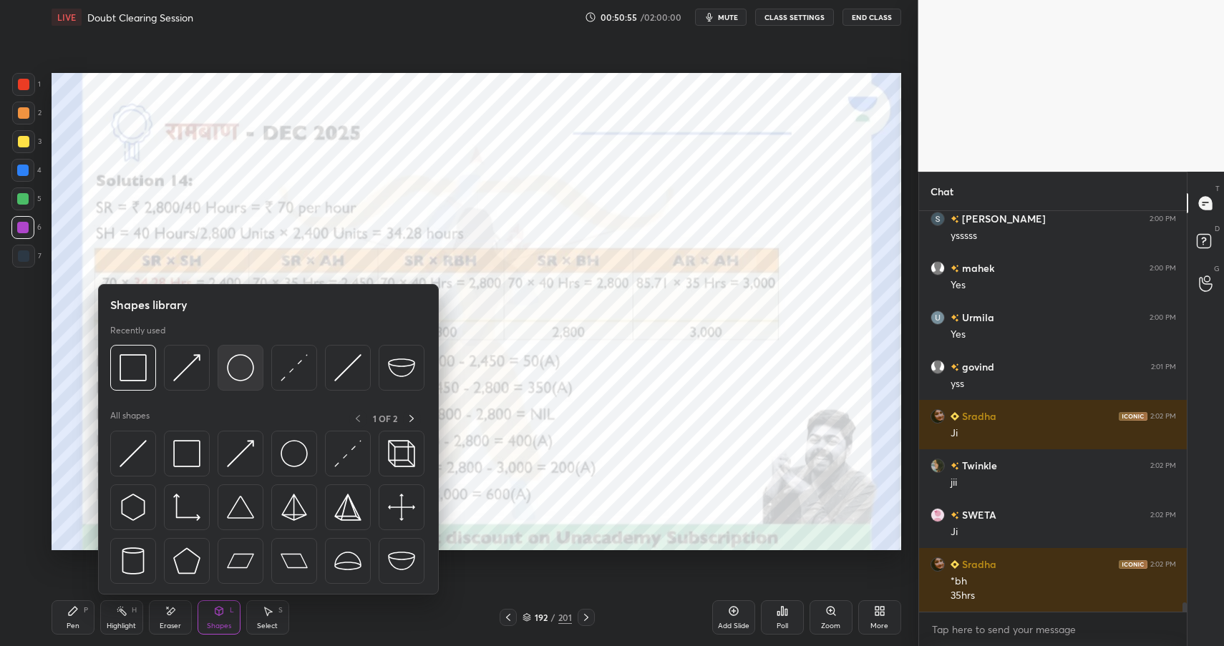
click at [242, 375] on img at bounding box center [240, 367] width 27 height 27
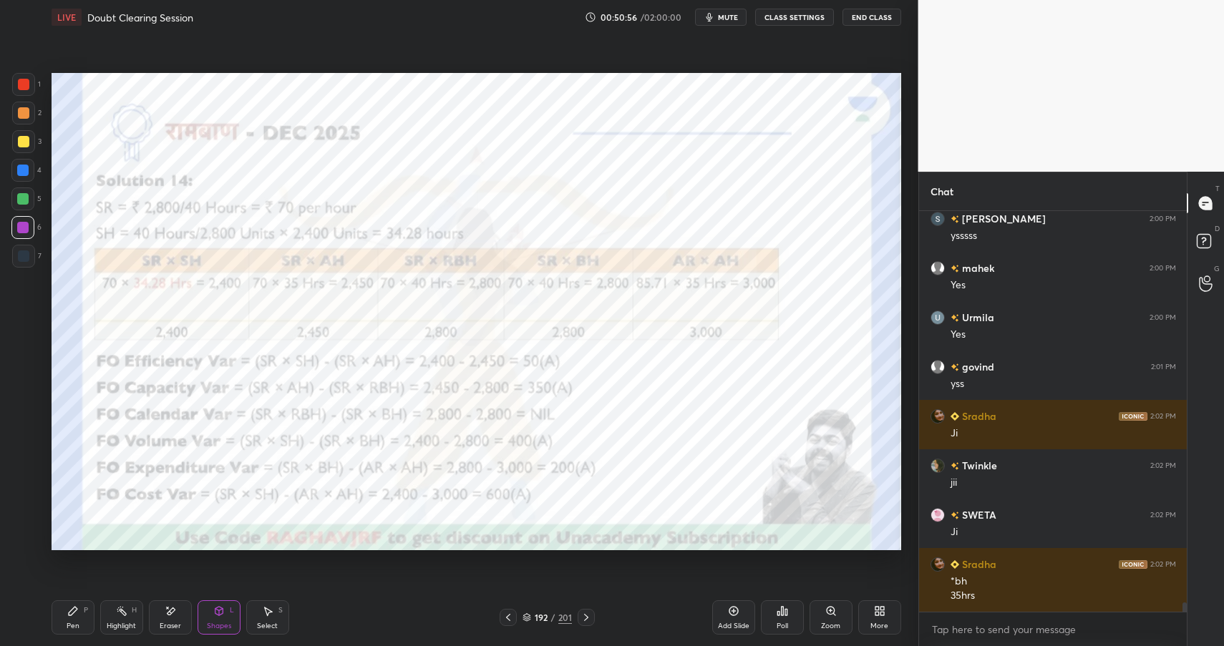
click at [24, 175] on div at bounding box center [22, 170] width 23 height 23
click at [26, 170] on div at bounding box center [22, 170] width 11 height 11
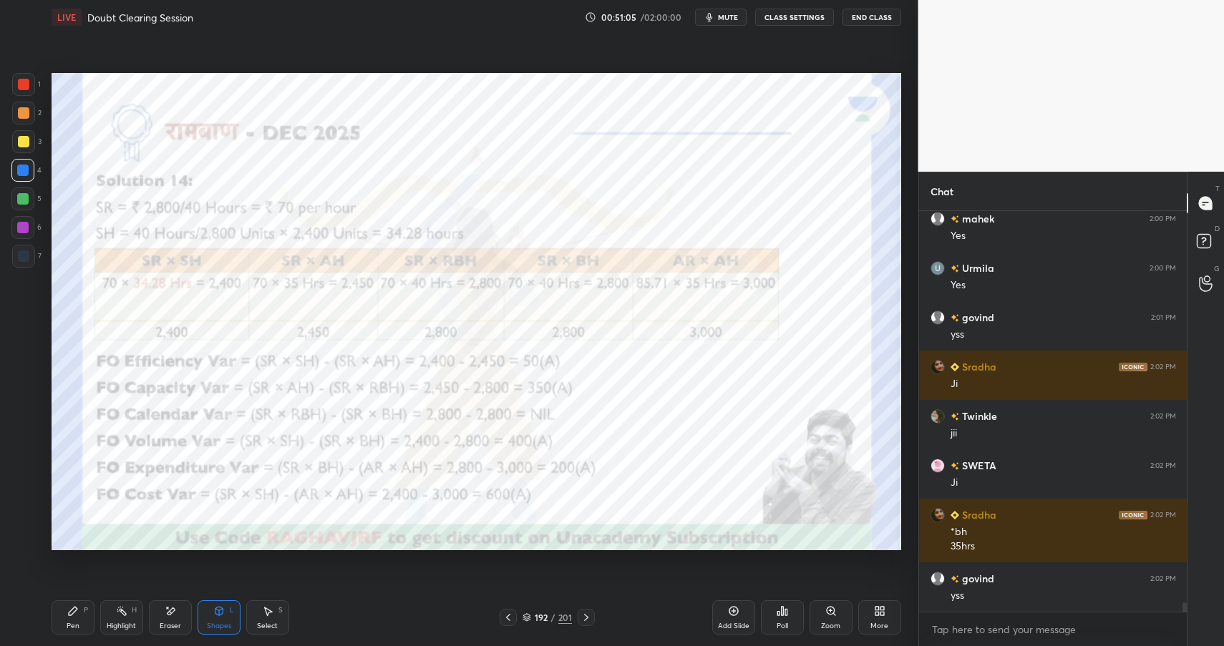
scroll to position [17158, 0]
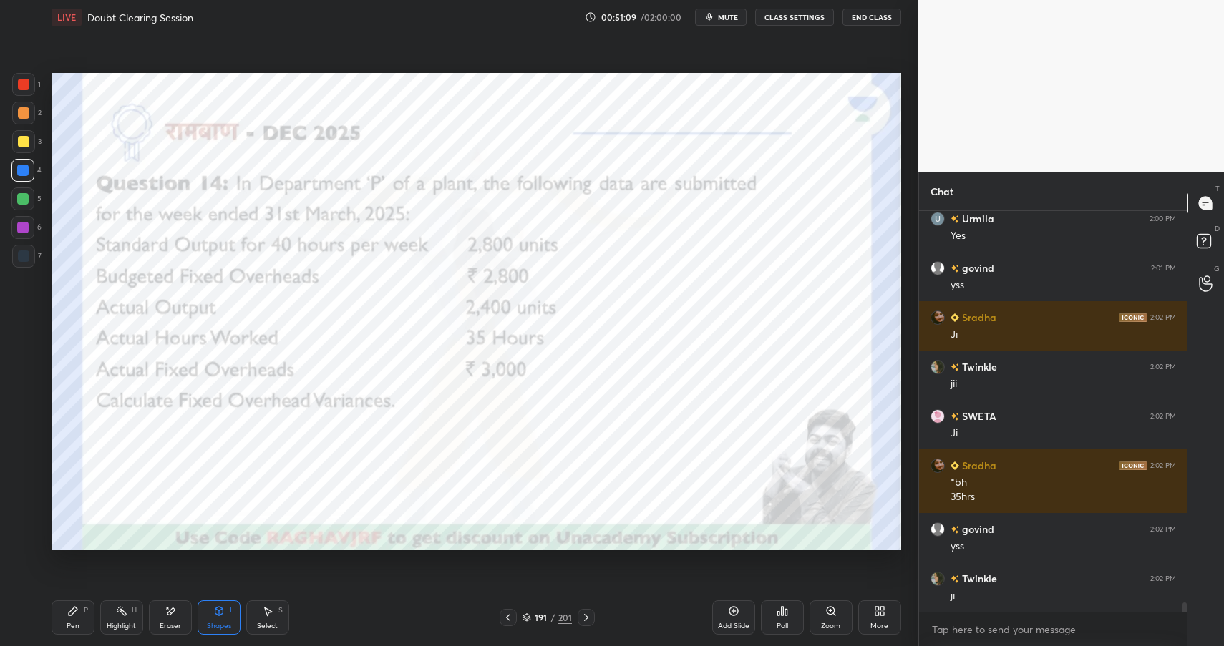
click at [69, 614] on icon at bounding box center [73, 611] width 9 height 9
click at [77, 615] on icon at bounding box center [72, 610] width 11 height 11
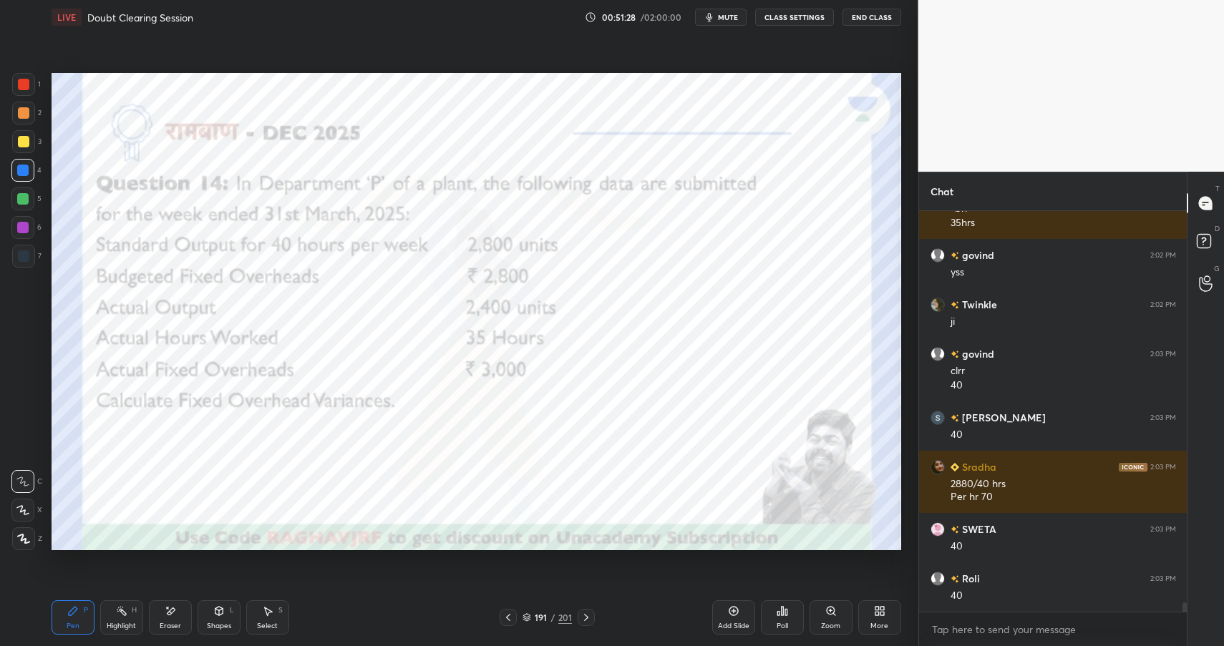
scroll to position [17481, 0]
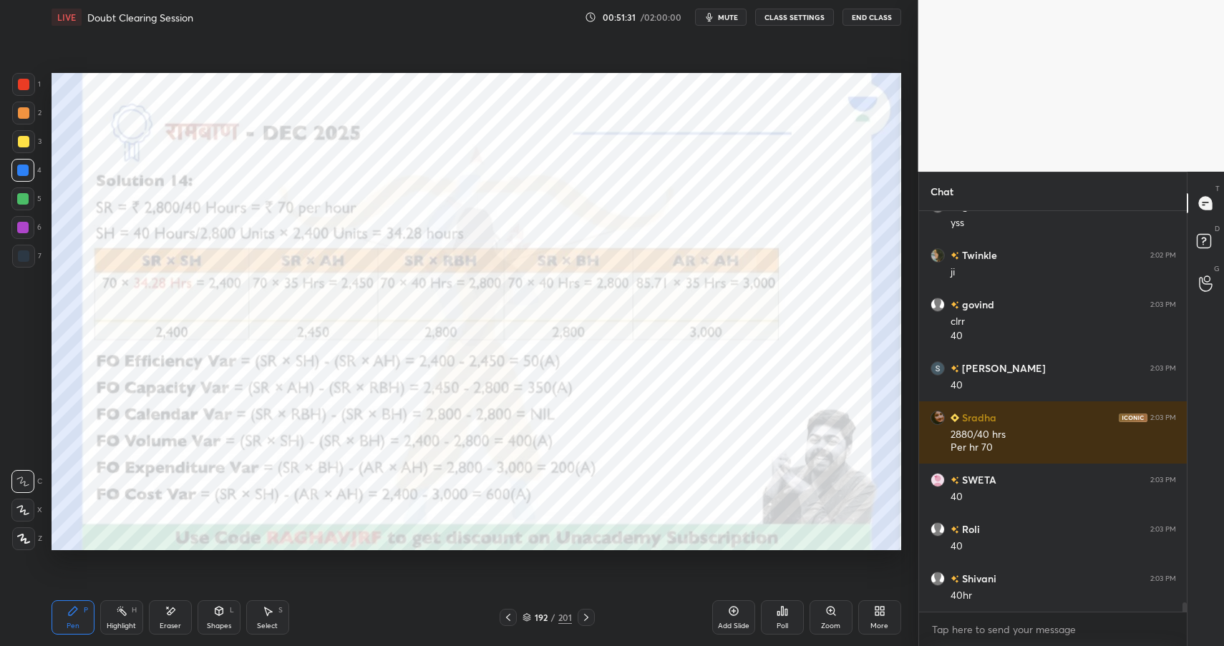
click at [225, 623] on div "Shapes" at bounding box center [219, 626] width 24 height 7
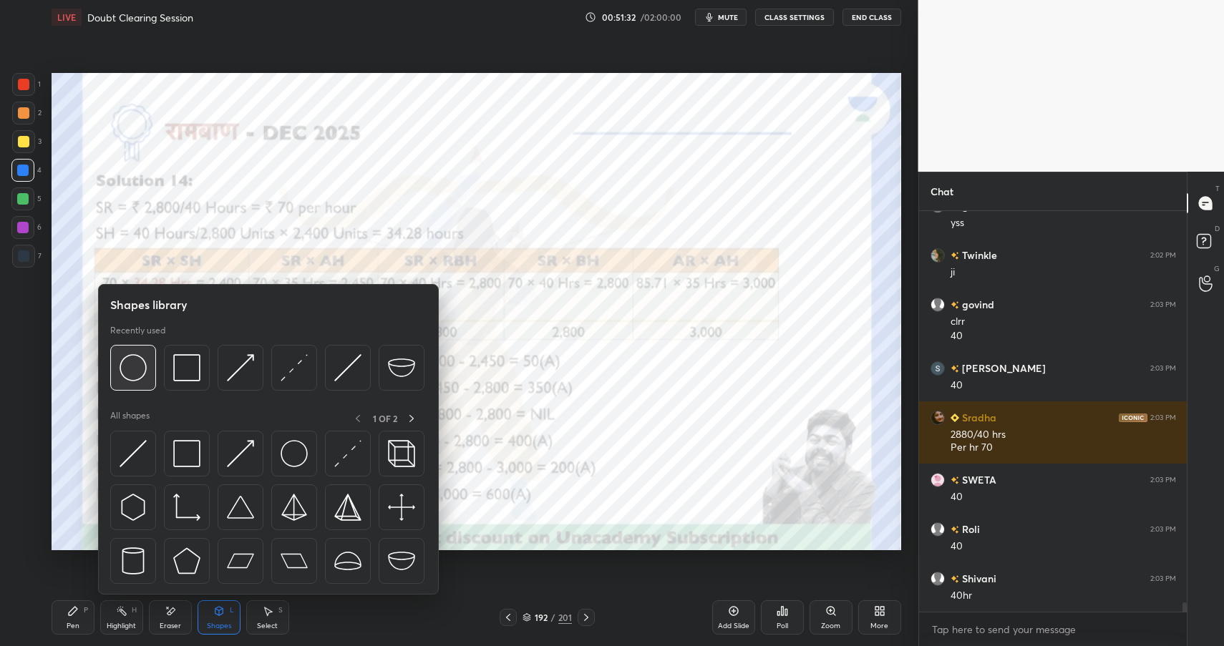
click at [136, 370] on img at bounding box center [133, 367] width 27 height 27
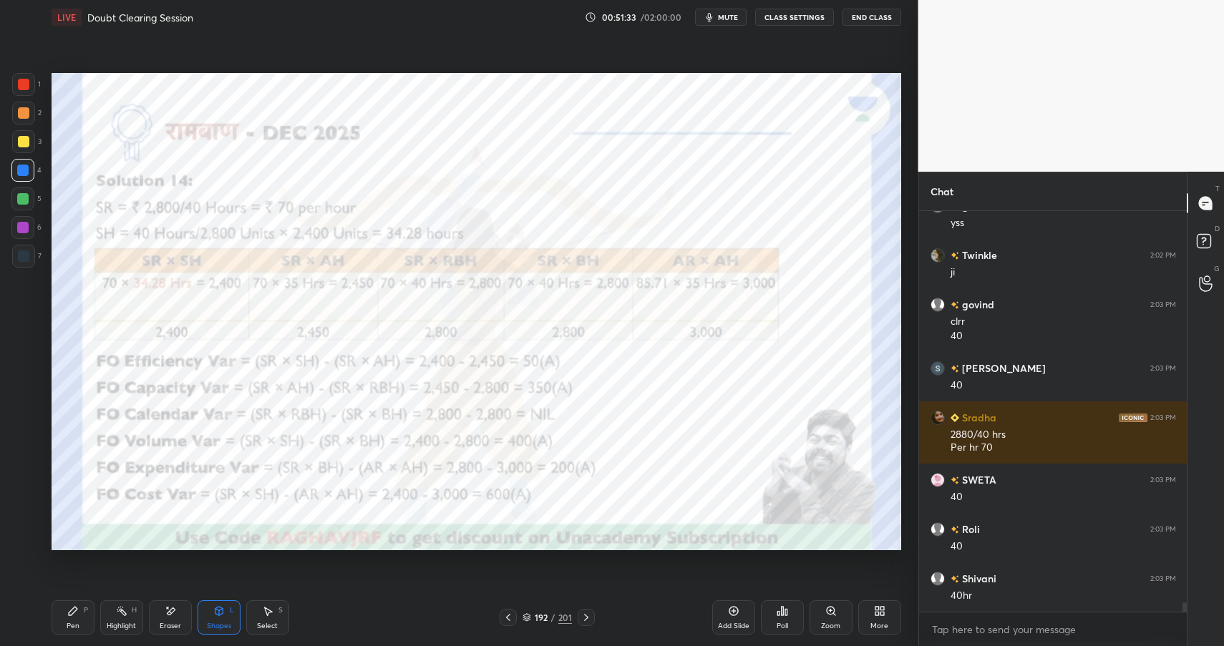
drag, startPoint x: 14, startPoint y: 204, endPoint x: 16, endPoint y: 195, distance: 8.9
click at [14, 202] on div at bounding box center [22, 198] width 23 height 23
drag, startPoint x: 16, startPoint y: 195, endPoint x: 44, endPoint y: 179, distance: 33.0
click at [16, 195] on div at bounding box center [22, 198] width 23 height 23
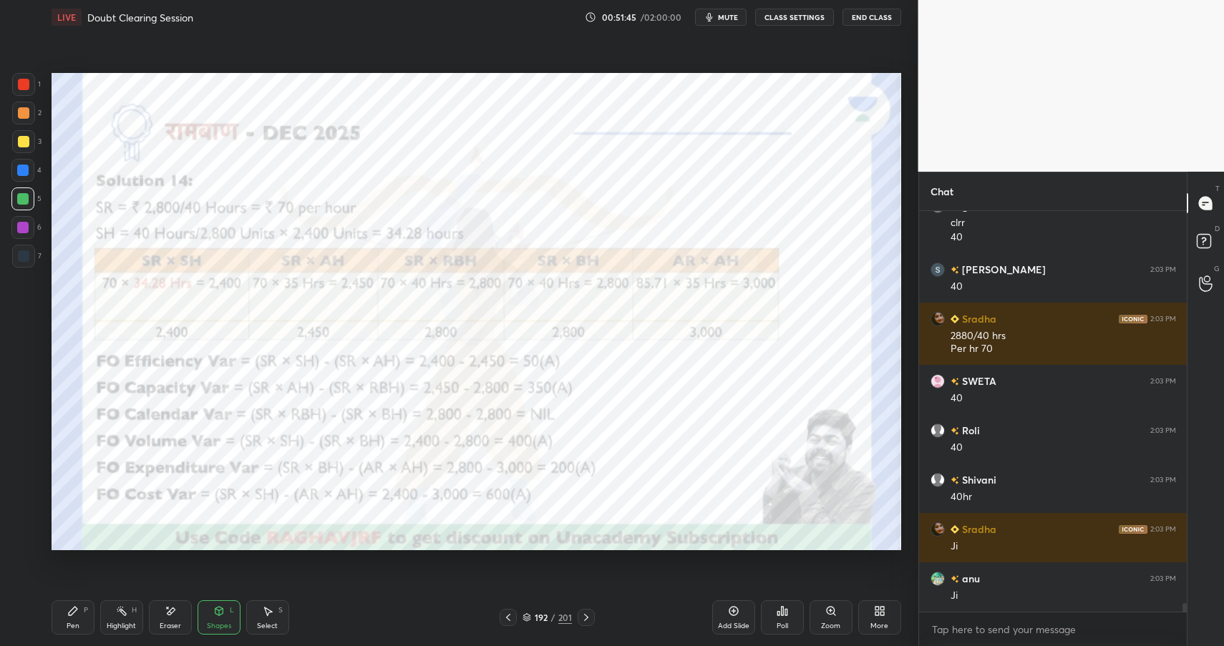
scroll to position [17629, 0]
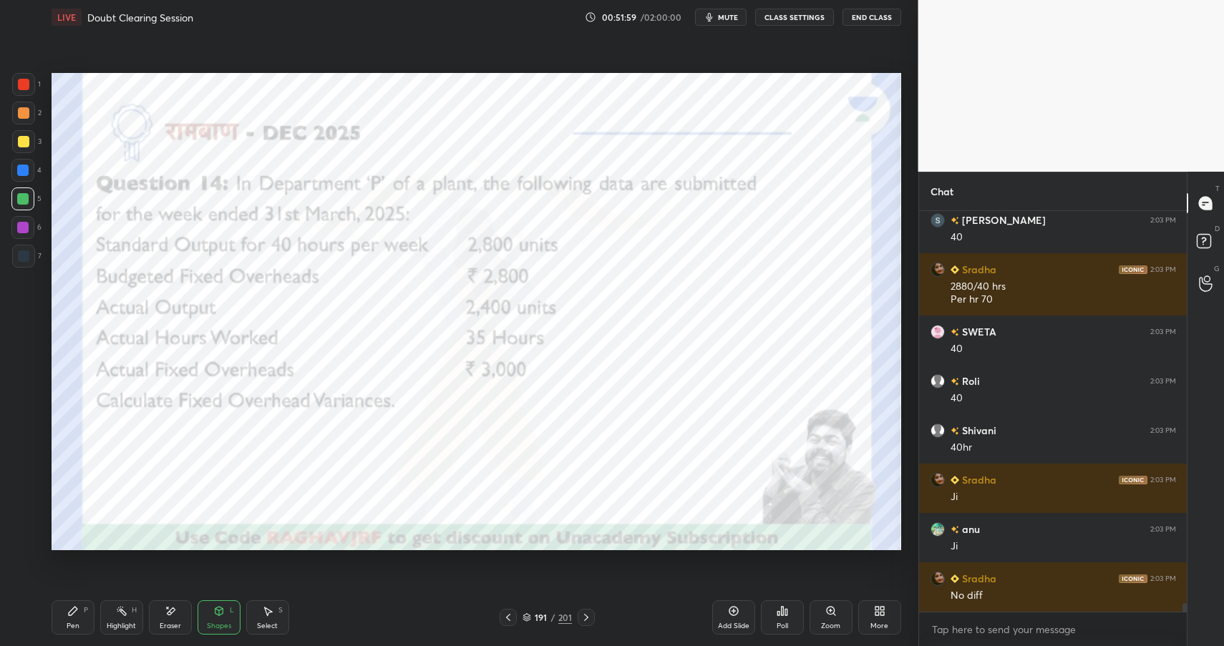
click at [75, 617] on div "Pen P" at bounding box center [73, 617] width 43 height 34
drag, startPoint x: 78, startPoint y: 622, endPoint x: 100, endPoint y: 606, distance: 27.2
click at [78, 623] on div "Pen" at bounding box center [73, 626] width 13 height 7
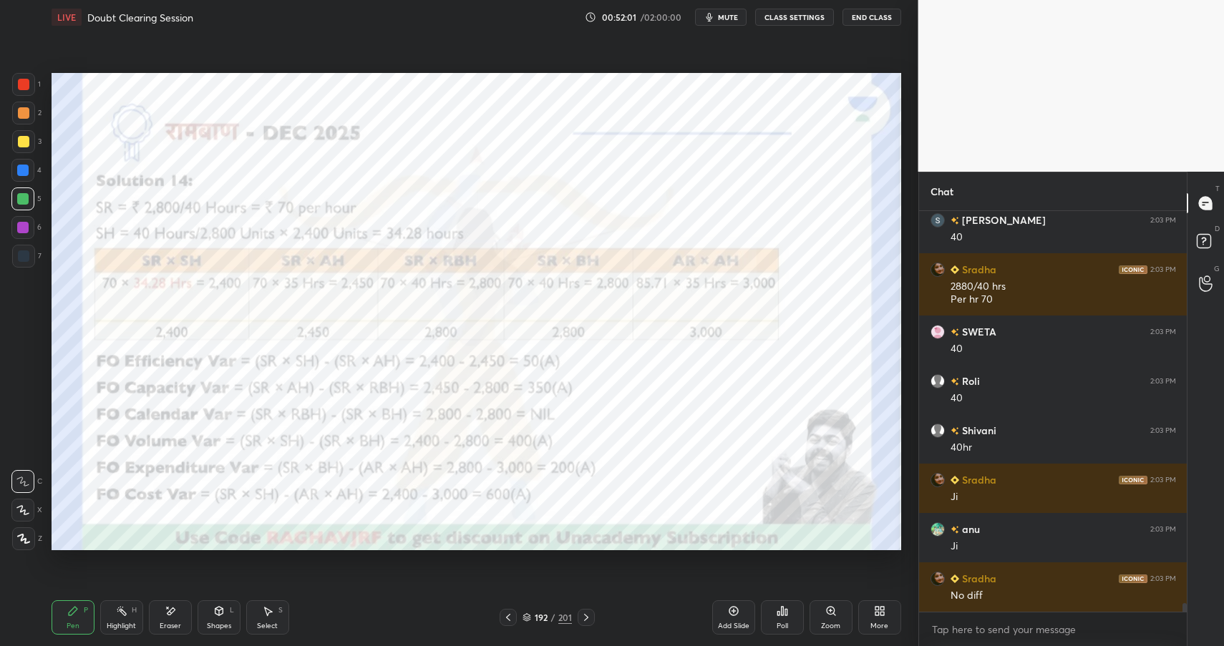
click at [127, 625] on div "Highlight" at bounding box center [121, 626] width 29 height 7
drag, startPoint x: 135, startPoint y: 625, endPoint x: 147, endPoint y: 619, distance: 14.1
click at [135, 625] on div "Highlight" at bounding box center [121, 626] width 29 height 7
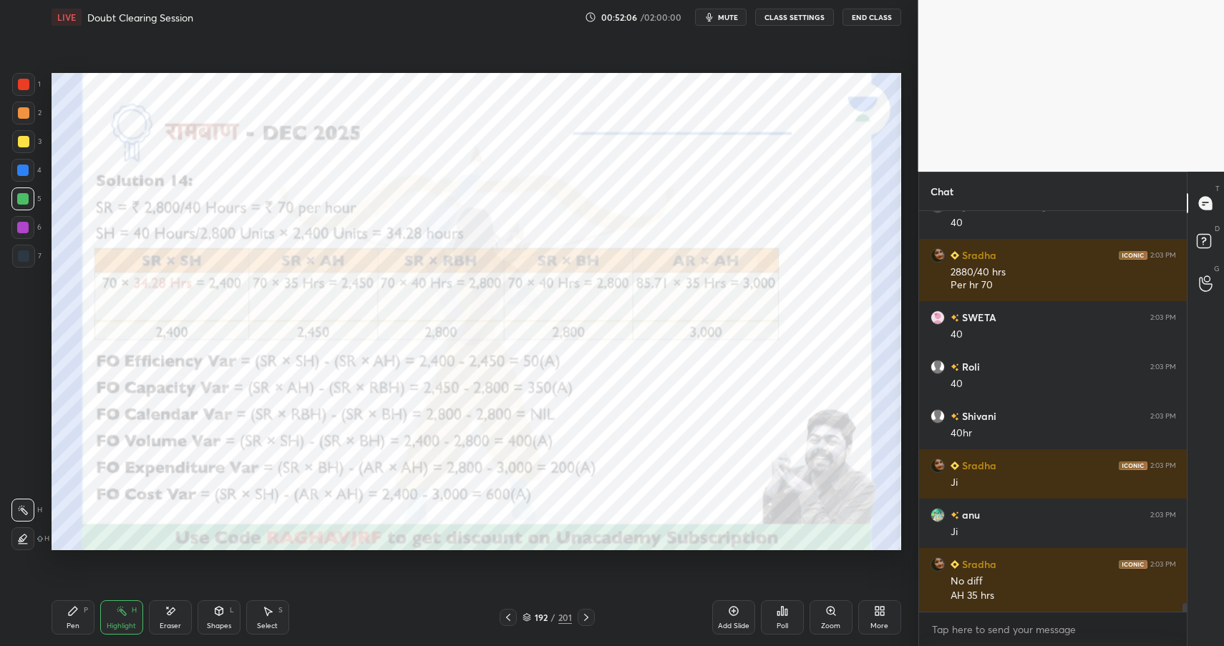
scroll to position [17693, 0]
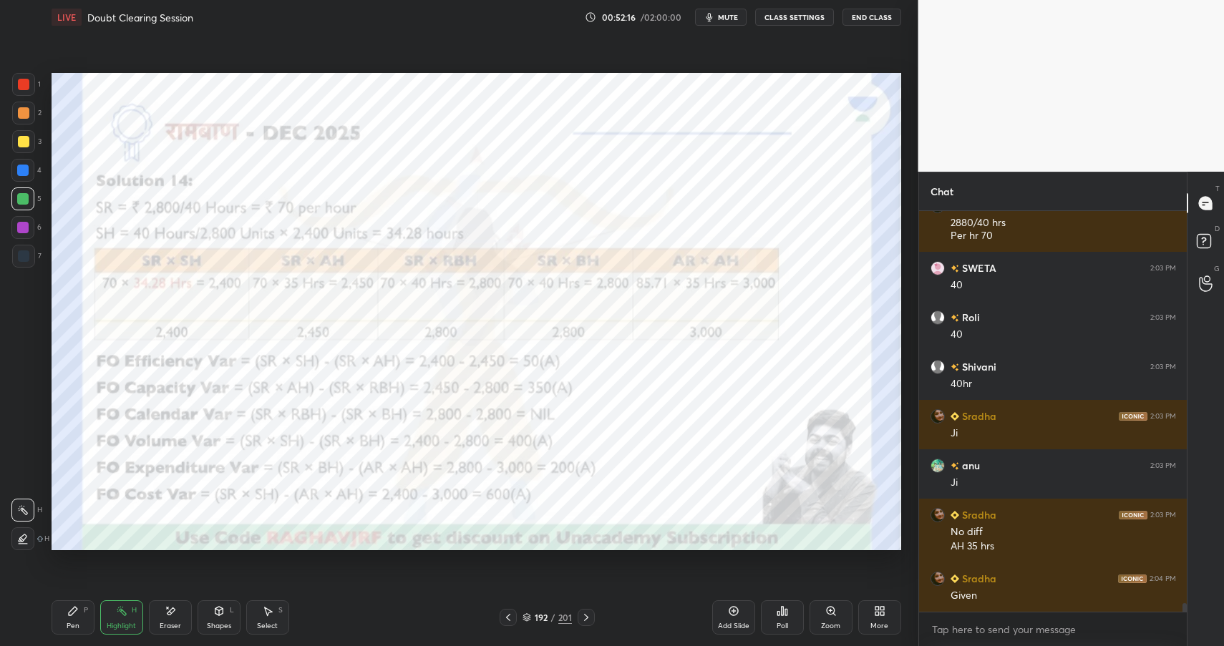
click at [77, 613] on icon at bounding box center [72, 610] width 11 height 11
drag, startPoint x: 77, startPoint y: 614, endPoint x: 136, endPoint y: 578, distance: 69.3
click at [77, 614] on icon at bounding box center [72, 610] width 11 height 11
click at [22, 228] on div at bounding box center [22, 227] width 11 height 11
drag, startPoint x: 21, startPoint y: 228, endPoint x: 44, endPoint y: 214, distance: 26.6
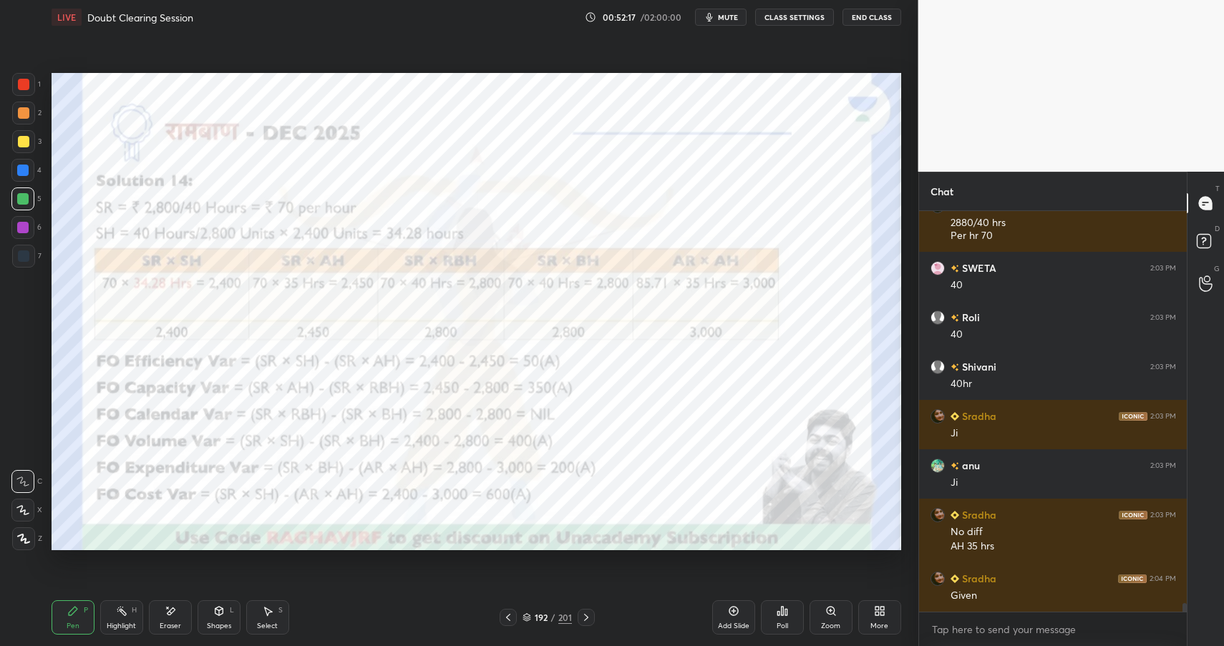
click at [26, 227] on div at bounding box center [22, 227] width 11 height 11
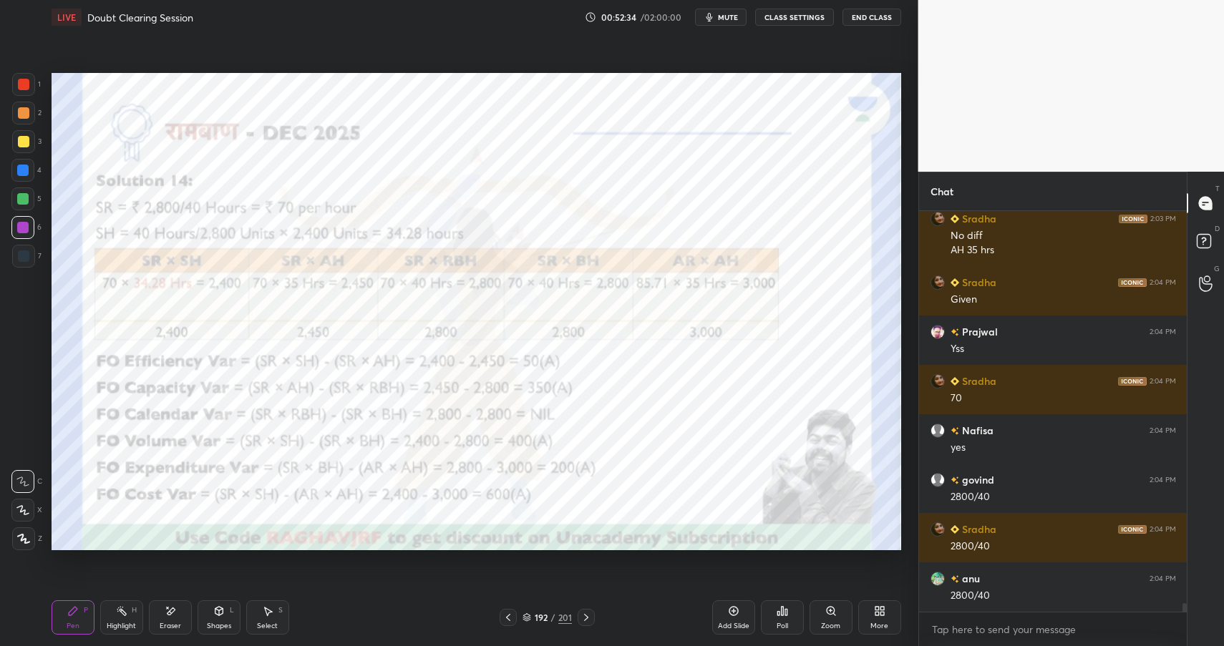
scroll to position [18039, 0]
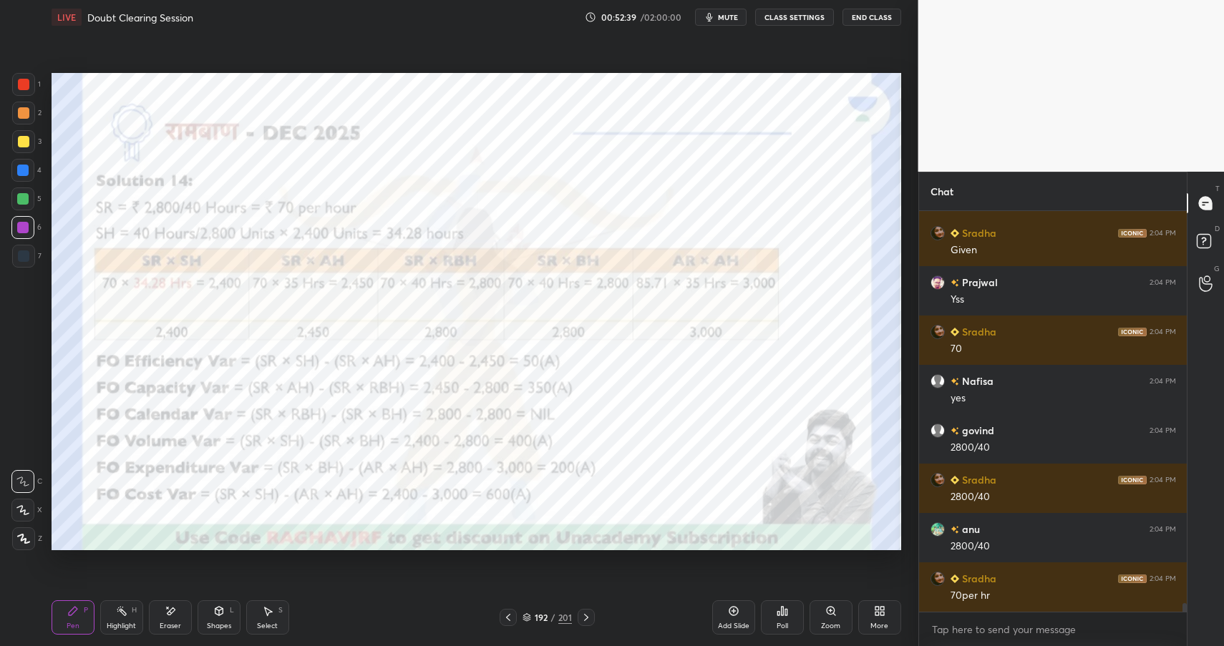
drag, startPoint x: 220, startPoint y: 622, endPoint x: 223, endPoint y: 608, distance: 13.9
click at [220, 623] on div "Shapes" at bounding box center [219, 626] width 24 height 7
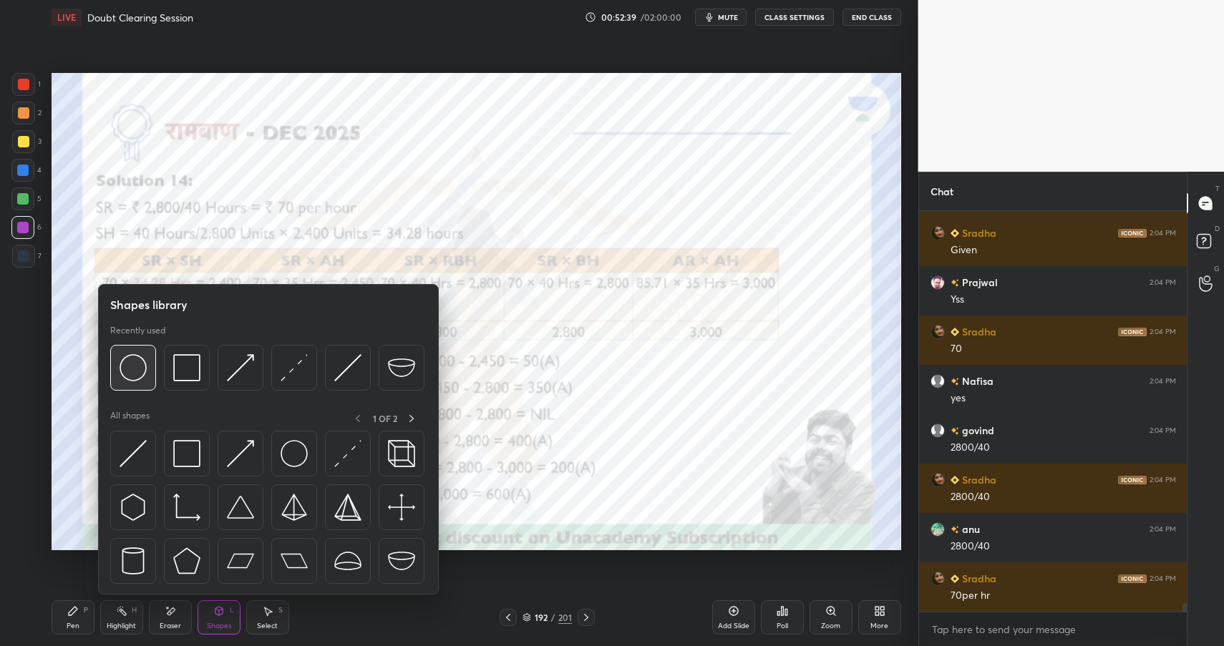
click at [133, 369] on img at bounding box center [133, 367] width 27 height 27
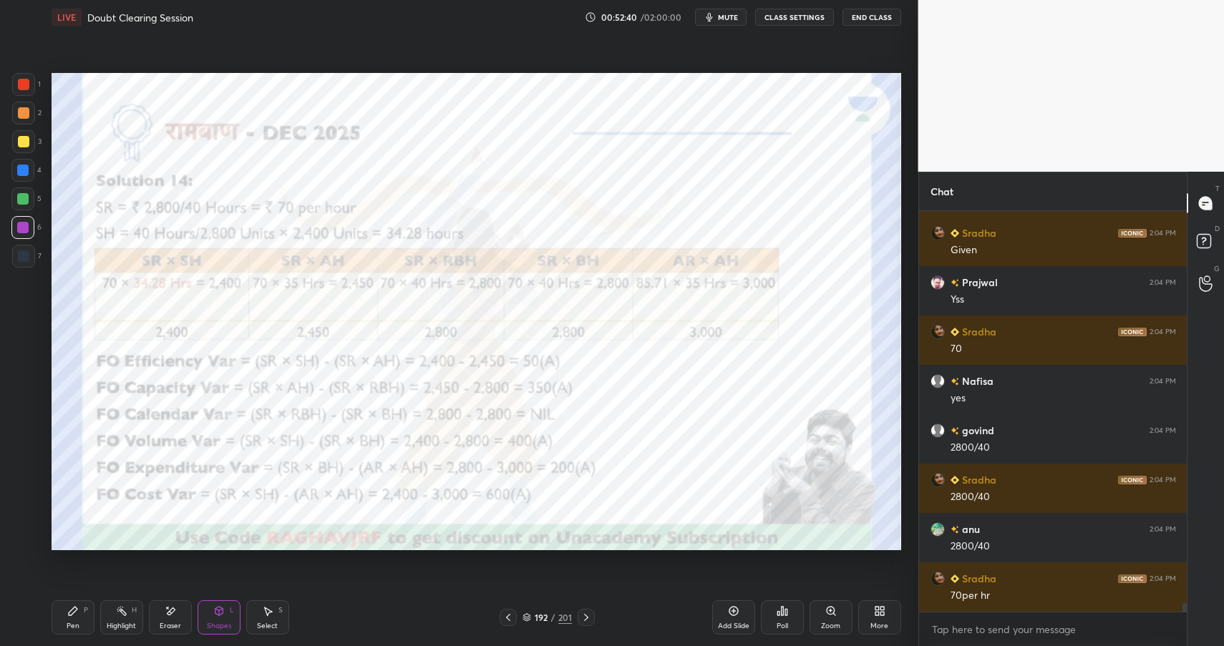
click at [16, 190] on div at bounding box center [22, 198] width 23 height 23
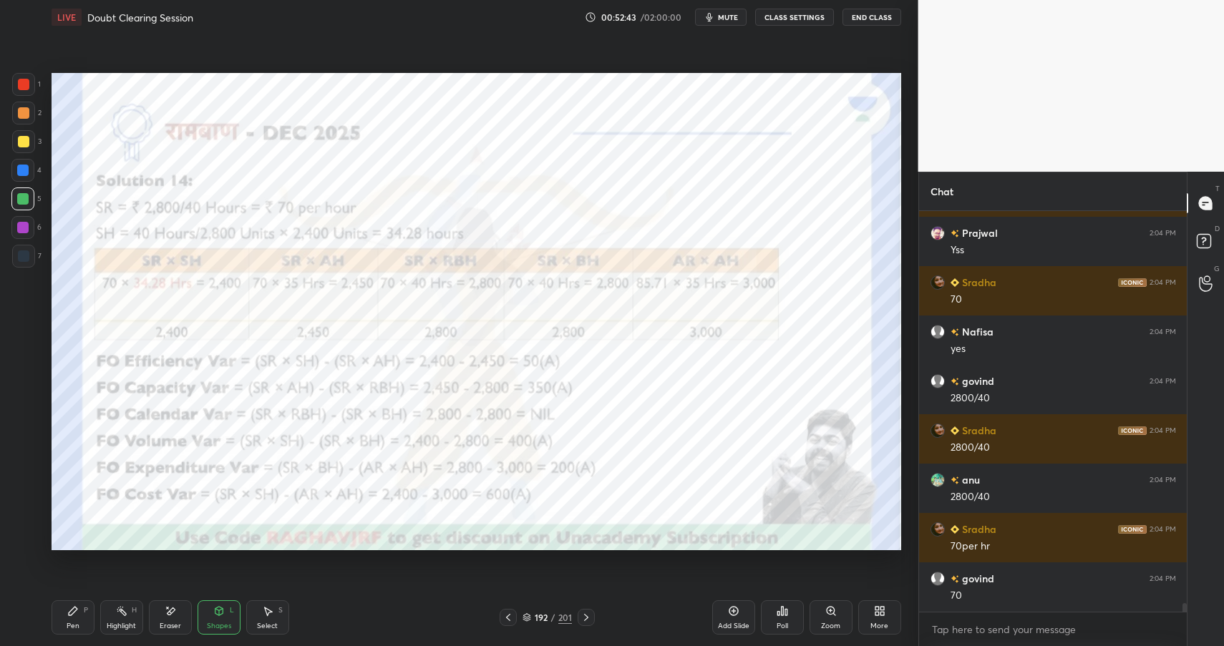
click at [24, 111] on div at bounding box center [23, 112] width 11 height 11
click at [24, 118] on div at bounding box center [23, 113] width 23 height 23
click at [108, 630] on div "Highlight" at bounding box center [121, 626] width 29 height 7
click at [110, 628] on div "Highlight" at bounding box center [121, 626] width 29 height 7
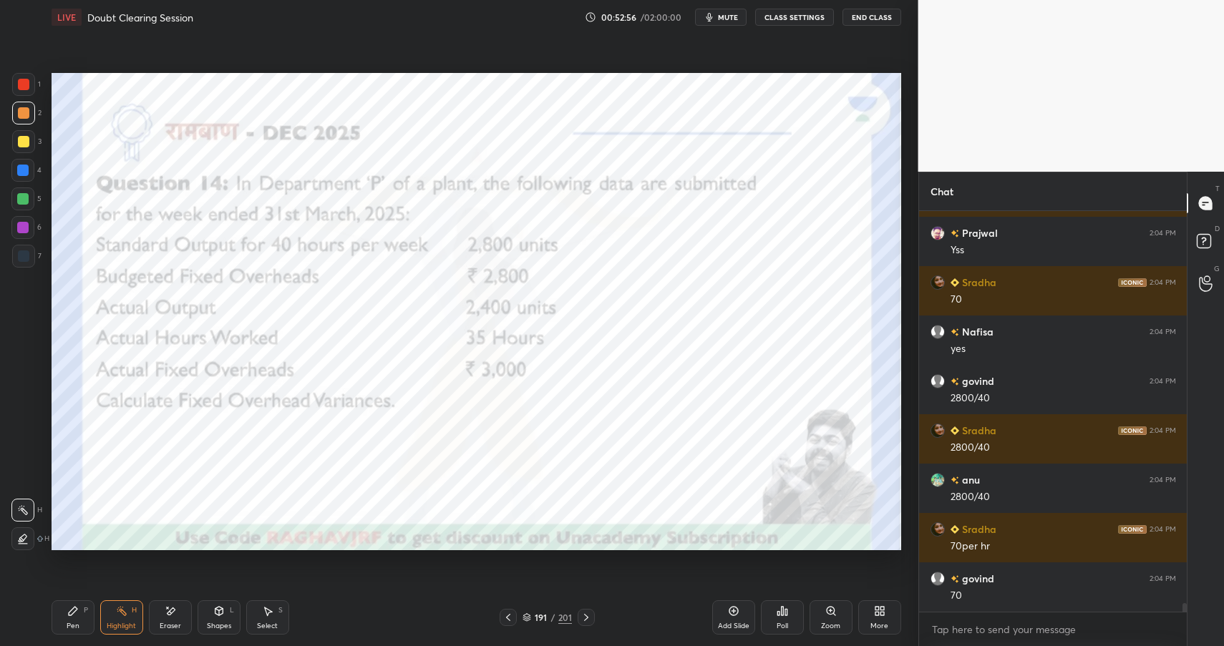
drag, startPoint x: 70, startPoint y: 615, endPoint x: 78, endPoint y: 620, distance: 9.0
click at [70, 615] on icon at bounding box center [73, 611] width 9 height 9
click at [73, 620] on div "Pen P" at bounding box center [73, 617] width 43 height 34
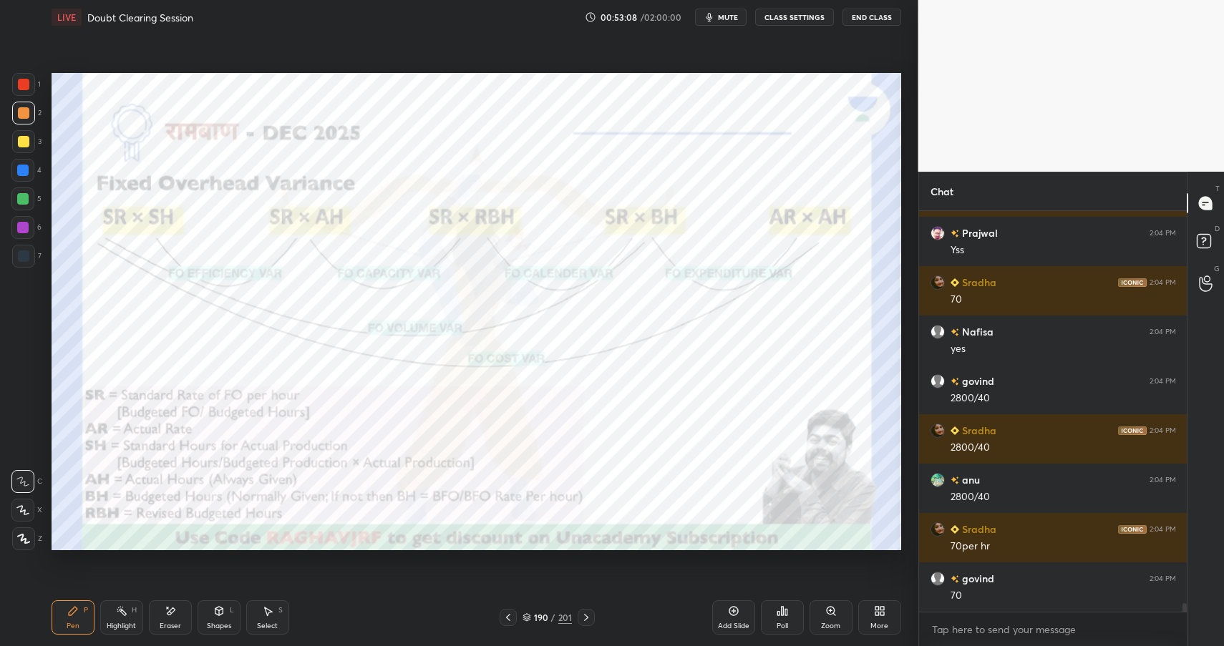
drag, startPoint x: 145, startPoint y: 618, endPoint x: 122, endPoint y: 620, distance: 23.0
click at [141, 617] on div "Pen P Highlight H Eraser Shapes L Select S" at bounding box center [217, 617] width 331 height 34
drag, startPoint x: 122, startPoint y: 620, endPoint x: 113, endPoint y: 623, distance: 9.3
click at [119, 620] on div "Highlight H" at bounding box center [121, 617] width 43 height 34
click at [113, 623] on div "Highlight" at bounding box center [121, 626] width 29 height 7
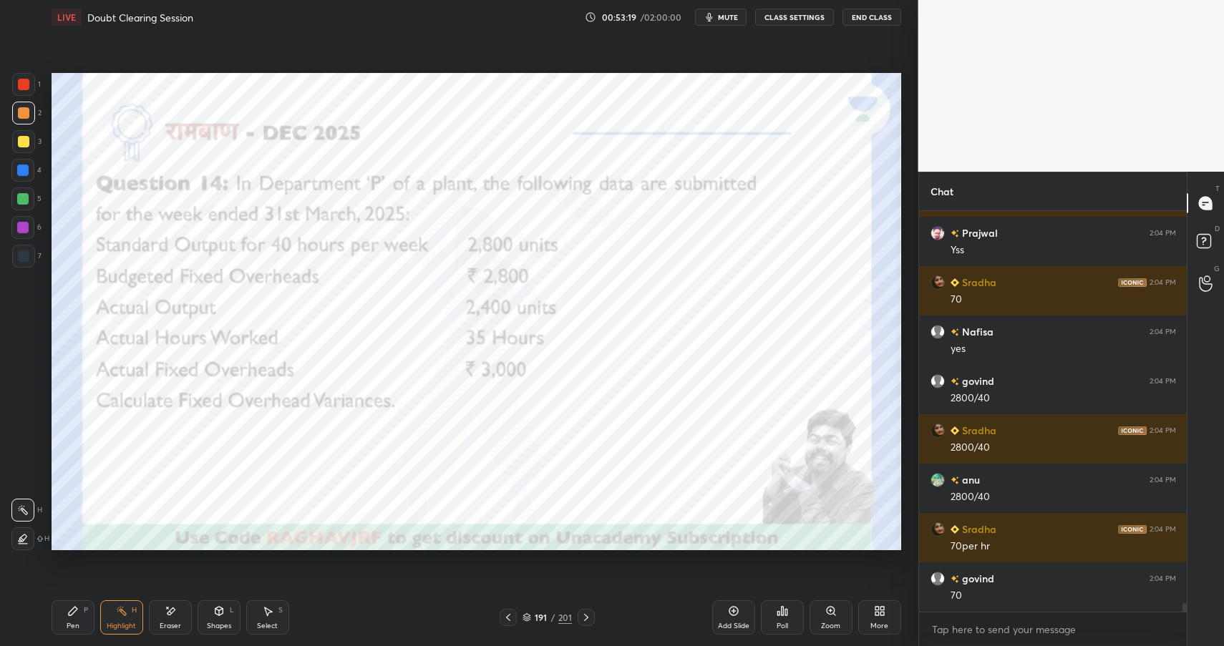
click at [76, 604] on div "Pen P" at bounding box center [73, 617] width 43 height 34
click at [84, 611] on div "P" at bounding box center [86, 610] width 4 height 7
click at [21, 172] on div at bounding box center [22, 170] width 11 height 11
drag, startPoint x: 21, startPoint y: 172, endPoint x: 41, endPoint y: 157, distance: 24.5
click at [21, 172] on div at bounding box center [22, 170] width 11 height 11
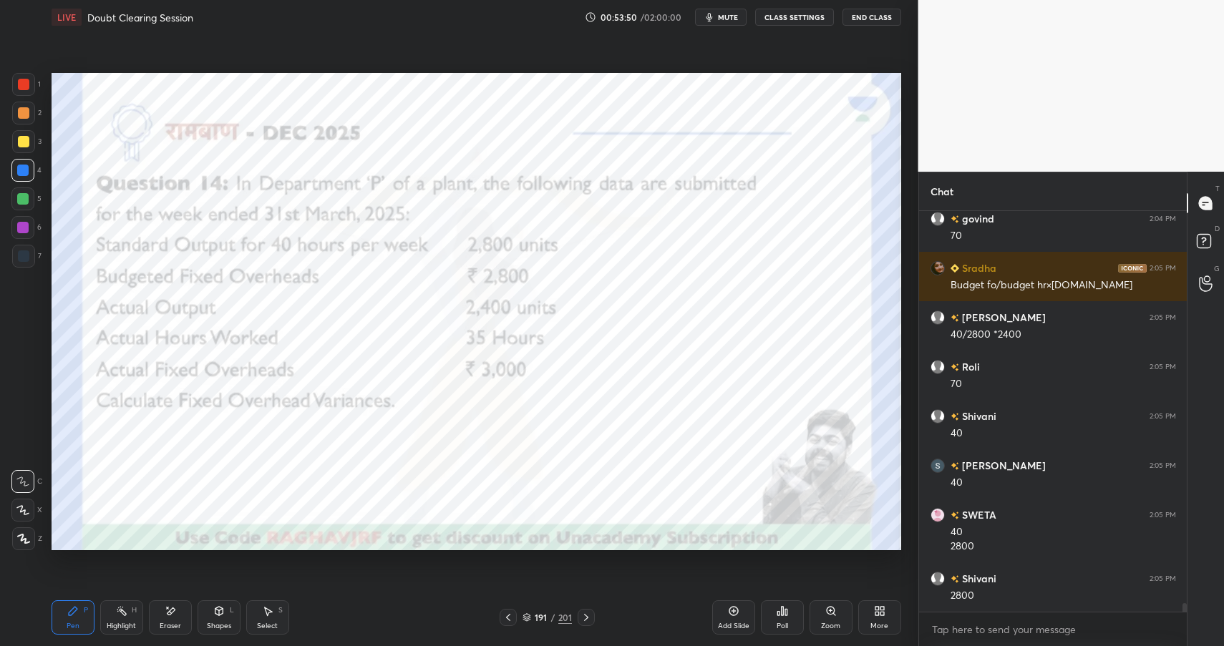
scroll to position [18497, 0]
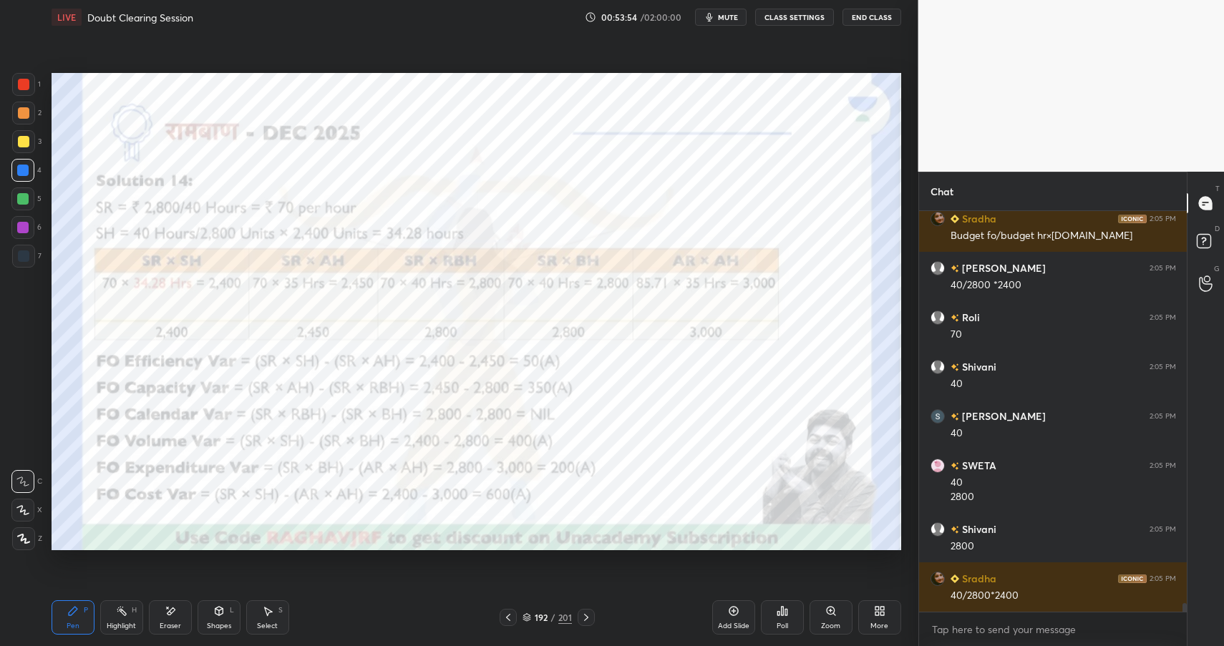
drag, startPoint x: 233, startPoint y: 615, endPoint x: 238, endPoint y: 605, distance: 11.2
click at [233, 615] on div "Shapes L" at bounding box center [219, 617] width 43 height 34
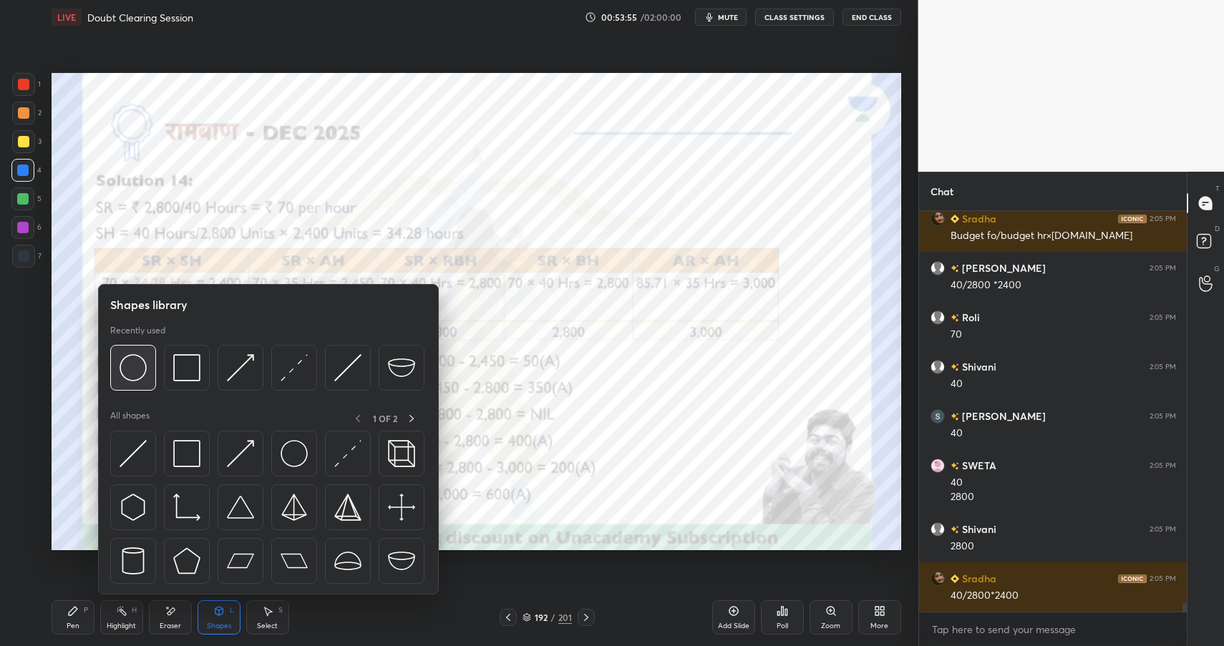
click at [144, 368] on img at bounding box center [133, 367] width 27 height 27
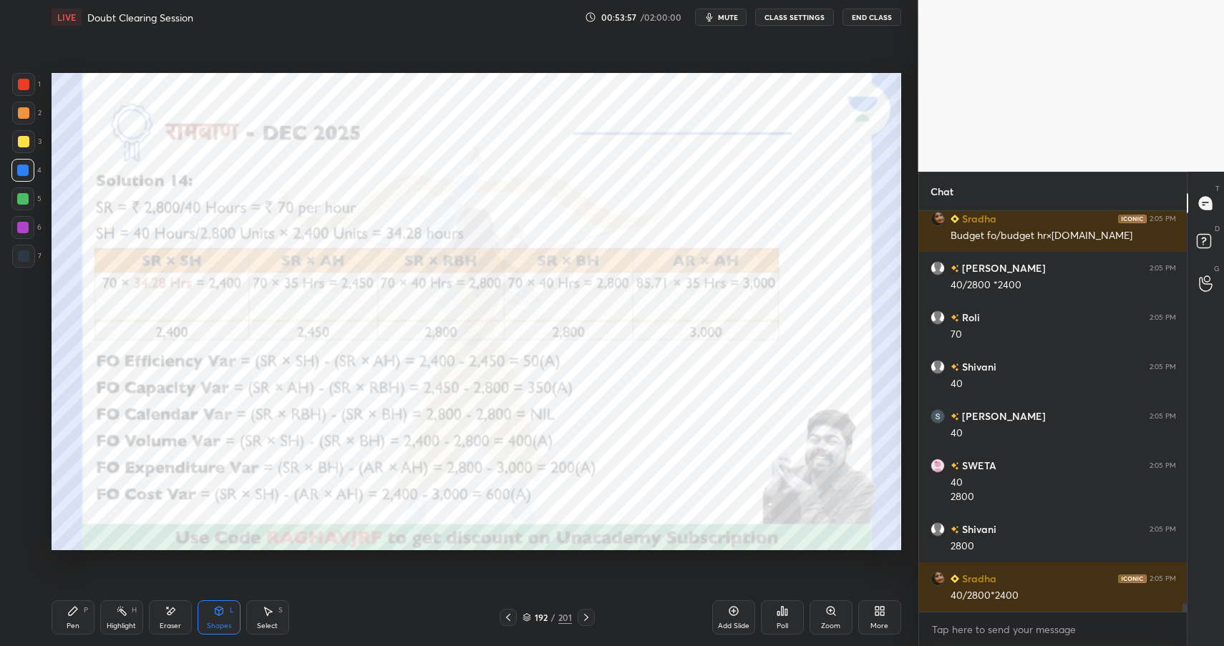
scroll to position [18547, 0]
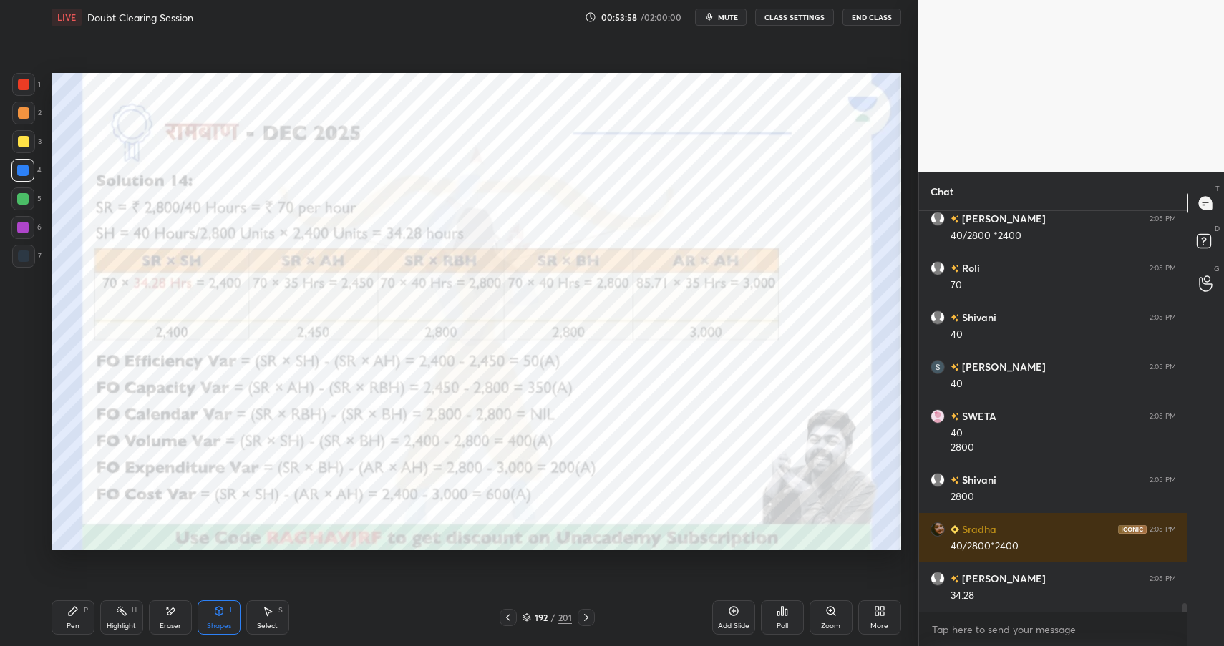
click at [82, 612] on div "Pen P" at bounding box center [73, 617] width 43 height 34
drag, startPoint x: 82, startPoint y: 612, endPoint x: 87, endPoint y: 602, distance: 11.2
click at [82, 612] on div "Pen P" at bounding box center [73, 617] width 43 height 34
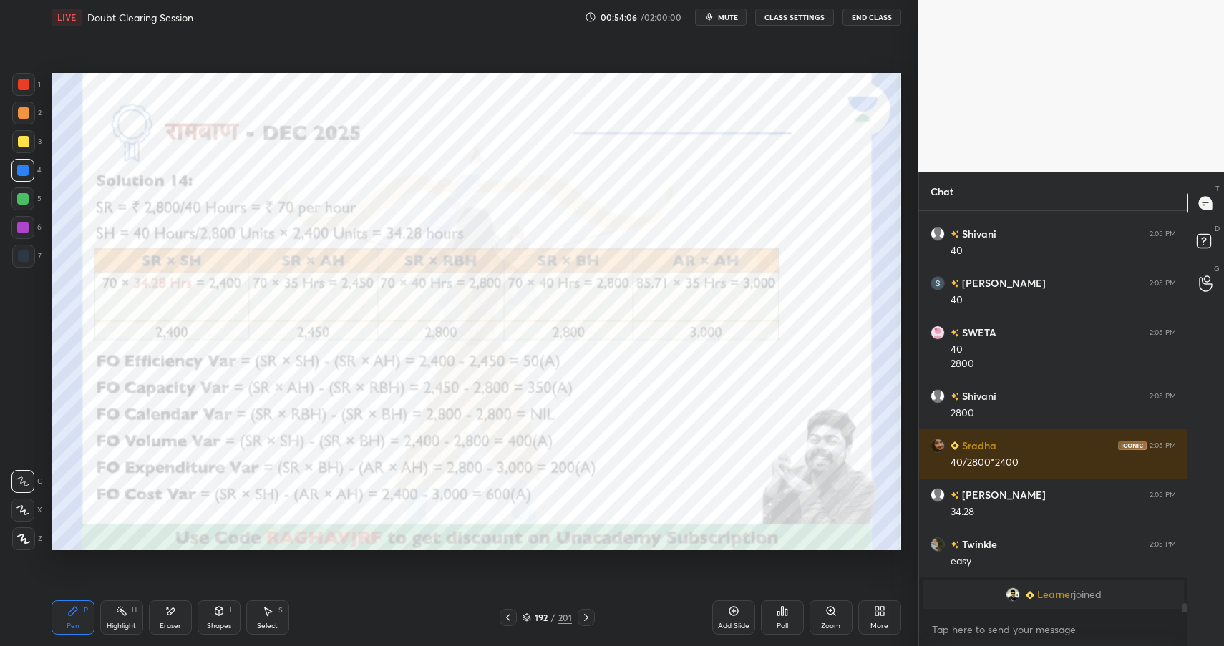
scroll to position [17810, 0]
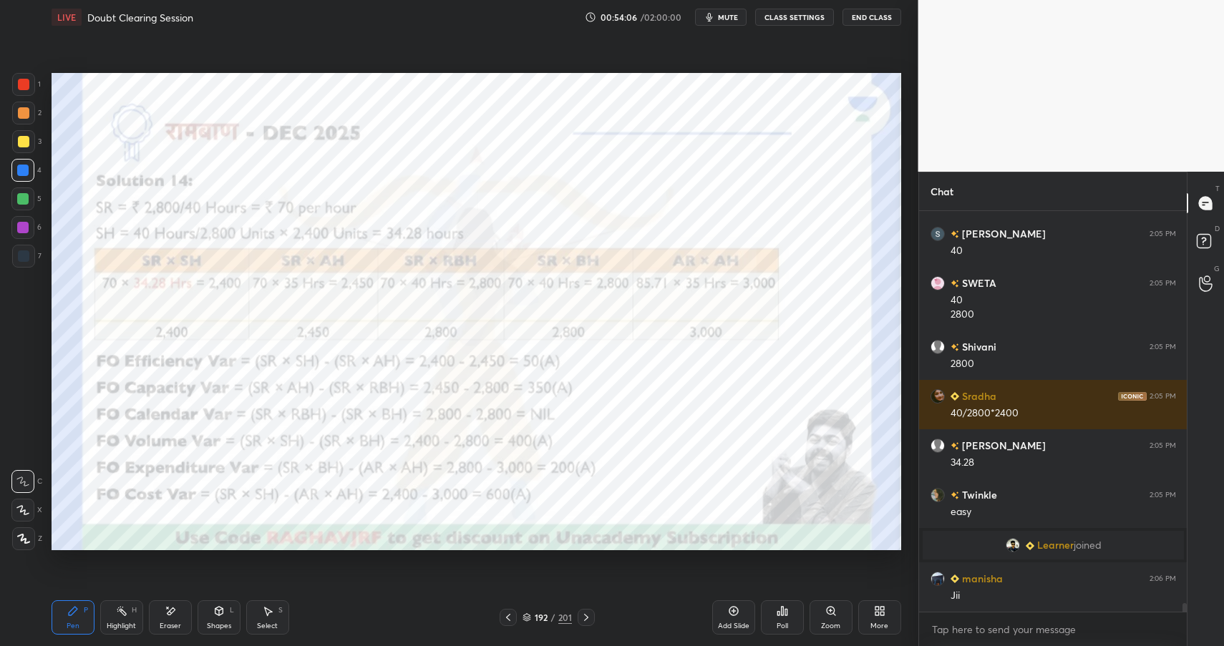
click at [140, 607] on div "Highlight H" at bounding box center [121, 617] width 43 height 34
click at [138, 614] on div "Highlight H" at bounding box center [121, 617] width 43 height 34
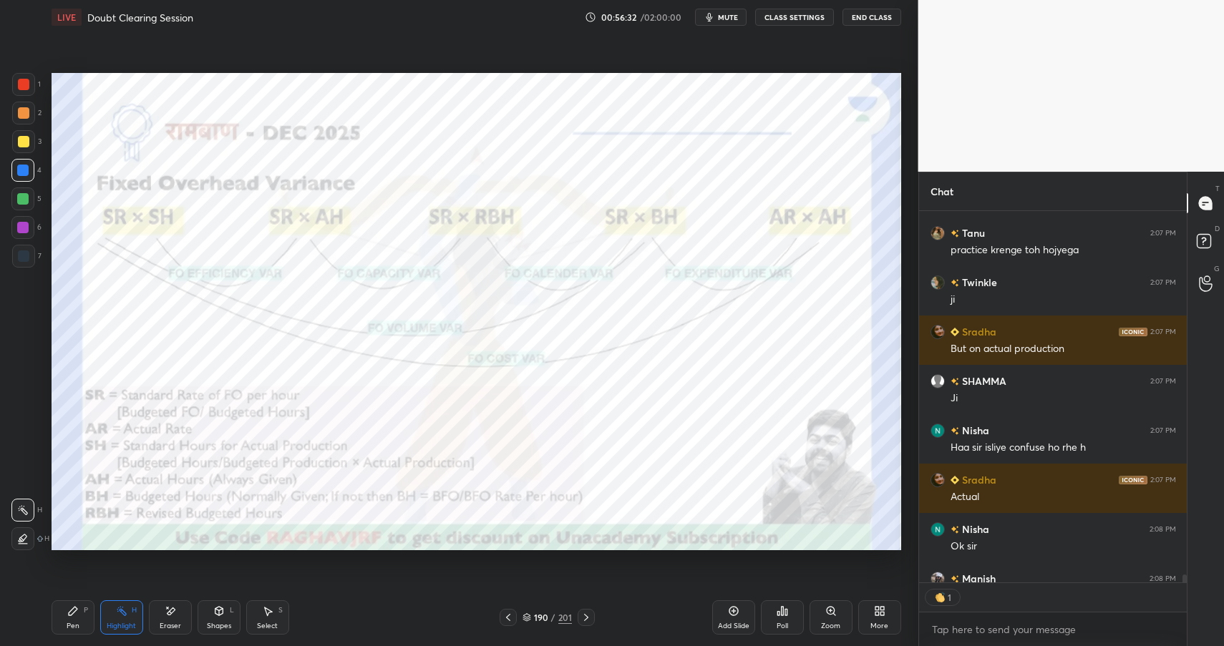
scroll to position [5, 5]
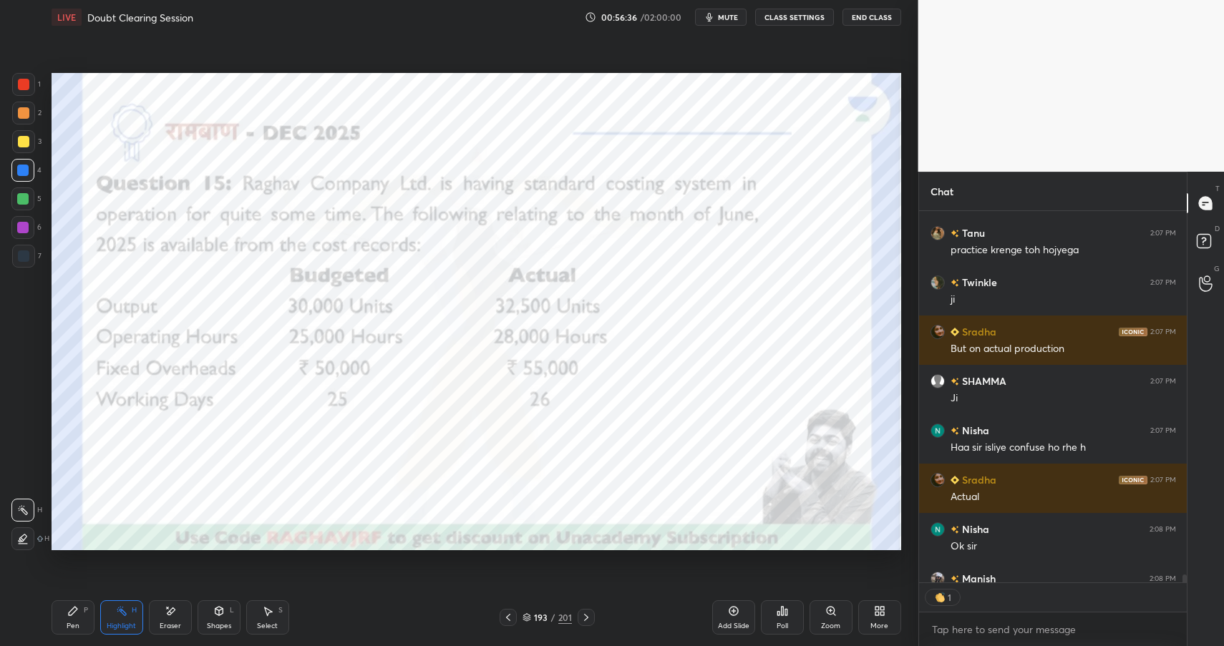
click at [171, 623] on div "Eraser" at bounding box center [170, 626] width 21 height 7
drag, startPoint x: 24, startPoint y: 540, endPoint x: 31, endPoint y: 536, distance: 8.6
click at [24, 540] on span "Erase all" at bounding box center [22, 539] width 21 height 10
click at [72, 618] on div "Pen P" at bounding box center [73, 617] width 43 height 34
click at [23, 72] on div "1 2 3 4 5 6 7 C X Z E E Erase all H H LIVE Doubt Clearing Session 00:56:39 / 02…" at bounding box center [453, 323] width 907 height 646
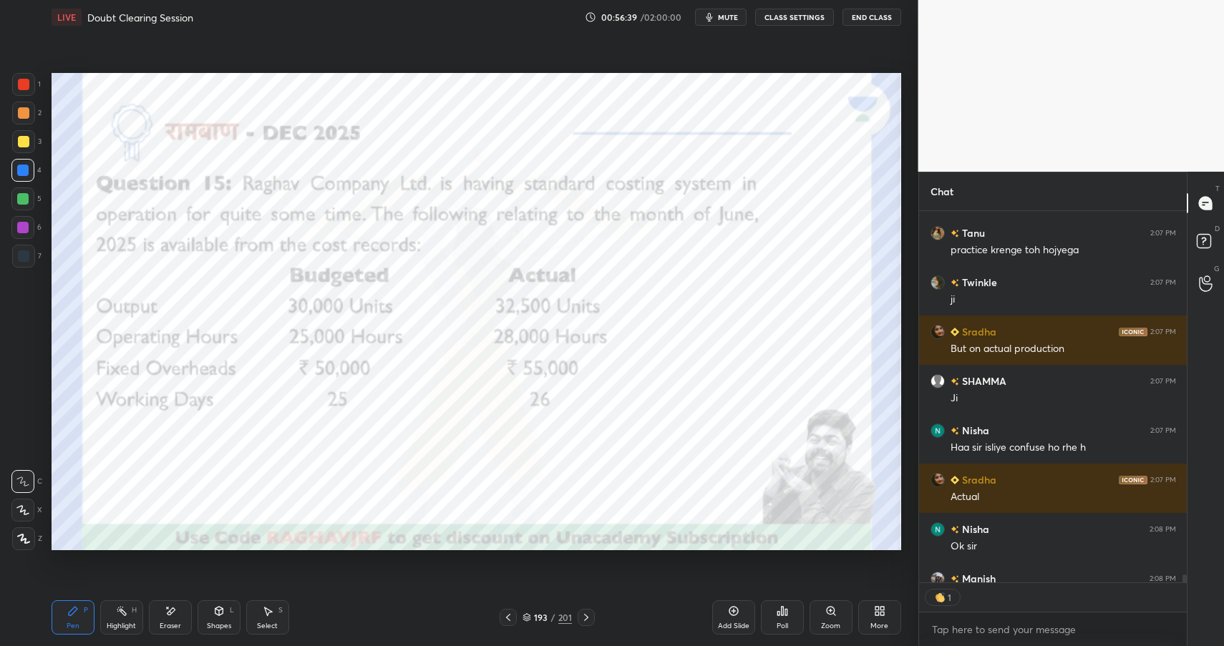
drag, startPoint x: 24, startPoint y: 70, endPoint x: 29, endPoint y: 62, distance: 10.3
click at [26, 75] on div "1 2 3 4 5 6 7 C X Z E E Erase all H H LIVE Doubt Clearing Session 00:56:39 / 02…" at bounding box center [453, 323] width 907 height 646
drag, startPoint x: 26, startPoint y: 84, endPoint x: 31, endPoint y: 61, distance: 24.1
click at [26, 84] on div at bounding box center [23, 84] width 11 height 11
click at [220, 614] on icon at bounding box center [219, 611] width 8 height 9
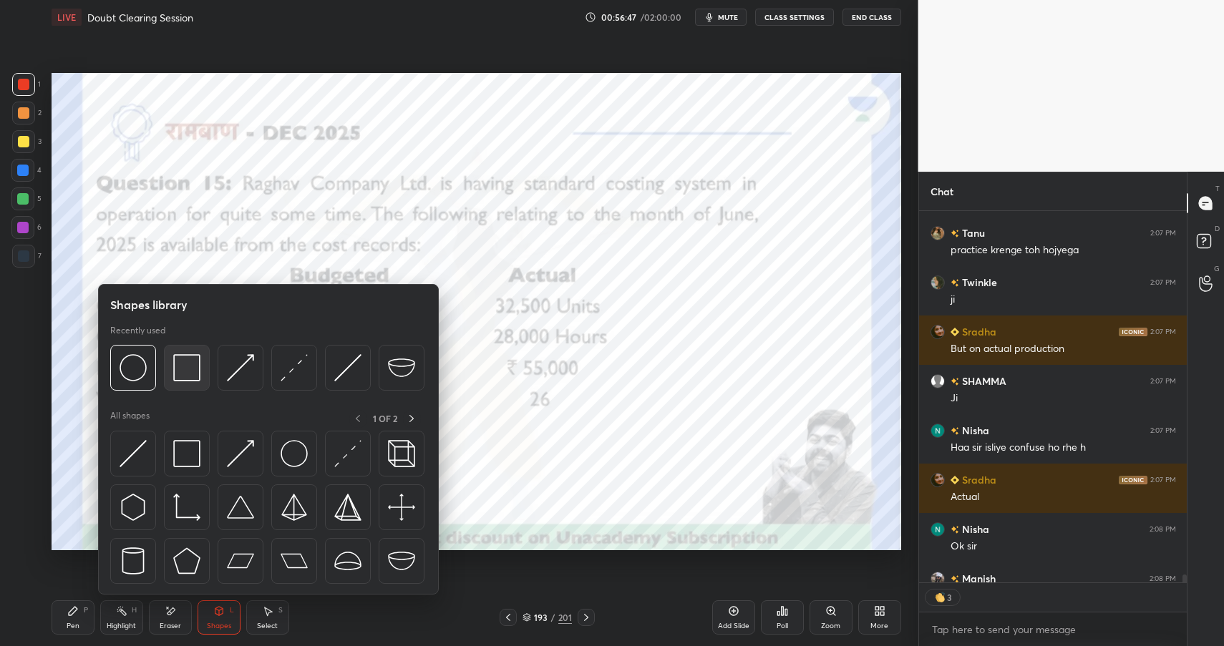
click at [188, 367] on img at bounding box center [186, 367] width 27 height 27
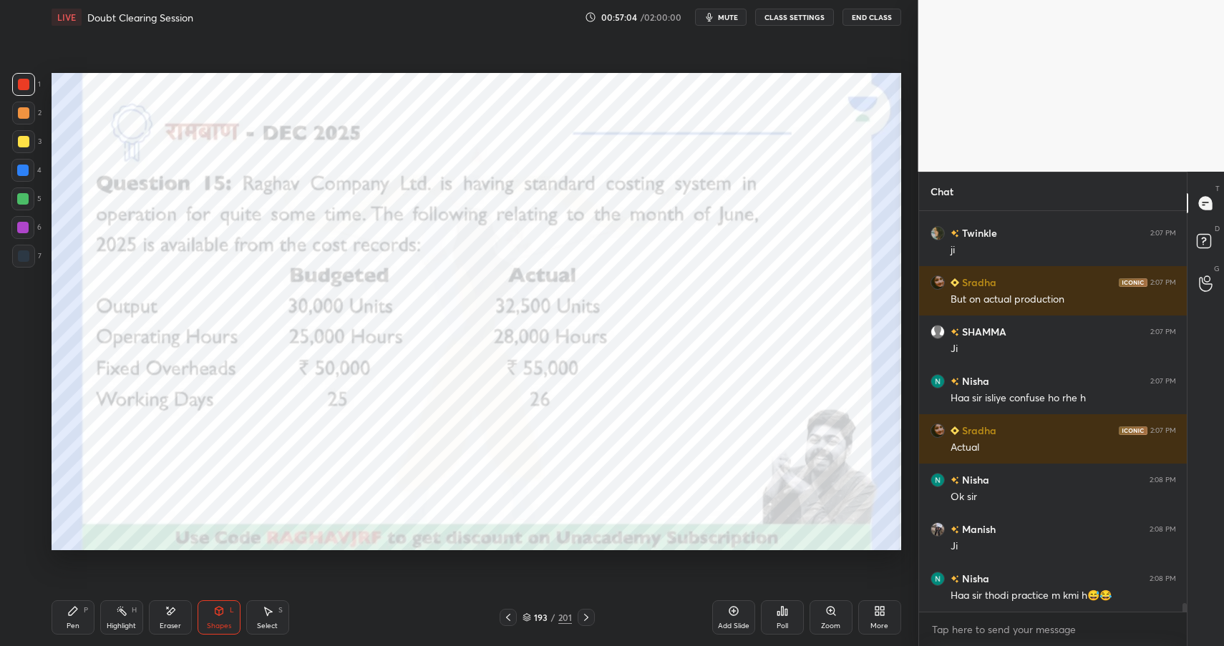
scroll to position [18960, 0]
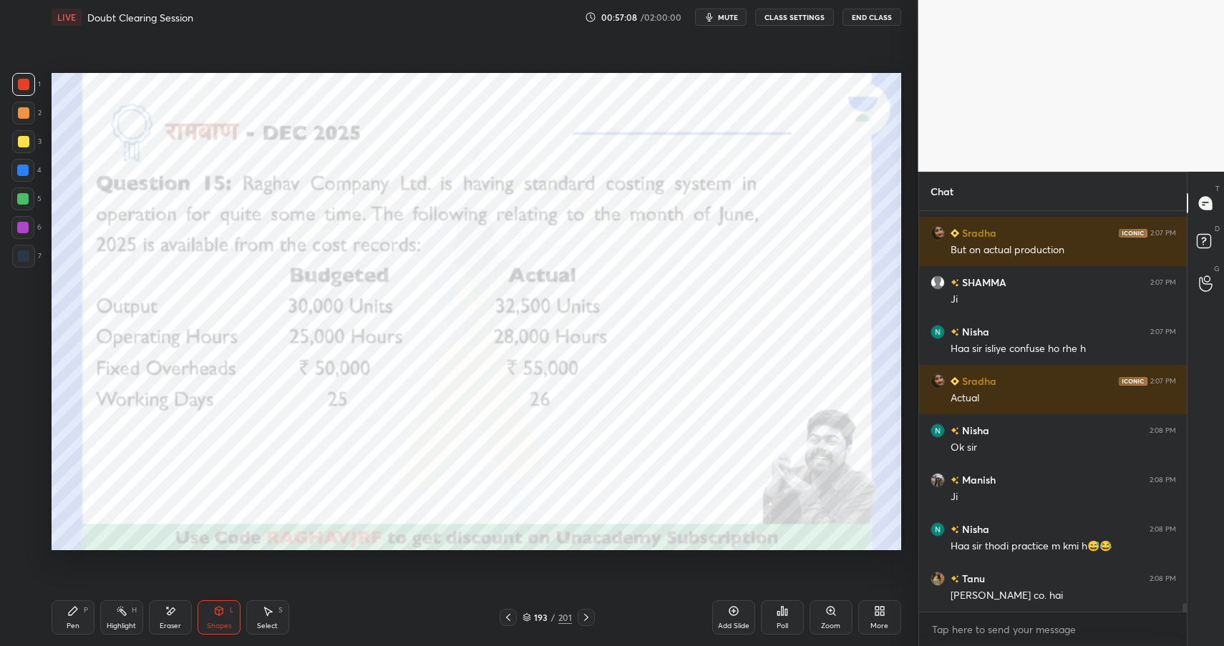
drag, startPoint x: 77, startPoint y: 619, endPoint x: 84, endPoint y: 591, distance: 28.6
click at [84, 617] on div "Pen P" at bounding box center [73, 617] width 43 height 34
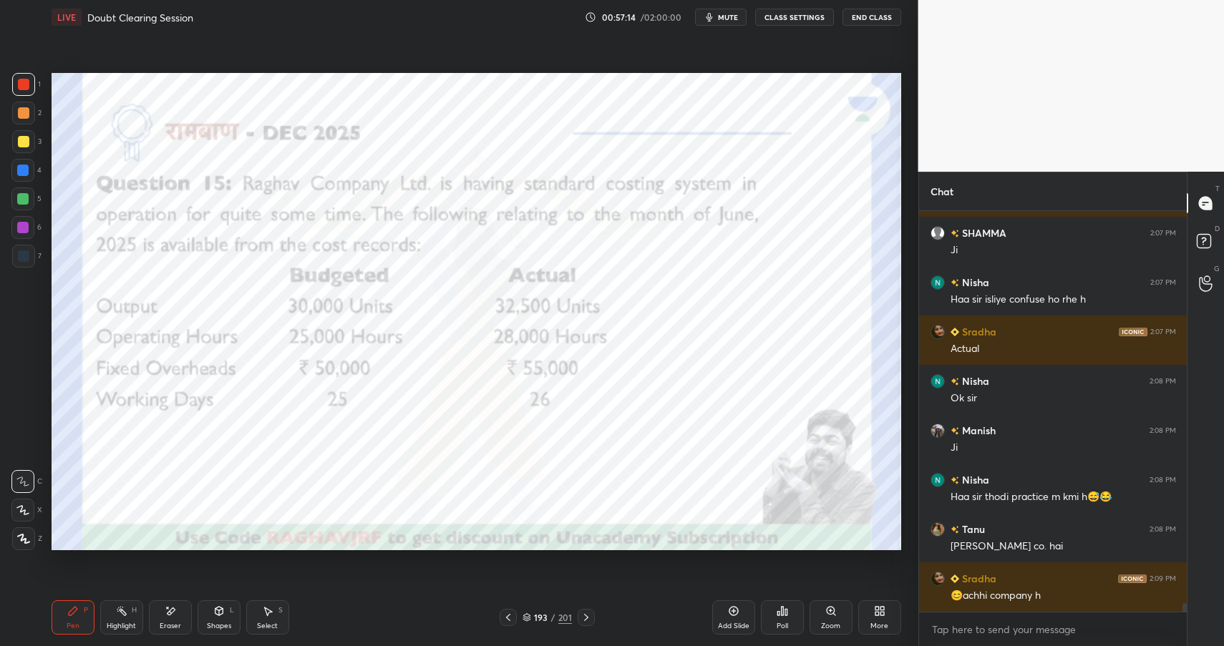
click at [24, 162] on div at bounding box center [22, 170] width 23 height 23
click at [31, 166] on div at bounding box center [22, 170] width 23 height 23
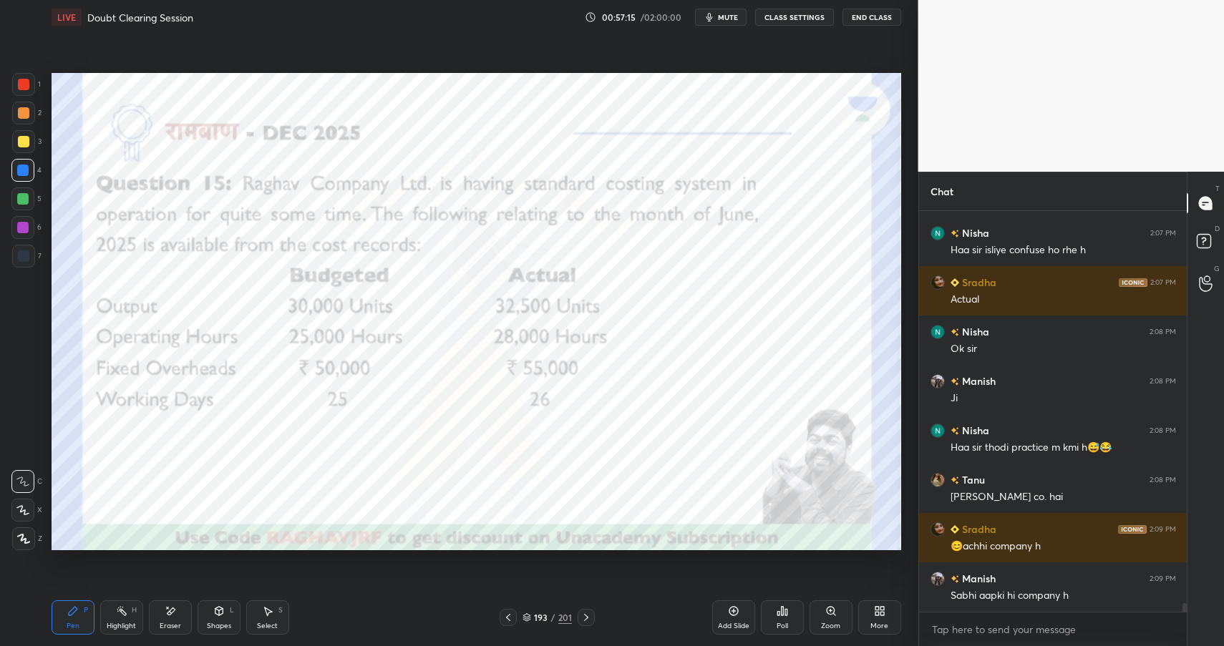
click at [63, 613] on div "Pen P" at bounding box center [73, 617] width 43 height 34
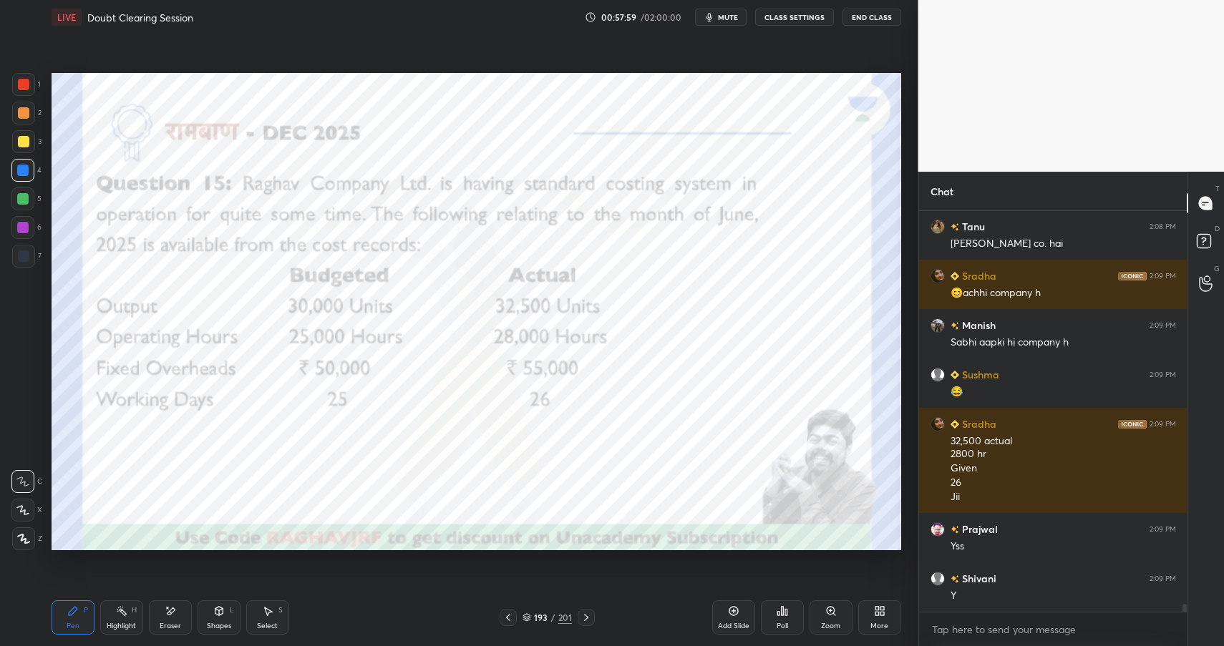
scroll to position [19410, 0]
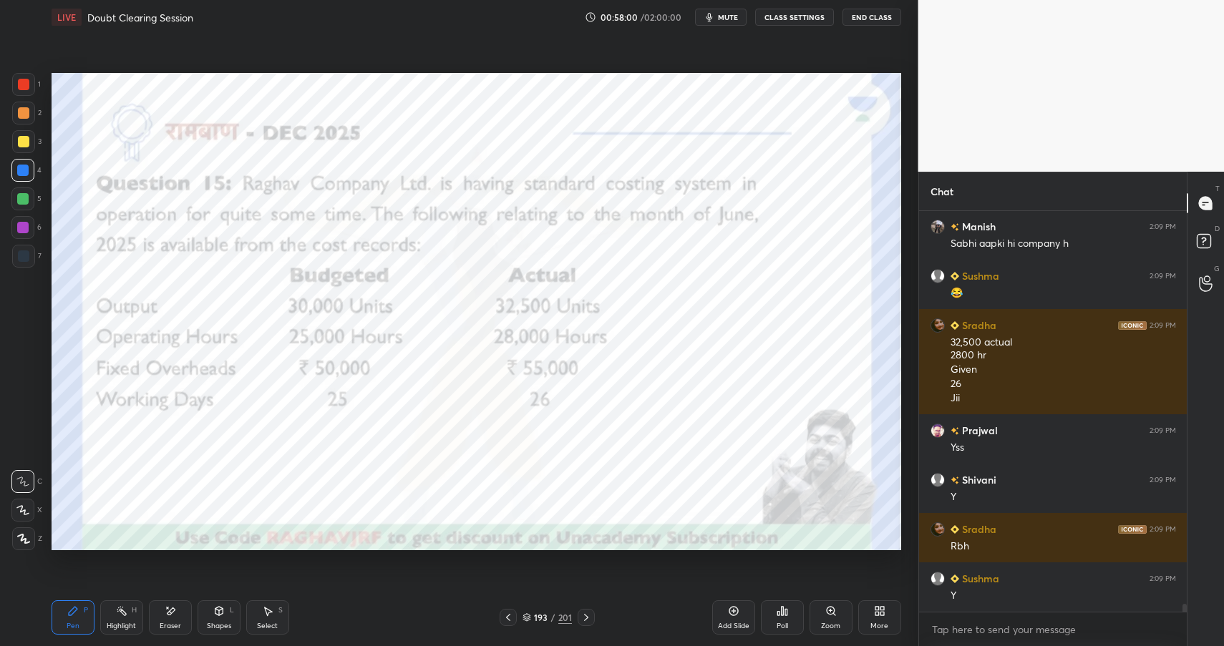
click at [215, 620] on div "Shapes L" at bounding box center [219, 617] width 43 height 34
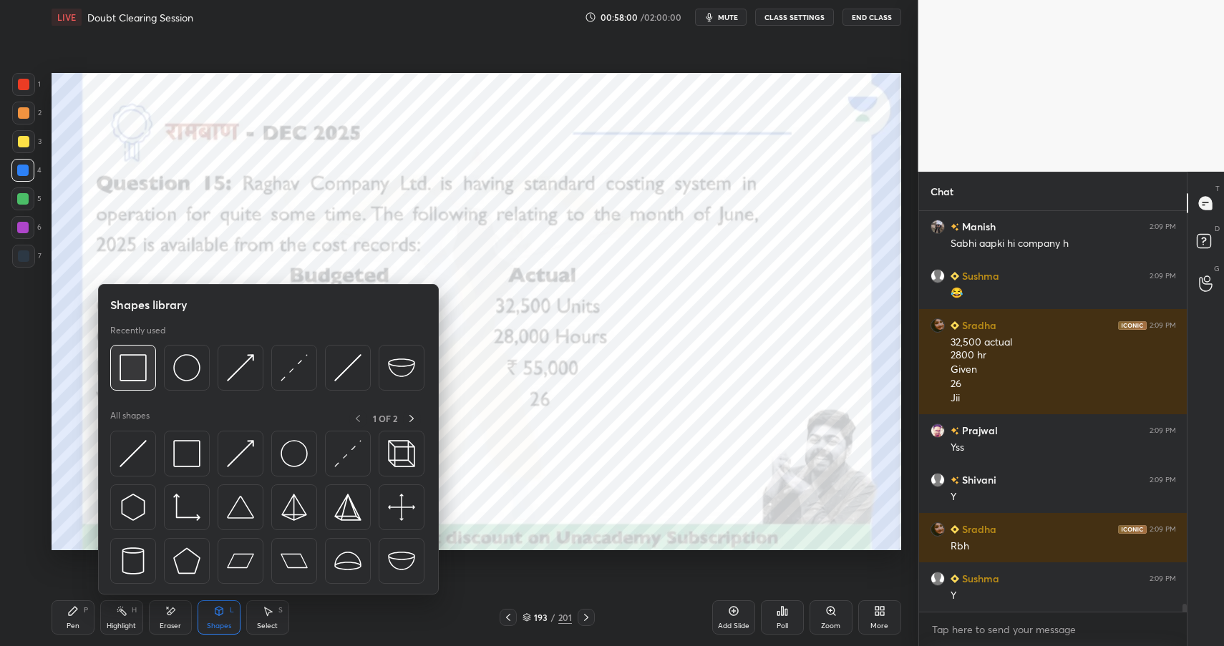
click at [140, 374] on img at bounding box center [133, 367] width 27 height 27
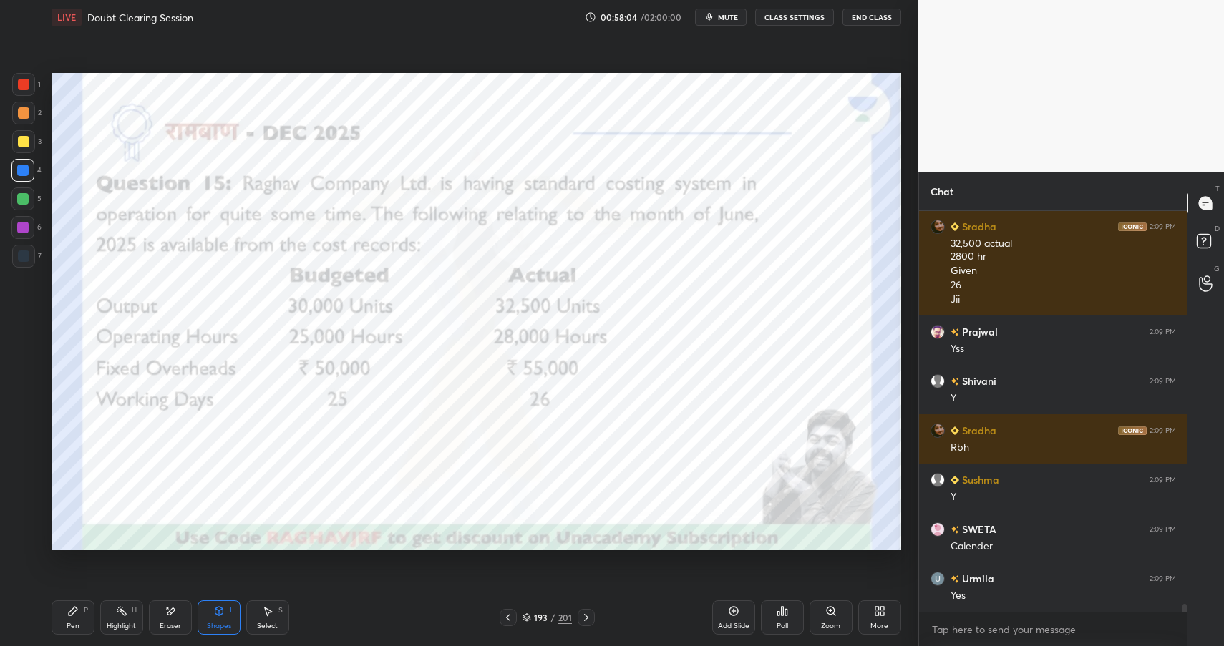
scroll to position [19558, 0]
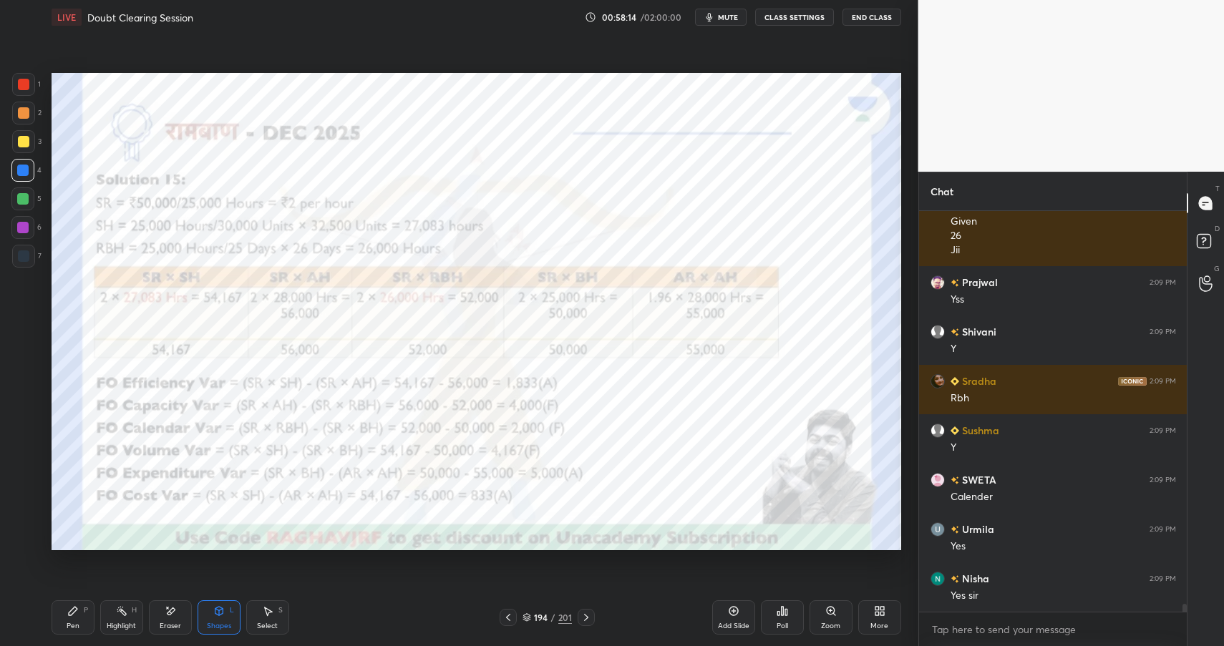
click at [171, 629] on div "Eraser" at bounding box center [170, 626] width 21 height 7
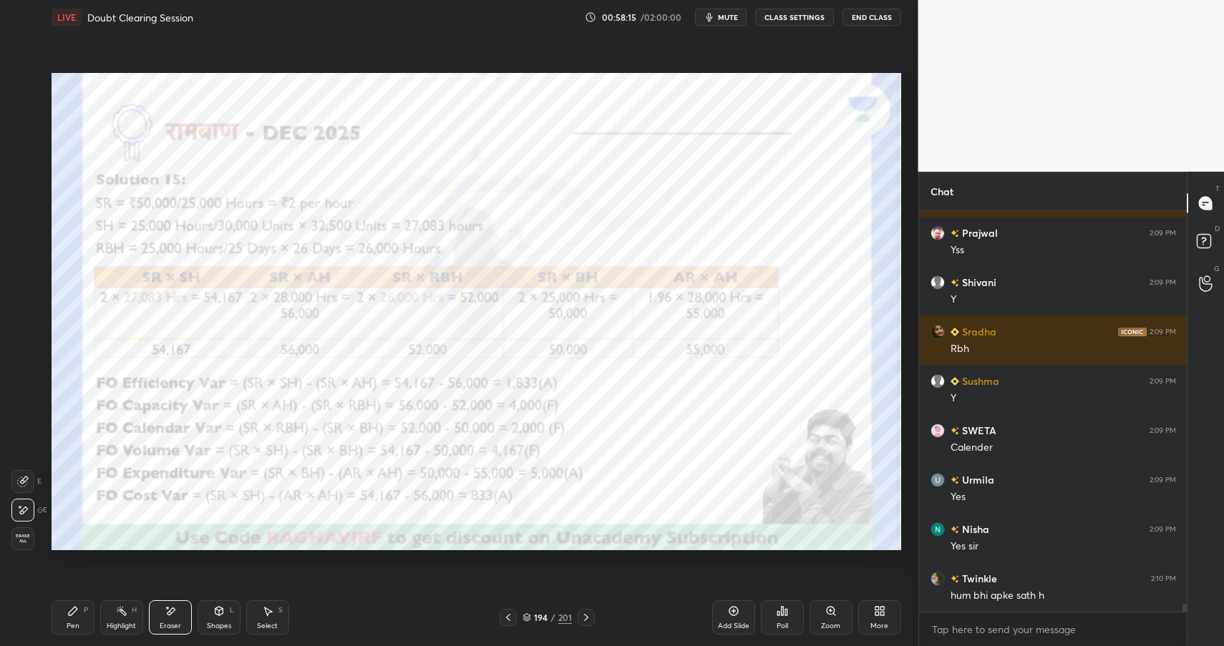
click at [227, 615] on div "Shapes L" at bounding box center [219, 617] width 43 height 34
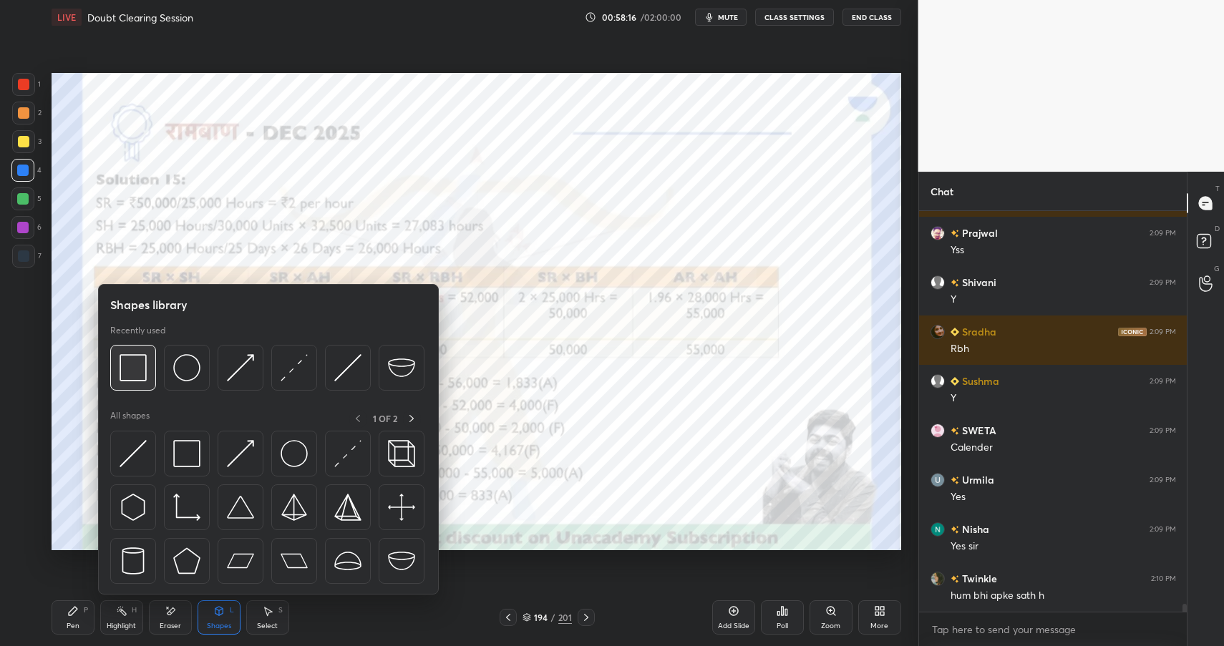
drag, startPoint x: 132, startPoint y: 357, endPoint x: 132, endPoint y: 349, distance: 7.9
click at [132, 357] on img at bounding box center [133, 367] width 27 height 27
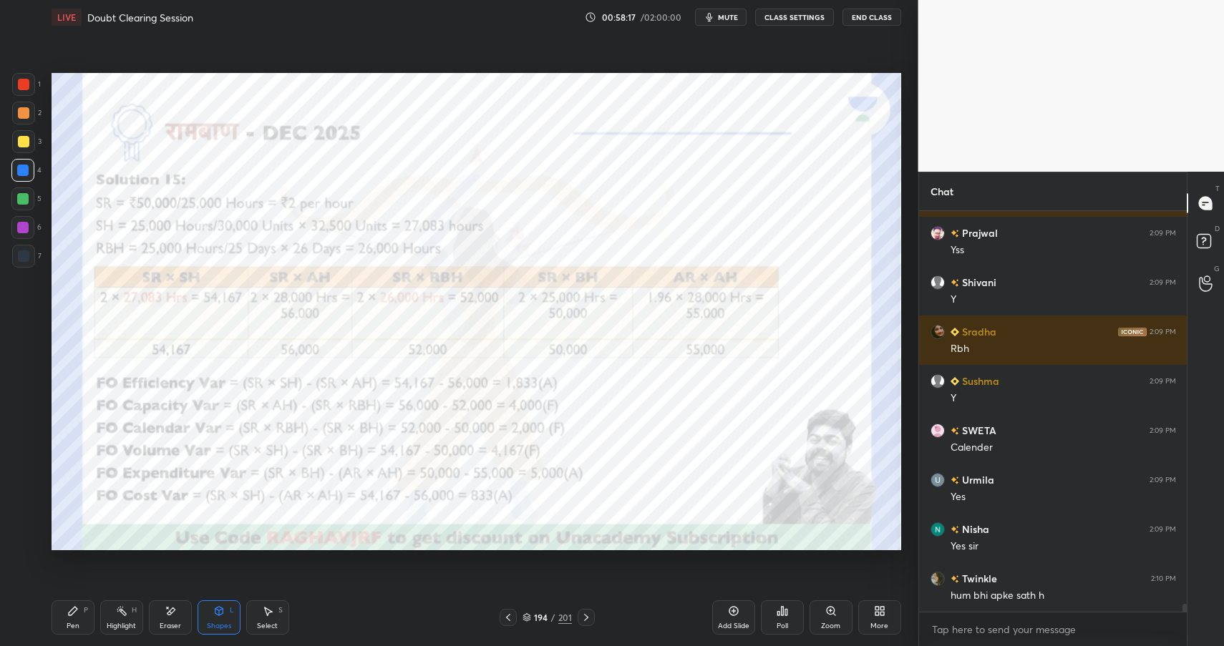
click at [25, 79] on div at bounding box center [23, 84] width 11 height 11
click at [19, 77] on div at bounding box center [23, 84] width 23 height 23
click at [69, 612] on icon at bounding box center [72, 610] width 11 height 11
drag, startPoint x: 67, startPoint y: 613, endPoint x: 95, endPoint y: 605, distance: 29.7
click at [74, 615] on icon at bounding box center [72, 610] width 11 height 11
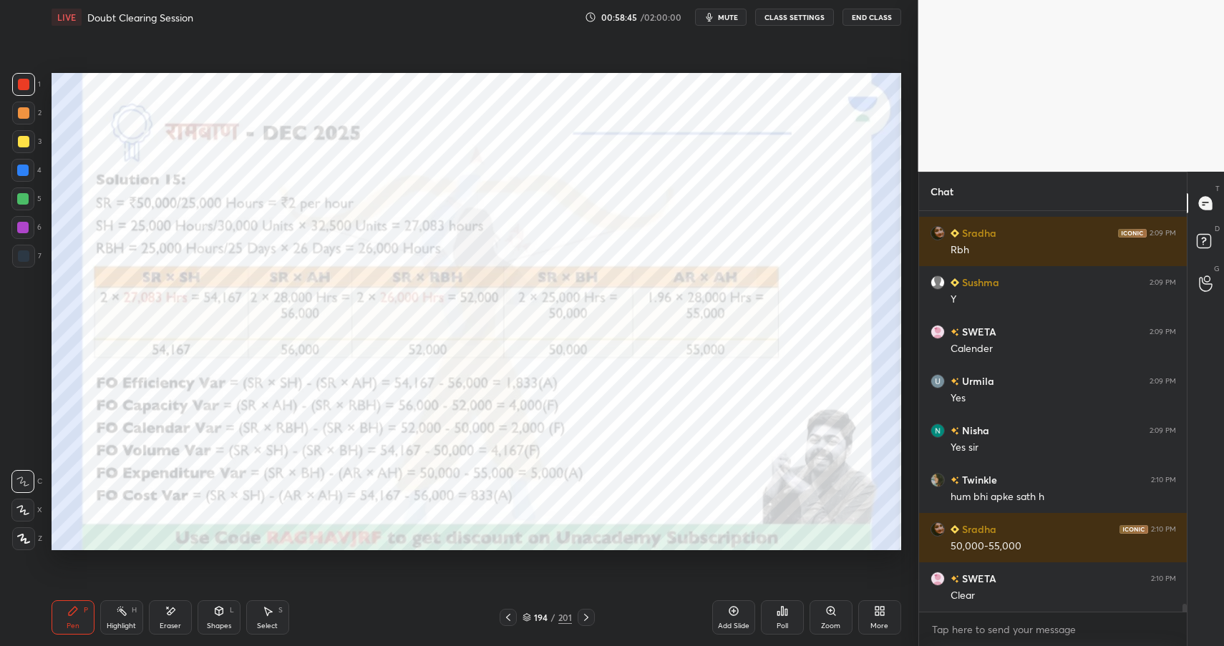
scroll to position [19756, 0]
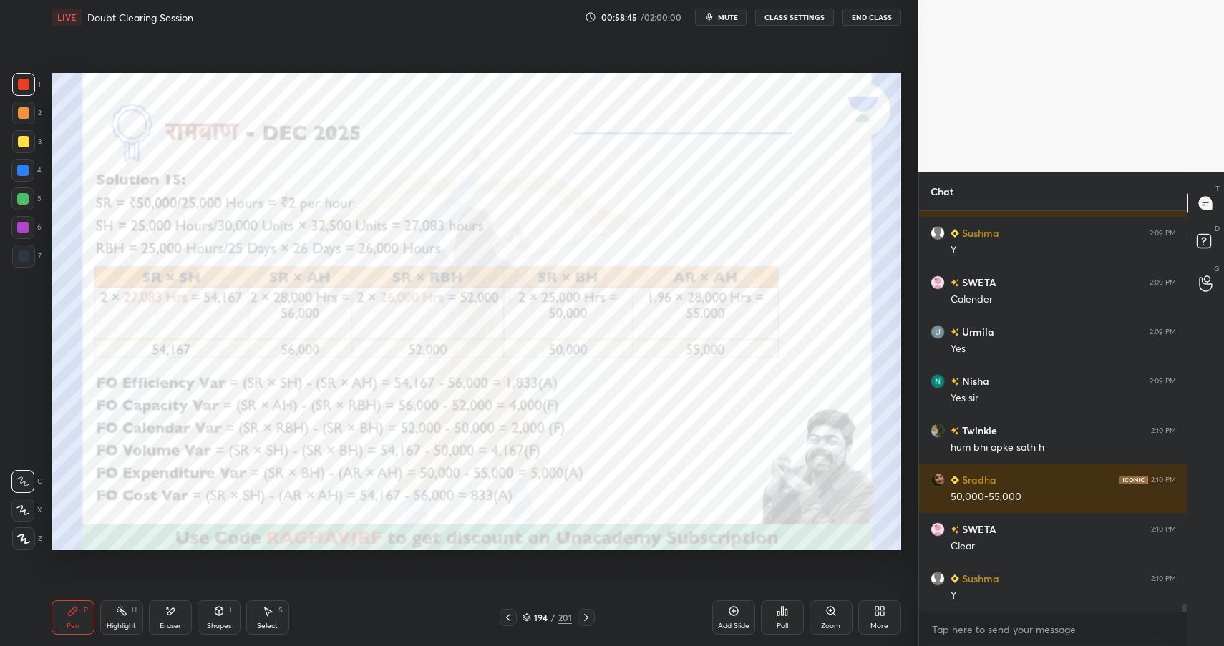
click at [116, 618] on div "Highlight H" at bounding box center [121, 617] width 43 height 34
click at [121, 617] on div "Highlight H" at bounding box center [121, 617] width 43 height 34
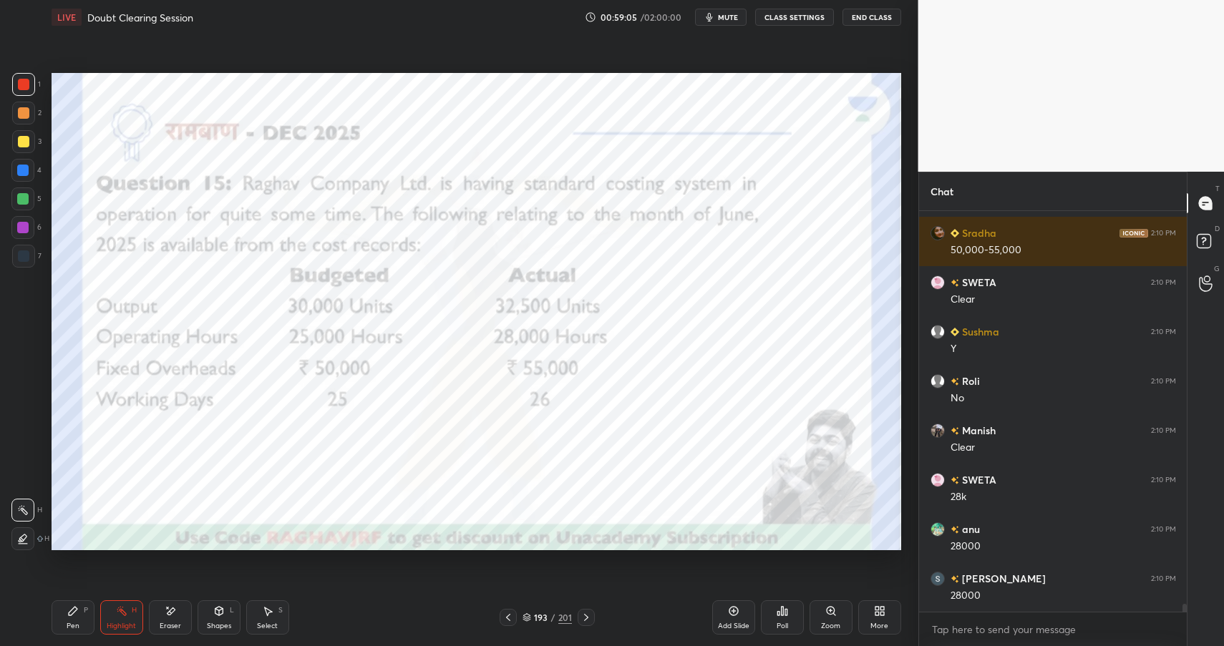
scroll to position [20052, 0]
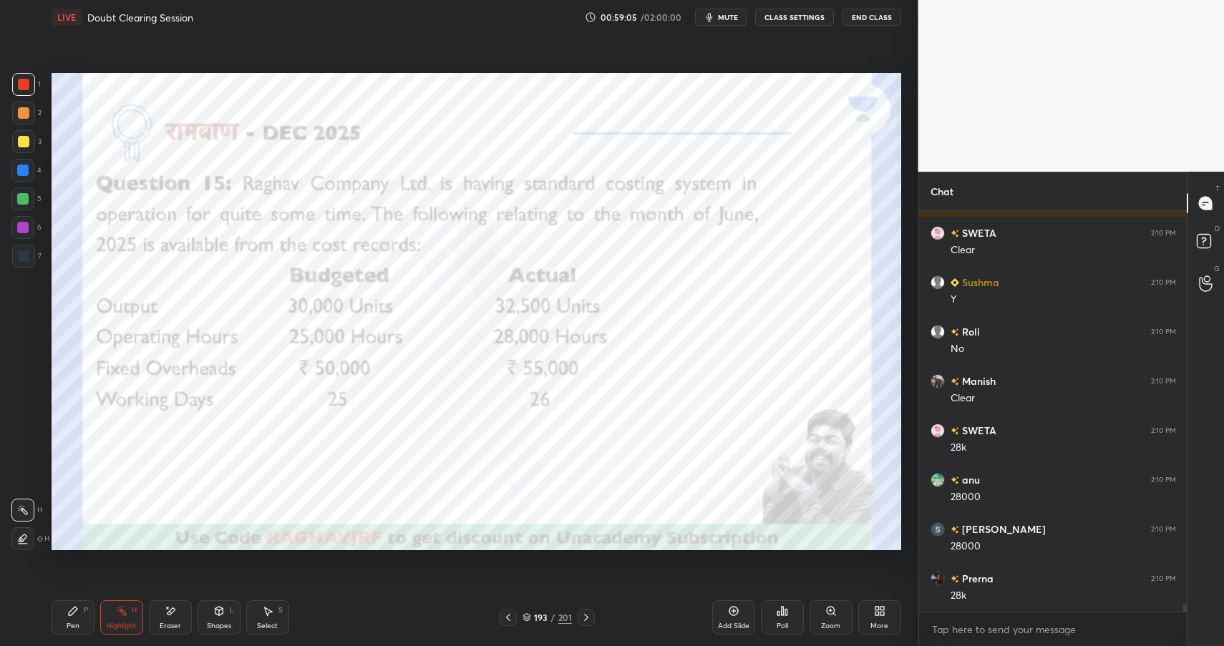
click at [235, 616] on div "Shapes L" at bounding box center [219, 617] width 43 height 34
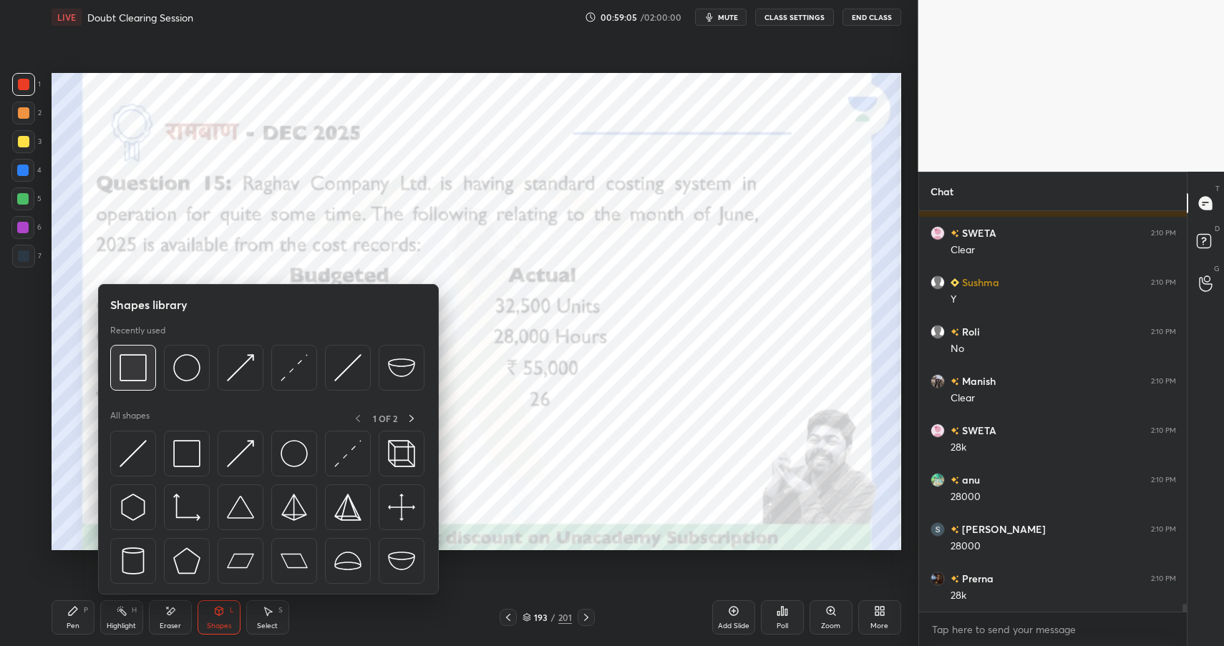
click at [130, 349] on div at bounding box center [133, 368] width 46 height 46
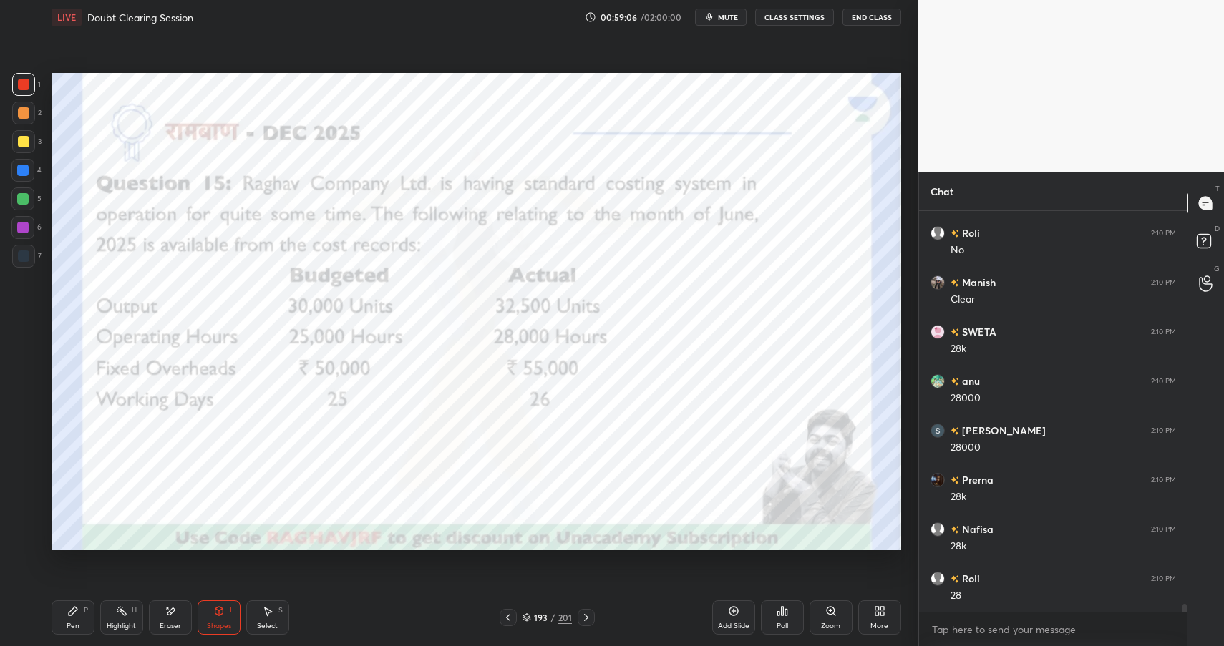
scroll to position [20200, 0]
click at [17, 200] on div at bounding box center [22, 198] width 11 height 11
click at [31, 203] on div at bounding box center [22, 198] width 23 height 23
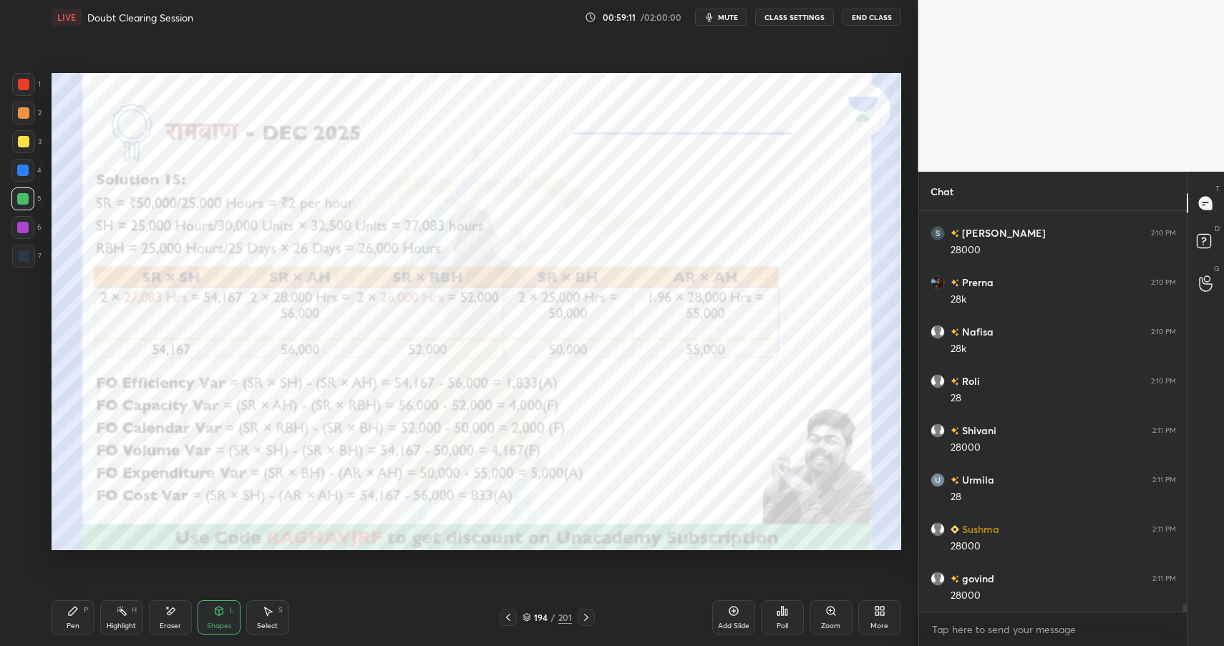
click at [223, 615] on icon at bounding box center [218, 610] width 11 height 11
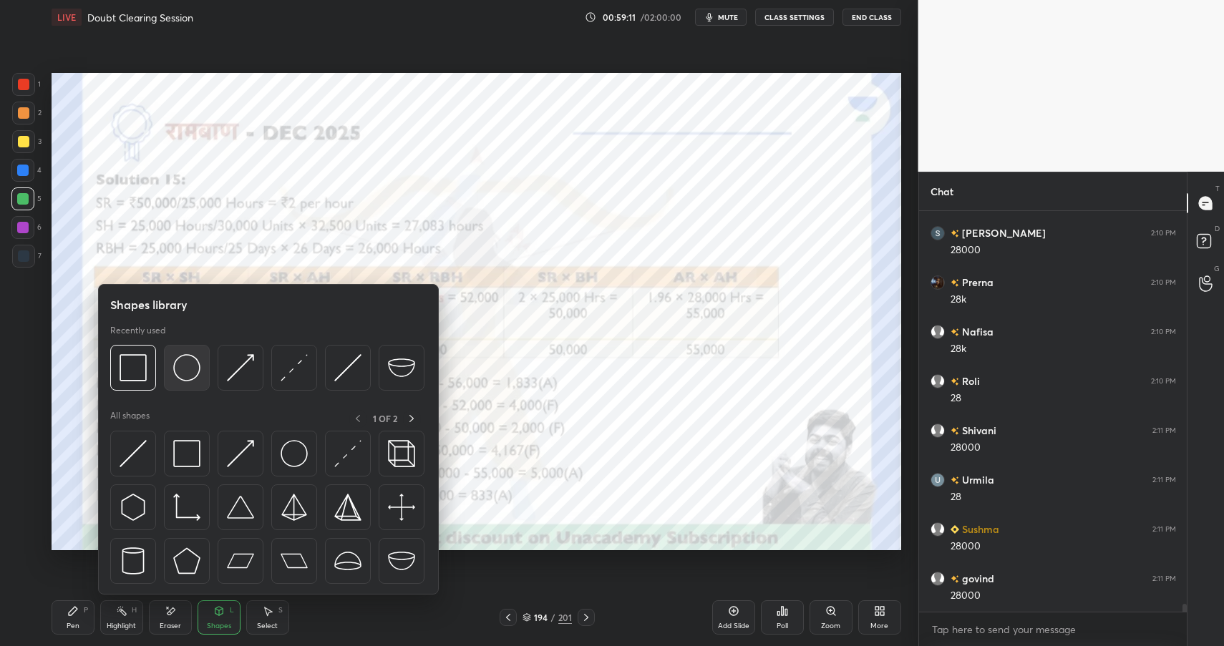
click at [181, 368] on img at bounding box center [186, 367] width 27 height 27
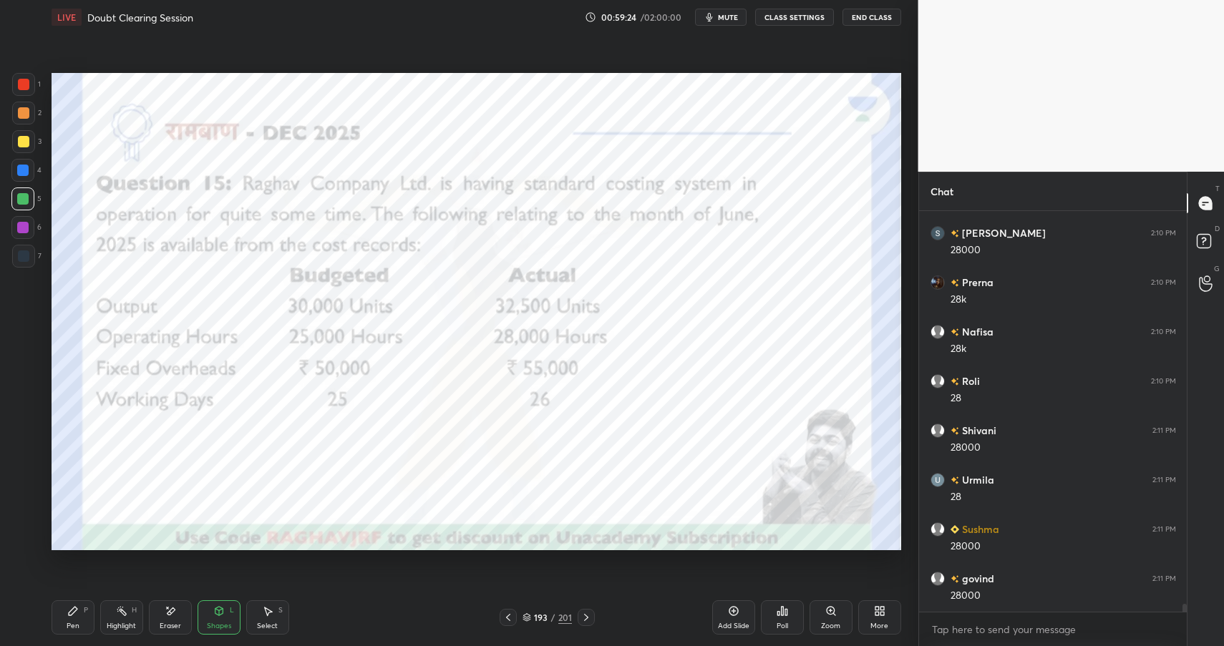
click at [225, 623] on div "Shapes" at bounding box center [219, 626] width 24 height 7
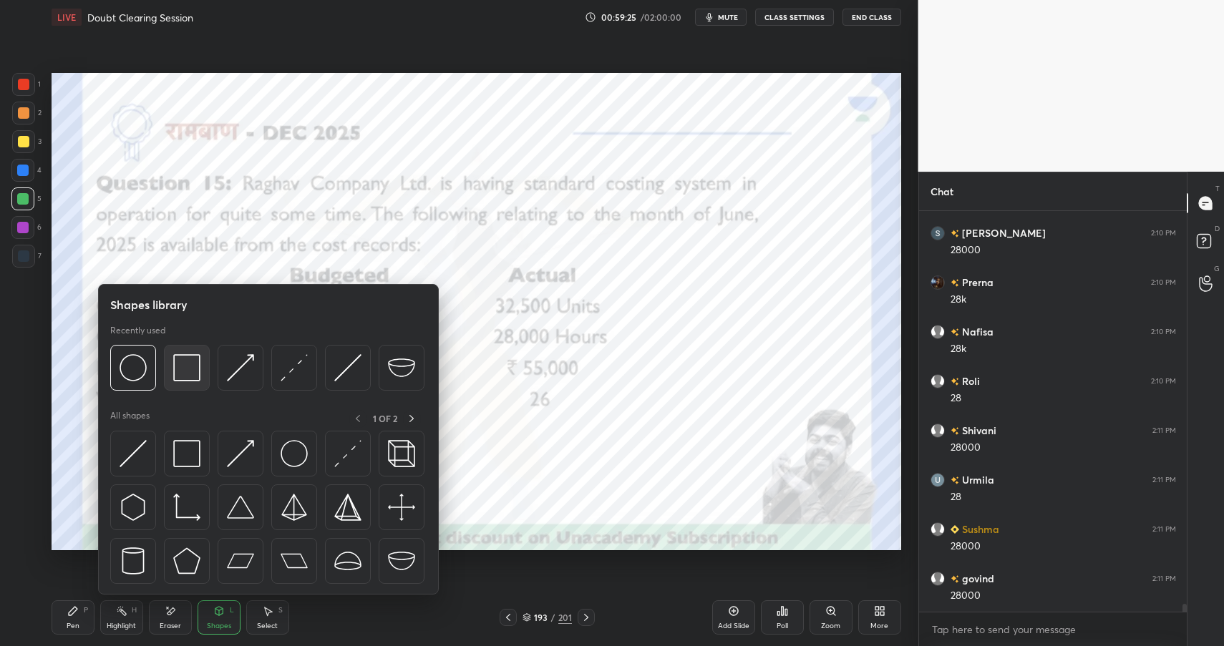
click at [174, 374] on img at bounding box center [186, 367] width 27 height 27
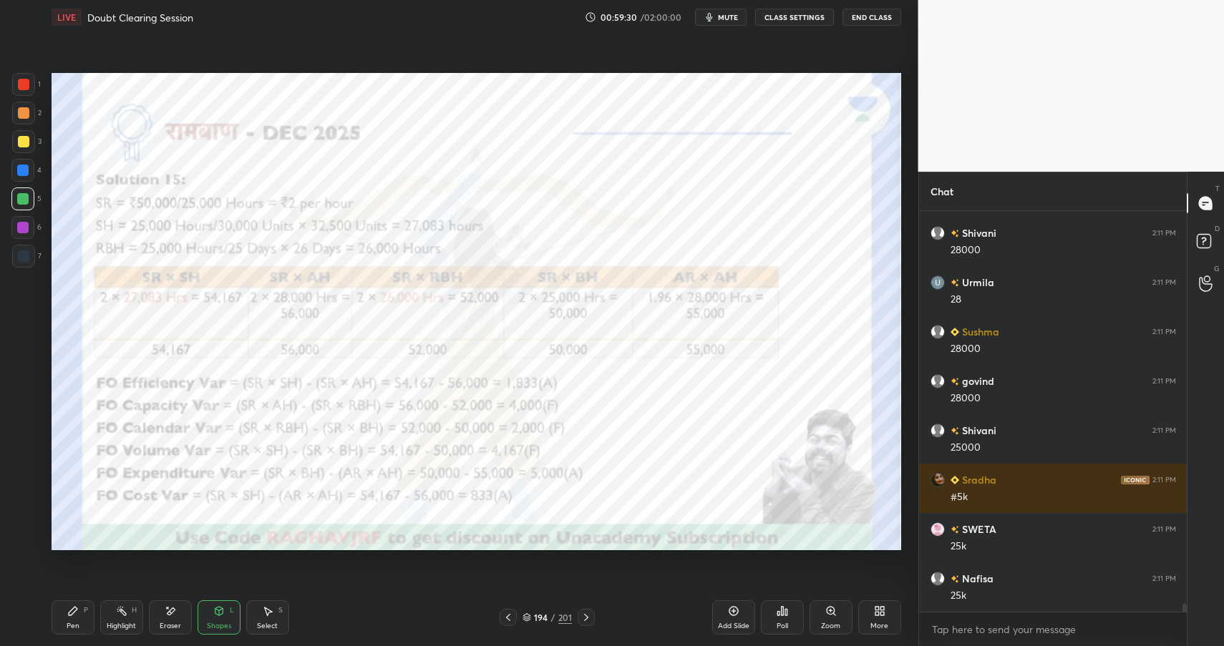
scroll to position [20595, 0]
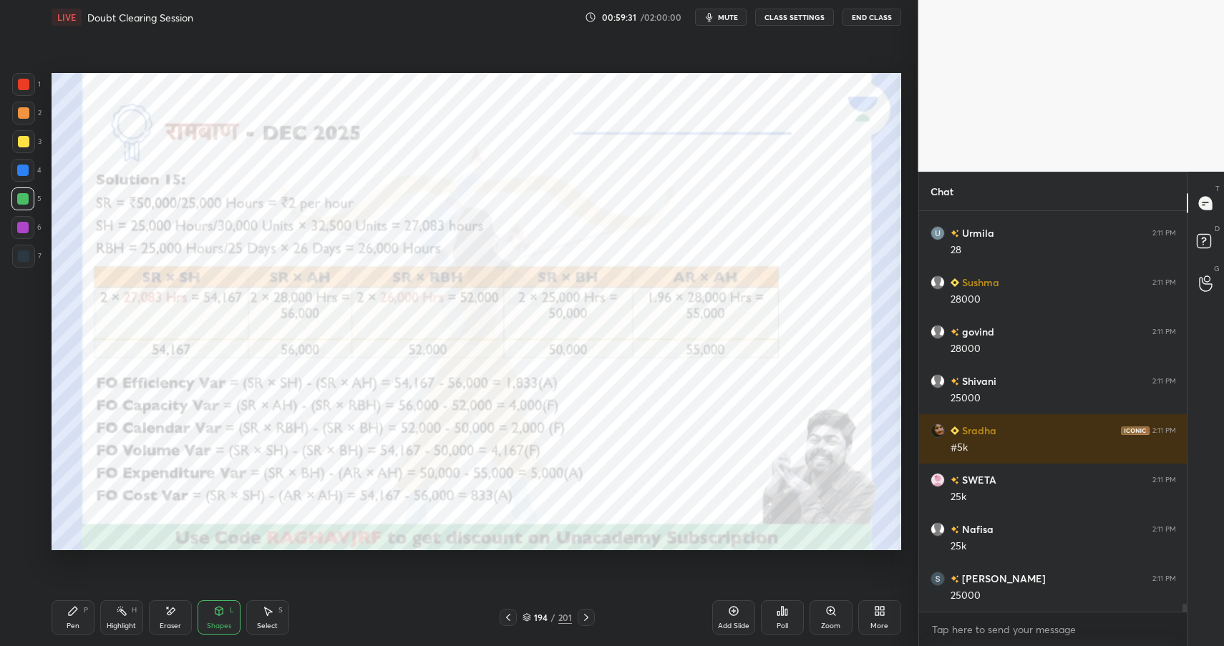
drag, startPoint x: 216, startPoint y: 620, endPoint x: 218, endPoint y: 596, distance: 23.7
click at [216, 620] on div "Shapes L" at bounding box center [219, 617] width 43 height 34
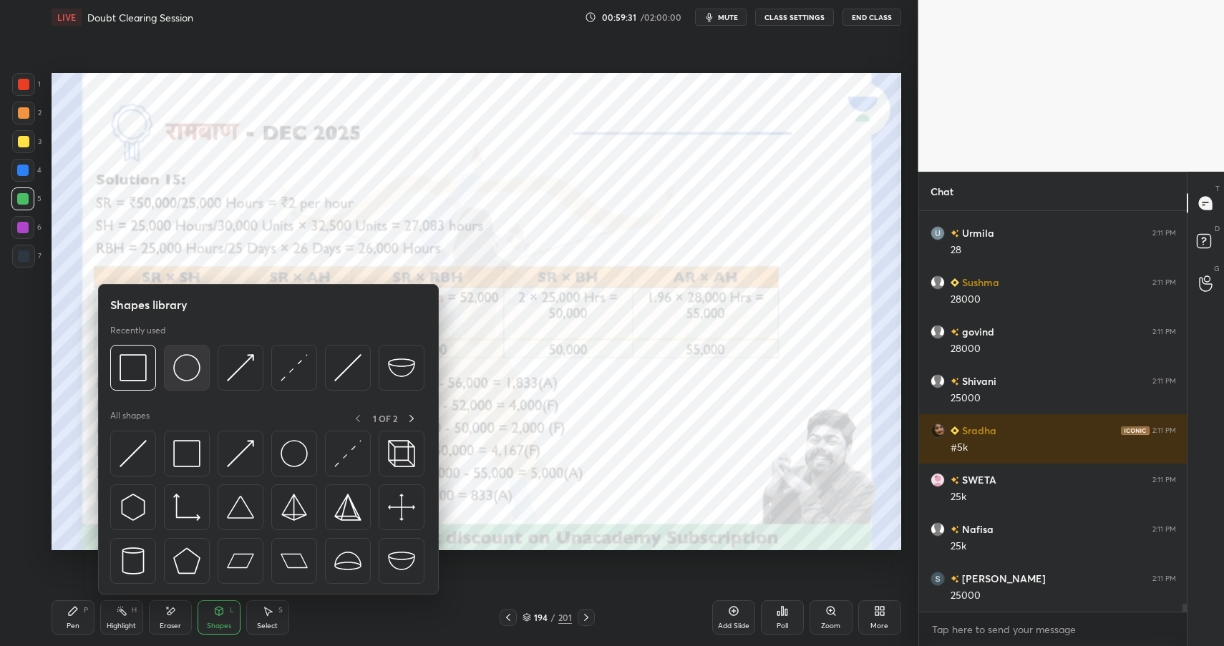
scroll to position [20645, 0]
click at [180, 371] on img at bounding box center [186, 367] width 27 height 27
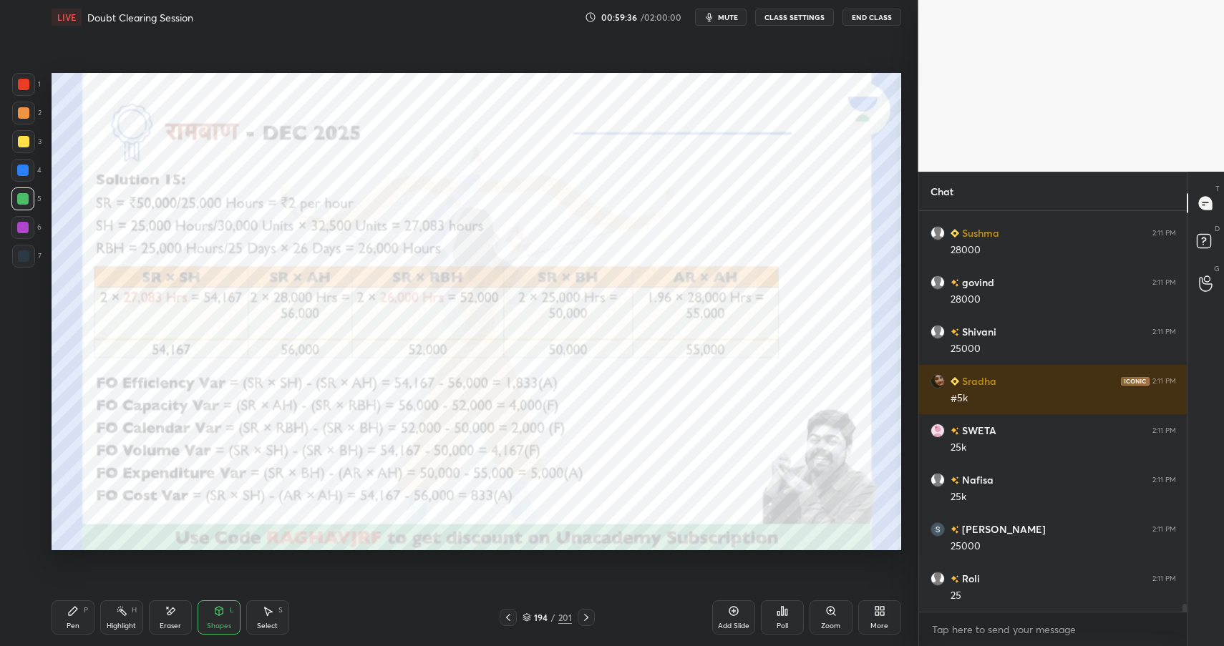
scroll to position [20694, 0]
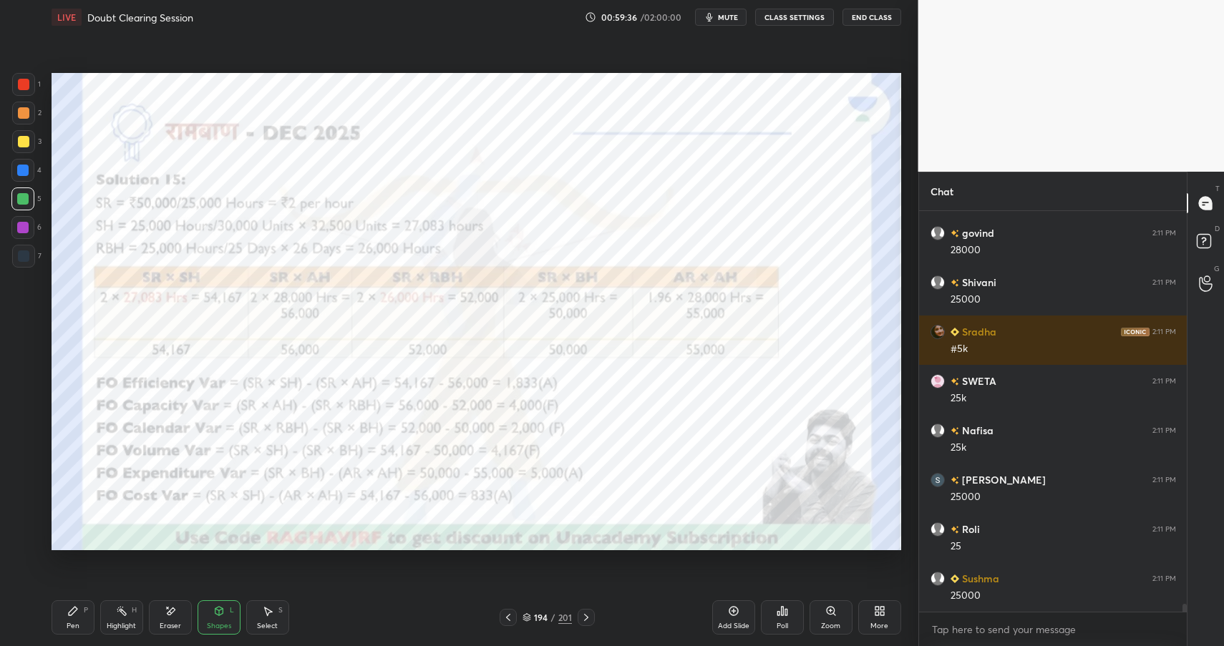
click at [72, 617] on div "Pen P" at bounding box center [73, 617] width 43 height 34
drag, startPoint x: 72, startPoint y: 617, endPoint x: 59, endPoint y: 592, distance: 28.2
click at [74, 621] on div "Pen P" at bounding box center [73, 617] width 43 height 34
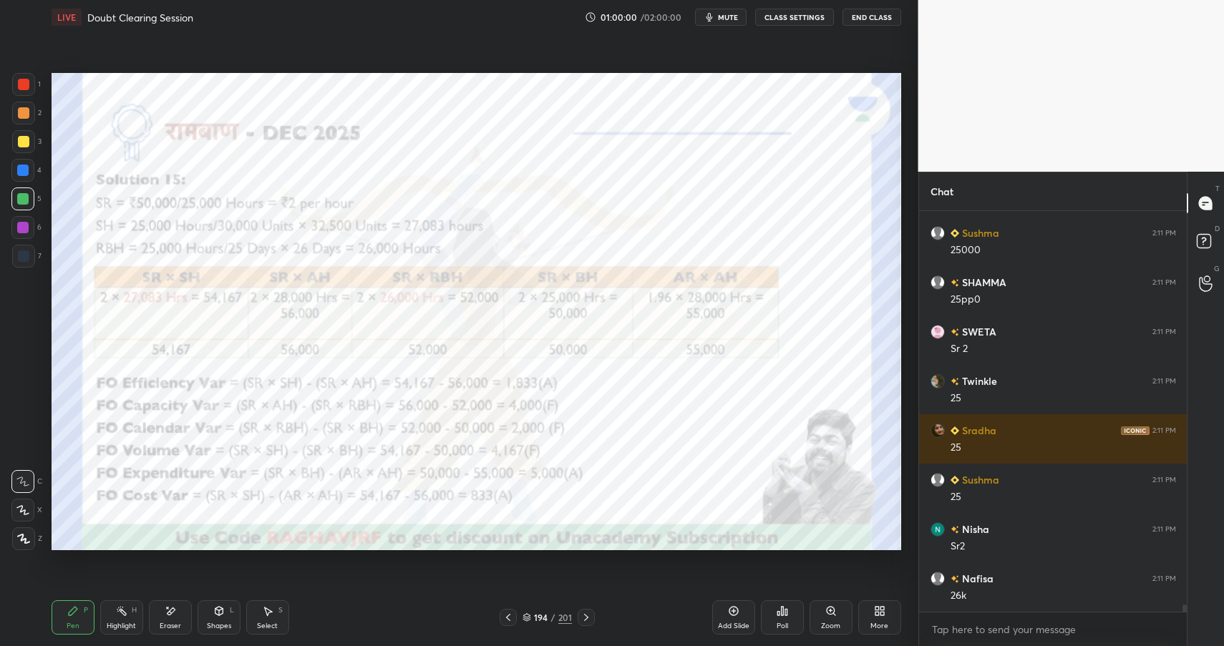
scroll to position [21089, 0]
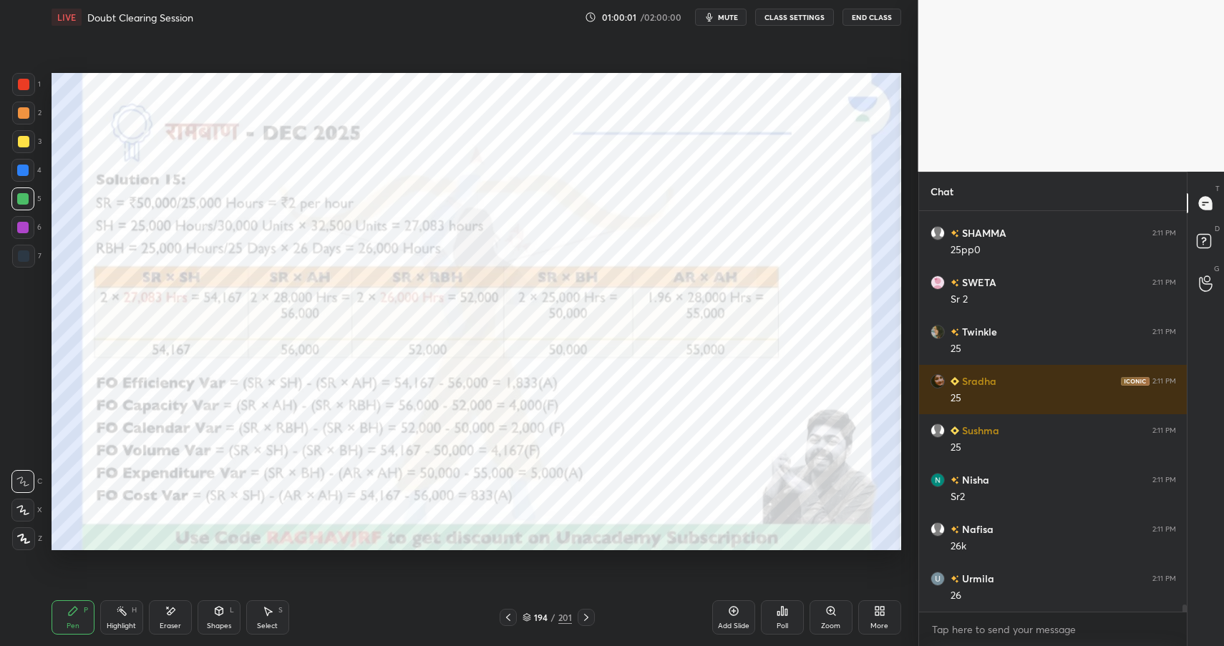
click at [217, 608] on icon at bounding box center [219, 611] width 8 height 9
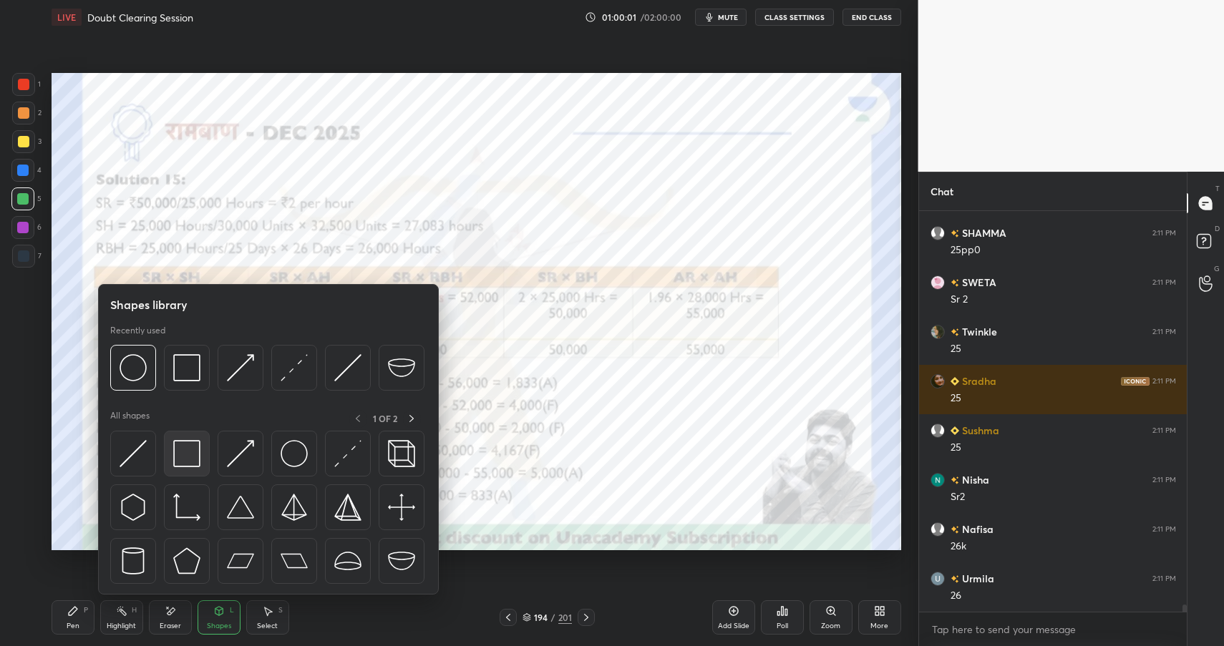
scroll to position [21138, 0]
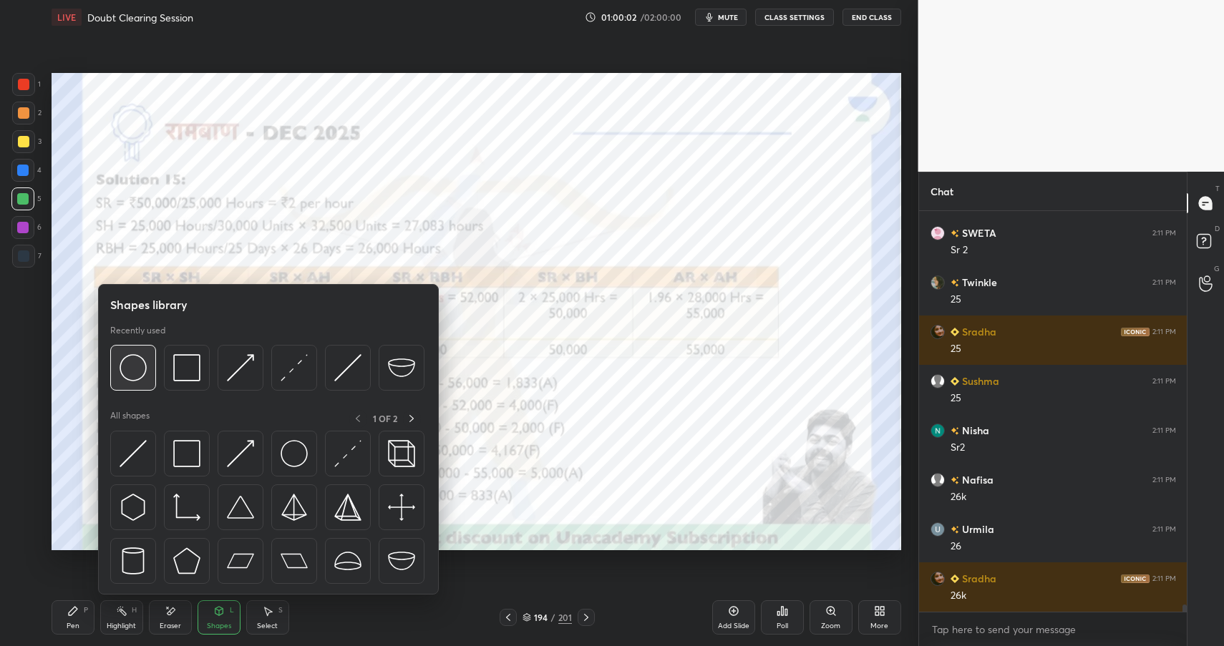
click at [147, 376] on div at bounding box center [133, 368] width 46 height 46
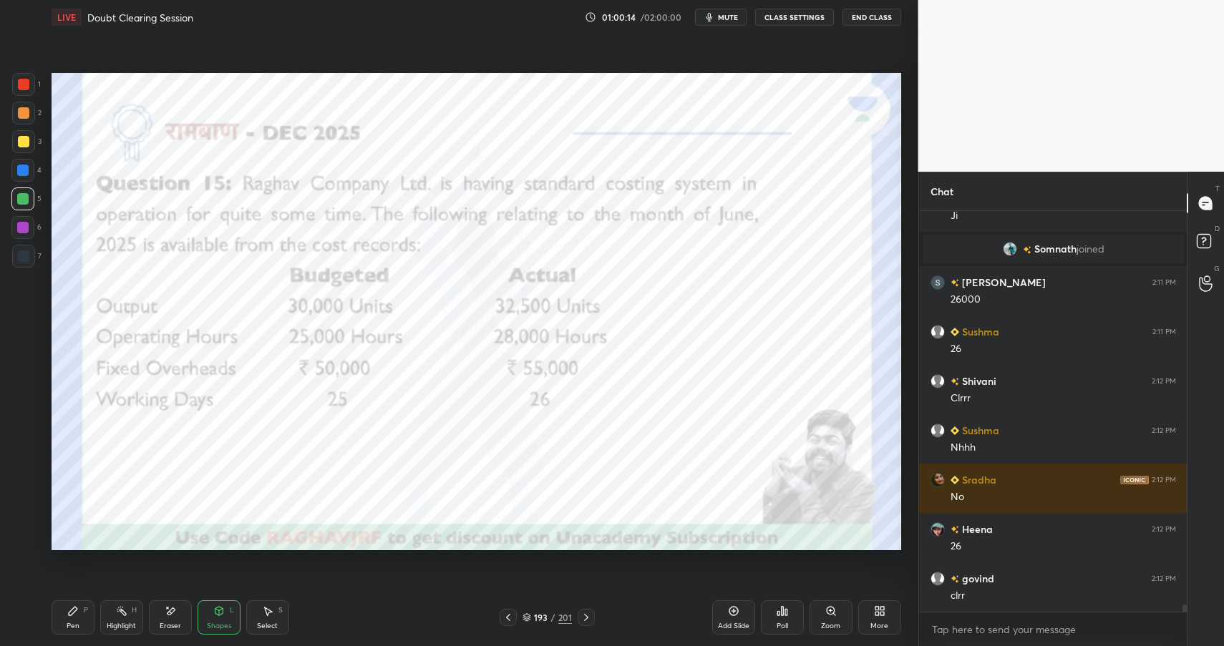
scroll to position [21617, 0]
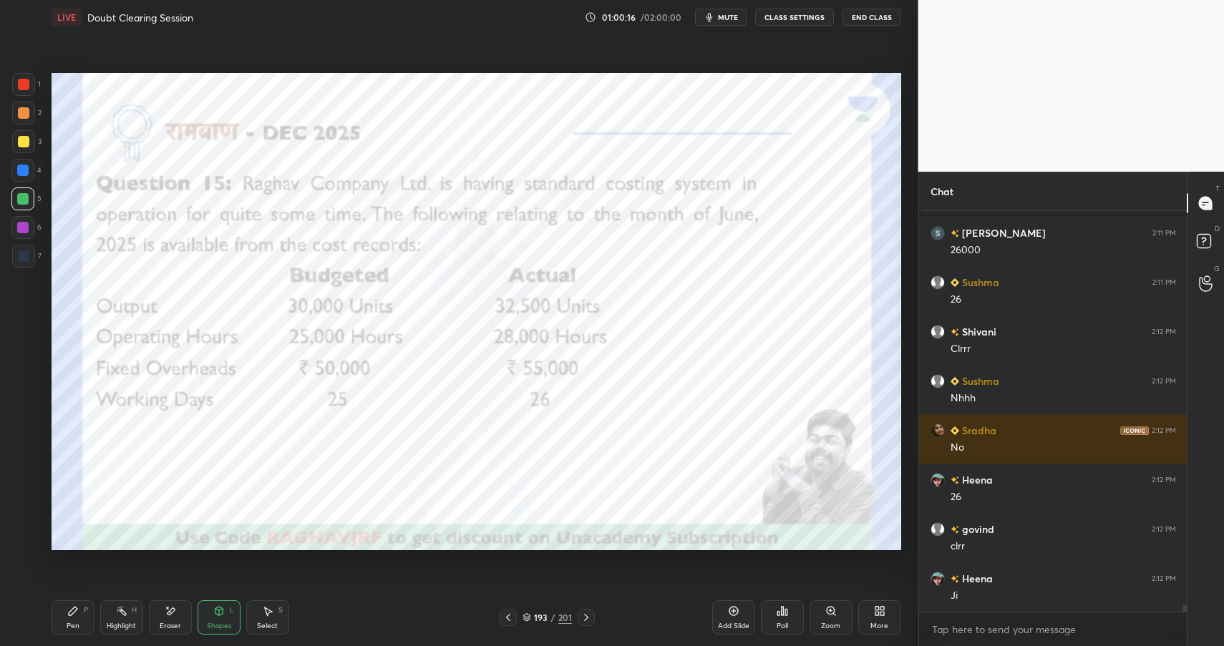
click at [84, 609] on div "P" at bounding box center [86, 610] width 4 height 7
click at [82, 615] on div "Pen P" at bounding box center [73, 617] width 43 height 34
drag, startPoint x: 13, startPoint y: 164, endPoint x: 22, endPoint y: 167, distance: 9.7
click at [17, 162] on div at bounding box center [22, 170] width 23 height 23
drag, startPoint x: 22, startPoint y: 167, endPoint x: 34, endPoint y: 162, distance: 12.5
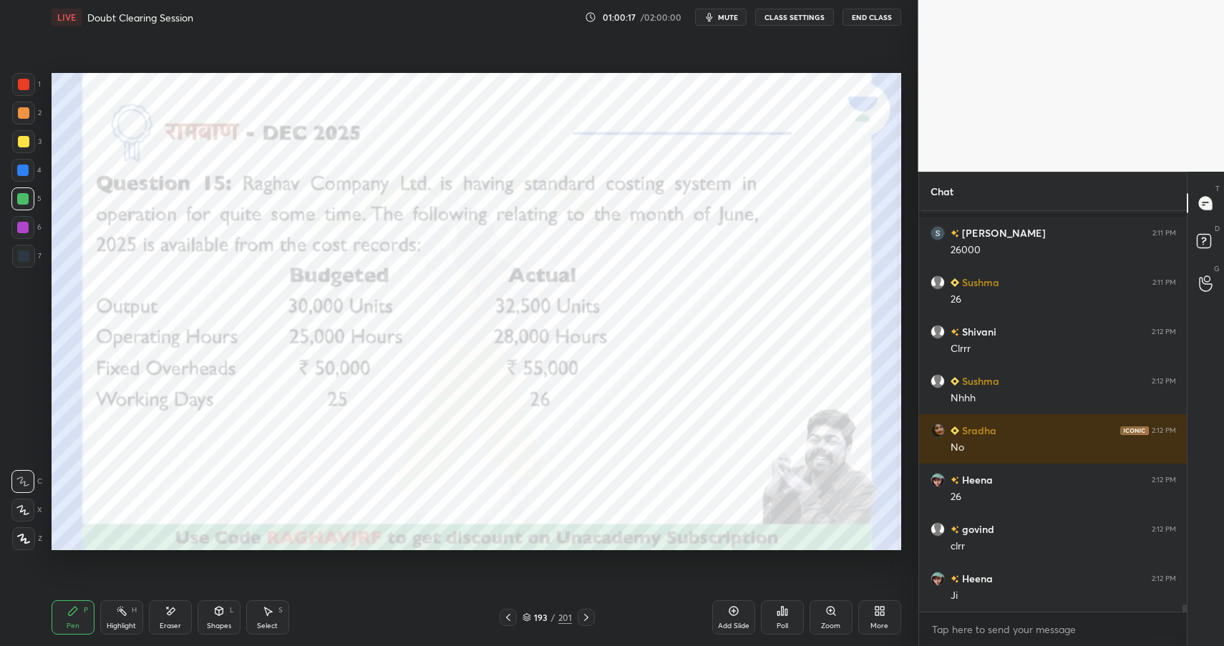
click at [25, 167] on div at bounding box center [22, 170] width 11 height 11
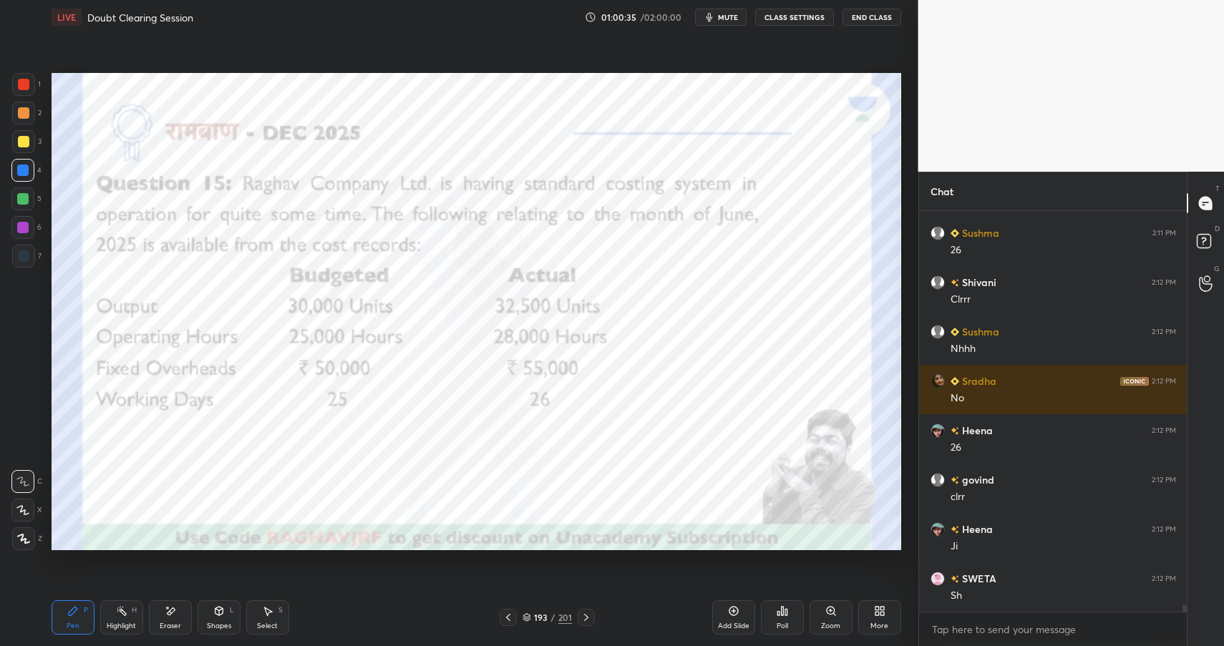
scroll to position [21716, 0]
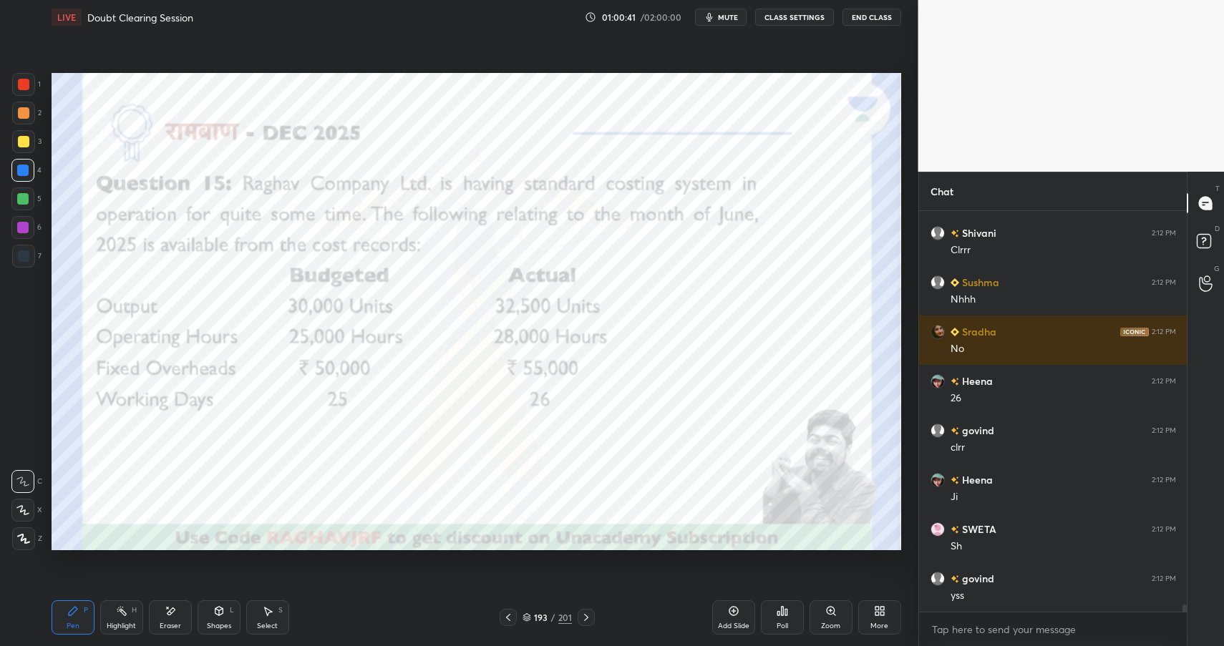
click at [223, 616] on icon at bounding box center [218, 610] width 11 height 11
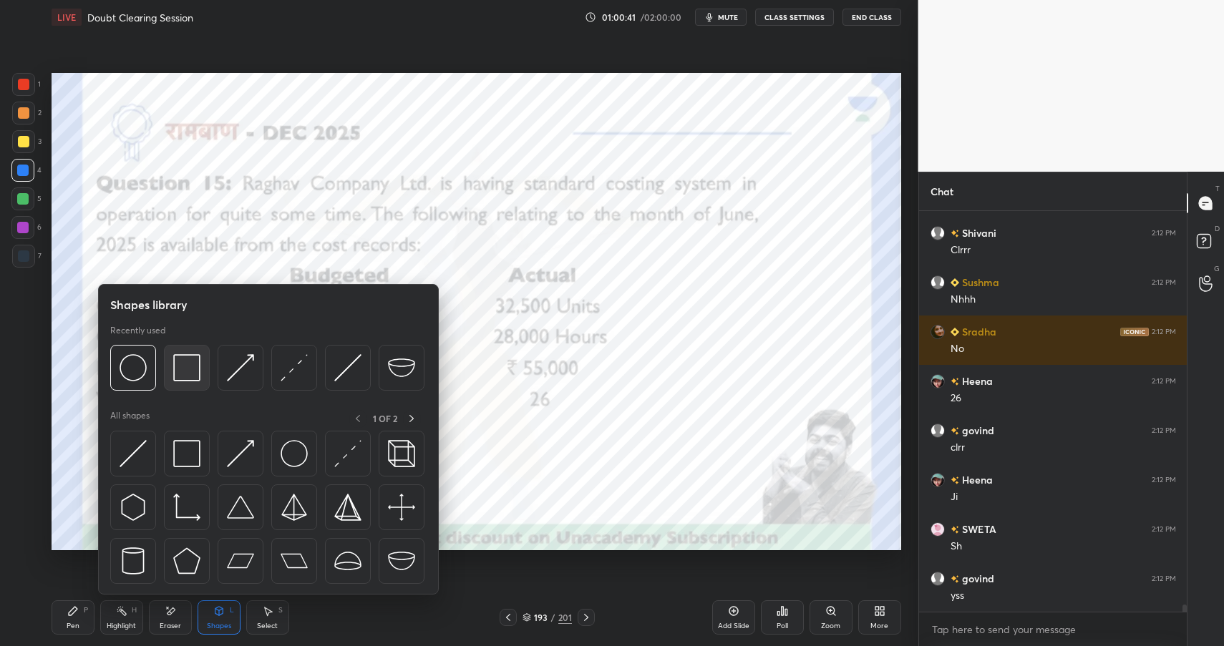
click at [176, 374] on img at bounding box center [186, 367] width 27 height 27
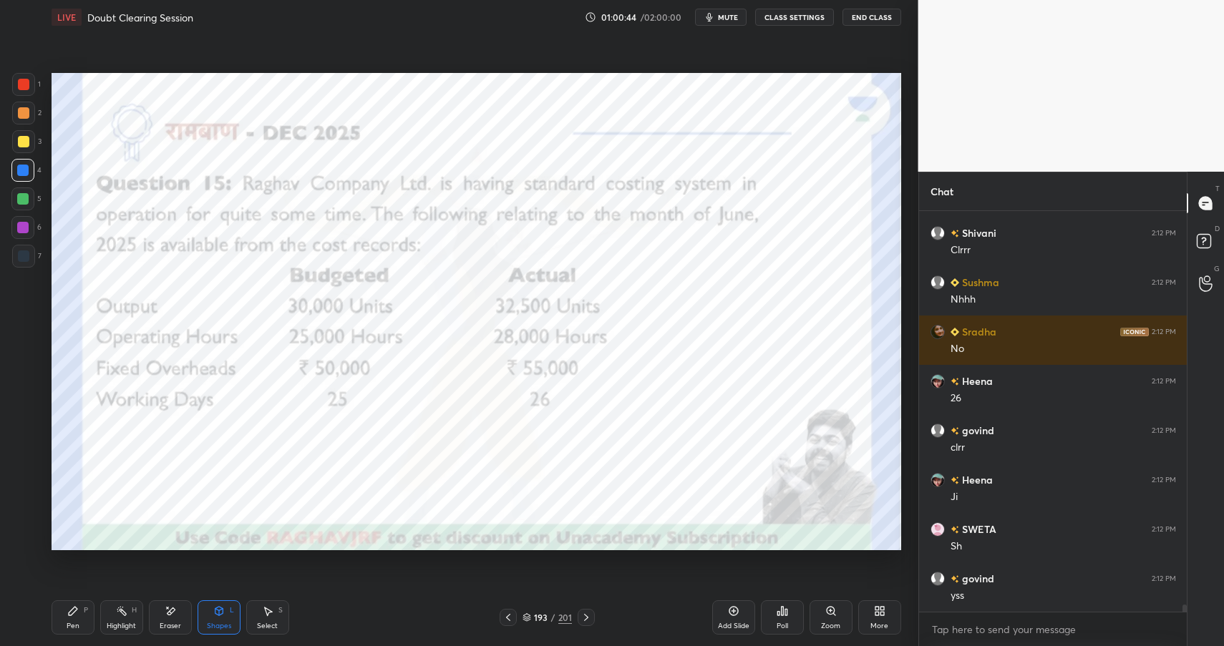
click at [64, 618] on div "Pen P" at bounding box center [73, 617] width 43 height 34
drag, startPoint x: 69, startPoint y: 622, endPoint x: 183, endPoint y: 558, distance: 131.0
click at [73, 623] on div "Pen" at bounding box center [73, 626] width 13 height 7
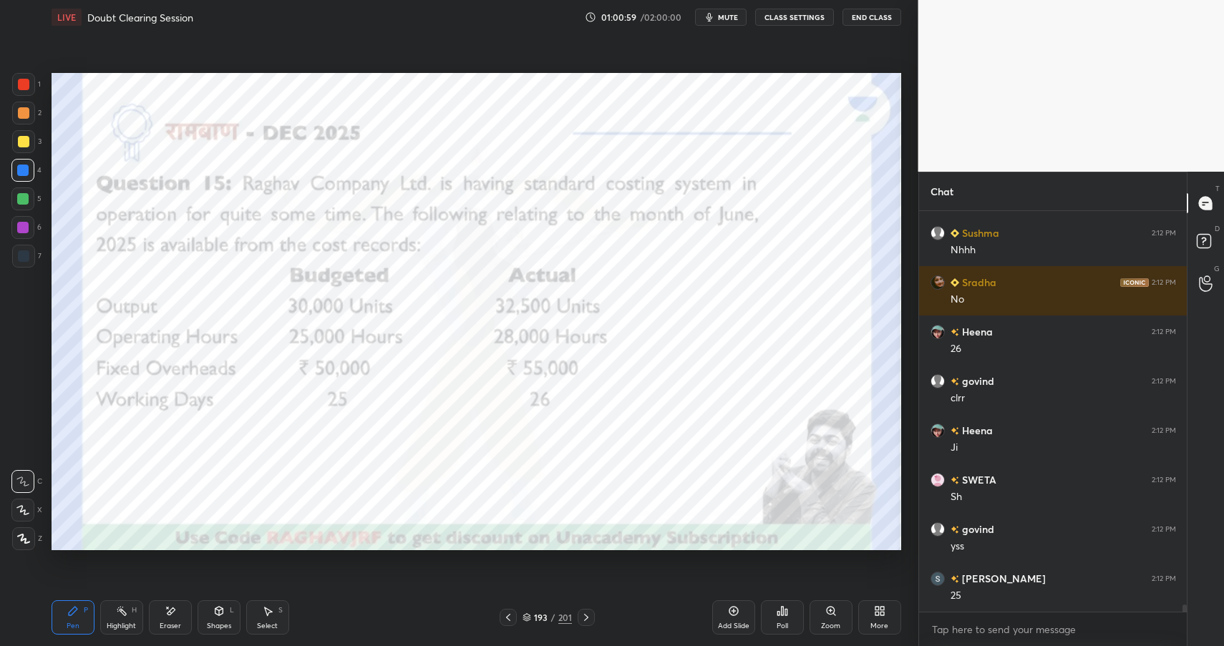
scroll to position [21815, 0]
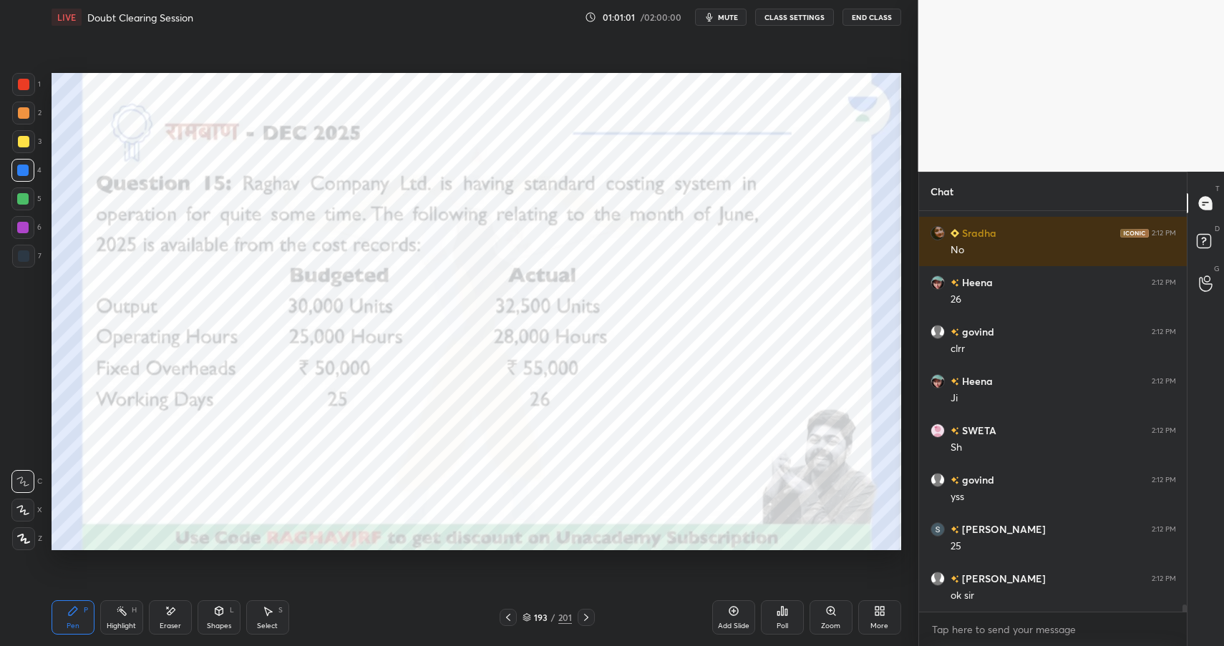
drag, startPoint x: 23, startPoint y: 197, endPoint x: 28, endPoint y: 203, distance: 7.6
click at [23, 197] on div at bounding box center [22, 198] width 11 height 11
click at [24, 202] on div at bounding box center [22, 198] width 11 height 11
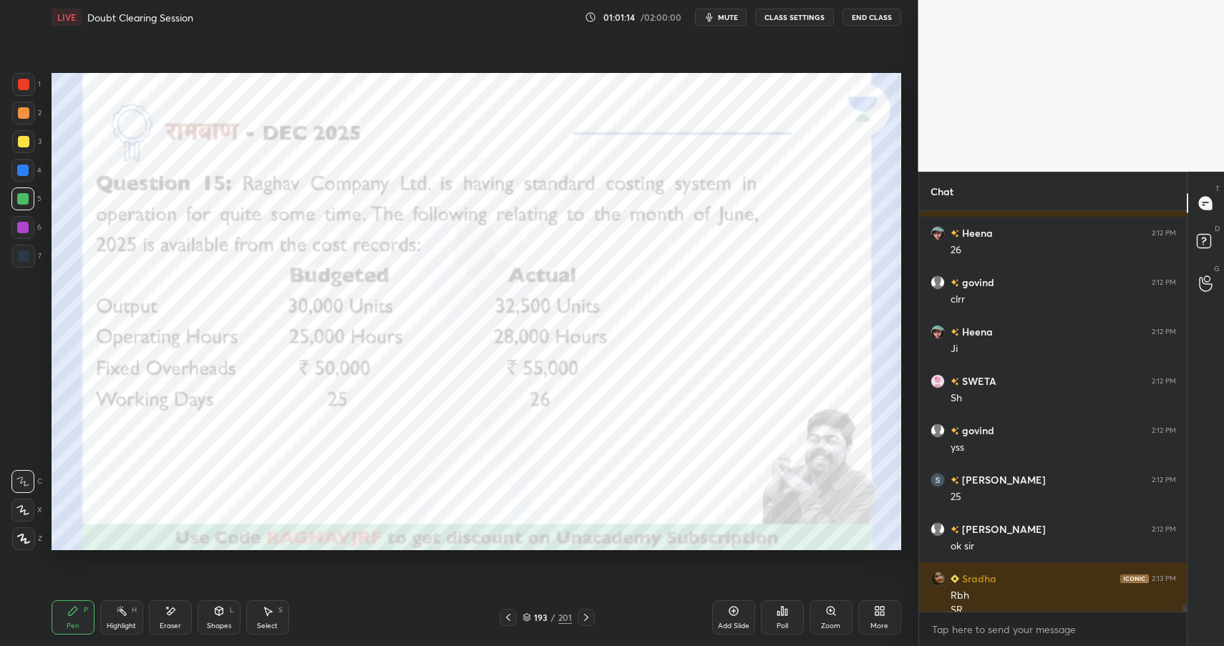
scroll to position [21878, 0]
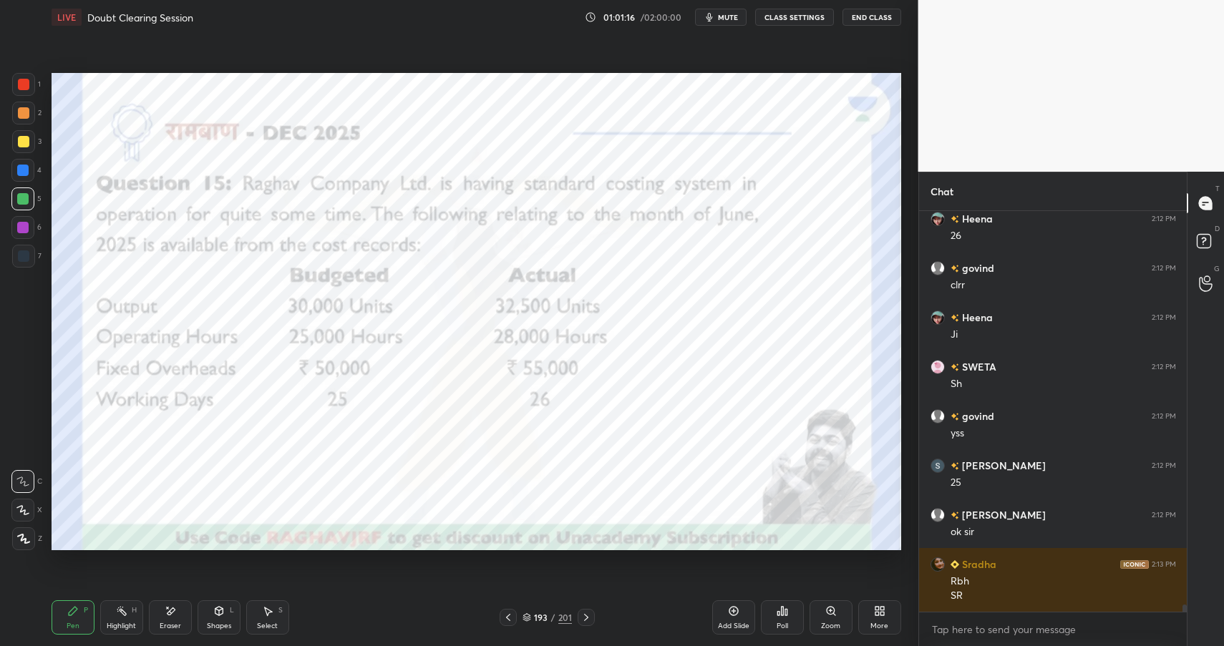
click at [19, 172] on div at bounding box center [22, 170] width 11 height 11
drag, startPoint x: 19, startPoint y: 172, endPoint x: 42, endPoint y: 180, distance: 24.9
click at [19, 172] on div at bounding box center [22, 170] width 11 height 11
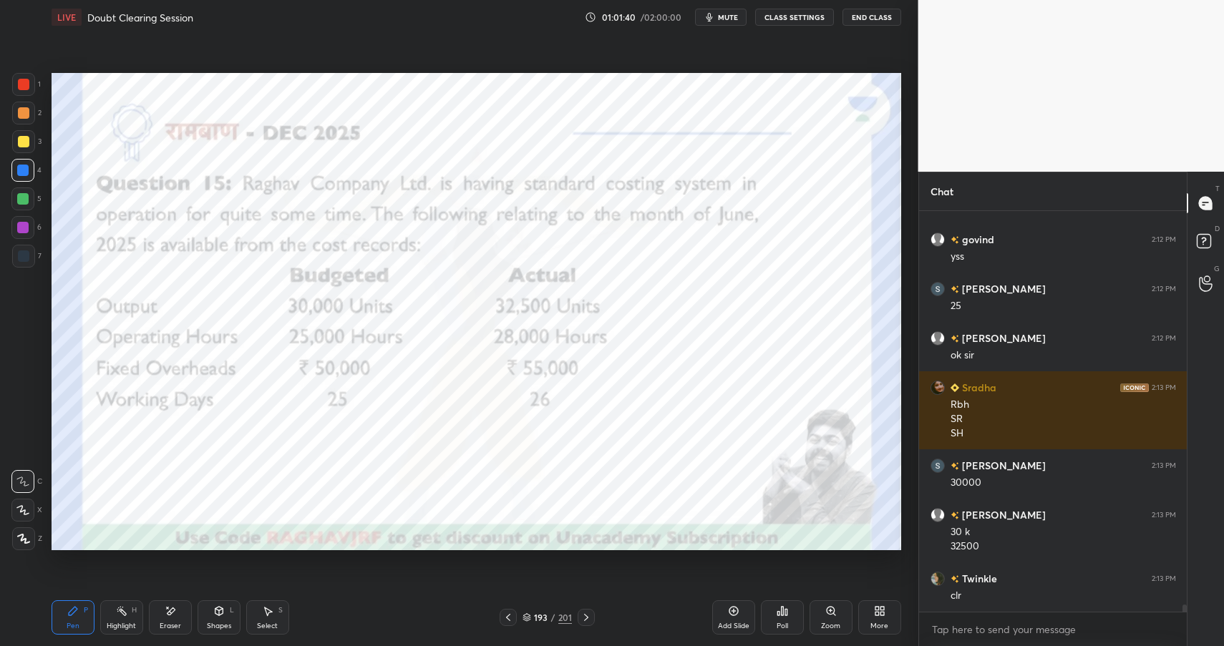
scroll to position [22105, 0]
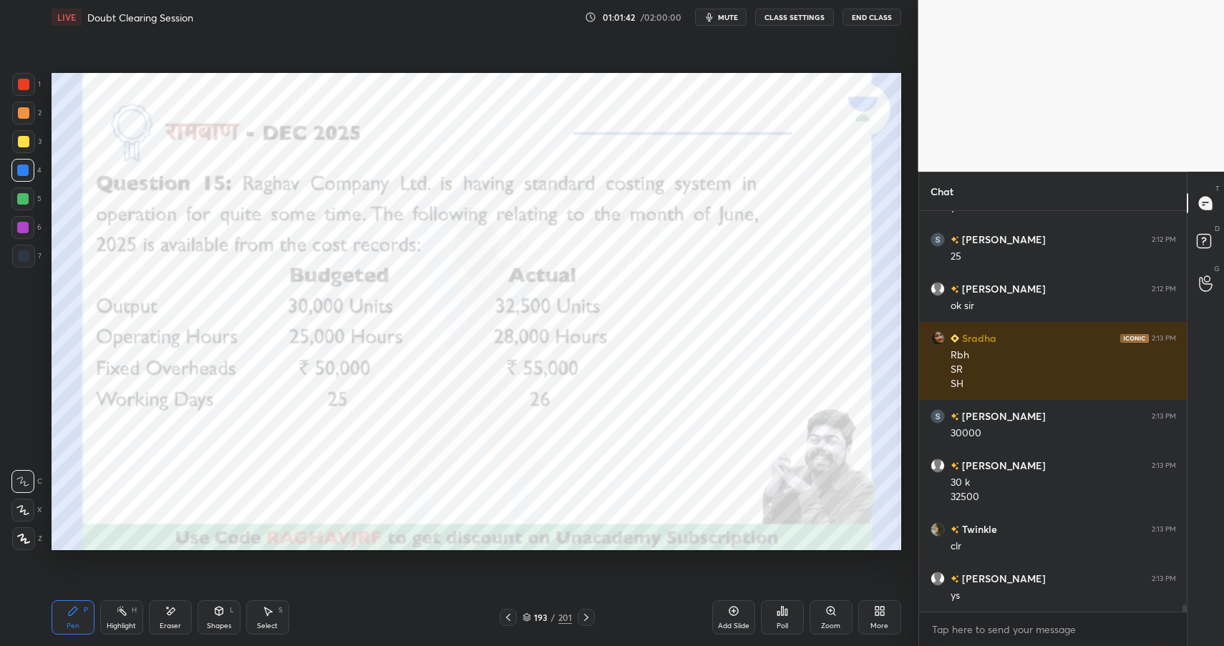
click at [21, 198] on div at bounding box center [22, 198] width 11 height 11
click at [26, 197] on div at bounding box center [22, 198] width 11 height 11
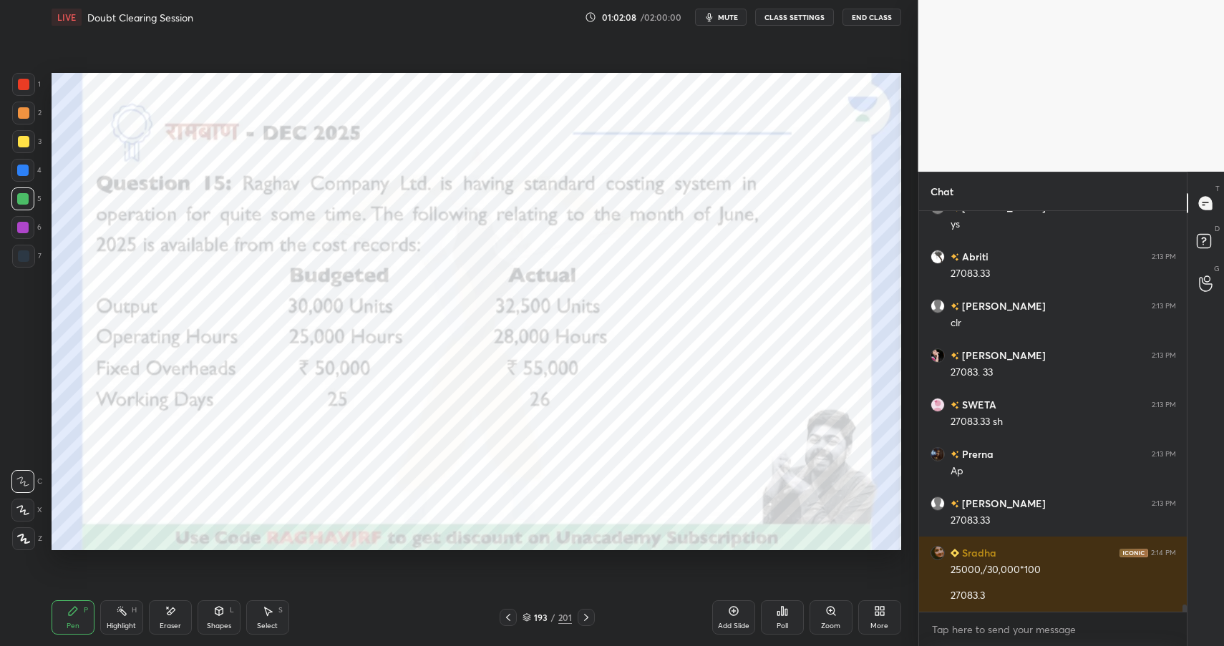
scroll to position [22525, 0]
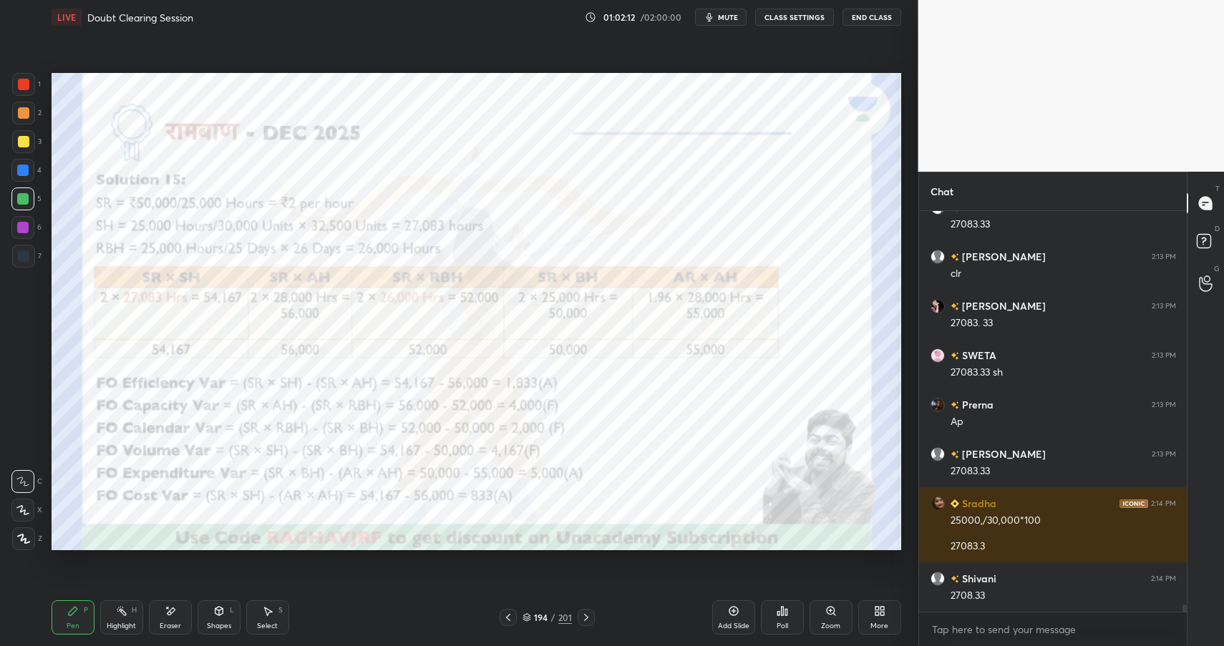
click at [222, 623] on div "Shapes" at bounding box center [219, 626] width 24 height 7
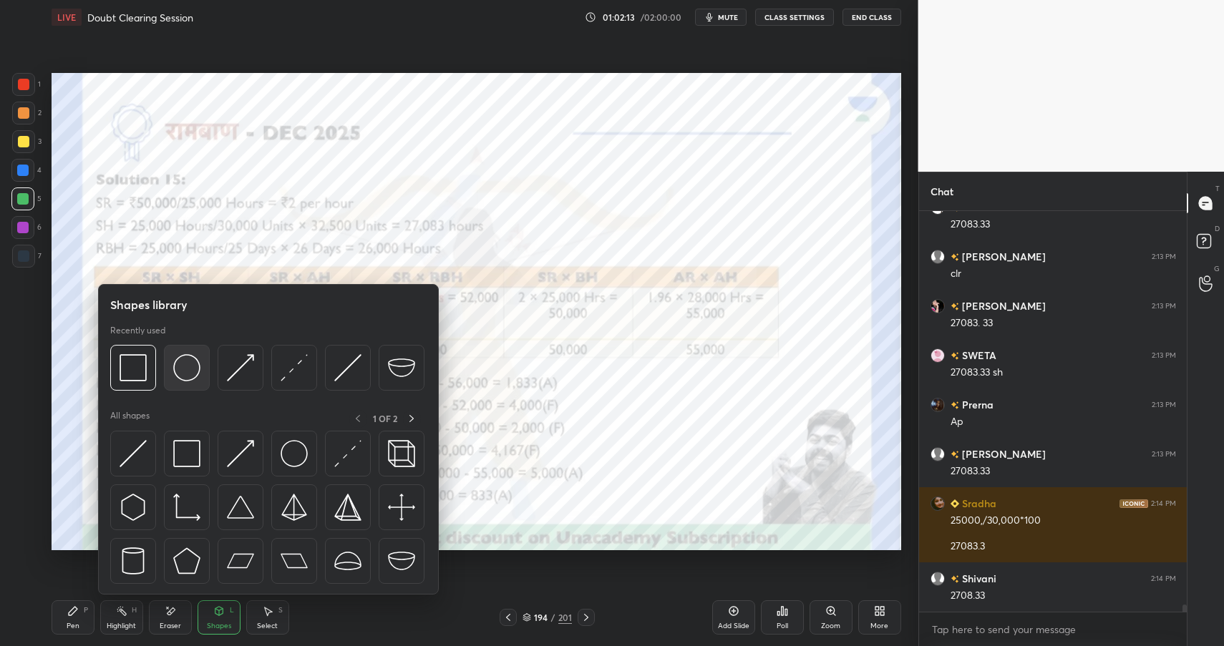
click at [177, 369] on img at bounding box center [186, 367] width 27 height 27
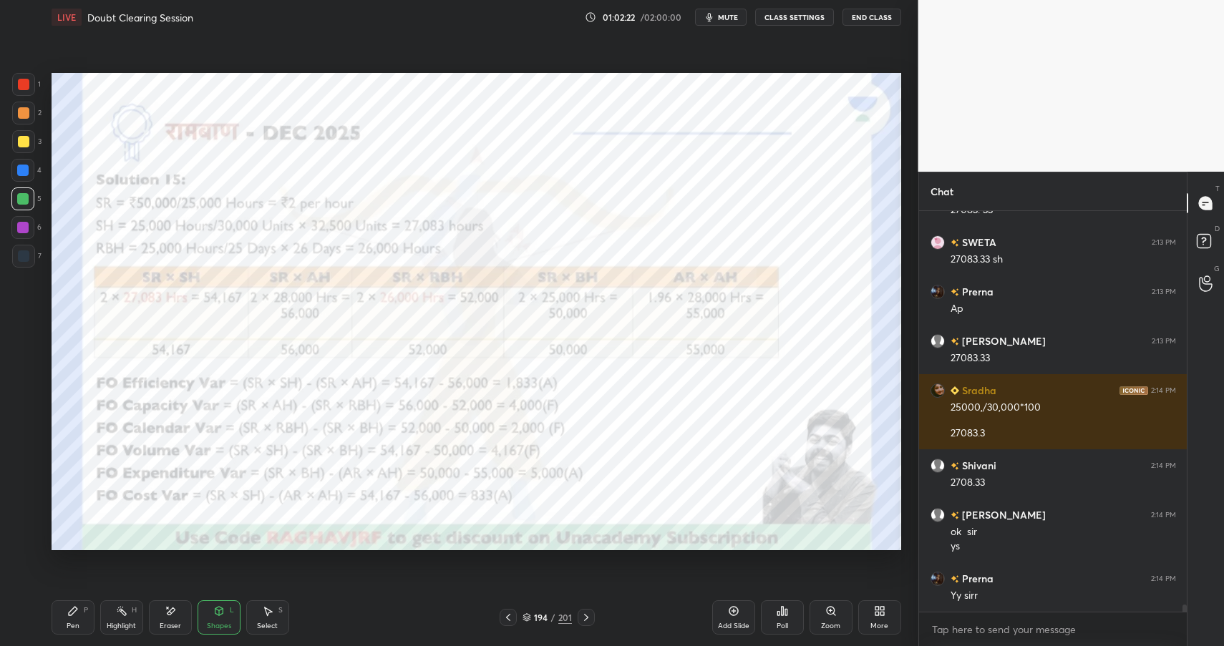
scroll to position [22688, 0]
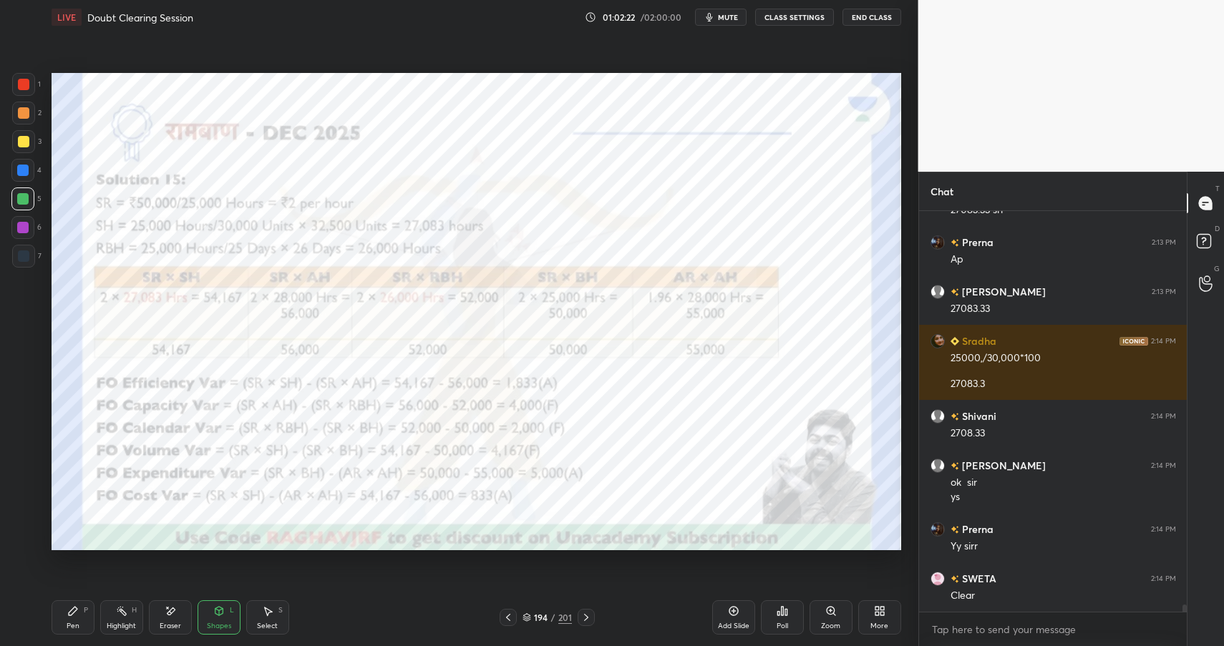
click at [108, 620] on div "Highlight H" at bounding box center [121, 617] width 43 height 34
click at [112, 622] on div "Highlight H" at bounding box center [121, 617] width 43 height 34
drag, startPoint x: 66, startPoint y: 612, endPoint x: 79, endPoint y: 603, distance: 15.5
click at [69, 613] on div "Pen P" at bounding box center [73, 617] width 43 height 34
click at [77, 608] on icon at bounding box center [73, 611] width 9 height 9
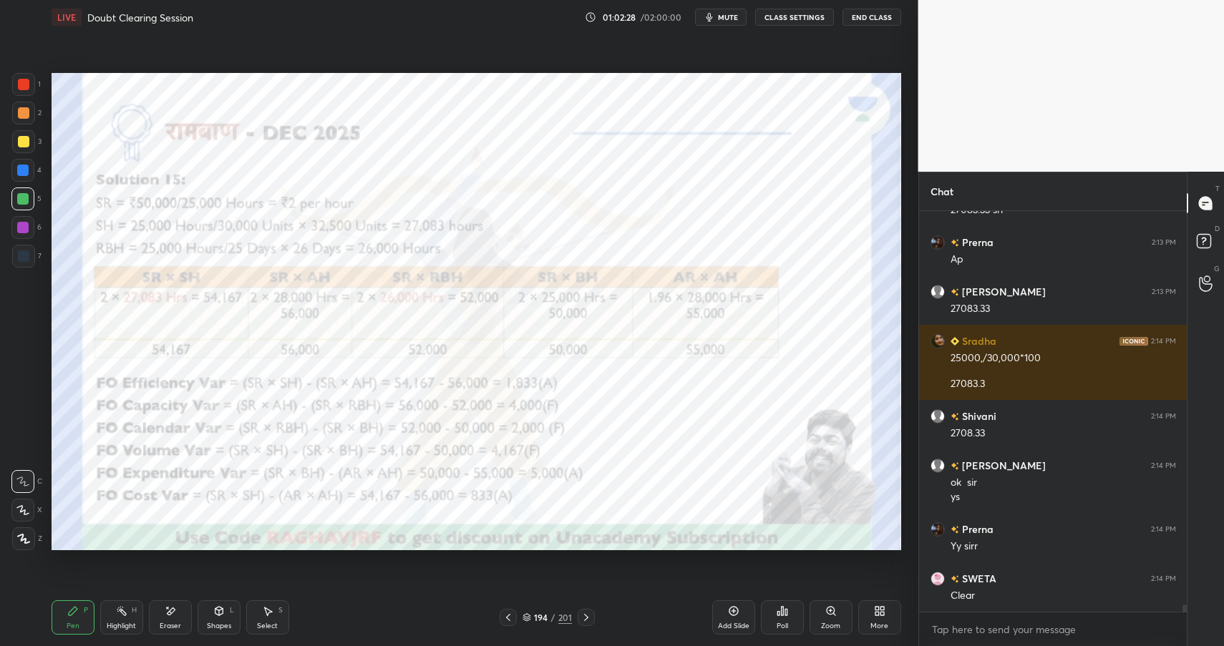
drag, startPoint x: 25, startPoint y: 80, endPoint x: 35, endPoint y: 82, distance: 10.1
click at [26, 79] on div at bounding box center [23, 84] width 11 height 11
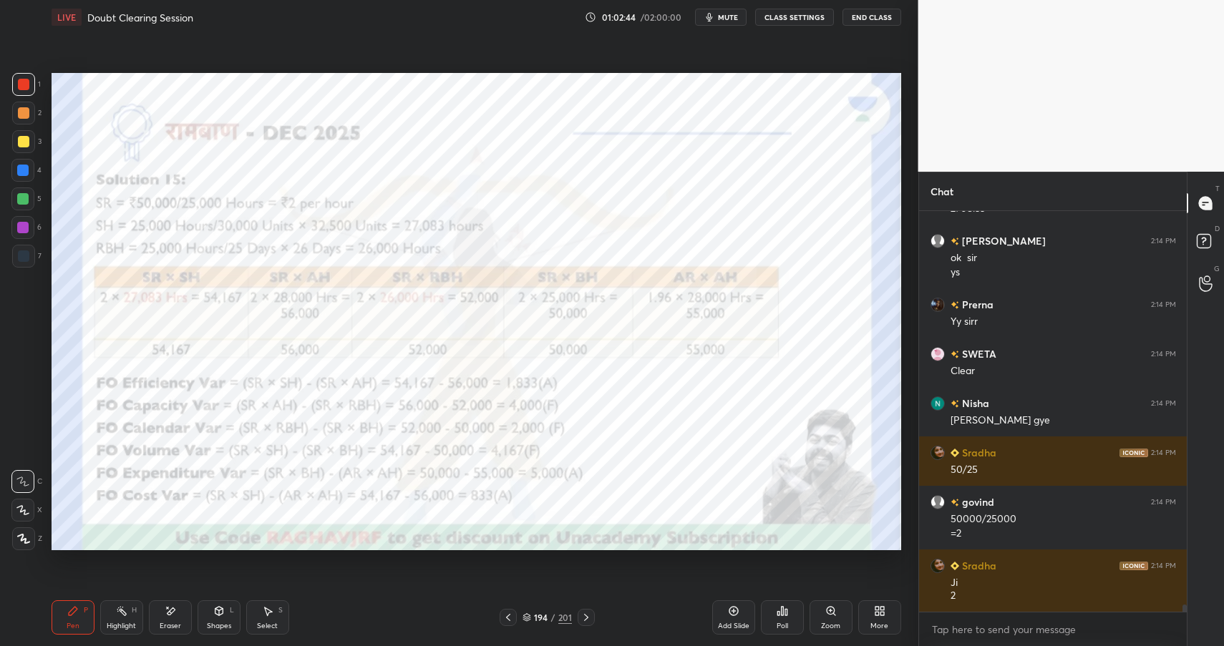
scroll to position [22962, 0]
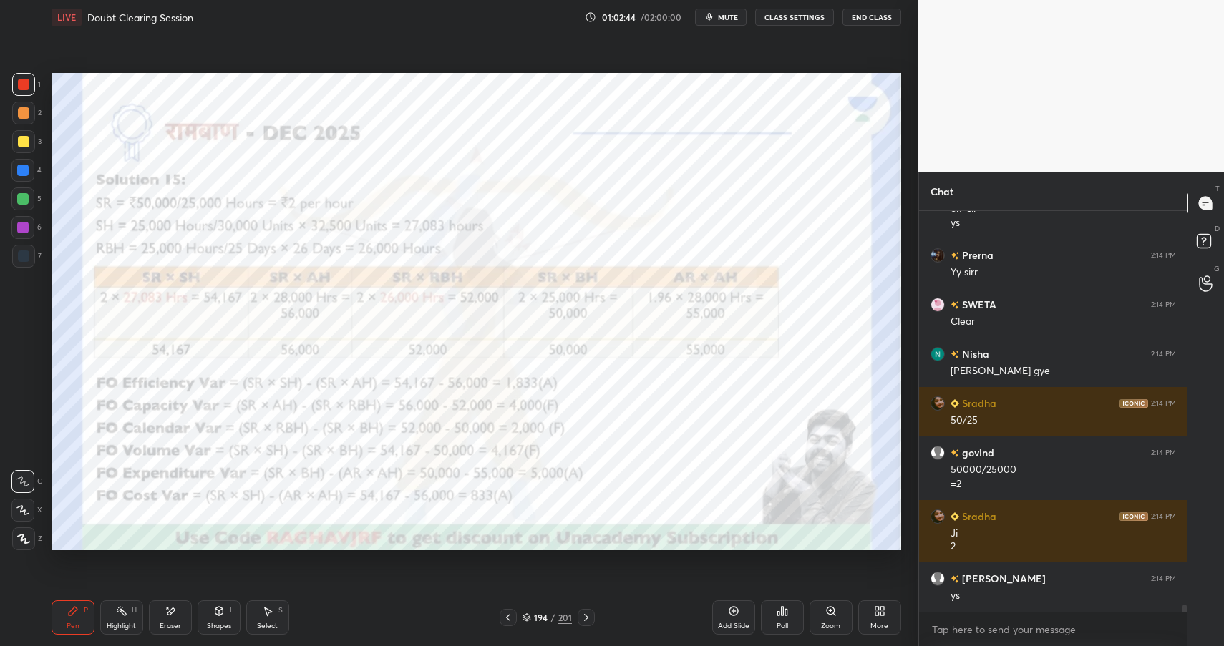
click at [228, 623] on div "Shapes" at bounding box center [219, 626] width 24 height 7
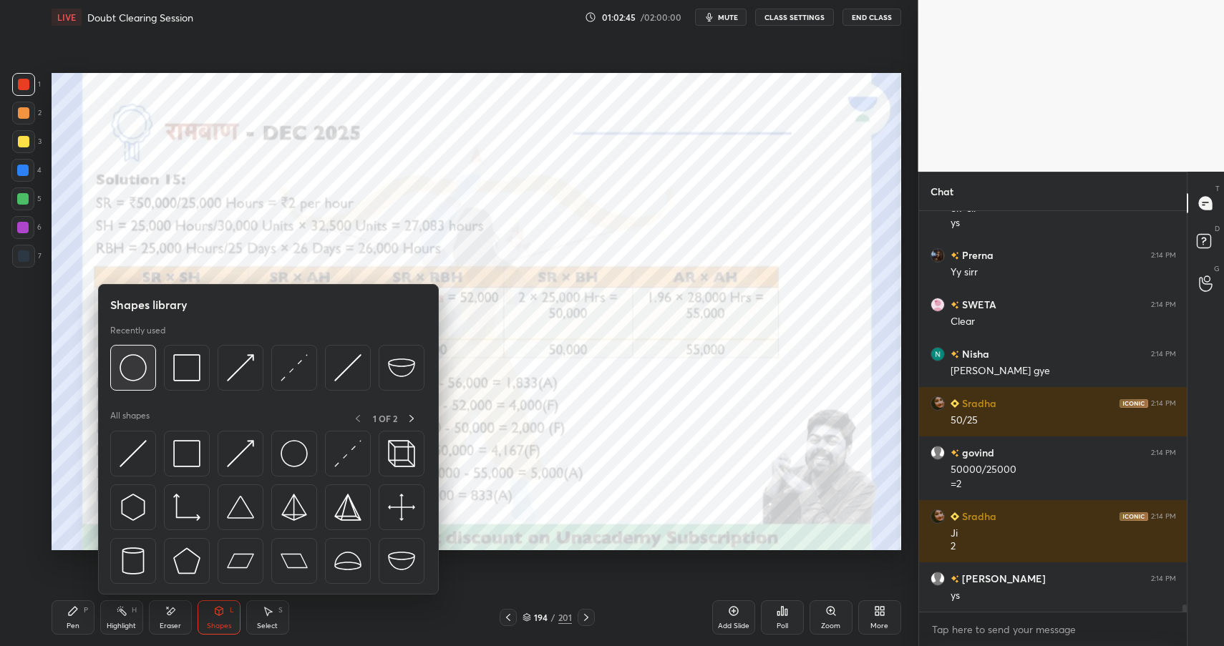
click at [132, 363] on img at bounding box center [133, 367] width 27 height 27
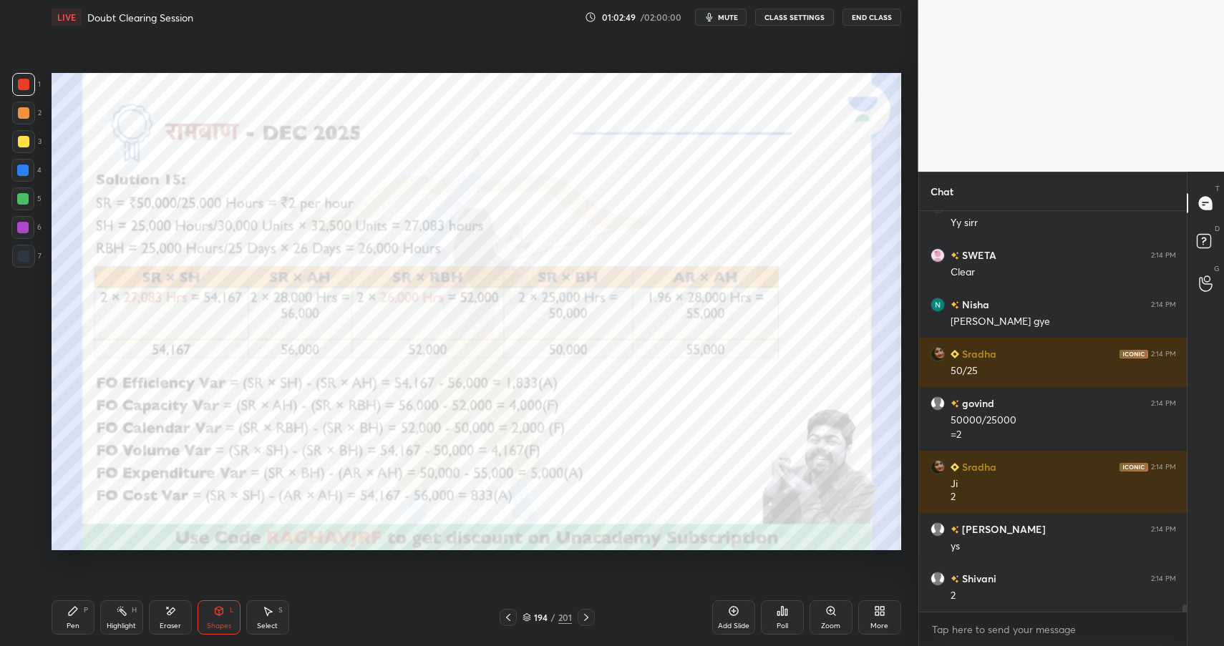
scroll to position [23061, 0]
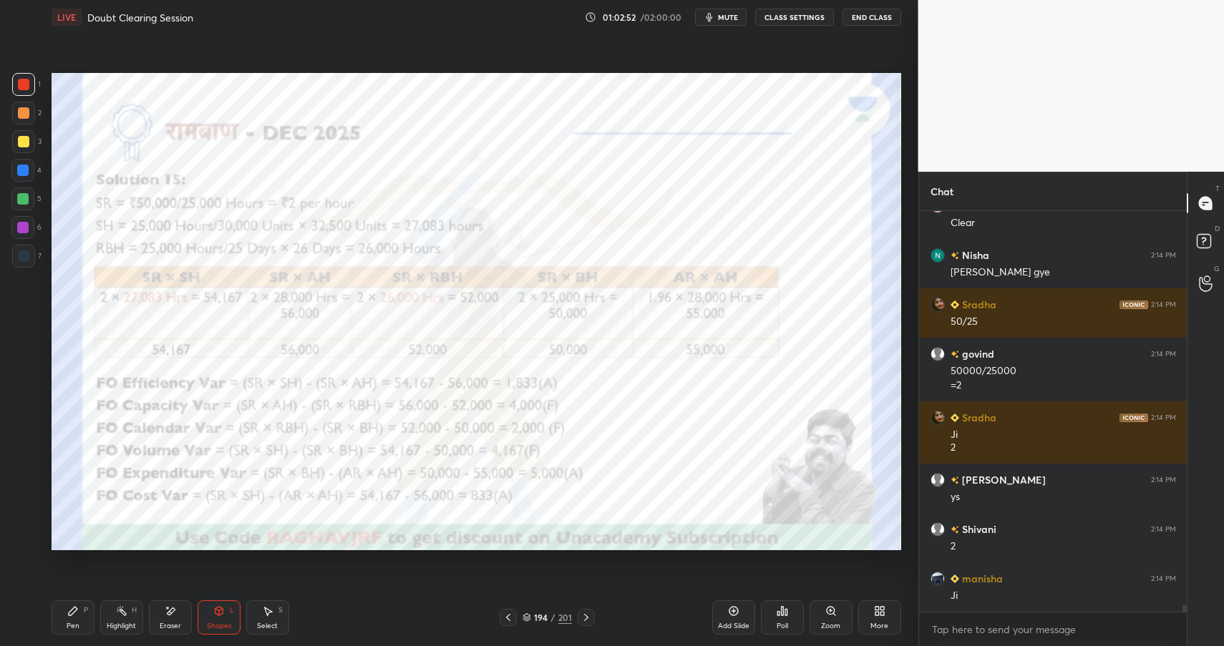
click at [117, 623] on div "Highlight" at bounding box center [121, 626] width 29 height 7
click at [124, 623] on div "Highlight" at bounding box center [121, 626] width 29 height 7
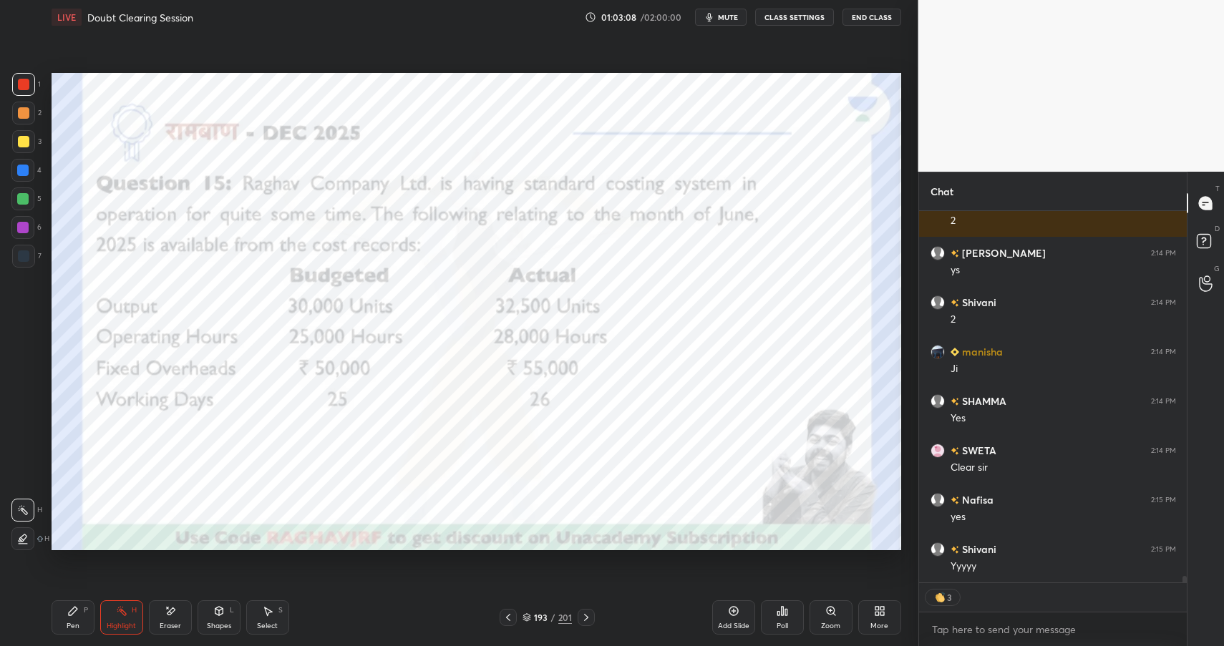
scroll to position [21812, 0]
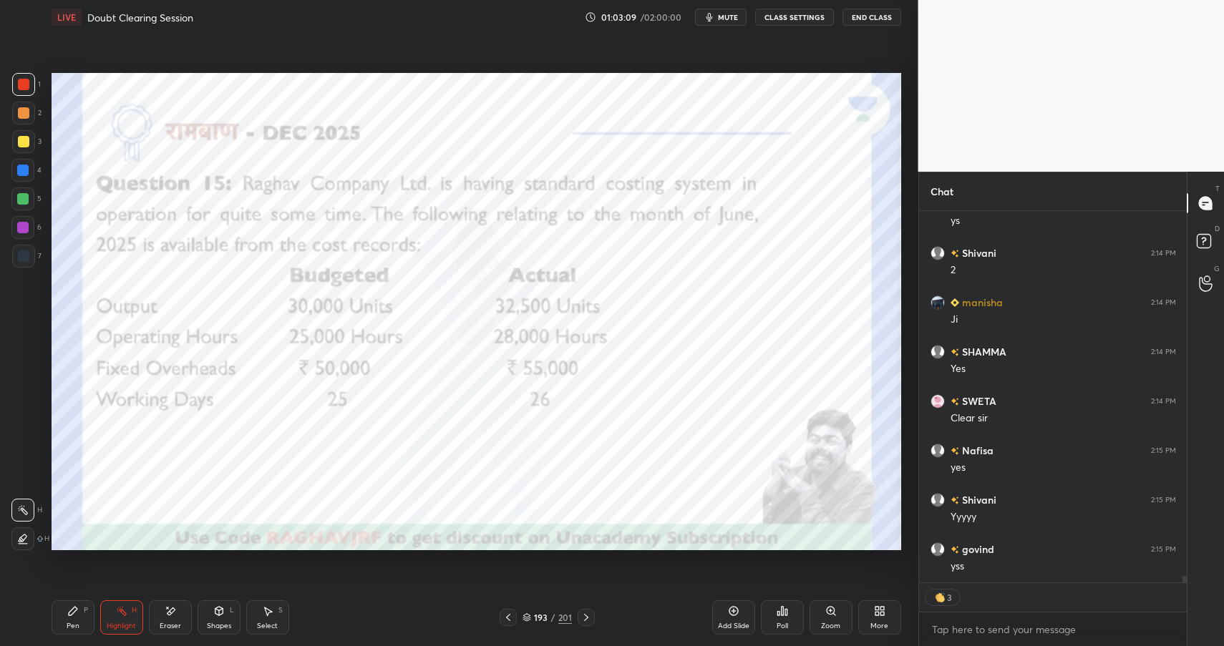
click at [69, 623] on div "Pen" at bounding box center [73, 626] width 13 height 7
drag, startPoint x: 74, startPoint y: 620, endPoint x: 155, endPoint y: 554, distance: 104.7
click at [74, 620] on div "Pen P" at bounding box center [73, 617] width 43 height 34
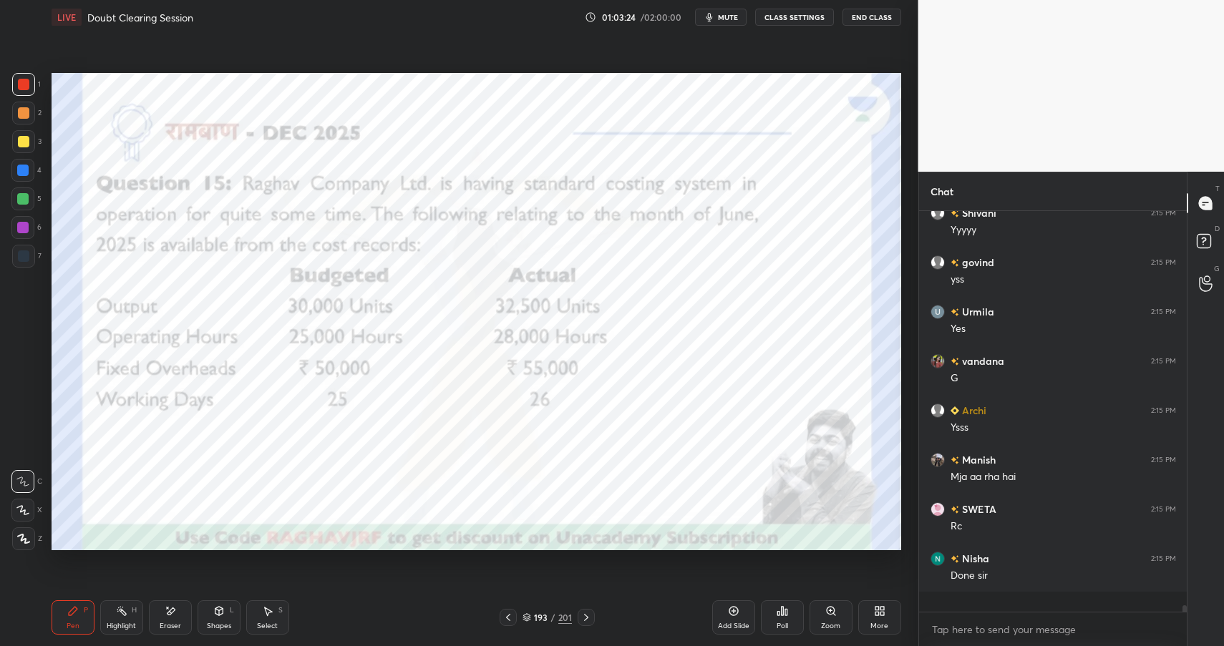
scroll to position [22079, 0]
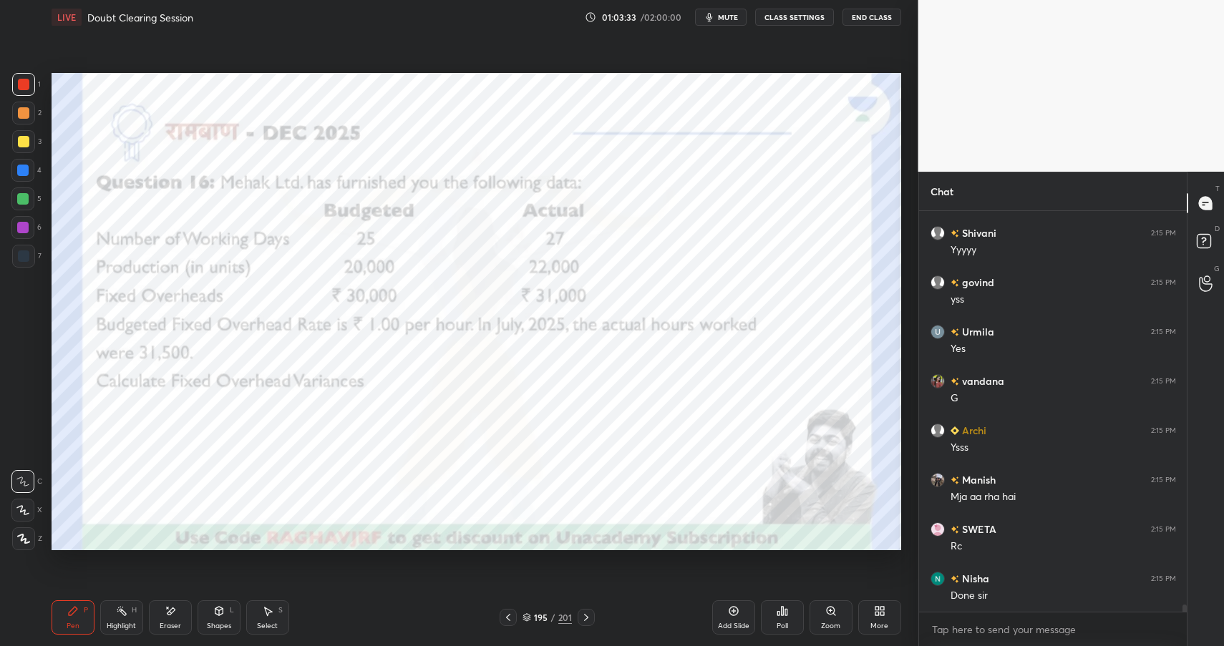
click at [163, 614] on div "Eraser" at bounding box center [170, 617] width 43 height 34
click at [74, 610] on icon at bounding box center [72, 610] width 11 height 11
click at [76, 616] on icon at bounding box center [72, 610] width 11 height 11
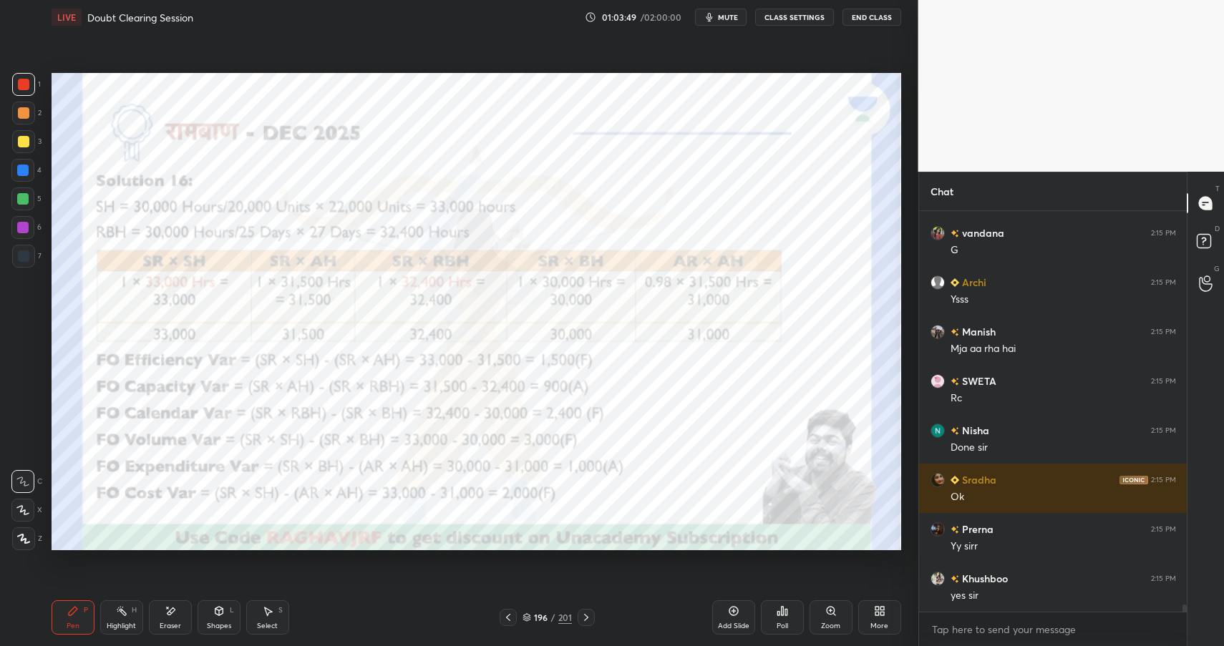
scroll to position [22375, 0]
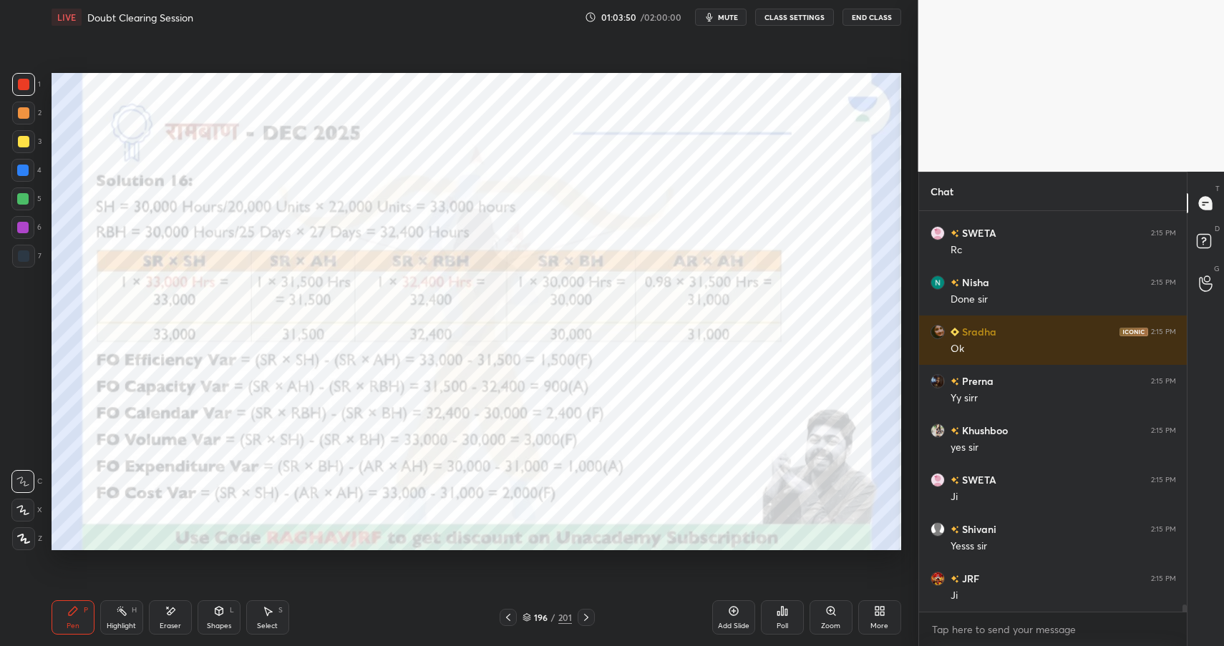
click at [165, 612] on icon at bounding box center [170, 611] width 11 height 12
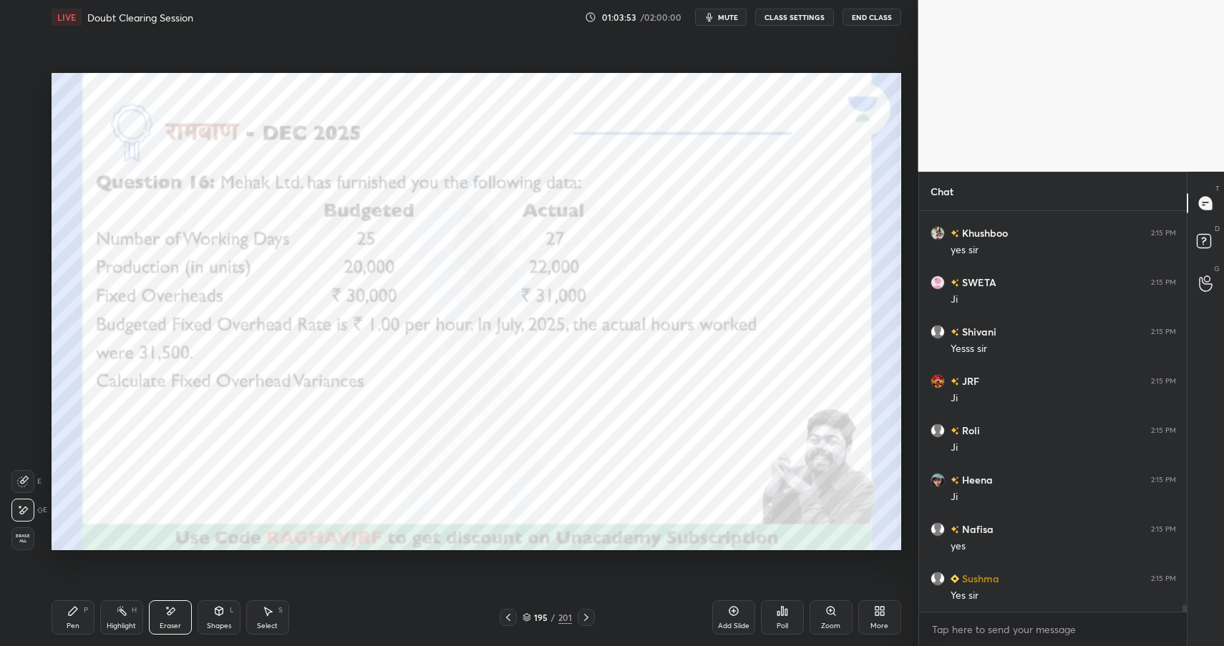
scroll to position [22622, 0]
click at [216, 615] on icon at bounding box center [218, 610] width 11 height 11
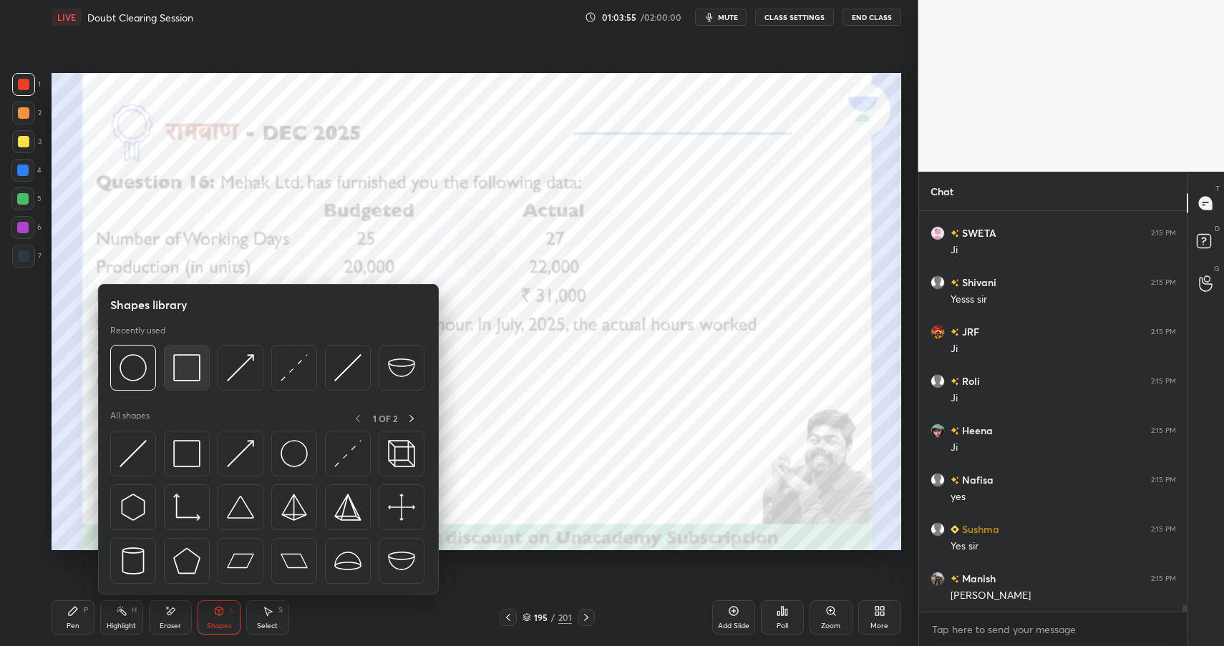
click at [182, 358] on img at bounding box center [186, 367] width 27 height 27
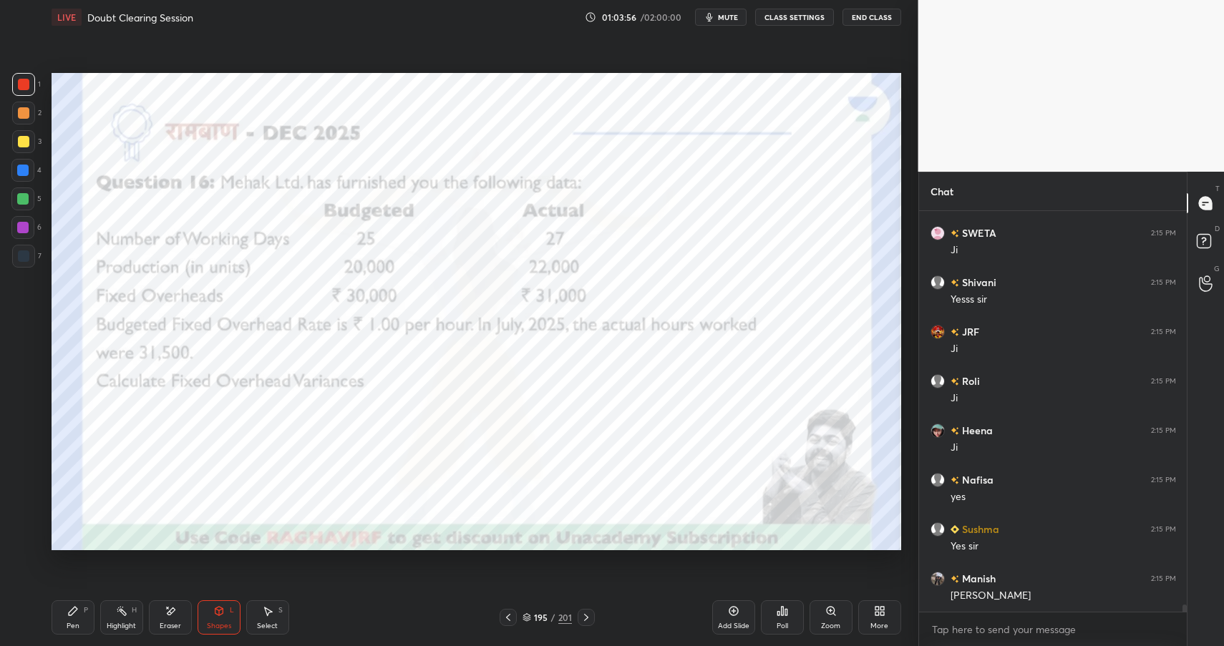
scroll to position [22671, 0]
click at [229, 619] on div "Shapes L" at bounding box center [219, 617] width 43 height 34
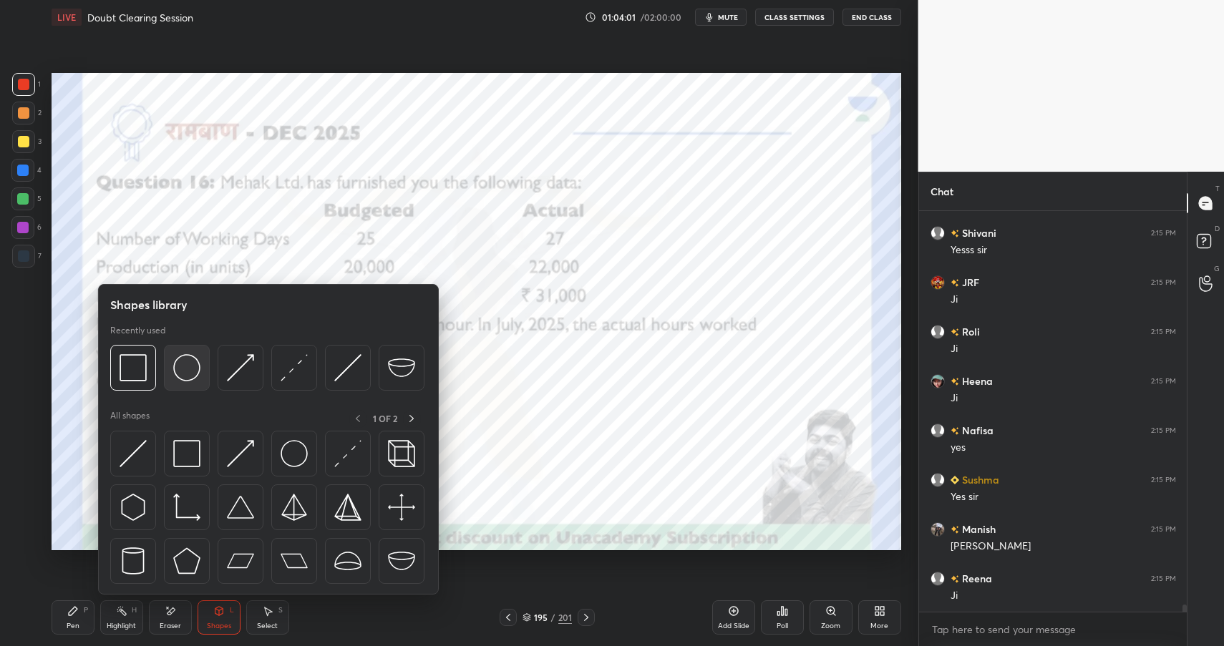
click at [198, 379] on img at bounding box center [186, 367] width 27 height 27
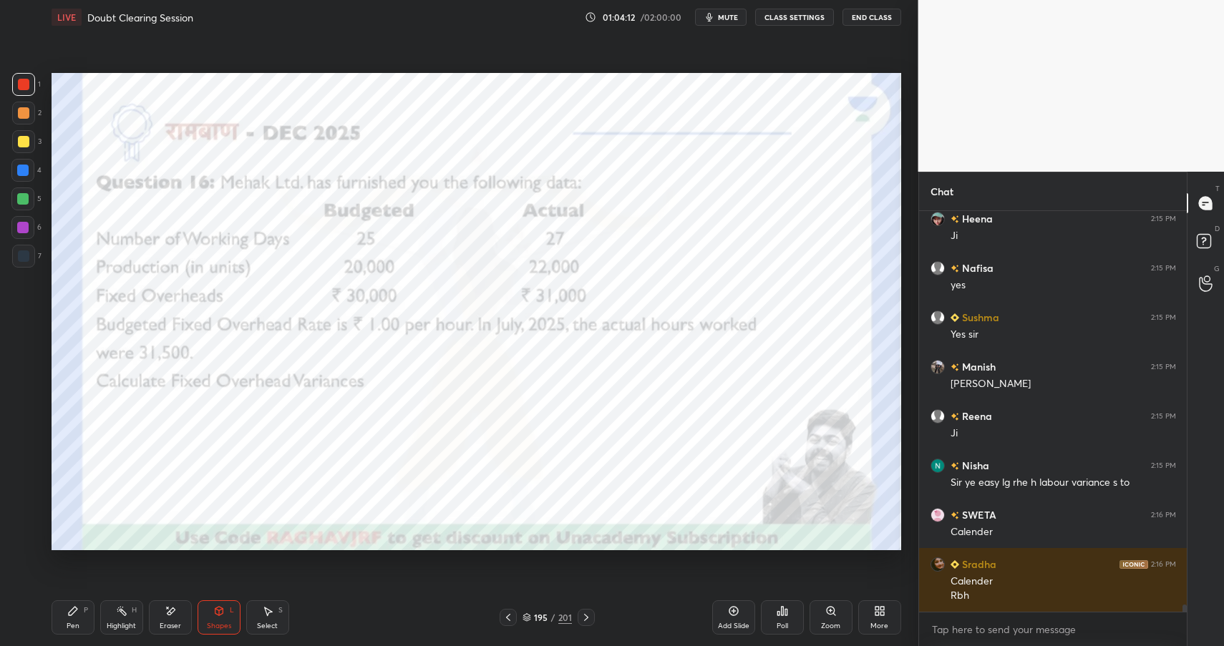
scroll to position [22883, 0]
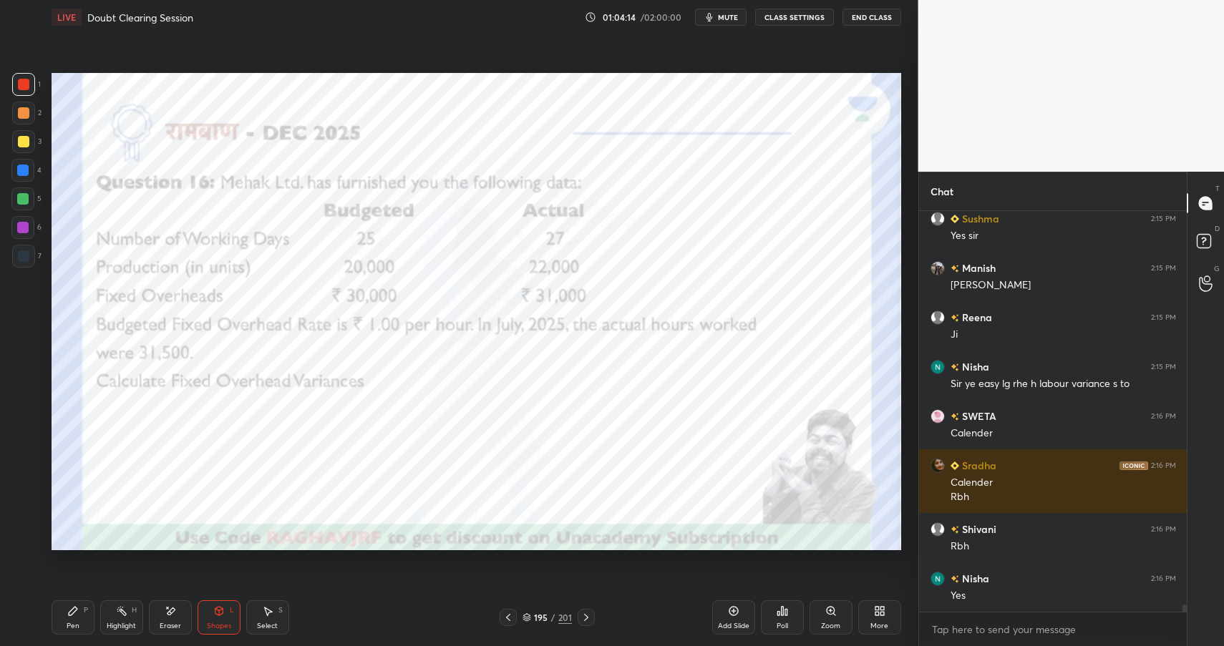
drag, startPoint x: 213, startPoint y: 614, endPoint x: 215, endPoint y: 605, distance: 9.1
click at [213, 614] on icon at bounding box center [218, 610] width 11 height 11
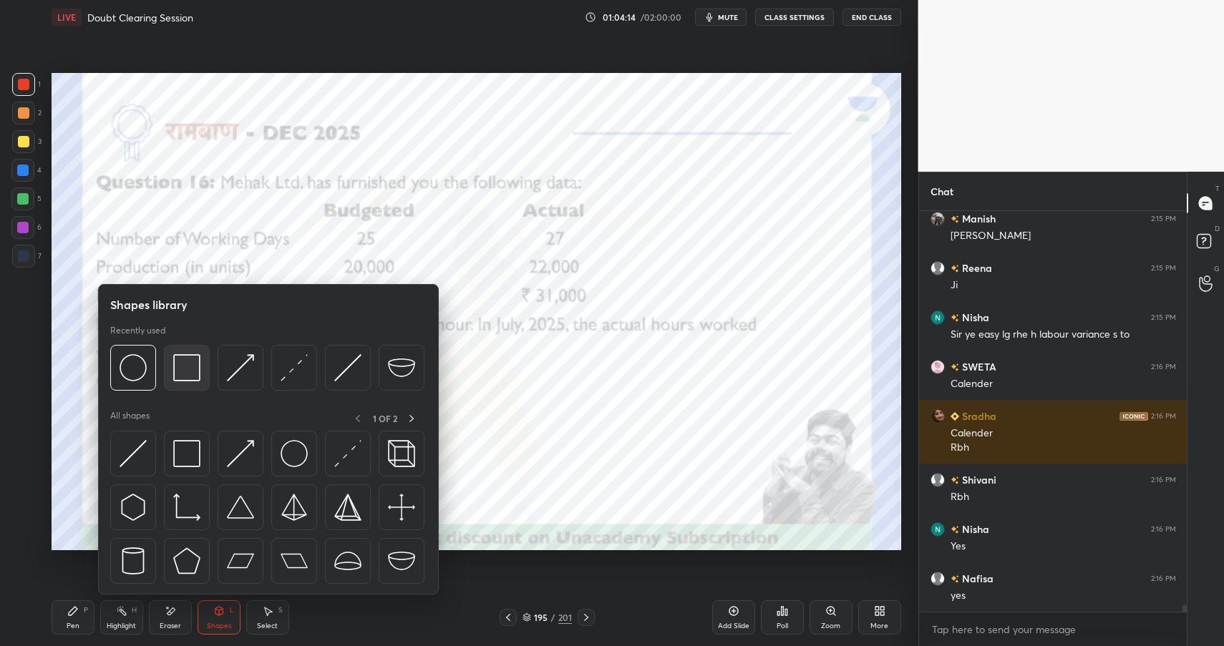
click at [184, 368] on img at bounding box center [186, 367] width 27 height 27
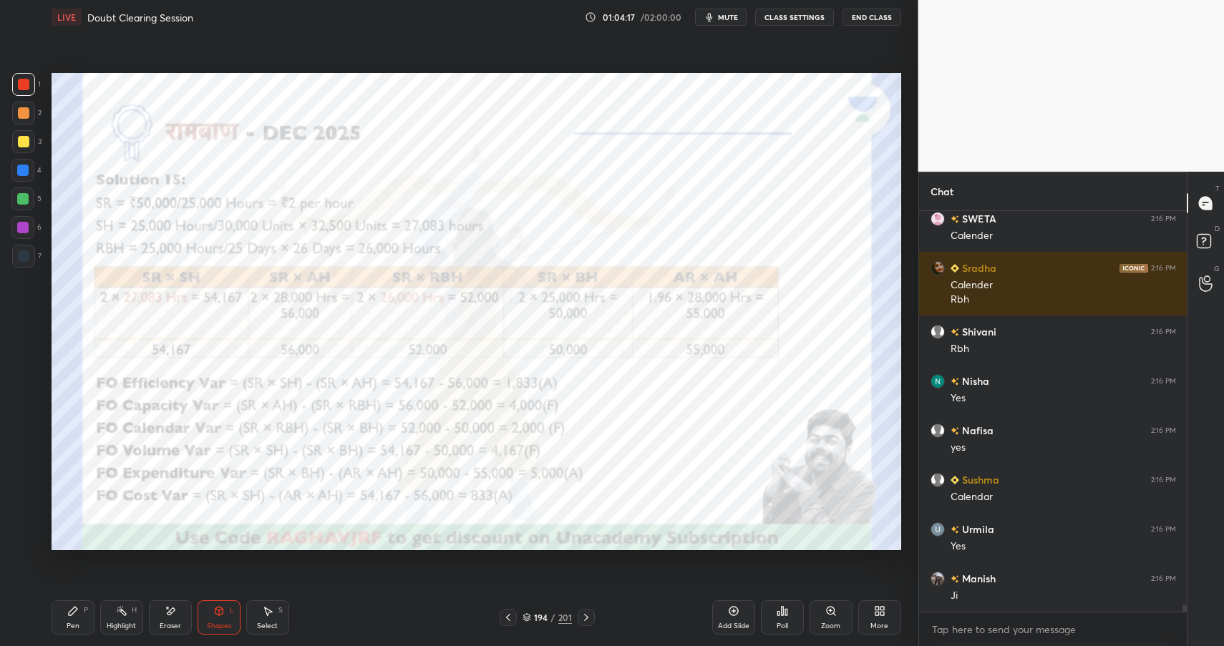
scroll to position [23179, 0]
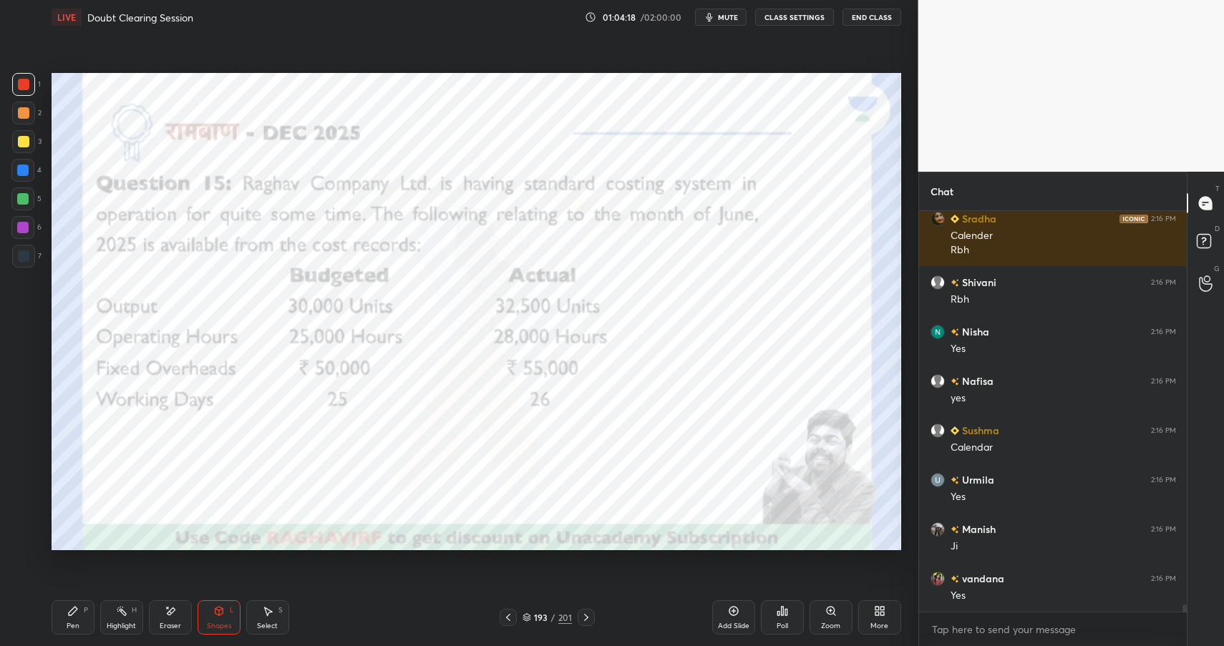
drag, startPoint x: 106, startPoint y: 620, endPoint x: 115, endPoint y: 616, distance: 10.0
click at [106, 620] on div "Highlight H" at bounding box center [121, 617] width 43 height 34
click at [118, 623] on div "Highlight" at bounding box center [121, 626] width 29 height 7
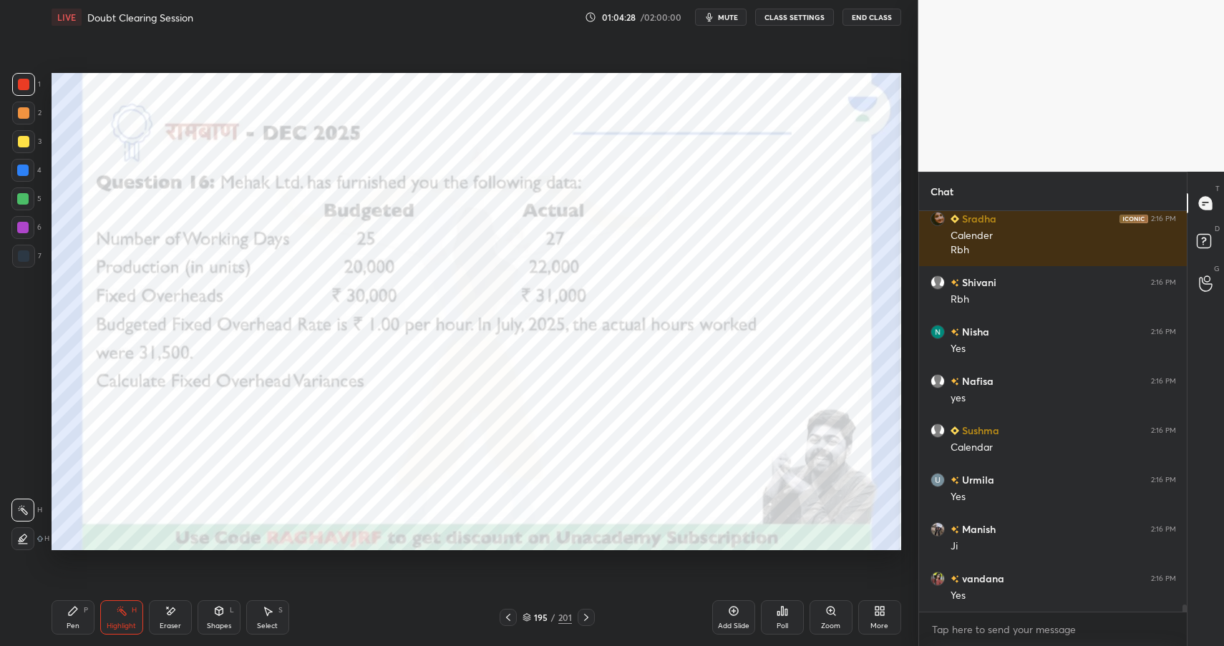
click at [215, 613] on icon at bounding box center [219, 611] width 8 height 9
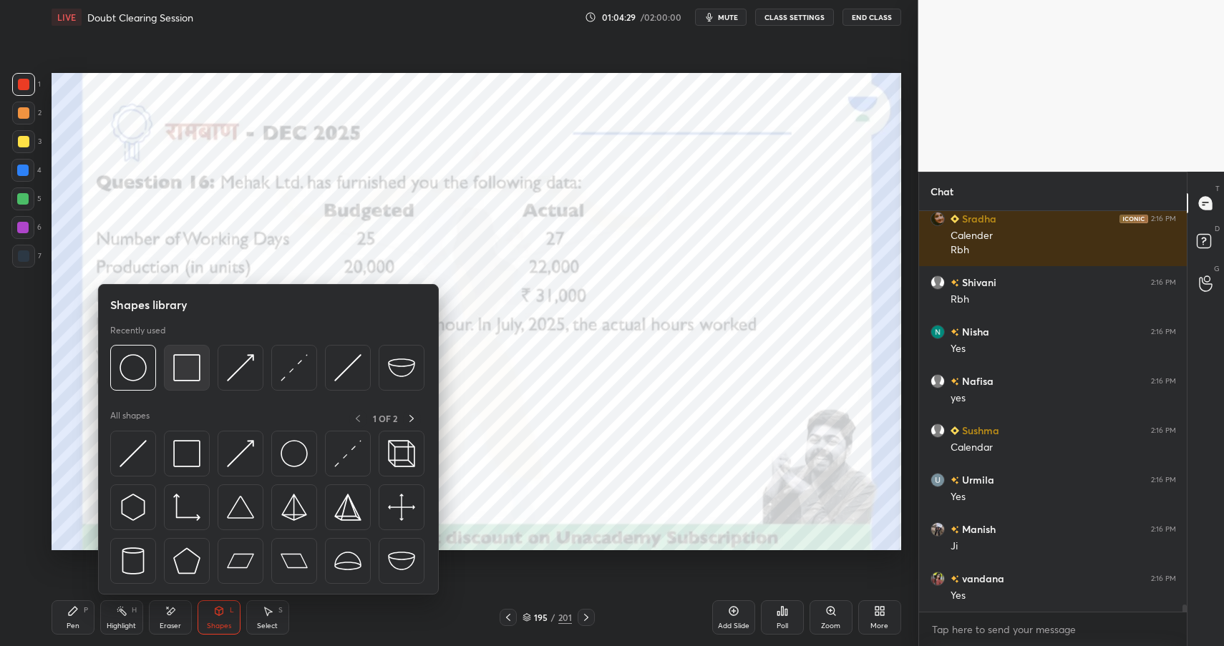
click at [177, 374] on img at bounding box center [186, 367] width 27 height 27
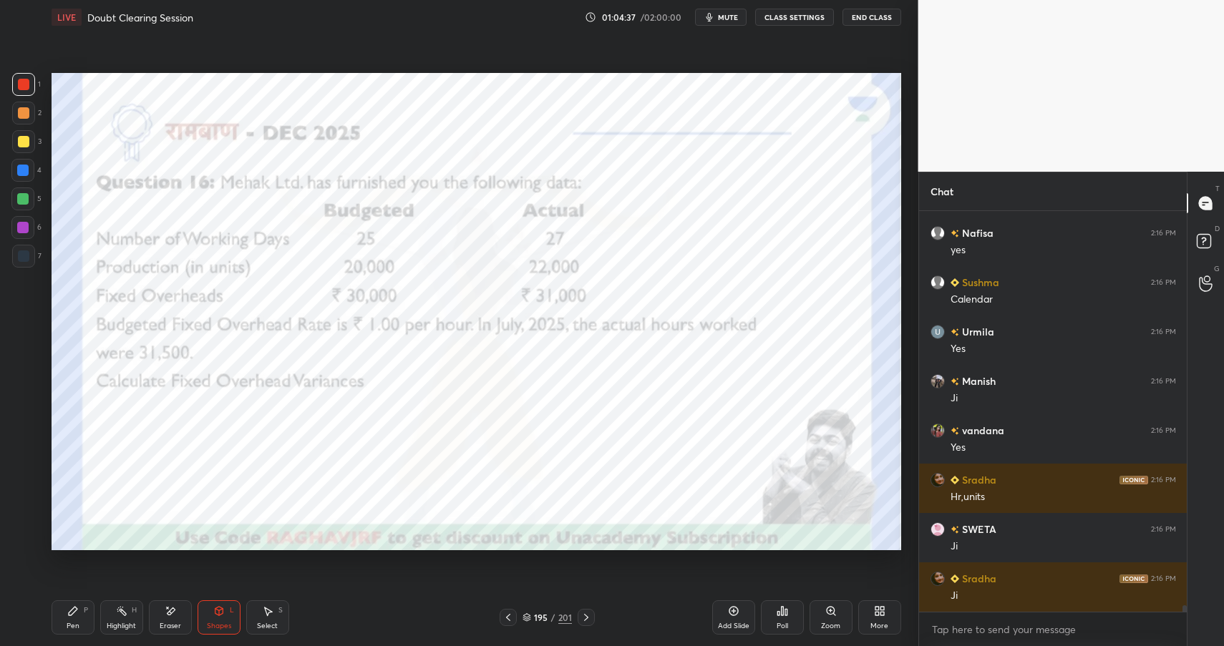
scroll to position [23377, 0]
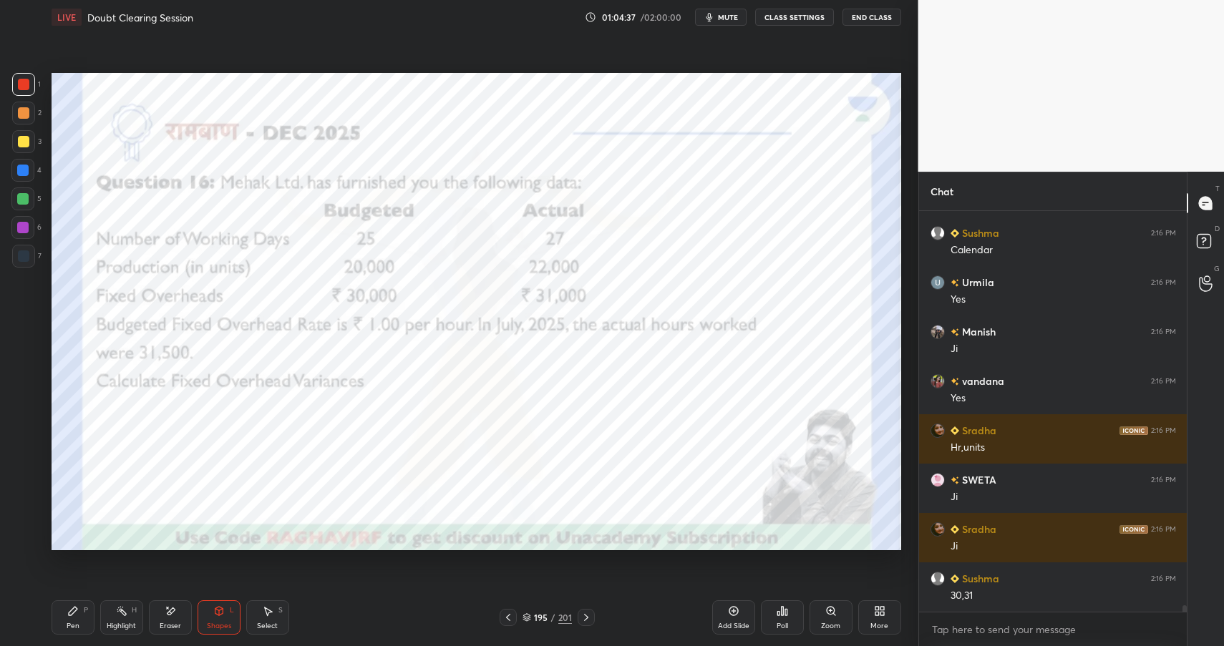
click at [122, 611] on rect at bounding box center [122, 612] width 7 height 7
click at [126, 617] on div "Highlight H" at bounding box center [121, 617] width 43 height 34
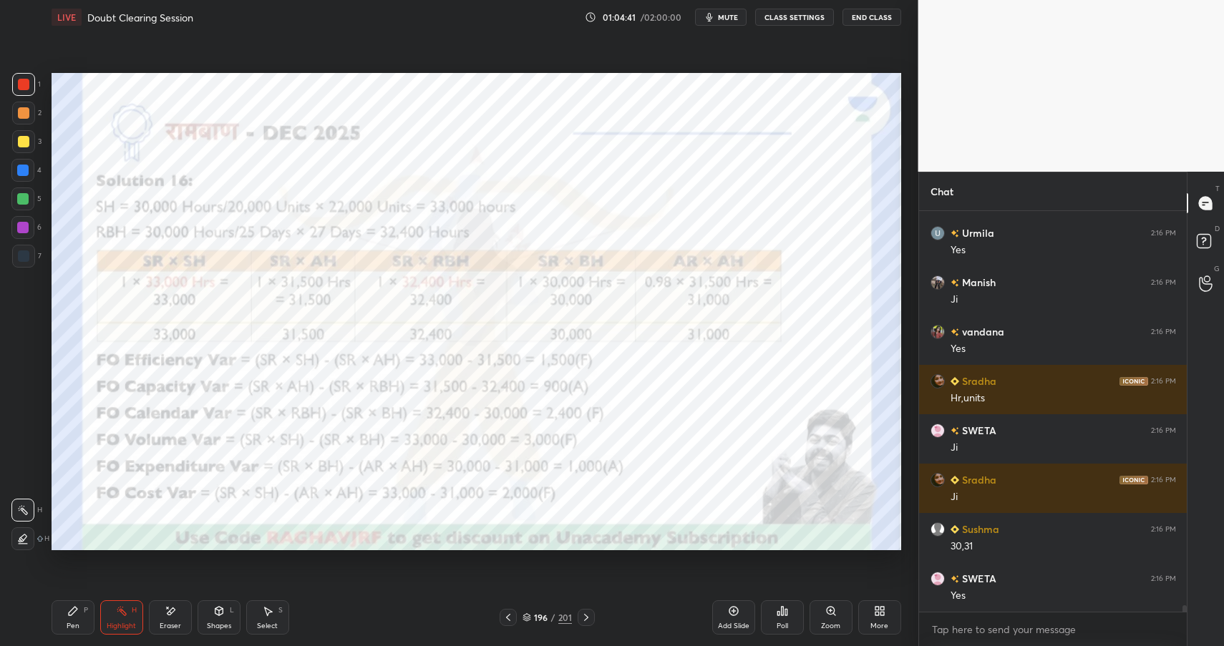
click at [212, 614] on div "Shapes L" at bounding box center [219, 617] width 43 height 34
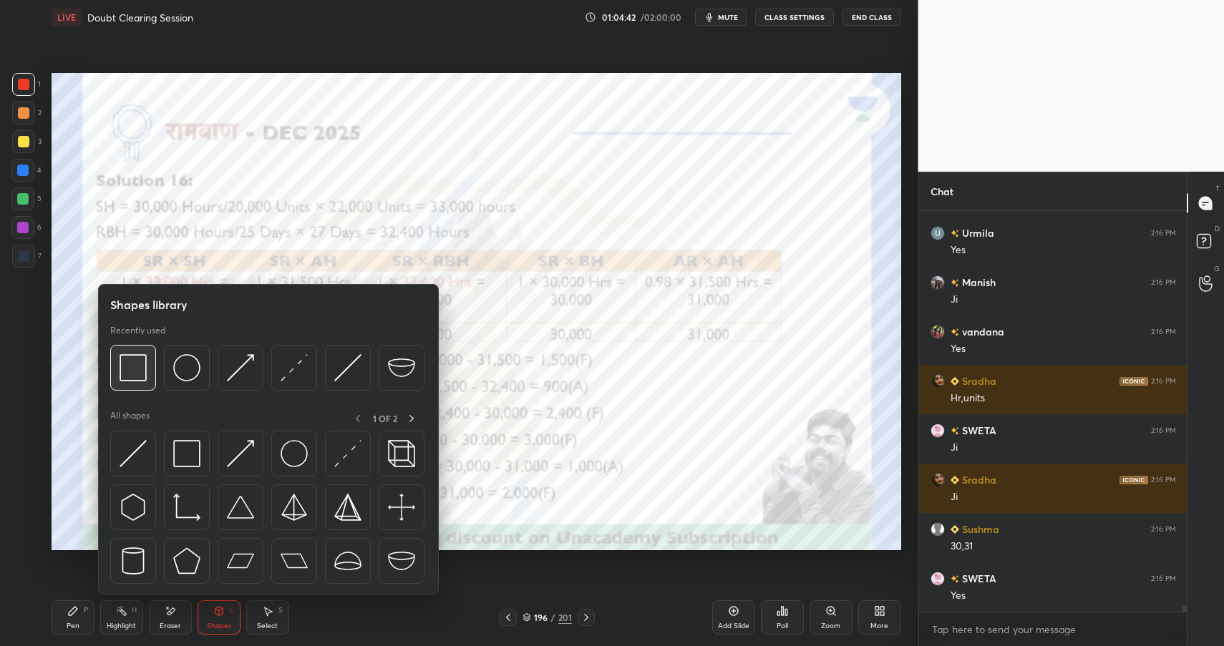
click at [130, 376] on img at bounding box center [133, 367] width 27 height 27
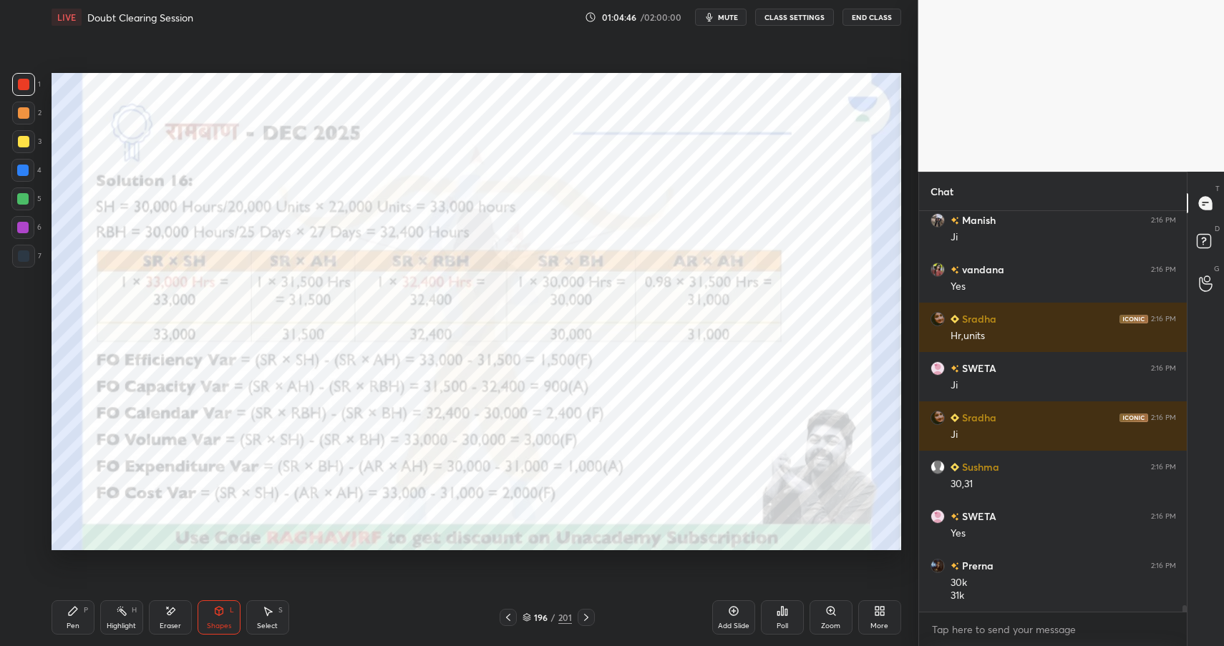
scroll to position [23538, 0]
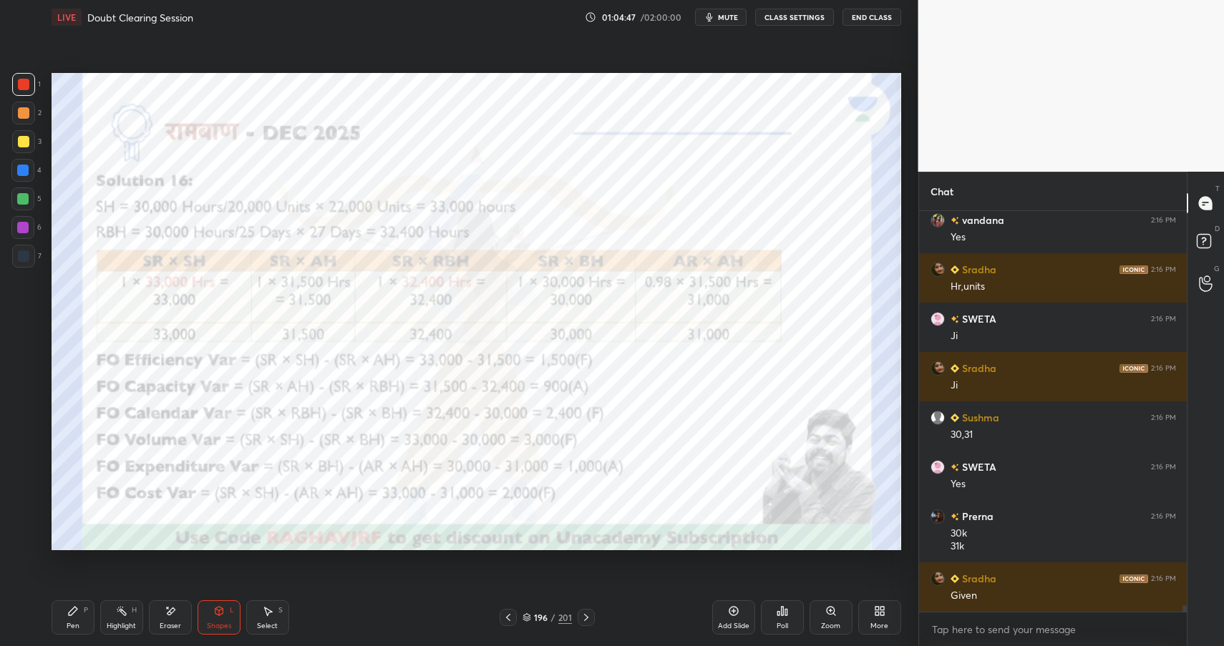
click at [71, 617] on div "Pen P" at bounding box center [73, 617] width 43 height 34
drag, startPoint x: 77, startPoint y: 620, endPoint x: 113, endPoint y: 594, distance: 45.1
click at [77, 620] on div "Pen P" at bounding box center [73, 617] width 43 height 34
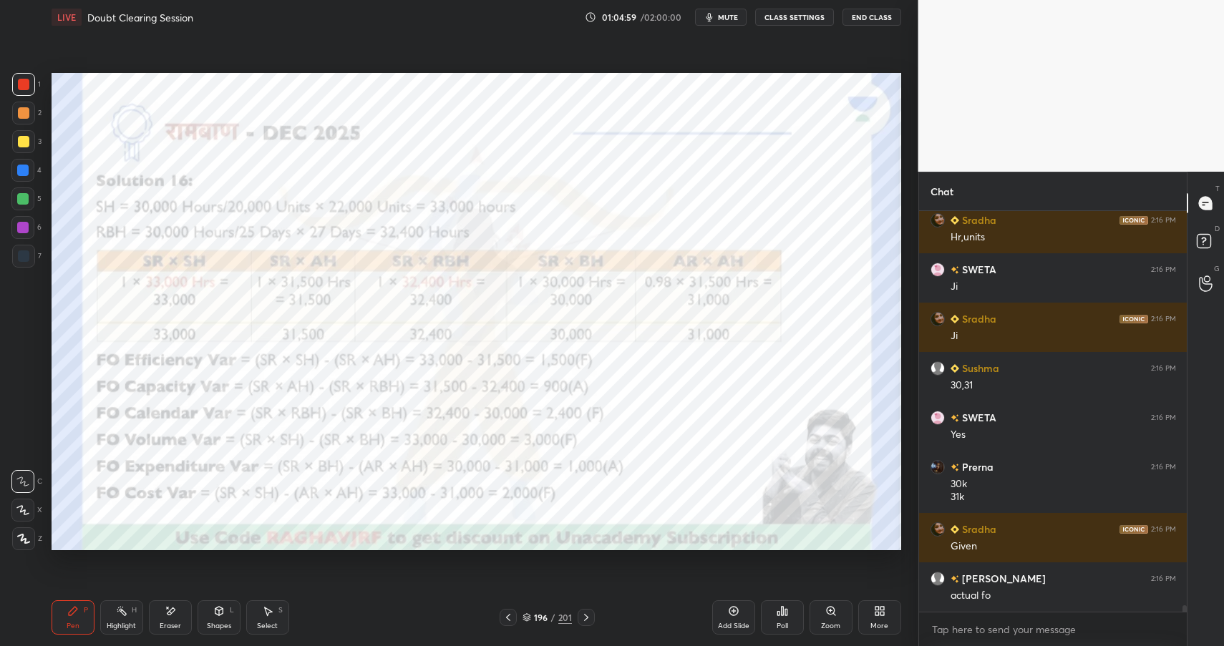
scroll to position [23637, 0]
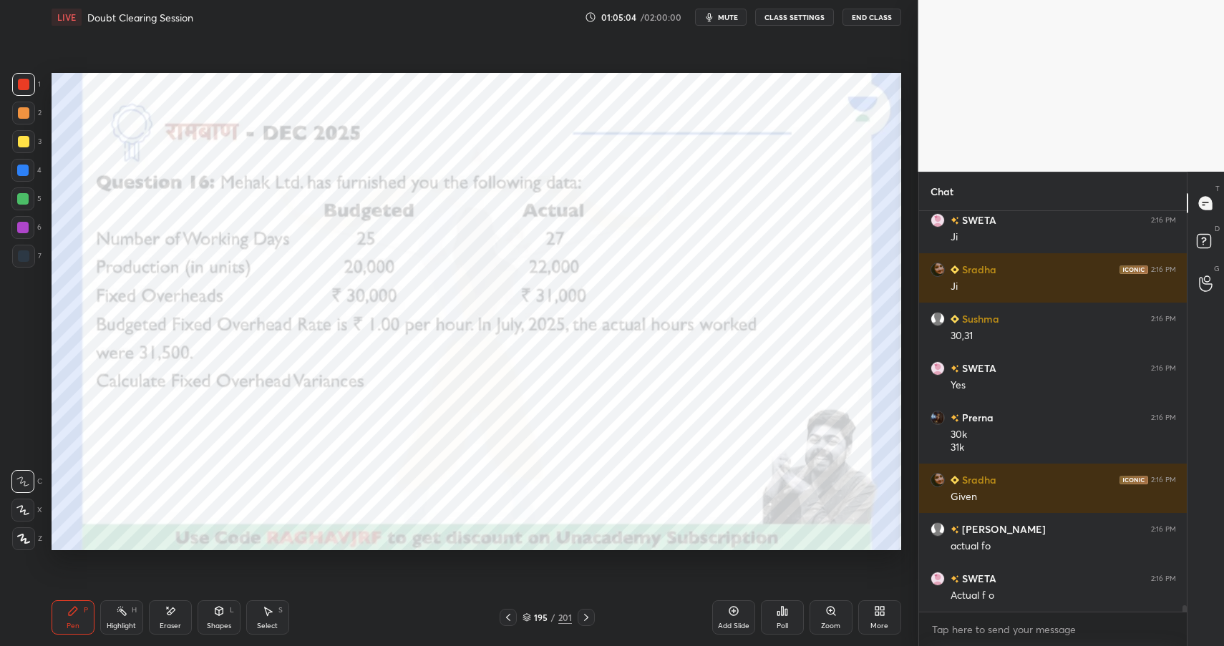
click at [207, 620] on div "Shapes L" at bounding box center [219, 617] width 43 height 34
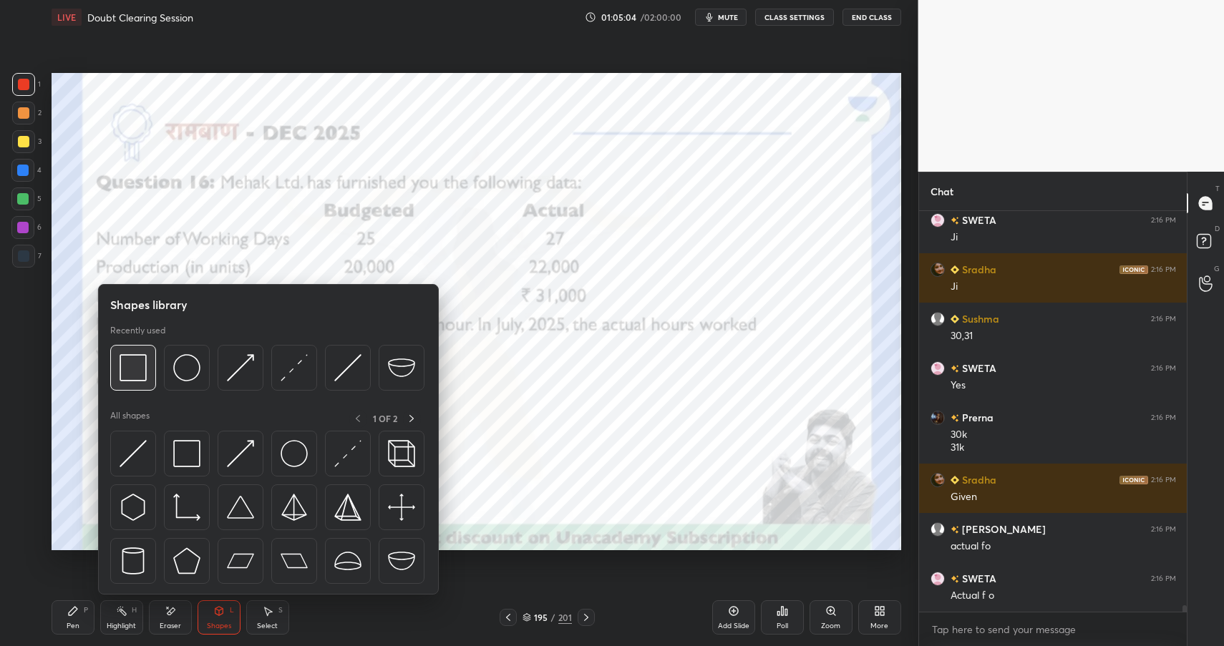
click at [140, 374] on img at bounding box center [133, 367] width 27 height 27
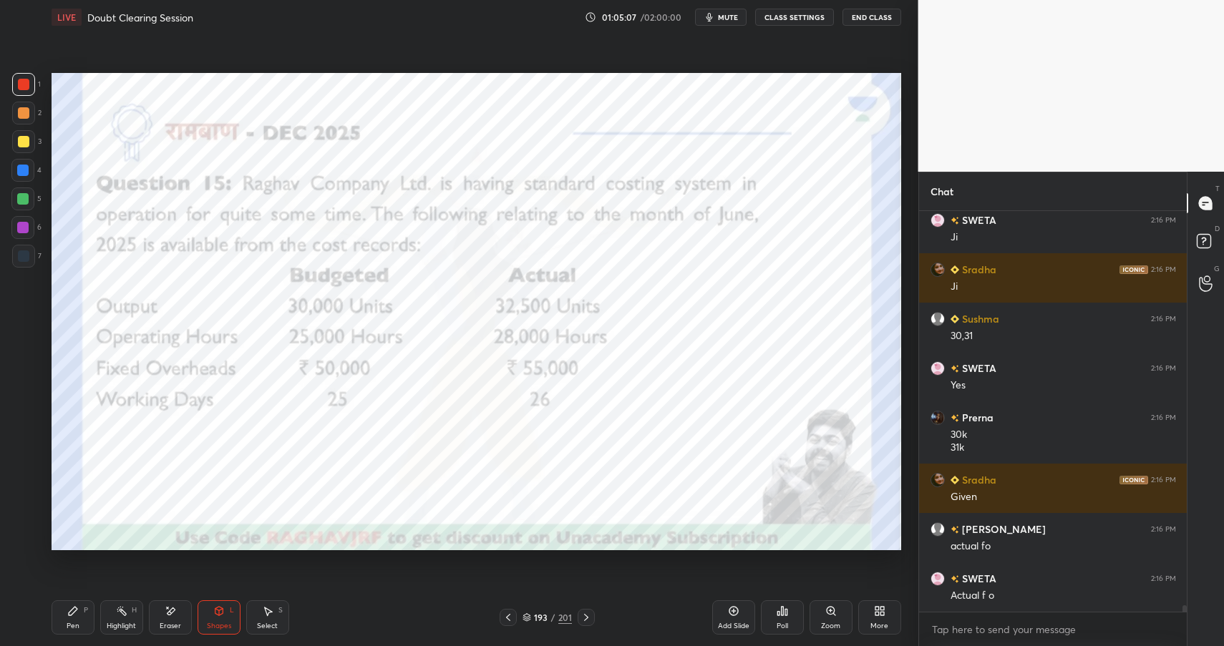
click at [122, 618] on div "Highlight H" at bounding box center [121, 617] width 43 height 34
click at [131, 619] on div "Highlight H" at bounding box center [121, 617] width 43 height 34
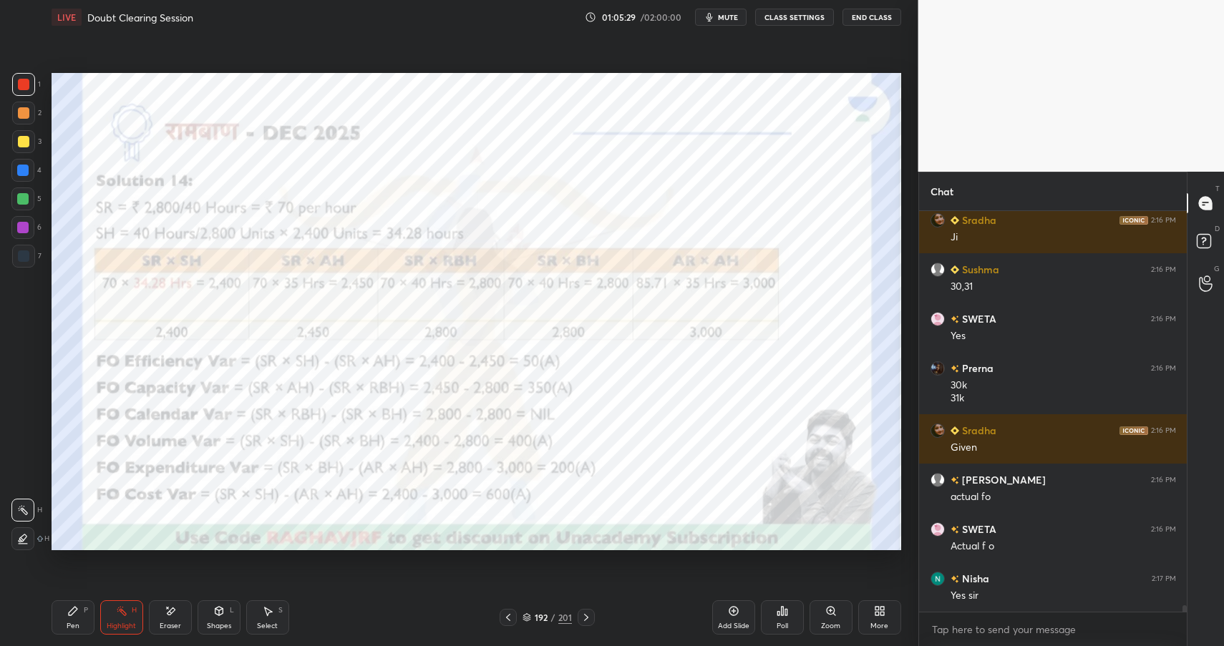
scroll to position [23735, 0]
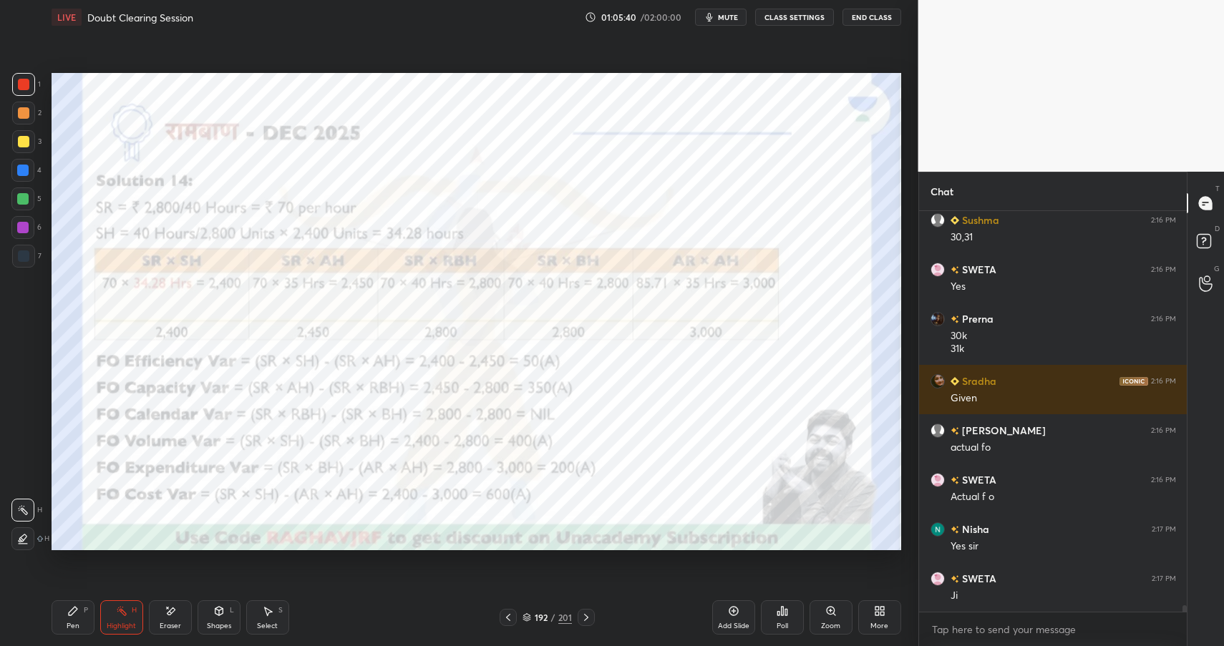
click at [62, 616] on div "Pen P" at bounding box center [73, 617] width 43 height 34
click at [66, 619] on div "Pen P" at bounding box center [73, 617] width 43 height 34
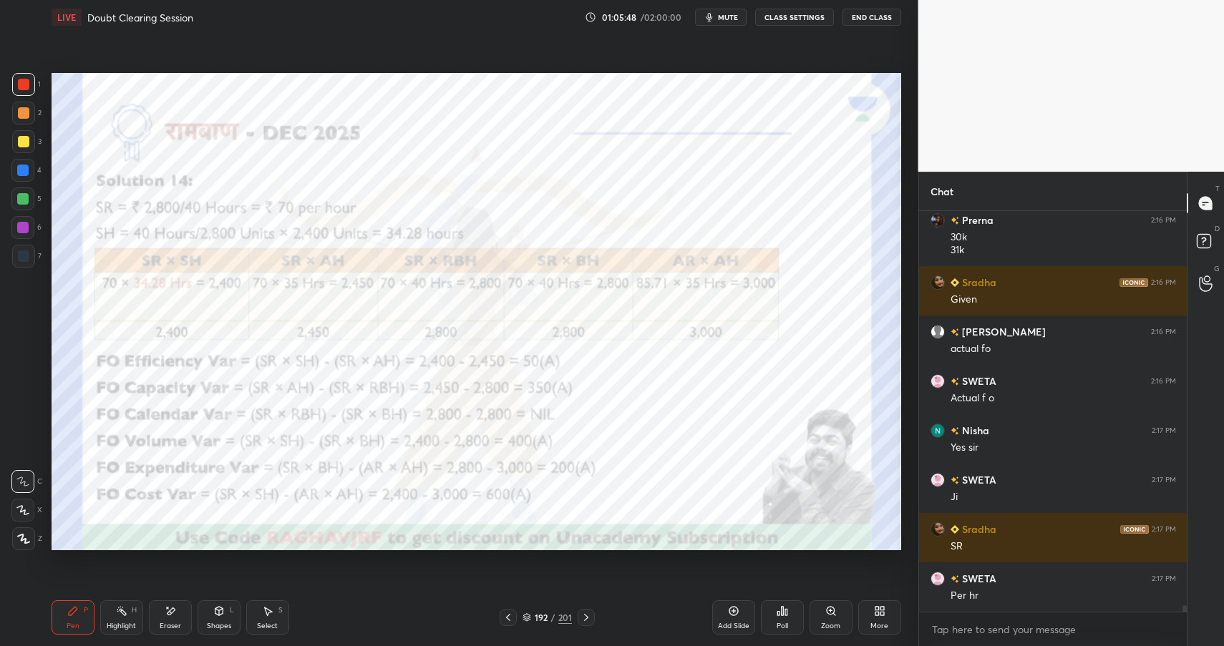
scroll to position [23883, 0]
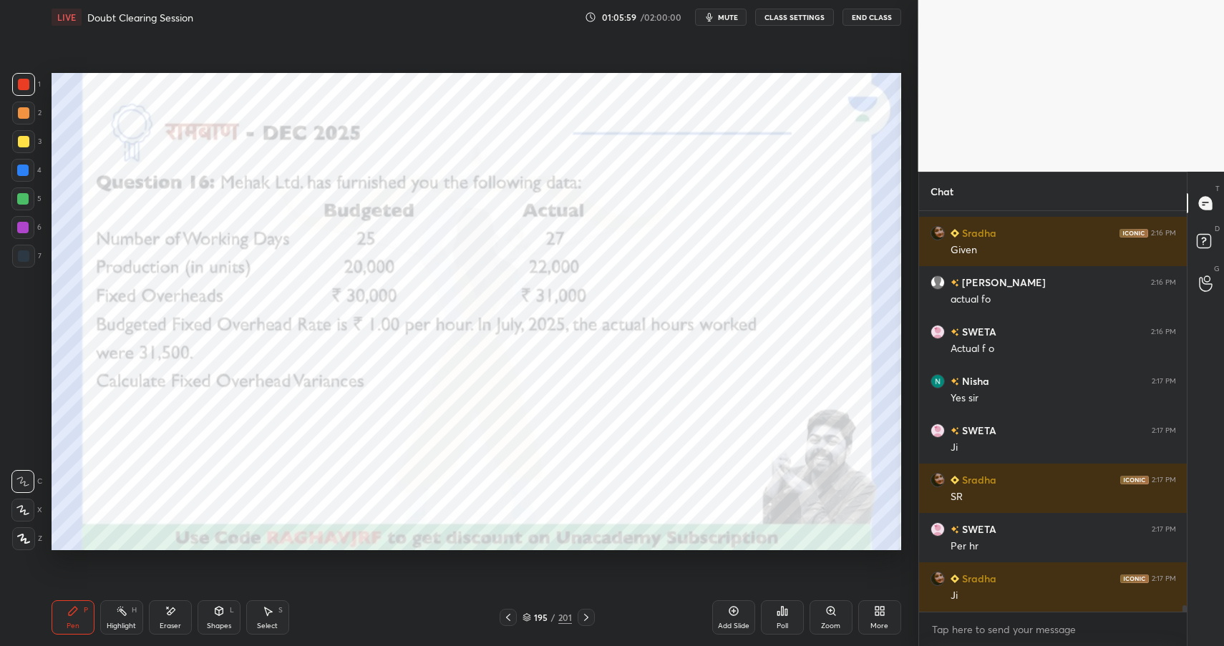
click at [215, 628] on div "Shapes" at bounding box center [219, 626] width 24 height 7
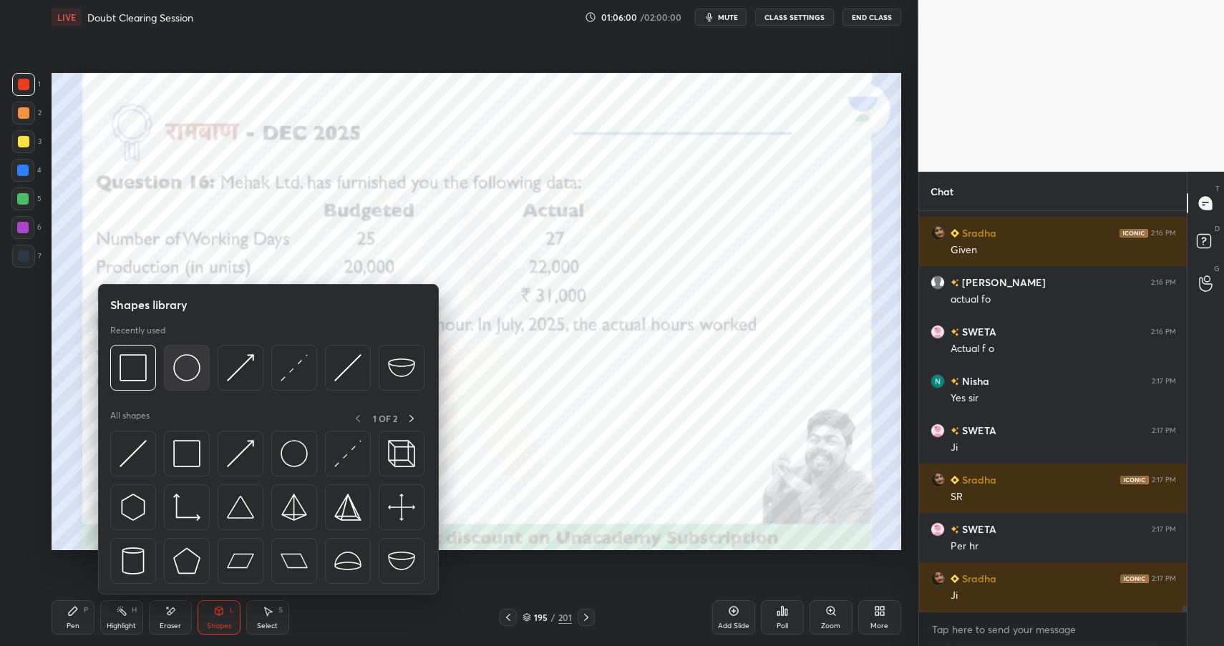
click at [180, 364] on img at bounding box center [186, 367] width 27 height 27
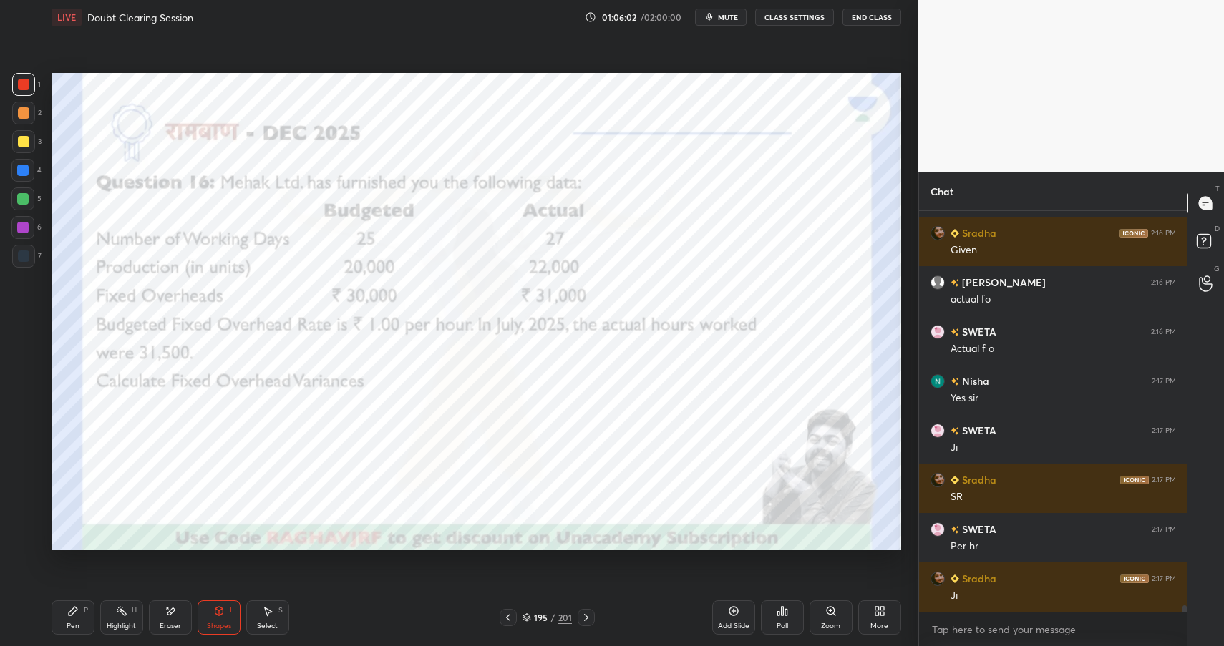
click at [65, 617] on div "Pen P" at bounding box center [73, 617] width 43 height 34
click at [68, 618] on div "Pen P" at bounding box center [73, 617] width 43 height 34
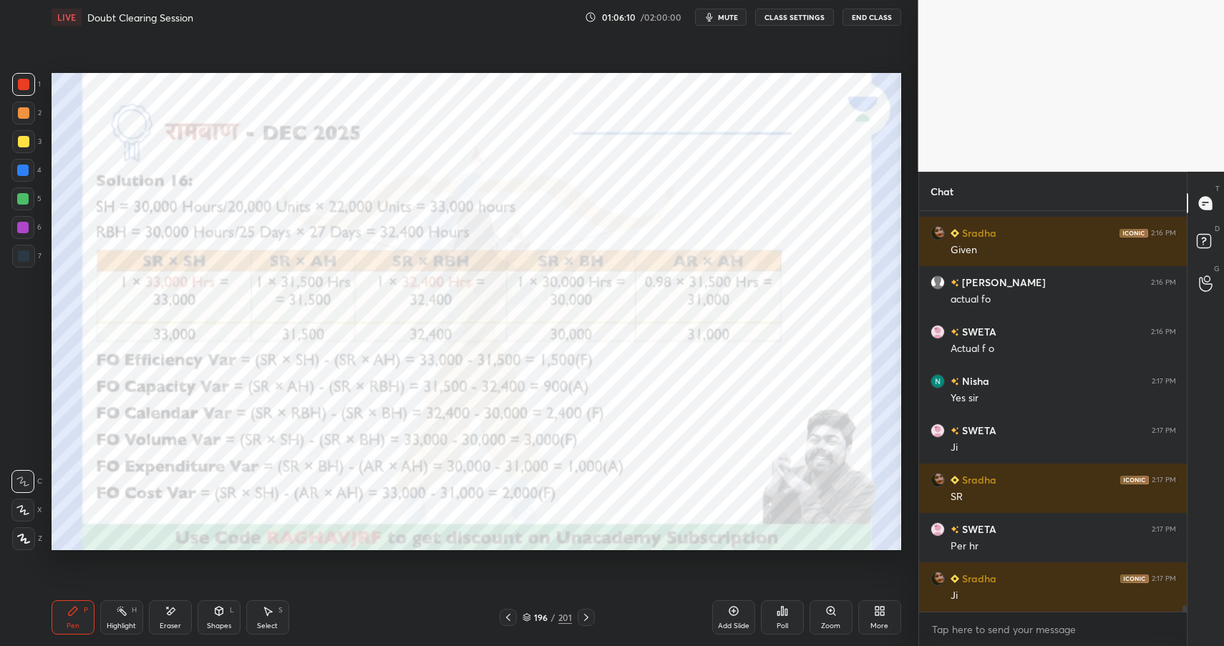
click at [208, 610] on div "Shapes L" at bounding box center [219, 617] width 43 height 34
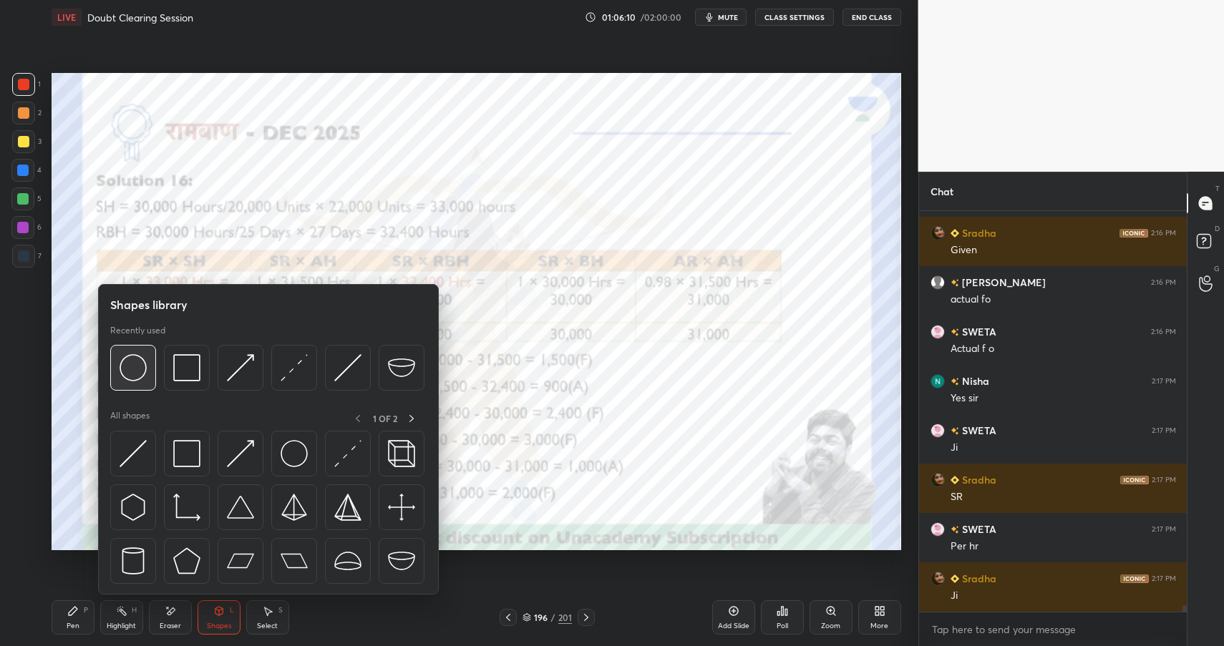
click at [136, 372] on img at bounding box center [133, 367] width 27 height 27
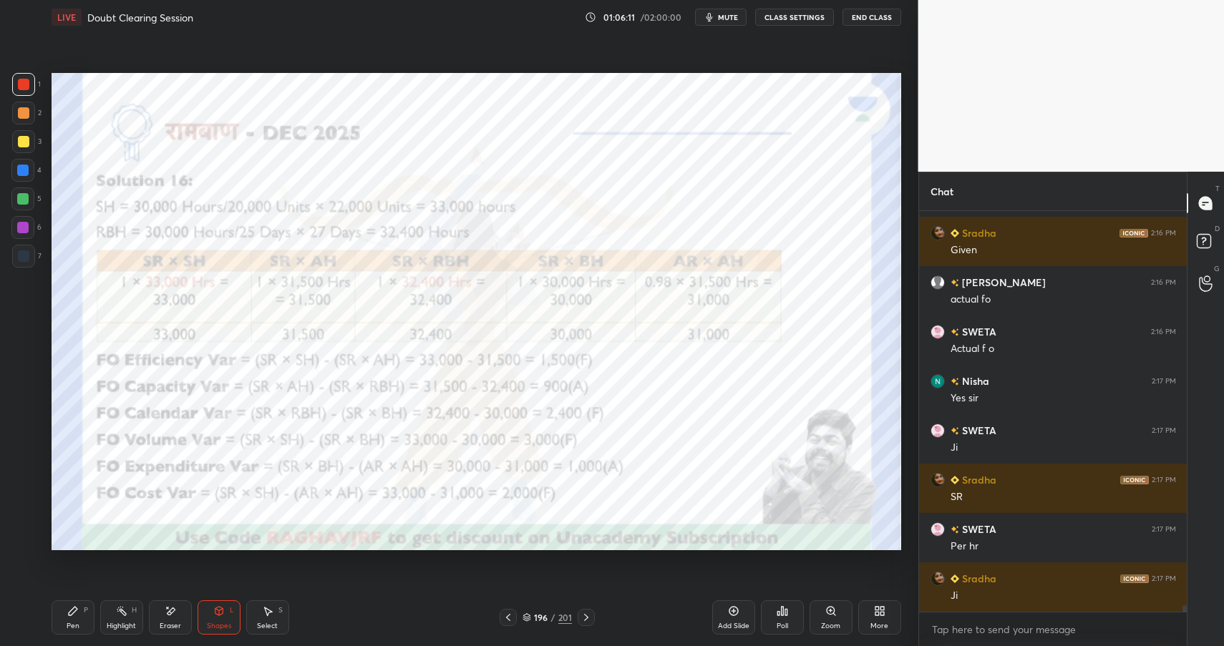
click at [24, 226] on div at bounding box center [22, 227] width 11 height 11
drag, startPoint x: 24, startPoint y: 226, endPoint x: 45, endPoint y: 223, distance: 20.9
click at [30, 227] on div at bounding box center [22, 227] width 23 height 23
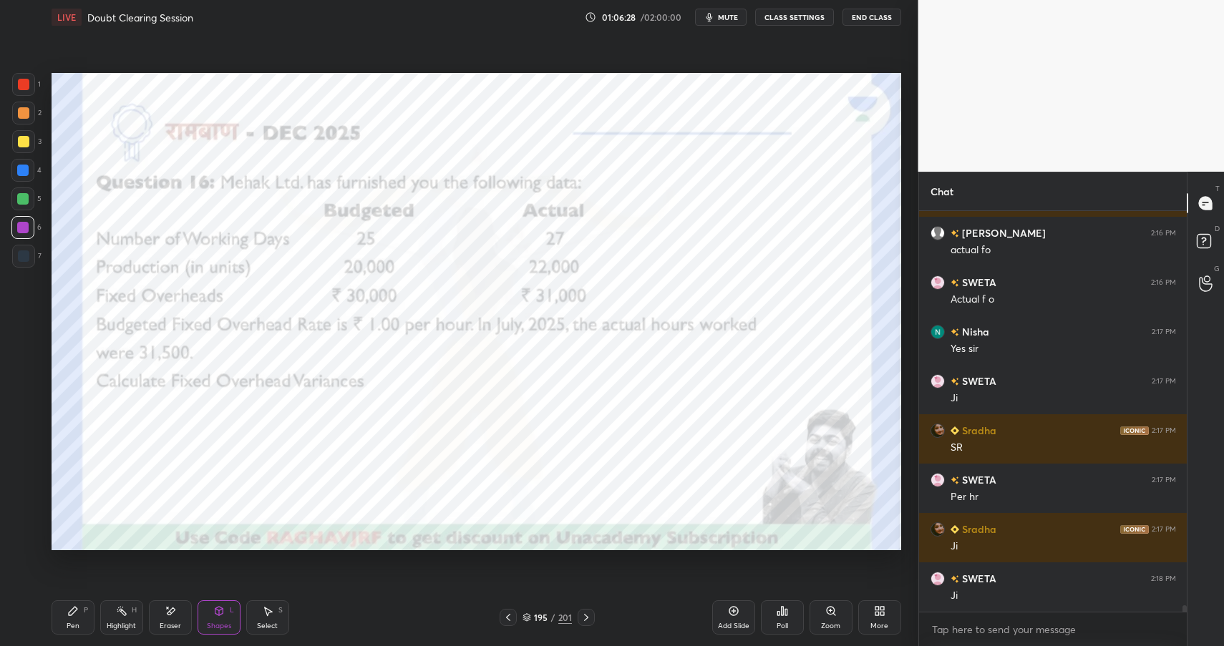
scroll to position [23982, 0]
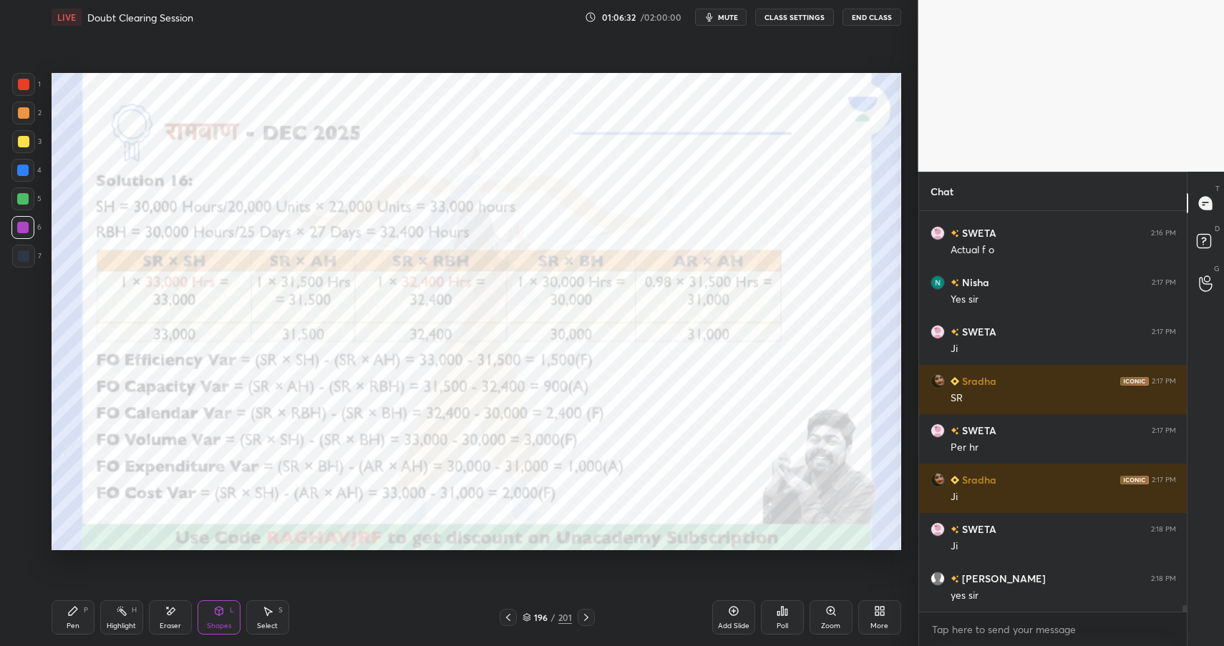
click at [64, 620] on div "Pen P" at bounding box center [73, 617] width 43 height 34
click at [69, 628] on div "Pen" at bounding box center [73, 626] width 13 height 7
click at [29, 82] on div at bounding box center [23, 84] width 23 height 23
drag, startPoint x: 31, startPoint y: 83, endPoint x: 54, endPoint y: 69, distance: 27.2
click at [31, 83] on div at bounding box center [23, 84] width 23 height 23
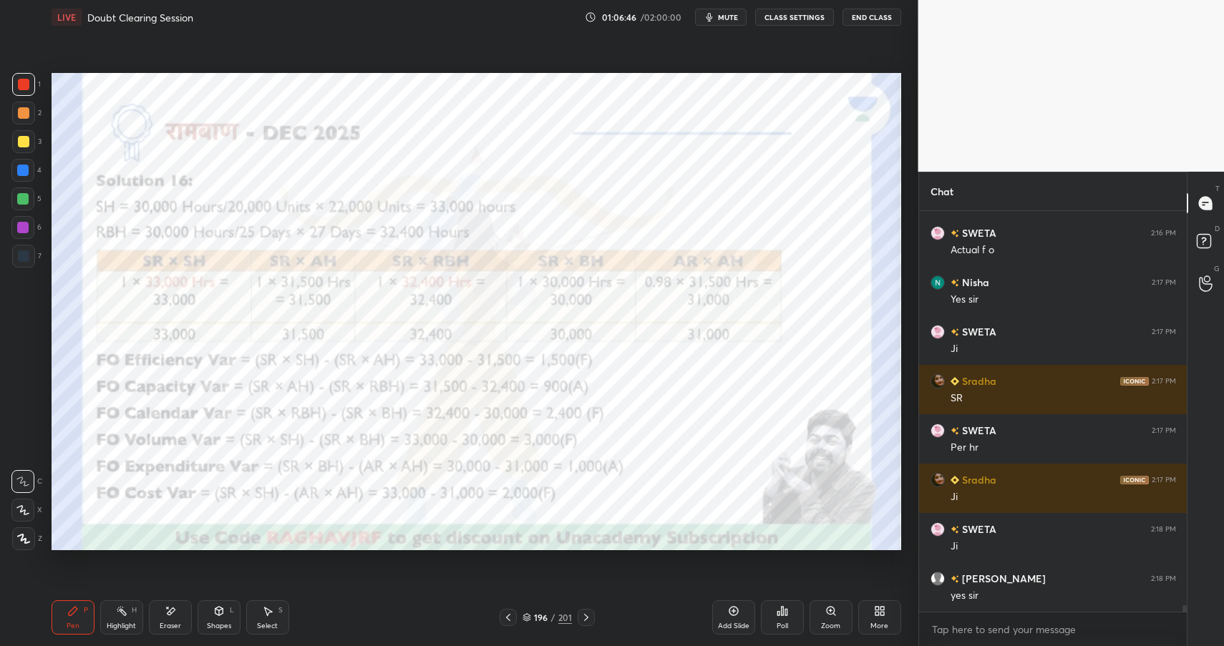
click at [27, 170] on div at bounding box center [22, 170] width 11 height 11
drag, startPoint x: 27, startPoint y: 172, endPoint x: 49, endPoint y: 166, distance: 22.9
click at [27, 172] on div at bounding box center [22, 170] width 11 height 11
click at [229, 618] on div "Shapes L" at bounding box center [219, 617] width 43 height 34
click at [120, 618] on div "Highlight H" at bounding box center [121, 617] width 43 height 34
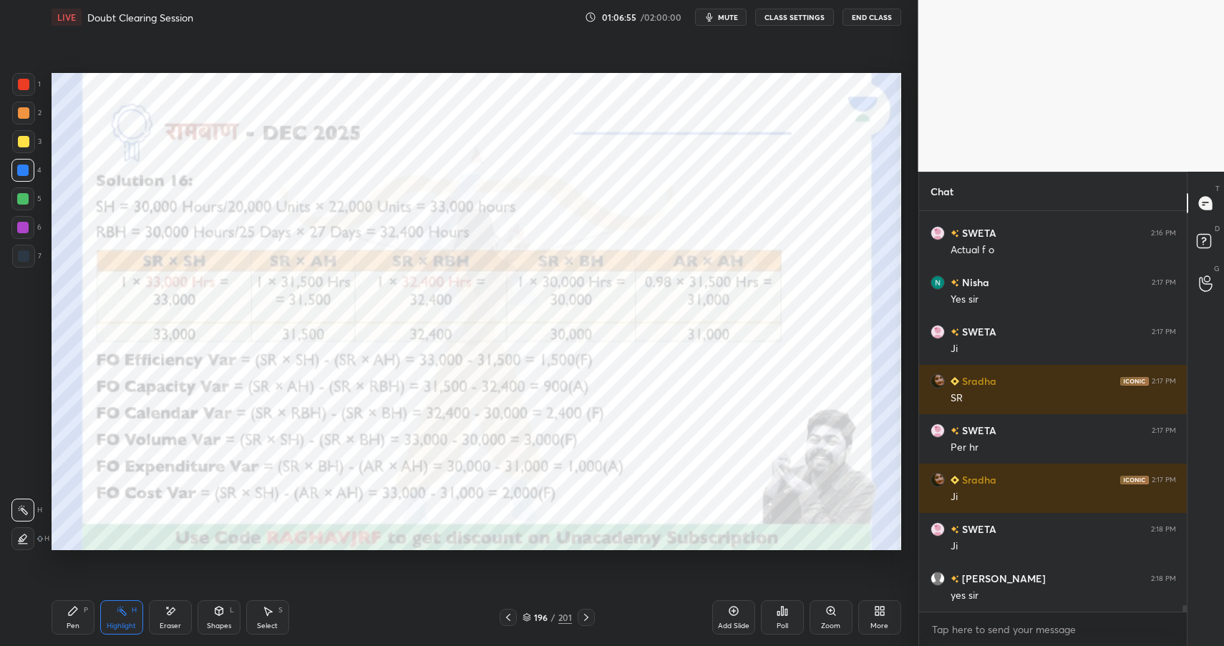
click at [126, 623] on div "Highlight" at bounding box center [121, 626] width 29 height 7
click at [78, 615] on div "Pen P" at bounding box center [73, 617] width 43 height 34
click at [77, 620] on div "Pen P" at bounding box center [73, 617] width 43 height 34
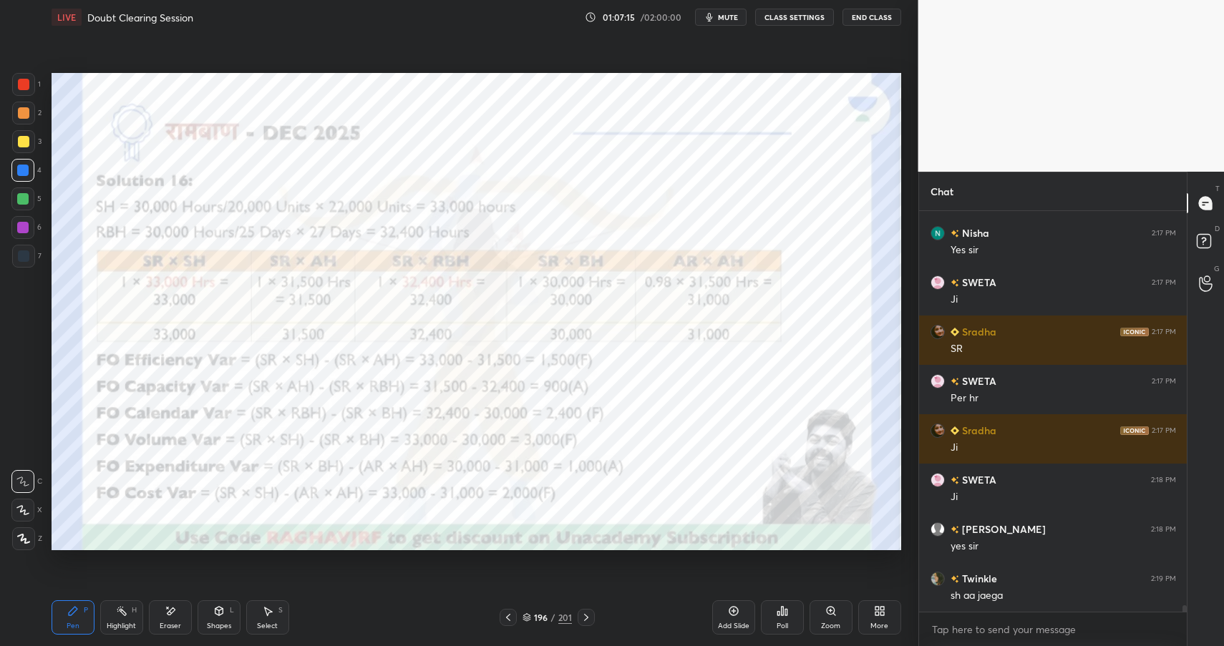
click at [218, 618] on div "Shapes L" at bounding box center [219, 617] width 43 height 34
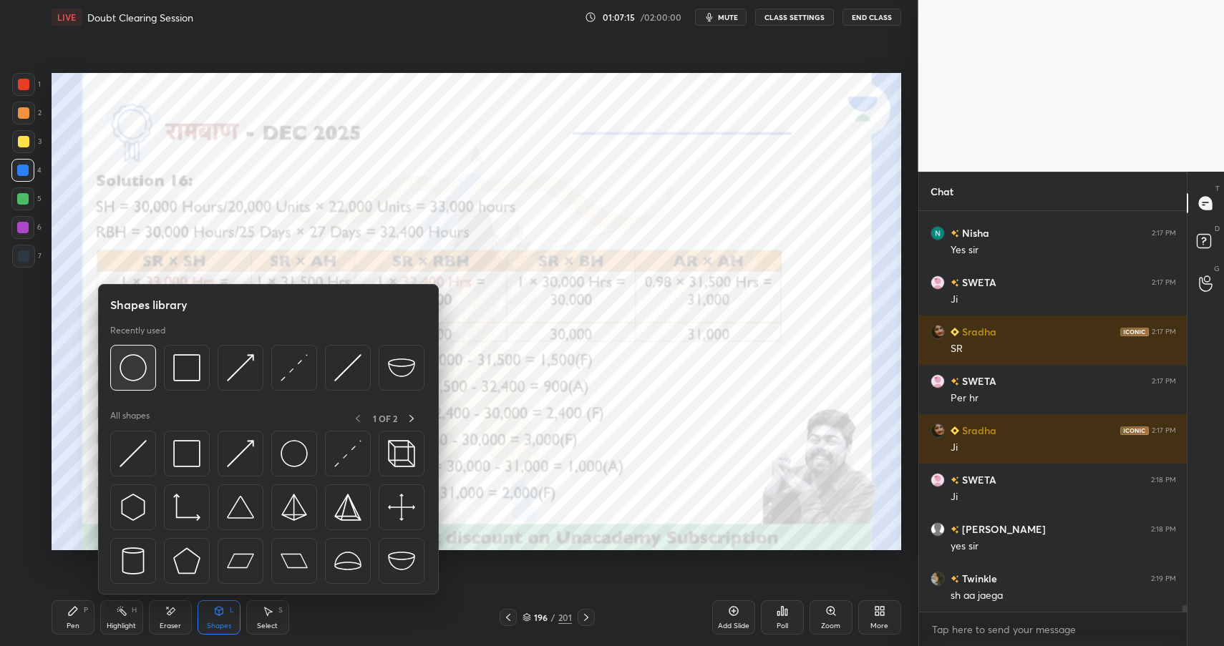
scroll to position [24081, 0]
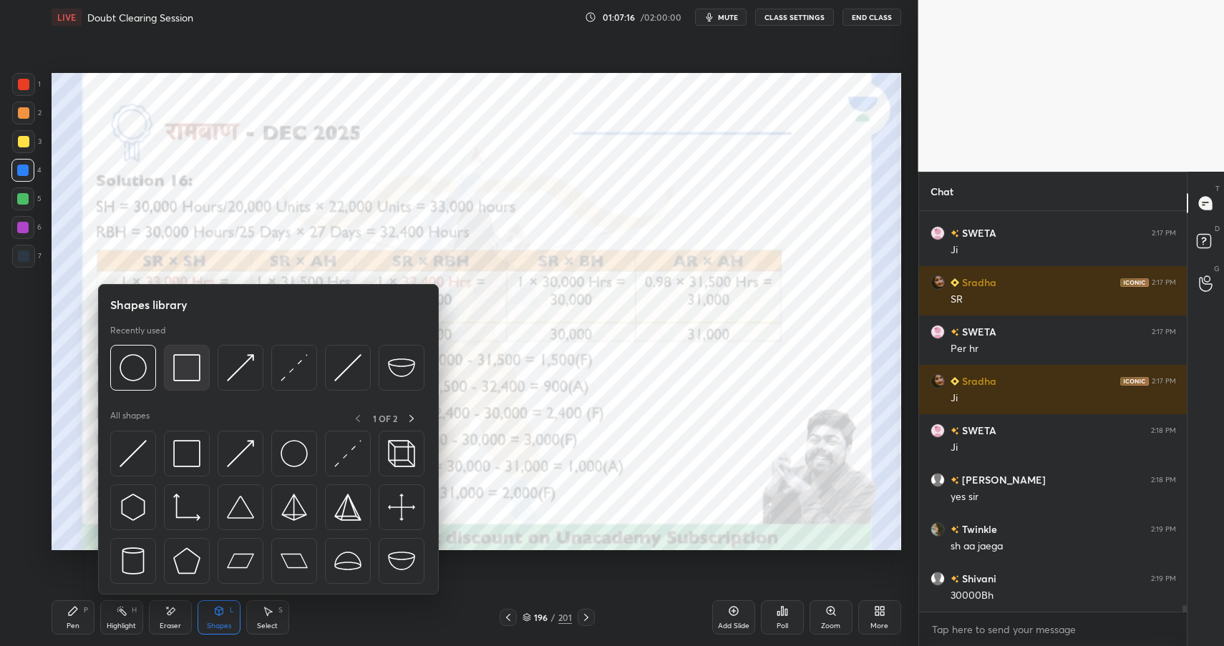
click at [183, 369] on img at bounding box center [186, 367] width 27 height 27
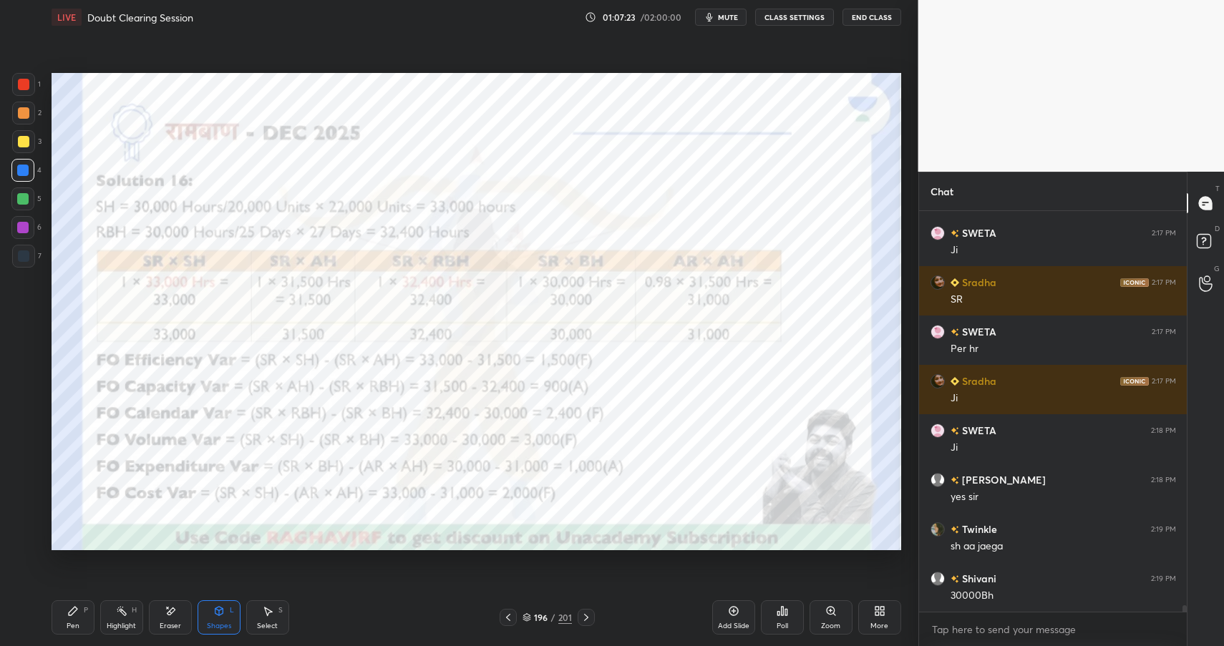
click at [131, 615] on div "Highlight H" at bounding box center [121, 617] width 43 height 34
drag, startPoint x: 132, startPoint y: 616, endPoint x: 170, endPoint y: 588, distance: 47.7
click at [132, 616] on div "Highlight H" at bounding box center [121, 617] width 43 height 34
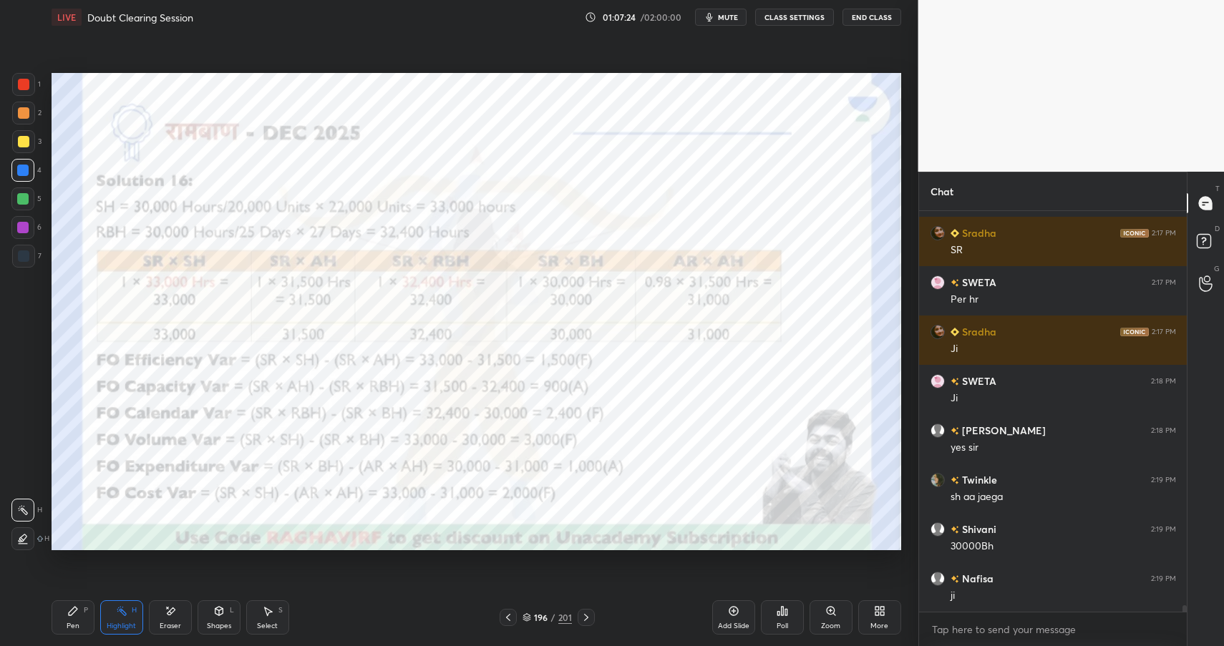
click at [59, 612] on div "Pen P" at bounding box center [73, 617] width 43 height 34
click at [64, 613] on div "Pen P" at bounding box center [73, 617] width 43 height 34
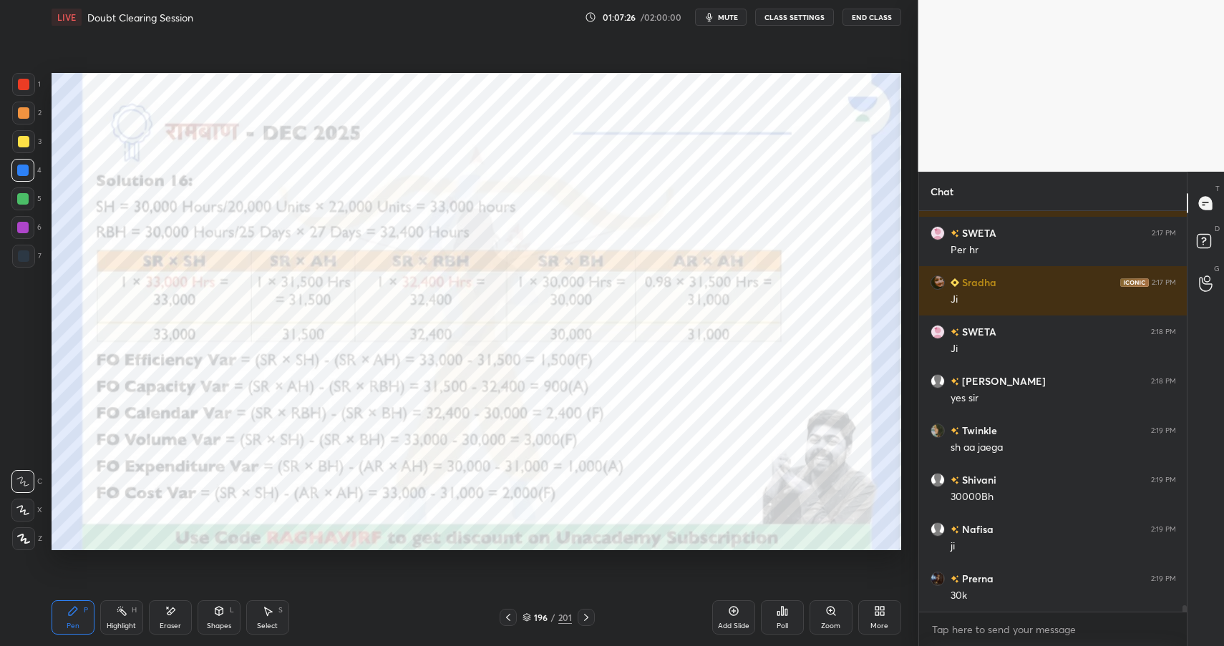
drag, startPoint x: 19, startPoint y: 87, endPoint x: 34, endPoint y: 84, distance: 15.9
click at [19, 87] on div at bounding box center [23, 84] width 11 height 11
click at [26, 87] on div at bounding box center [23, 84] width 11 height 11
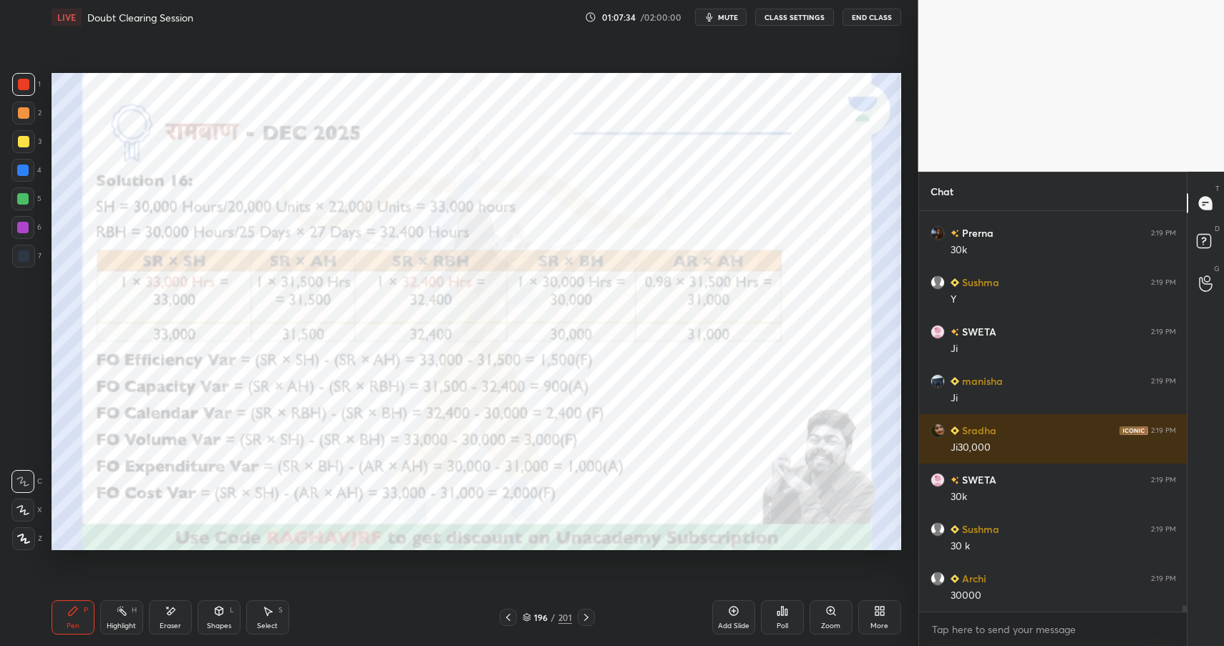
scroll to position [24575, 0]
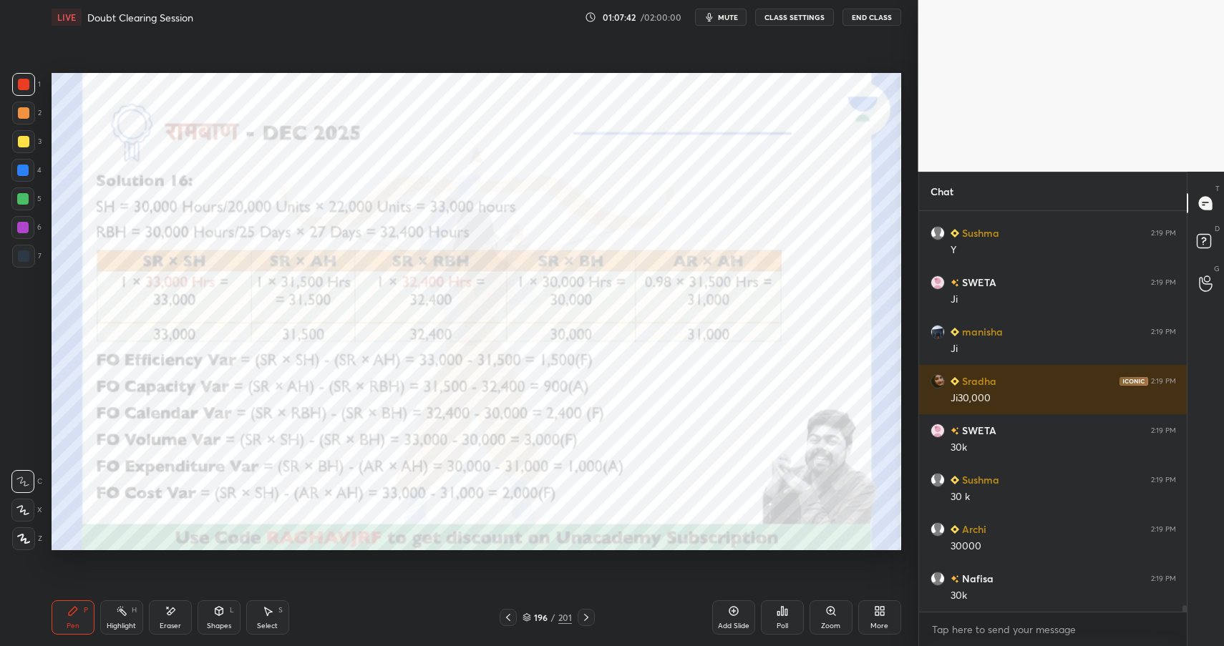
drag, startPoint x: 225, startPoint y: 619, endPoint x: 228, endPoint y: 597, distance: 22.5
click at [225, 619] on div "Shapes L" at bounding box center [219, 617] width 43 height 34
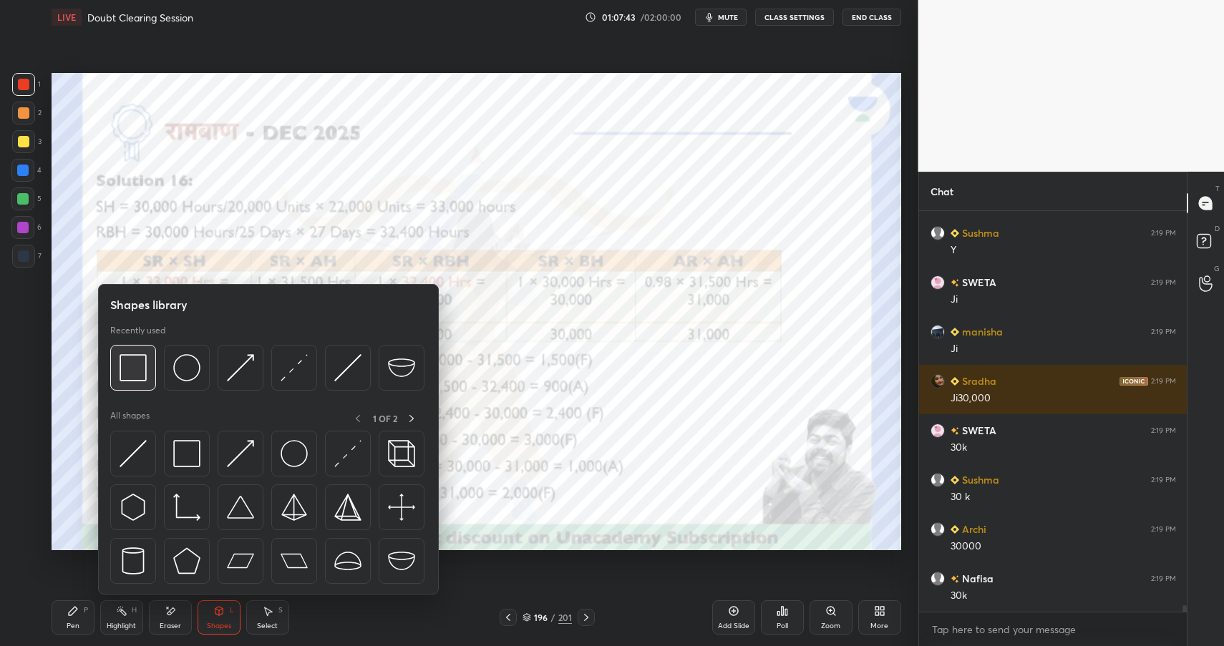
click at [130, 374] on img at bounding box center [133, 367] width 27 height 27
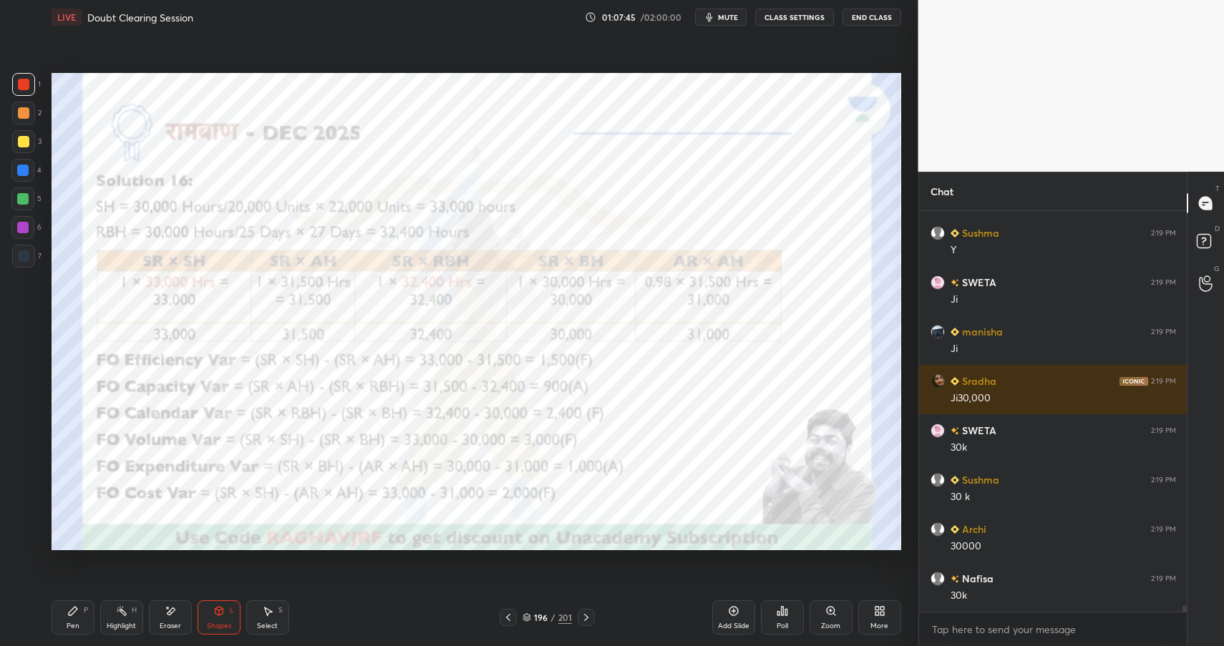
click at [130, 623] on div "Highlight" at bounding box center [121, 626] width 29 height 7
click at [130, 630] on div "Highlight" at bounding box center [121, 626] width 29 height 7
click at [218, 623] on div "Shapes" at bounding box center [219, 626] width 24 height 7
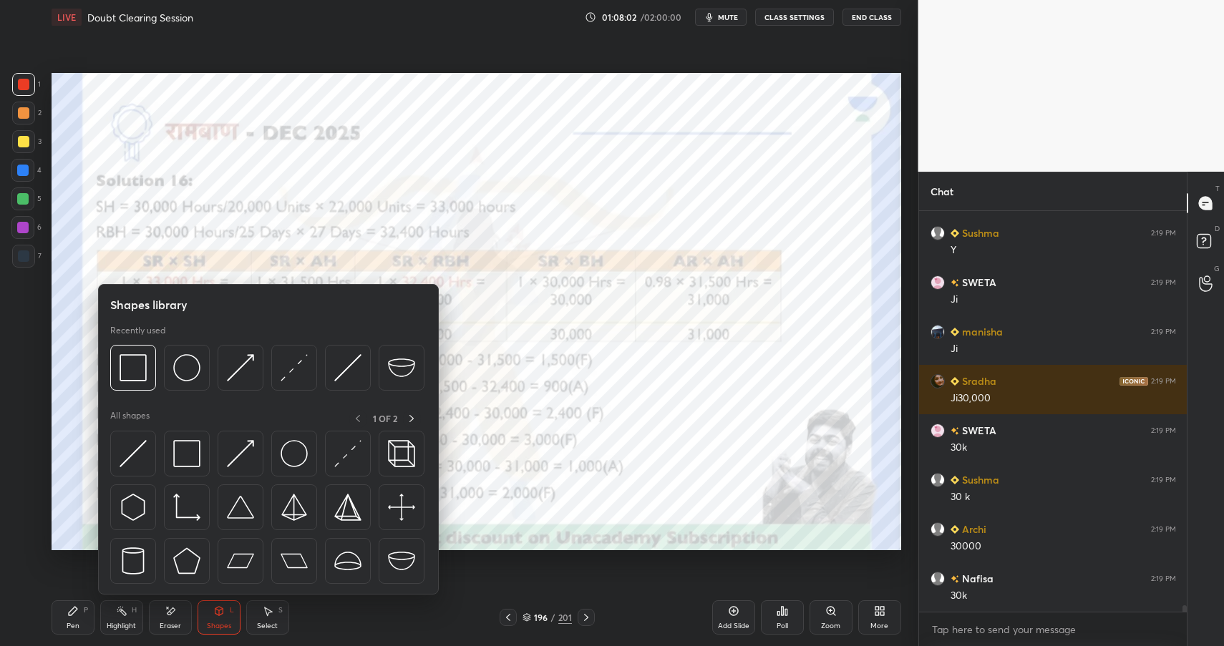
scroll to position [24624, 0]
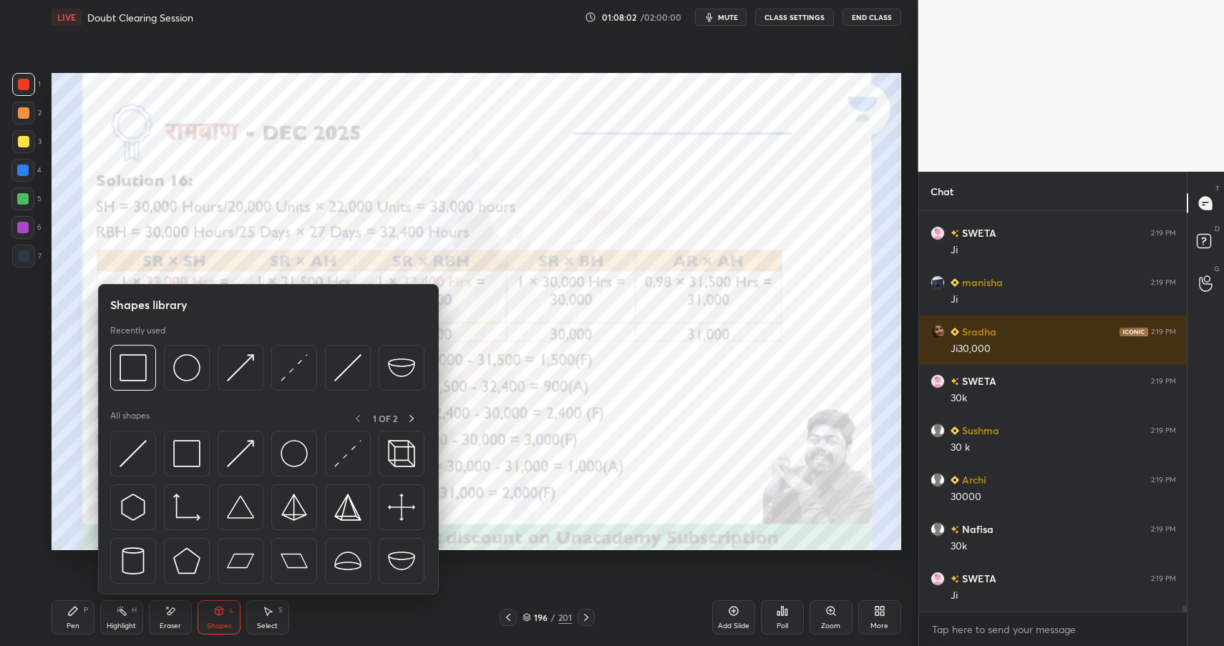
click at [210, 615] on div "Shapes L" at bounding box center [219, 617] width 43 height 34
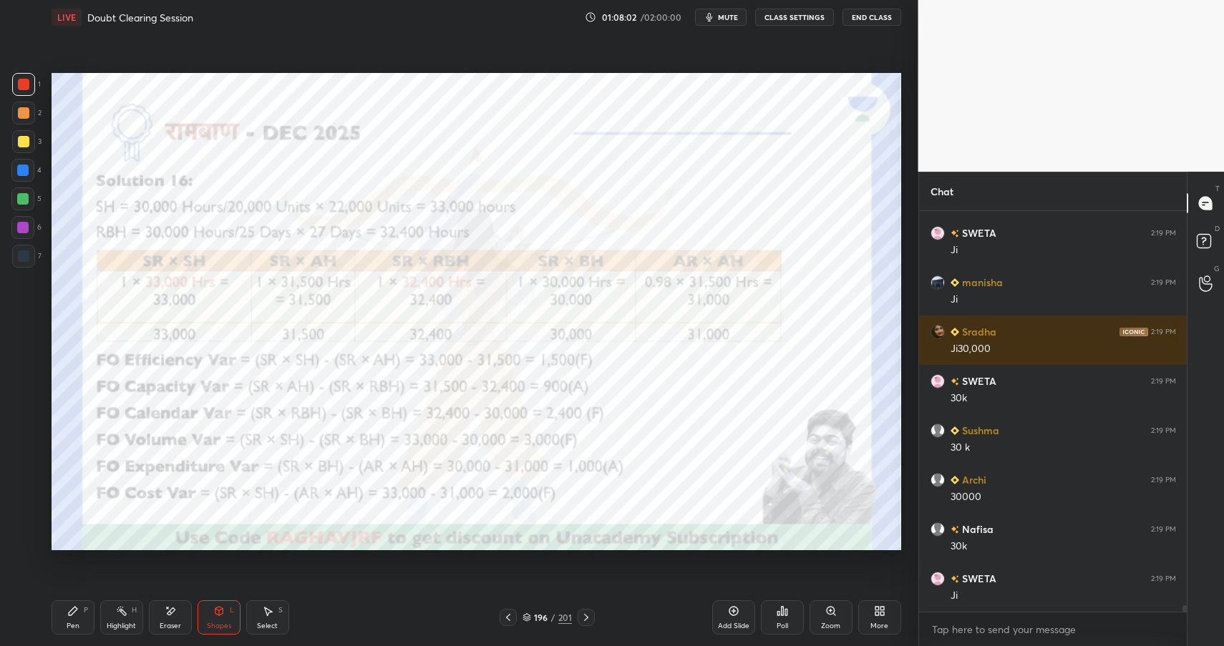
click at [223, 623] on div "Shapes" at bounding box center [219, 626] width 24 height 7
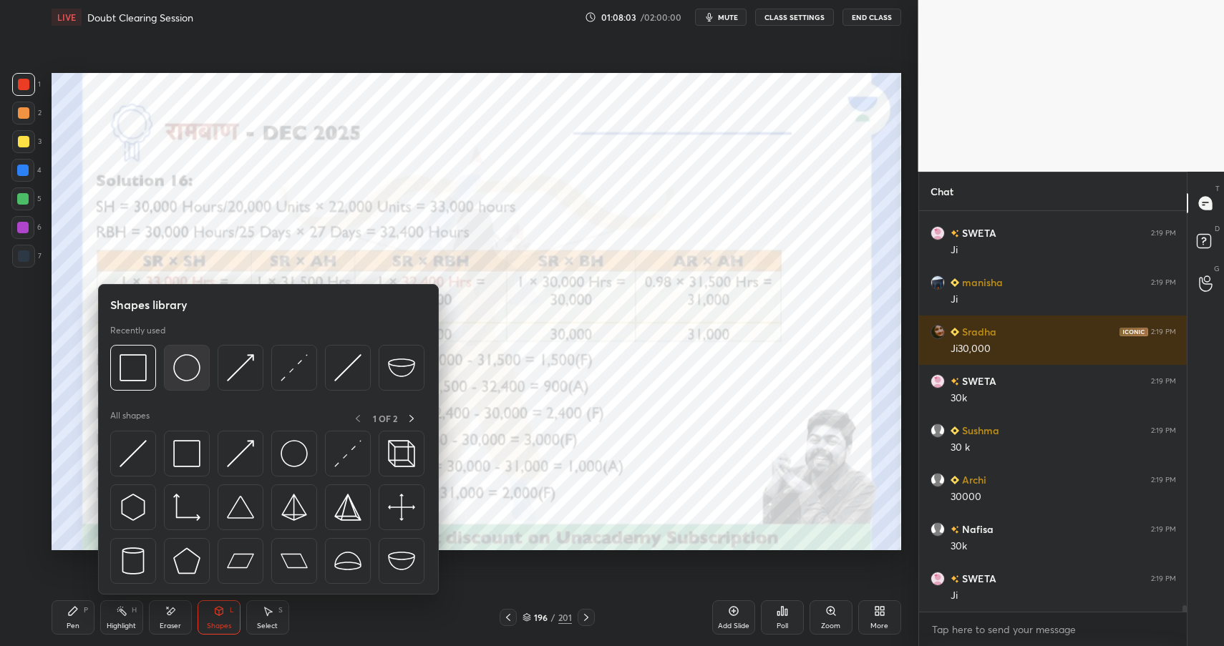
click at [180, 371] on img at bounding box center [186, 367] width 27 height 27
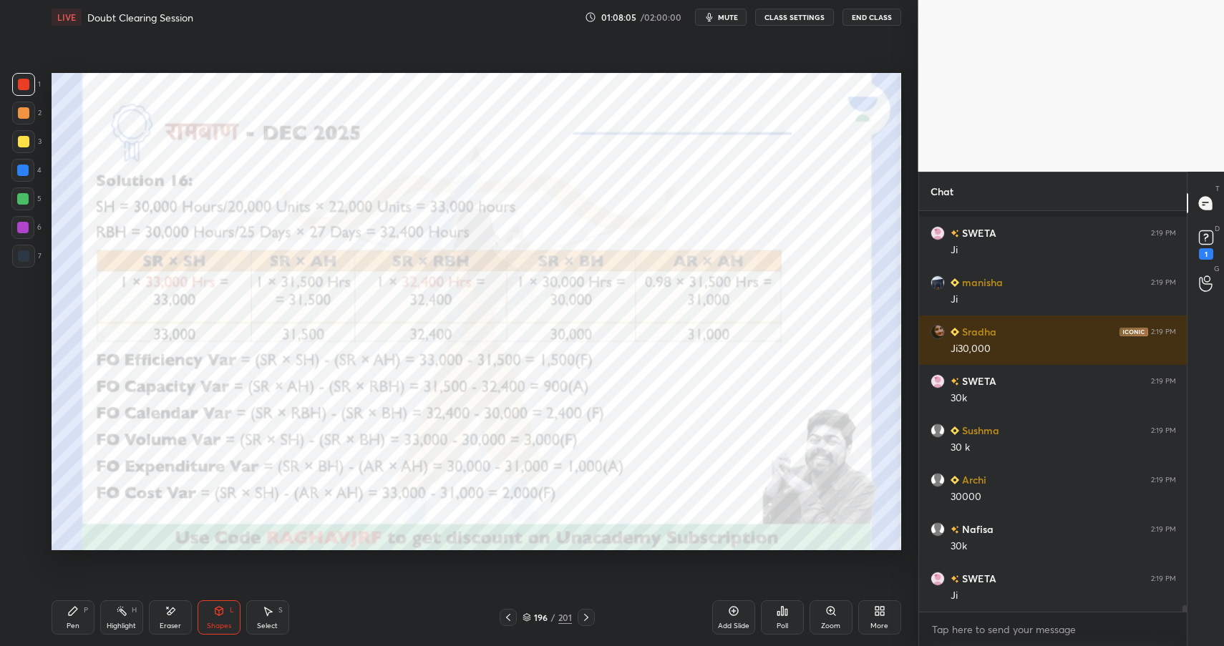
scroll to position [24686, 0]
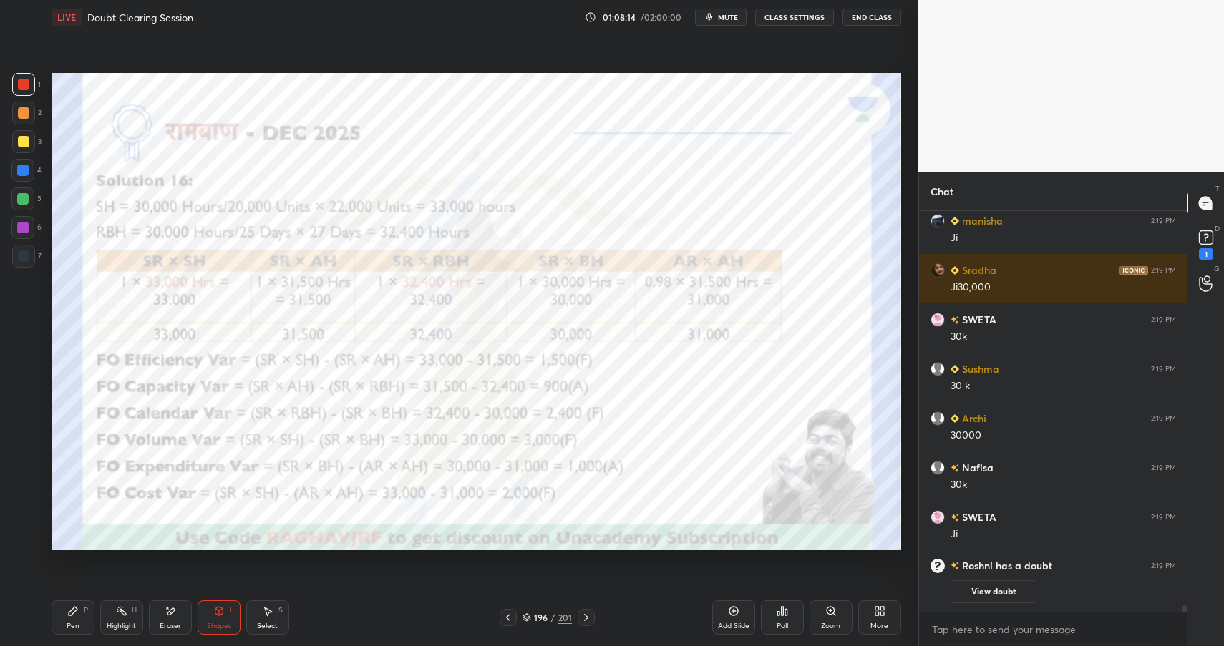
click at [24, 162] on div at bounding box center [22, 170] width 23 height 23
drag, startPoint x: 27, startPoint y: 164, endPoint x: 47, endPoint y: 162, distance: 19.4
click at [31, 165] on div at bounding box center [22, 170] width 23 height 23
click at [1201, 239] on rect at bounding box center [1206, 238] width 14 height 14
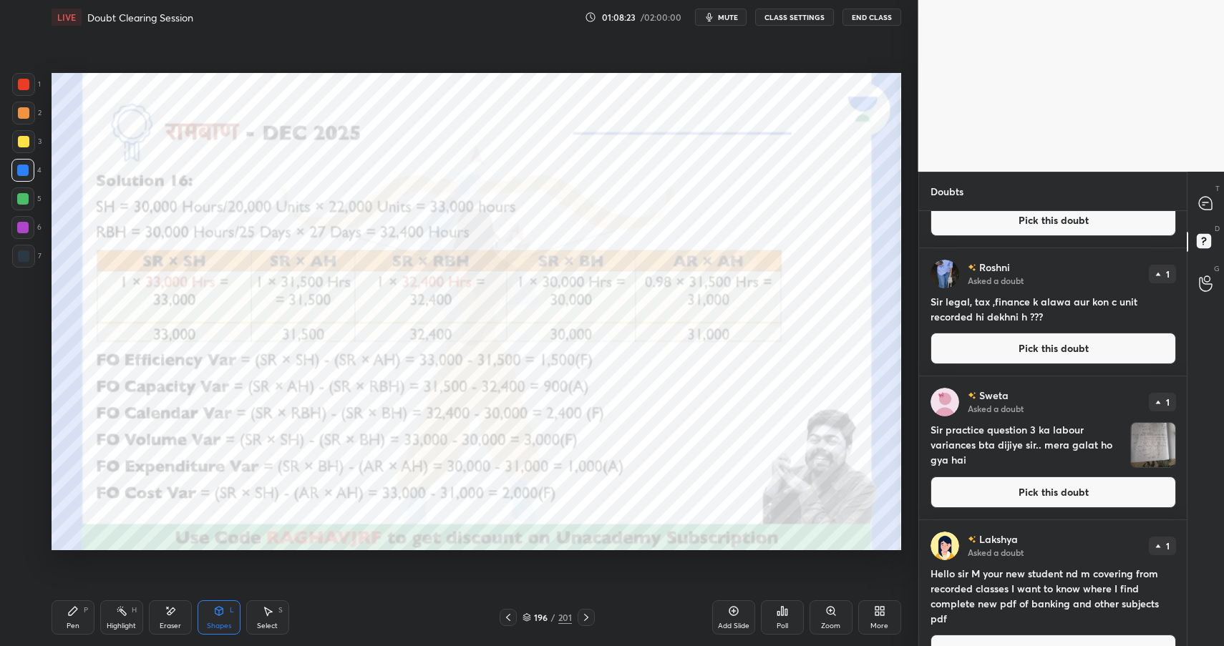
scroll to position [0, 0]
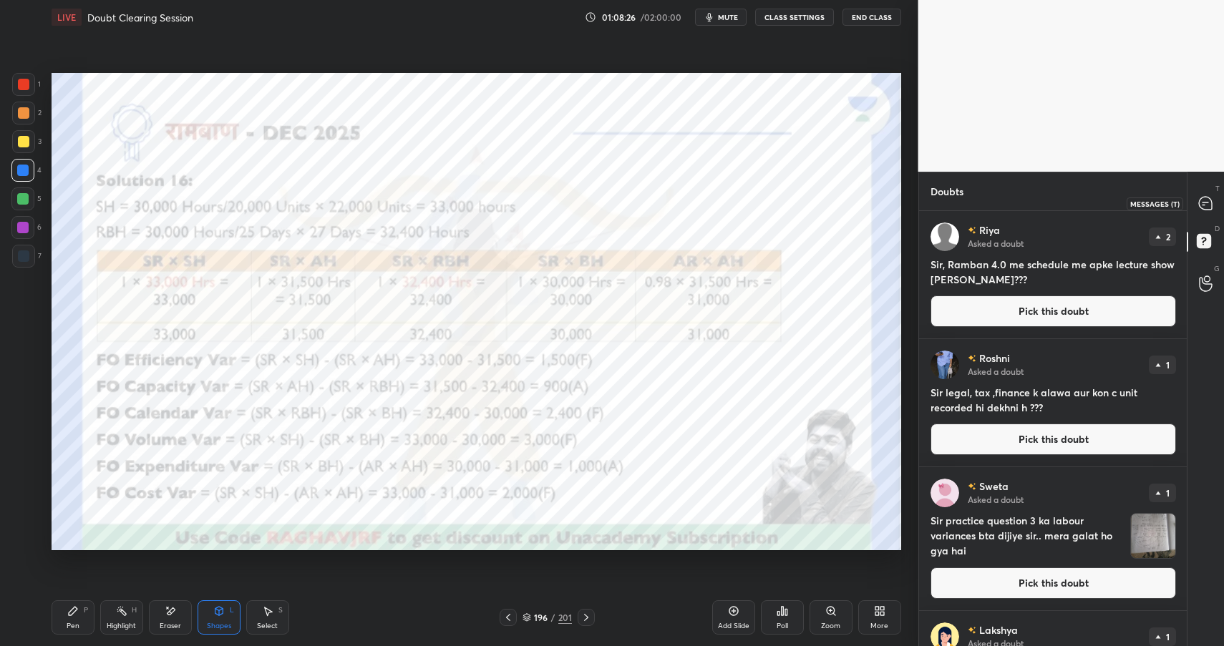
click at [1206, 203] on icon at bounding box center [1205, 203] width 6 height 0
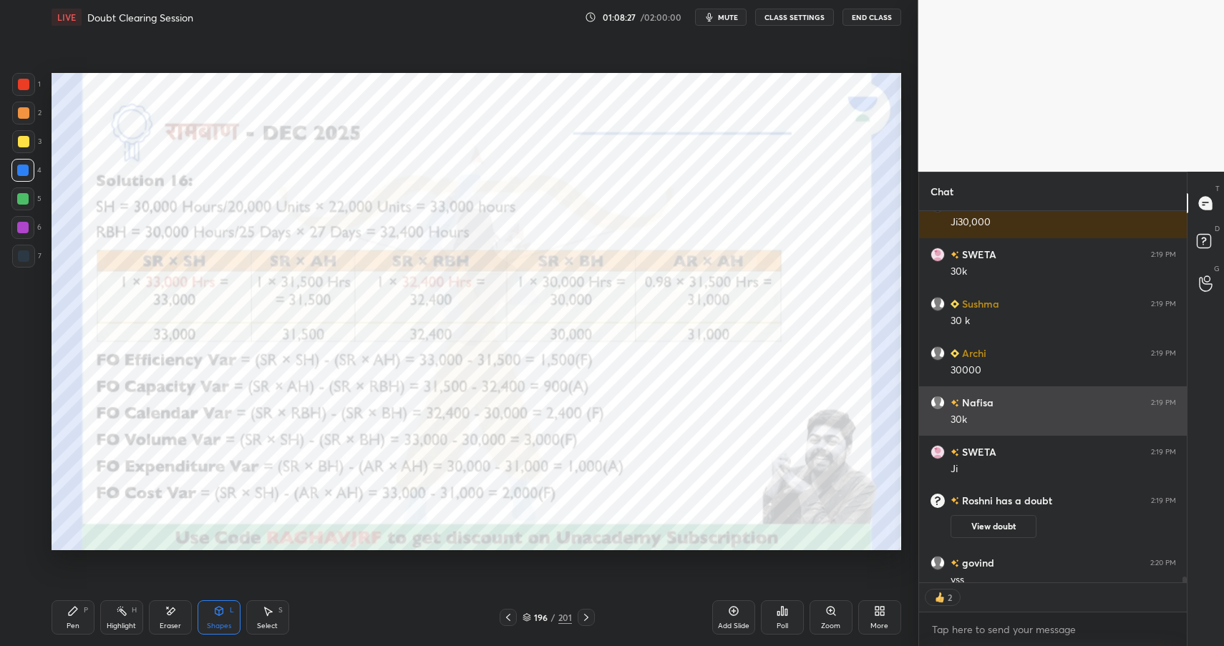
scroll to position [24024, 0]
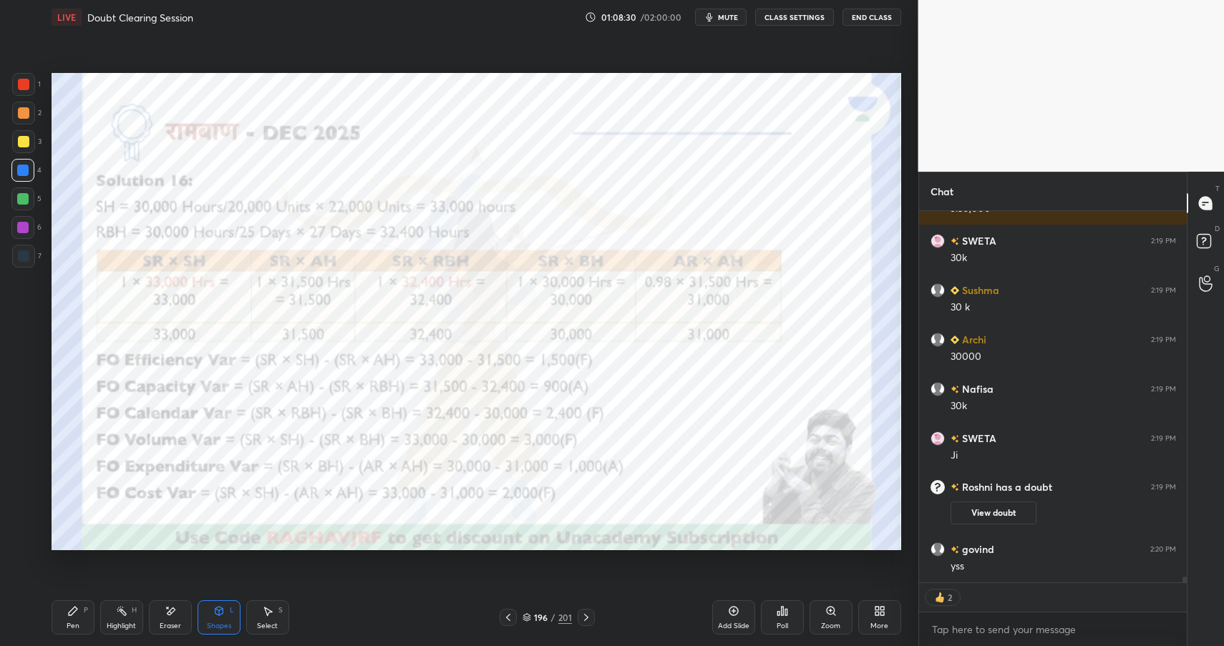
click at [91, 608] on div "Pen P" at bounding box center [73, 617] width 43 height 34
click at [89, 613] on div "Pen P" at bounding box center [73, 617] width 43 height 34
click at [21, 79] on div at bounding box center [23, 84] width 11 height 11
drag, startPoint x: 24, startPoint y: 78, endPoint x: 34, endPoint y: 83, distance: 11.2
click at [24, 79] on div at bounding box center [23, 84] width 11 height 11
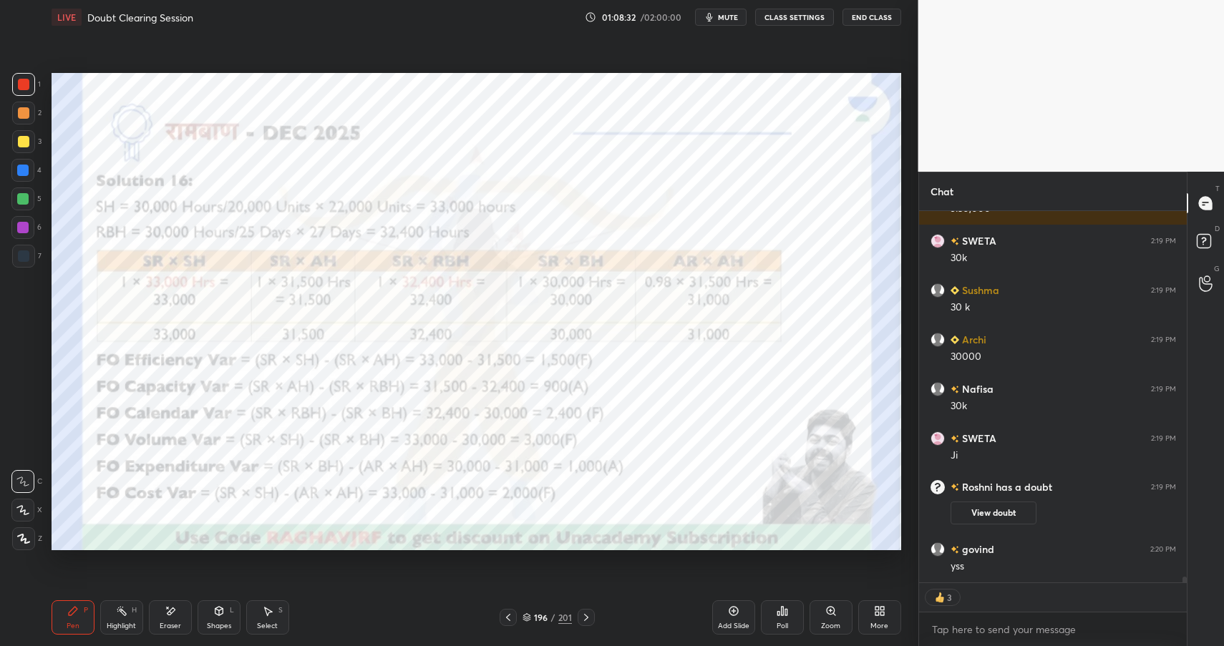
click at [236, 623] on div "Shapes L" at bounding box center [219, 617] width 43 height 34
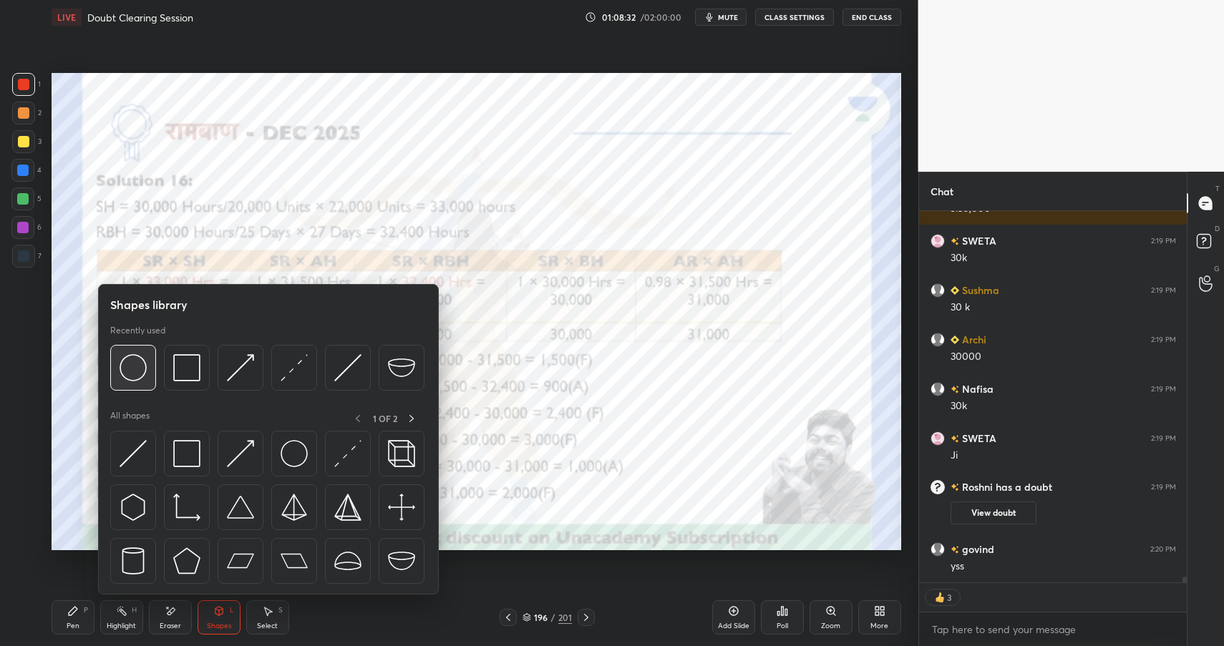
click at [135, 364] on img at bounding box center [133, 367] width 27 height 27
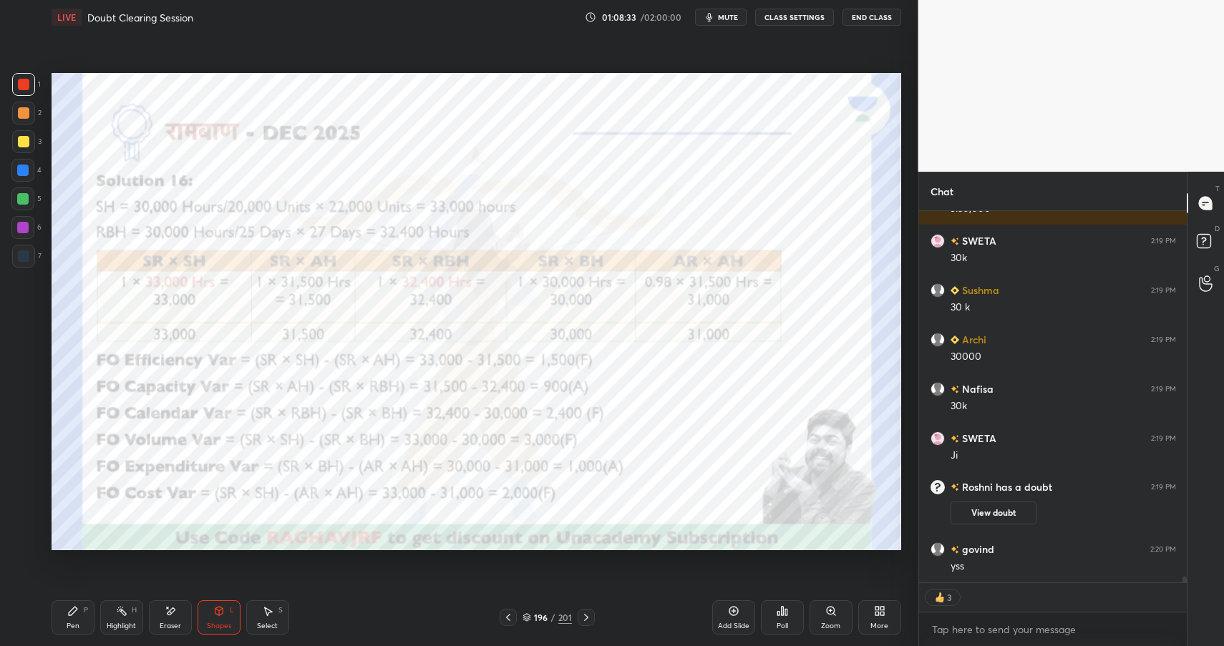
click at [23, 170] on div at bounding box center [22, 170] width 11 height 11
drag, startPoint x: 17, startPoint y: 168, endPoint x: 49, endPoint y: 181, distance: 34.7
click at [17, 168] on div at bounding box center [22, 170] width 11 height 11
click at [78, 619] on div "Pen P" at bounding box center [73, 617] width 43 height 34
click at [82, 621] on div "Pen P" at bounding box center [73, 617] width 43 height 34
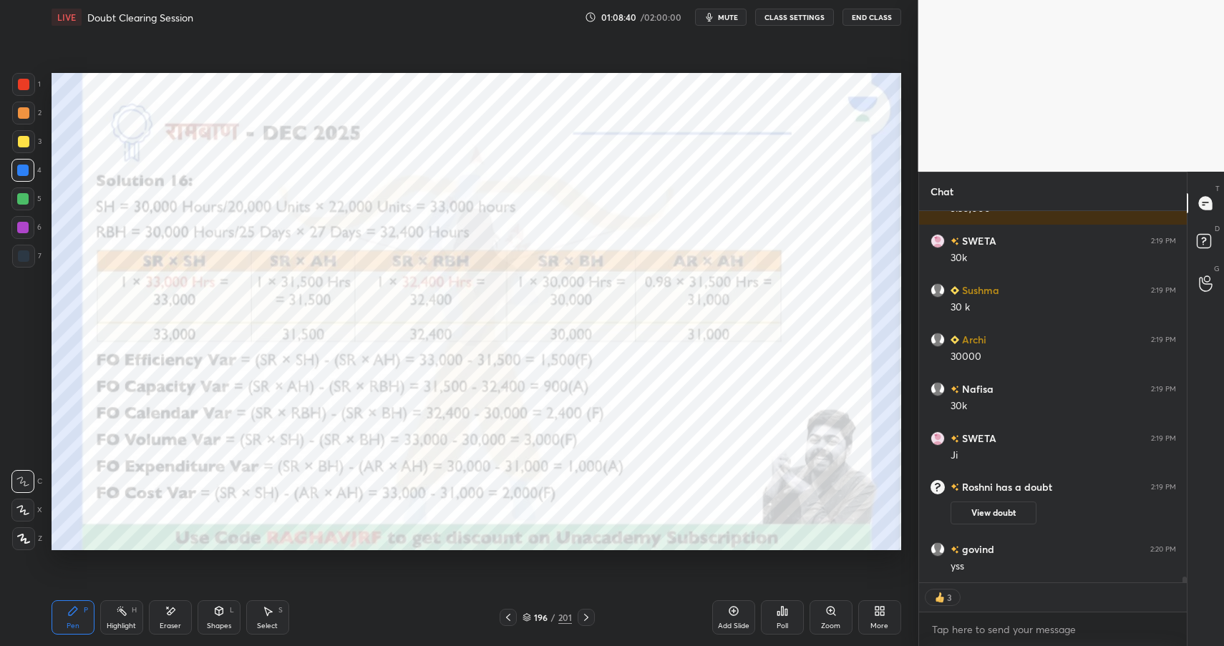
click at [26, 224] on div at bounding box center [22, 227] width 11 height 11
drag, startPoint x: 26, startPoint y: 225, endPoint x: 42, endPoint y: 221, distance: 16.8
click at [26, 225] on div at bounding box center [22, 227] width 11 height 11
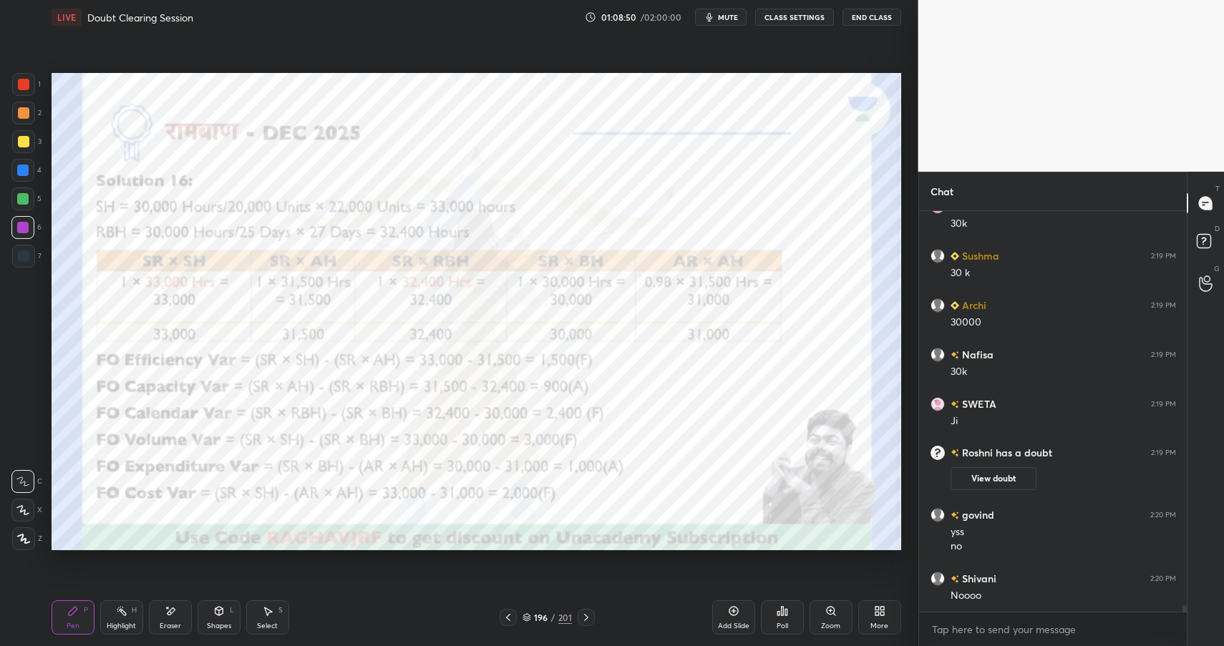
scroll to position [24216, 0]
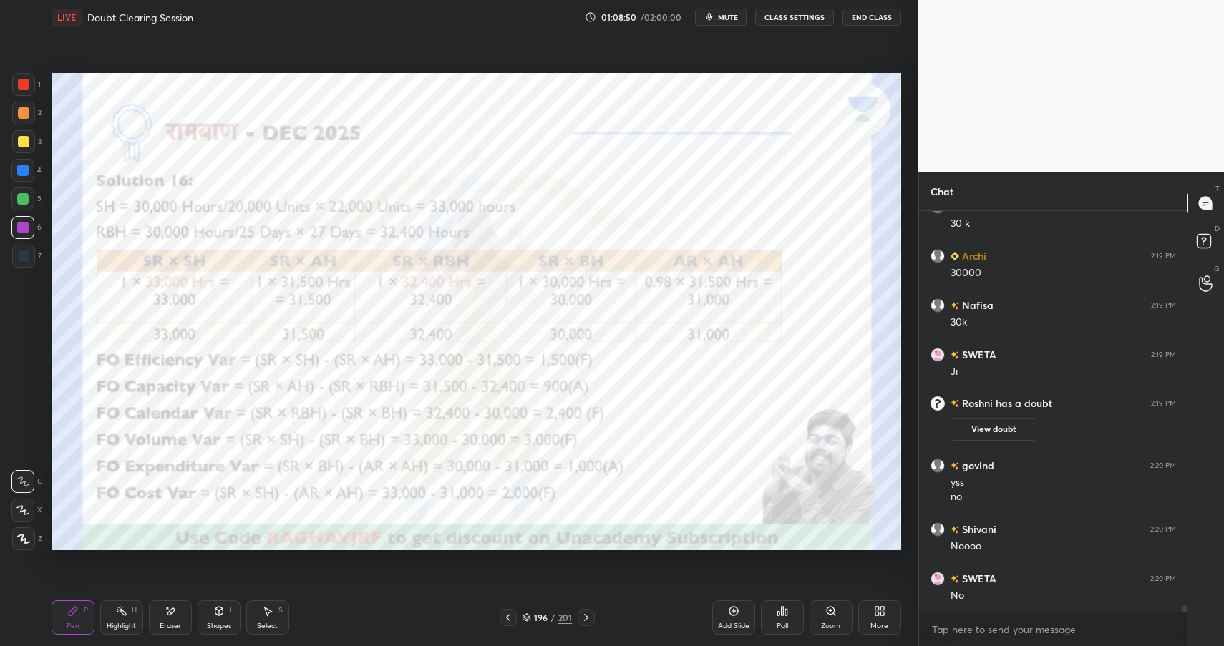
click at [121, 615] on div "Highlight H" at bounding box center [121, 617] width 43 height 34
click at [122, 618] on div "Highlight H" at bounding box center [121, 617] width 43 height 34
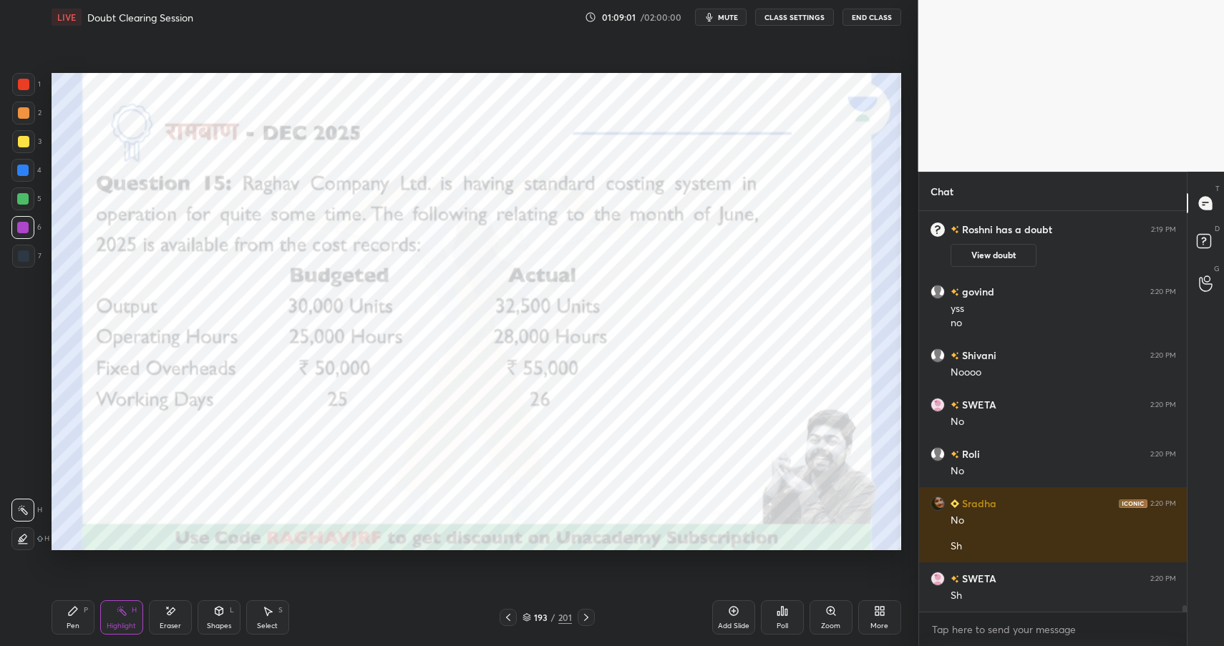
scroll to position [24439, 0]
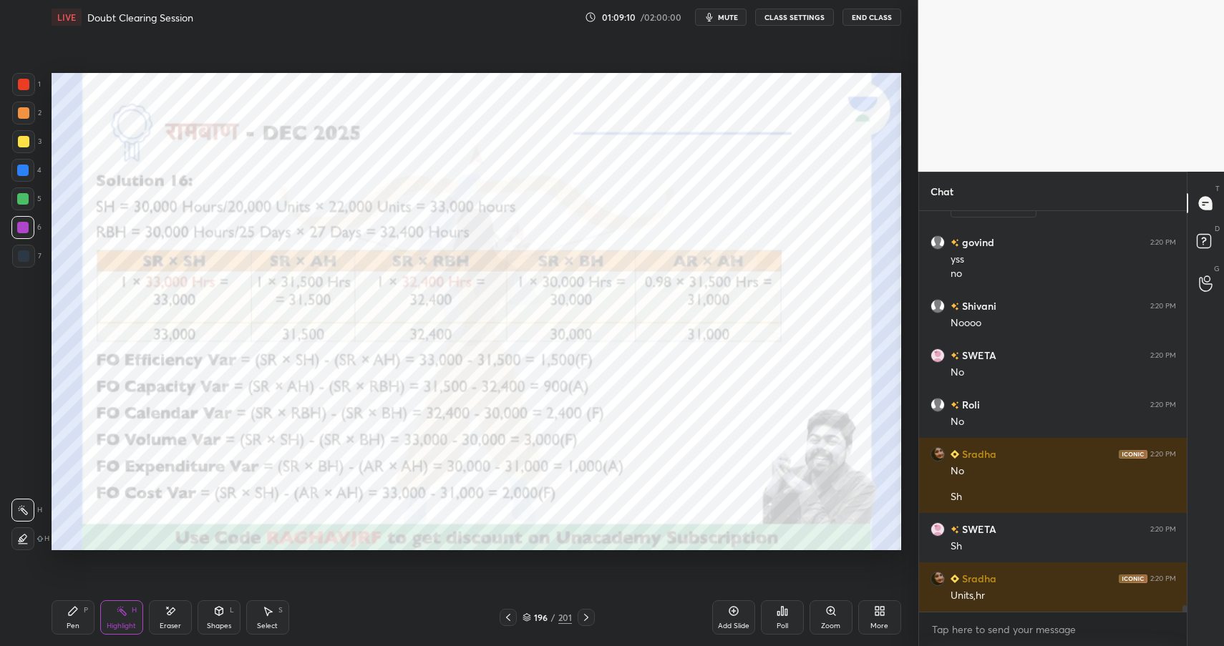
click at [78, 607] on icon at bounding box center [72, 610] width 11 height 11
drag, startPoint x: 82, startPoint y: 613, endPoint x: 118, endPoint y: 568, distance: 57.6
click at [82, 613] on div "Pen P" at bounding box center [73, 617] width 43 height 34
click at [26, 82] on div at bounding box center [23, 84] width 11 height 11
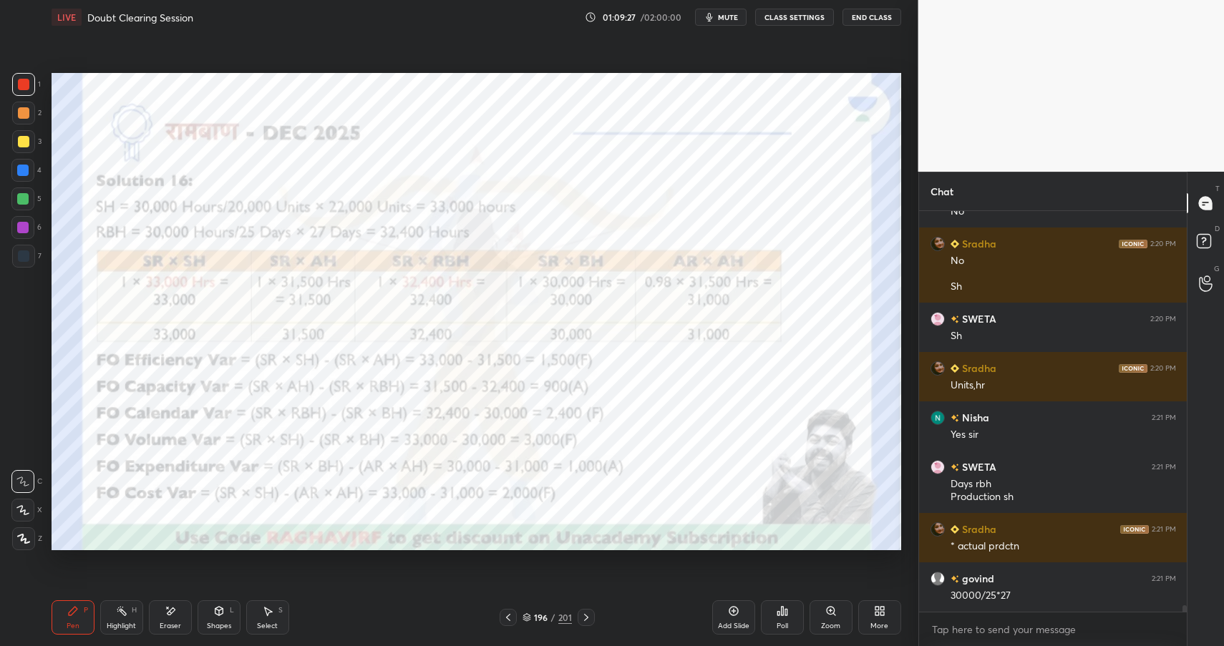
scroll to position [24664, 0]
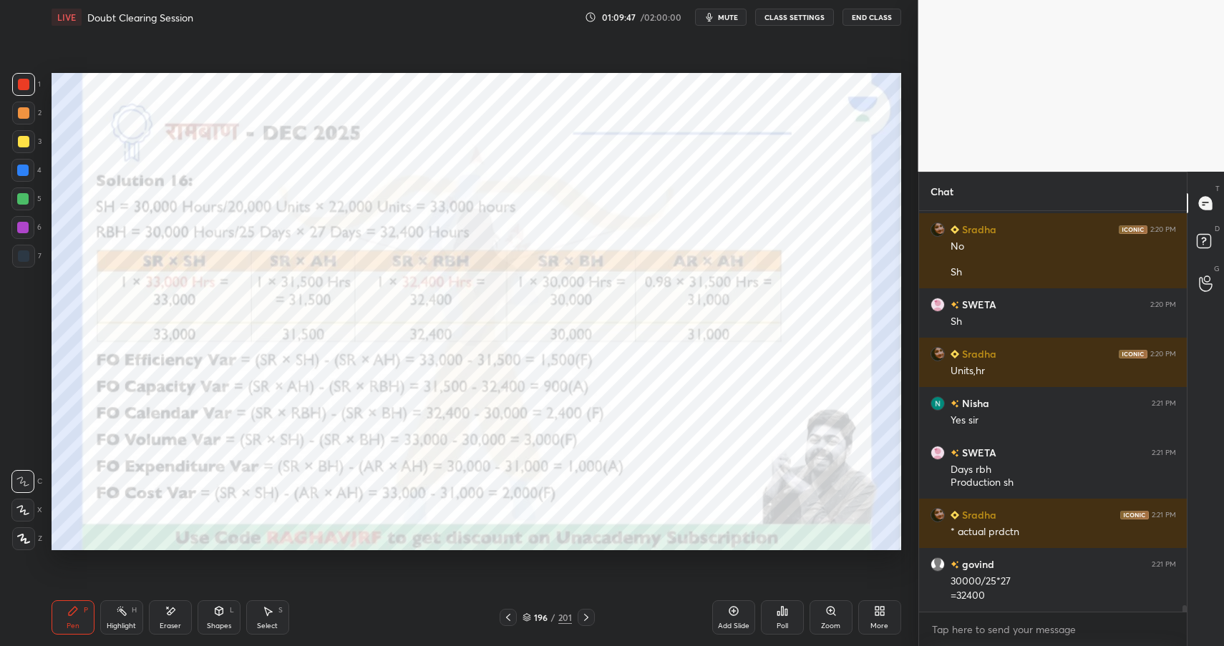
drag, startPoint x: 133, startPoint y: 617, endPoint x: 127, endPoint y: 623, distance: 8.1
click at [133, 617] on div "Highlight H" at bounding box center [121, 617] width 43 height 34
click at [127, 623] on div "Highlight" at bounding box center [121, 626] width 29 height 7
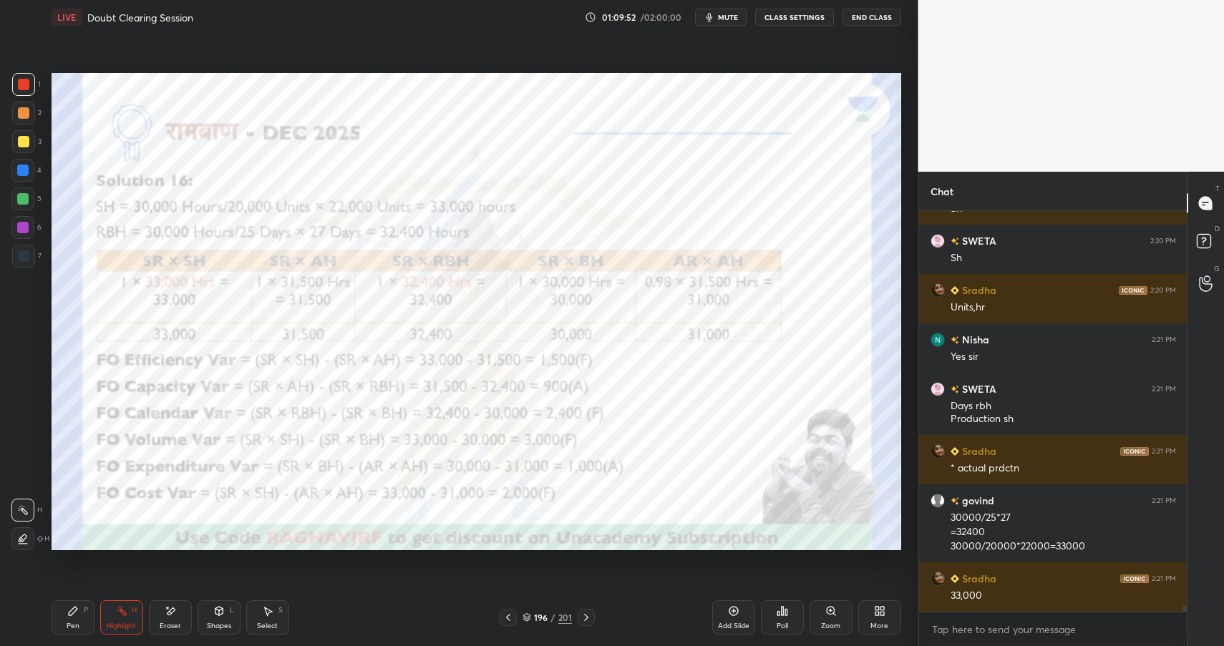
scroll to position [24777, 0]
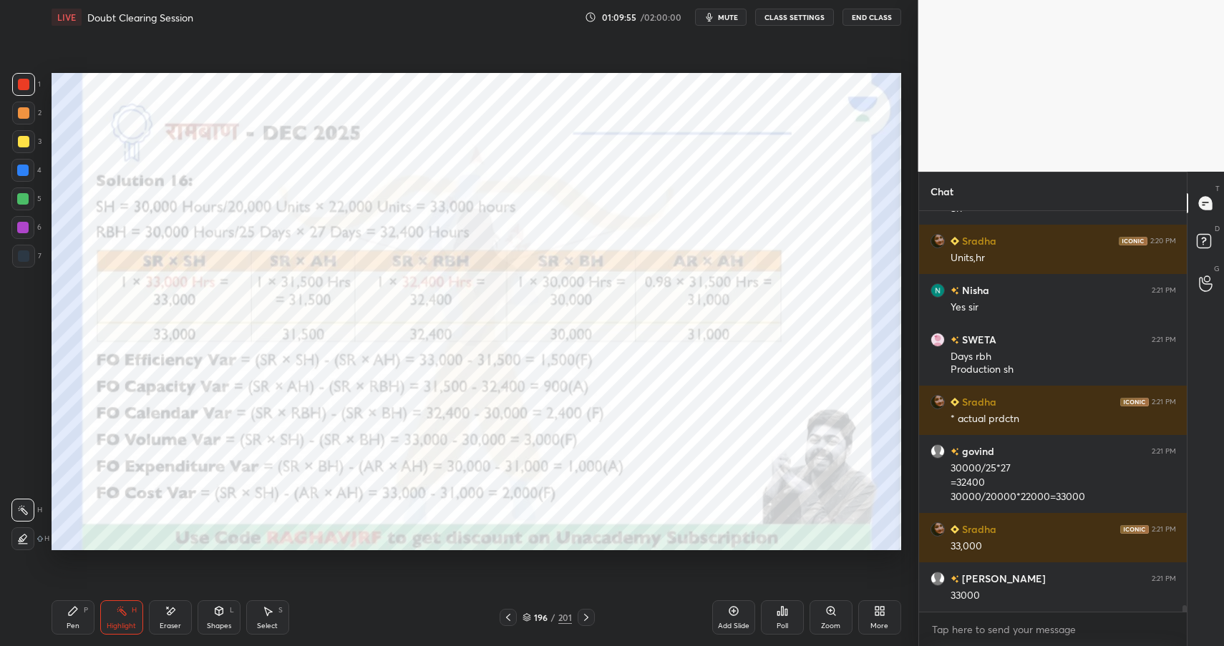
click at [213, 626] on div "Shapes" at bounding box center [219, 626] width 24 height 7
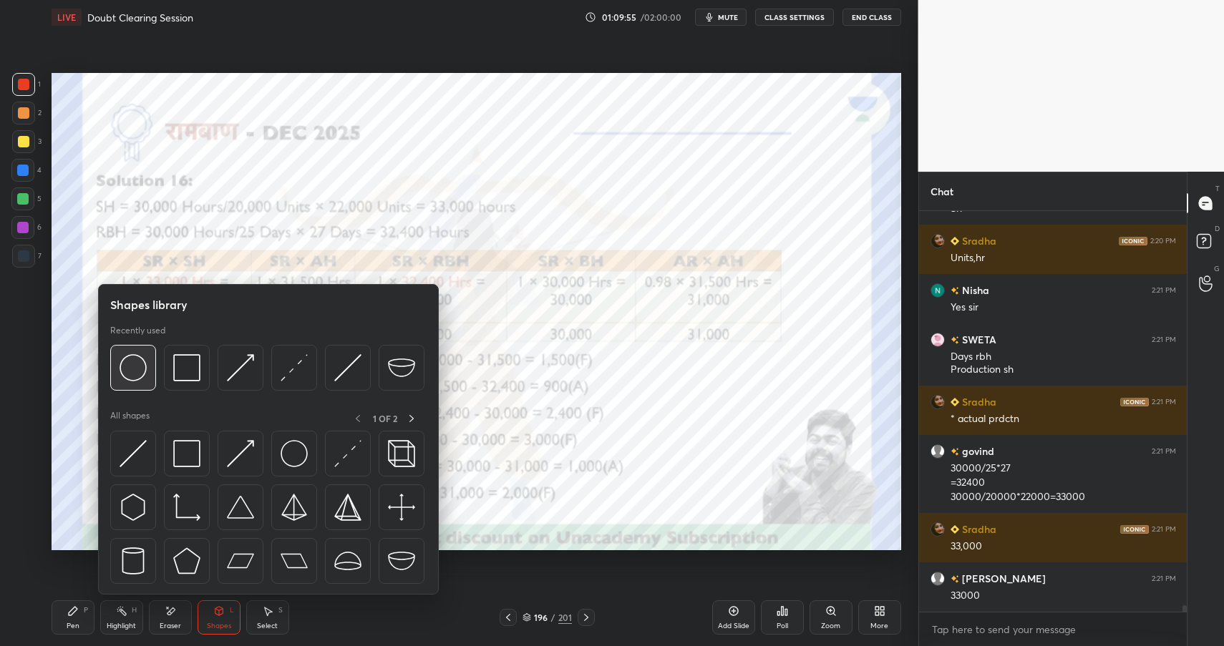
click at [140, 382] on div at bounding box center [133, 368] width 46 height 46
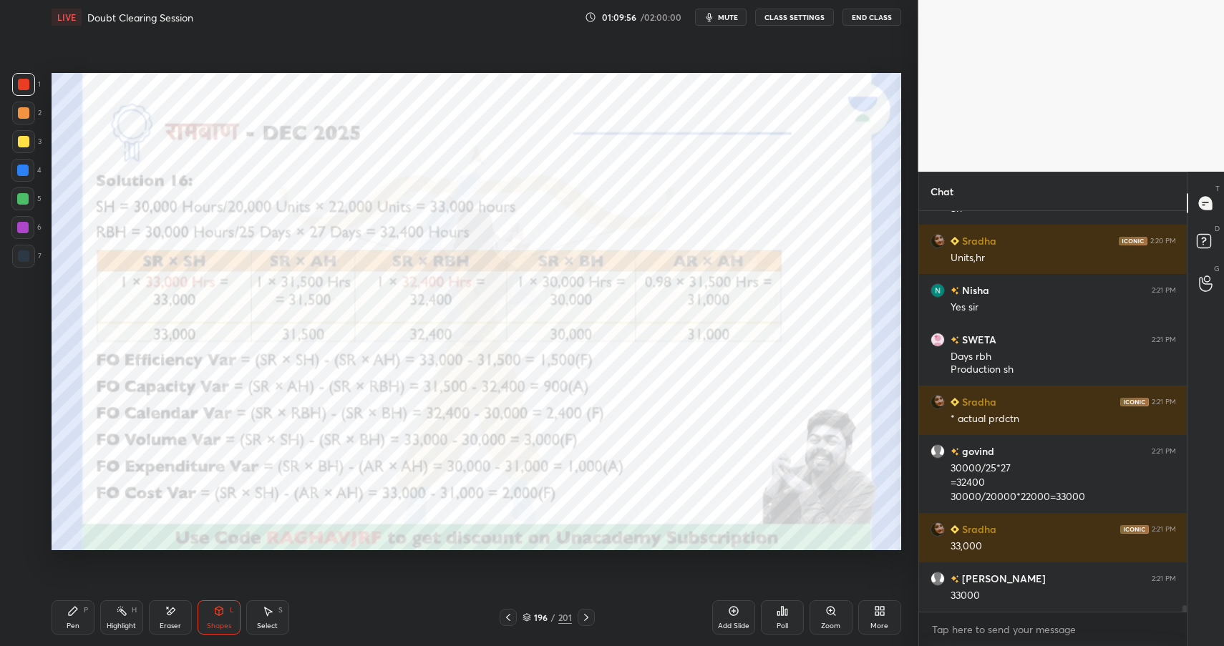
click at [26, 166] on div at bounding box center [22, 170] width 11 height 11
drag, startPoint x: 25, startPoint y: 168, endPoint x: 45, endPoint y: 172, distance: 20.5
click at [25, 168] on div at bounding box center [22, 170] width 11 height 11
click at [76, 618] on div "Pen P" at bounding box center [73, 617] width 43 height 34
drag, startPoint x: 76, startPoint y: 618, endPoint x: 145, endPoint y: 584, distance: 76.8
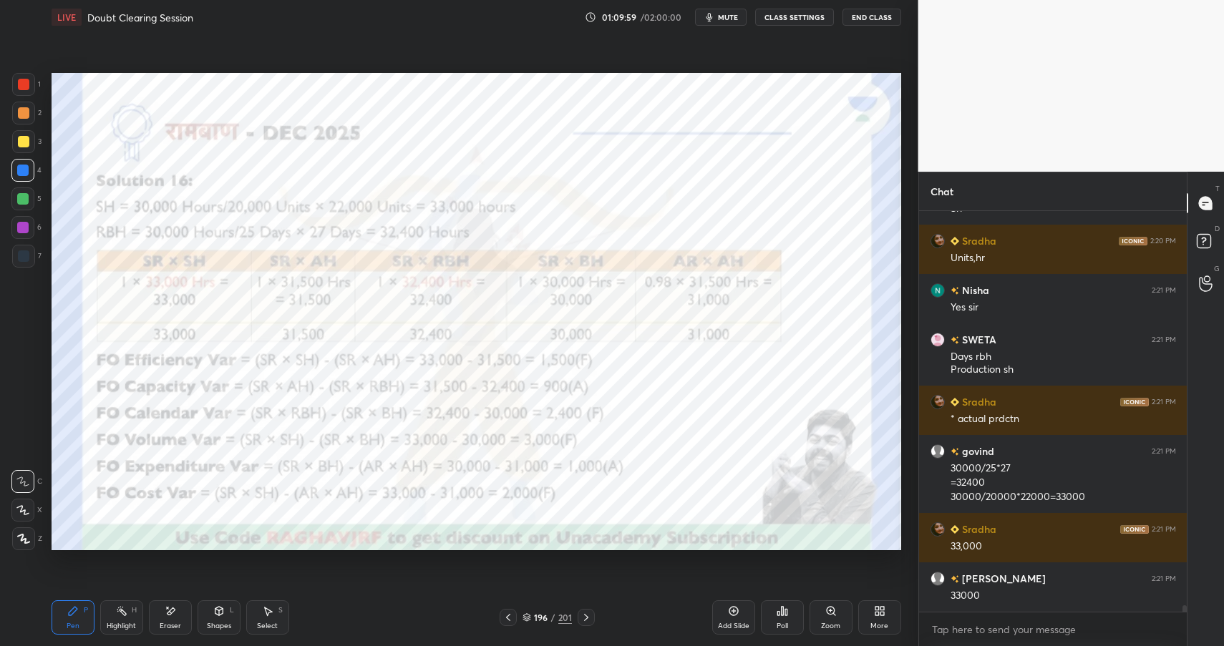
click at [78, 625] on div "Pen P" at bounding box center [73, 617] width 43 height 34
click at [125, 615] on rect at bounding box center [122, 612] width 7 height 7
drag, startPoint x: 125, startPoint y: 615, endPoint x: 136, endPoint y: 593, distance: 24.6
click at [125, 615] on rect at bounding box center [122, 612] width 7 height 7
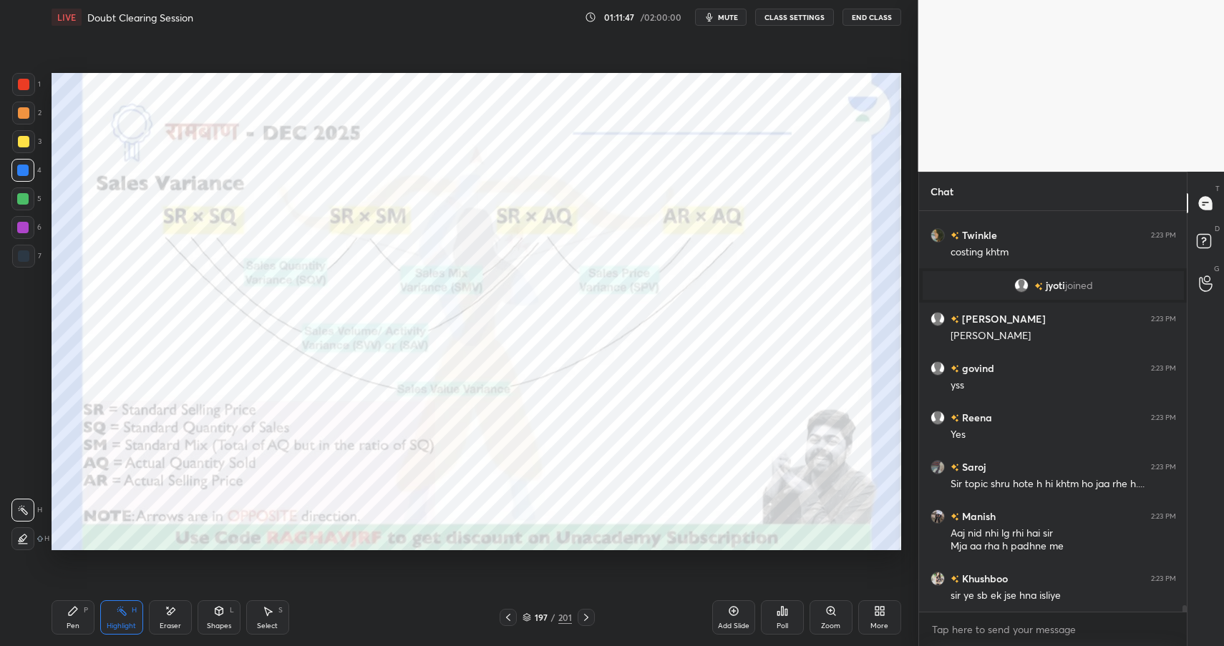
scroll to position [25115, 0]
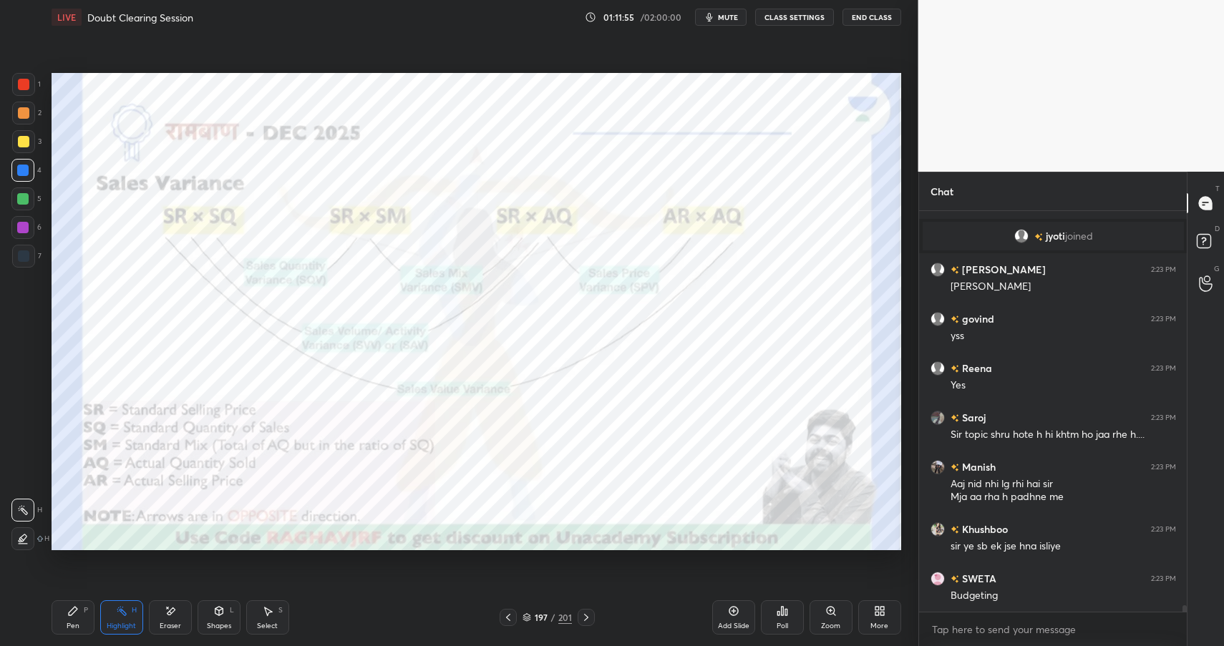
click at [129, 608] on div "Highlight H" at bounding box center [121, 617] width 43 height 34
click at [133, 608] on div "H" at bounding box center [134, 610] width 5 height 7
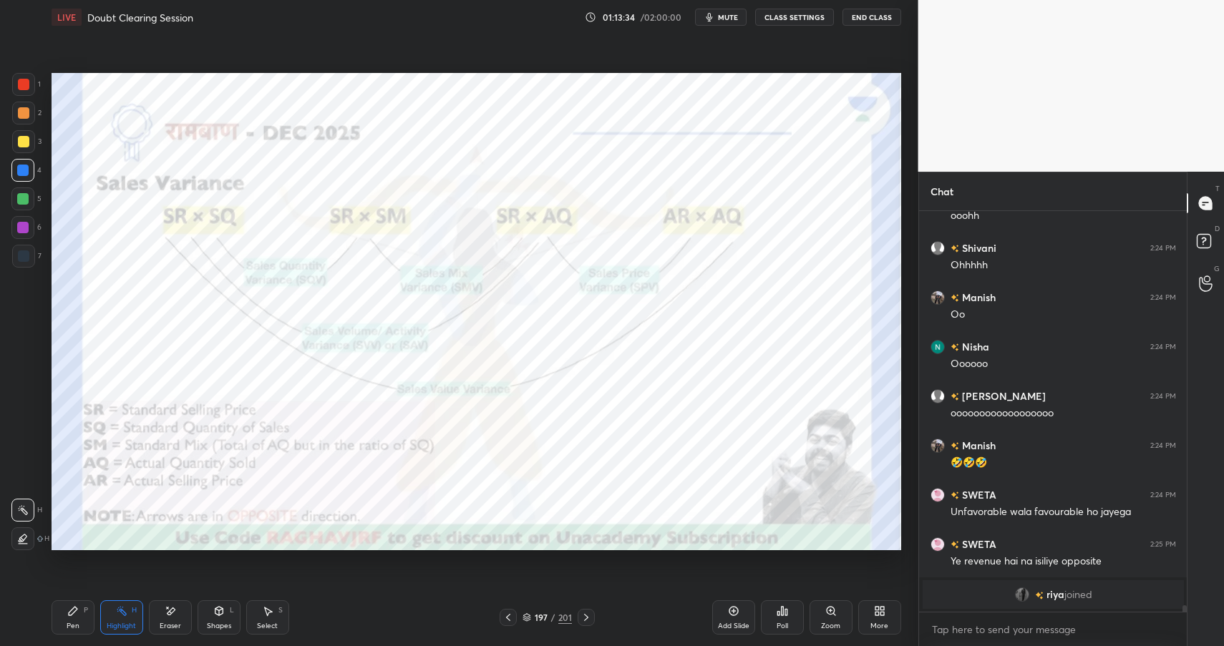
scroll to position [25622, 0]
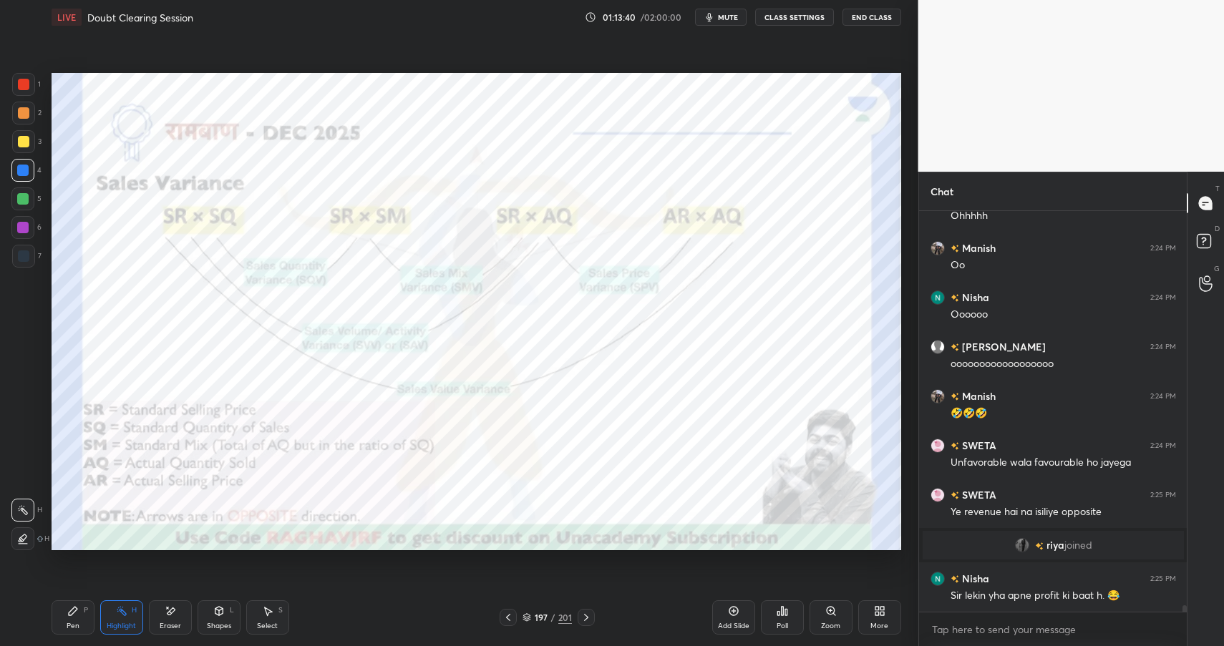
drag, startPoint x: 61, startPoint y: 610, endPoint x: 75, endPoint y: 612, distance: 14.5
click at [61, 610] on div "Pen P" at bounding box center [73, 617] width 43 height 34
drag, startPoint x: 75, startPoint y: 612, endPoint x: 128, endPoint y: 552, distance: 79.6
click at [79, 609] on div "Pen P" at bounding box center [73, 617] width 43 height 34
click at [167, 603] on div "Eraser" at bounding box center [170, 617] width 43 height 34
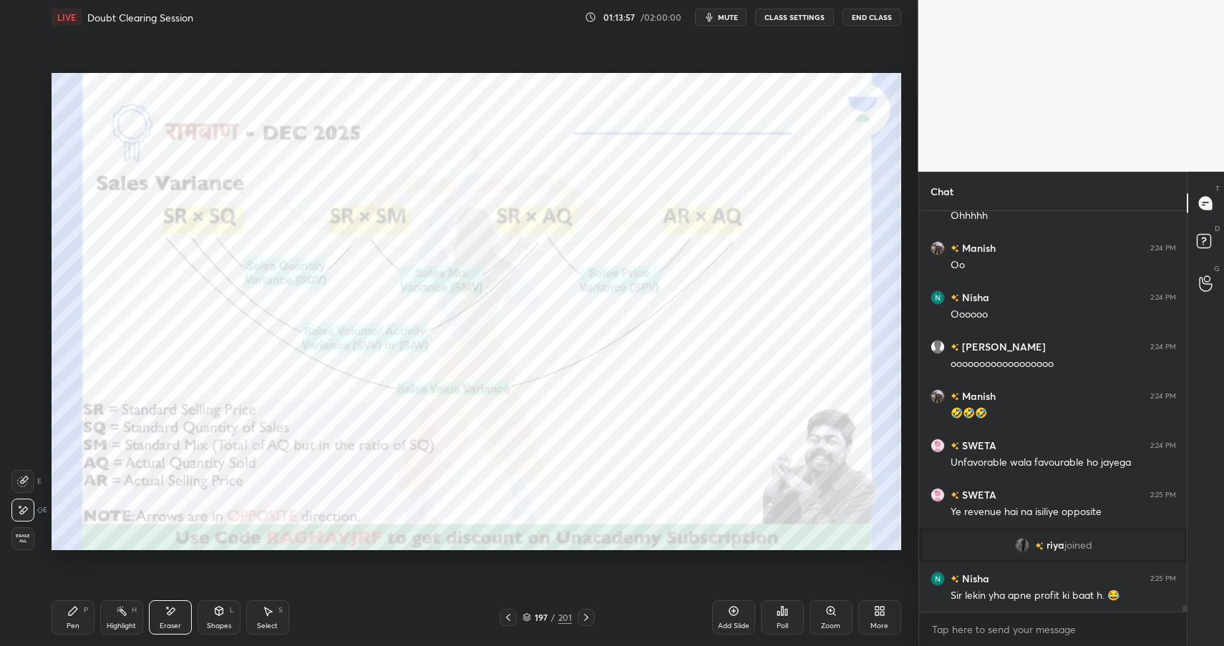
click at [65, 610] on div "Pen P" at bounding box center [73, 617] width 43 height 34
drag, startPoint x: 72, startPoint y: 612, endPoint x: 74, endPoint y: 590, distance: 22.2
click at [72, 612] on icon at bounding box center [73, 611] width 9 height 9
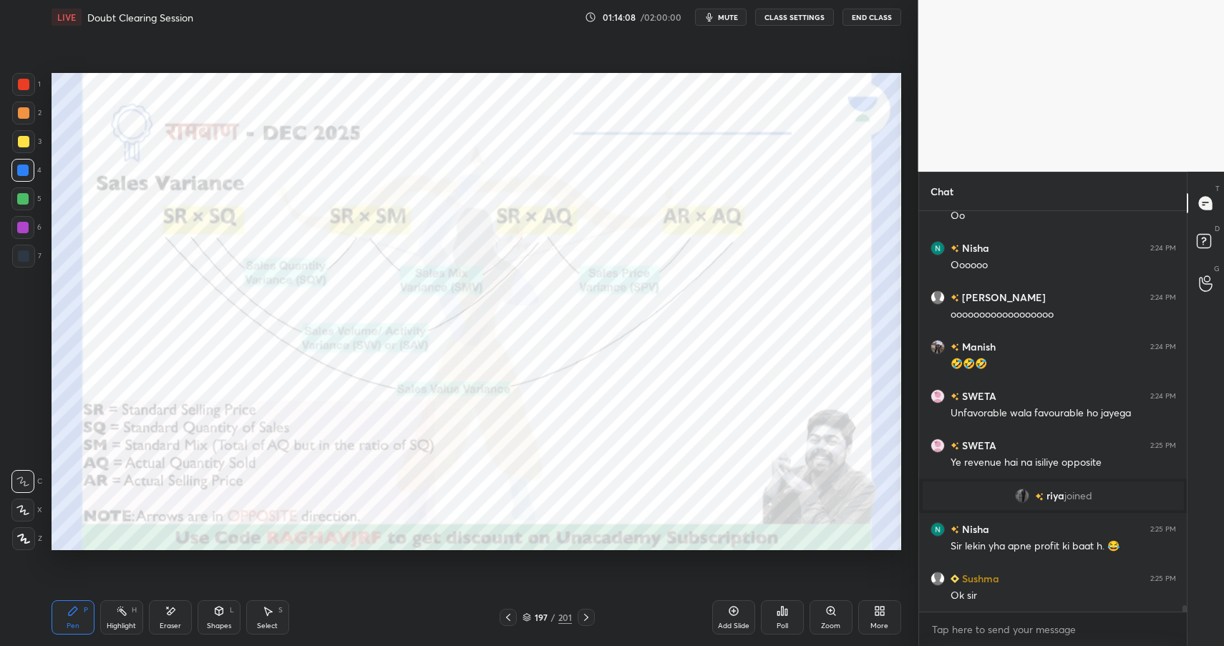
scroll to position [25720, 0]
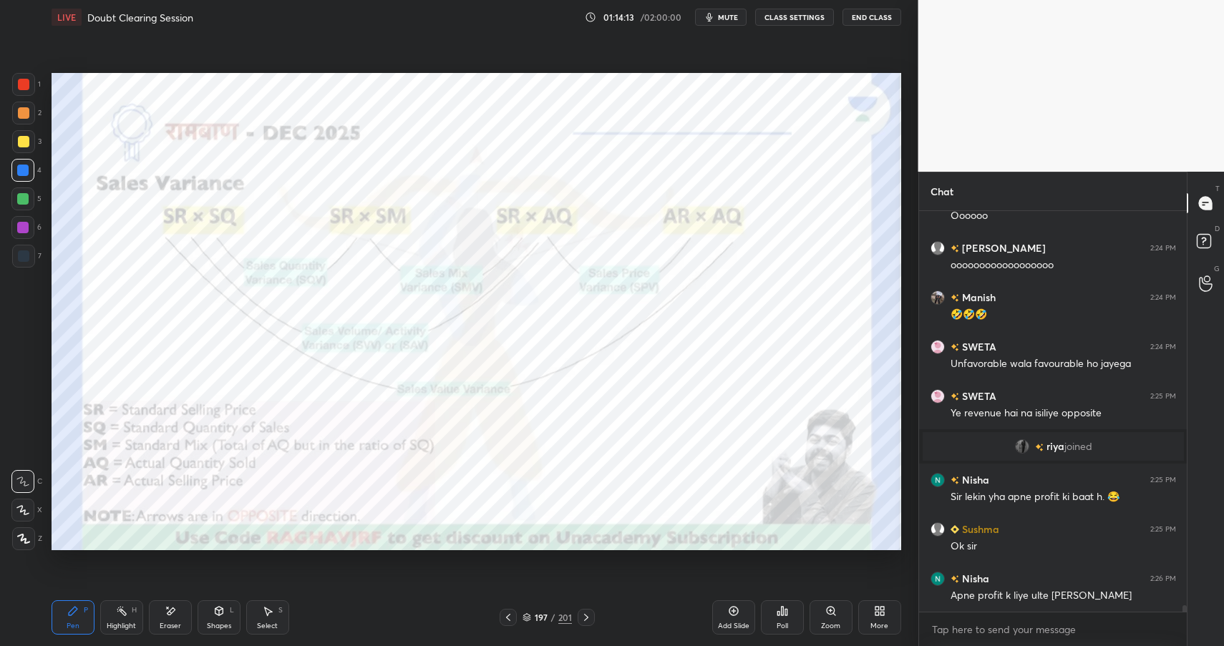
click at [155, 635] on div "Pen P Highlight H Eraser Shapes L Select S 197 / 201 Add Slide Poll Zoom More" at bounding box center [476, 617] width 849 height 57
click at [154, 635] on div "Pen P Highlight H Eraser Shapes L Select S 197 / 201 Add Slide Poll Zoom More" at bounding box center [476, 617] width 849 height 57
click at [163, 619] on div "Eraser" at bounding box center [170, 617] width 43 height 34
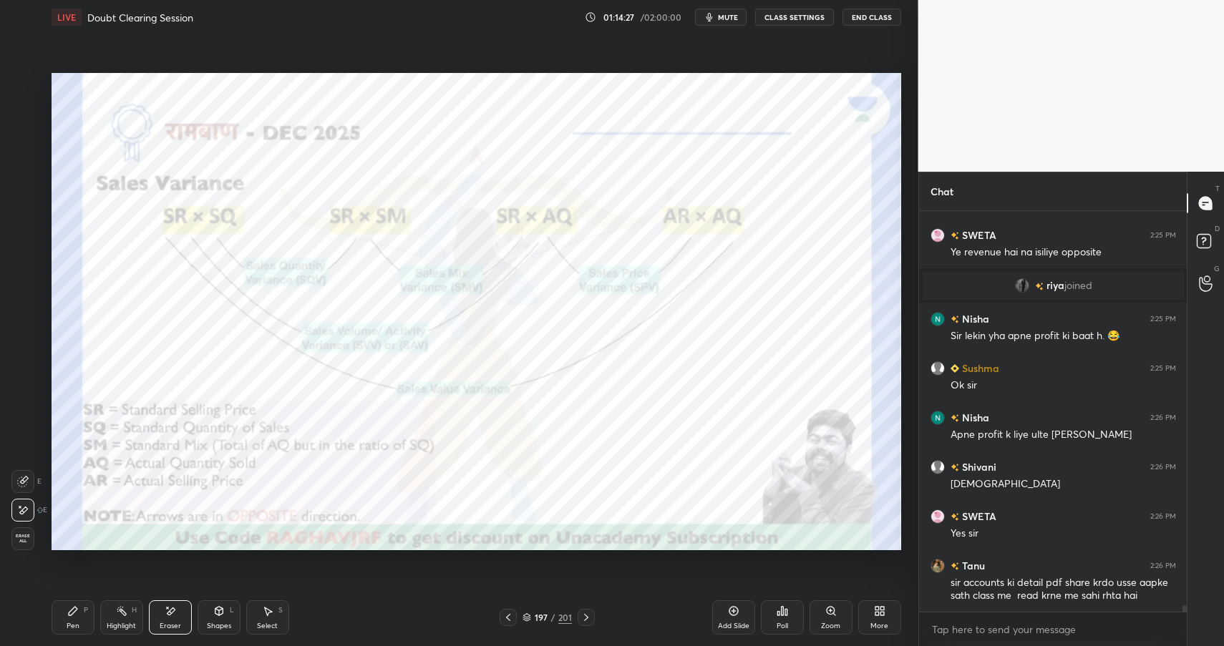
scroll to position [25931, 0]
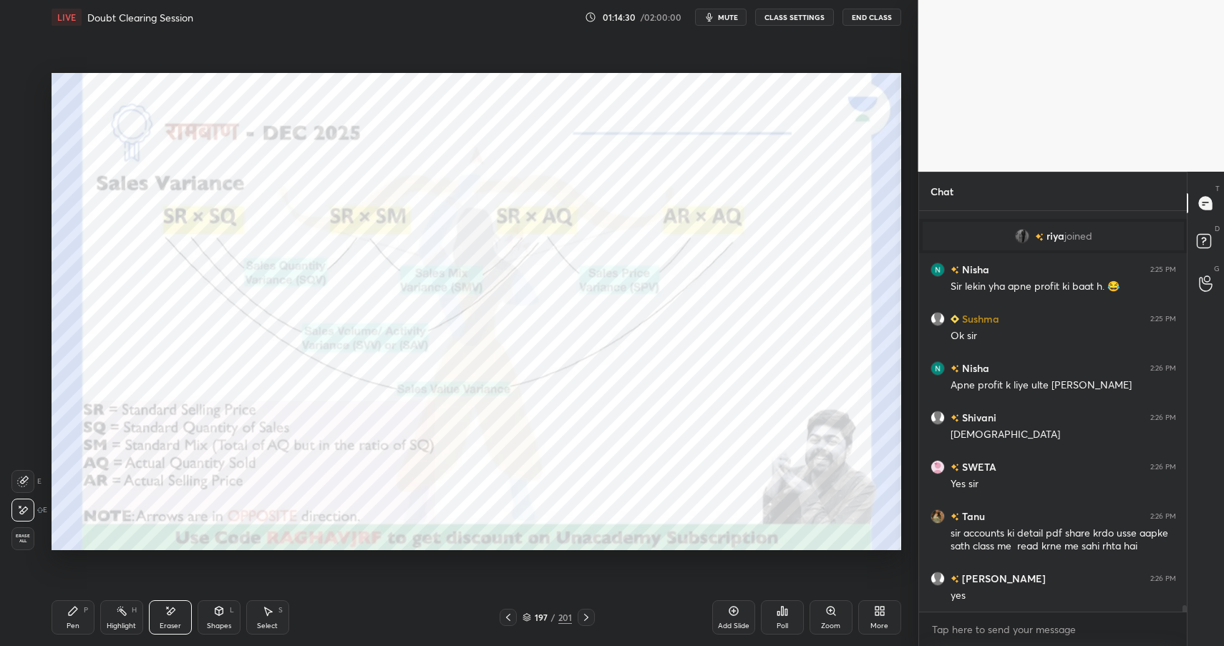
click at [106, 615] on div "Highlight H" at bounding box center [121, 617] width 43 height 34
click at [114, 620] on div "Highlight H" at bounding box center [121, 617] width 43 height 34
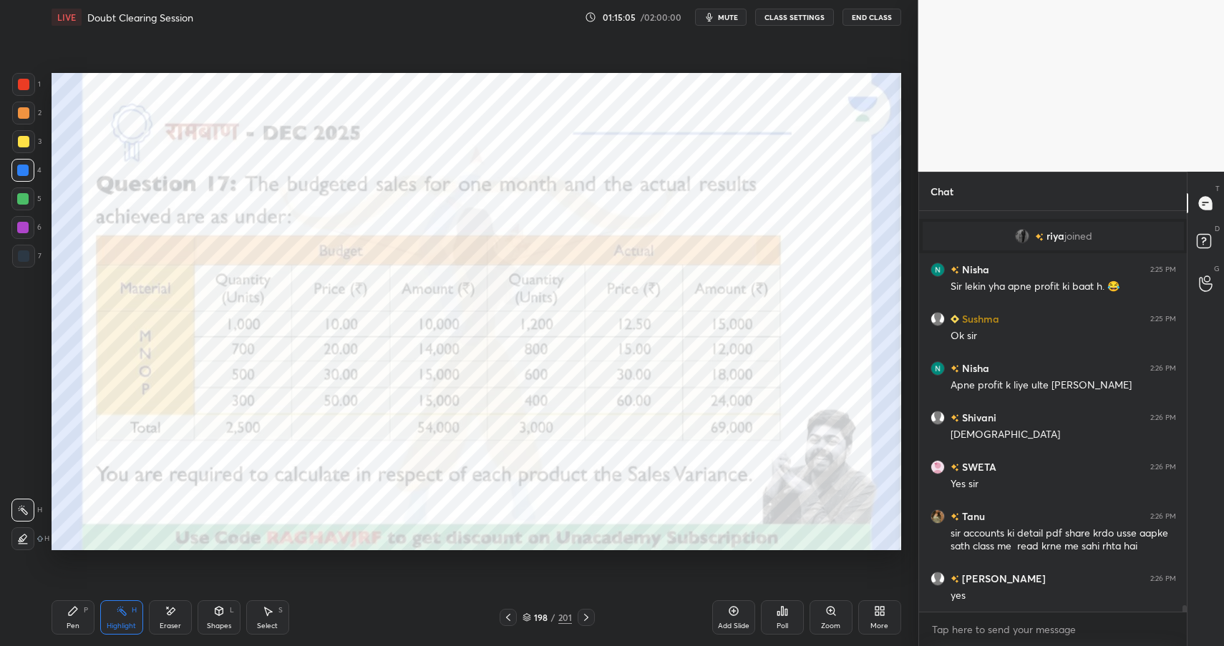
drag, startPoint x: 225, startPoint y: 607, endPoint x: 240, endPoint y: 594, distance: 19.3
click at [225, 607] on div "Shapes L" at bounding box center [219, 617] width 43 height 34
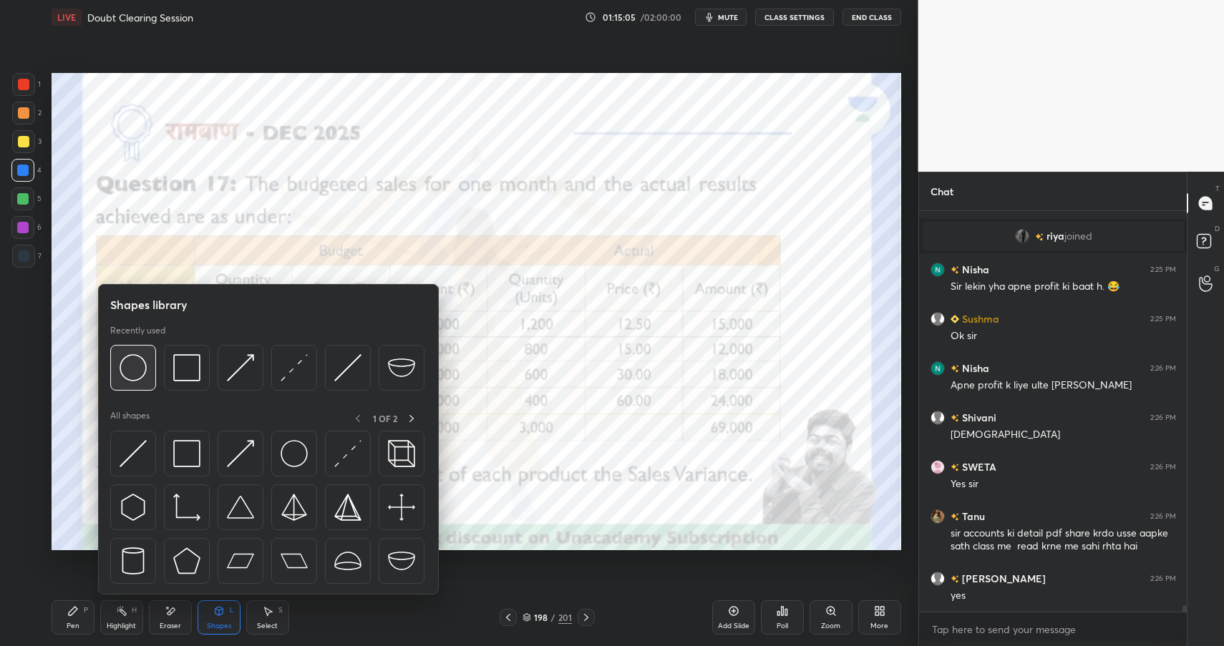
scroll to position [25965, 0]
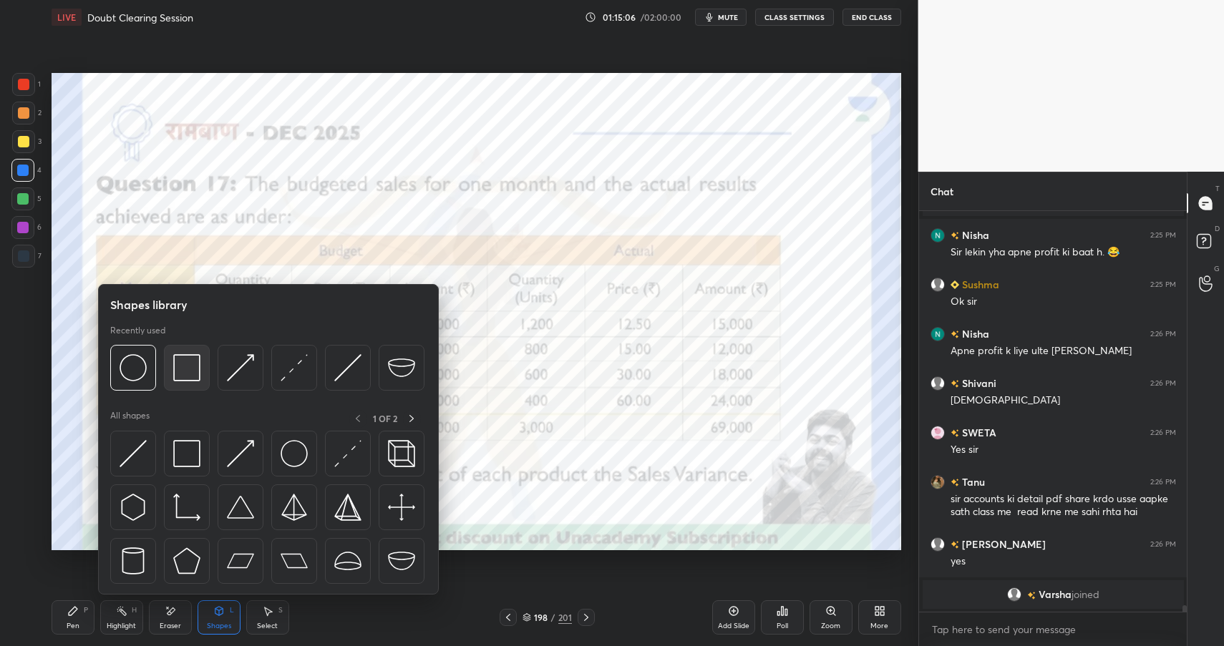
click at [198, 370] on img at bounding box center [186, 367] width 27 height 27
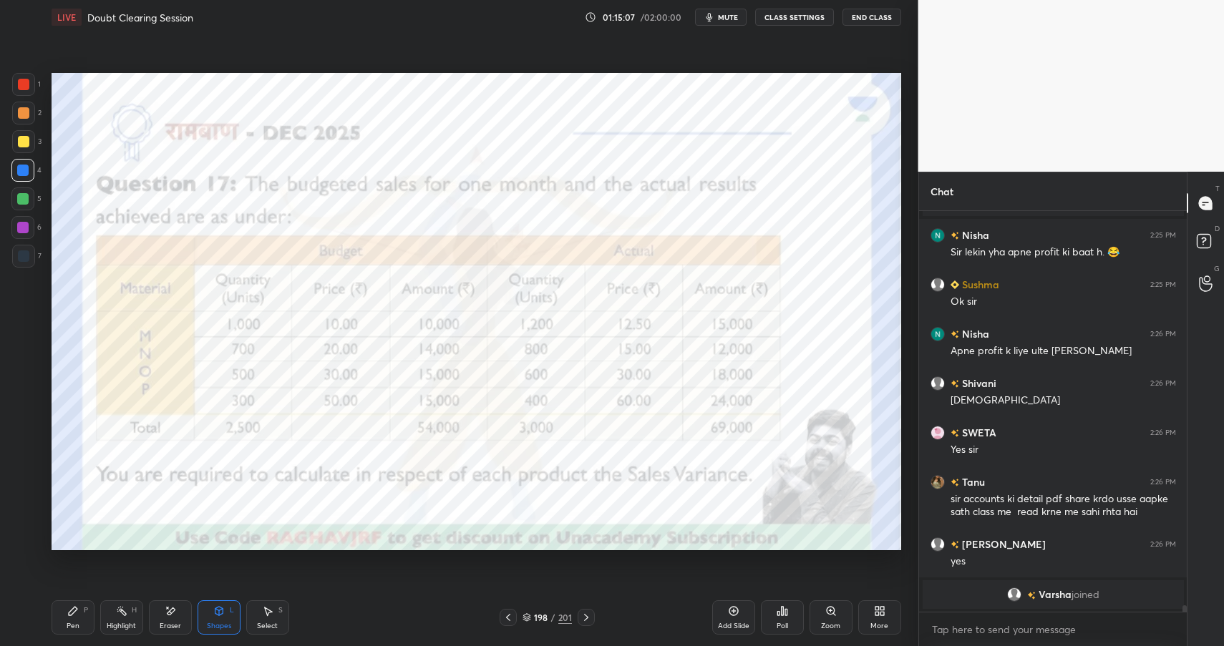
drag, startPoint x: 26, startPoint y: 87, endPoint x: 30, endPoint y: 66, distance: 21.9
click at [26, 87] on div at bounding box center [23, 84] width 11 height 11
click at [218, 615] on icon at bounding box center [218, 610] width 11 height 11
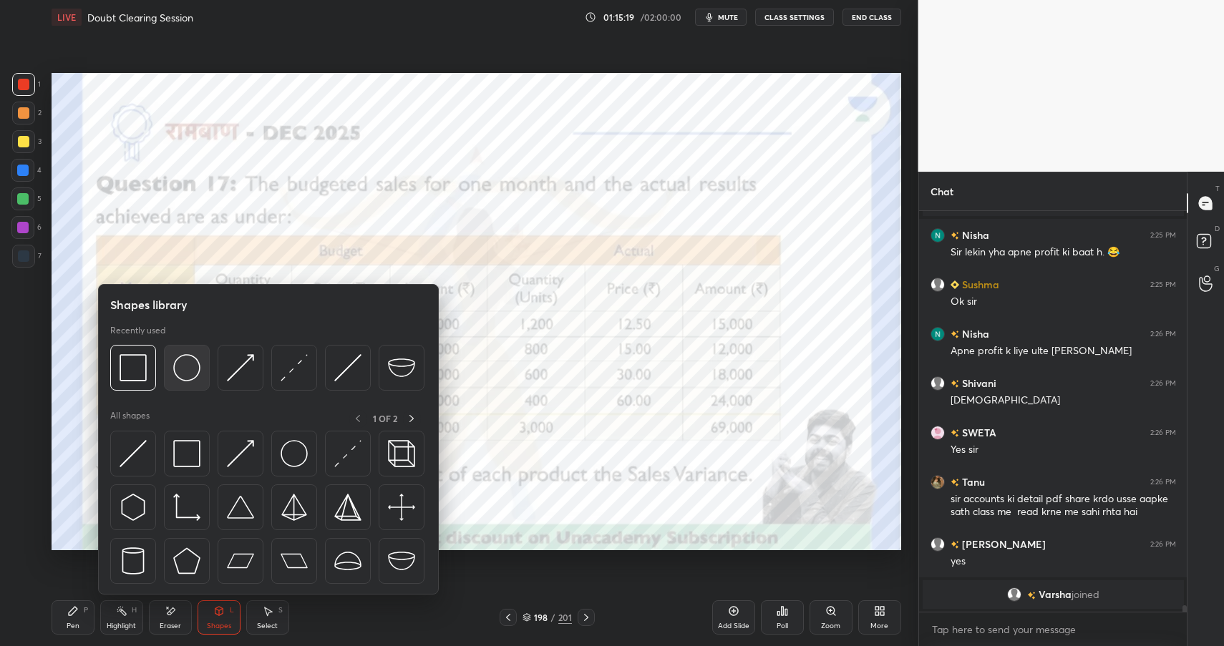
click at [182, 362] on img at bounding box center [186, 367] width 27 height 27
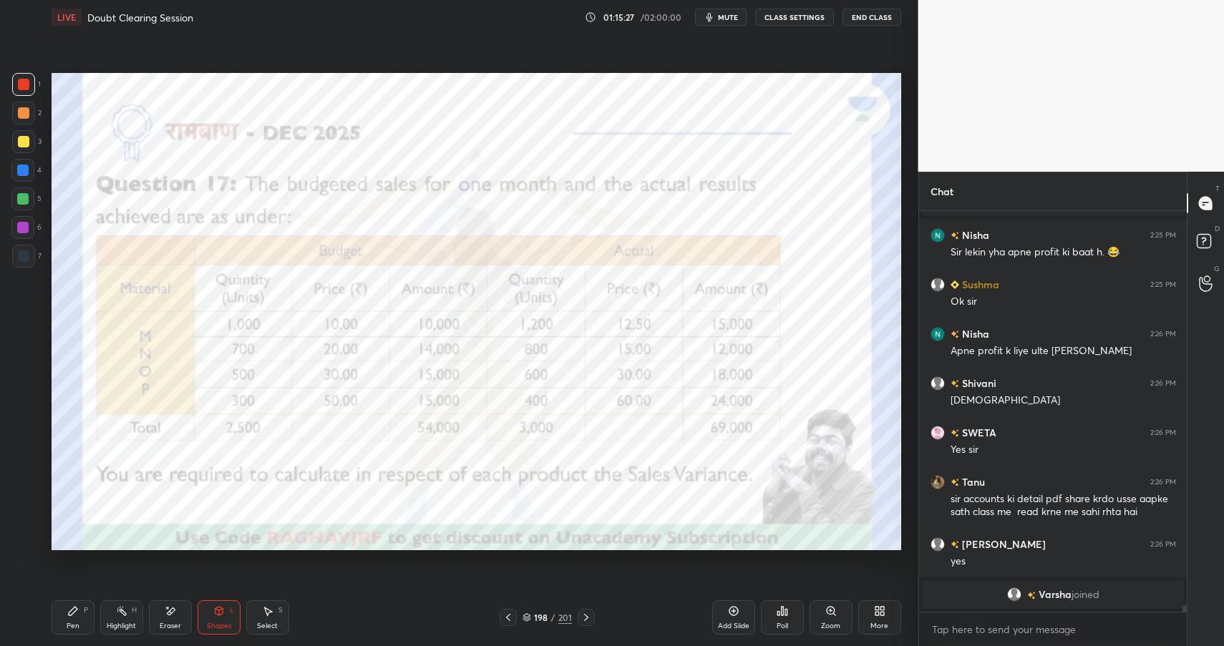
drag, startPoint x: 127, startPoint y: 604, endPoint x: 126, endPoint y: 613, distance: 8.7
click at [127, 604] on div "Highlight H" at bounding box center [121, 617] width 43 height 34
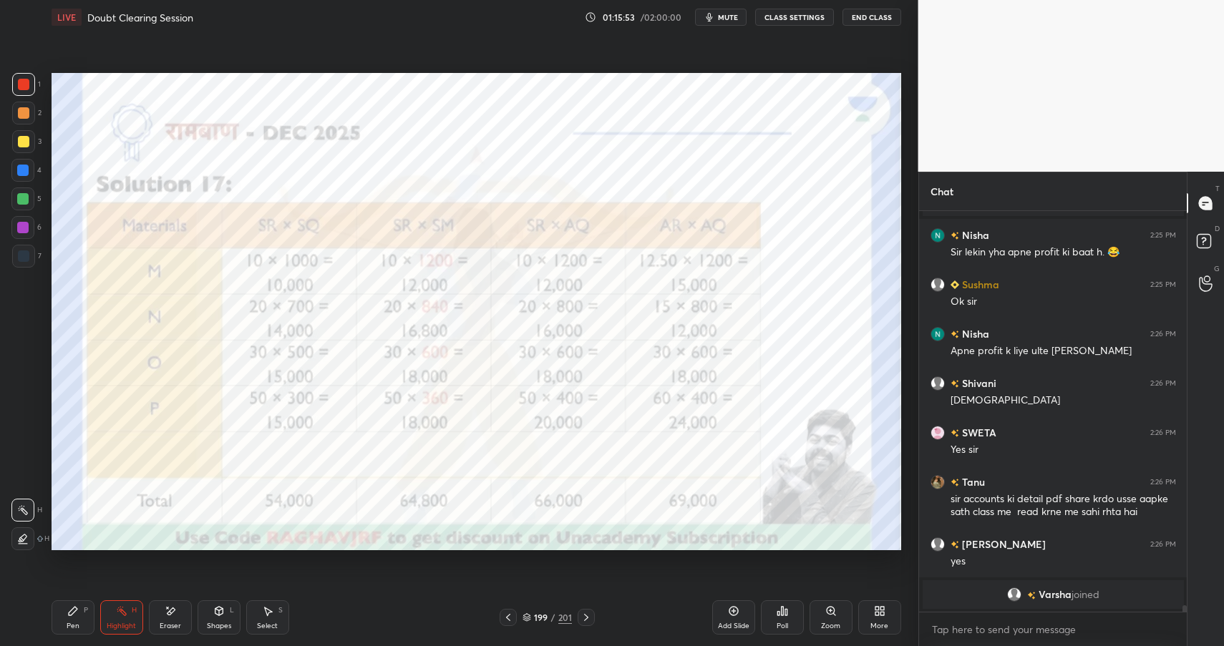
drag, startPoint x: 137, startPoint y: 614, endPoint x: 172, endPoint y: 560, distance: 64.7
click at [137, 614] on div "Highlight H" at bounding box center [121, 617] width 43 height 34
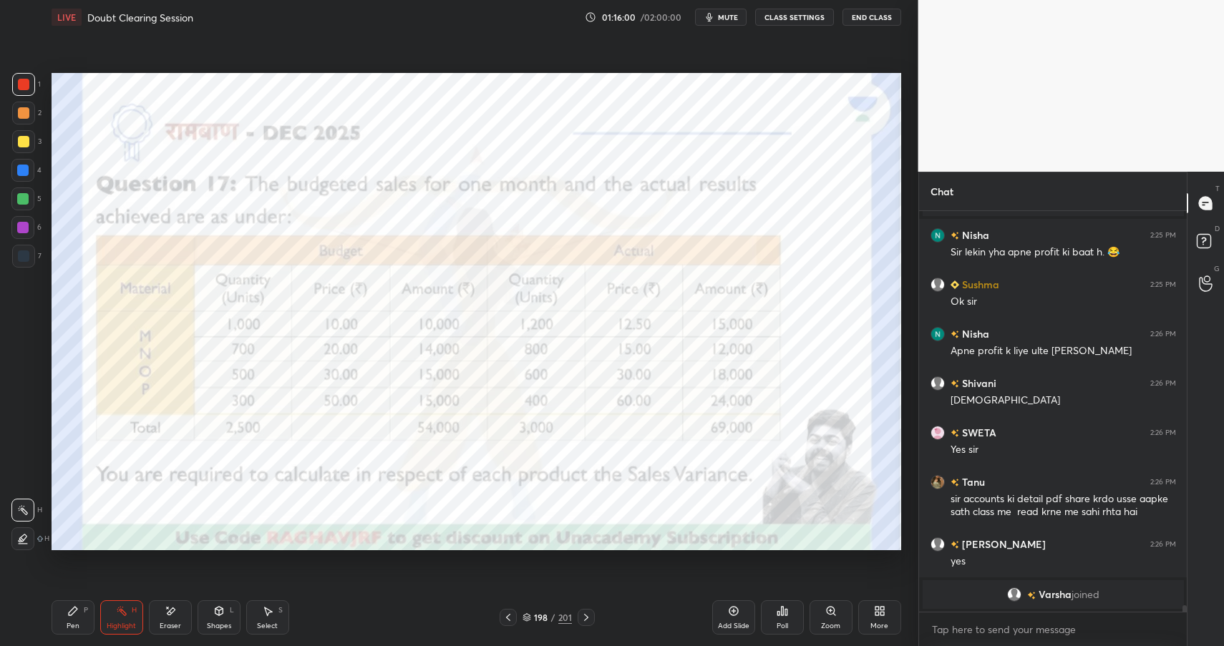
click at [68, 606] on icon at bounding box center [72, 610] width 11 height 11
drag, startPoint x: 68, startPoint y: 606, endPoint x: 84, endPoint y: 604, distance: 16.6
click at [69, 613] on icon at bounding box center [72, 610] width 11 height 11
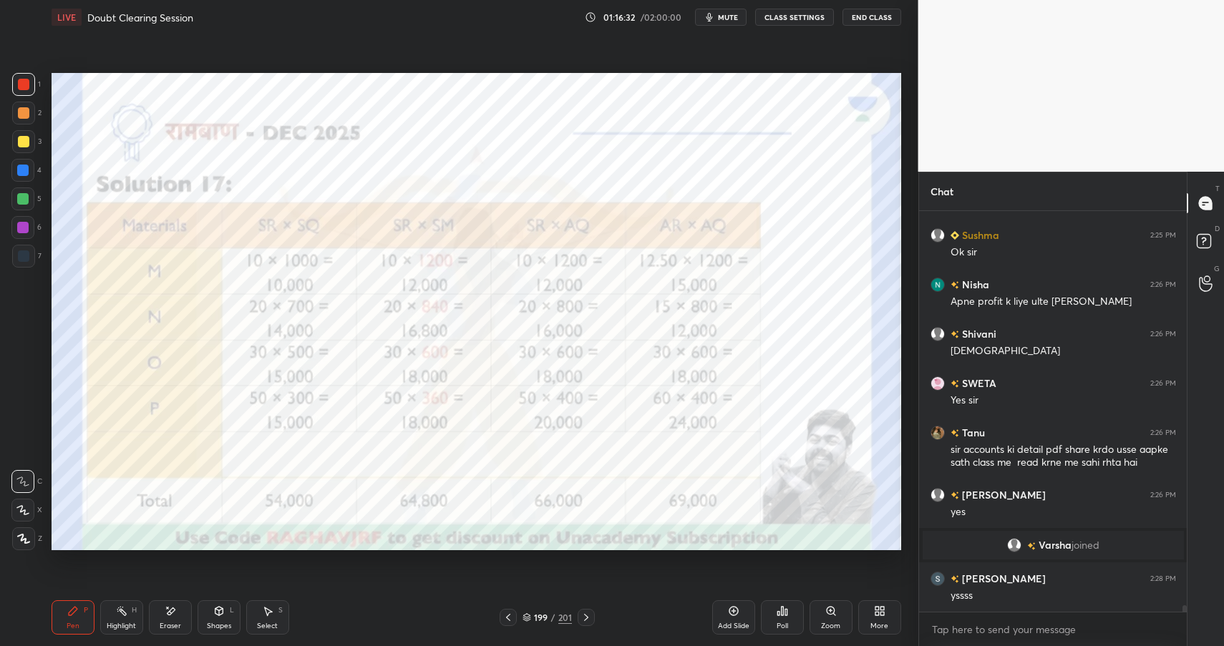
scroll to position [25927, 0]
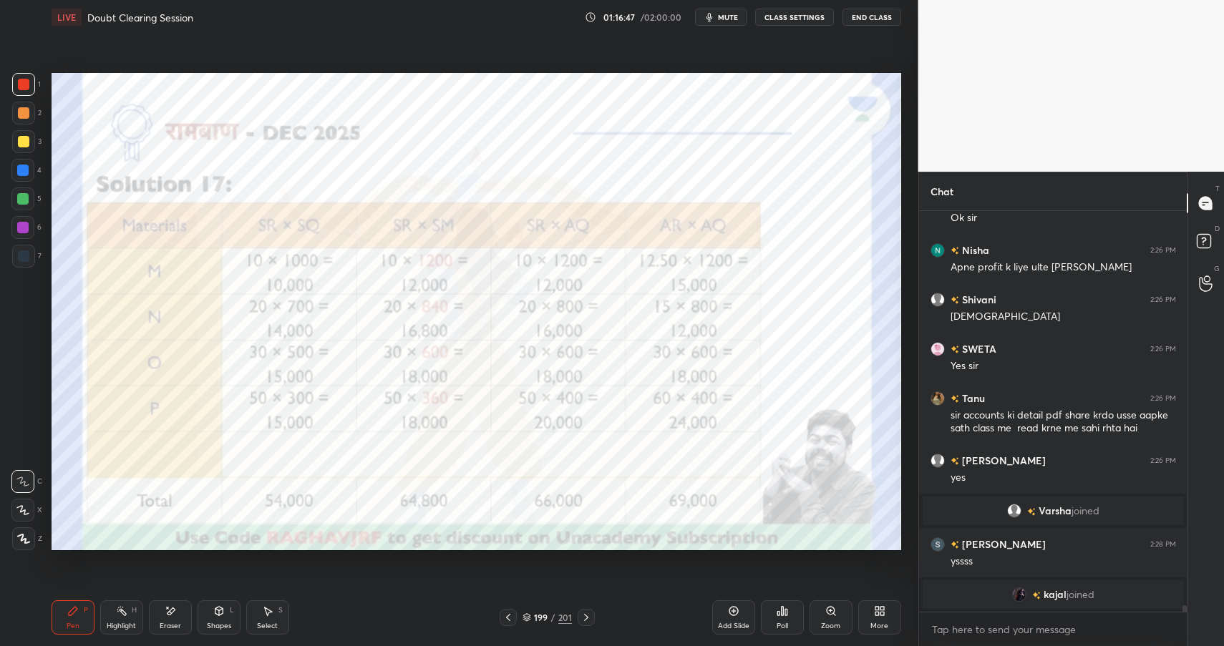
click at [217, 618] on div "Shapes L" at bounding box center [219, 617] width 43 height 34
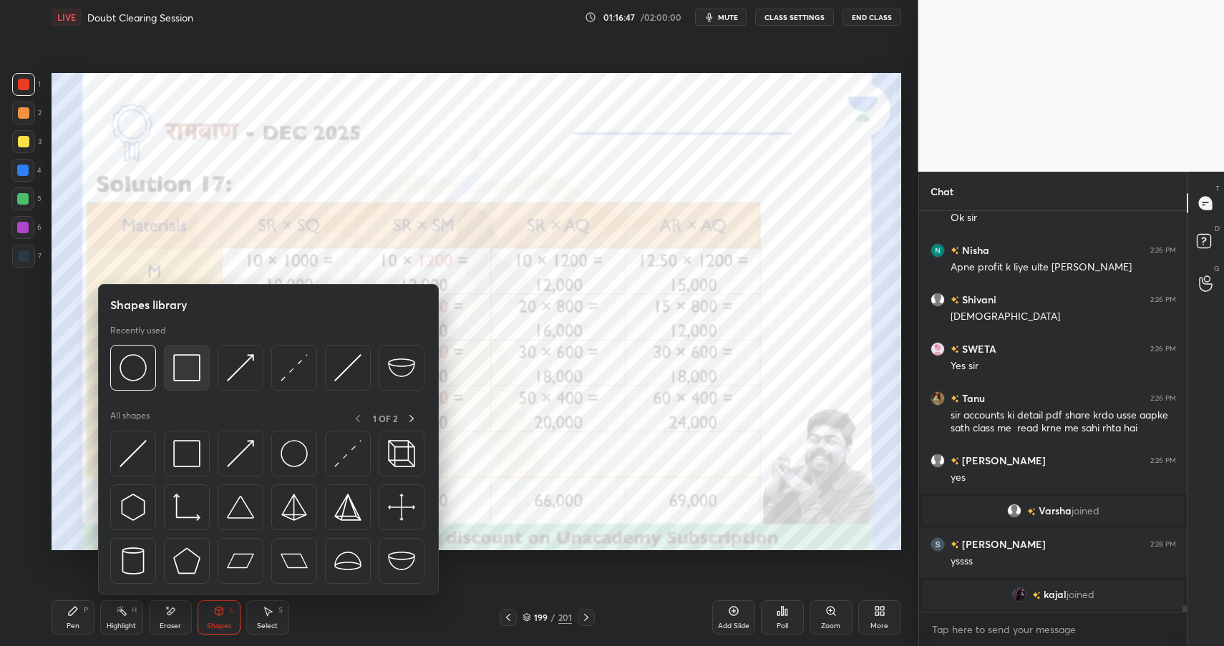
click at [183, 371] on img at bounding box center [186, 367] width 27 height 27
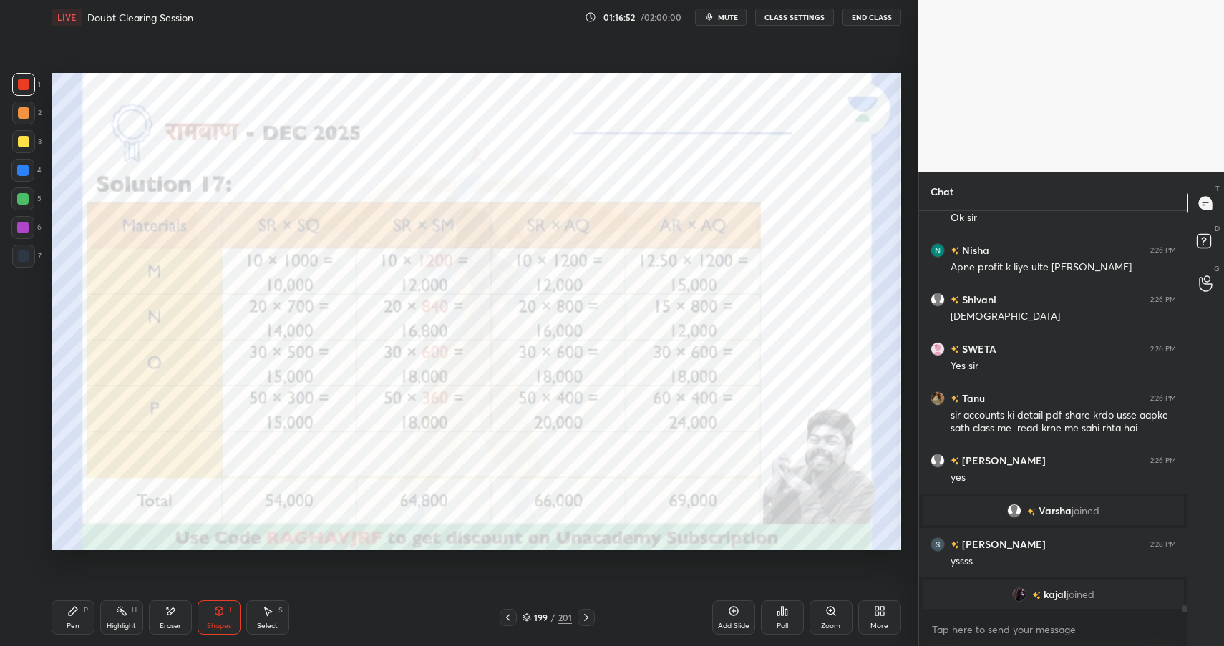
click at [130, 610] on div "Highlight H" at bounding box center [121, 617] width 43 height 34
click at [128, 615] on div "Highlight H" at bounding box center [121, 617] width 43 height 34
click at [17, 197] on div at bounding box center [22, 198] width 11 height 11
drag, startPoint x: 18, startPoint y: 198, endPoint x: 46, endPoint y: 198, distance: 27.9
click at [18, 198] on div at bounding box center [22, 198] width 11 height 11
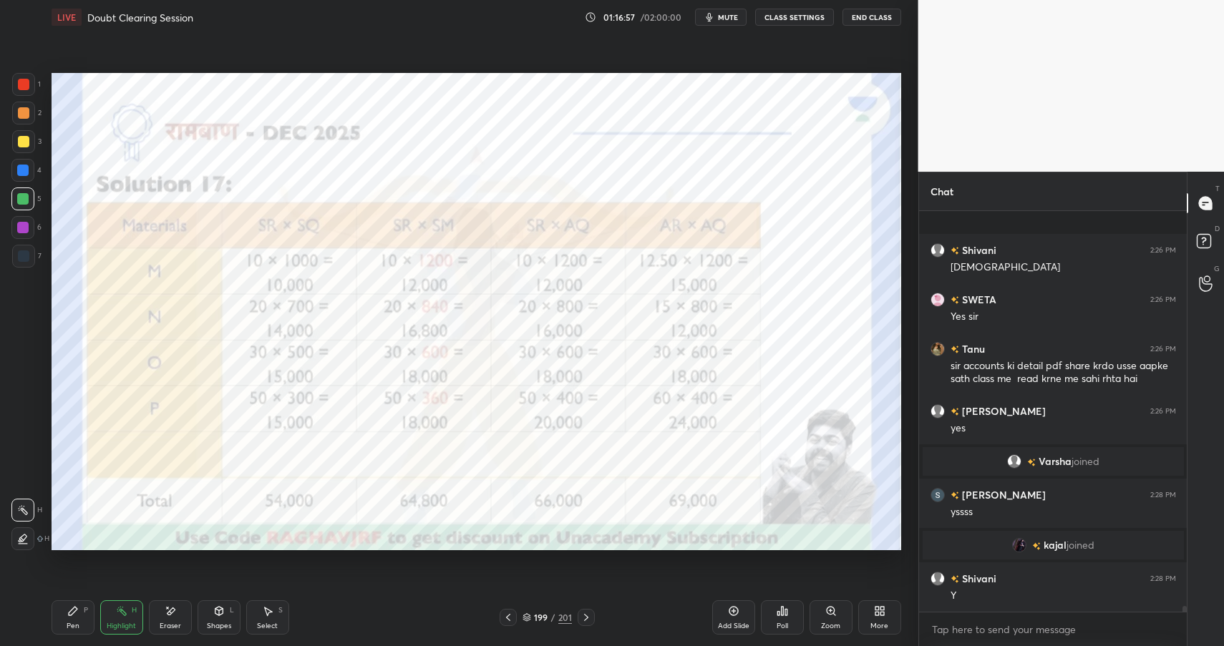
scroll to position [26035, 0]
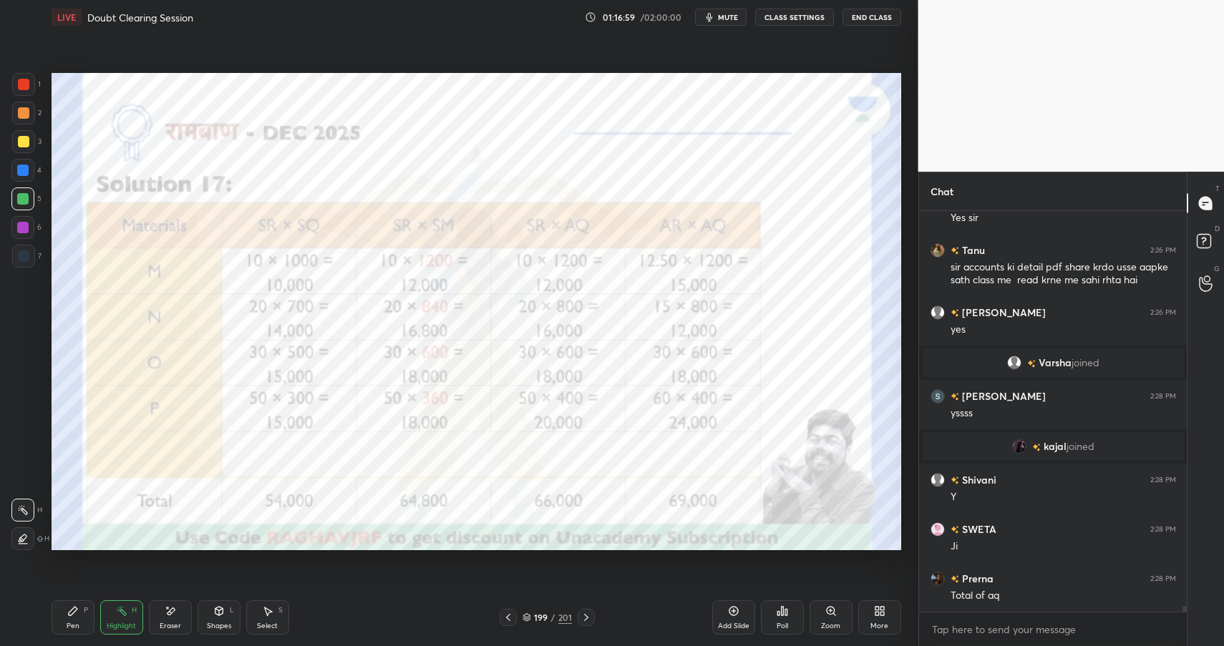
click at [225, 626] on div "Shapes" at bounding box center [219, 626] width 24 height 7
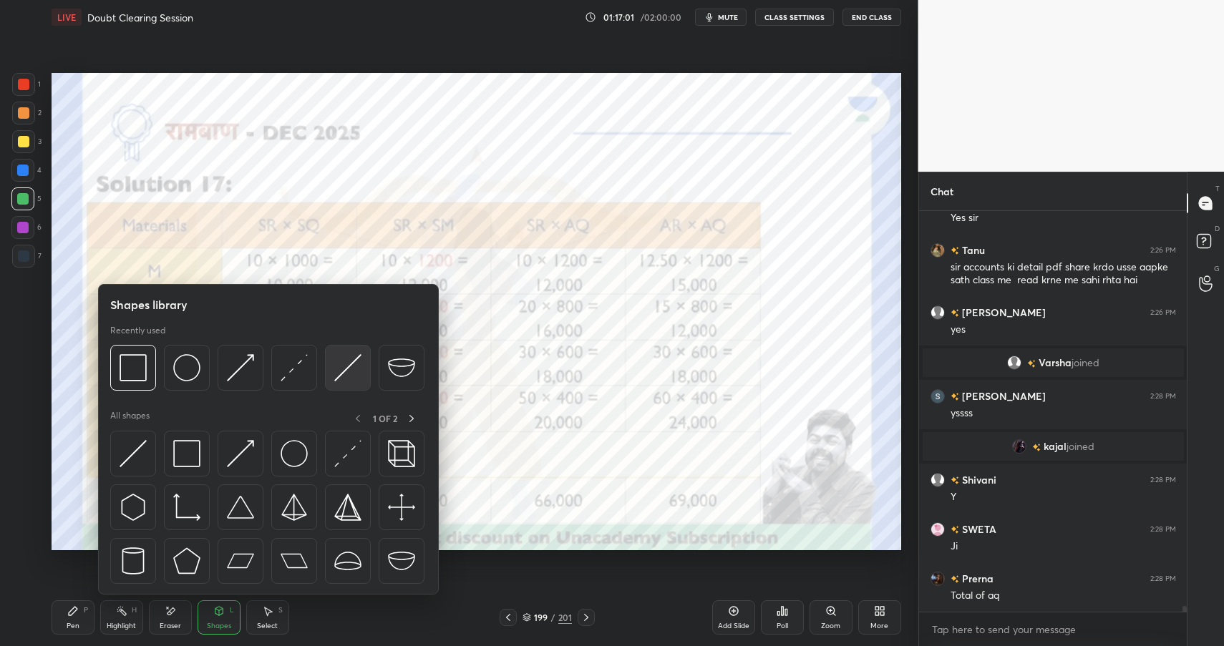
click at [338, 351] on div at bounding box center [348, 368] width 46 height 46
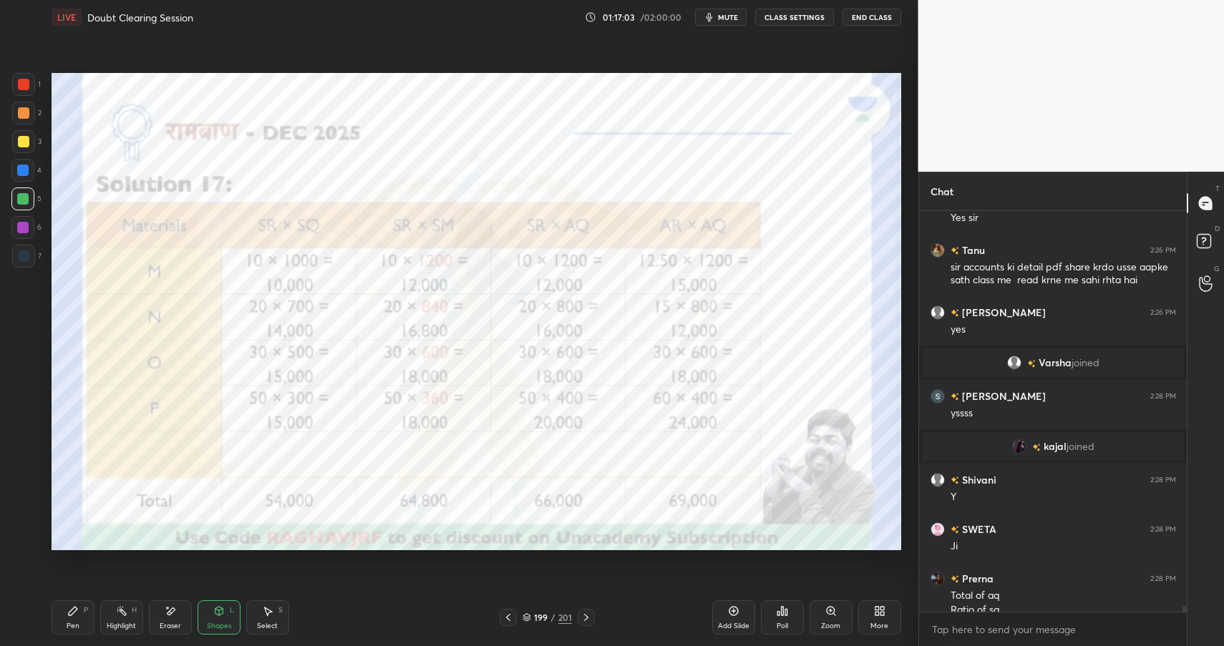
scroll to position [26049, 0]
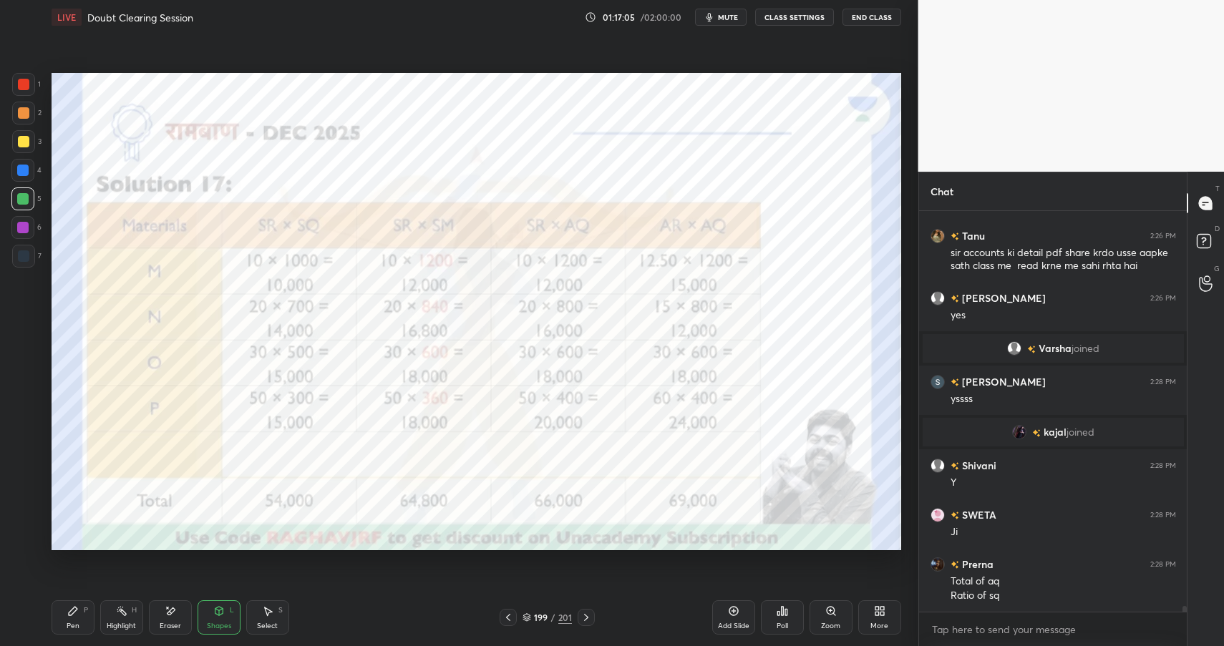
drag, startPoint x: 82, startPoint y: 628, endPoint x: 79, endPoint y: 621, distance: 7.7
click at [79, 625] on div "Pen P" at bounding box center [73, 617] width 43 height 34
click at [78, 620] on div "Pen P" at bounding box center [73, 617] width 43 height 34
click at [218, 620] on div "Shapes L" at bounding box center [219, 617] width 43 height 34
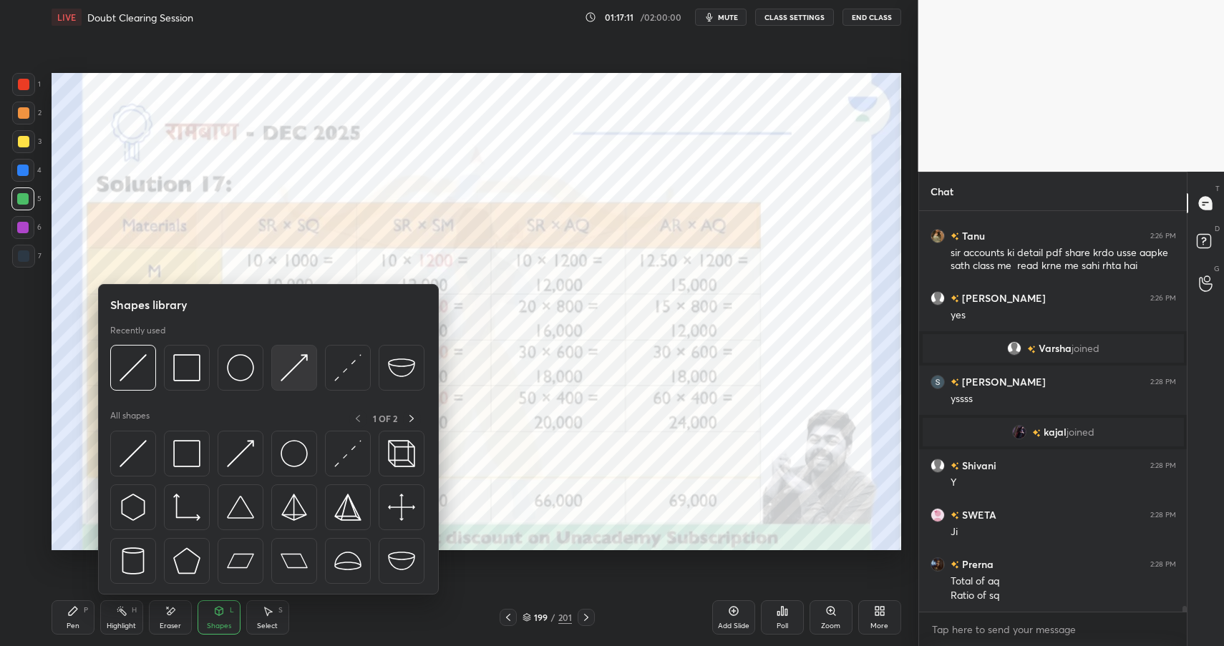
click at [295, 366] on img at bounding box center [294, 367] width 27 height 27
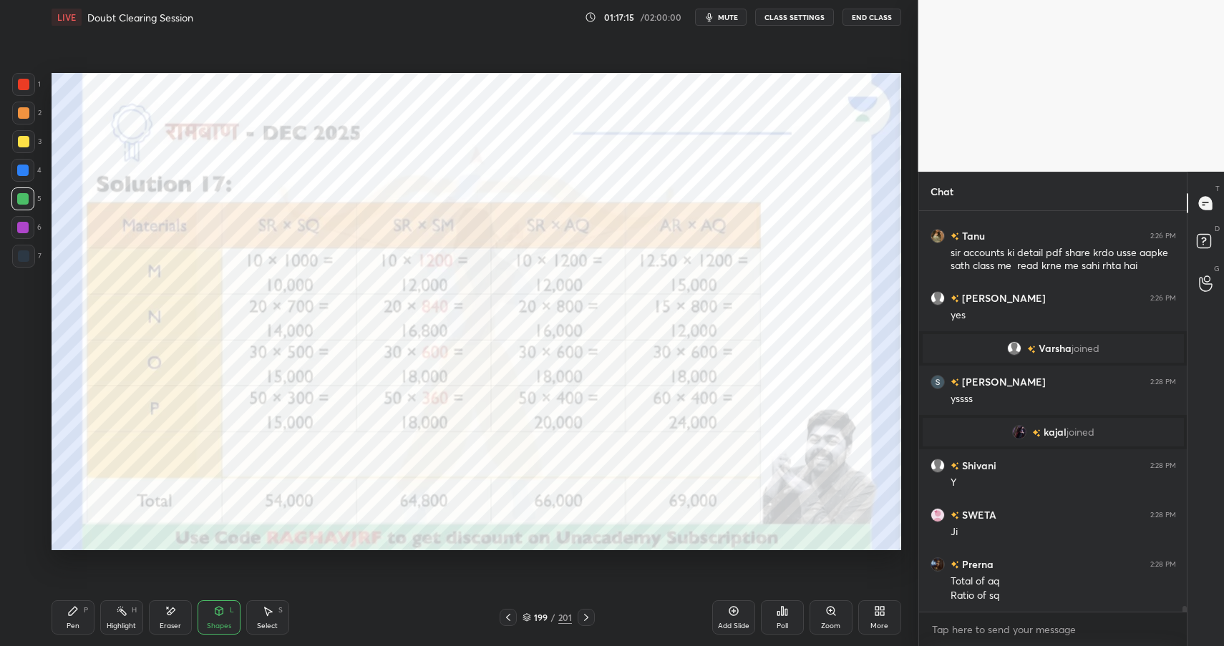
drag, startPoint x: 74, startPoint y: 609, endPoint x: 81, endPoint y: 611, distance: 7.5
click at [72, 608] on icon at bounding box center [73, 611] width 9 height 9
click at [81, 611] on div "Pen P" at bounding box center [73, 617] width 43 height 34
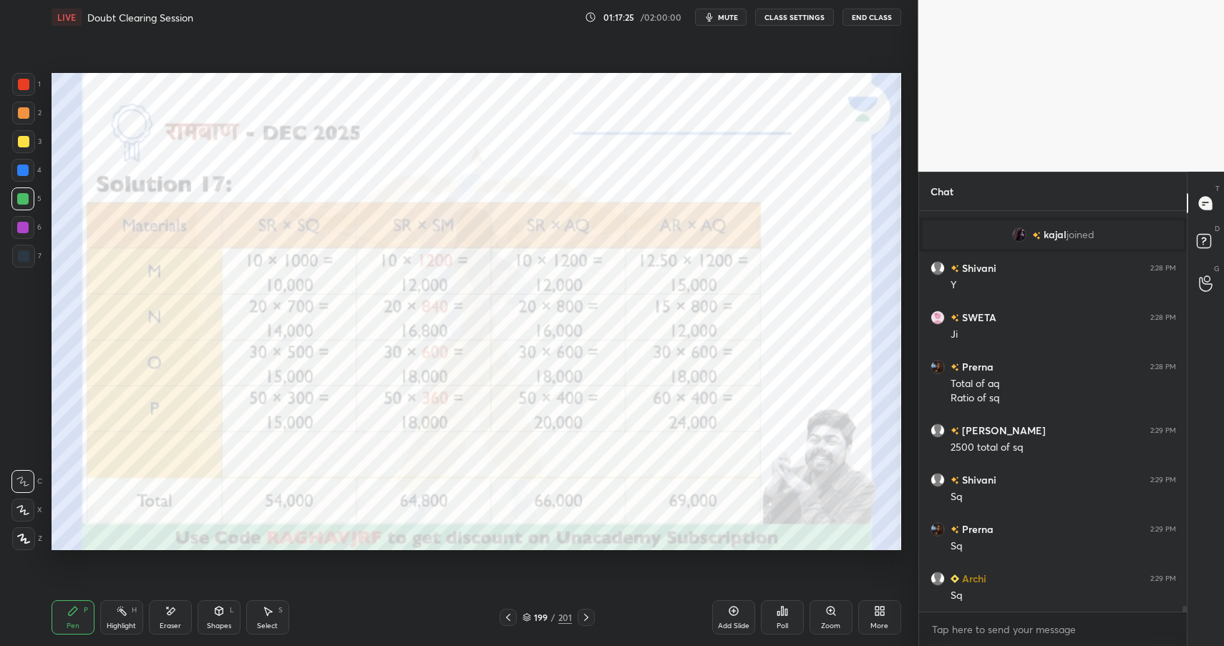
scroll to position [26296, 0]
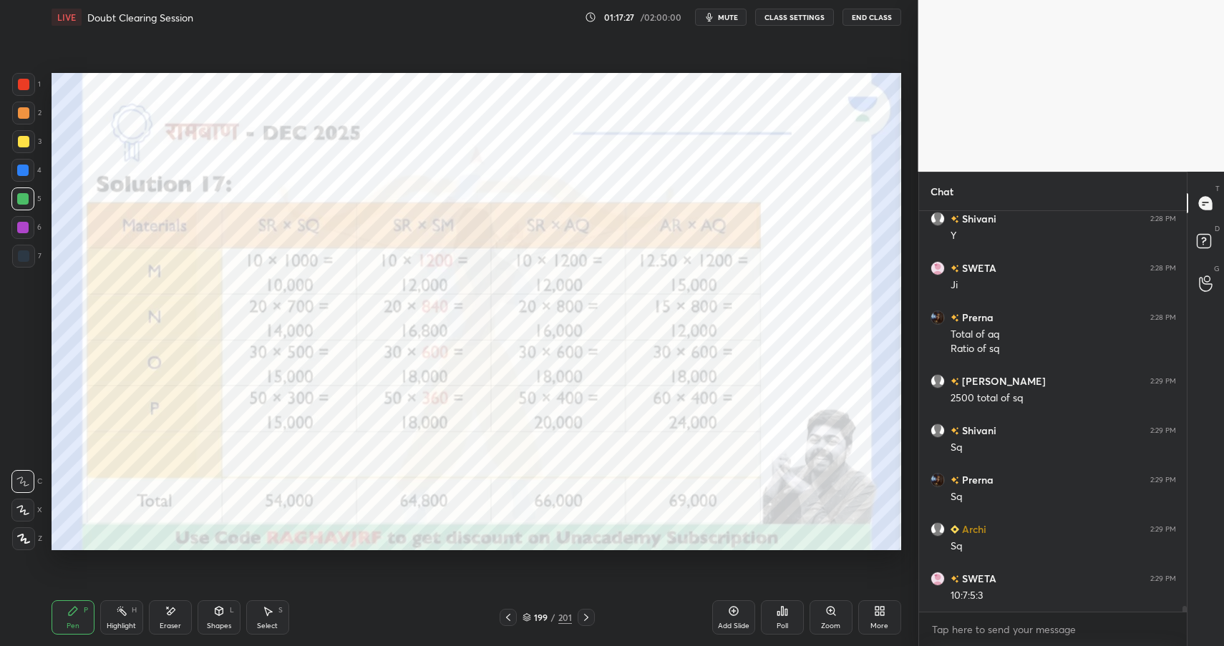
click at [30, 227] on div at bounding box center [22, 227] width 23 height 23
click at [24, 228] on div at bounding box center [22, 227] width 11 height 11
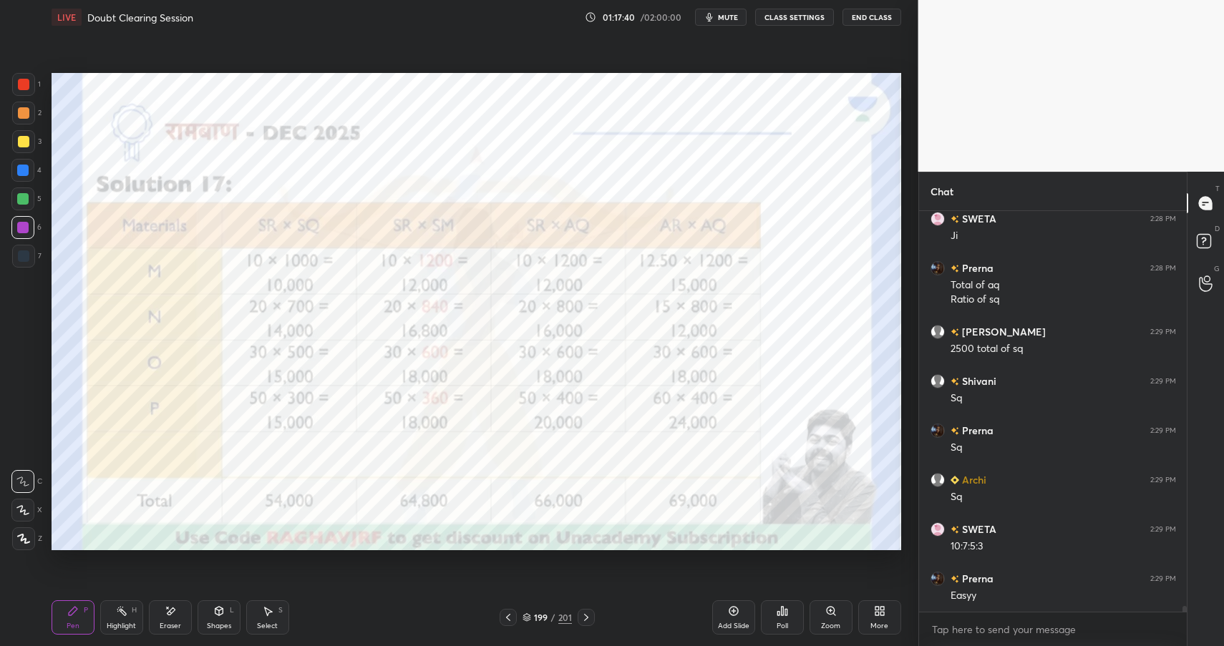
scroll to position [26394, 0]
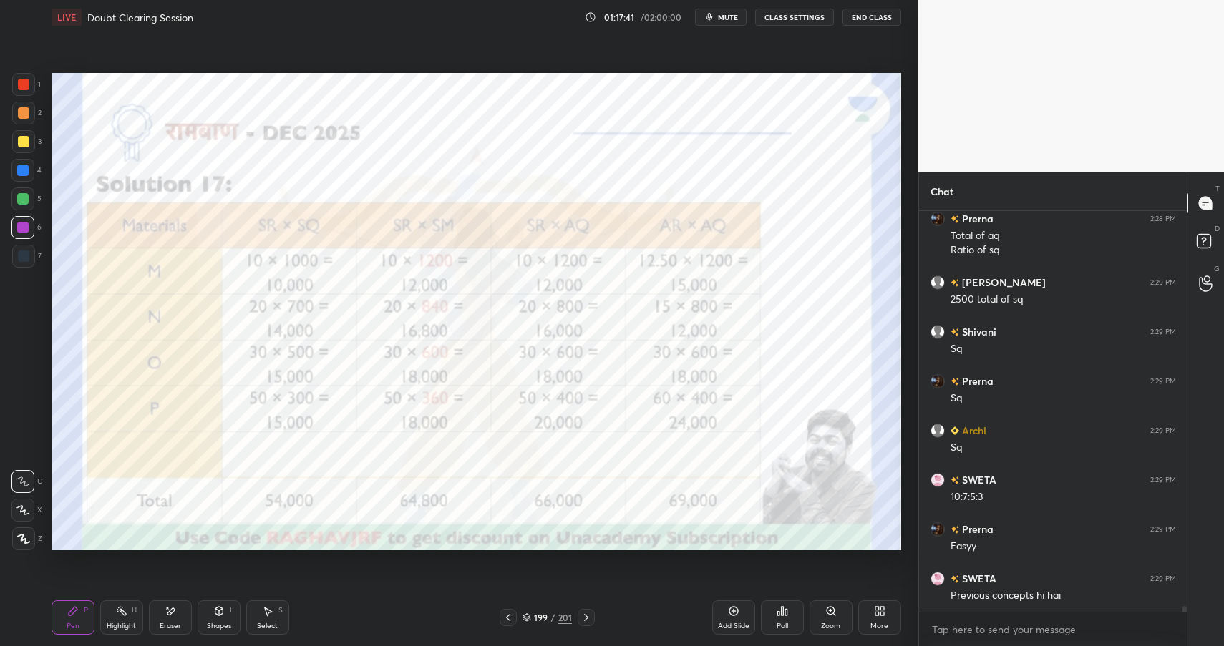
drag, startPoint x: 132, startPoint y: 595, endPoint x: 161, endPoint y: 556, distance: 48.5
click at [130, 594] on div "Pen P Highlight H Eraser Shapes L Select S 199 / 201 Add Slide Poll Zoom More" at bounding box center [476, 617] width 849 height 57
click at [119, 613] on div "Highlight H" at bounding box center [121, 617] width 43 height 34
click at [125, 611] on icon at bounding box center [121, 610] width 11 height 11
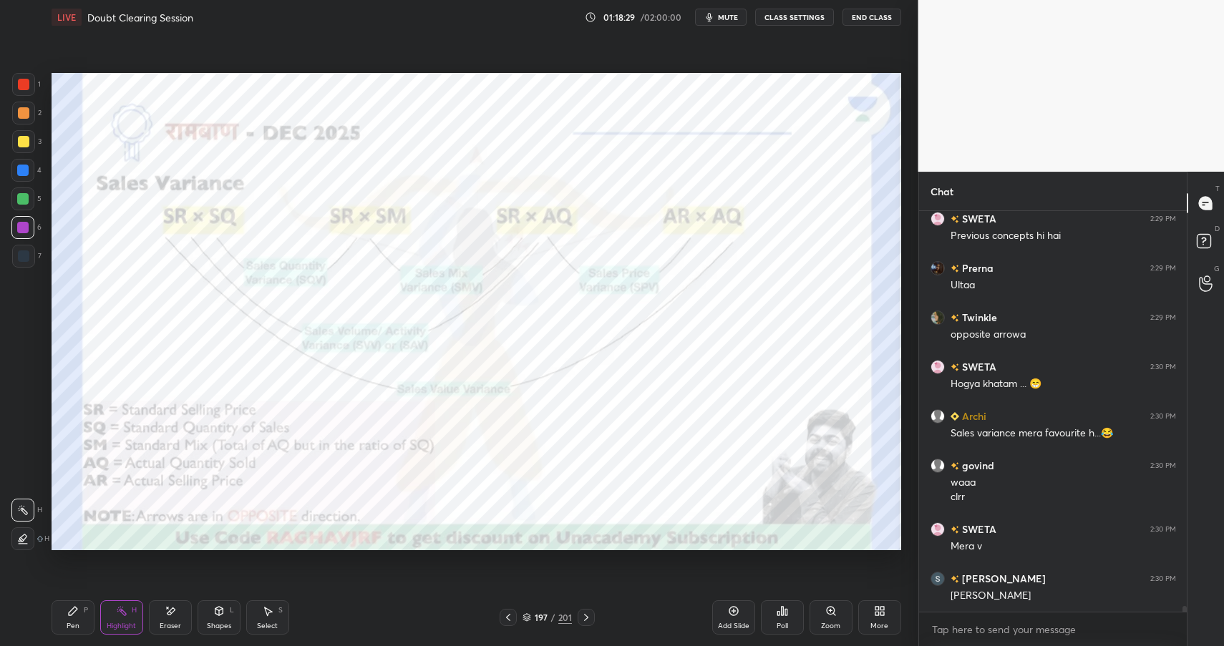
scroll to position [26804, 0]
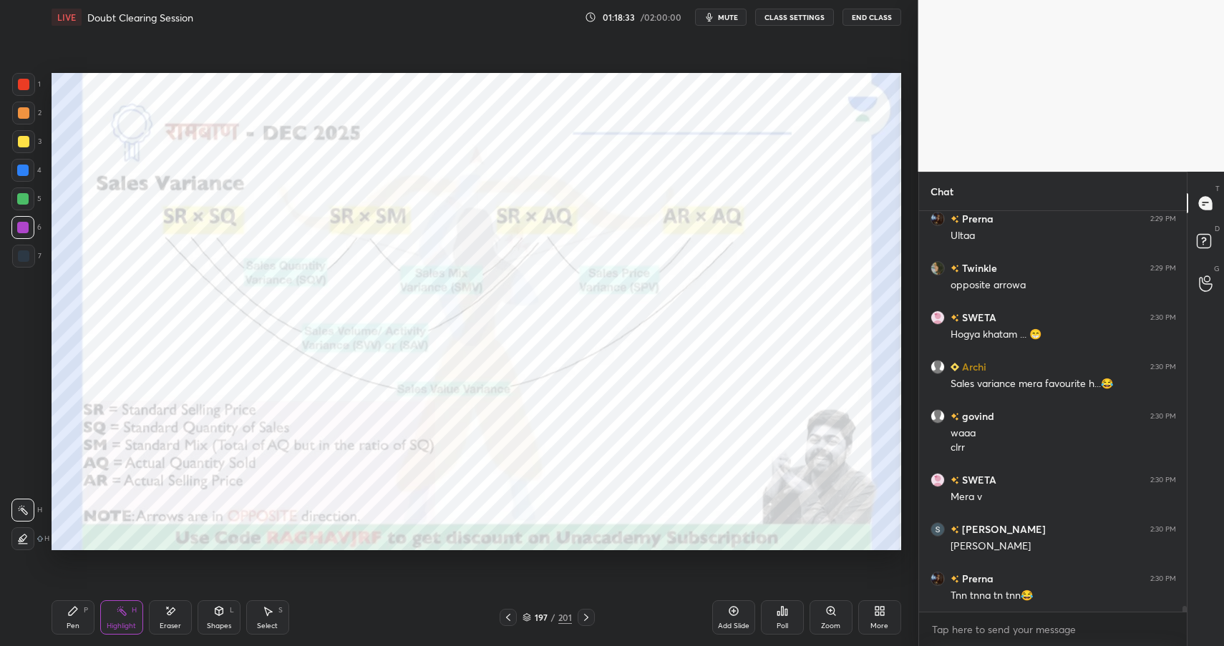
click at [547, 616] on div "197" at bounding box center [541, 617] width 14 height 9
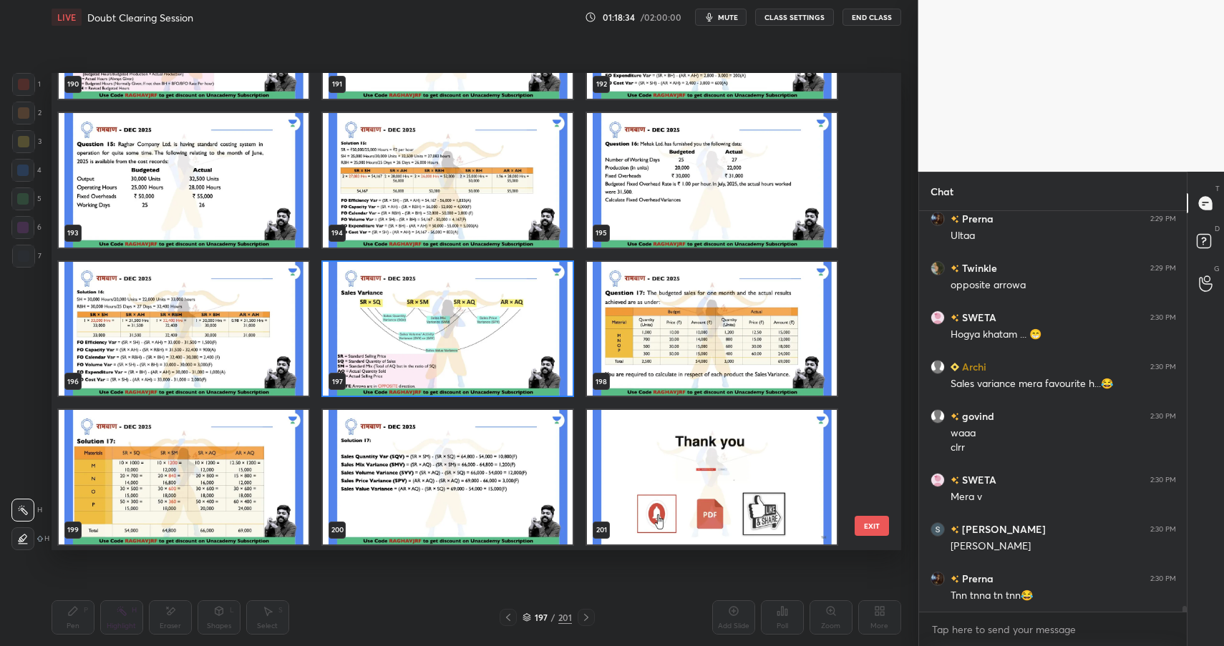
scroll to position [26853, 0]
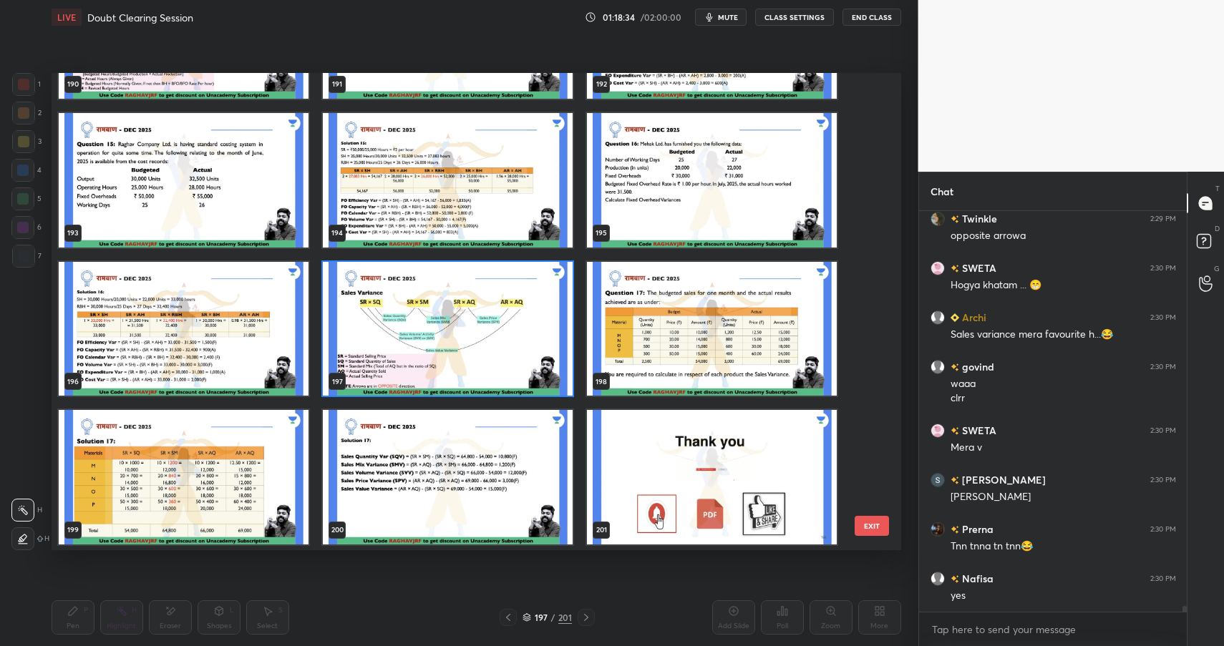
click at [686, 492] on img "grid" at bounding box center [712, 477] width 250 height 135
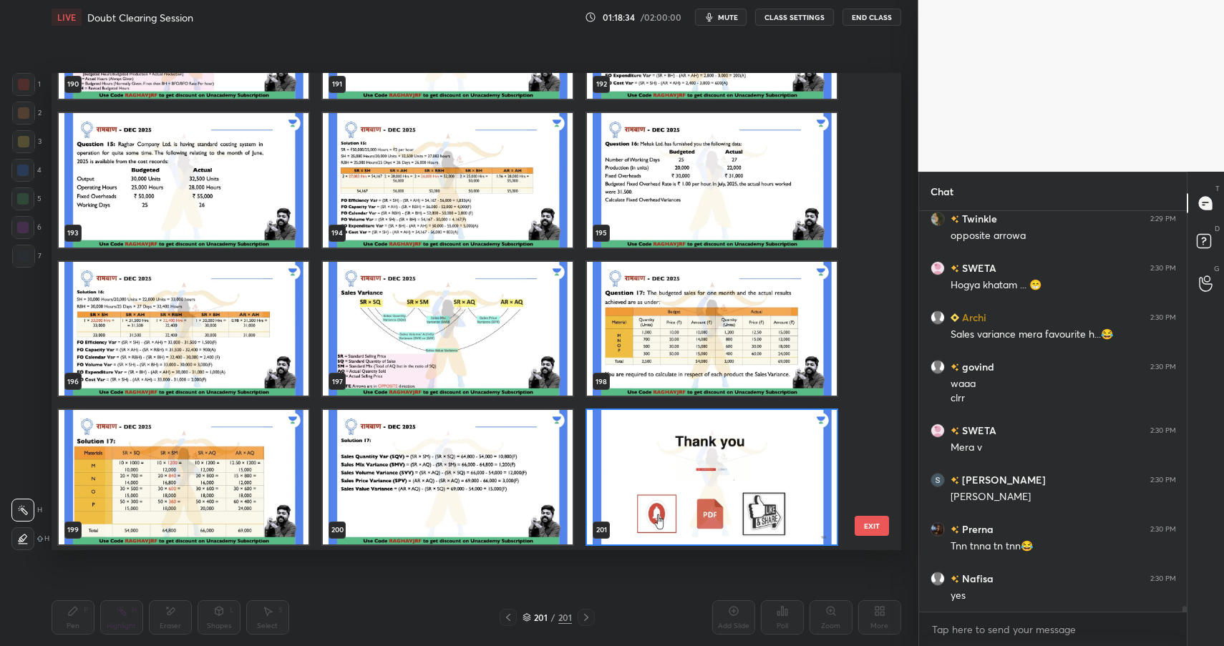
click at [686, 492] on img "grid" at bounding box center [712, 477] width 250 height 135
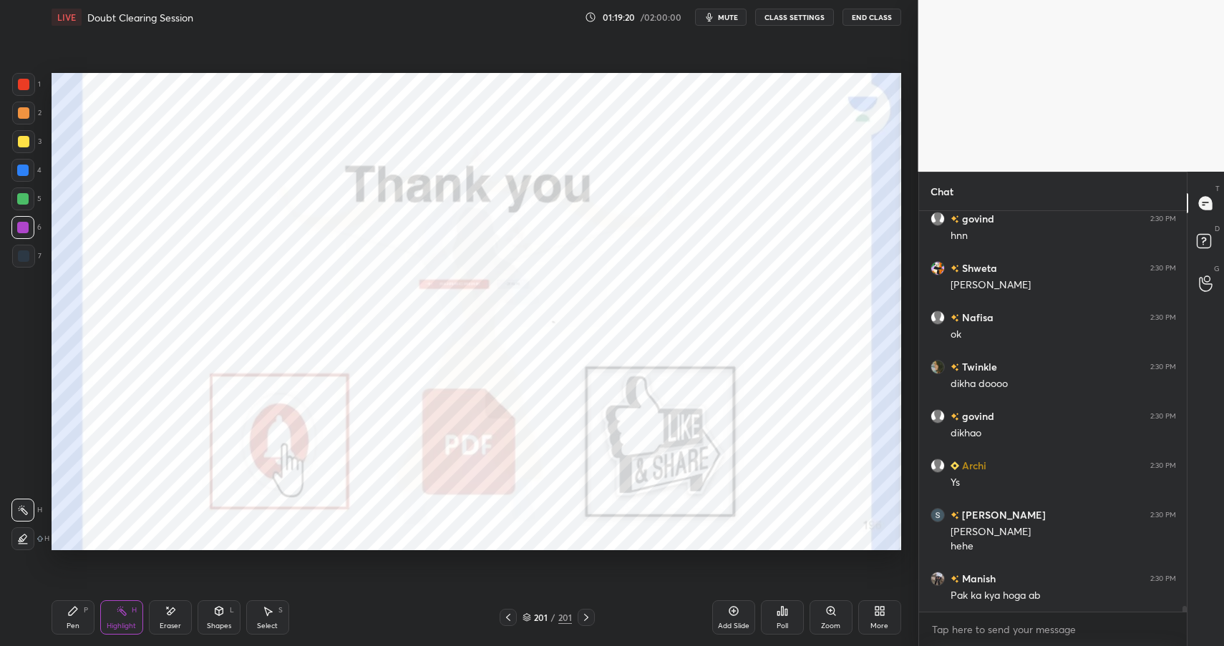
scroll to position [27522, 0]
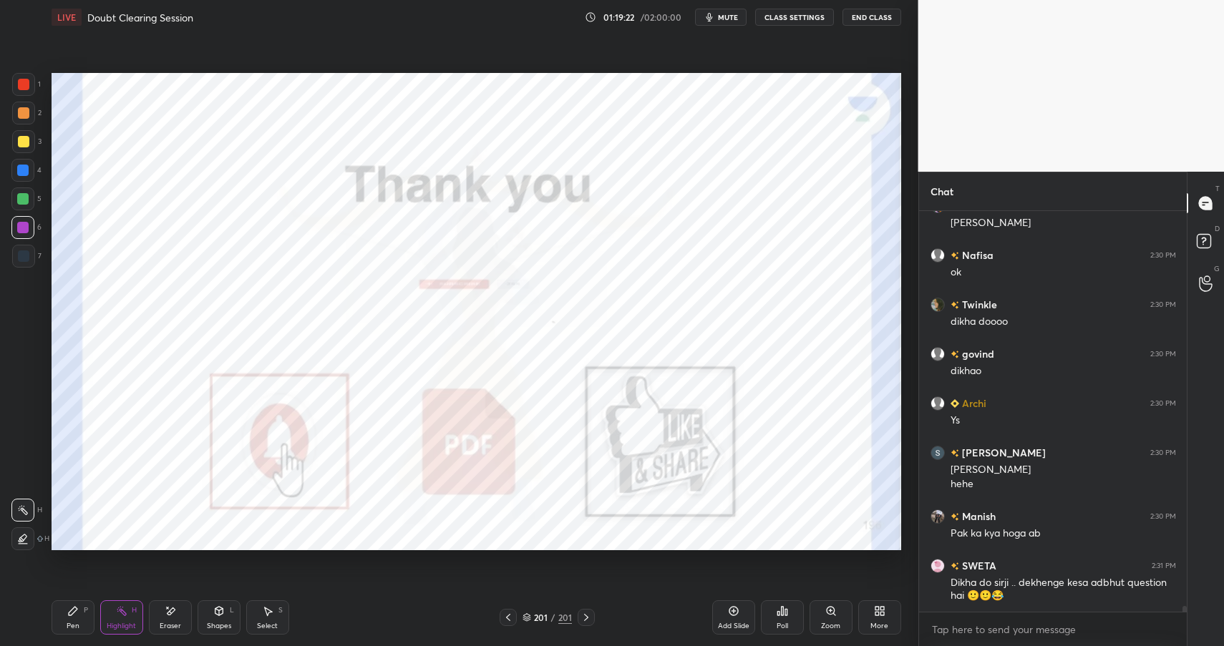
click at [893, 628] on div "More" at bounding box center [879, 617] width 43 height 34
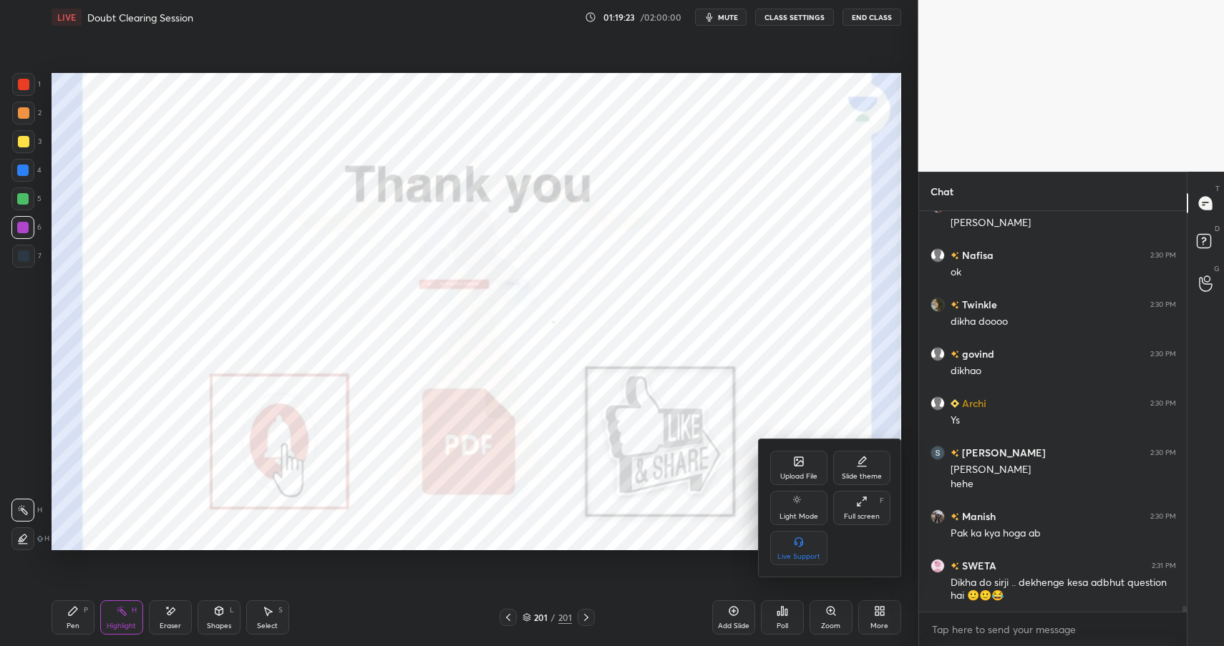
scroll to position [27572, 0]
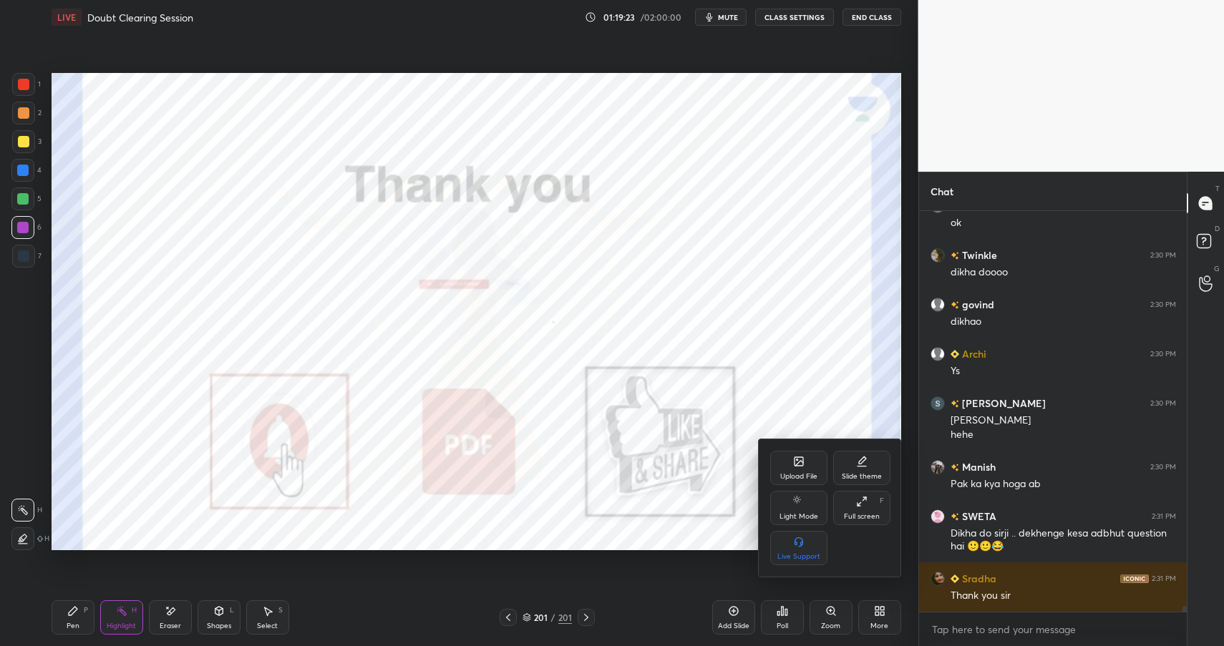
click at [796, 473] on div "Upload File" at bounding box center [798, 476] width 37 height 7
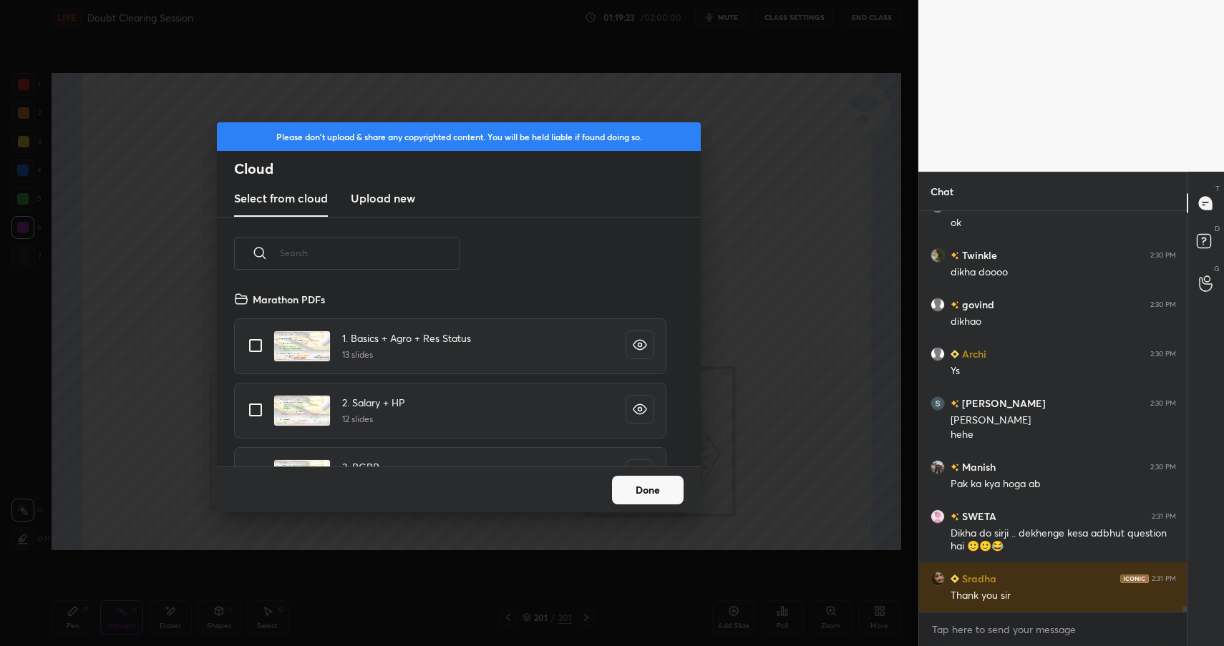
scroll to position [176, 459]
click at [421, 196] on div "Select from cloud Upload new" at bounding box center [459, 199] width 484 height 36
click at [386, 205] on h3 "Upload new" at bounding box center [383, 198] width 64 height 17
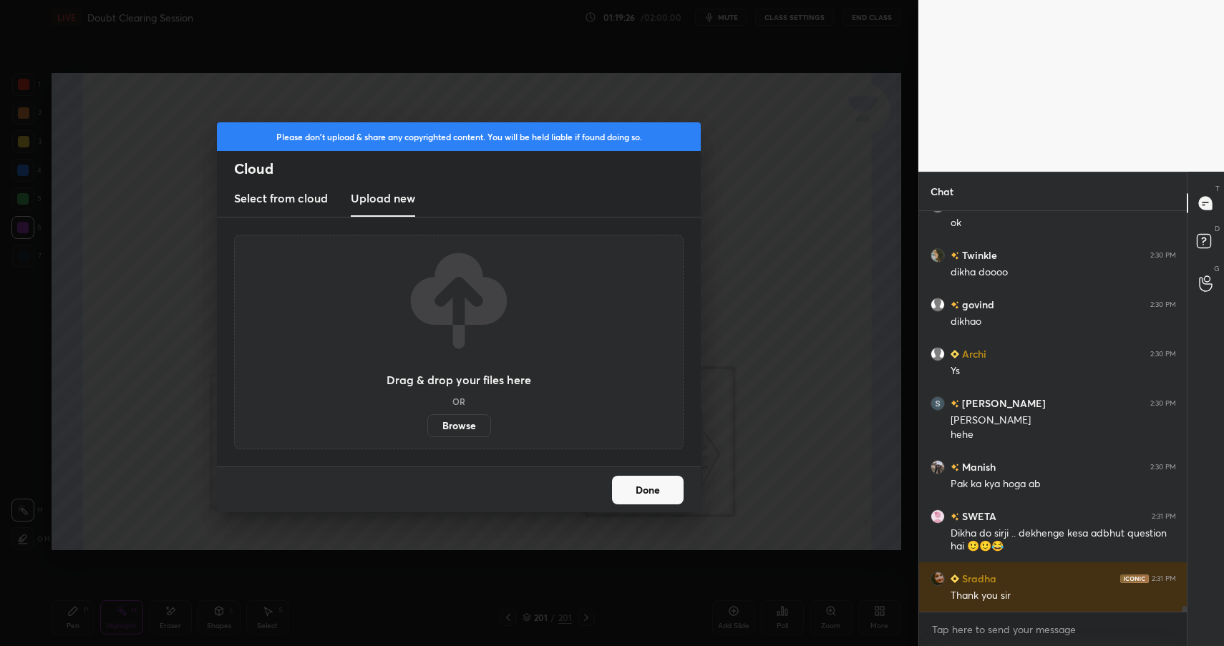
click at [470, 424] on label "Browse" at bounding box center [459, 425] width 64 height 23
click at [427, 424] on input "Browse" at bounding box center [427, 425] width 0 height 23
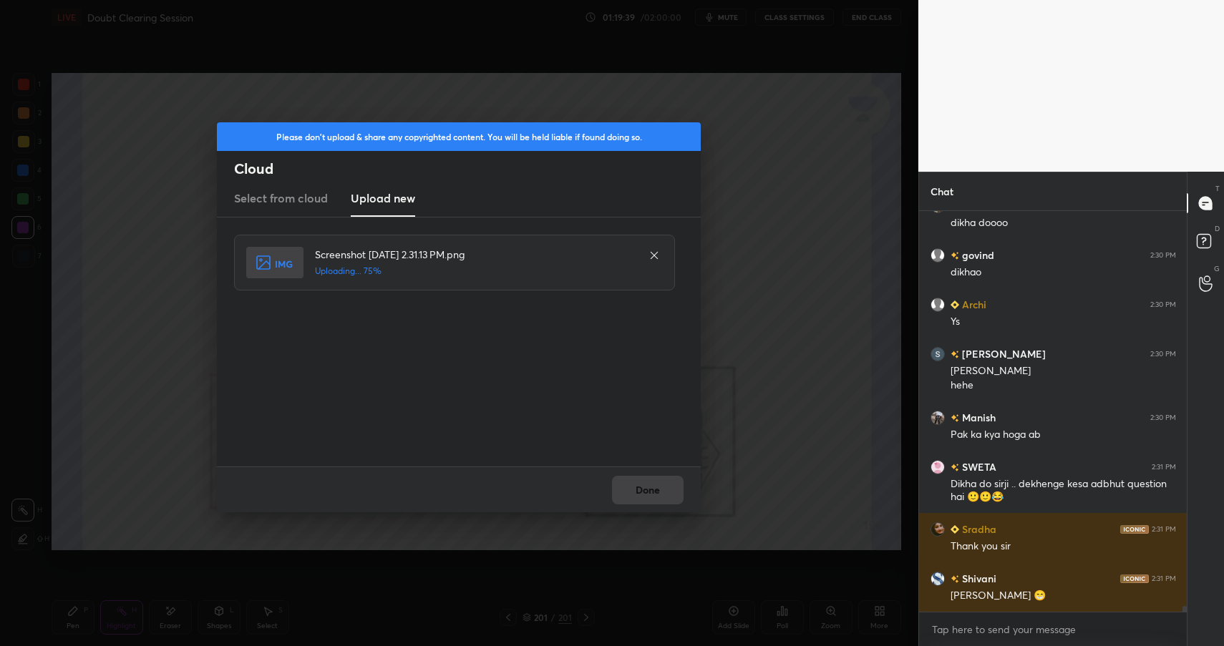
scroll to position [27670, 0]
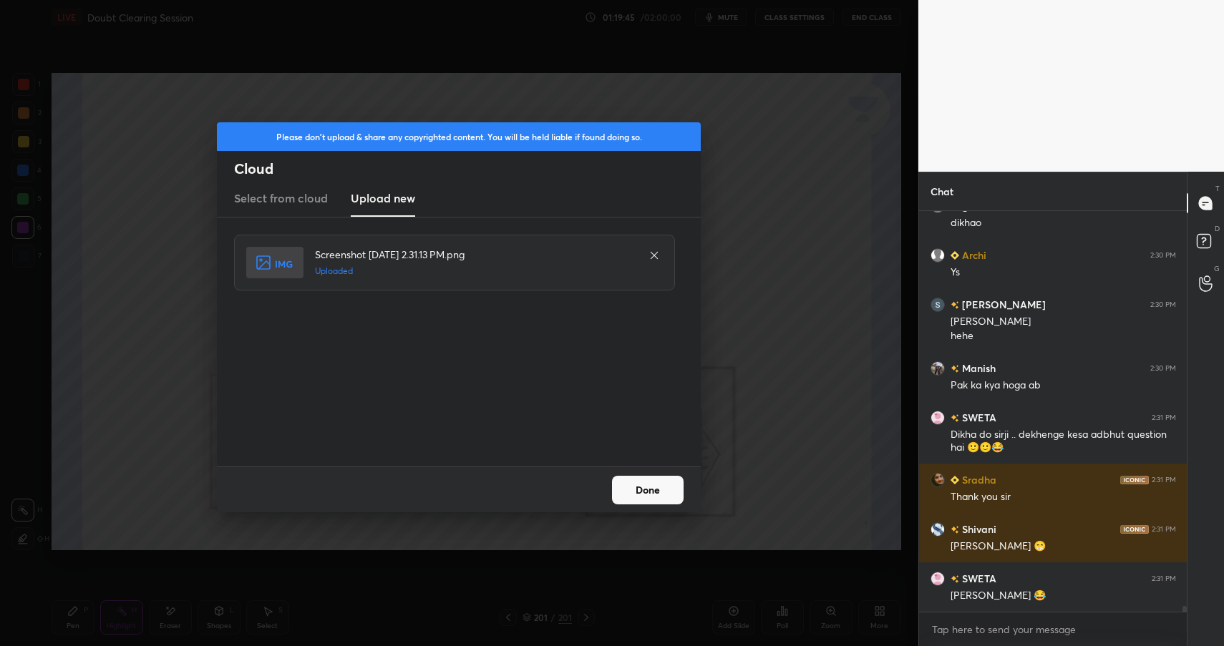
click at [621, 498] on button "Done" at bounding box center [648, 490] width 72 height 29
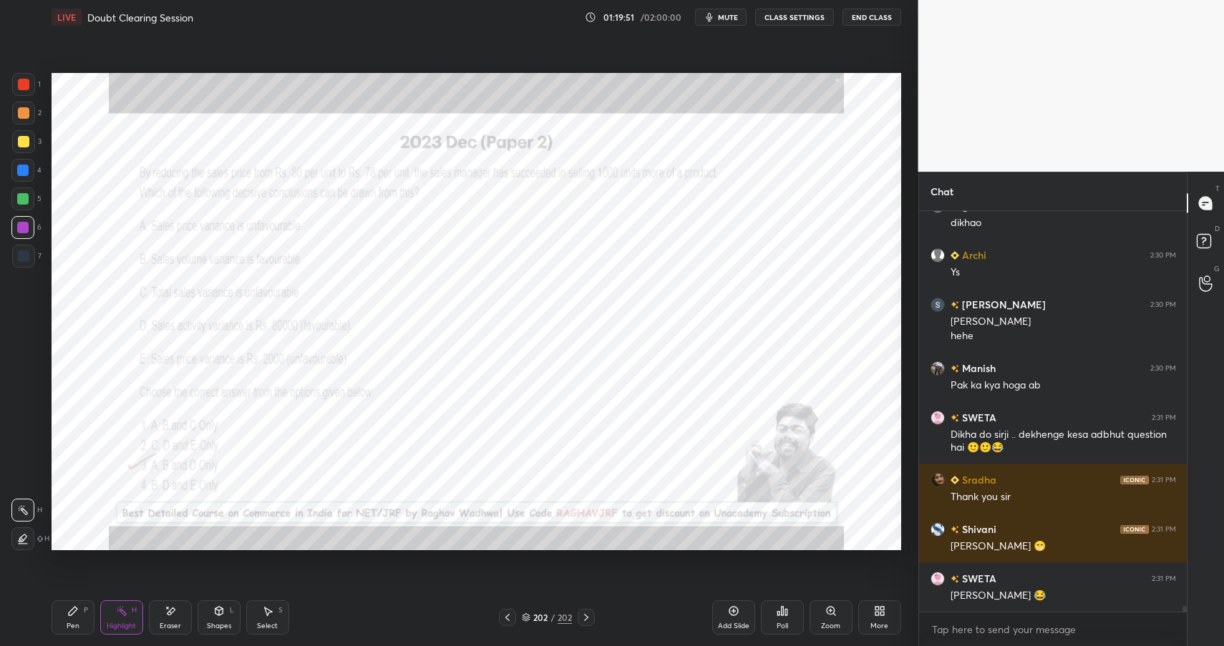
drag, startPoint x: 218, startPoint y: 621, endPoint x: 232, endPoint y: 599, distance: 26.4
click at [218, 623] on div "Shapes" at bounding box center [219, 626] width 24 height 7
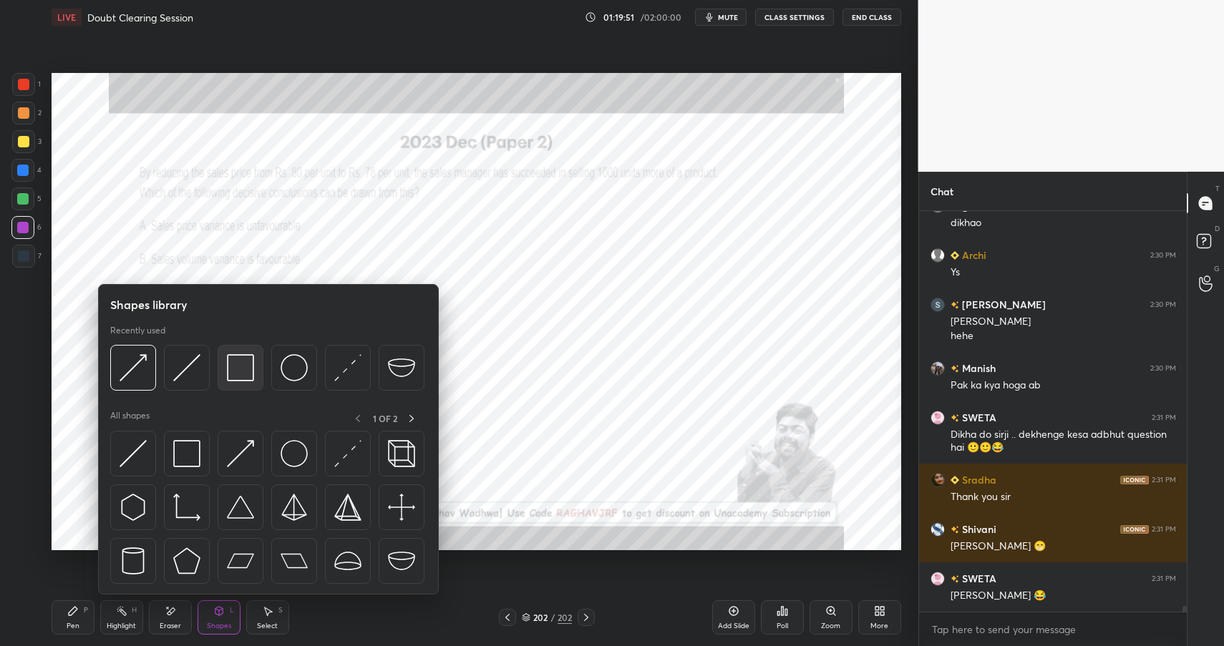
click at [240, 360] on img at bounding box center [240, 367] width 27 height 27
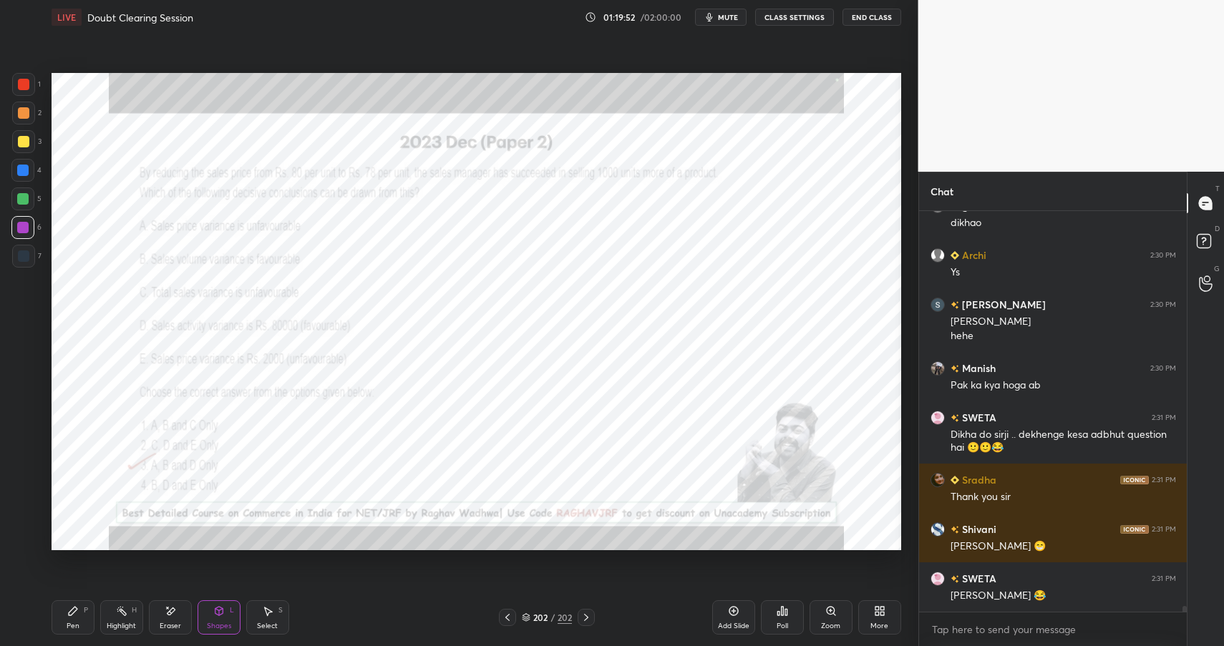
click at [27, 82] on div at bounding box center [23, 84] width 11 height 11
click at [33, 80] on div at bounding box center [23, 84] width 23 height 23
click at [124, 620] on div "Highlight H" at bounding box center [121, 617] width 43 height 34
drag, startPoint x: 127, startPoint y: 618, endPoint x: 142, endPoint y: 575, distance: 45.7
click at [127, 618] on div "Highlight H" at bounding box center [121, 617] width 43 height 34
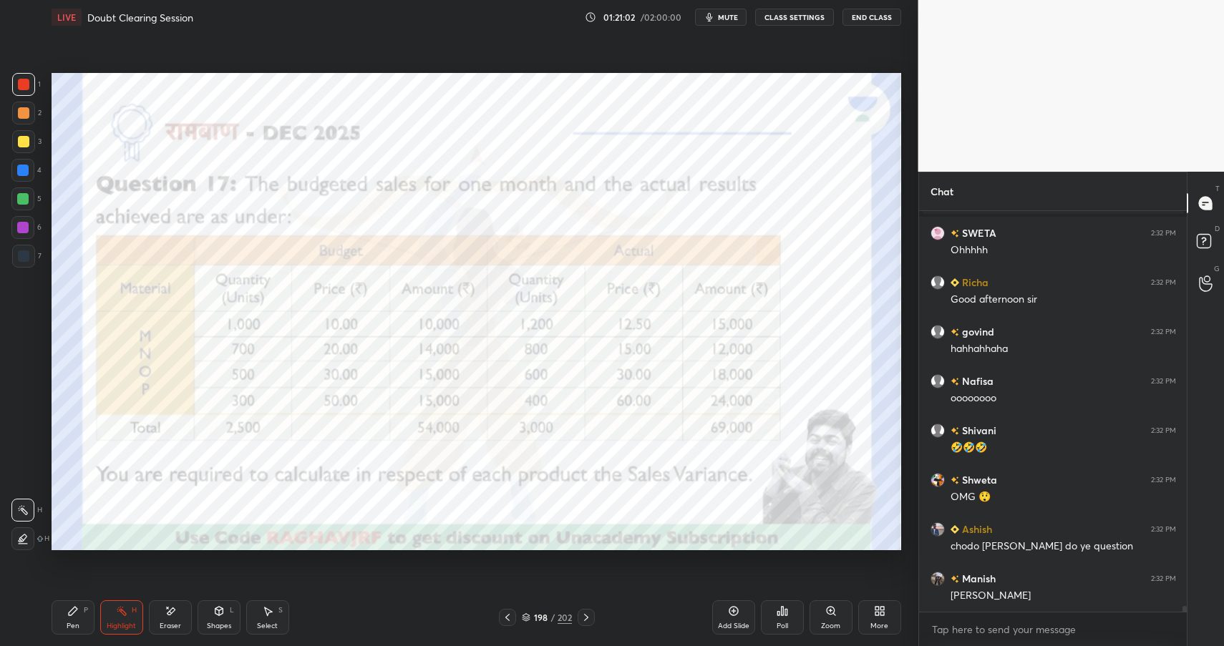
scroll to position [27663, 0]
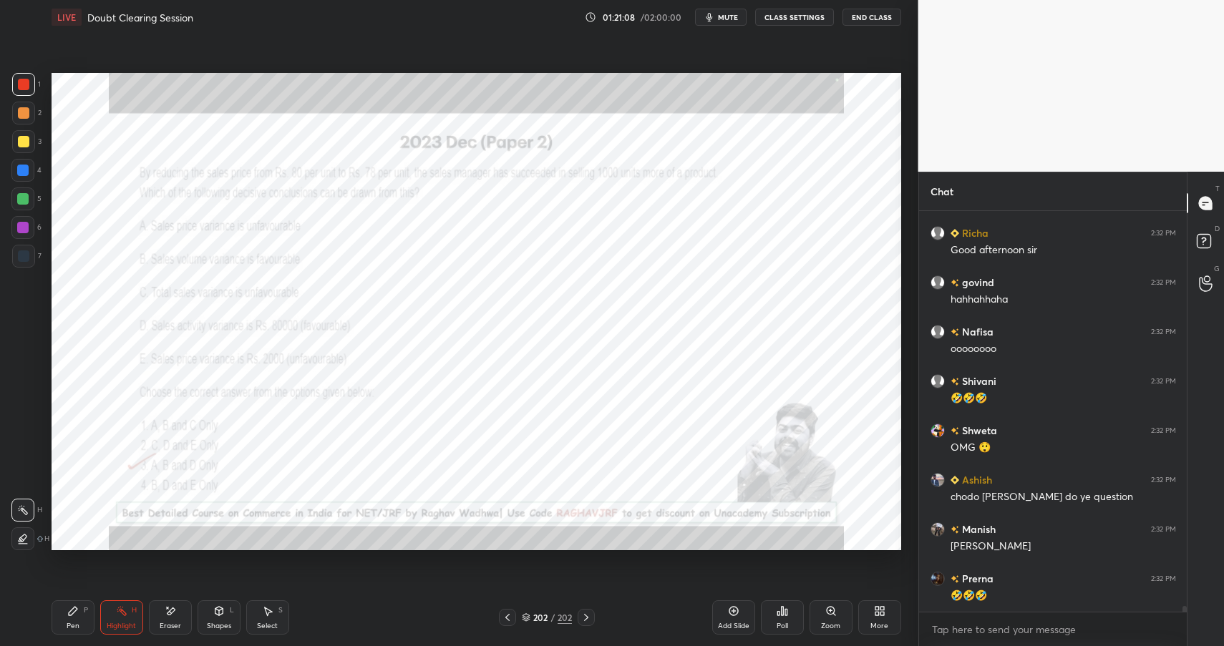
click at [121, 610] on icon at bounding box center [121, 610] width 1 height 1
click at [127, 607] on icon at bounding box center [121, 610] width 11 height 11
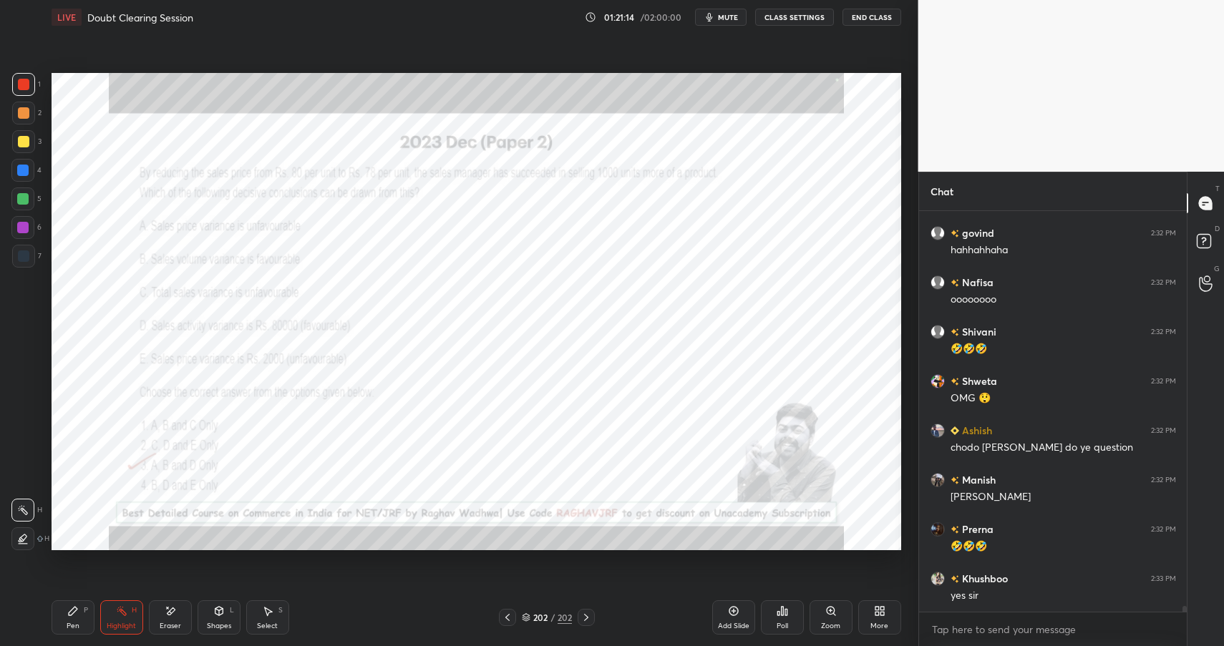
scroll to position [27762, 0]
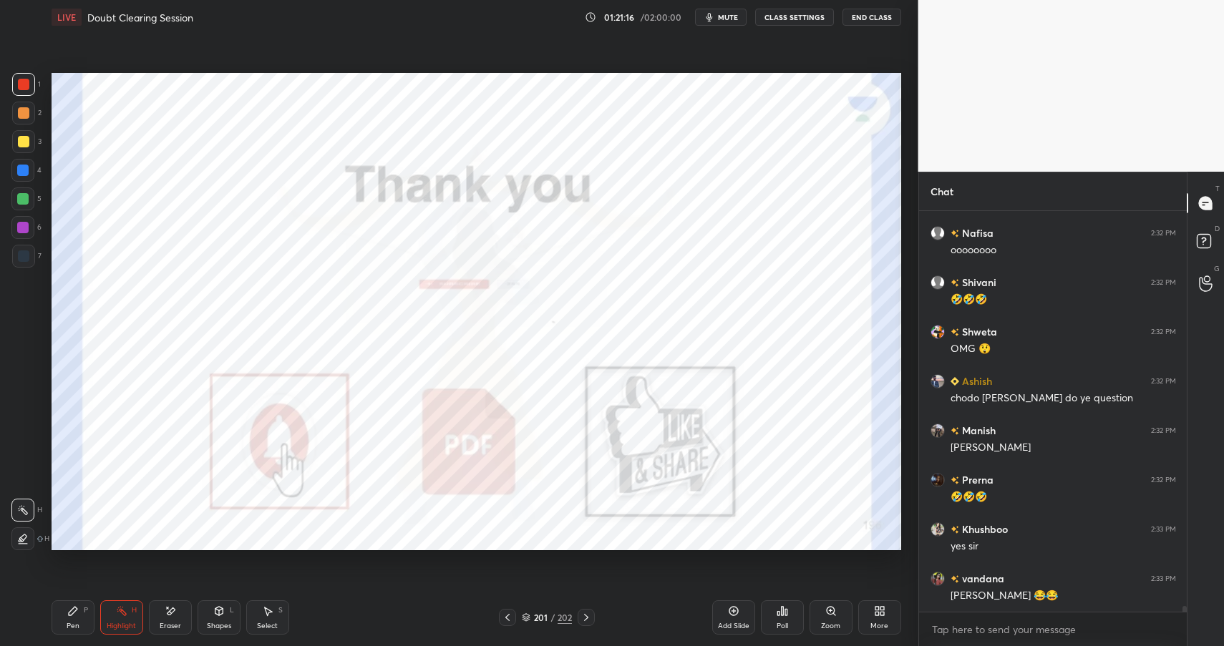
click at [67, 613] on icon at bounding box center [72, 610] width 11 height 11
drag, startPoint x: 67, startPoint y: 613, endPoint x: 100, endPoint y: 563, distance: 59.9
click at [67, 613] on icon at bounding box center [72, 610] width 11 height 11
click at [23, 89] on div at bounding box center [23, 84] width 11 height 11
drag, startPoint x: 21, startPoint y: 89, endPoint x: 36, endPoint y: 164, distance: 75.8
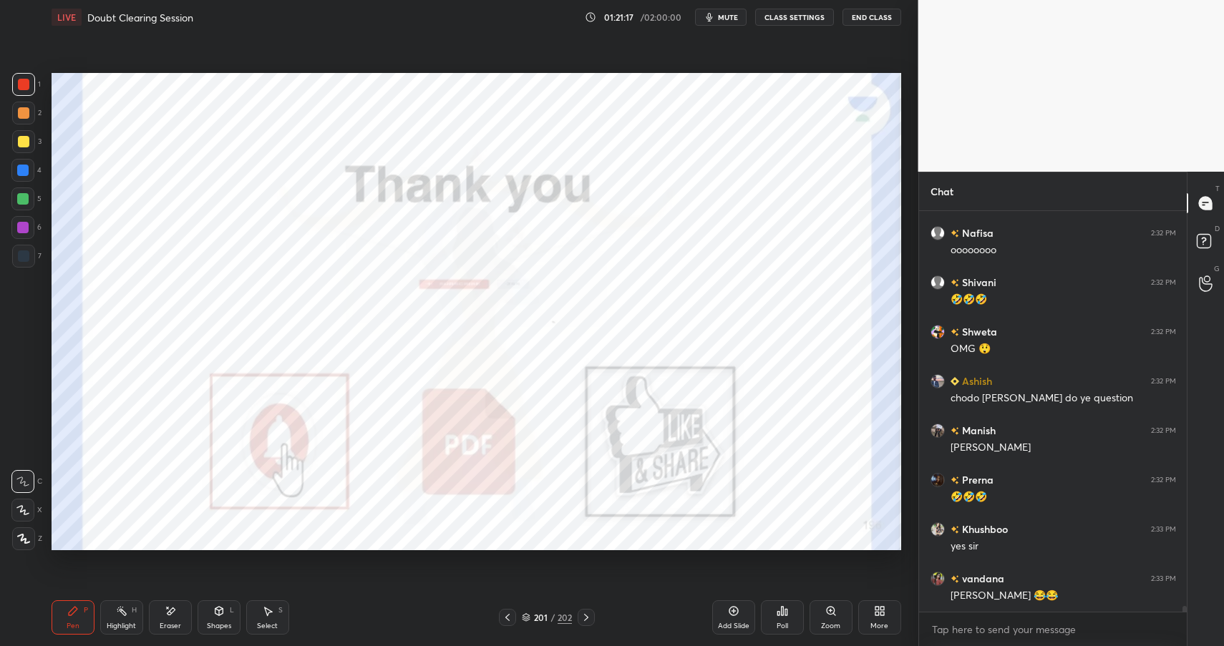
click at [21, 89] on div at bounding box center [23, 84] width 23 height 23
drag, startPoint x: 20, startPoint y: 245, endPoint x: 22, endPoint y: 236, distance: 8.9
click at [20, 245] on div at bounding box center [23, 256] width 23 height 23
click at [24, 220] on div at bounding box center [22, 227] width 23 height 23
click at [25, 228] on div at bounding box center [22, 227] width 11 height 11
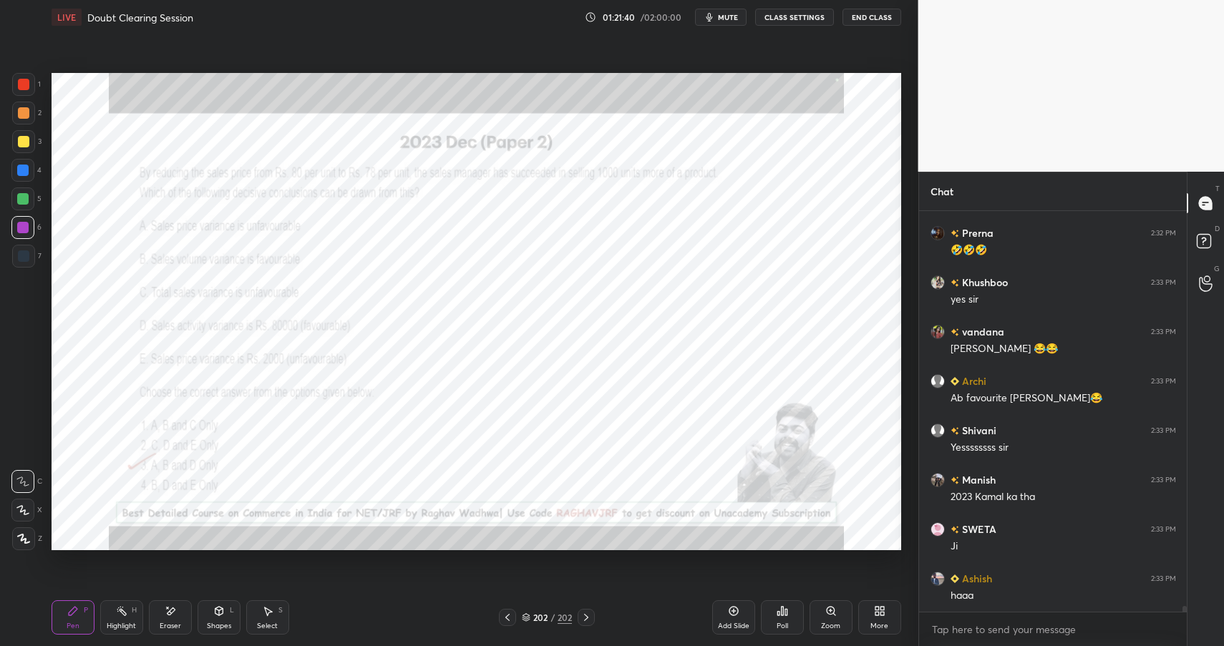
scroll to position [28071, 0]
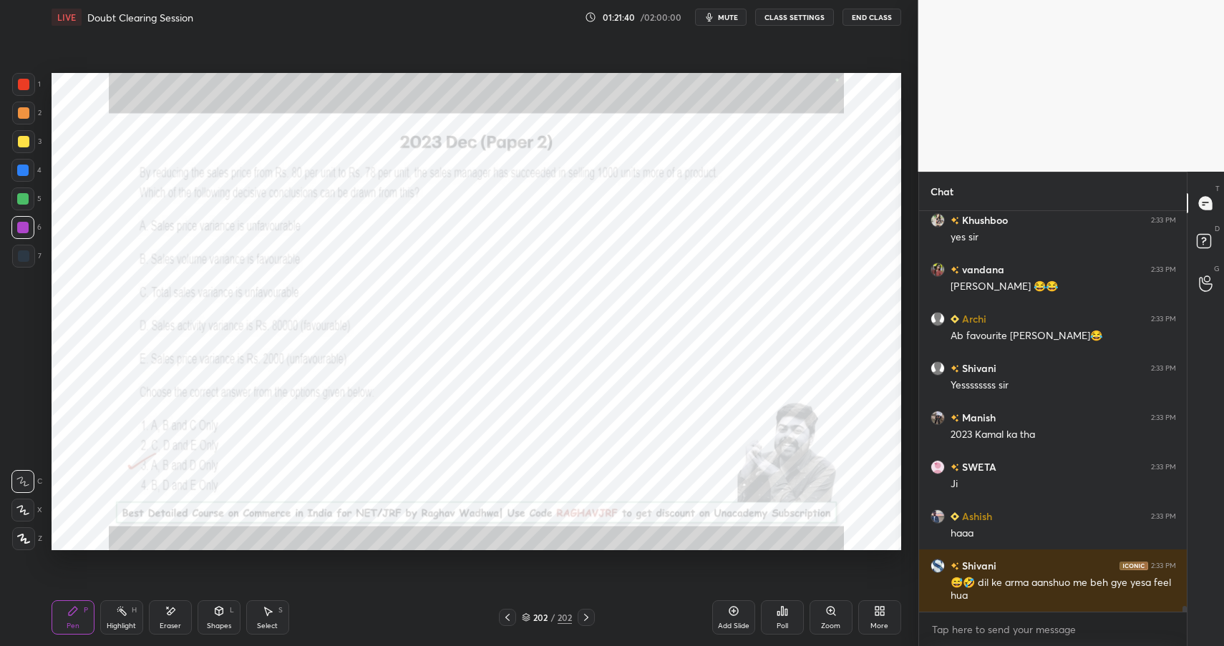
click at [120, 615] on icon at bounding box center [121, 610] width 11 height 11
click at [120, 623] on div "Highlight" at bounding box center [121, 626] width 29 height 7
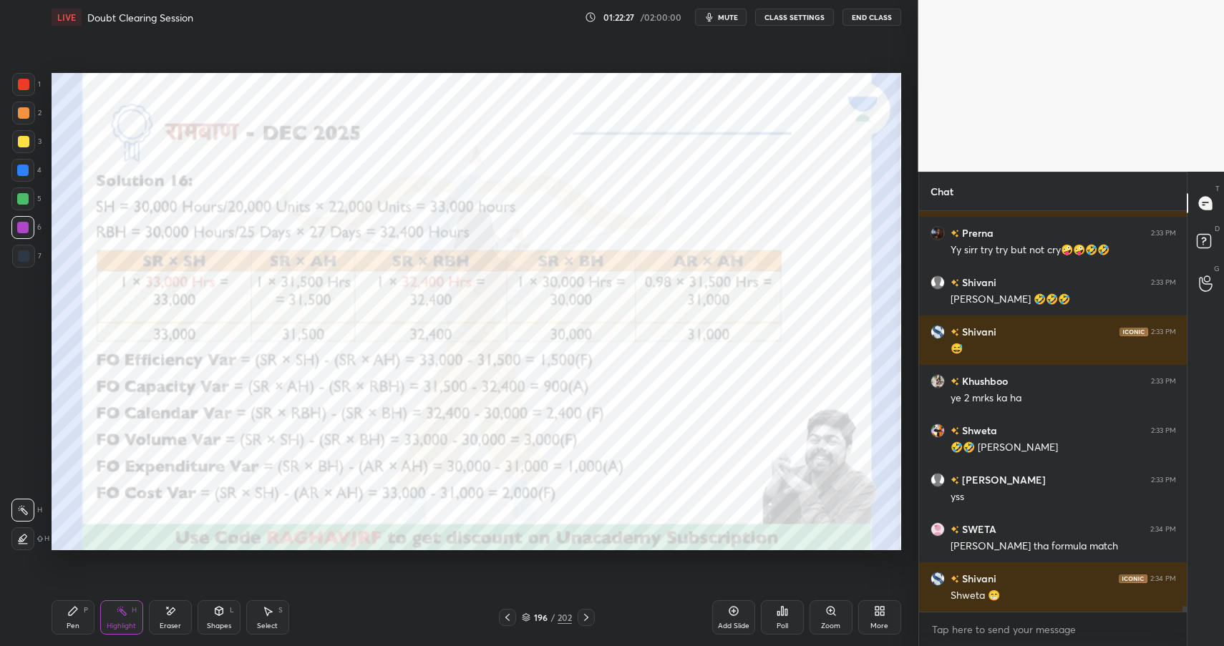
scroll to position [28515, 0]
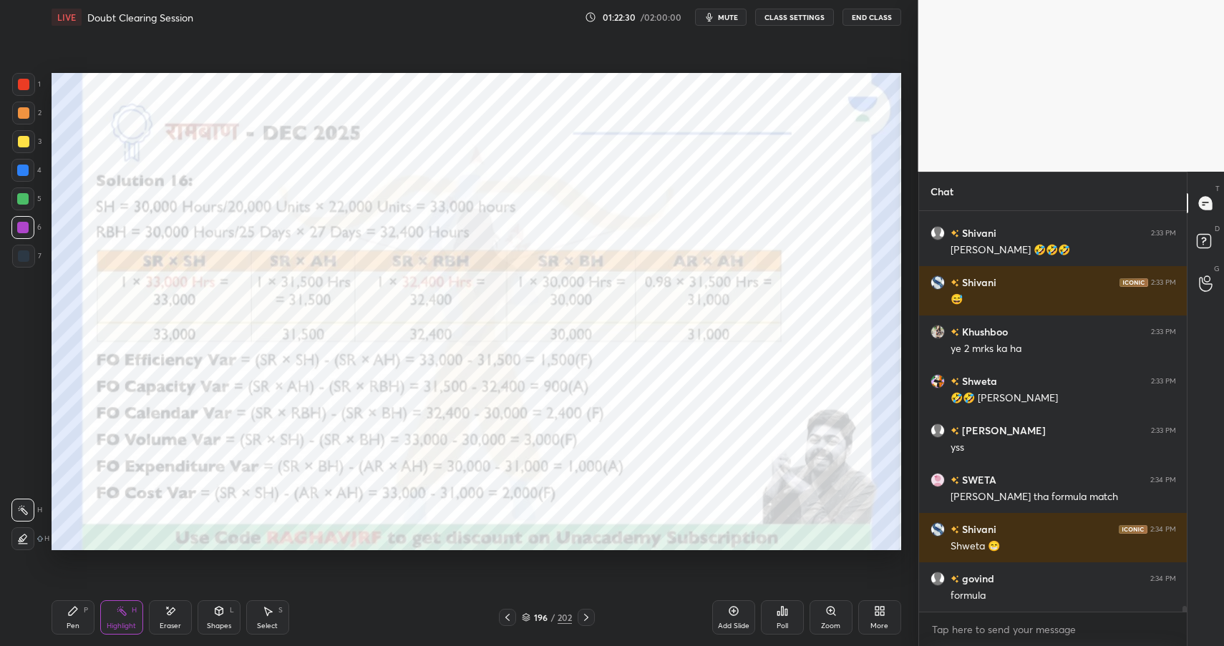
click at [130, 613] on div "Highlight H" at bounding box center [121, 617] width 43 height 34
drag, startPoint x: 130, startPoint y: 613, endPoint x: 172, endPoint y: 582, distance: 52.2
click at [134, 618] on div "Highlight H" at bounding box center [121, 617] width 43 height 34
click at [58, 616] on div "Pen P" at bounding box center [73, 617] width 43 height 34
click at [62, 625] on div "Pen P" at bounding box center [73, 617] width 43 height 34
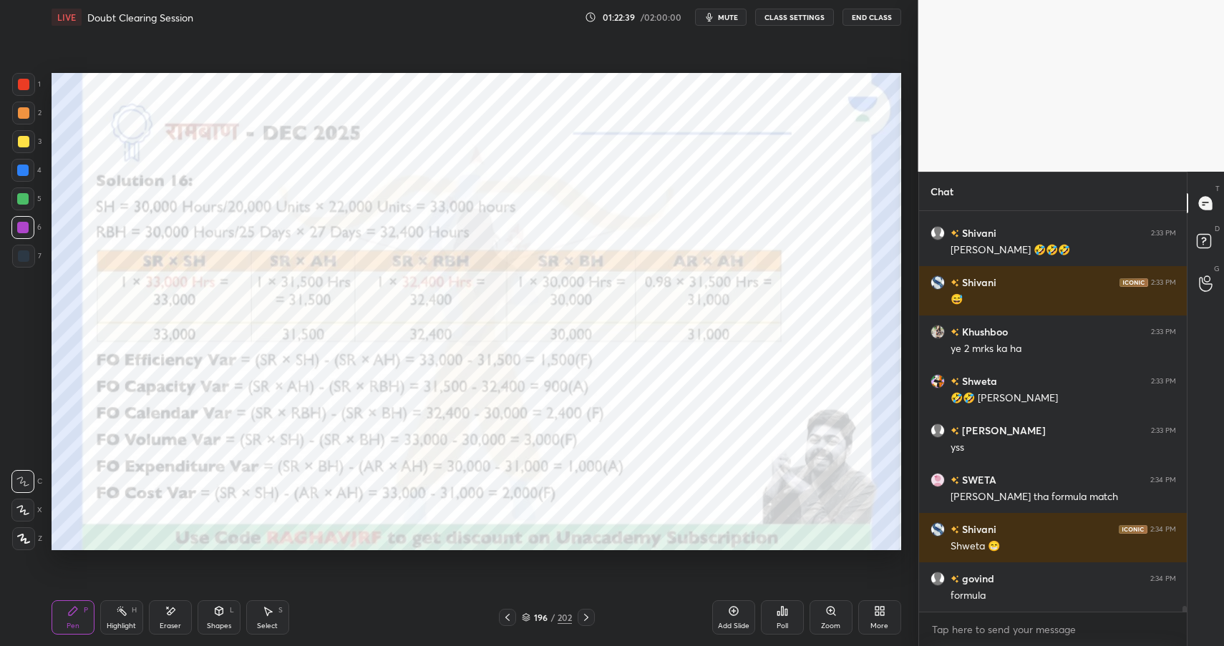
click at [127, 620] on div "Highlight H" at bounding box center [121, 617] width 43 height 34
drag, startPoint x: 130, startPoint y: 623, endPoint x: 201, endPoint y: 583, distance: 81.7
click at [130, 623] on div "Highlight" at bounding box center [121, 626] width 29 height 7
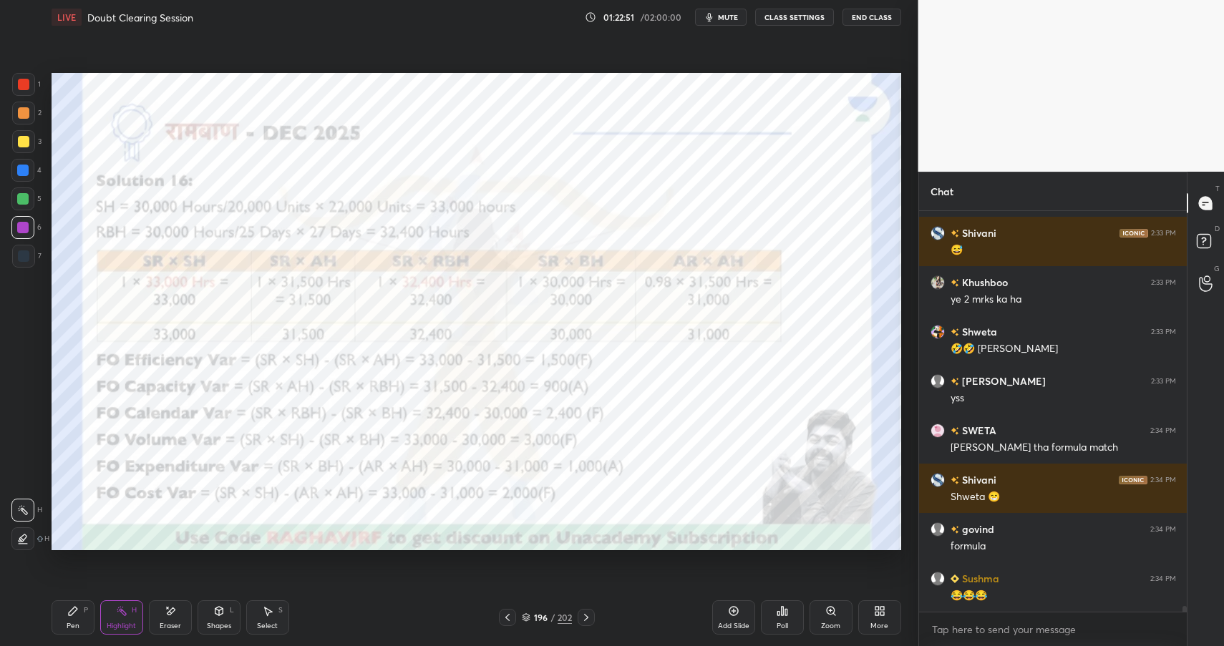
click at [74, 620] on div "Pen P" at bounding box center [73, 617] width 43 height 34
drag, startPoint x: 73, startPoint y: 620, endPoint x: 81, endPoint y: 617, distance: 8.6
click at [73, 623] on div "Pen" at bounding box center [73, 626] width 13 height 7
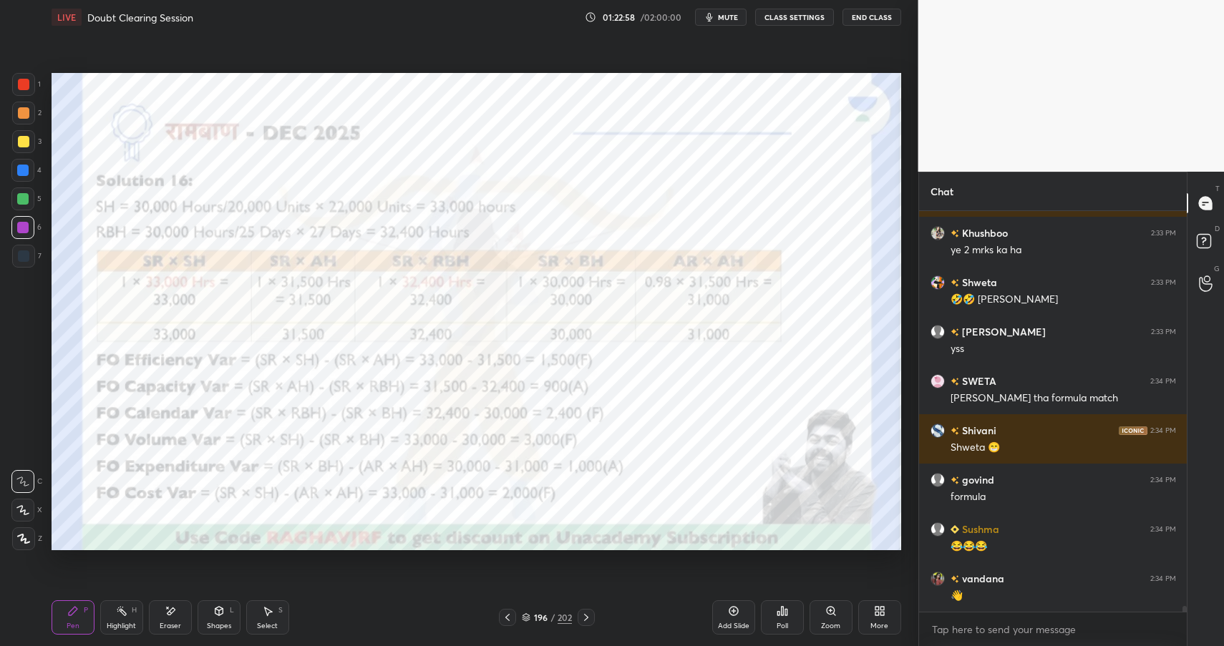
scroll to position [28664, 0]
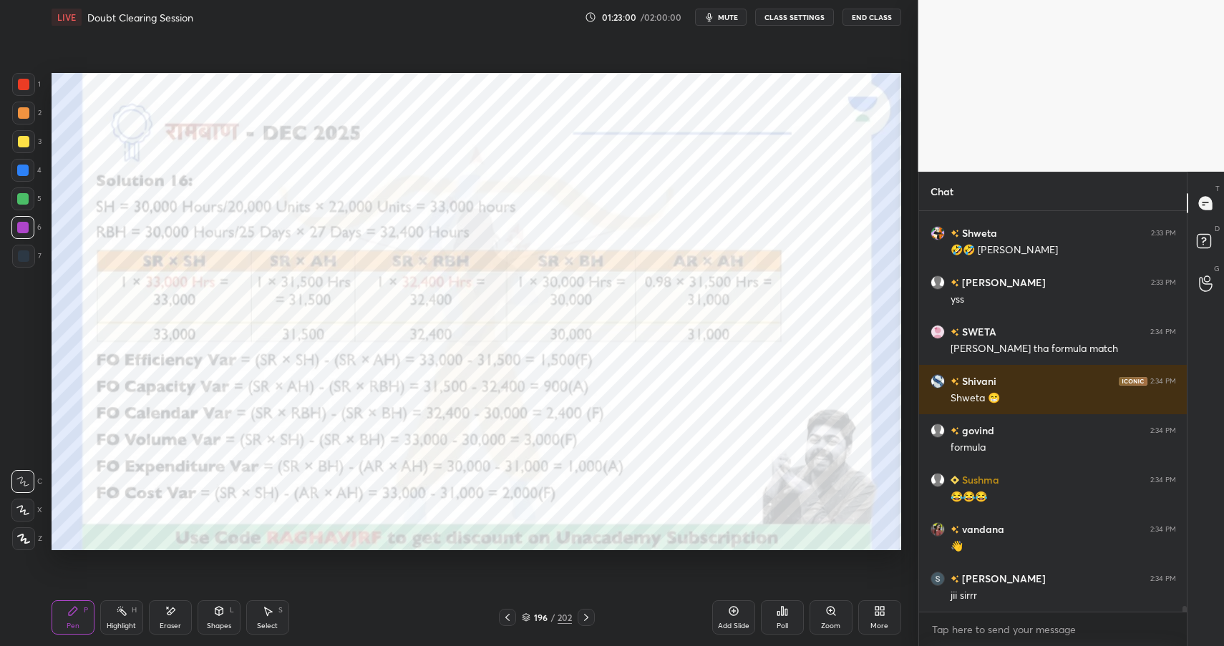
click at [107, 618] on div "Highlight H" at bounding box center [121, 617] width 43 height 34
click at [114, 626] on div "Highlight" at bounding box center [121, 626] width 29 height 7
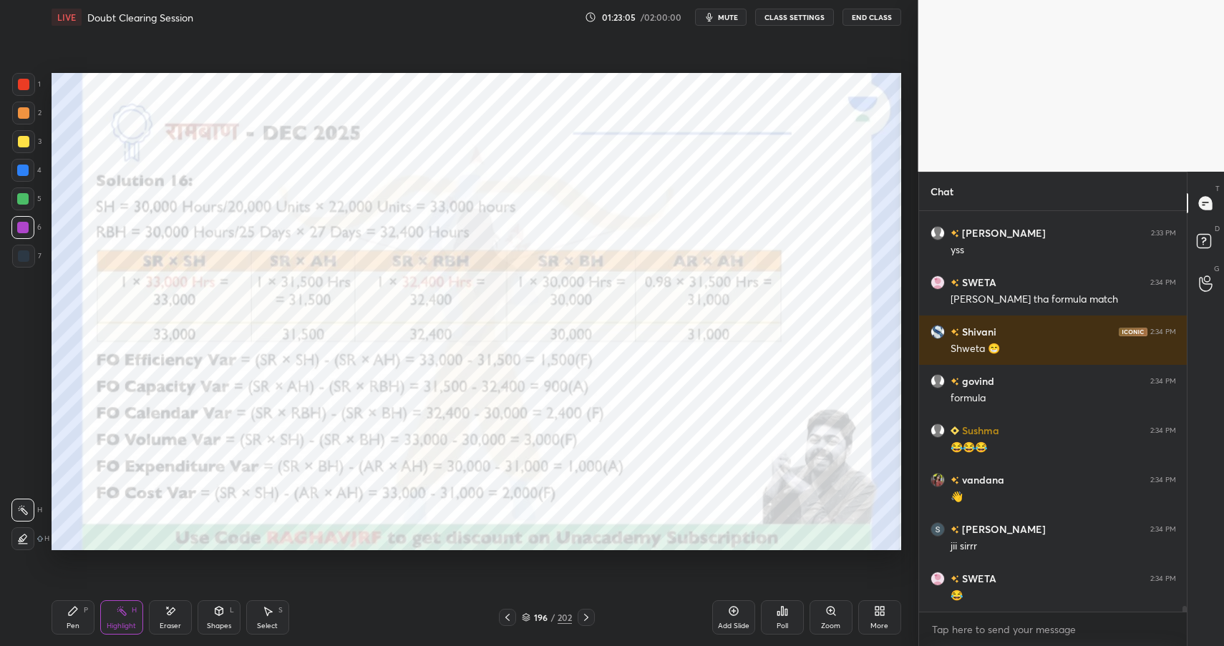
click at [203, 619] on div "Shapes L" at bounding box center [219, 617] width 43 height 34
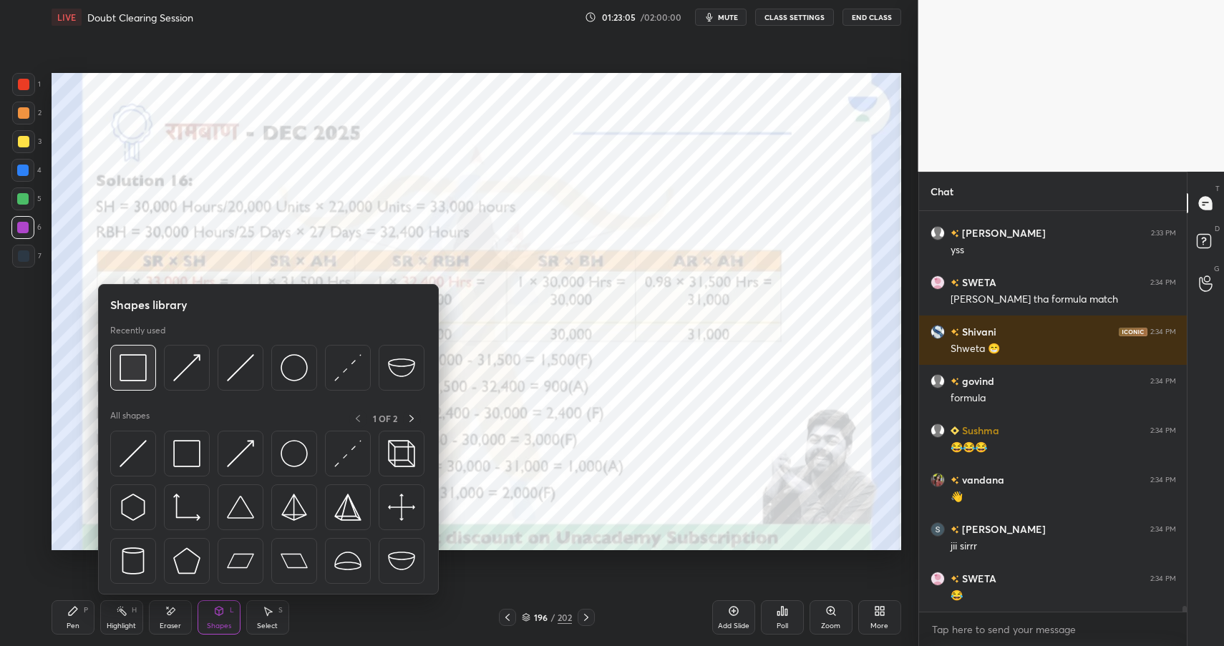
click at [127, 355] on img at bounding box center [133, 367] width 27 height 27
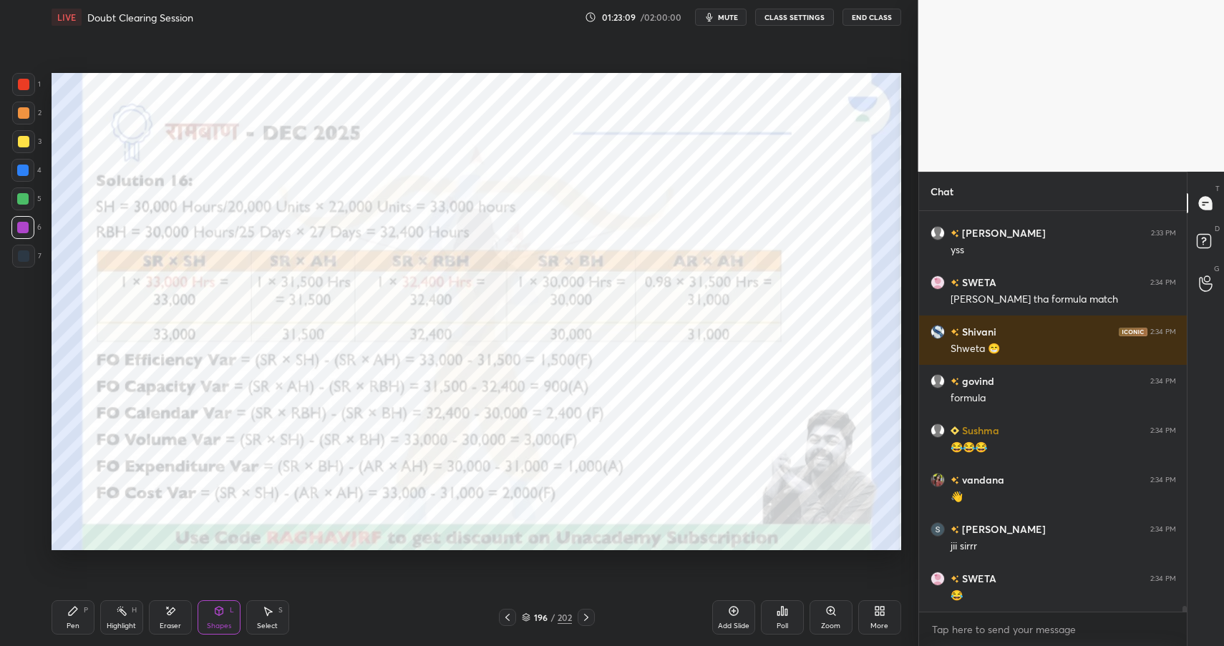
scroll to position [28762, 0]
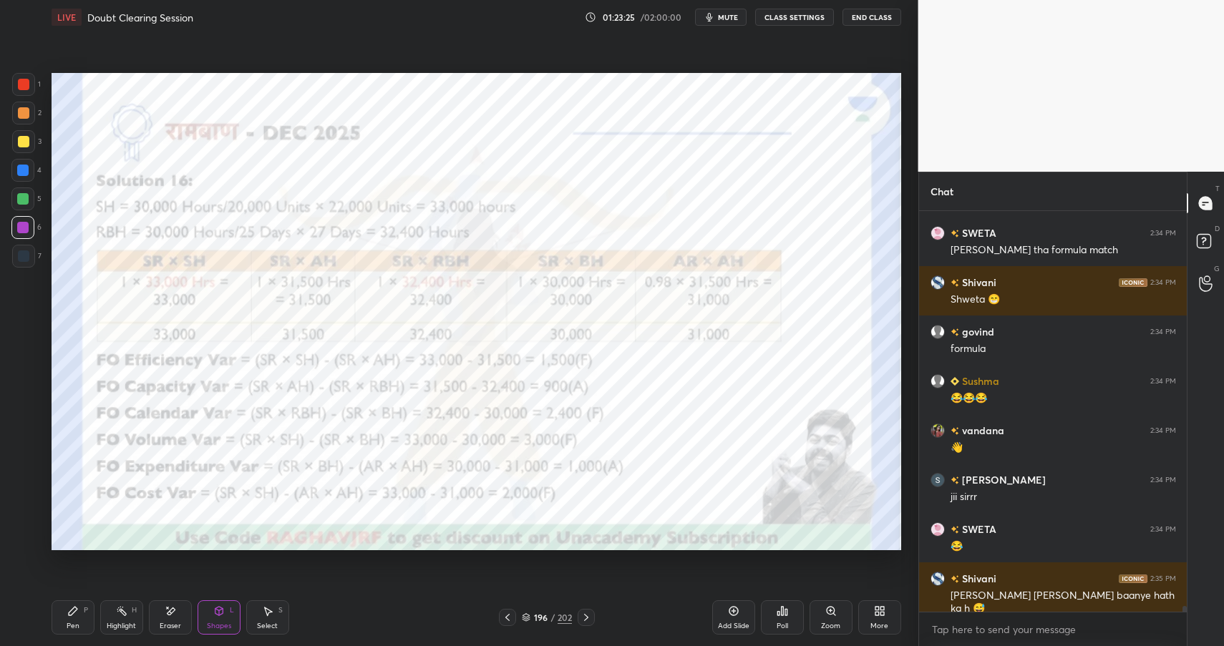
drag, startPoint x: 118, startPoint y: 619, endPoint x: 133, endPoint y: 612, distance: 16.6
click at [130, 615] on div "Highlight H" at bounding box center [121, 617] width 43 height 34
click at [223, 617] on div "Shapes L" at bounding box center [219, 617] width 43 height 34
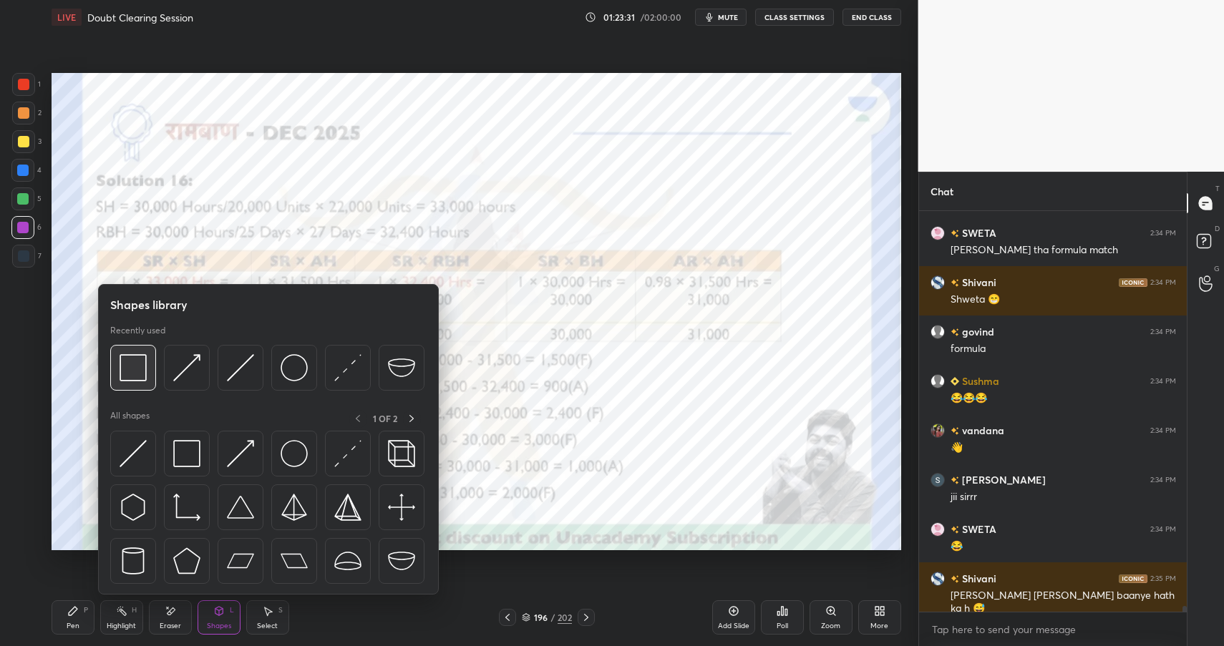
click at [132, 369] on img at bounding box center [133, 367] width 27 height 27
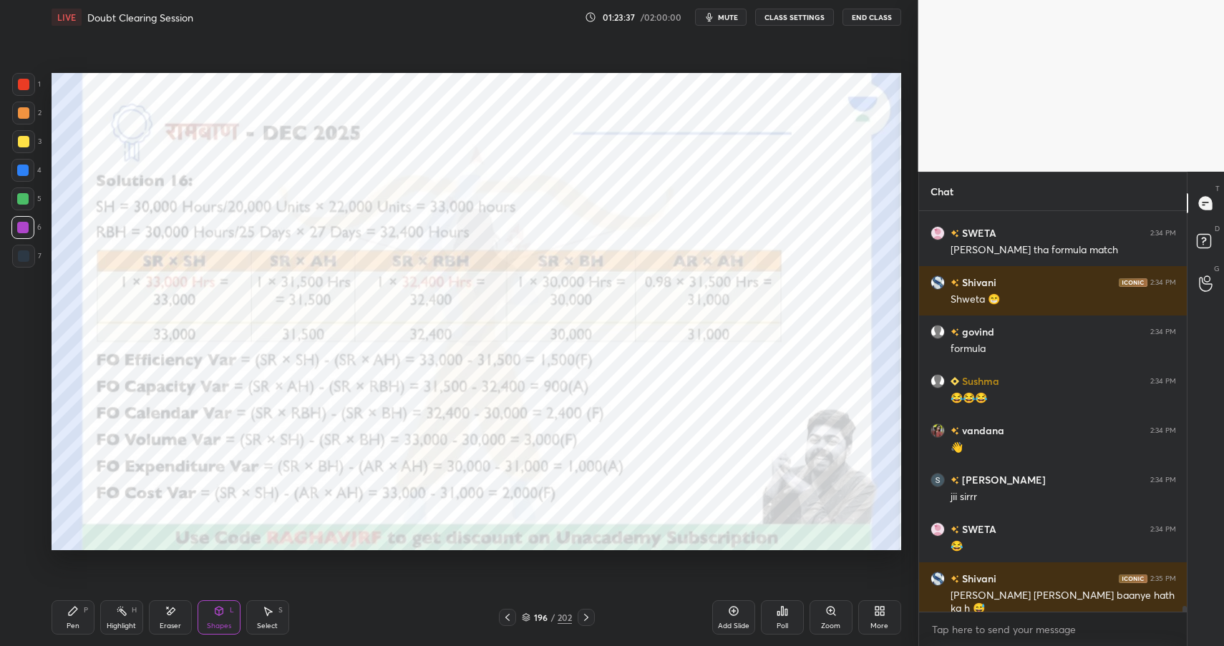
click at [81, 620] on div "Pen P" at bounding box center [73, 617] width 43 height 34
drag, startPoint x: 86, startPoint y: 622, endPoint x: 144, endPoint y: 595, distance: 63.7
click at [86, 622] on div "Pen P" at bounding box center [73, 617] width 43 height 34
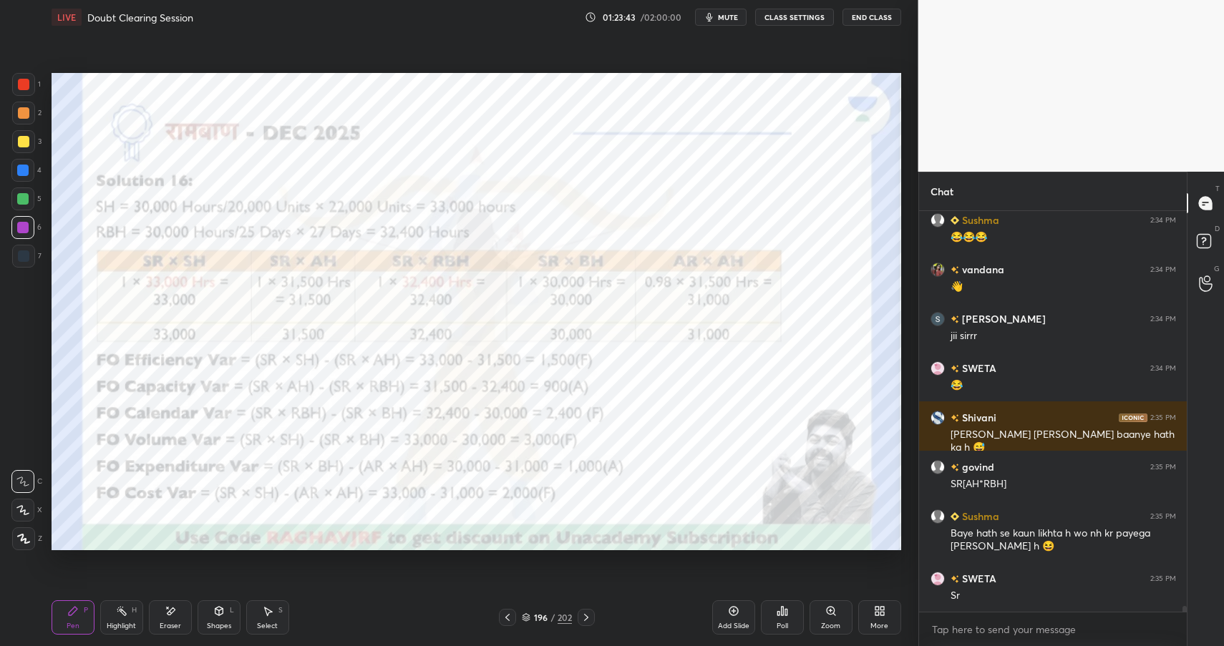
scroll to position [28973, 0]
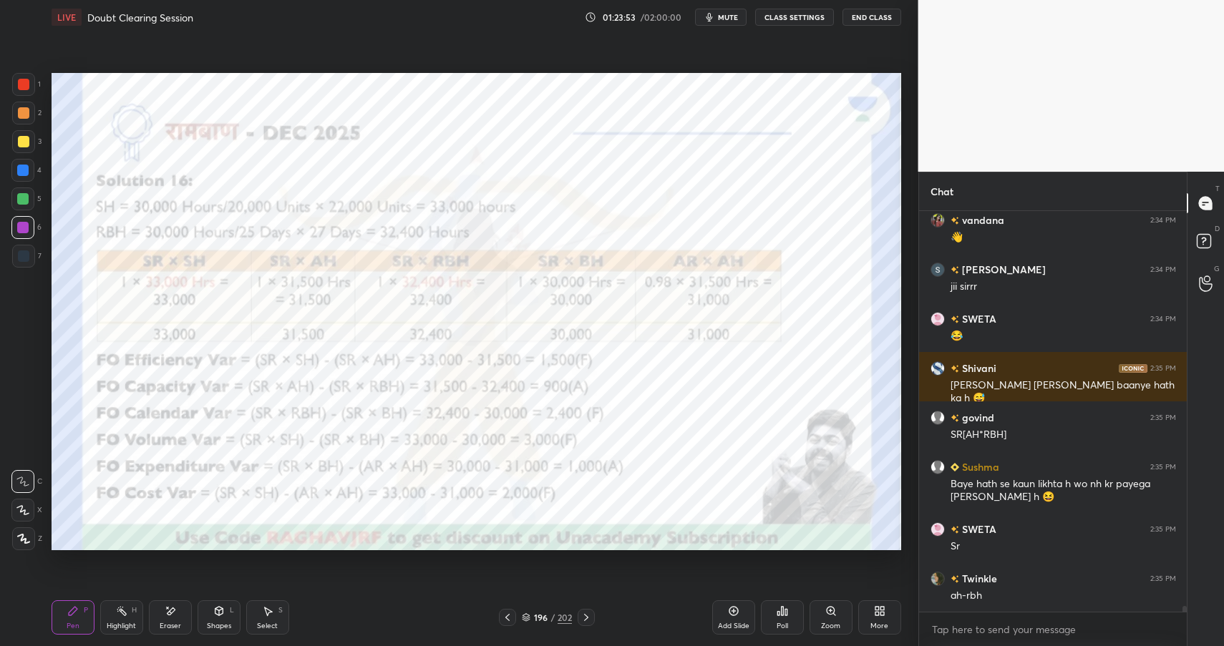
click at [127, 618] on div "Highlight H" at bounding box center [121, 617] width 43 height 34
drag, startPoint x: 127, startPoint y: 620, endPoint x: 159, endPoint y: 581, distance: 50.4
click at [127, 623] on div "Highlight" at bounding box center [121, 626] width 29 height 7
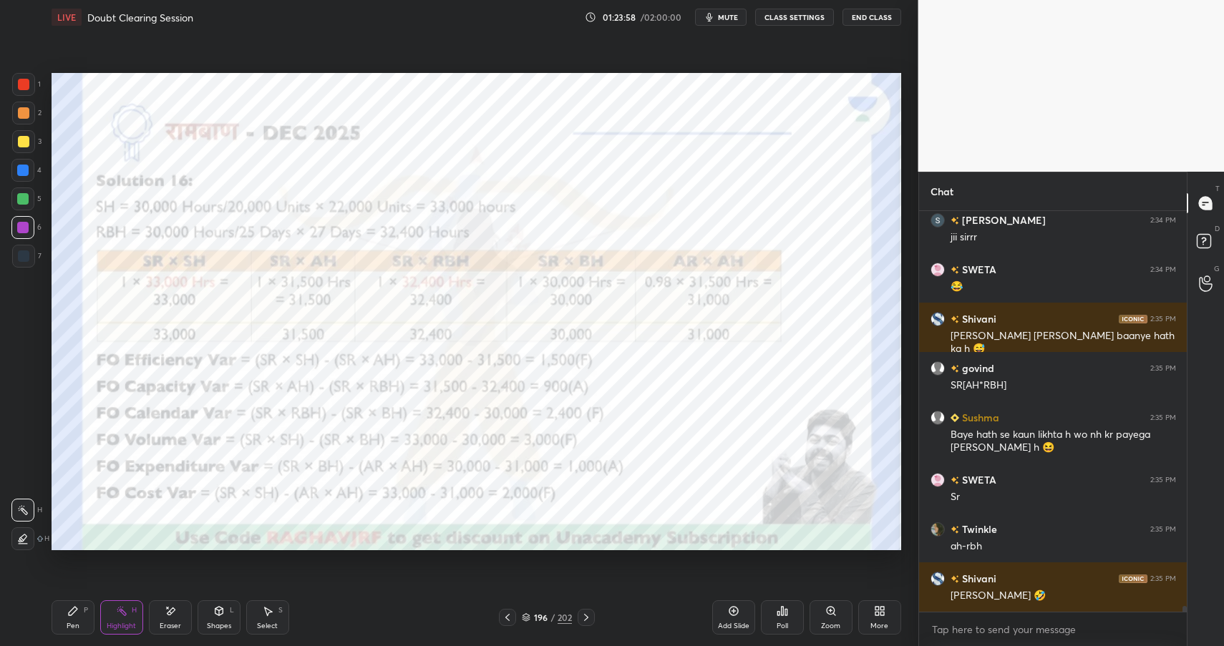
click at [167, 615] on icon at bounding box center [170, 611] width 11 height 12
click at [86, 606] on div "Pen P" at bounding box center [73, 617] width 43 height 34
click at [886, 613] on div "More" at bounding box center [879, 617] width 43 height 34
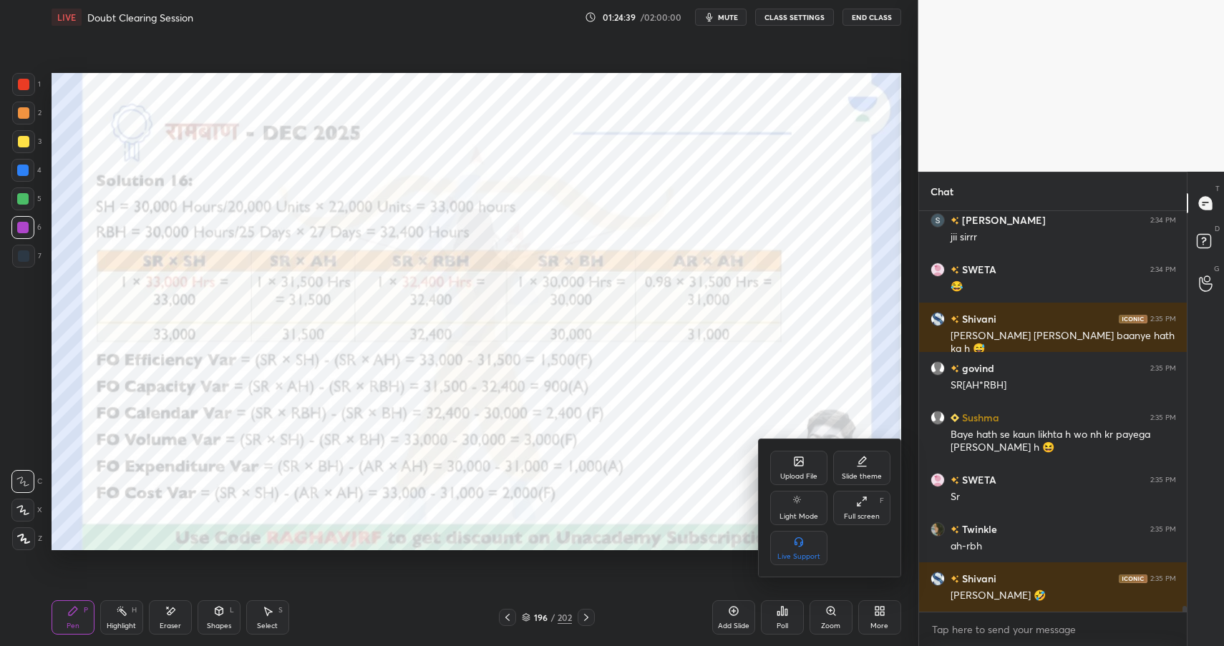
click at [801, 461] on icon at bounding box center [799, 463] width 8 height 5
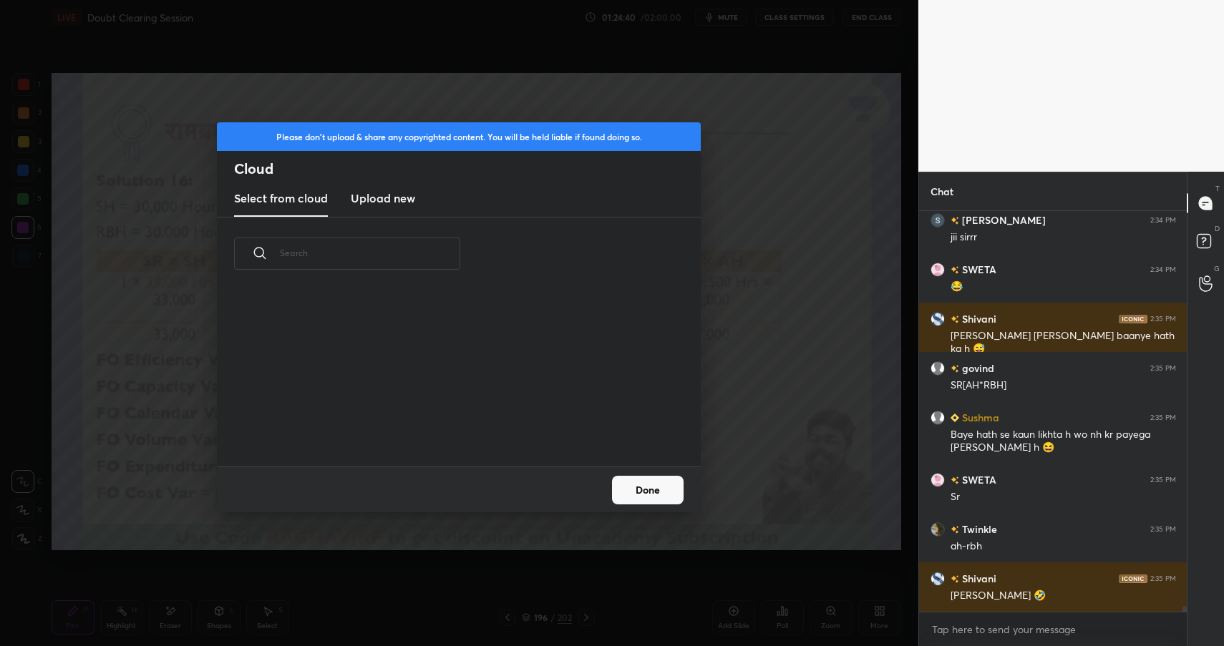
scroll to position [176, 459]
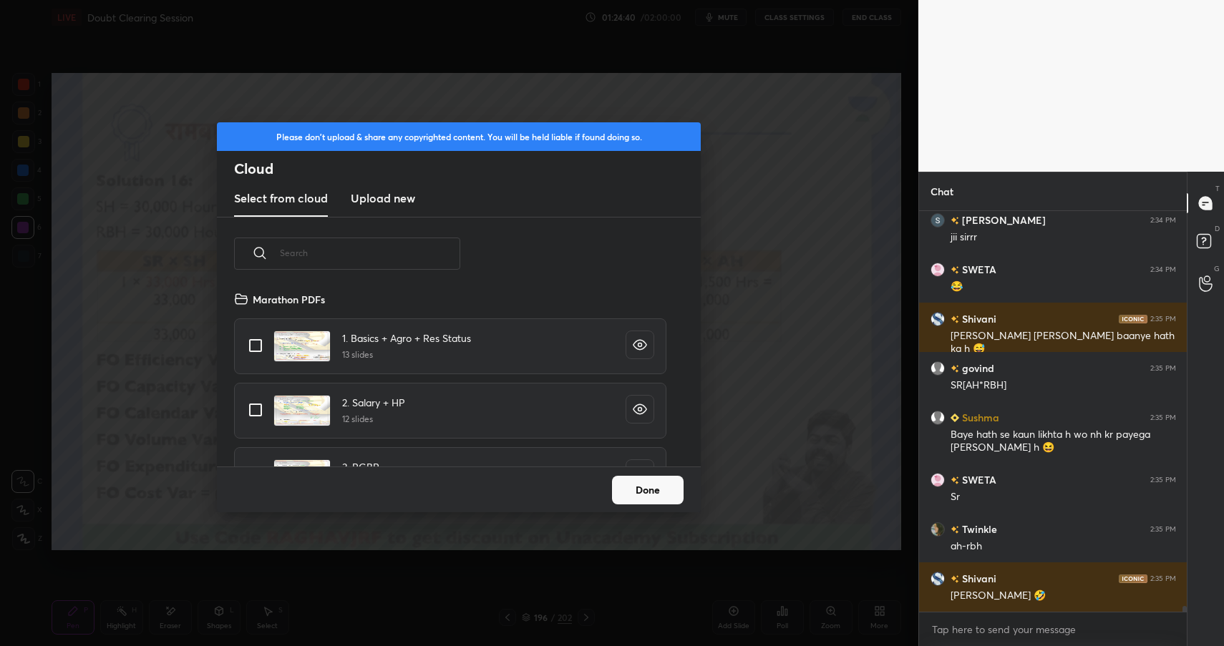
click at [408, 185] on new "Upload new" at bounding box center [383, 199] width 64 height 36
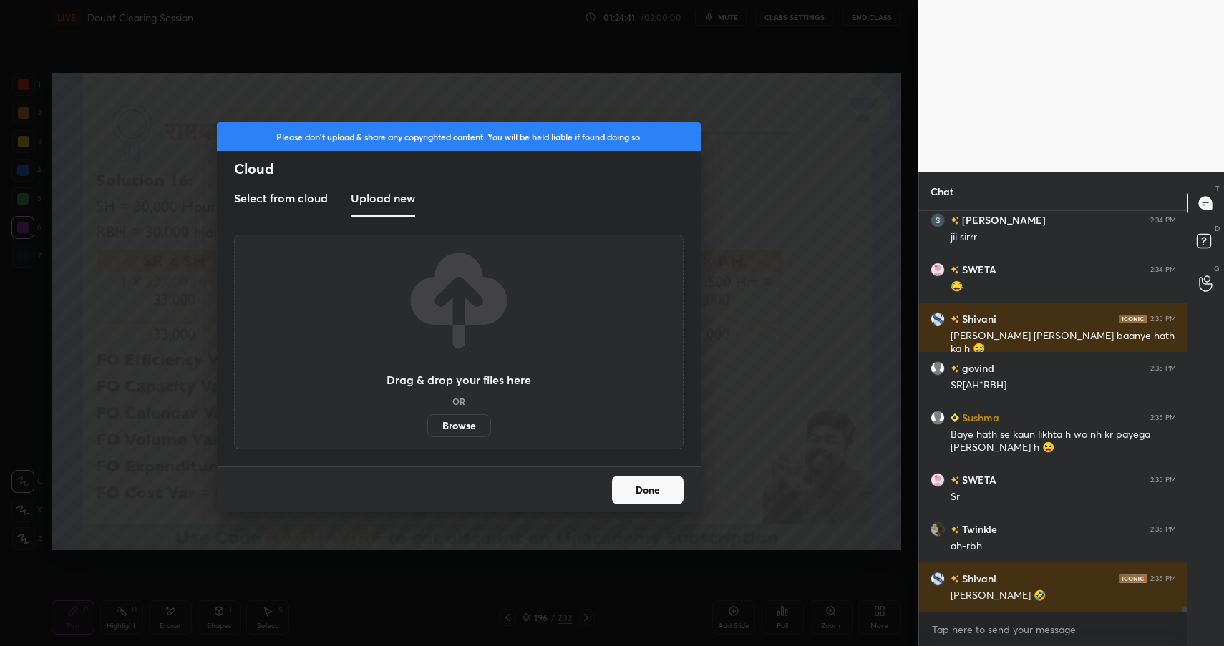
click at [450, 436] on label "Browse" at bounding box center [459, 425] width 64 height 23
click at [427, 436] on input "Browse" at bounding box center [427, 425] width 0 height 23
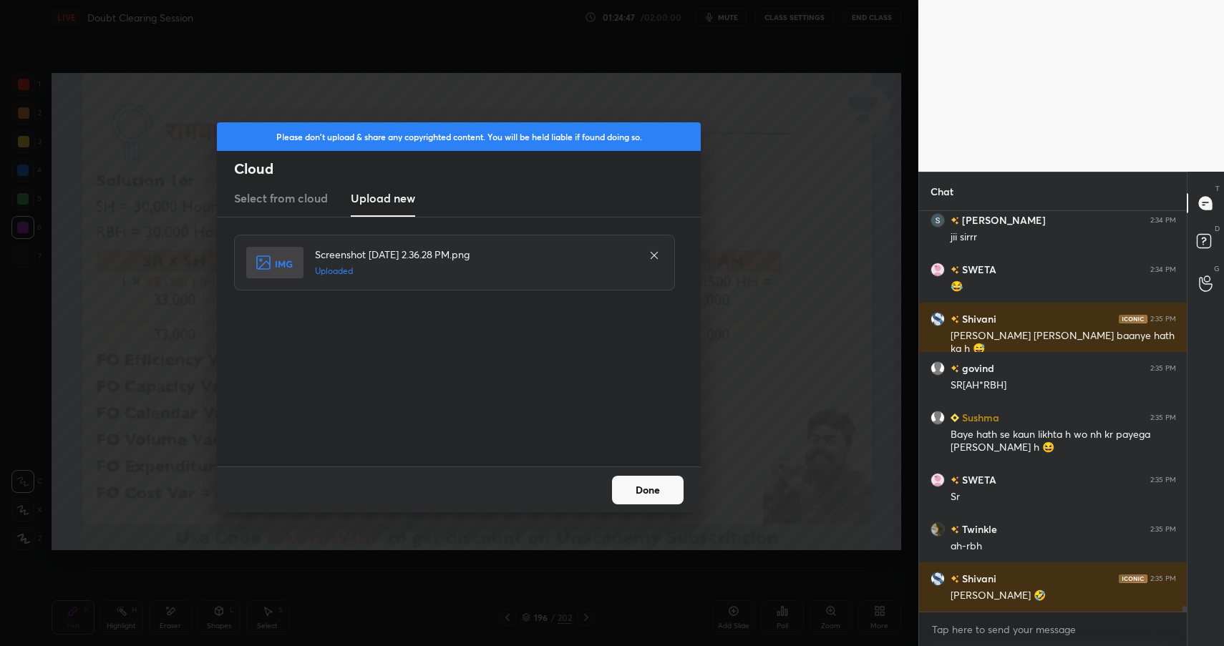
click at [634, 487] on button "Done" at bounding box center [648, 490] width 72 height 29
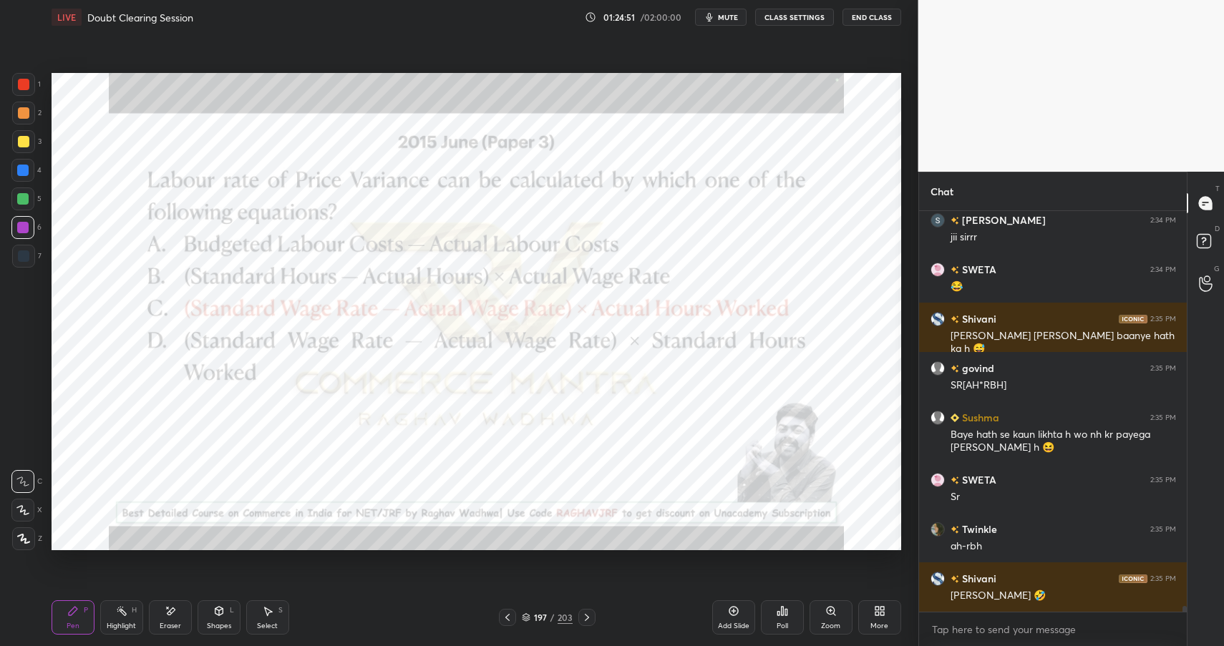
click at [213, 615] on icon at bounding box center [218, 610] width 11 height 11
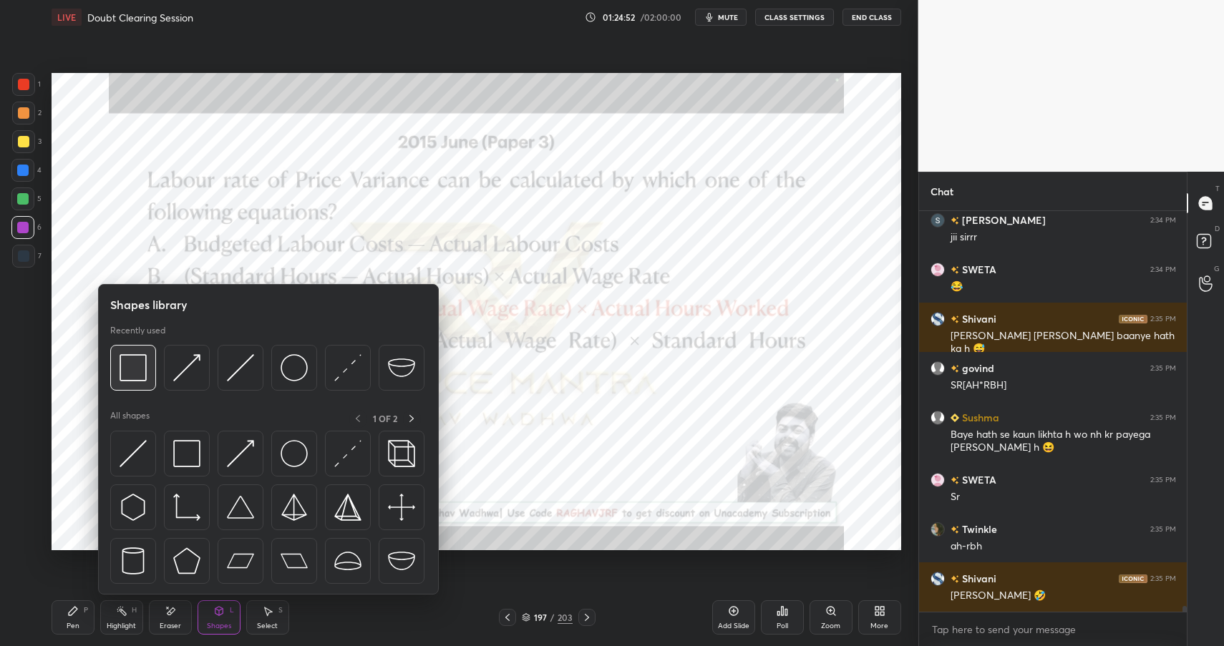
click at [139, 366] on img at bounding box center [133, 367] width 27 height 27
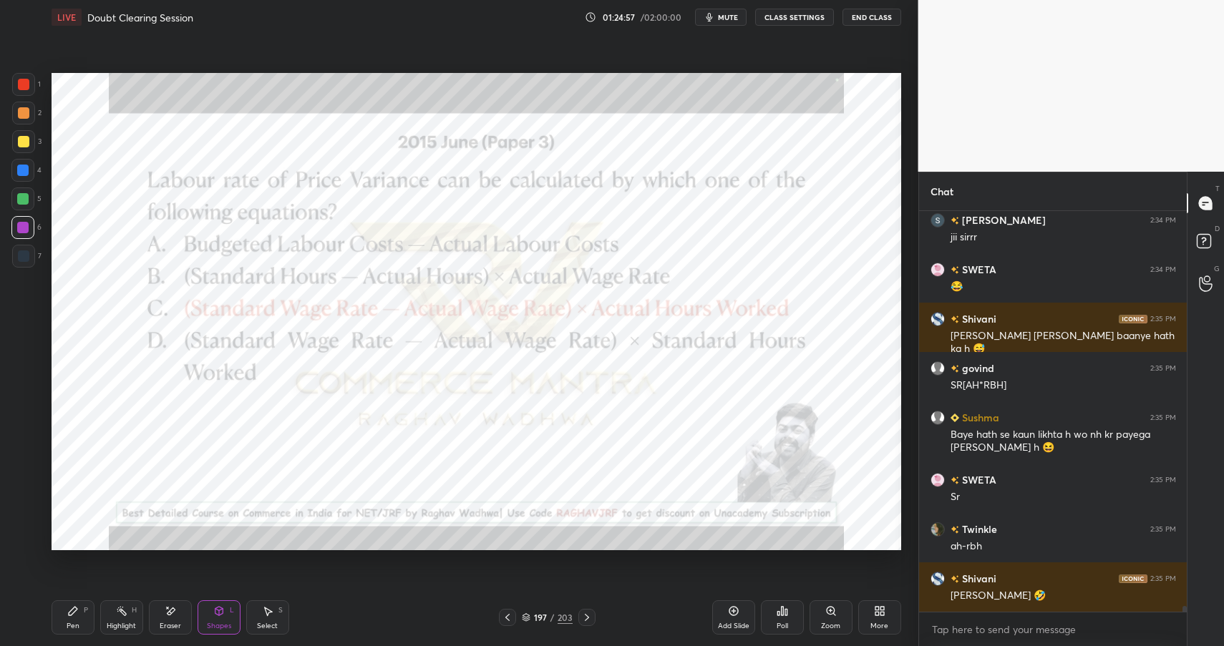
drag, startPoint x: 207, startPoint y: 619, endPoint x: 206, endPoint y: 602, distance: 17.2
click at [207, 619] on div "Shapes L" at bounding box center [219, 617] width 43 height 34
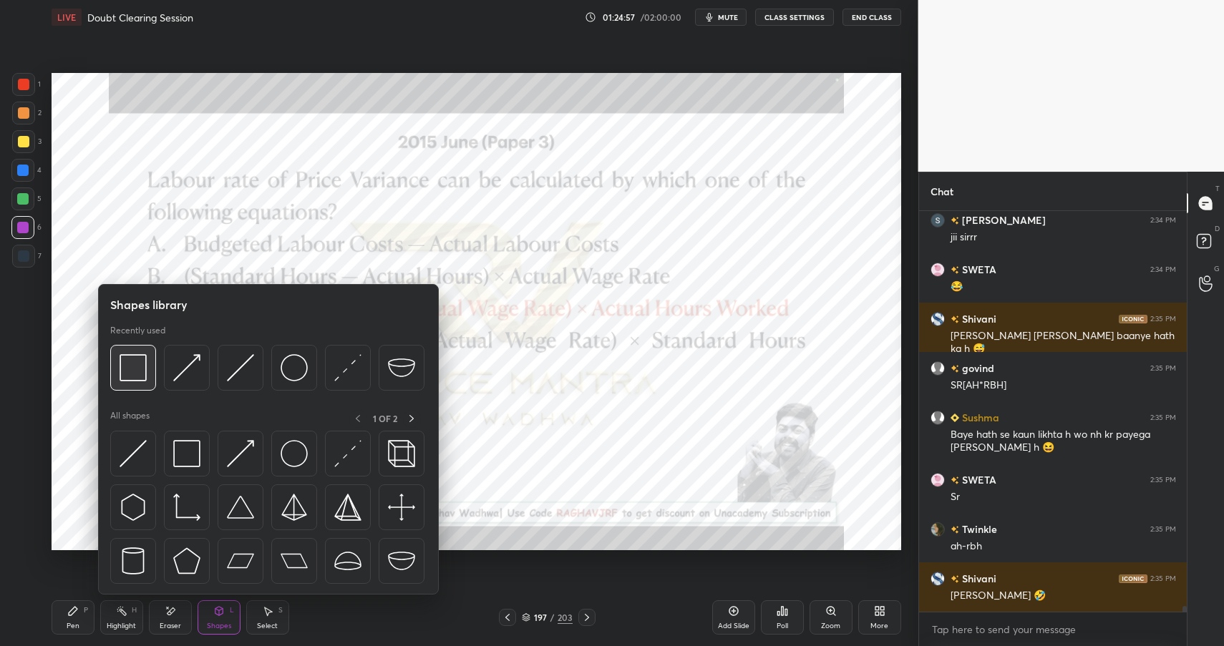
click at [135, 354] on img at bounding box center [133, 367] width 27 height 27
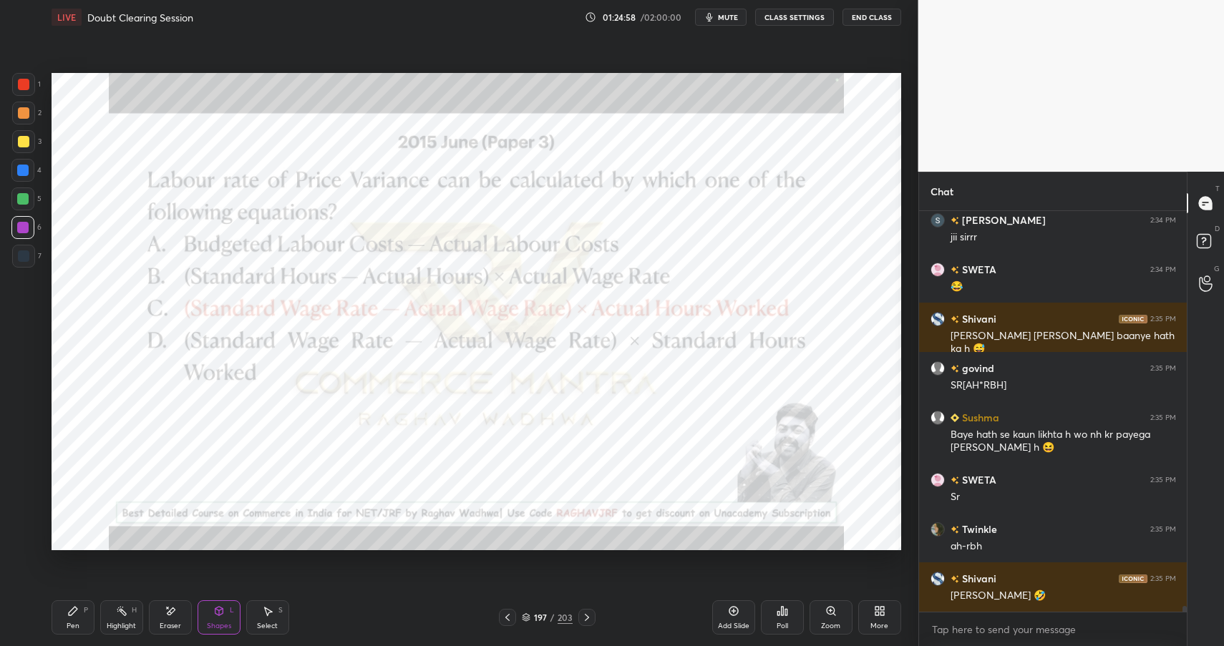
click at [16, 176] on div at bounding box center [22, 170] width 23 height 23
click at [16, 175] on div at bounding box center [22, 170] width 23 height 23
click at [67, 614] on div "Pen P" at bounding box center [73, 617] width 43 height 34
drag, startPoint x: 67, startPoint y: 614, endPoint x: 84, endPoint y: 585, distance: 34.4
click at [67, 614] on div "Pen P" at bounding box center [73, 617] width 43 height 34
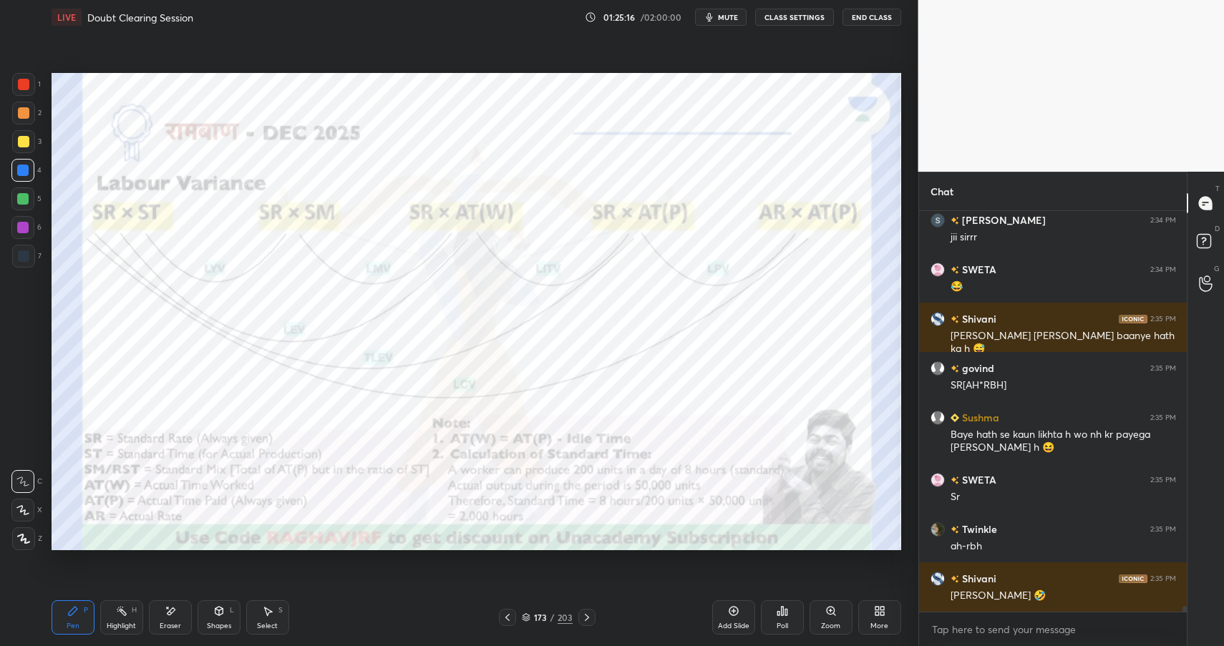
click at [108, 623] on div "Highlight" at bounding box center [121, 626] width 29 height 7
drag, startPoint x: 108, startPoint y: 620, endPoint x: 170, endPoint y: 581, distance: 73.7
click at [112, 623] on div "Highlight" at bounding box center [121, 626] width 29 height 7
drag, startPoint x: 76, startPoint y: 613, endPoint x: 83, endPoint y: 605, distance: 10.6
click at [76, 613] on icon at bounding box center [72, 610] width 11 height 11
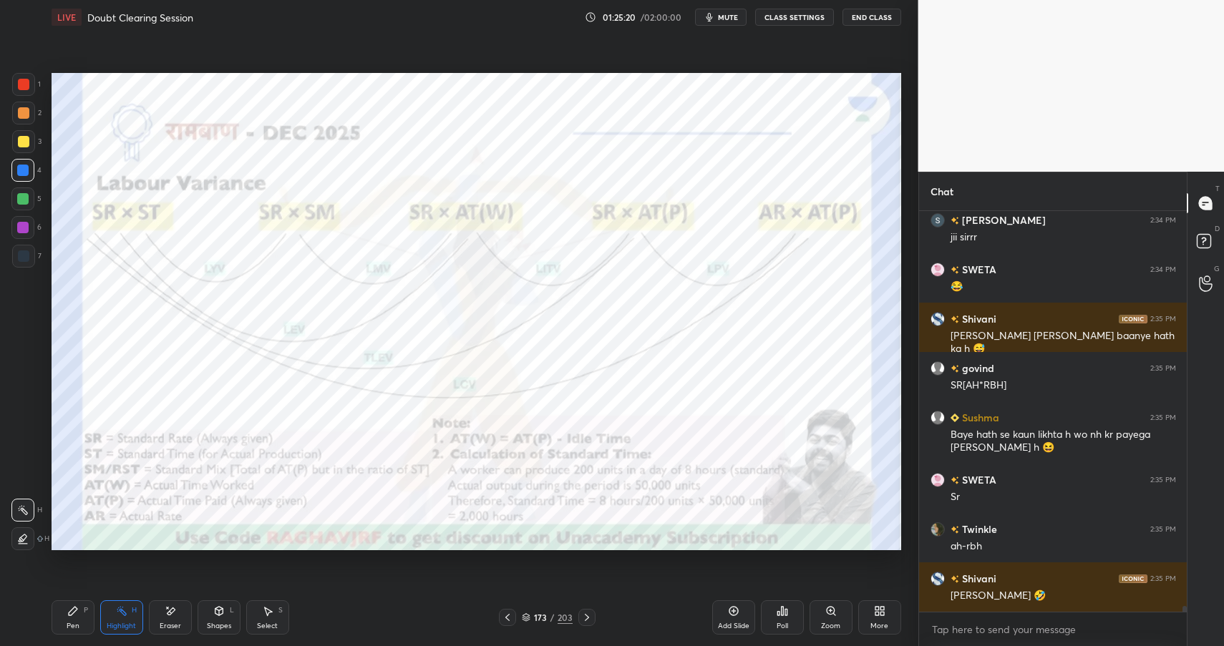
click at [80, 613] on div "Pen P" at bounding box center [73, 617] width 43 height 34
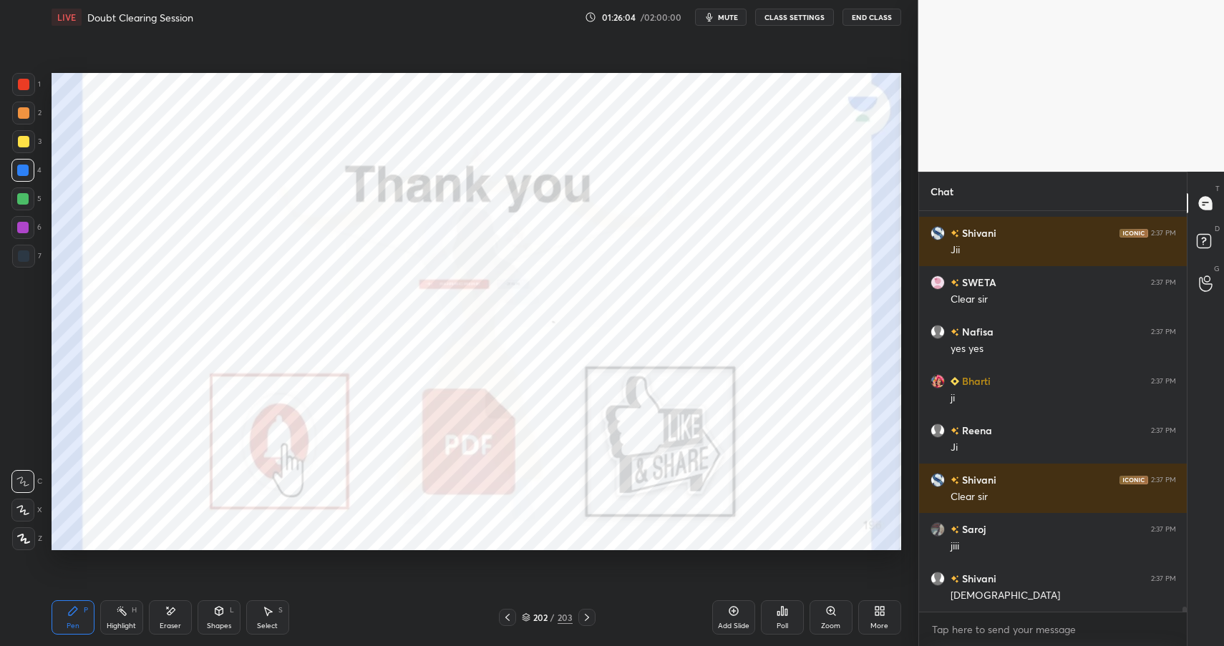
scroll to position [29713, 0]
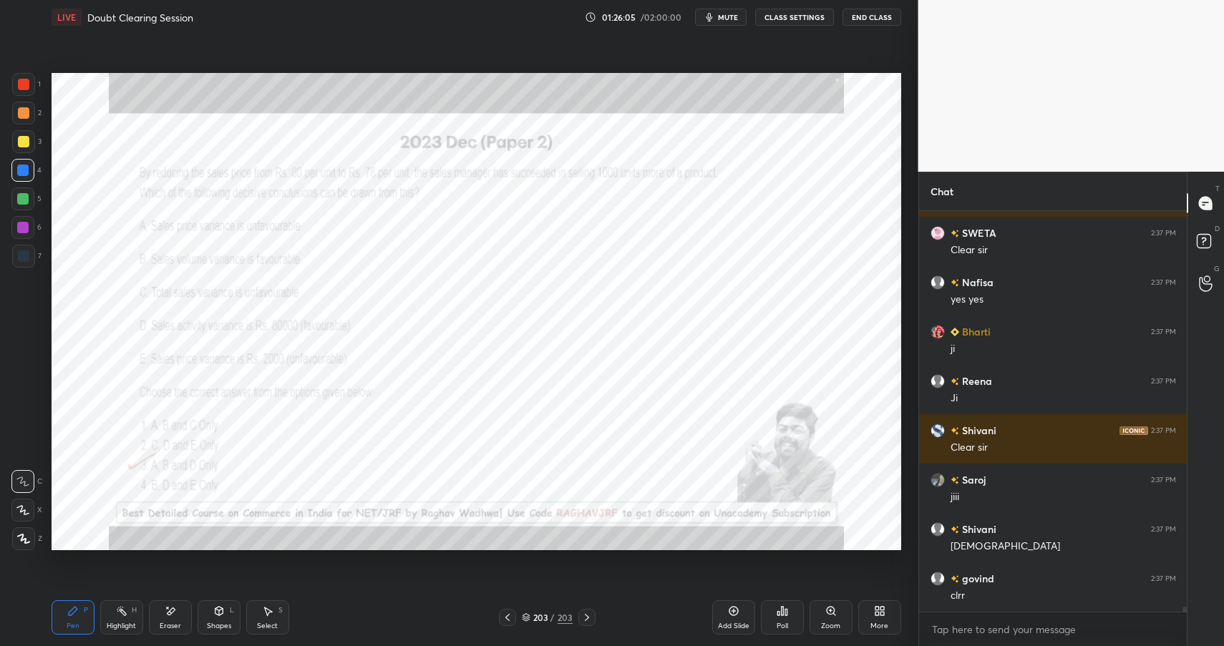
drag, startPoint x: 122, startPoint y: 614, endPoint x: 132, endPoint y: 616, distance: 10.9
click at [122, 614] on icon at bounding box center [121, 610] width 11 height 11
click at [129, 619] on div "Highlight H" at bounding box center [121, 617] width 43 height 34
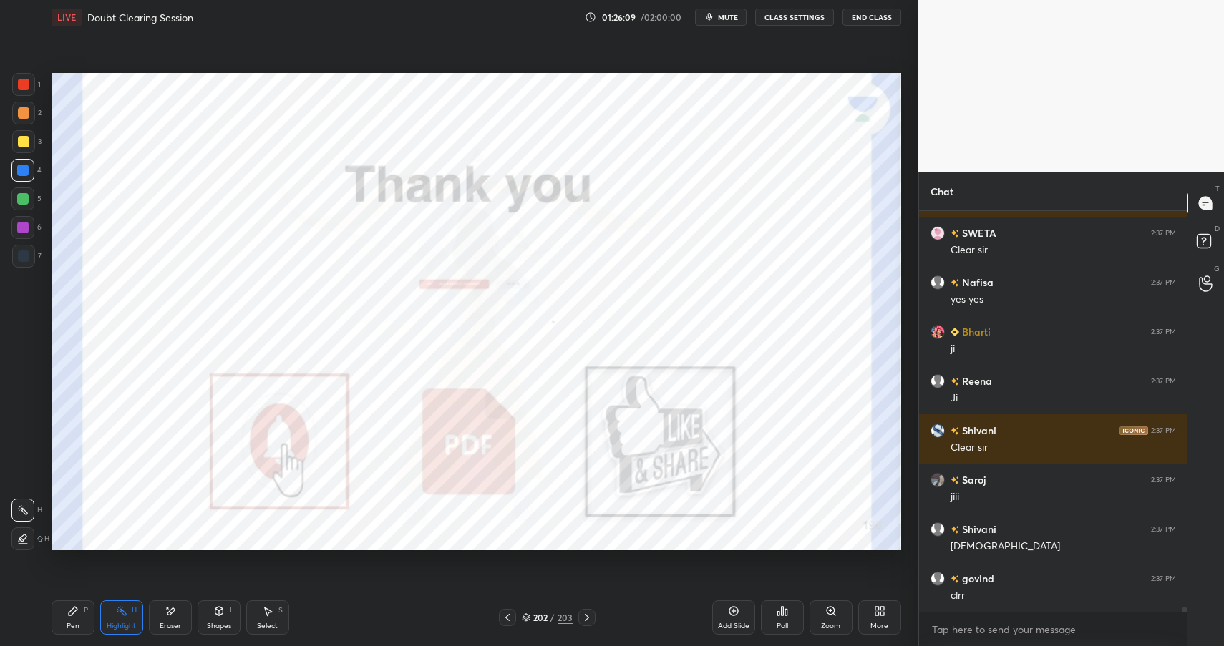
drag, startPoint x: 76, startPoint y: 610, endPoint x: 79, endPoint y: 620, distance: 9.7
click at [75, 612] on icon at bounding box center [72, 610] width 11 height 11
click at [79, 620] on div "Pen P" at bounding box center [73, 617] width 43 height 34
drag, startPoint x: 14, startPoint y: 87, endPoint x: 24, endPoint y: 87, distance: 10.0
click at [15, 89] on div at bounding box center [23, 84] width 23 height 23
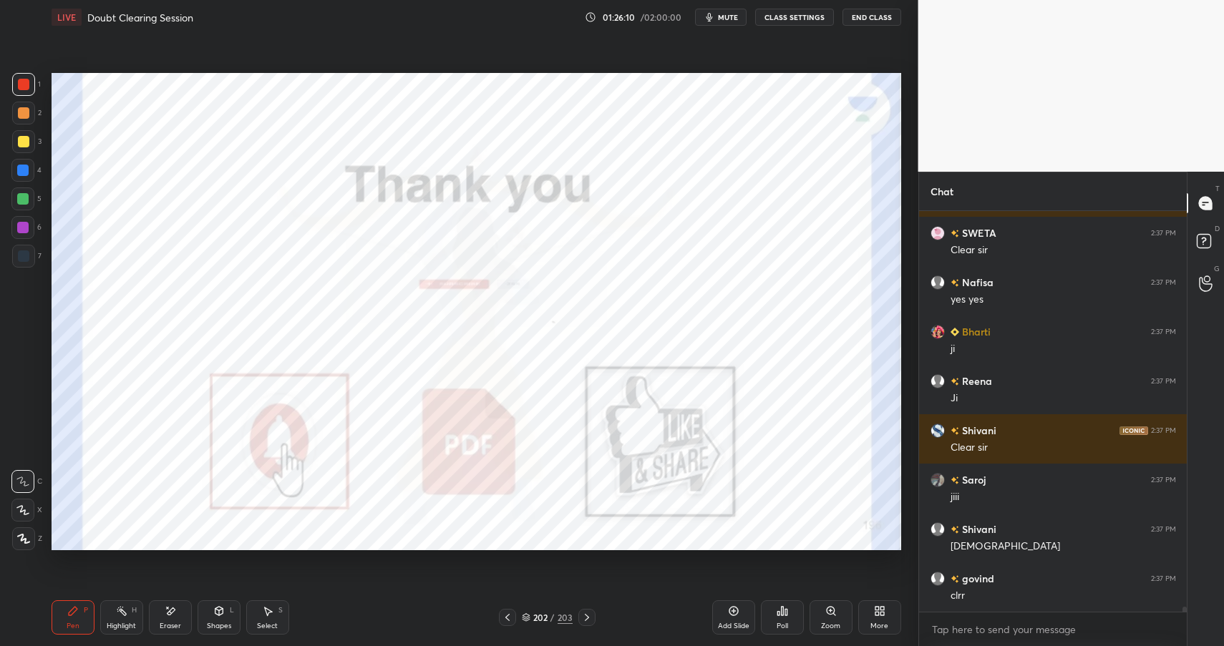
scroll to position [29763, 0]
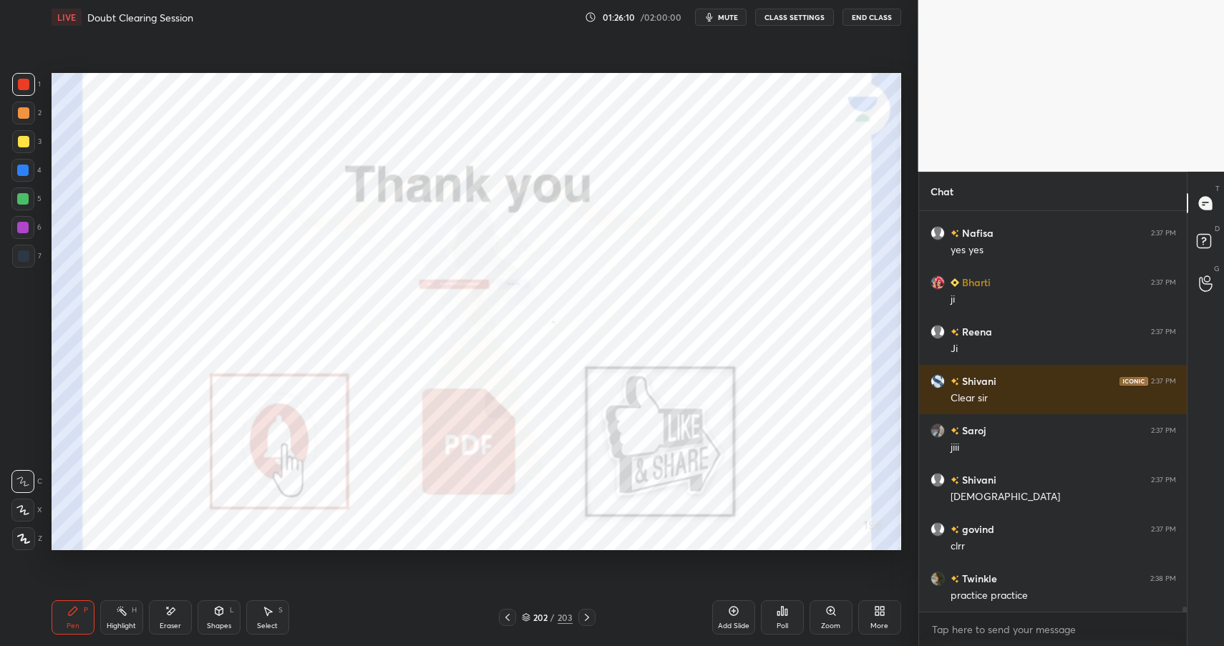
drag, startPoint x: 26, startPoint y: 90, endPoint x: 47, endPoint y: 104, distance: 25.2
click at [26, 90] on div at bounding box center [23, 84] width 23 height 23
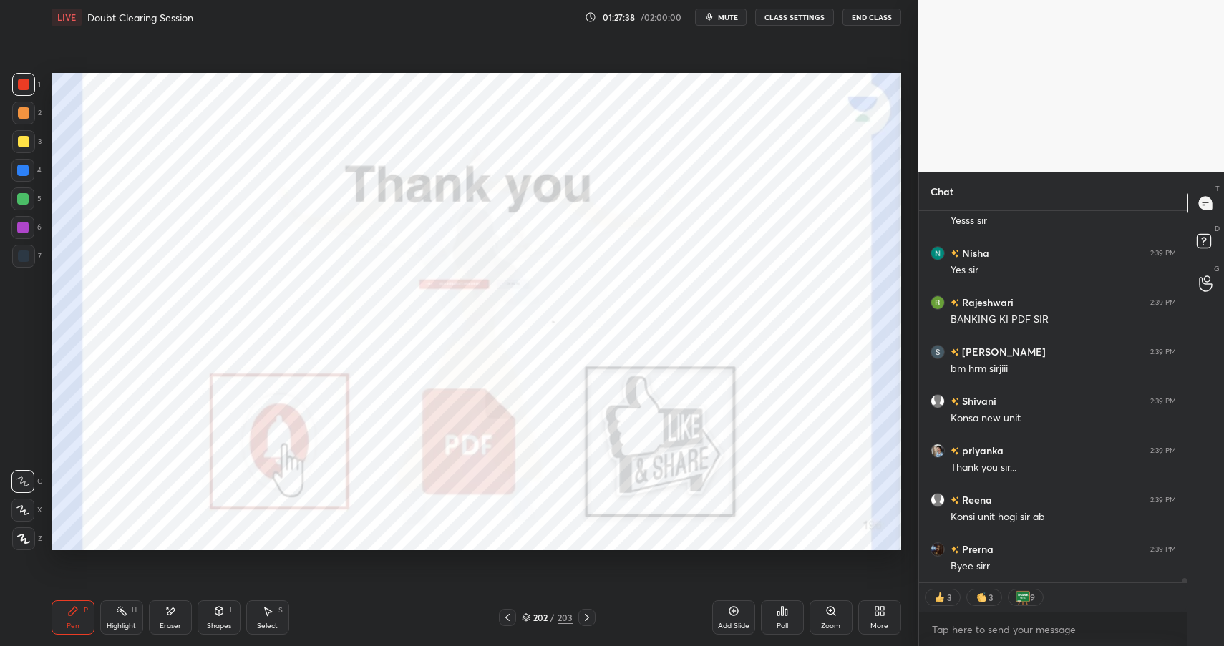
scroll to position [30980, 0]
drag, startPoint x: 542, startPoint y: 613, endPoint x: 557, endPoint y: 603, distance: 18.1
click at [542, 613] on div "202" at bounding box center [540, 617] width 14 height 9
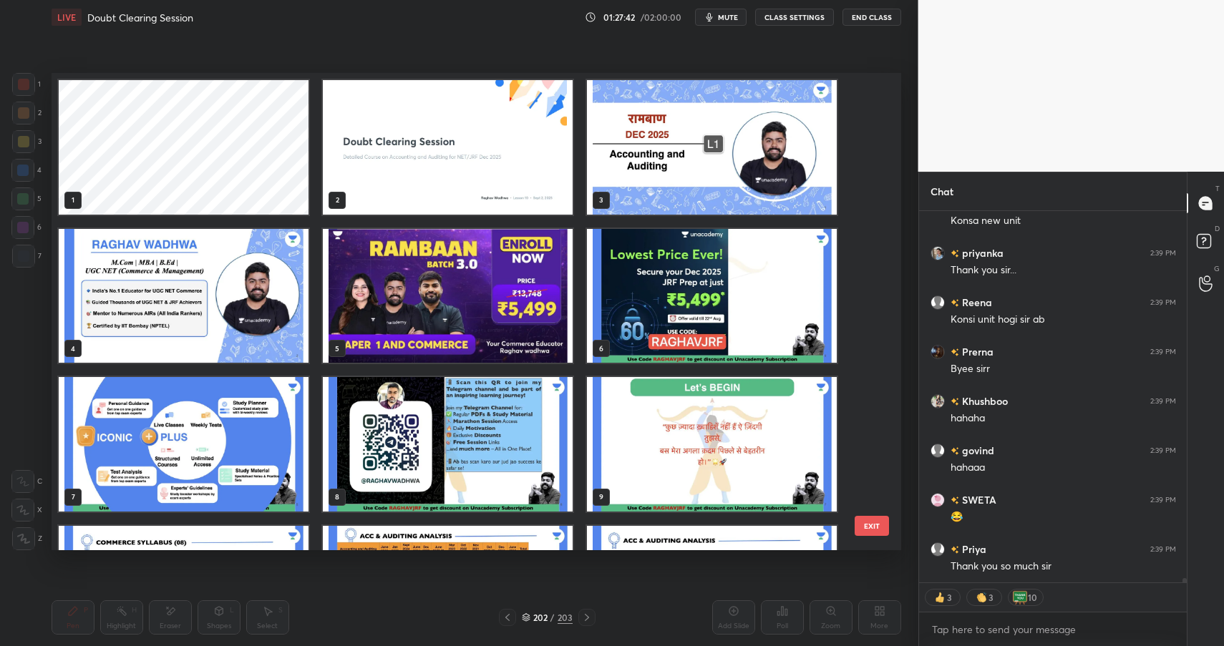
scroll to position [31177, 0]
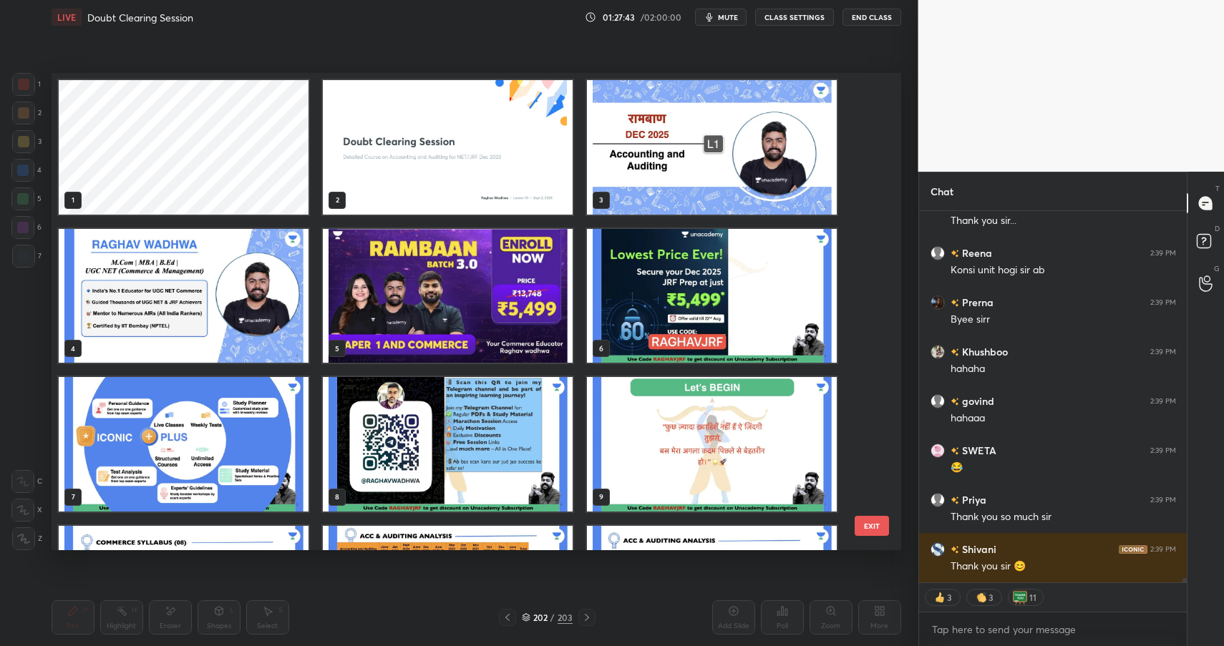
click at [512, 134] on img "grid" at bounding box center [448, 147] width 250 height 135
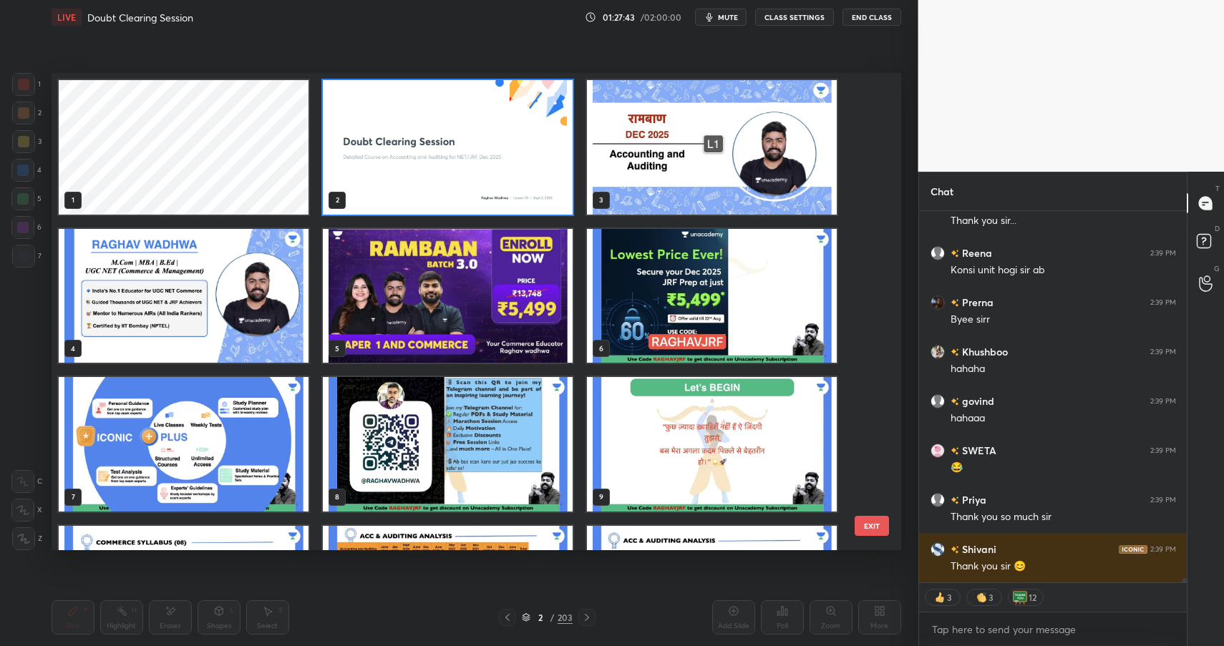
click at [512, 134] on img "grid" at bounding box center [448, 147] width 250 height 135
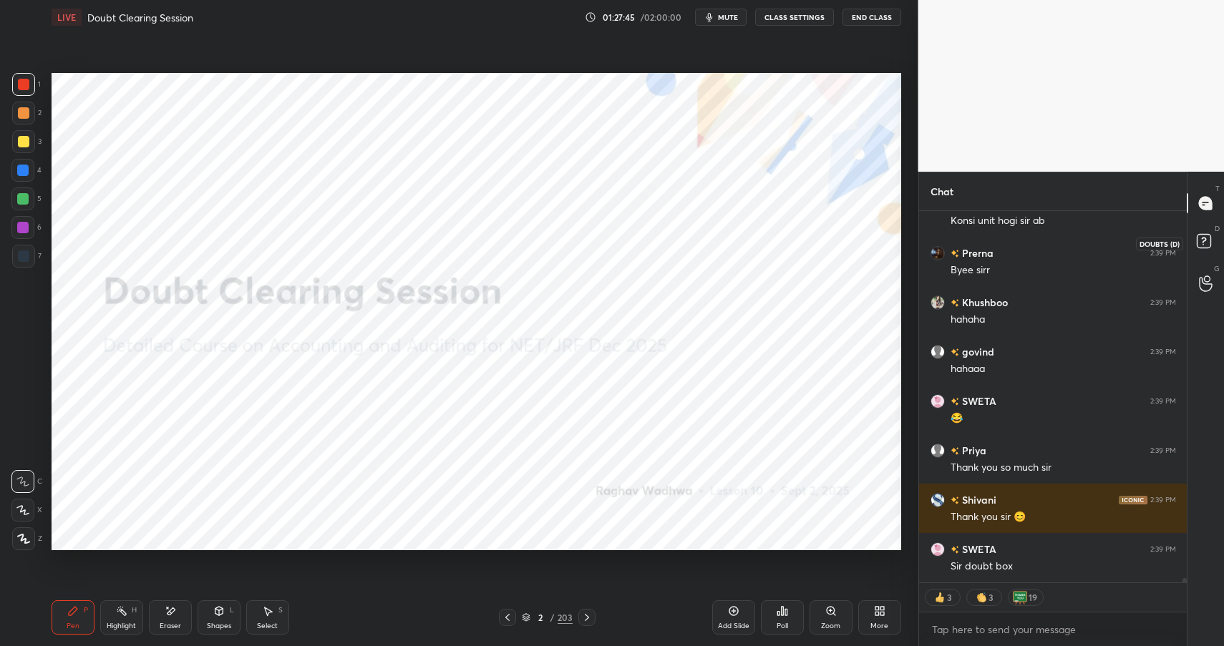
click at [1199, 243] on rect at bounding box center [1203, 242] width 14 height 14
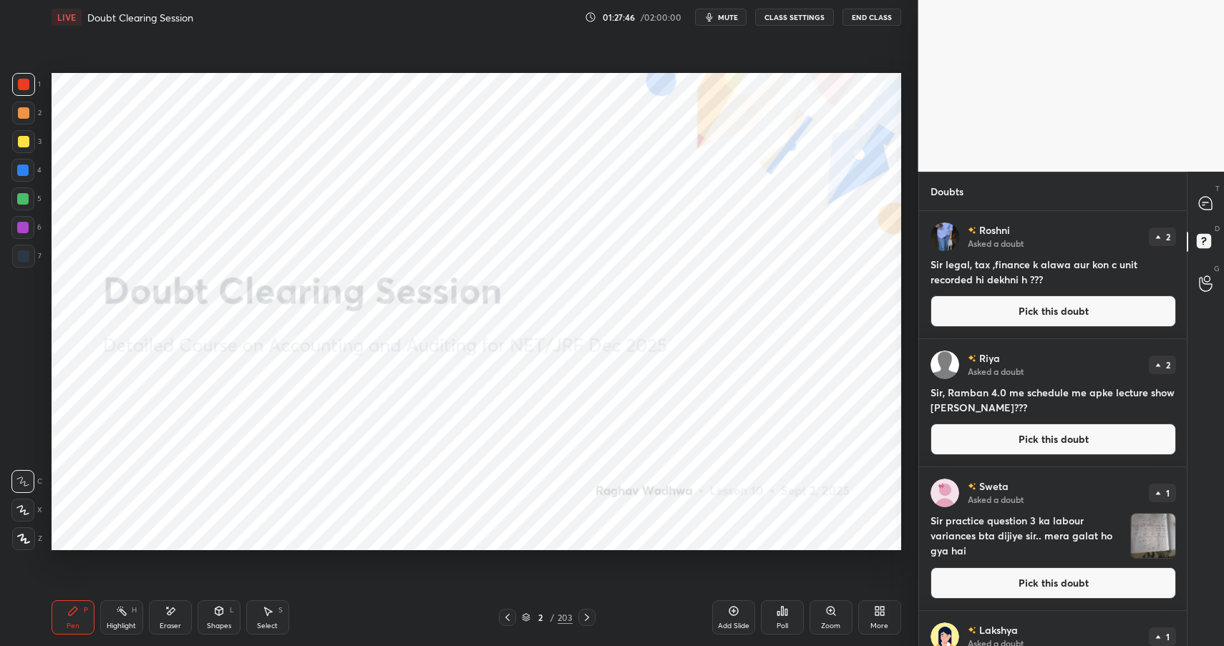
click at [1058, 311] on button "Pick this doubt" at bounding box center [1052, 311] width 245 height 31
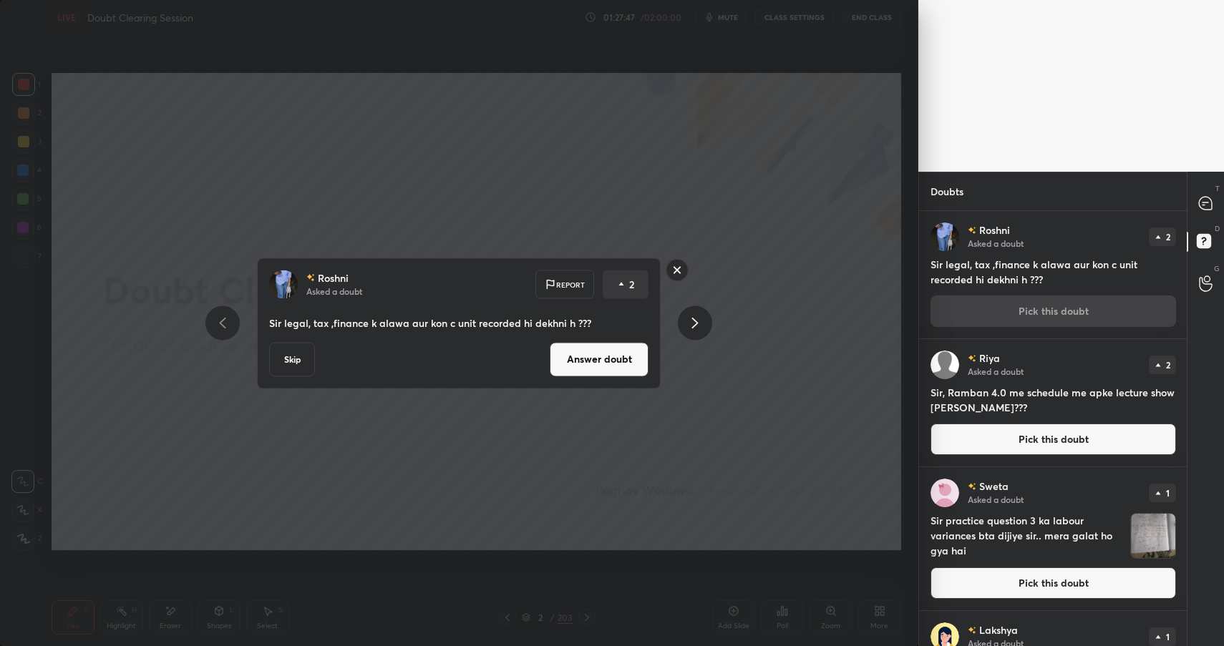
click at [625, 358] on button "Answer doubt" at bounding box center [599, 359] width 99 height 34
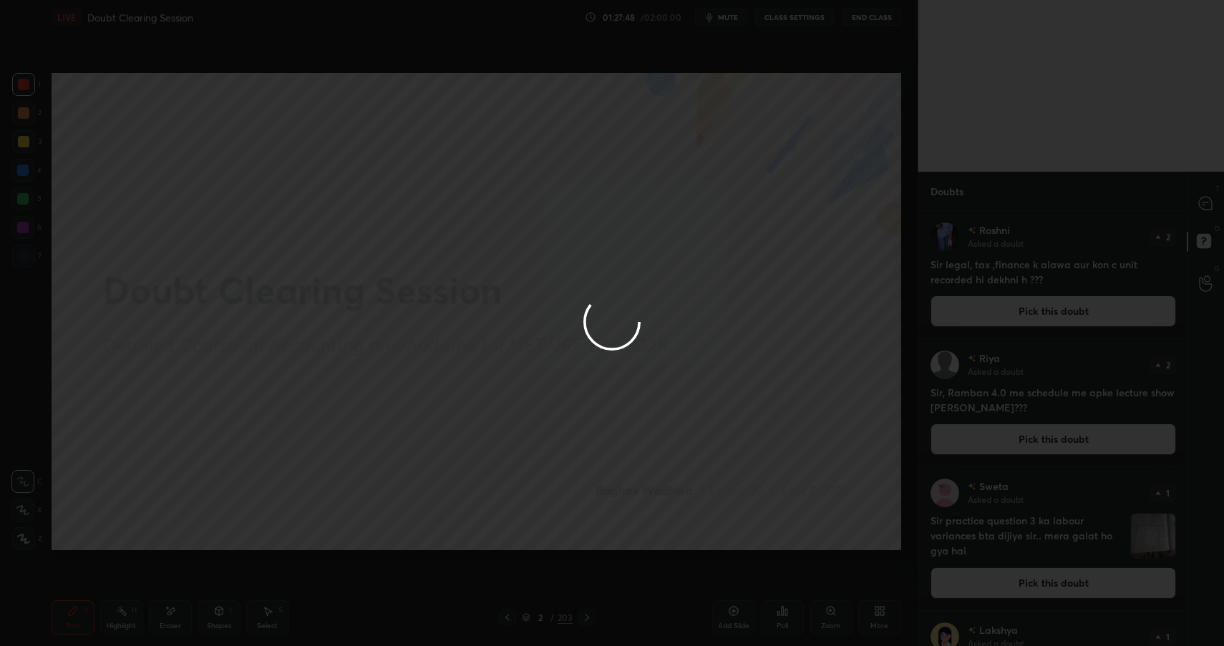
click at [1018, 326] on div at bounding box center [612, 323] width 1224 height 646
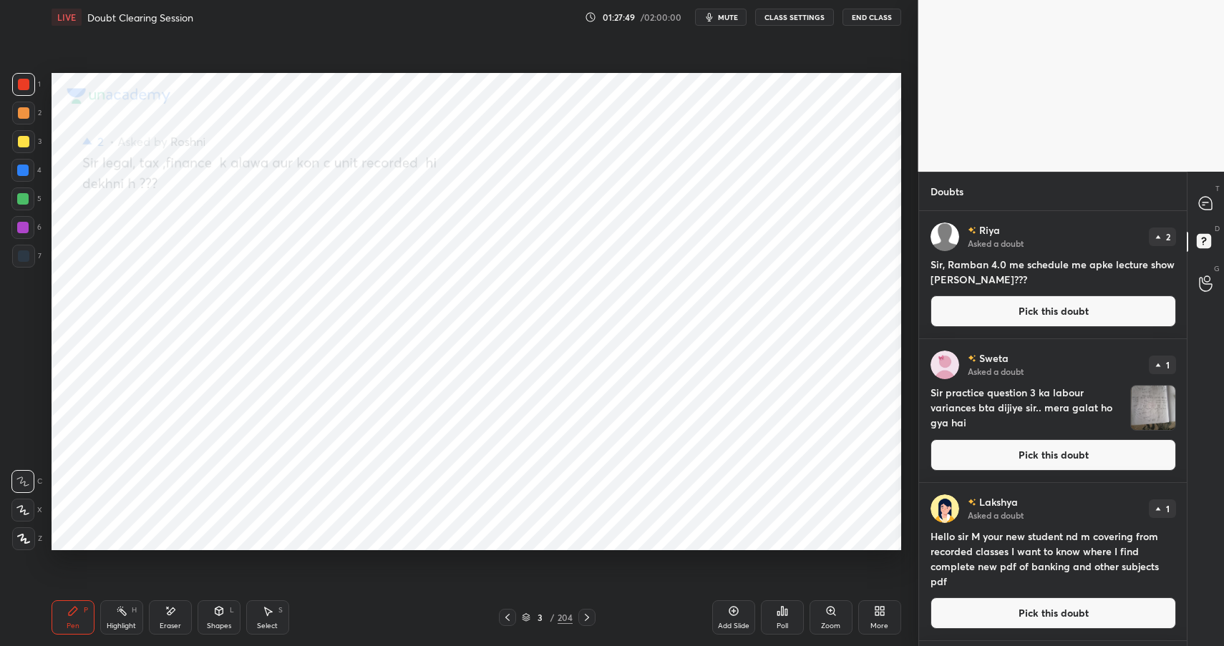
click at [1040, 307] on button "Pick this doubt" at bounding box center [1052, 311] width 245 height 31
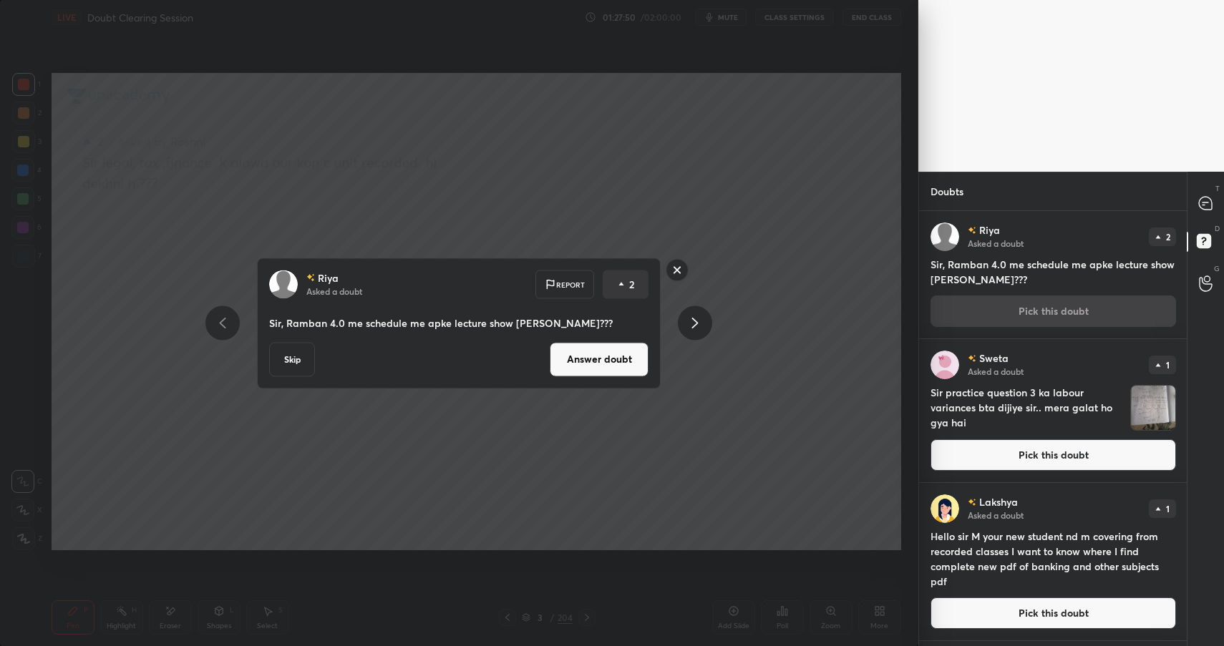
click at [585, 360] on button "Answer doubt" at bounding box center [599, 359] width 99 height 34
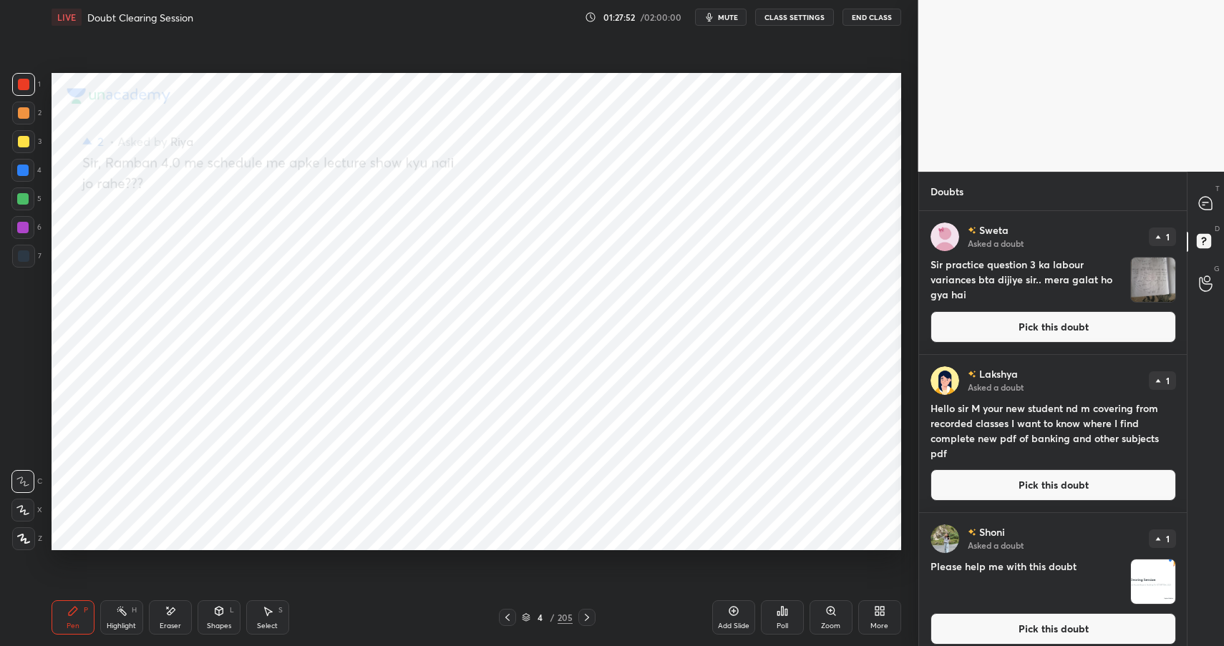
click at [1008, 328] on button "Pick this doubt" at bounding box center [1052, 326] width 245 height 31
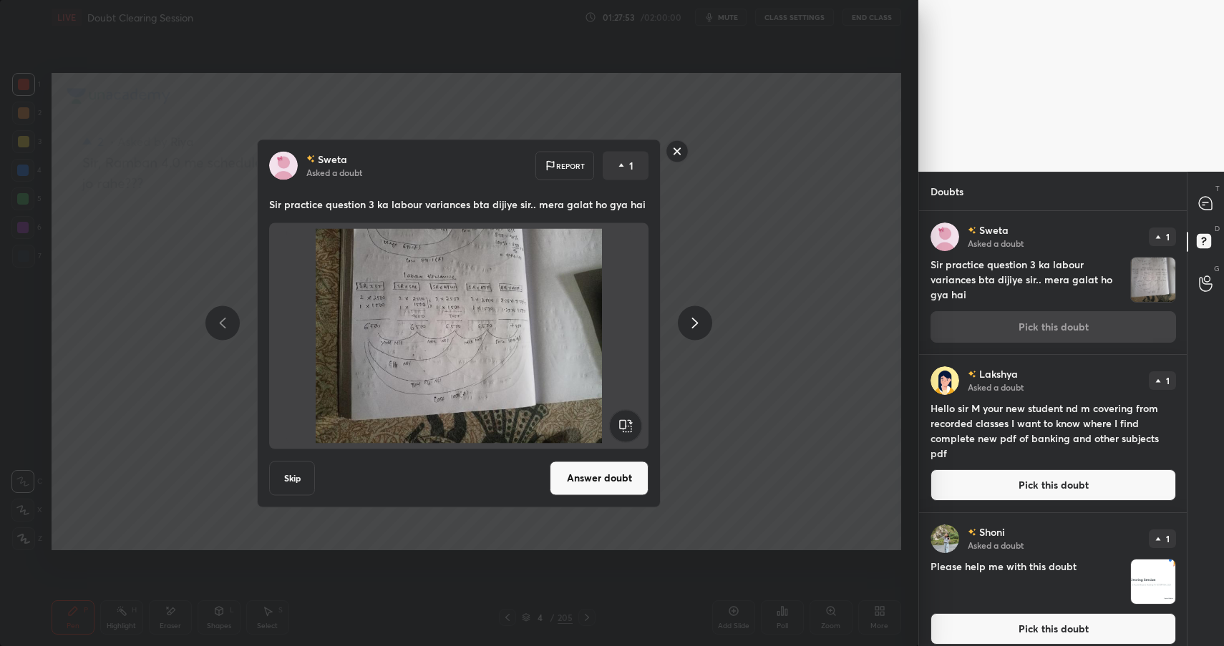
click at [620, 484] on button "Answer doubt" at bounding box center [599, 478] width 99 height 34
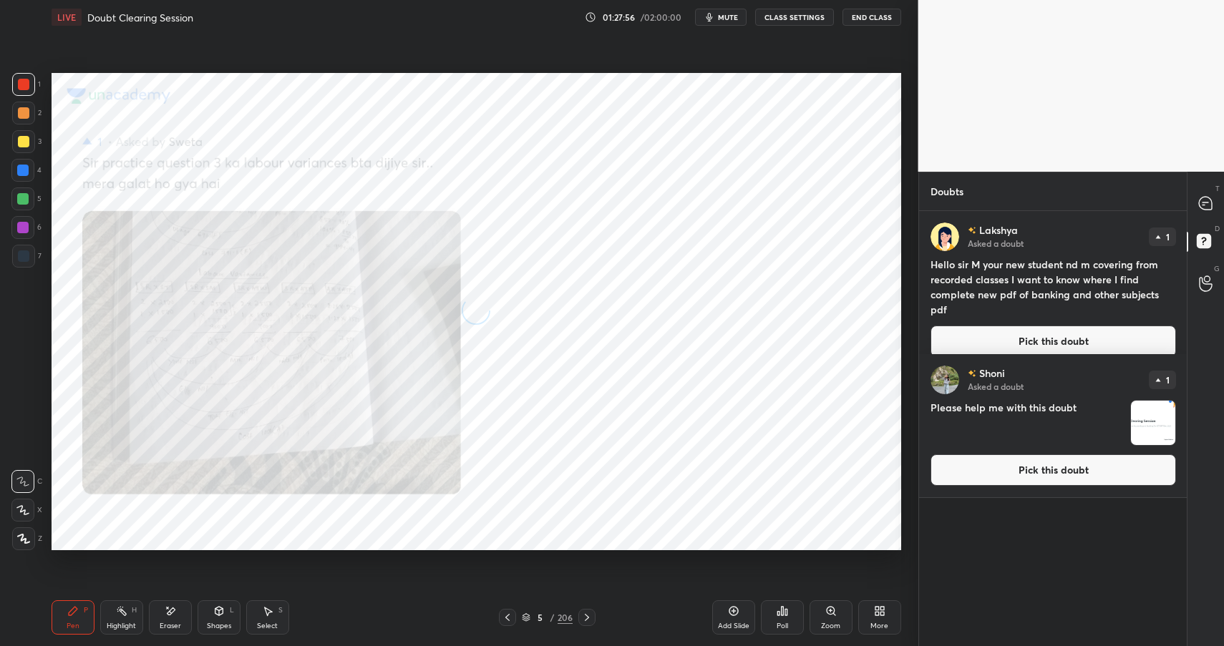
click at [1034, 329] on button "Pick this doubt" at bounding box center [1052, 341] width 245 height 31
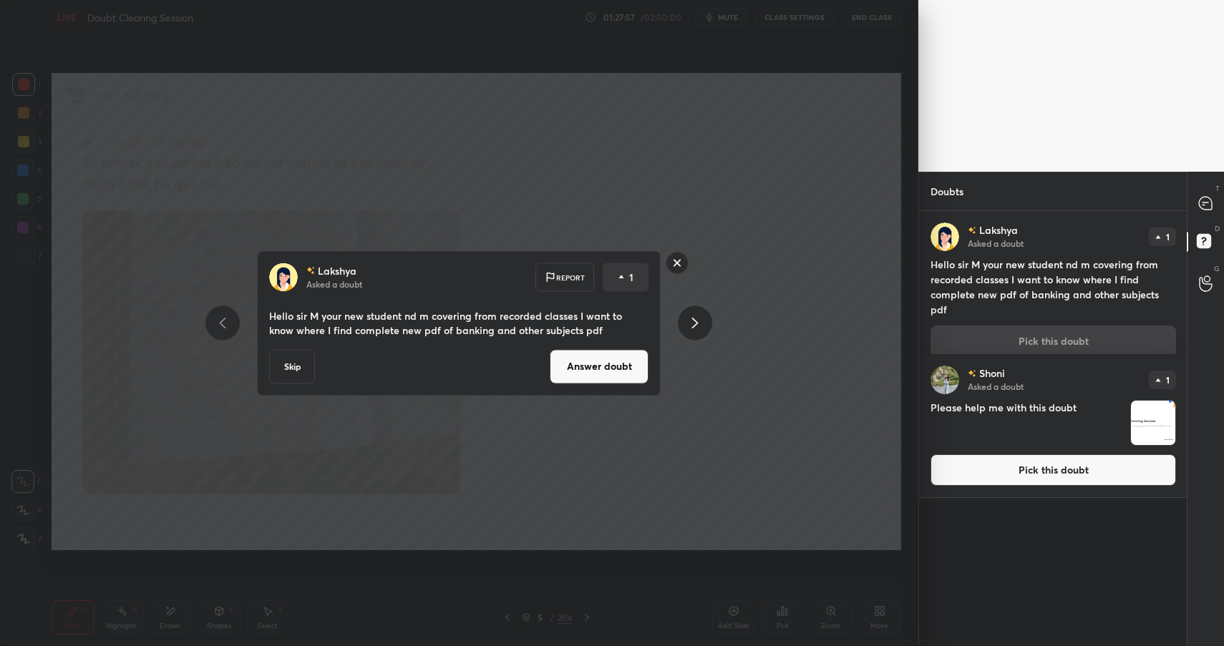
click at [630, 372] on button "Answer doubt" at bounding box center [599, 366] width 99 height 34
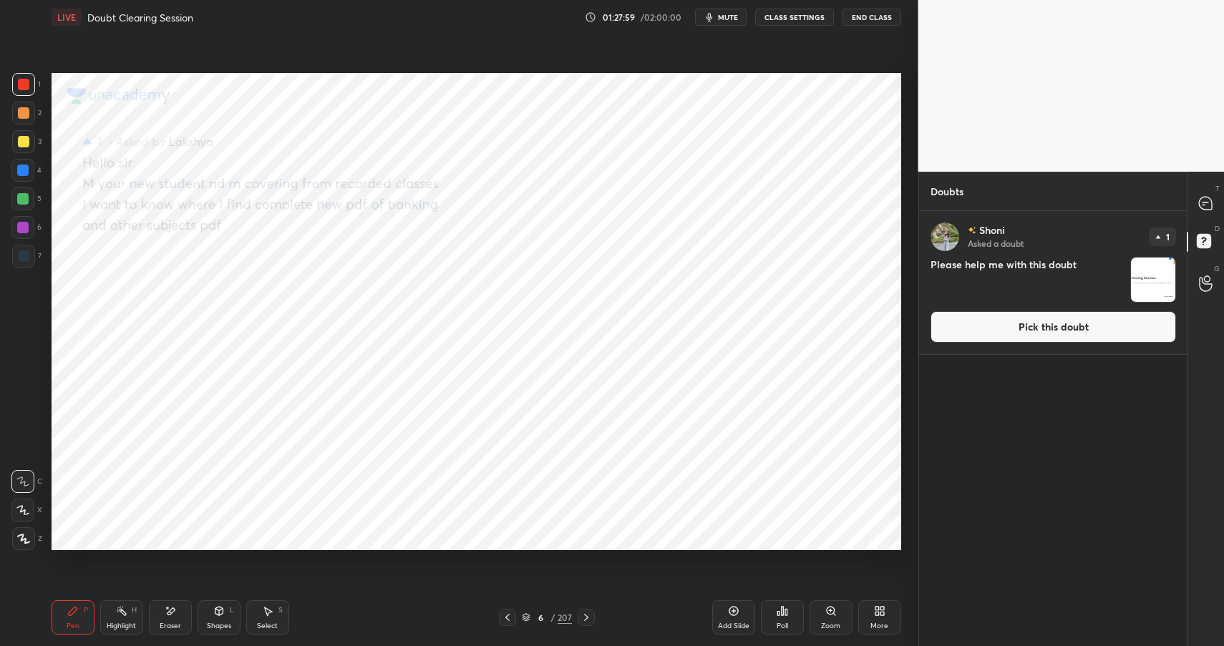
click at [1014, 350] on div "[PERSON_NAME] Asked a doubt 1 Please help me with this doubt Pick this doubt" at bounding box center [1053, 282] width 268 height 143
click at [1040, 333] on button "Pick this doubt" at bounding box center [1052, 326] width 245 height 31
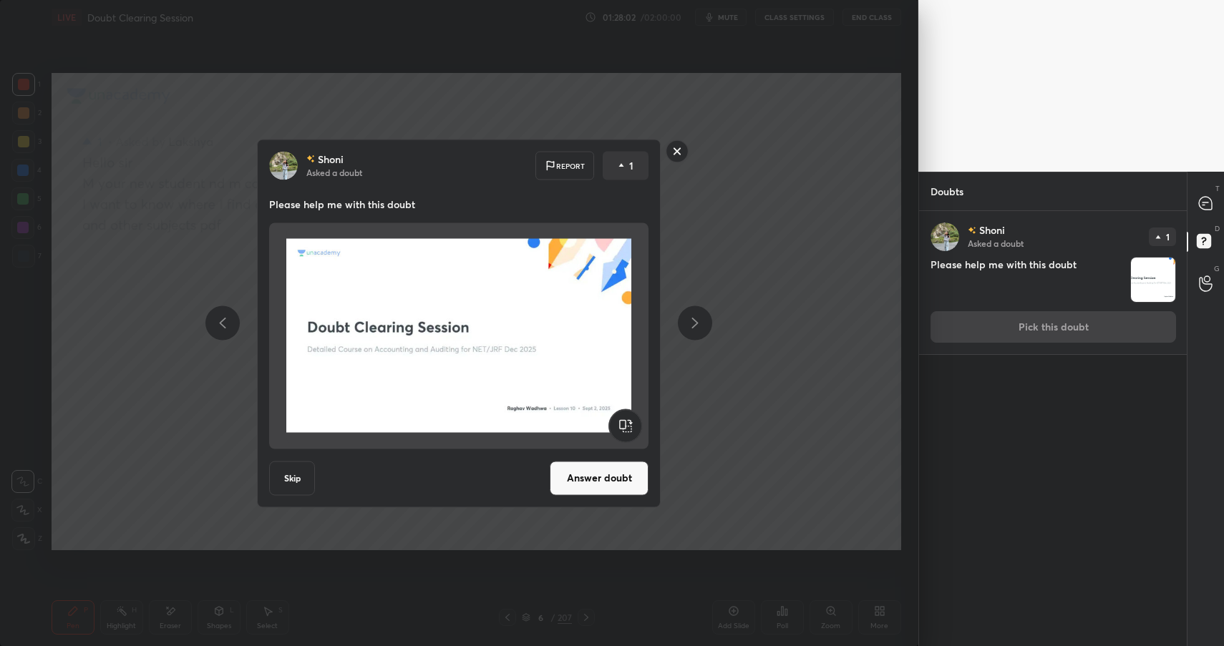
click at [676, 154] on rect at bounding box center [677, 151] width 22 height 22
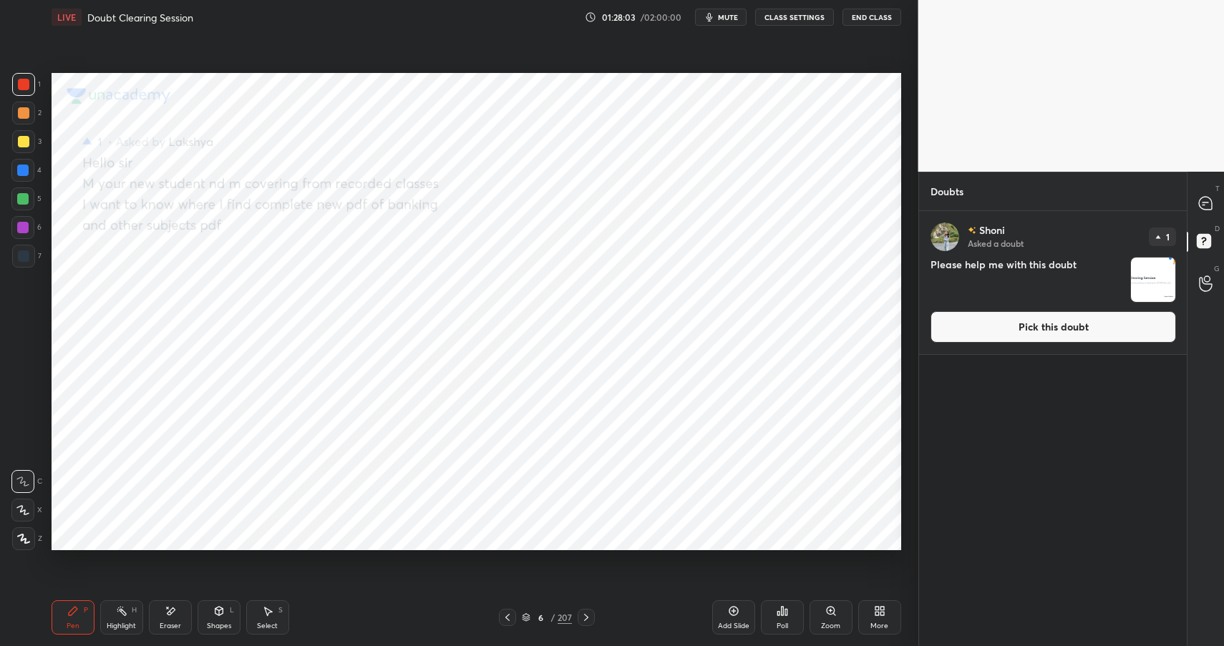
click at [1196, 201] on div at bounding box center [1205, 203] width 29 height 26
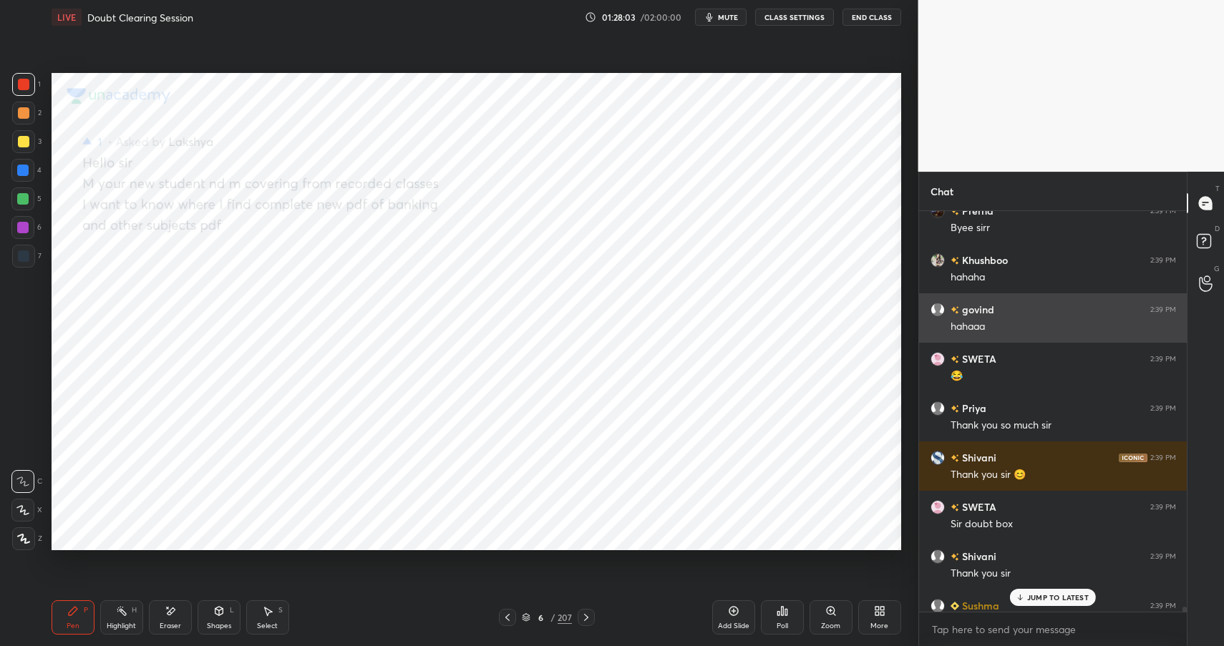
scroll to position [31487, 0]
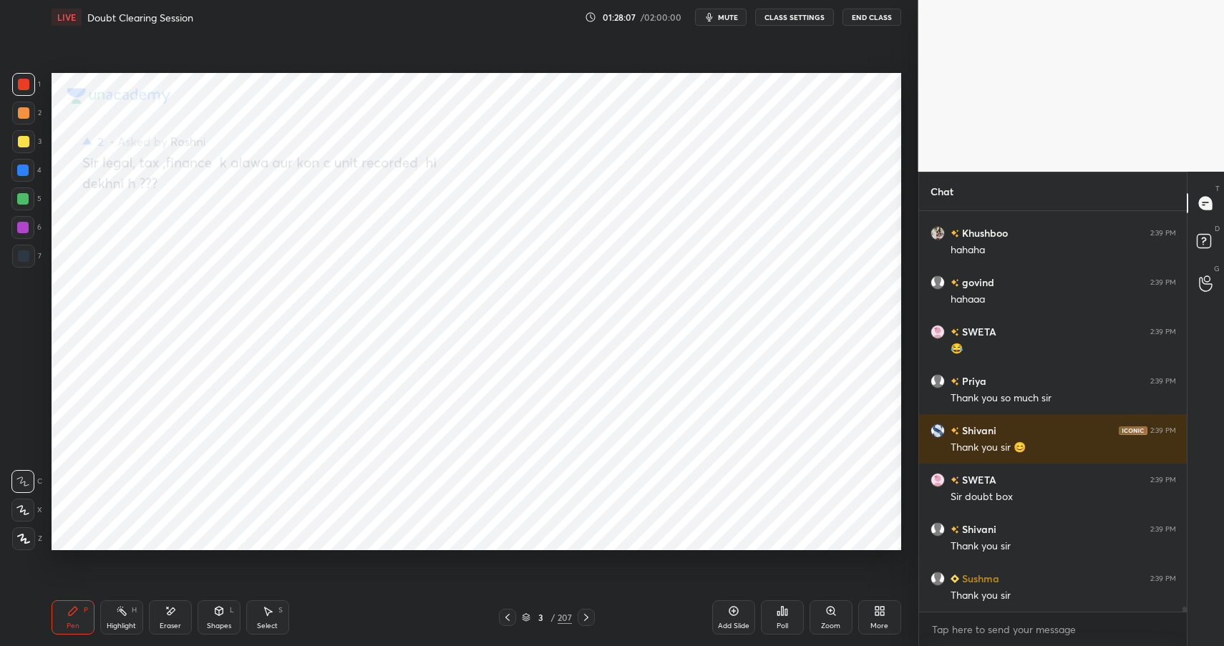
click at [73, 624] on div "Pen" at bounding box center [73, 626] width 13 height 7
click at [77, 628] on div "Pen" at bounding box center [73, 626] width 13 height 7
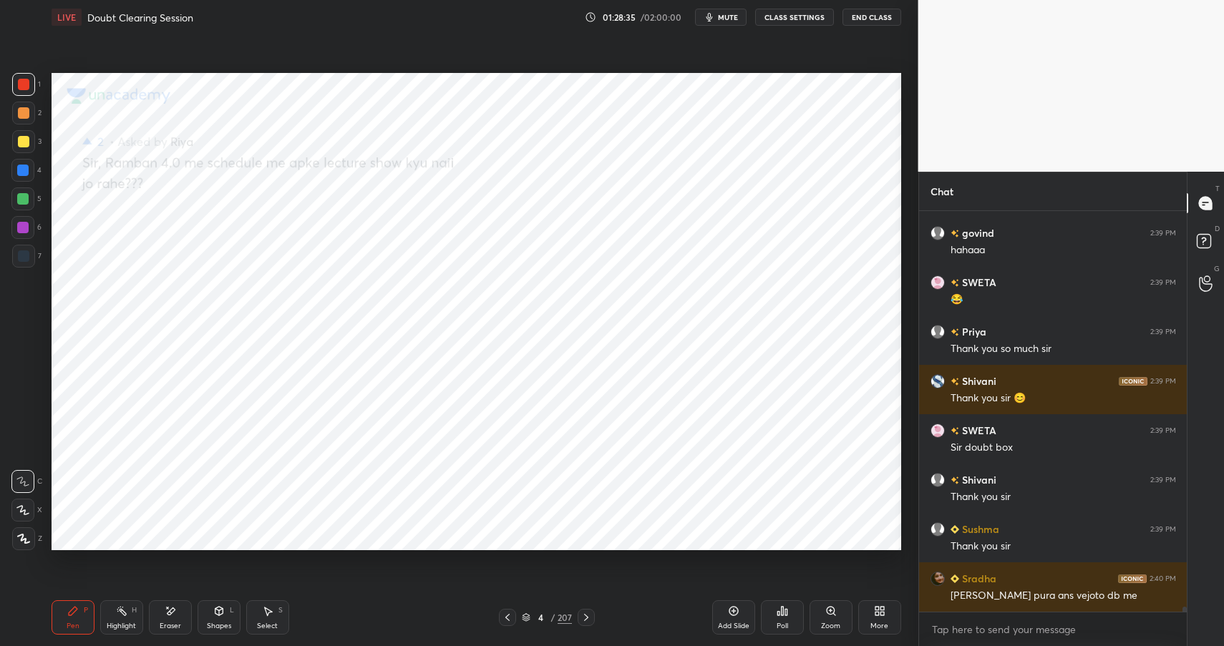
scroll to position [31586, 0]
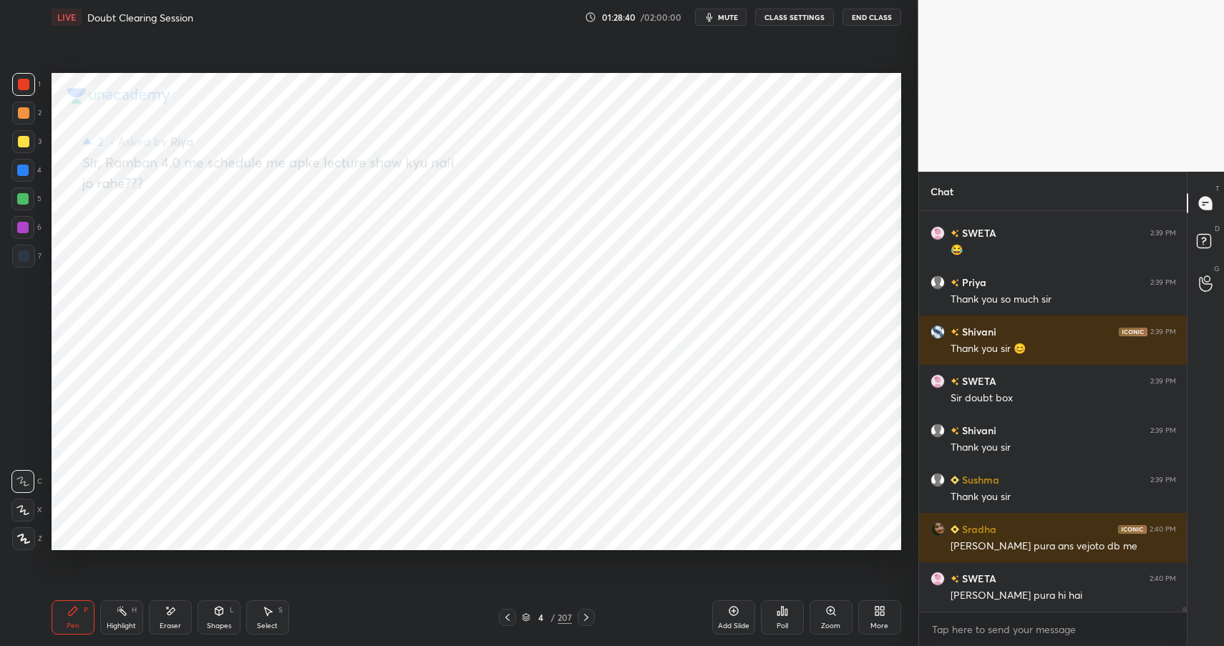
drag, startPoint x: 24, startPoint y: 160, endPoint x: 31, endPoint y: 167, distance: 9.6
click at [25, 161] on div at bounding box center [22, 170] width 23 height 23
click at [31, 167] on div at bounding box center [22, 170] width 23 height 23
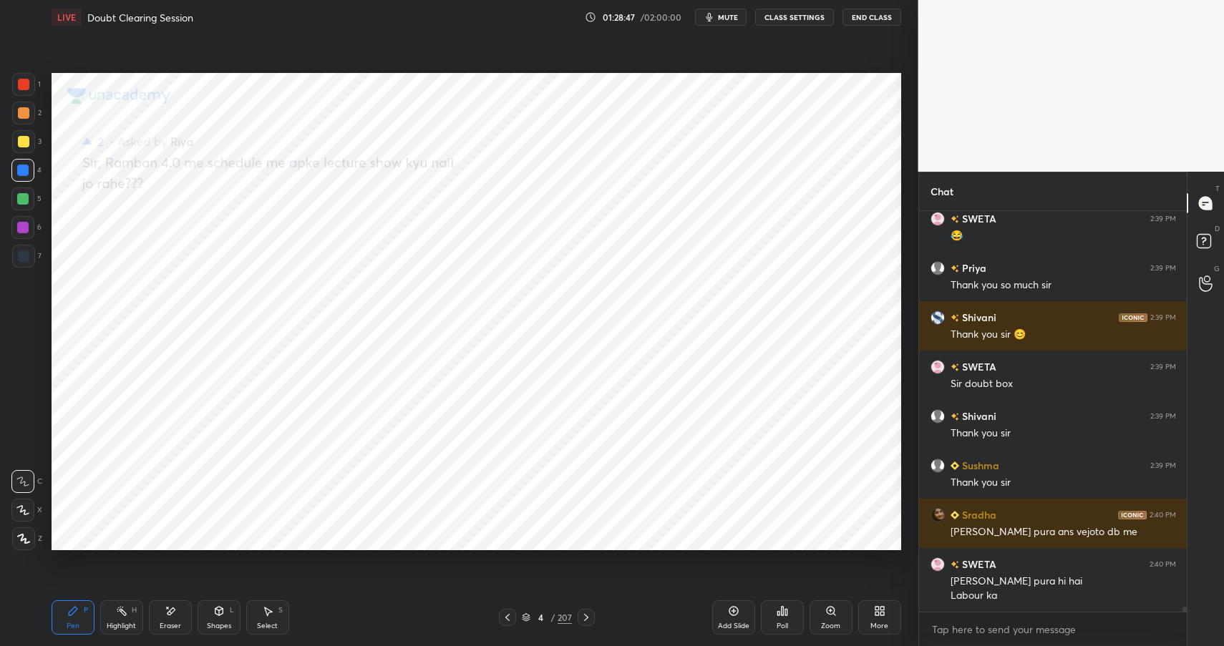
click at [24, 107] on div at bounding box center [23, 112] width 11 height 11
drag, startPoint x: 23, startPoint y: 109, endPoint x: 31, endPoint y: 106, distance: 9.1
click at [23, 109] on div at bounding box center [23, 112] width 11 height 11
click at [27, 84] on div at bounding box center [23, 84] width 11 height 11
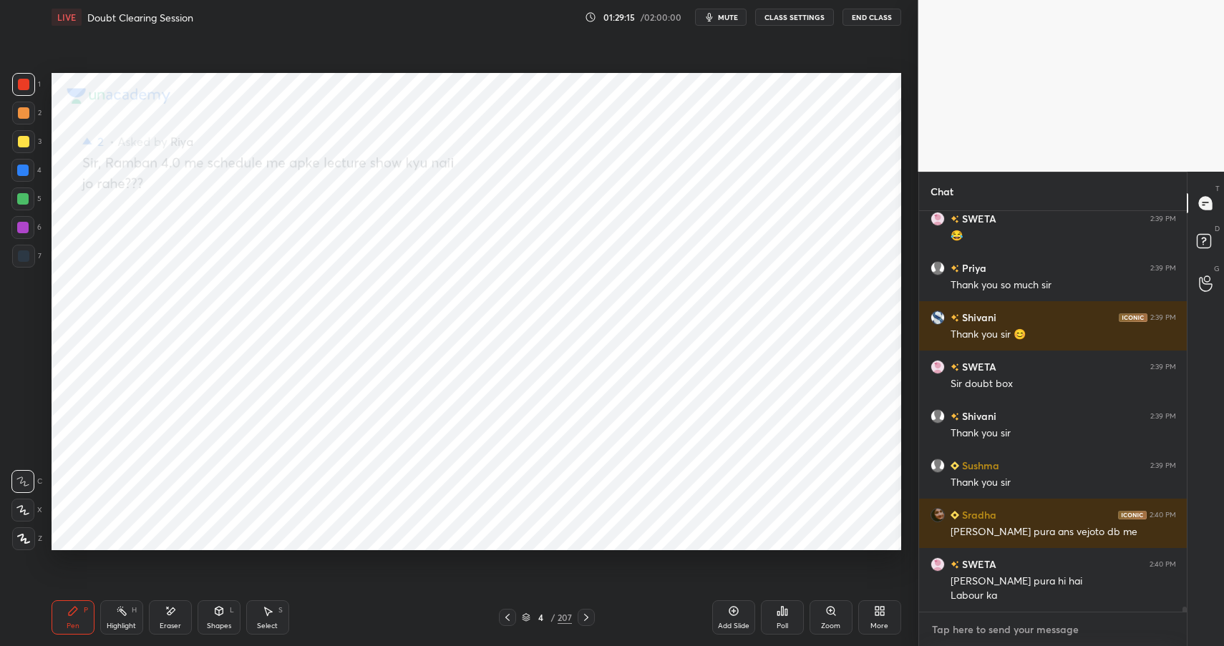
type textarea "x"
click at [956, 634] on textarea at bounding box center [1052, 629] width 245 height 23
type textarea "T"
type textarea "x"
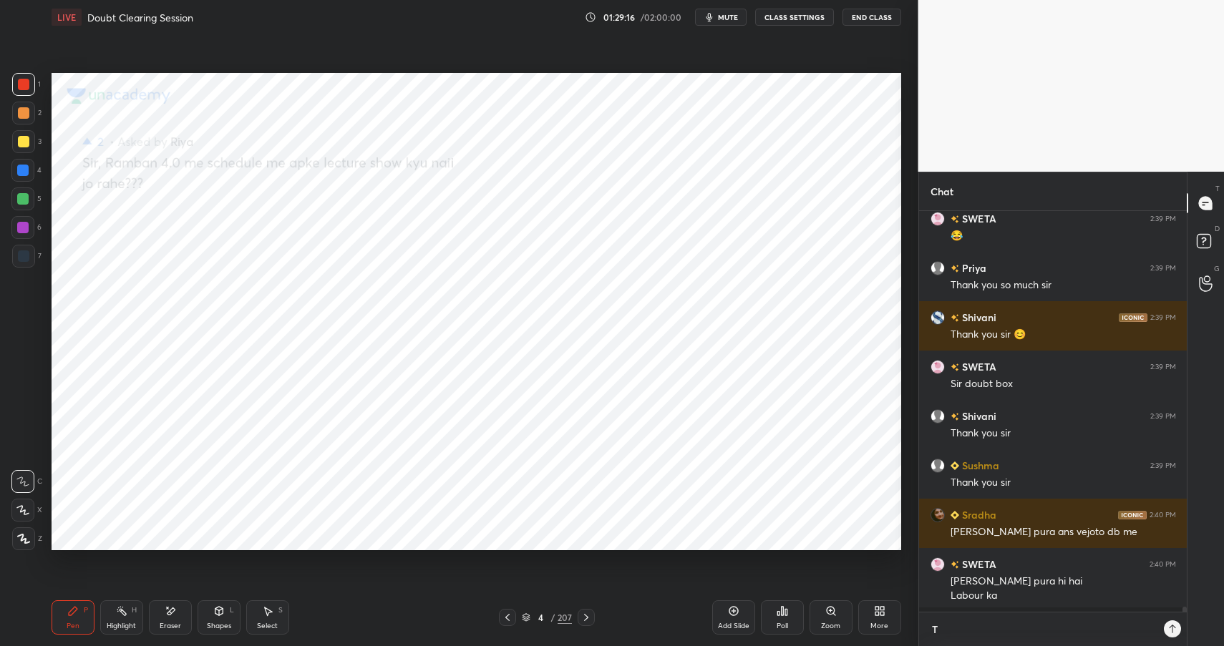
type textarea "Te"
type textarea "x"
type textarea "Tel"
type textarea "x"
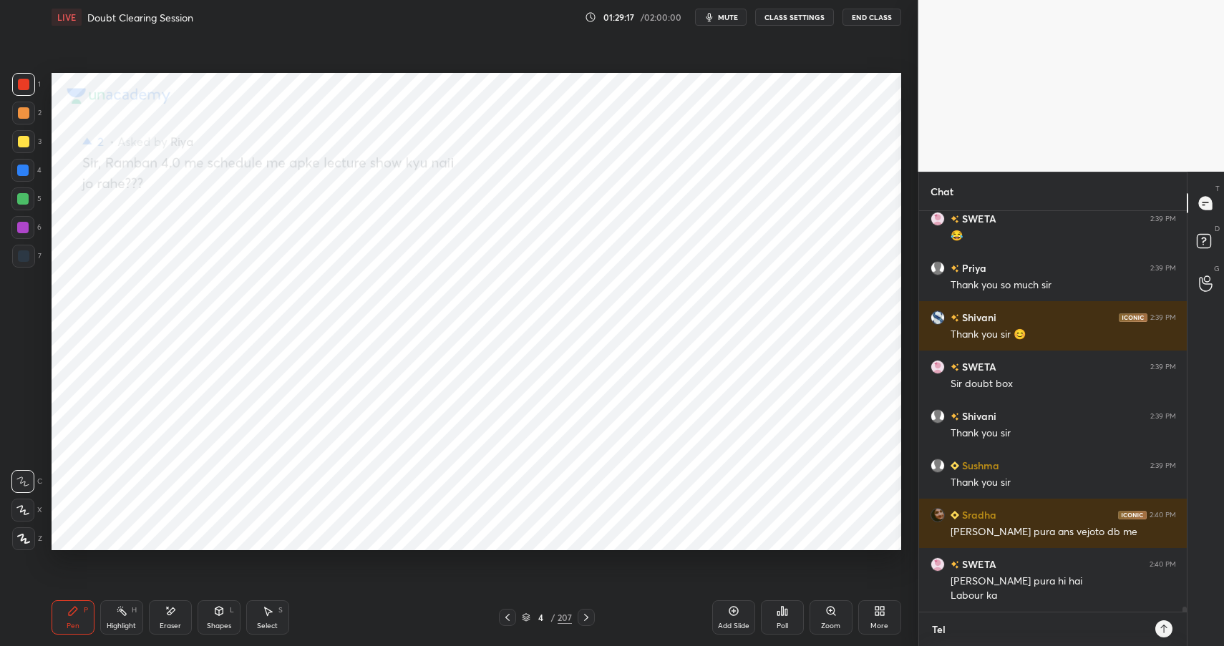
type textarea "Tele"
type textarea "x"
type textarea "Teleg"
type textarea "x"
type textarea "Telegr"
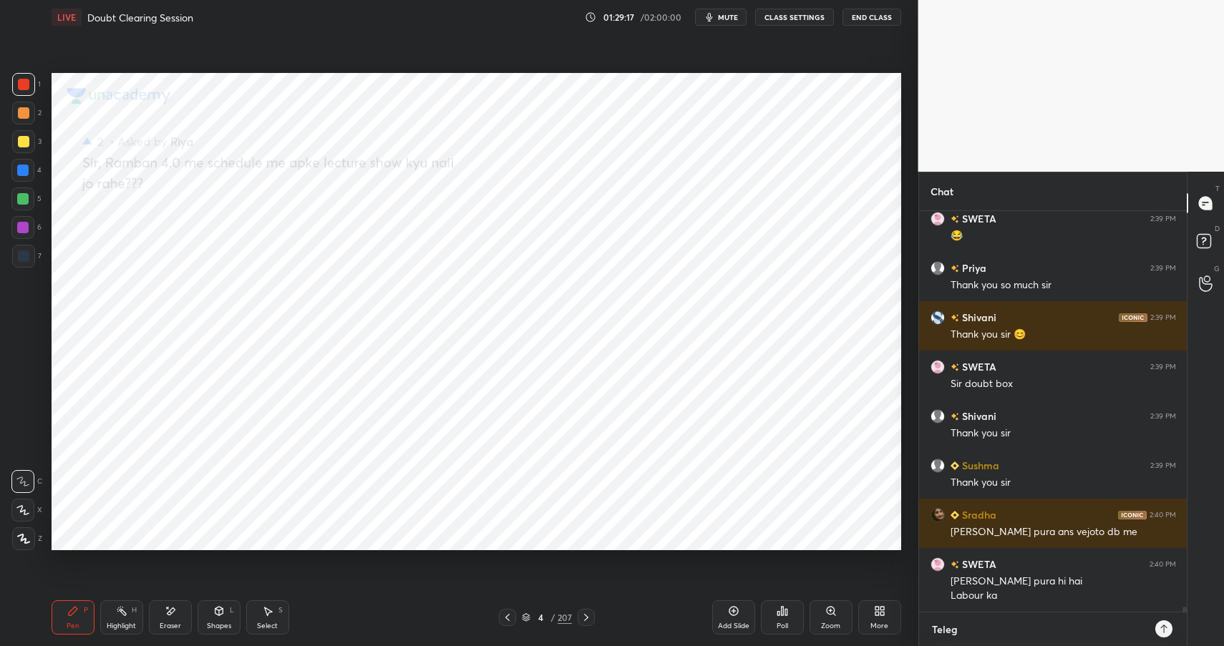
type textarea "x"
type textarea "Telegra"
type textarea "x"
type textarea "Telegram"
type textarea "x"
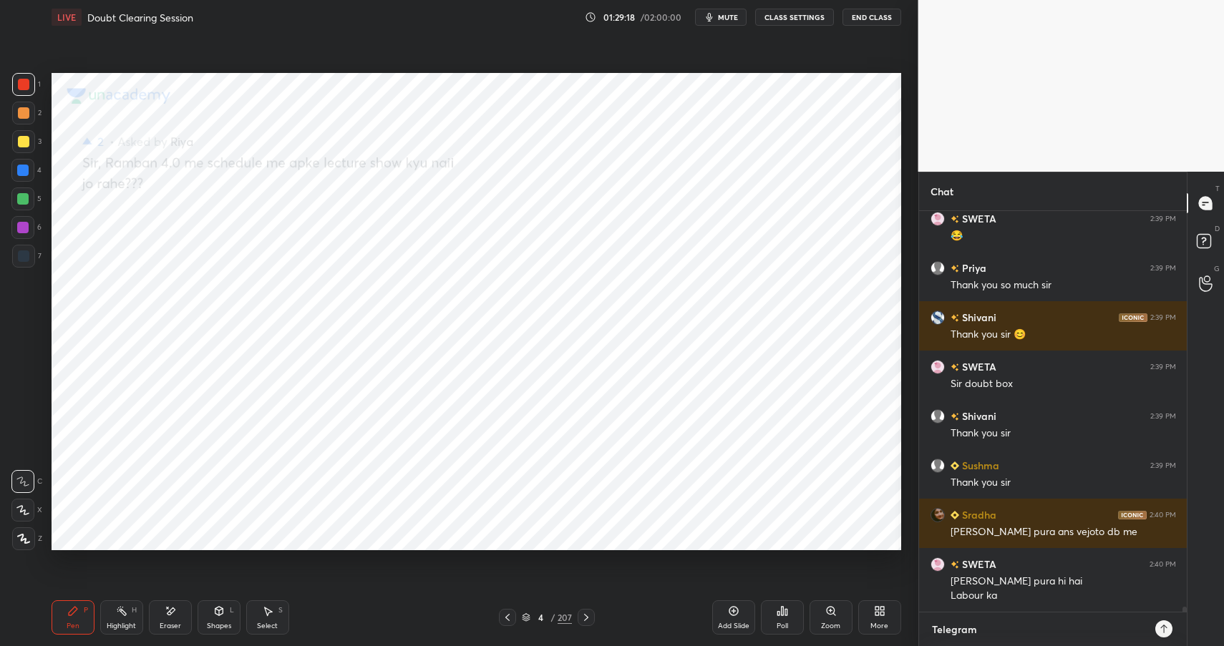
type textarea "Telegram:"
type textarea "x"
type textarea "Telegram:"
type textarea "x"
paste textarea "[URL][DOMAIN_NAME]"
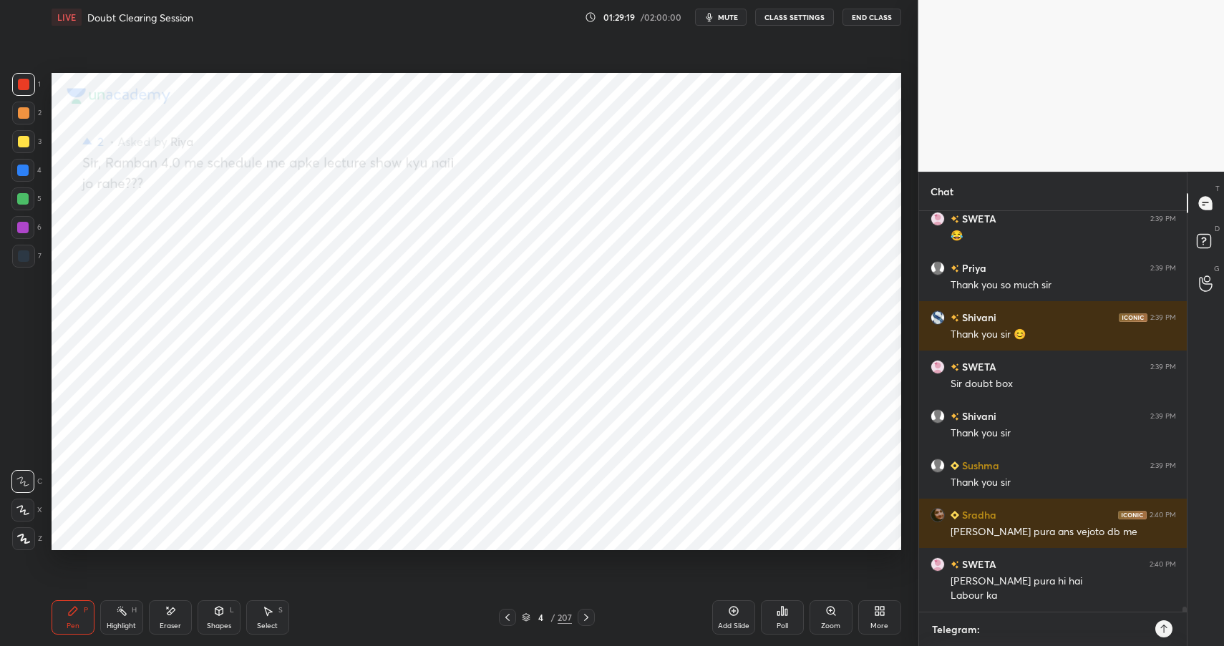
type textarea "Telegram: [URL][DOMAIN_NAME]"
type textarea "x"
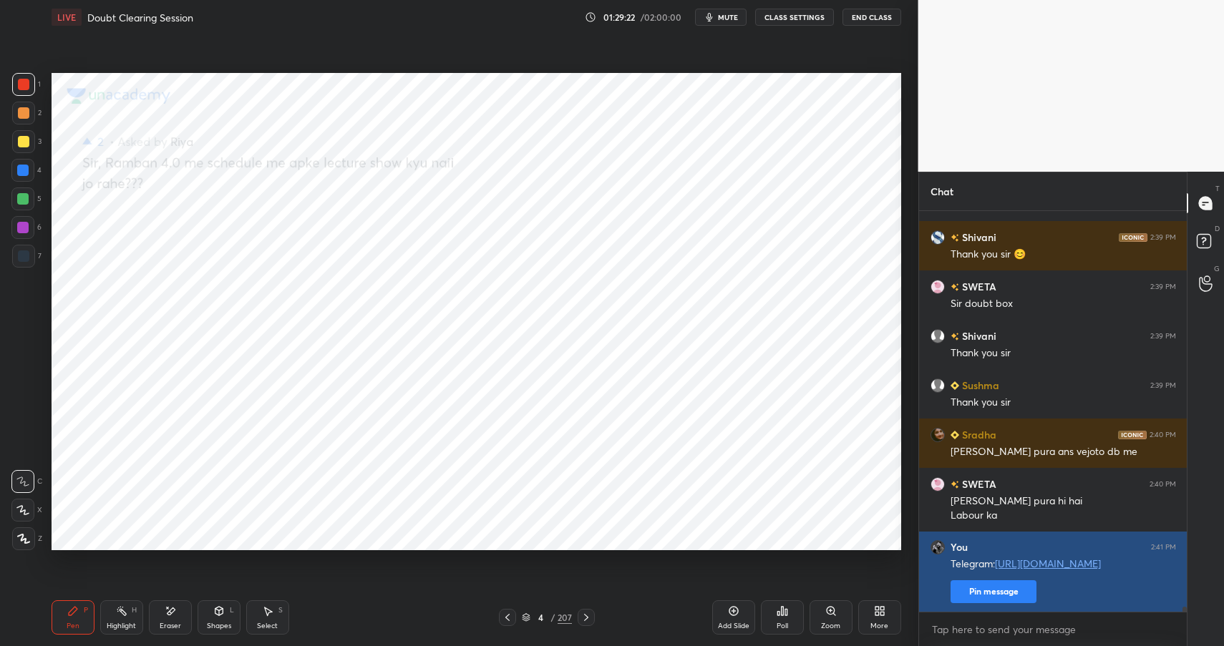
type textarea "x"
click at [993, 595] on button "Pin message" at bounding box center [993, 591] width 86 height 23
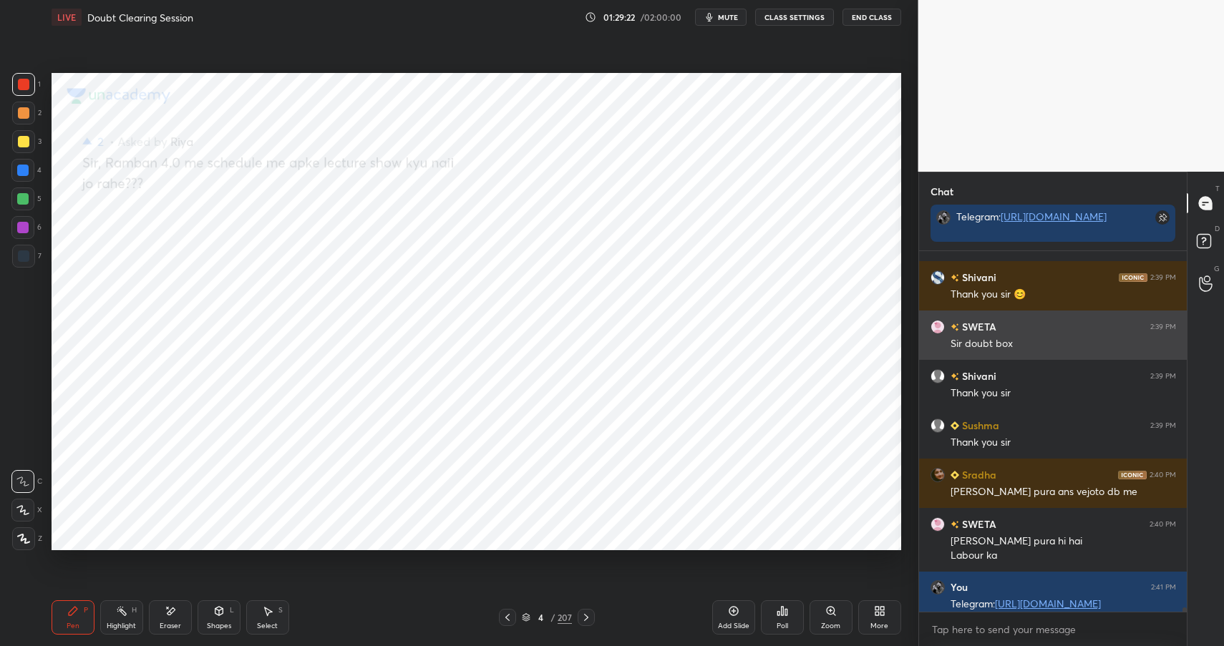
scroll to position [31721, 0]
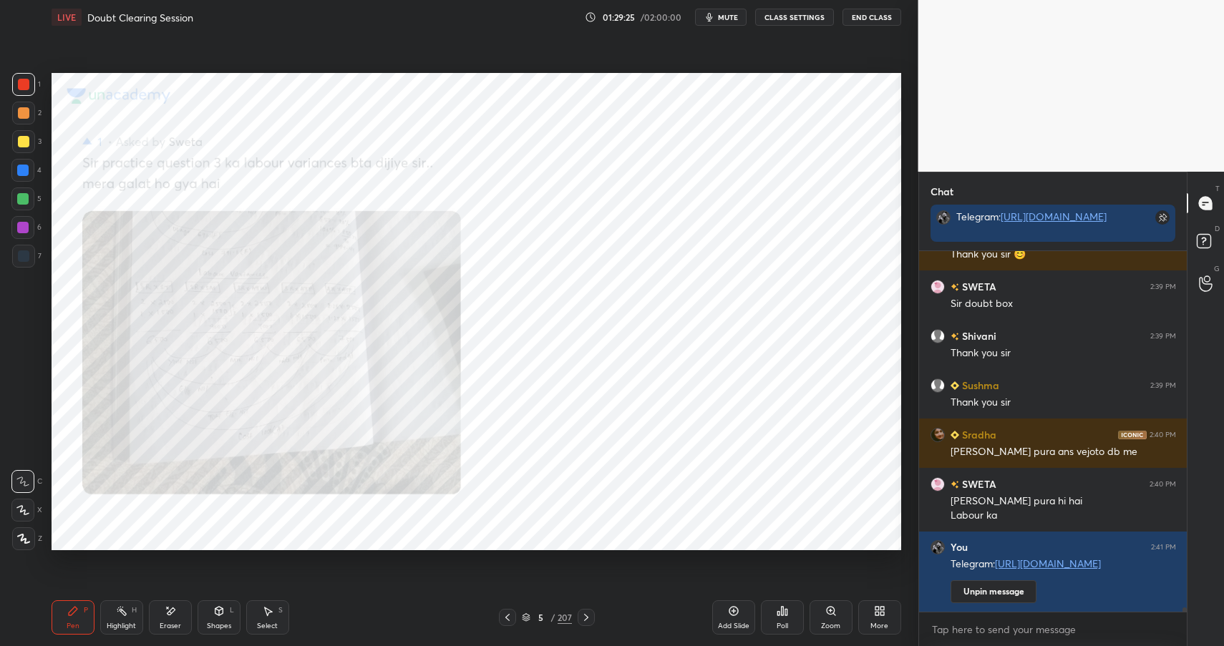
click at [122, 603] on div "Highlight H" at bounding box center [121, 617] width 43 height 34
drag, startPoint x: 125, startPoint y: 608, endPoint x: 160, endPoint y: 564, distance: 56.4
click at [126, 610] on icon at bounding box center [121, 610] width 11 height 11
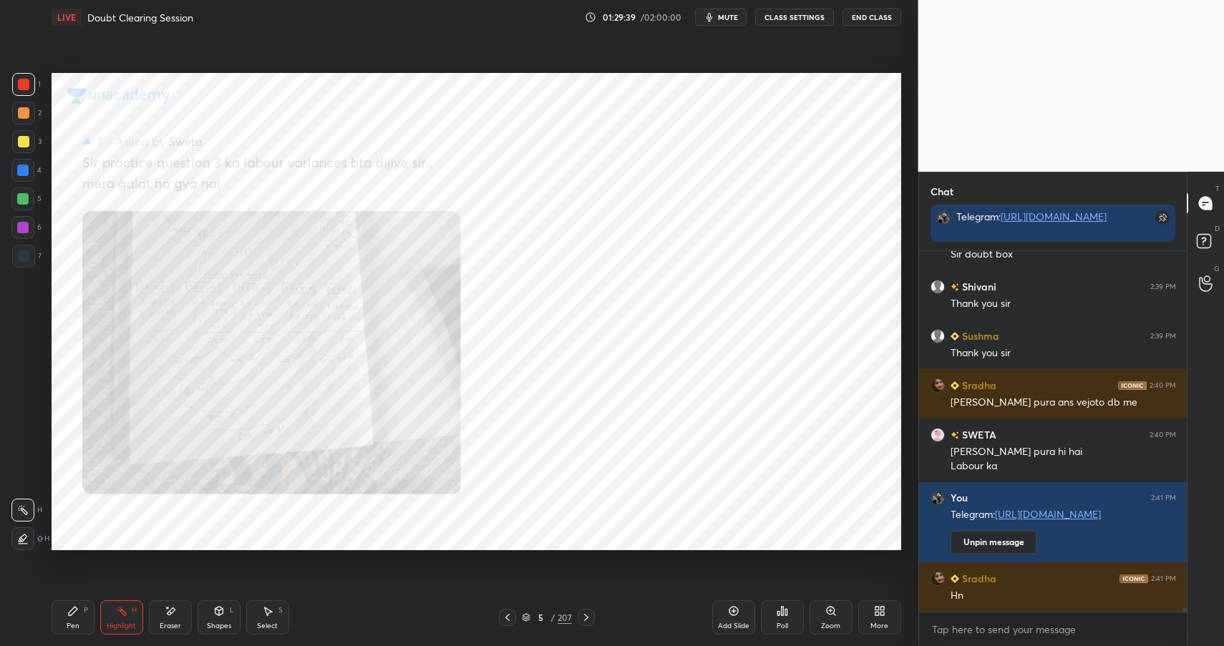
click at [832, 612] on icon at bounding box center [831, 611] width 8 height 8
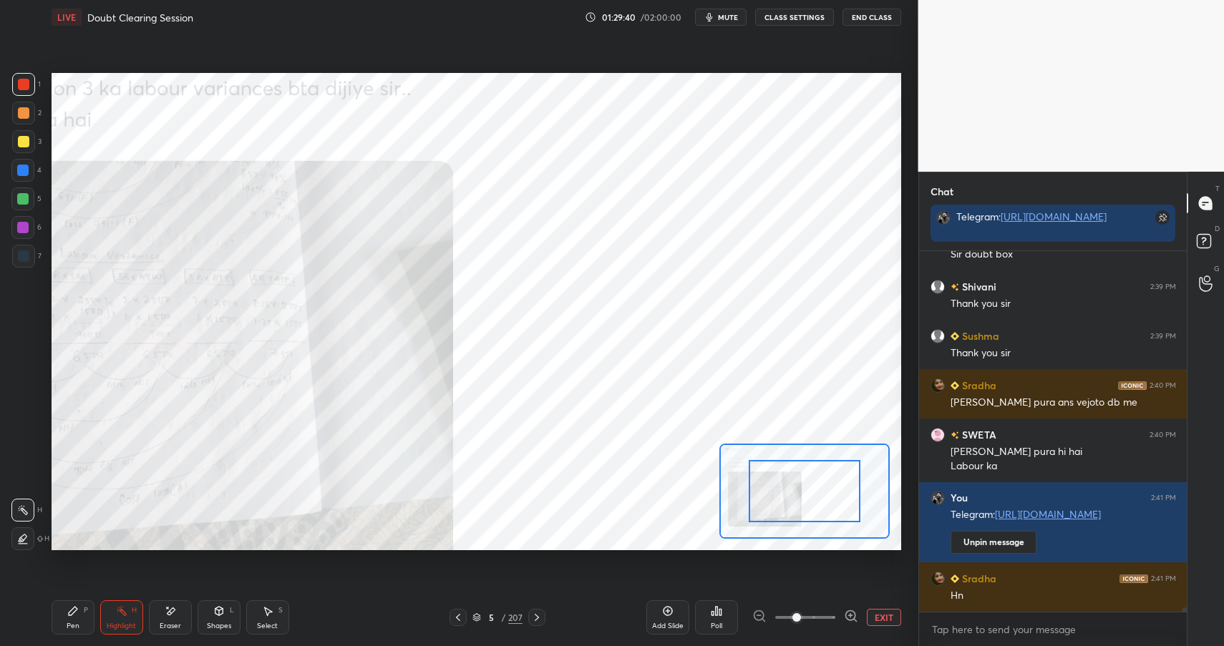
drag, startPoint x: 846, startPoint y: 620, endPoint x: 846, endPoint y: 607, distance: 13.6
click at [846, 620] on icon at bounding box center [851, 616] width 14 height 14
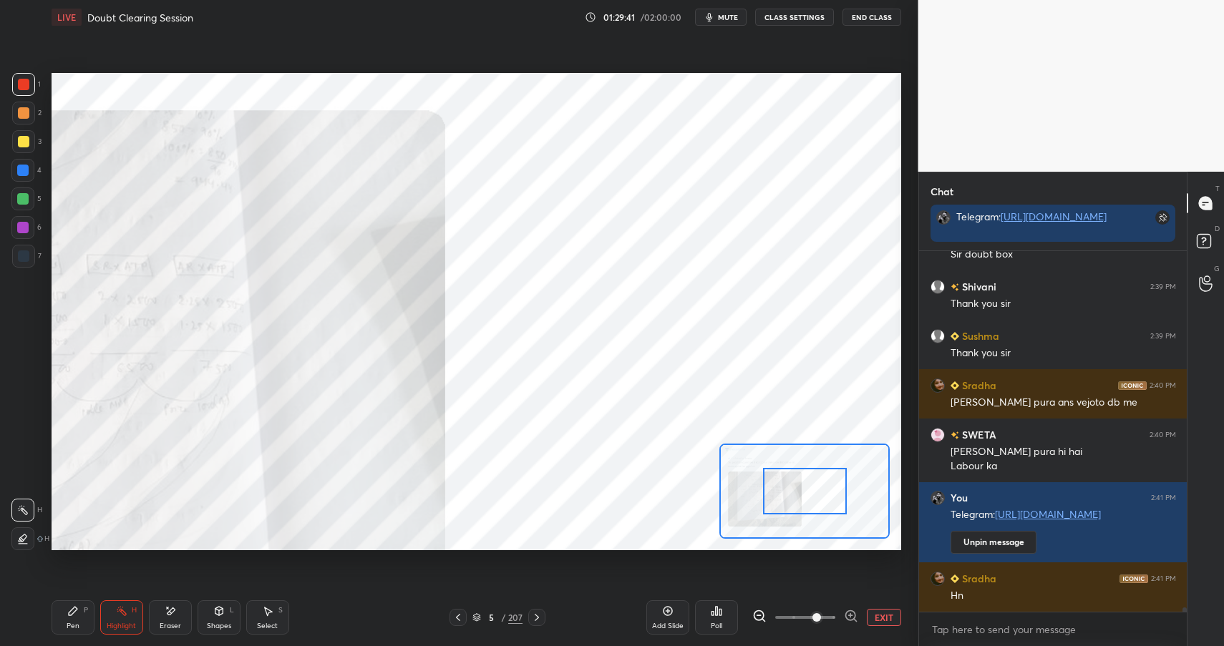
click at [847, 613] on icon at bounding box center [851, 616] width 14 height 14
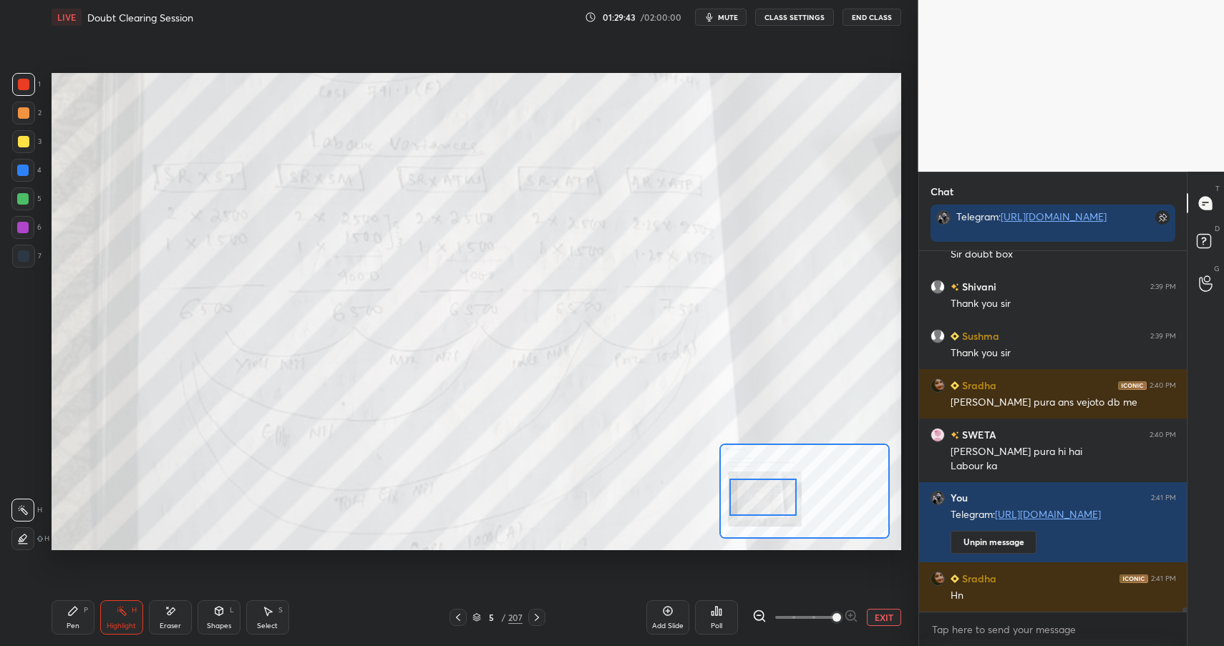
drag, startPoint x: 787, startPoint y: 485, endPoint x: 764, endPoint y: 492, distance: 23.8
click at [764, 492] on div at bounding box center [762, 497] width 67 height 37
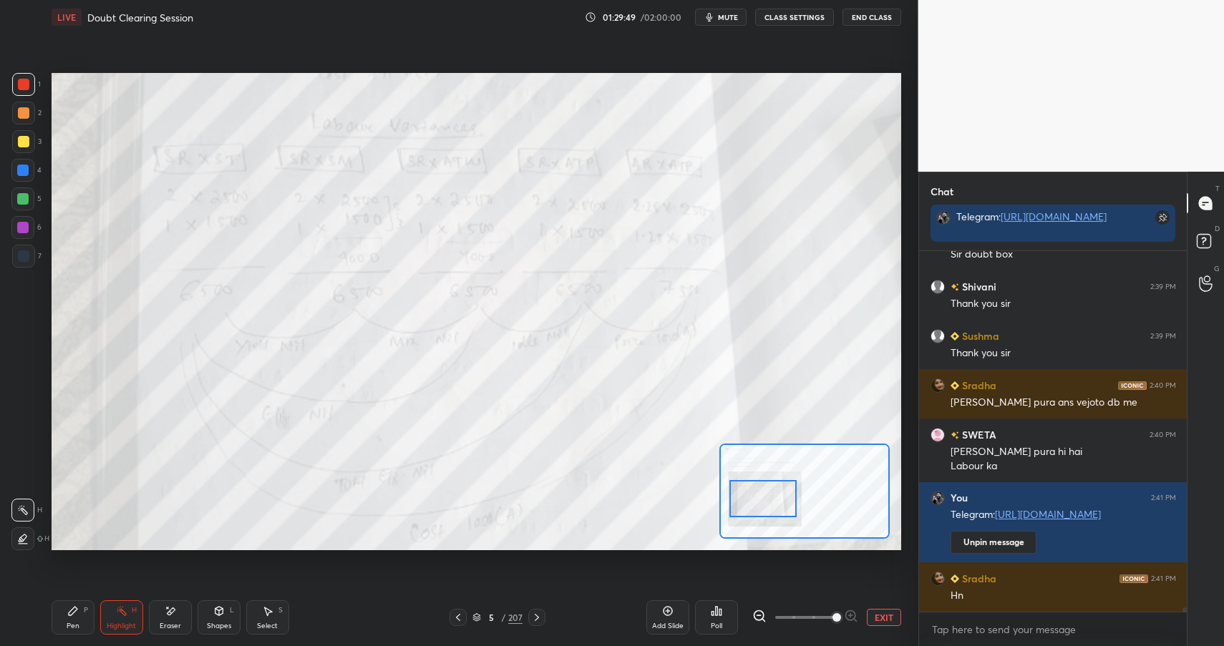
click at [67, 610] on icon at bounding box center [72, 610] width 11 height 11
drag, startPoint x: 71, startPoint y: 608, endPoint x: 115, endPoint y: 572, distance: 57.4
click at [74, 613] on icon at bounding box center [72, 610] width 11 height 11
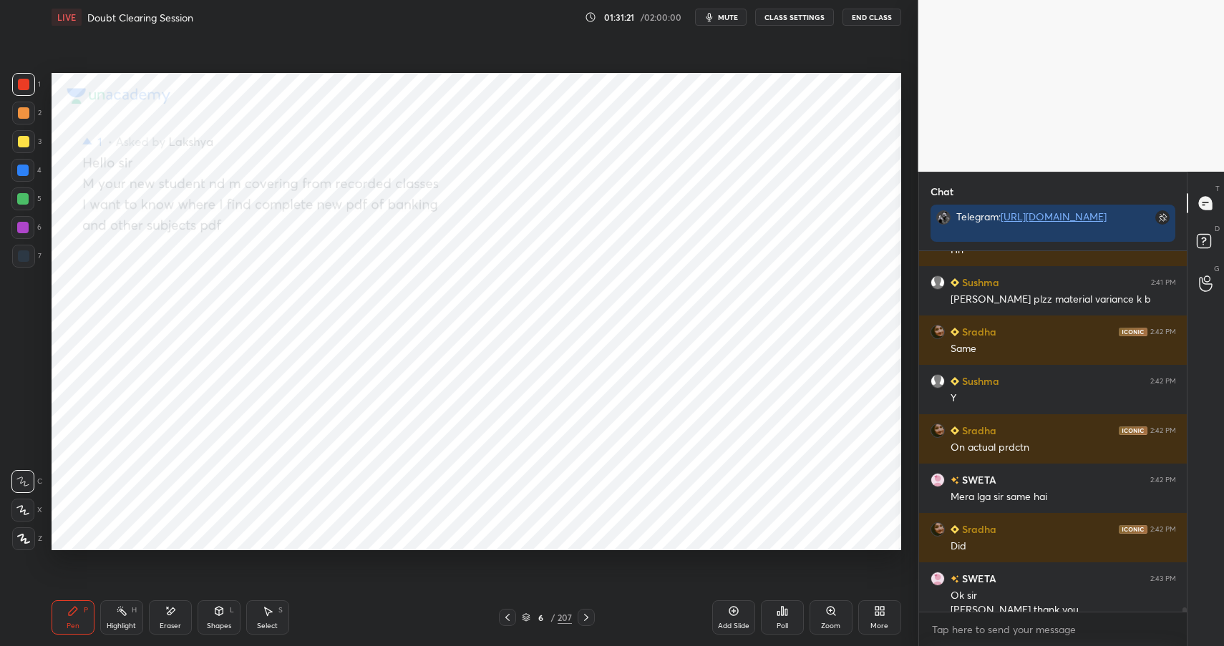
scroll to position [32130, 0]
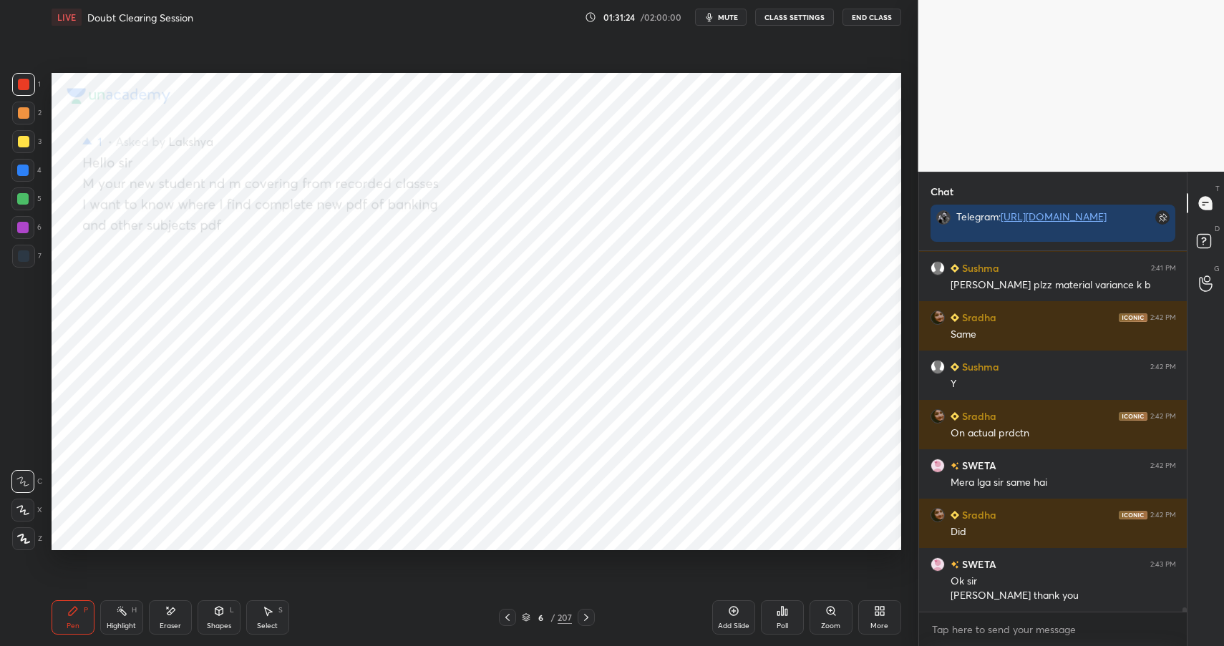
click at [29, 168] on div at bounding box center [22, 170] width 23 height 23
drag, startPoint x: 28, startPoint y: 169, endPoint x: 50, endPoint y: 167, distance: 22.2
click at [28, 169] on div at bounding box center [22, 170] width 11 height 11
click at [21, 242] on div "6" at bounding box center [26, 230] width 30 height 29
drag, startPoint x: 28, startPoint y: 233, endPoint x: 39, endPoint y: 219, distance: 17.8
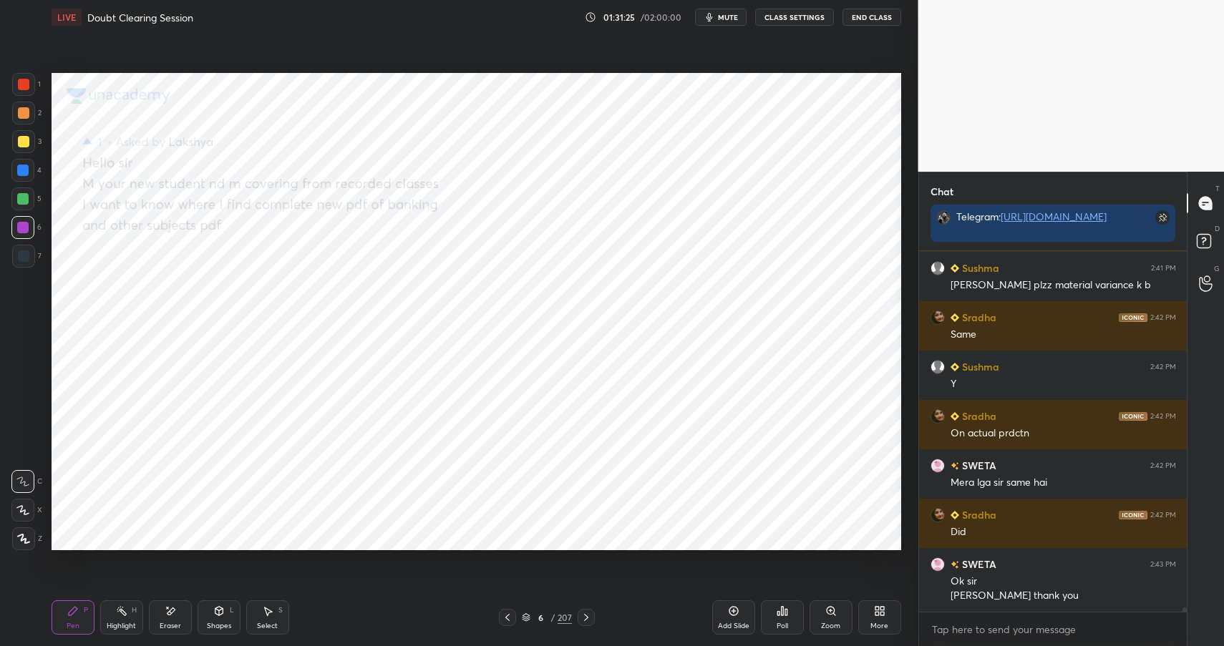
click at [28, 233] on div at bounding box center [22, 227] width 23 height 23
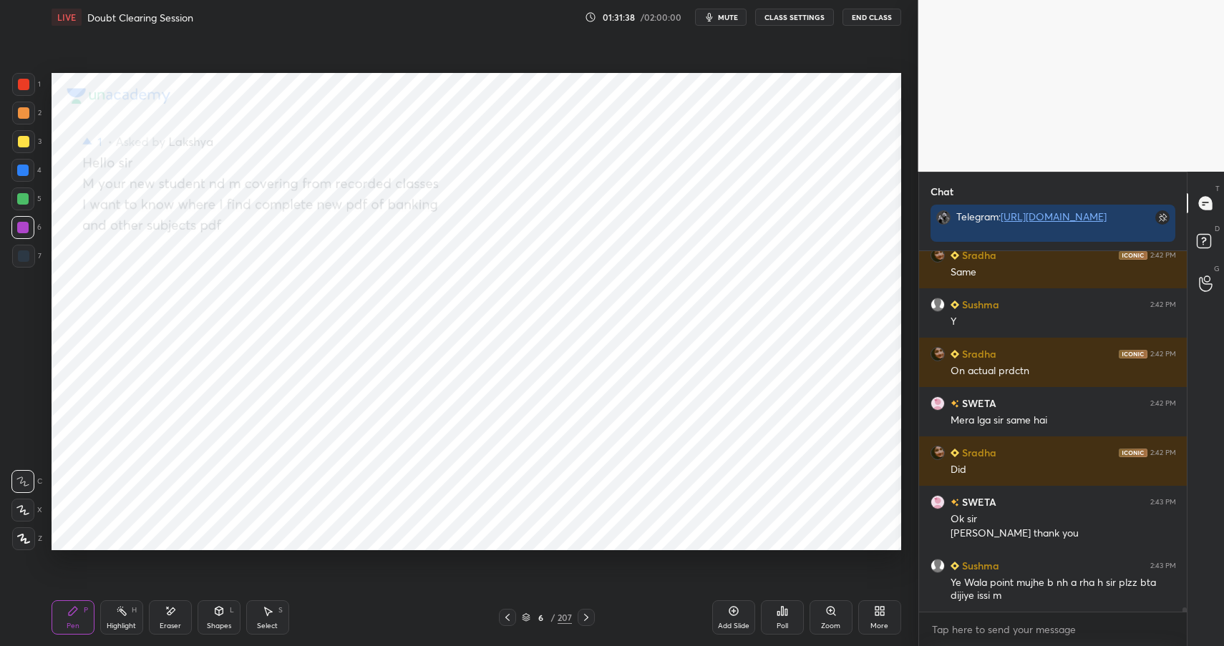
click at [24, 84] on div at bounding box center [23, 84] width 11 height 11
click at [26, 84] on div at bounding box center [23, 84] width 11 height 11
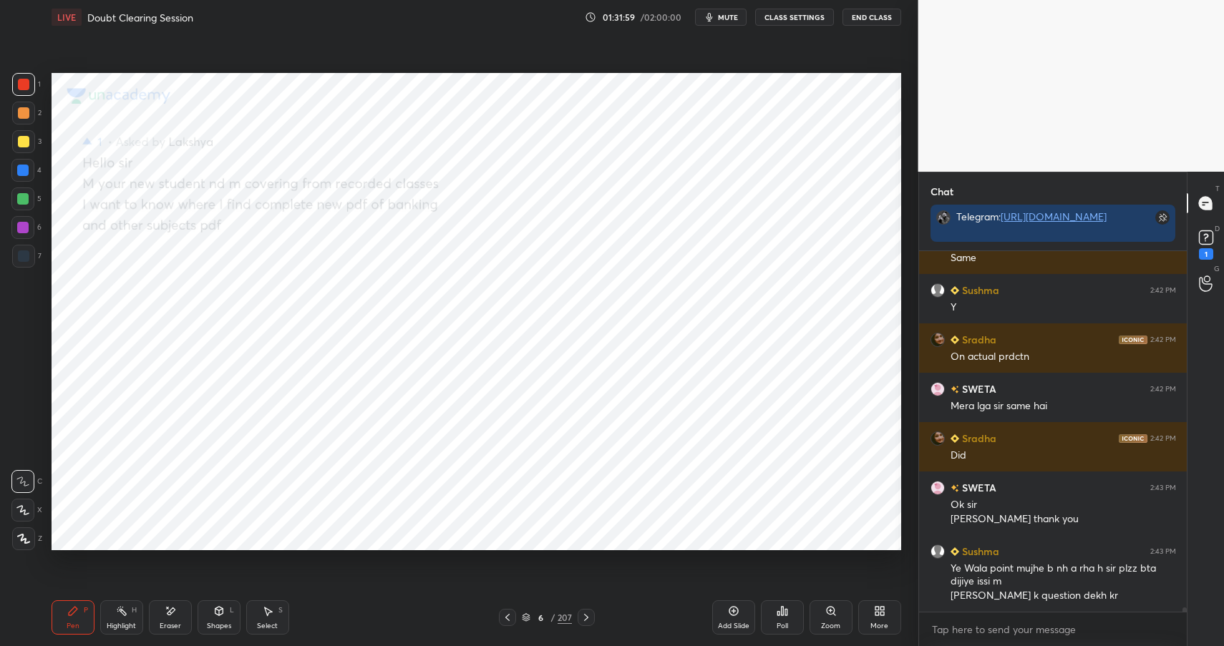
scroll to position [32268, 0]
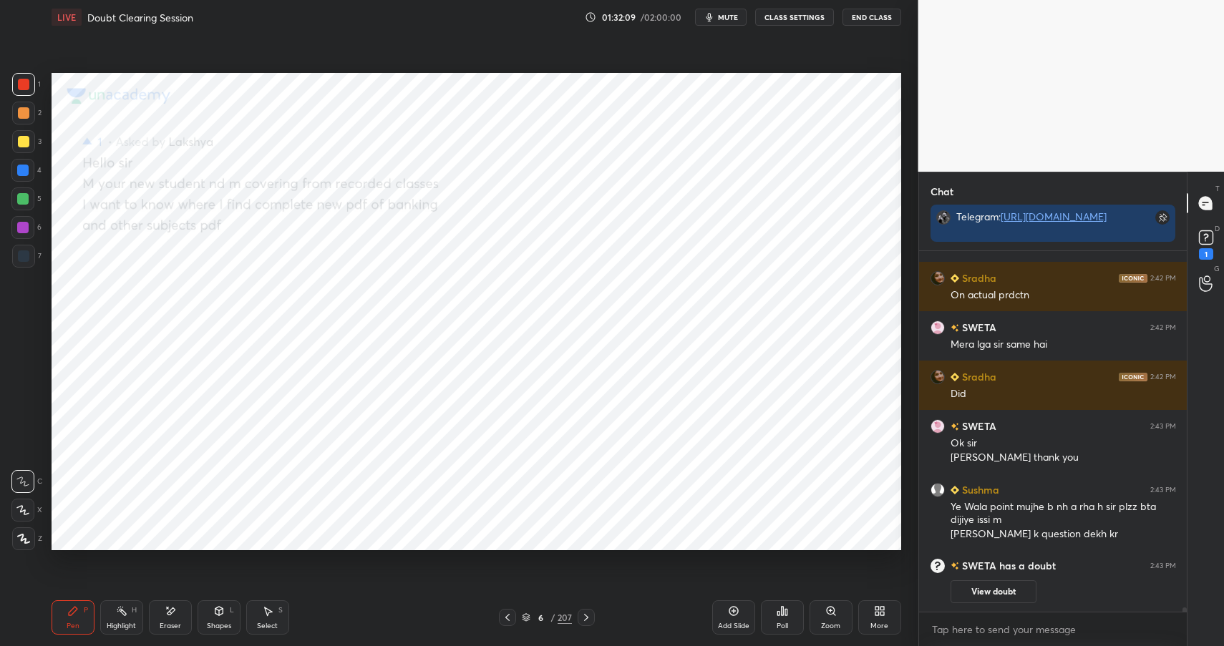
click at [23, 180] on div at bounding box center [22, 170] width 23 height 23
drag, startPoint x: 31, startPoint y: 173, endPoint x: 34, endPoint y: 147, distance: 26.0
click at [31, 173] on div at bounding box center [22, 170] width 23 height 23
click at [1196, 239] on icon at bounding box center [1205, 237] width 21 height 21
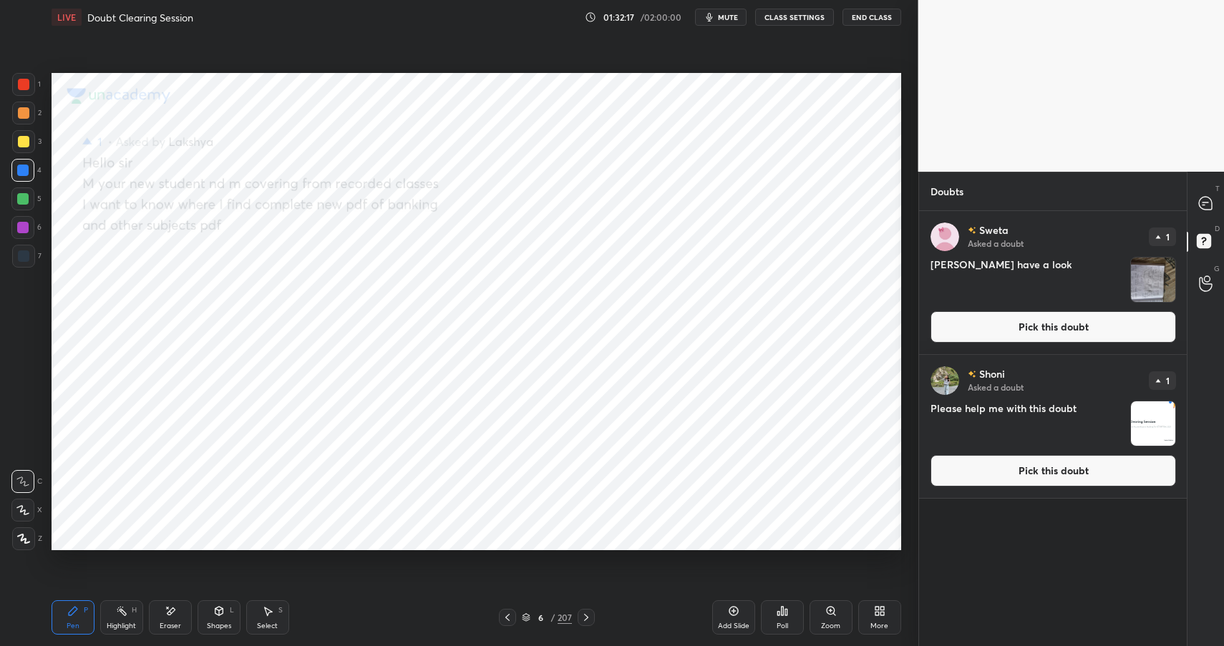
click at [1112, 324] on button "Pick this doubt" at bounding box center [1052, 326] width 245 height 31
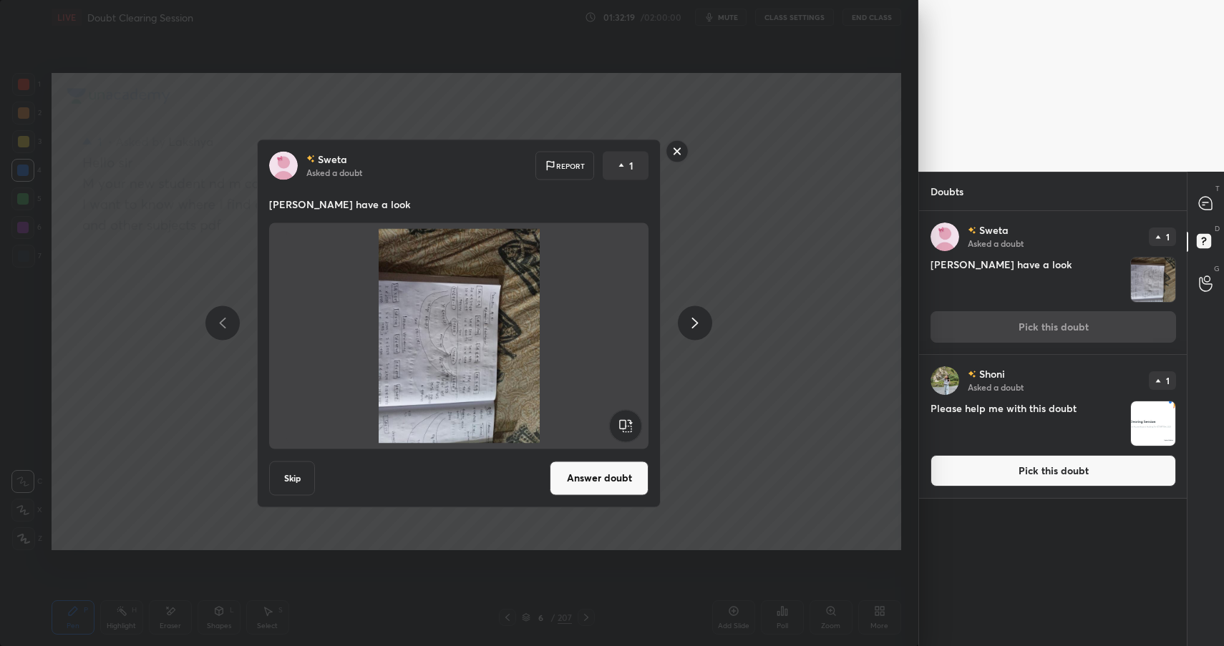
click at [625, 421] on rect at bounding box center [626, 425] width 32 height 32
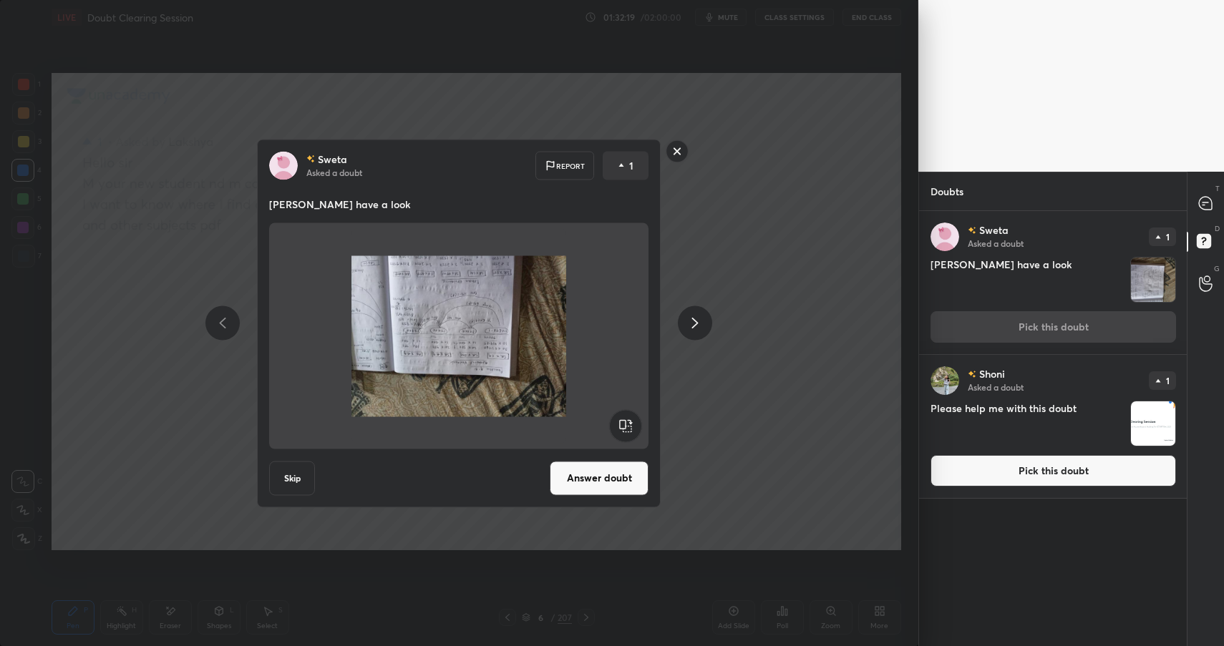
click at [625, 421] on rect at bounding box center [626, 425] width 32 height 32
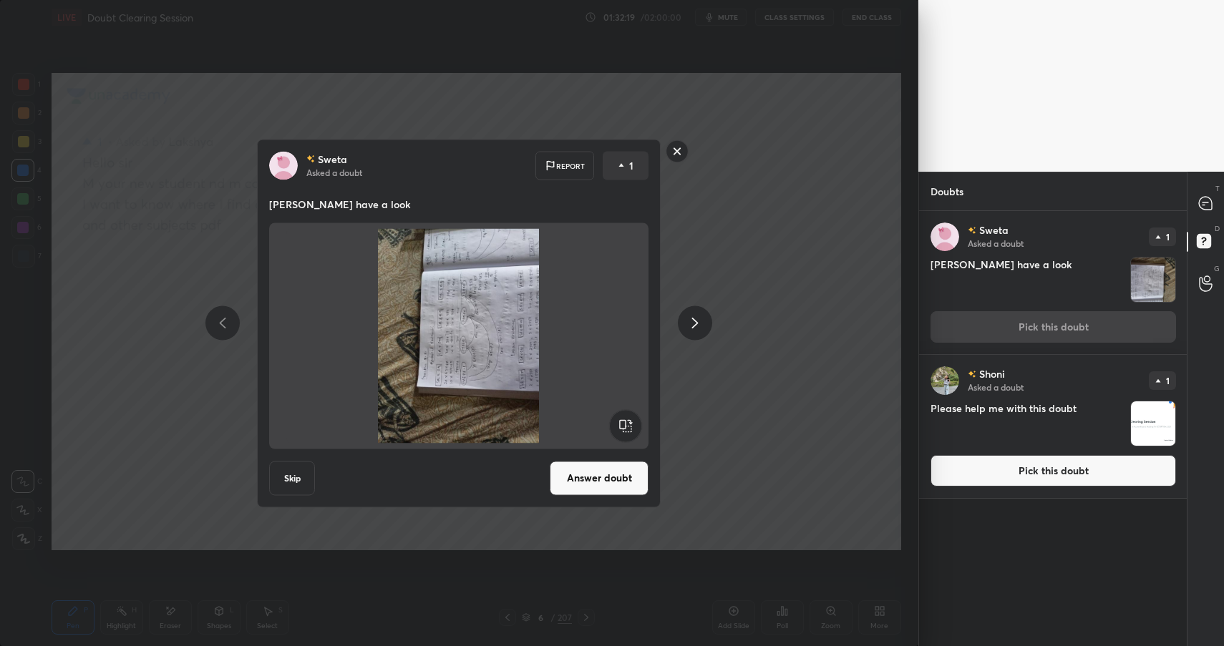
click at [625, 421] on rect at bounding box center [626, 425] width 32 height 32
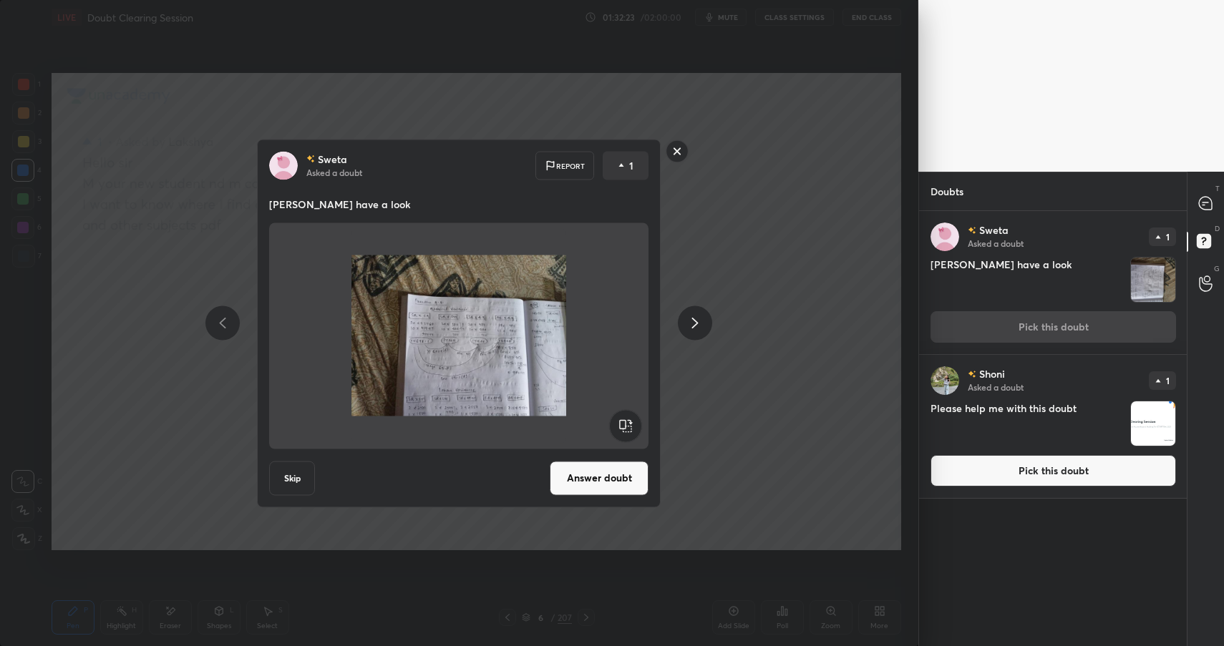
click at [684, 158] on rect at bounding box center [677, 151] width 22 height 22
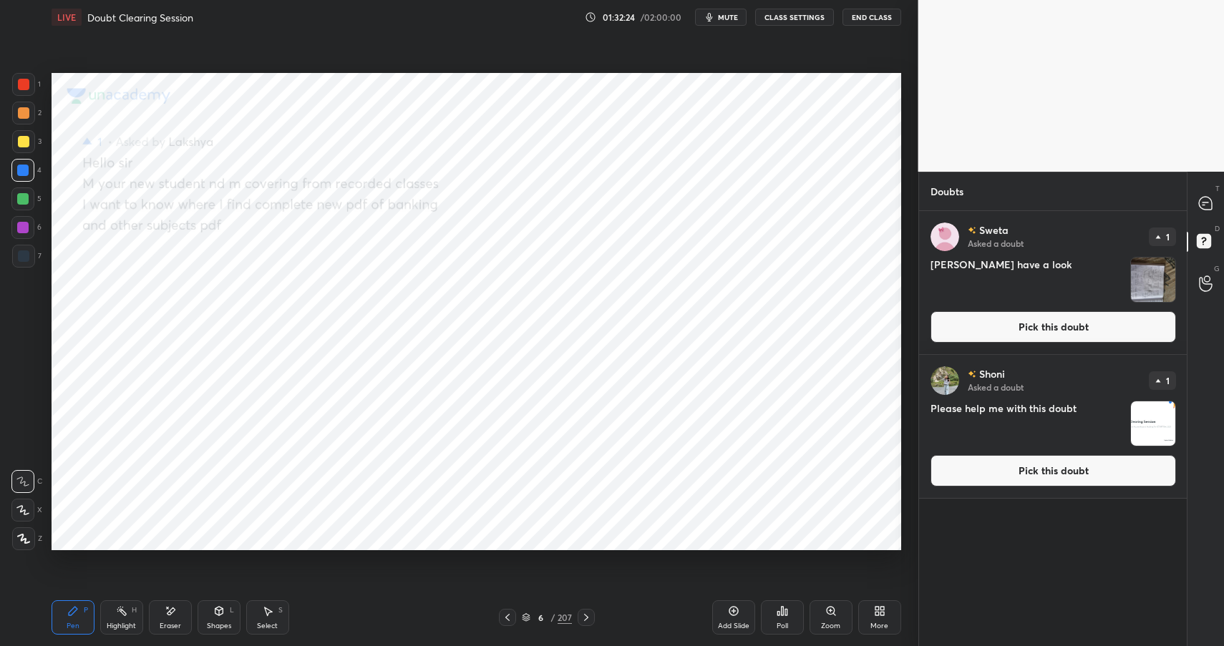
click at [1075, 326] on button "Pick this doubt" at bounding box center [1052, 326] width 245 height 31
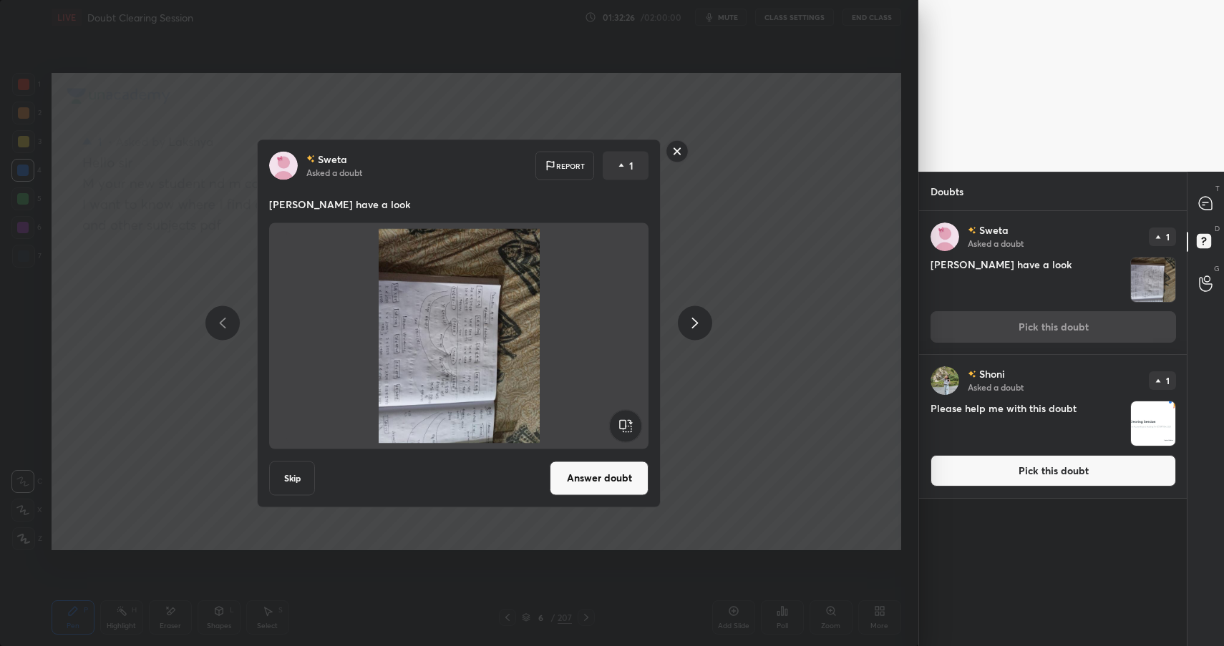
click at [618, 421] on rect at bounding box center [626, 425] width 32 height 32
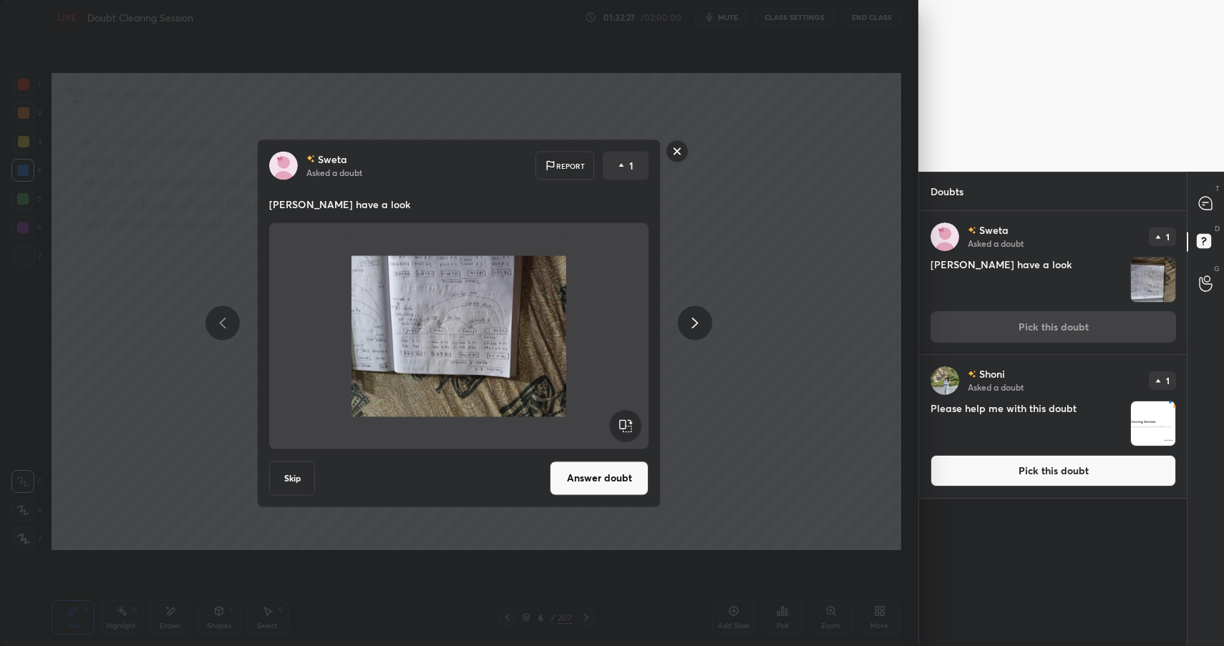
click at [618, 421] on rect at bounding box center [626, 425] width 32 height 32
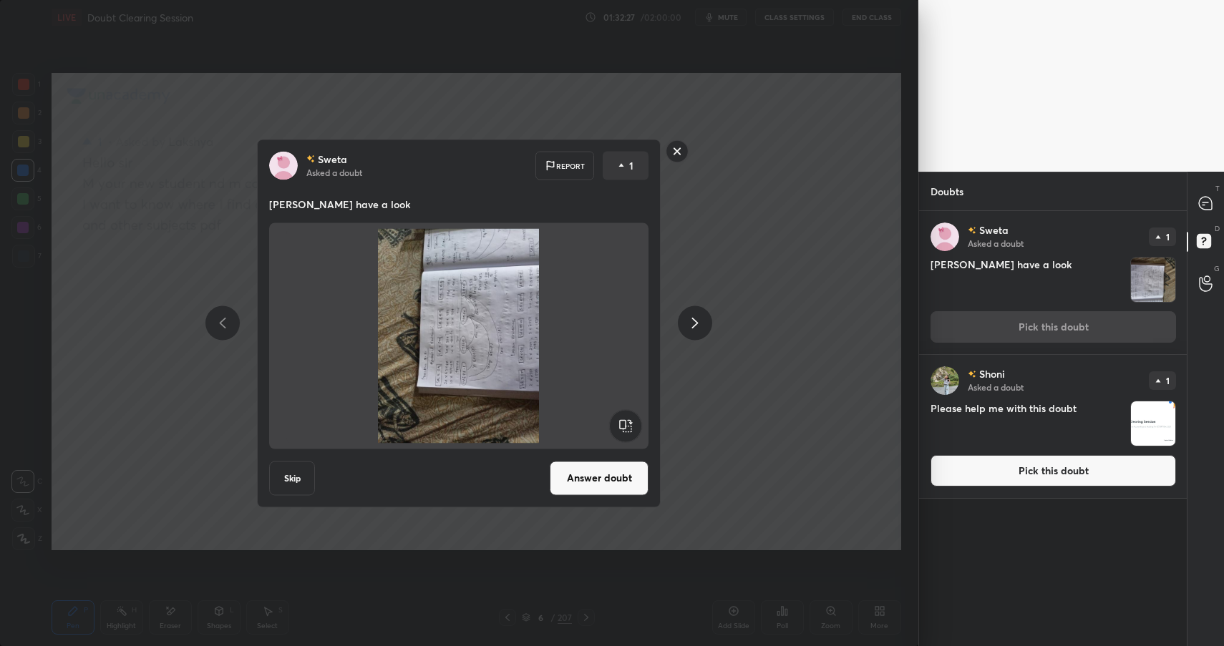
click at [618, 421] on rect at bounding box center [626, 425] width 32 height 32
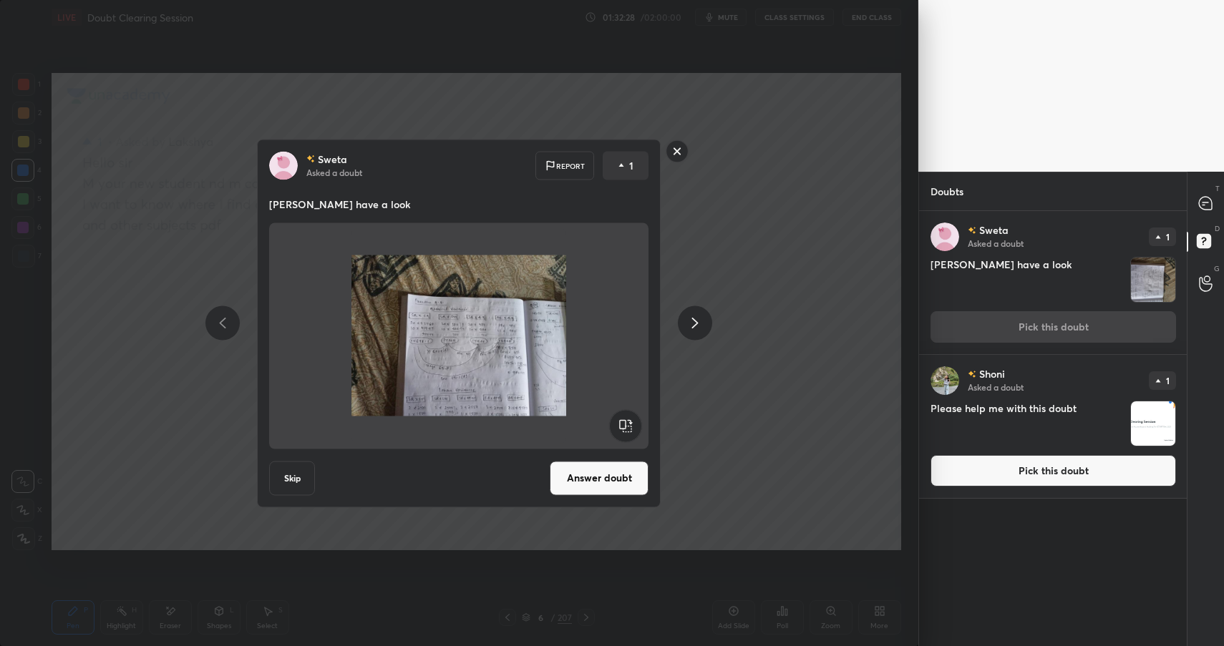
click at [605, 482] on button "Answer doubt" at bounding box center [599, 478] width 99 height 34
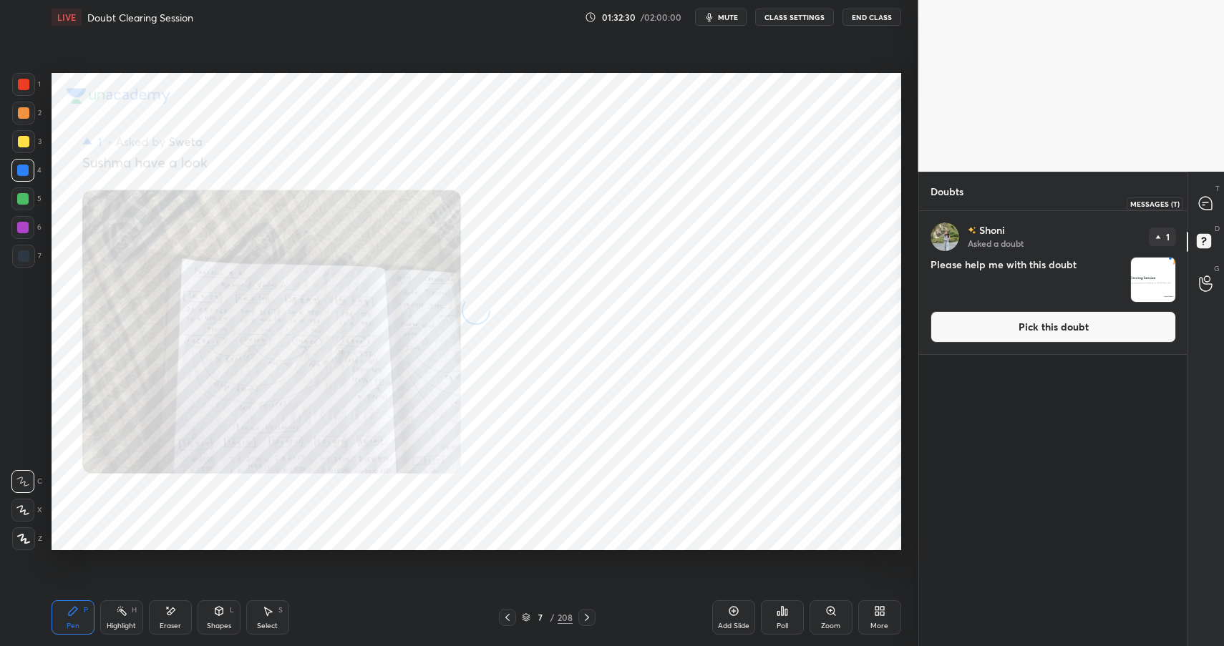
click at [1202, 209] on icon at bounding box center [1205, 203] width 13 height 13
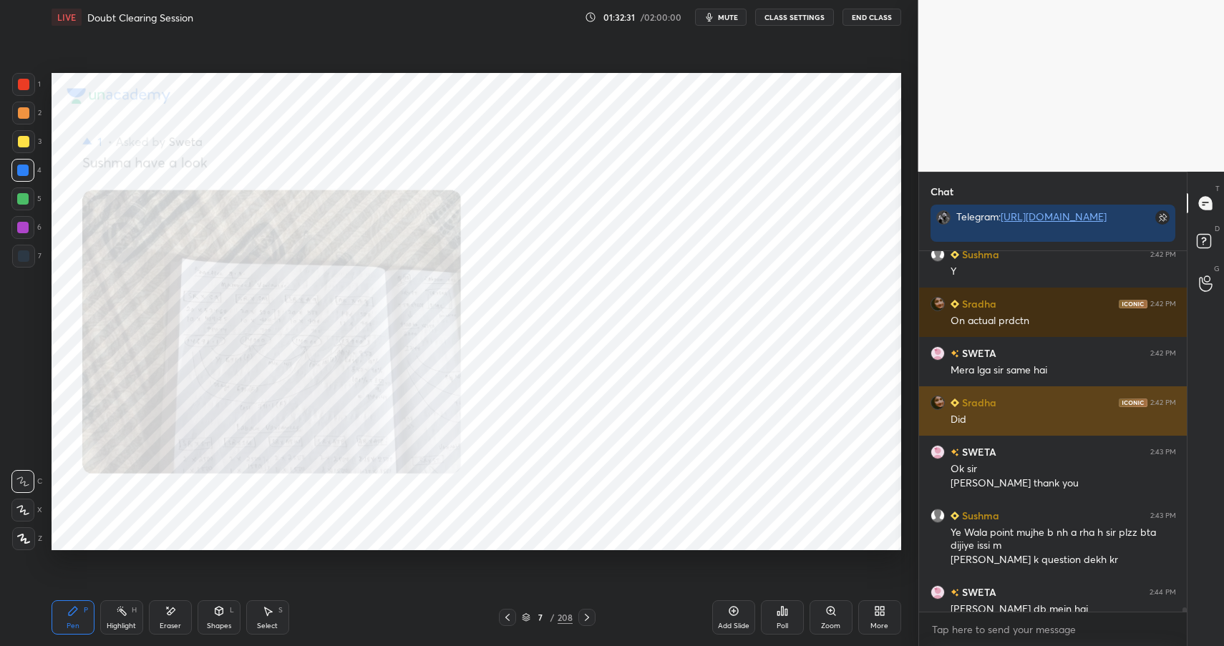
scroll to position [31286, 0]
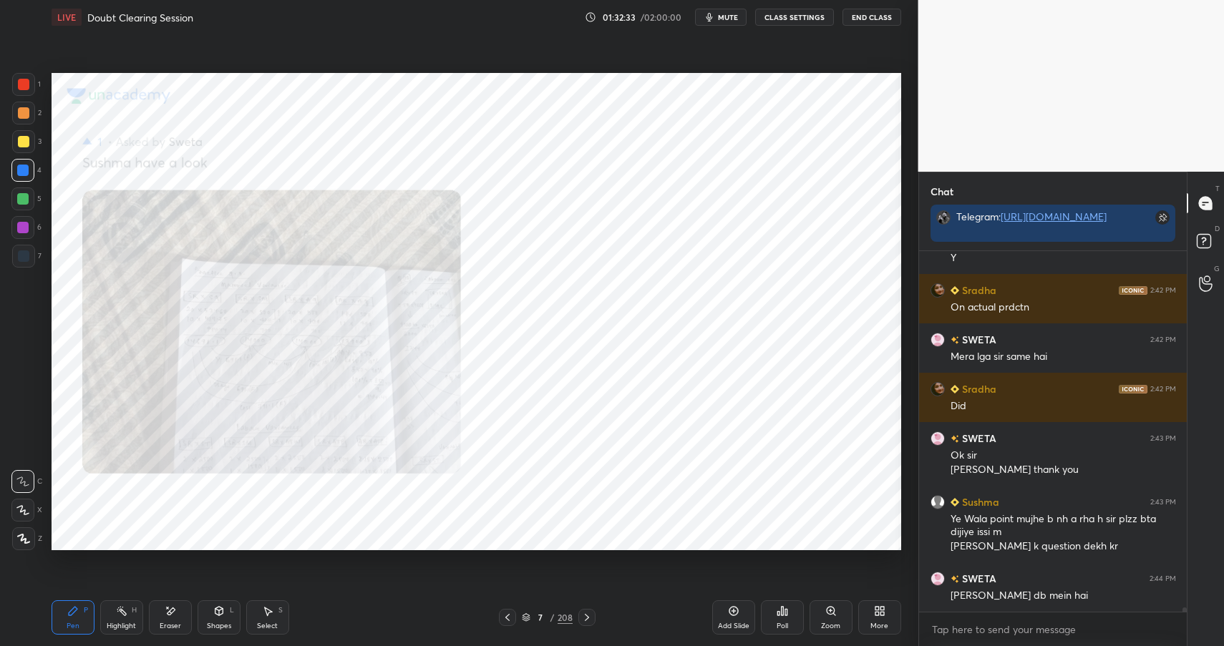
click at [839, 614] on div "Zoom" at bounding box center [830, 617] width 43 height 34
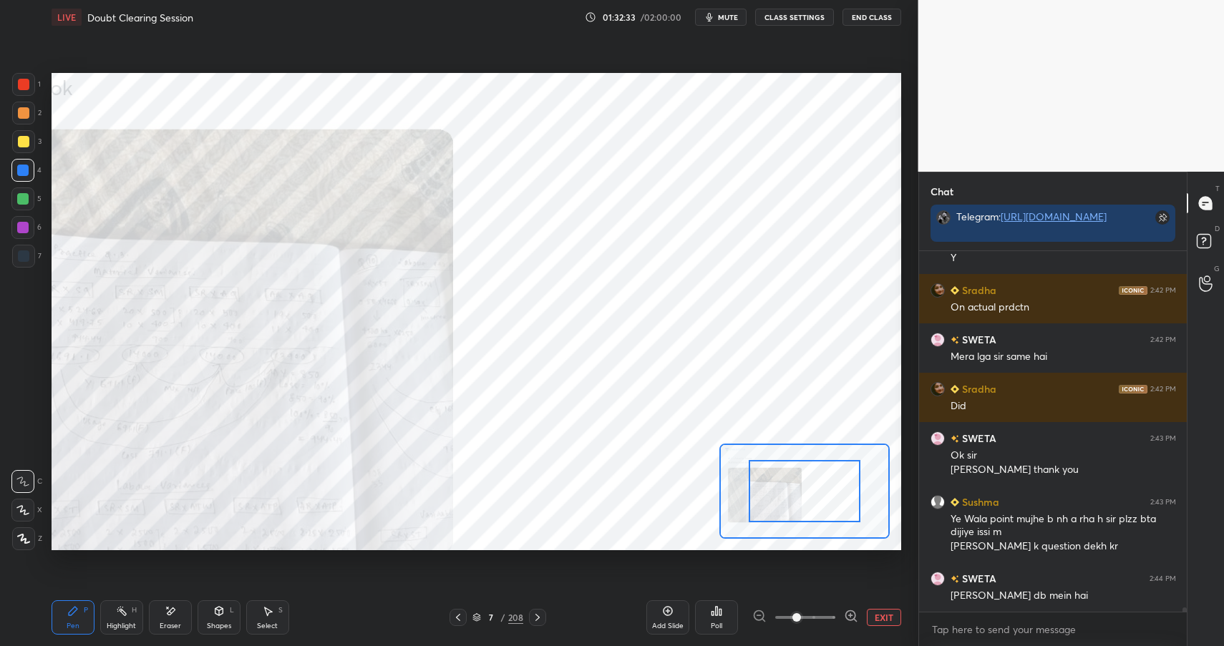
click at [852, 615] on icon at bounding box center [851, 616] width 14 height 14
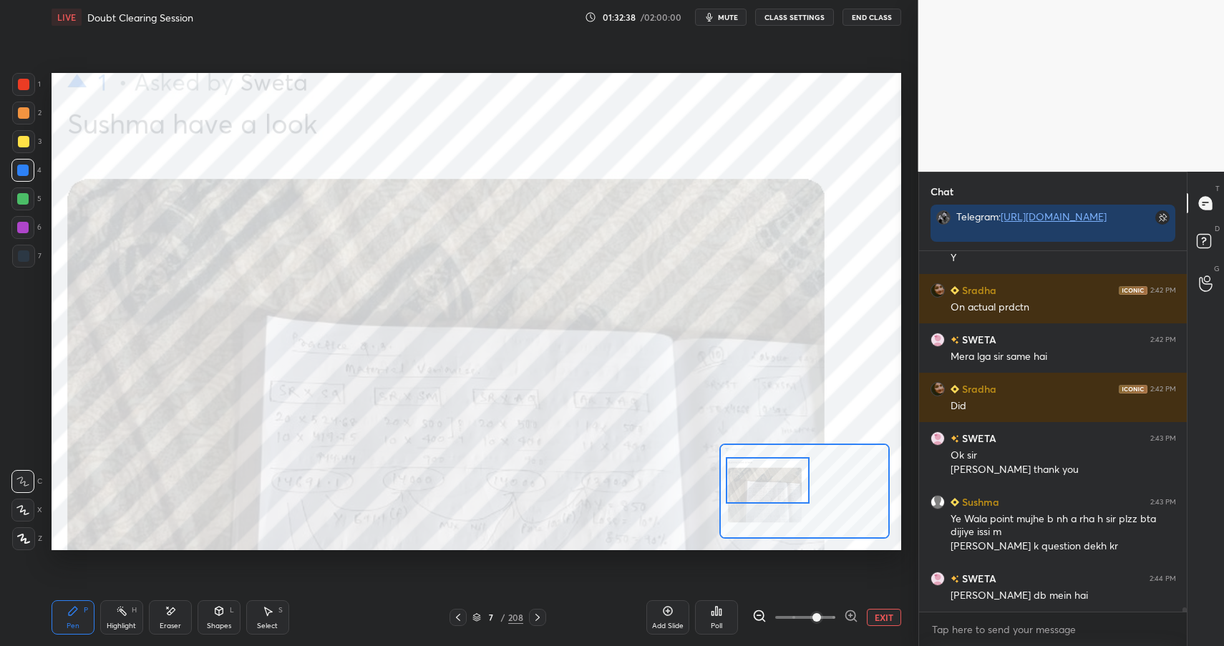
scroll to position [31336, 0]
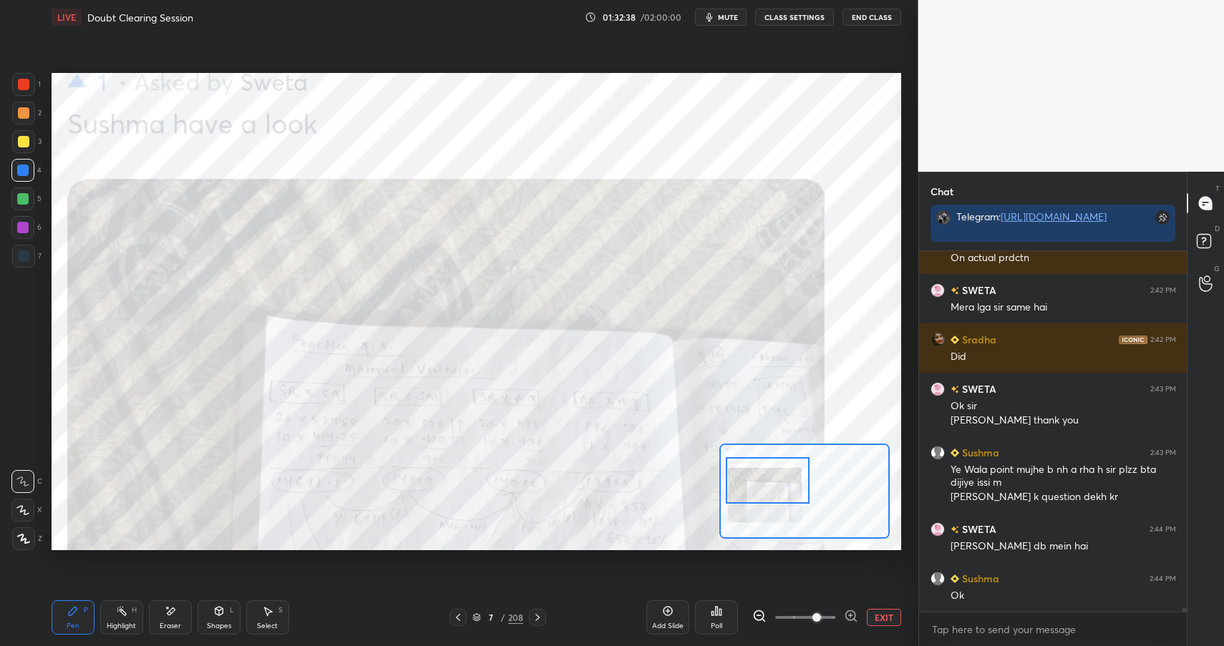
drag, startPoint x: 813, startPoint y: 490, endPoint x: 736, endPoint y: 485, distance: 76.7
click at [779, 484] on div at bounding box center [768, 480] width 84 height 47
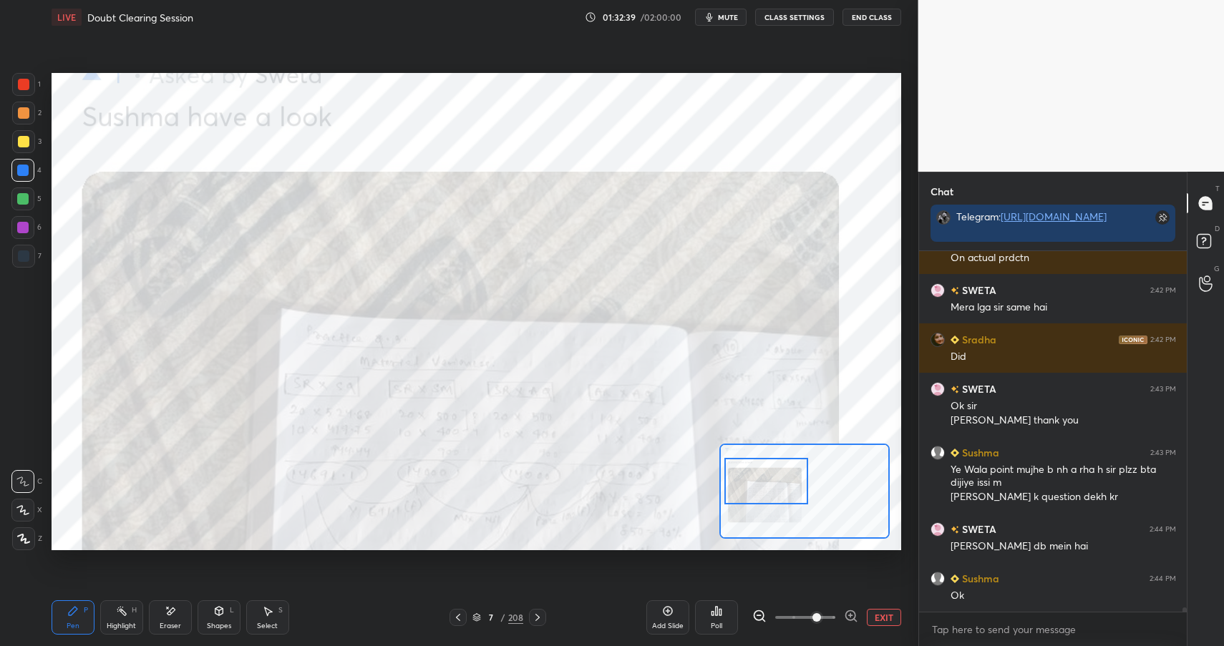
drag, startPoint x: 217, startPoint y: 612, endPoint x: 202, endPoint y: 600, distance: 19.3
click at [217, 612] on icon at bounding box center [219, 611] width 8 height 9
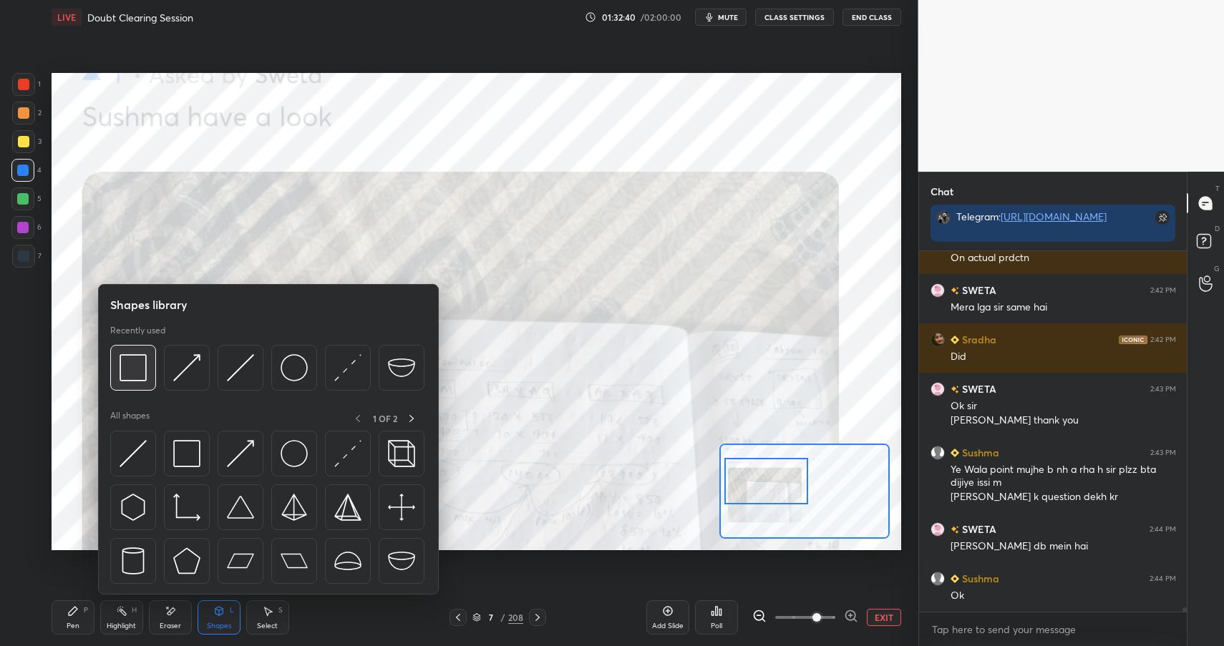
click at [134, 363] on img at bounding box center [133, 367] width 27 height 27
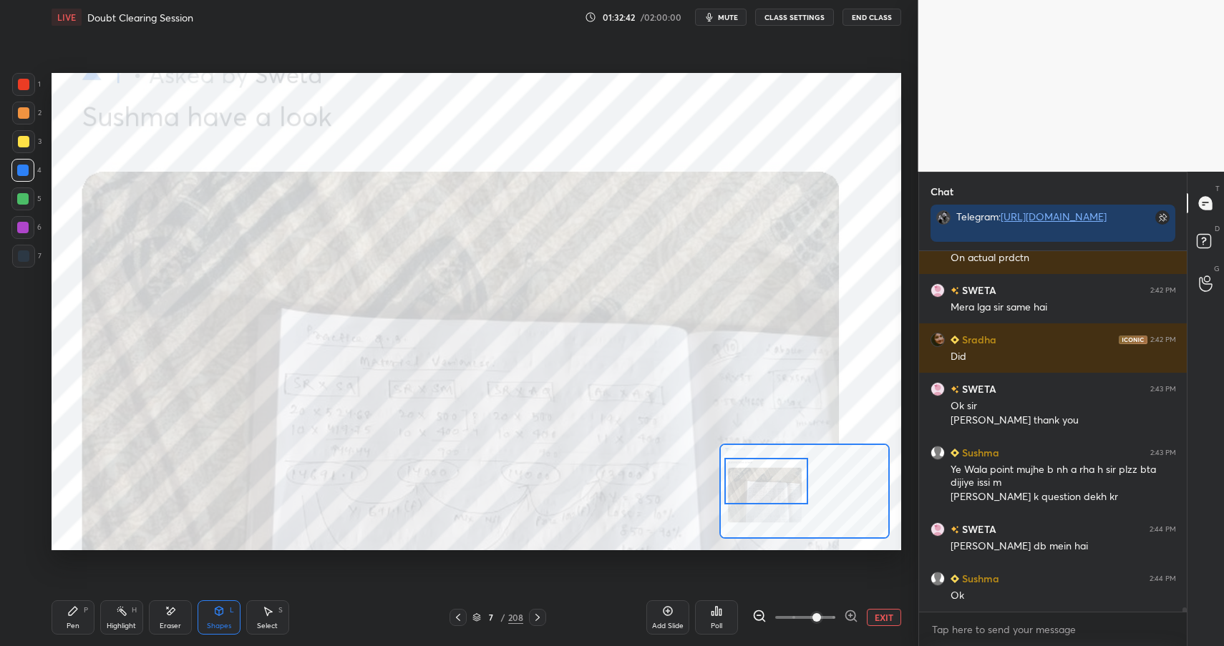
scroll to position [31385, 0]
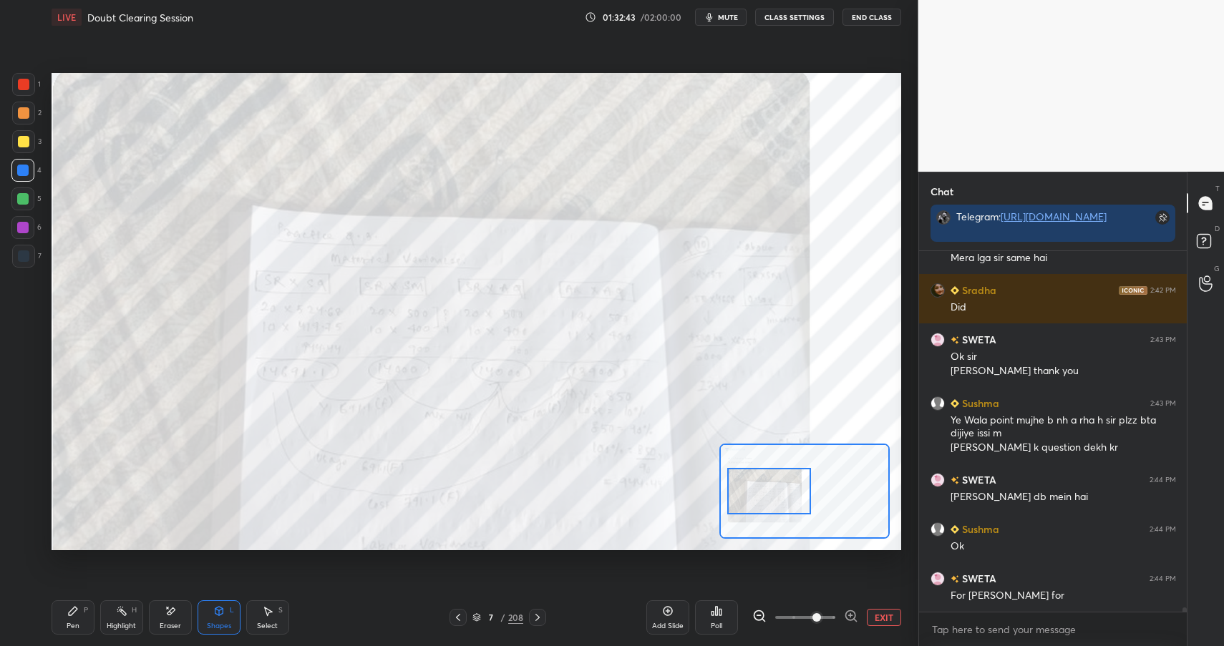
click at [778, 505] on div at bounding box center [769, 491] width 84 height 47
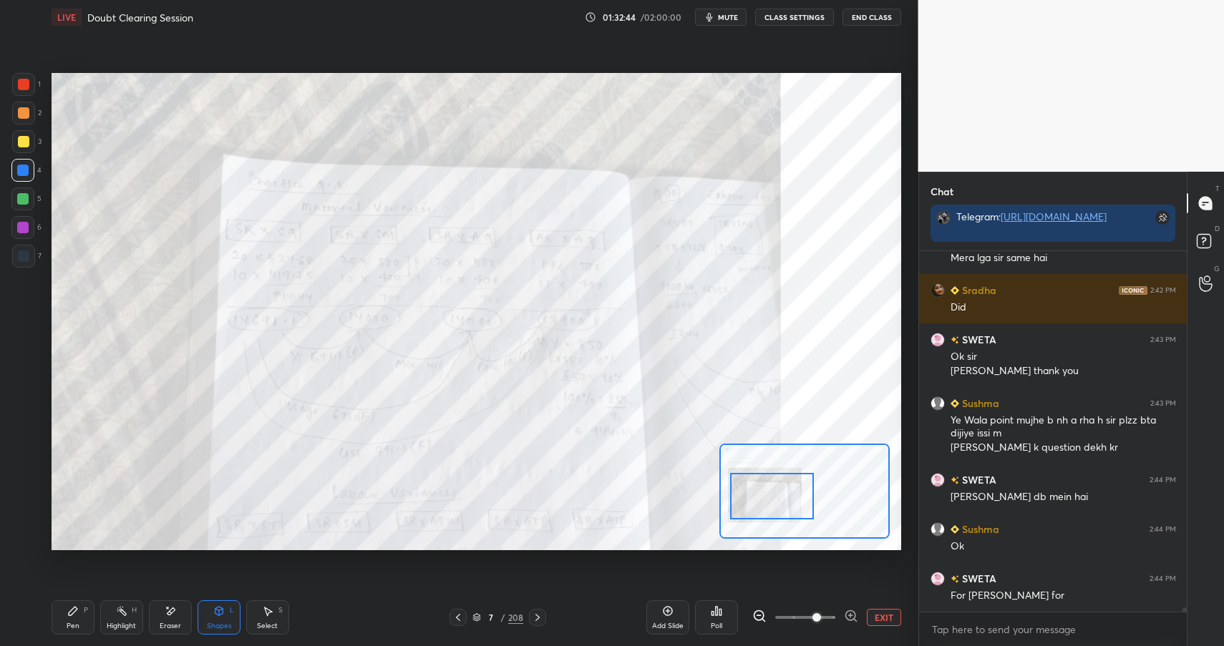
drag, startPoint x: 851, startPoint y: 621, endPoint x: 839, endPoint y: 603, distance: 21.8
click at [848, 619] on icon at bounding box center [851, 616] width 14 height 14
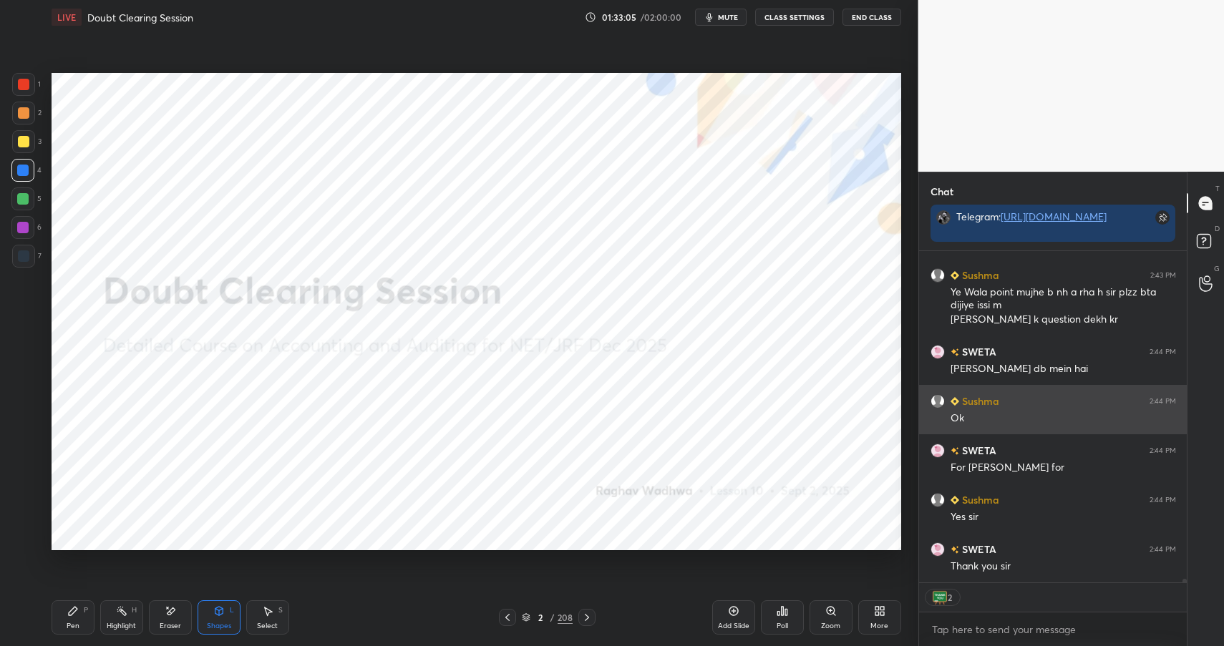
scroll to position [31562, 0]
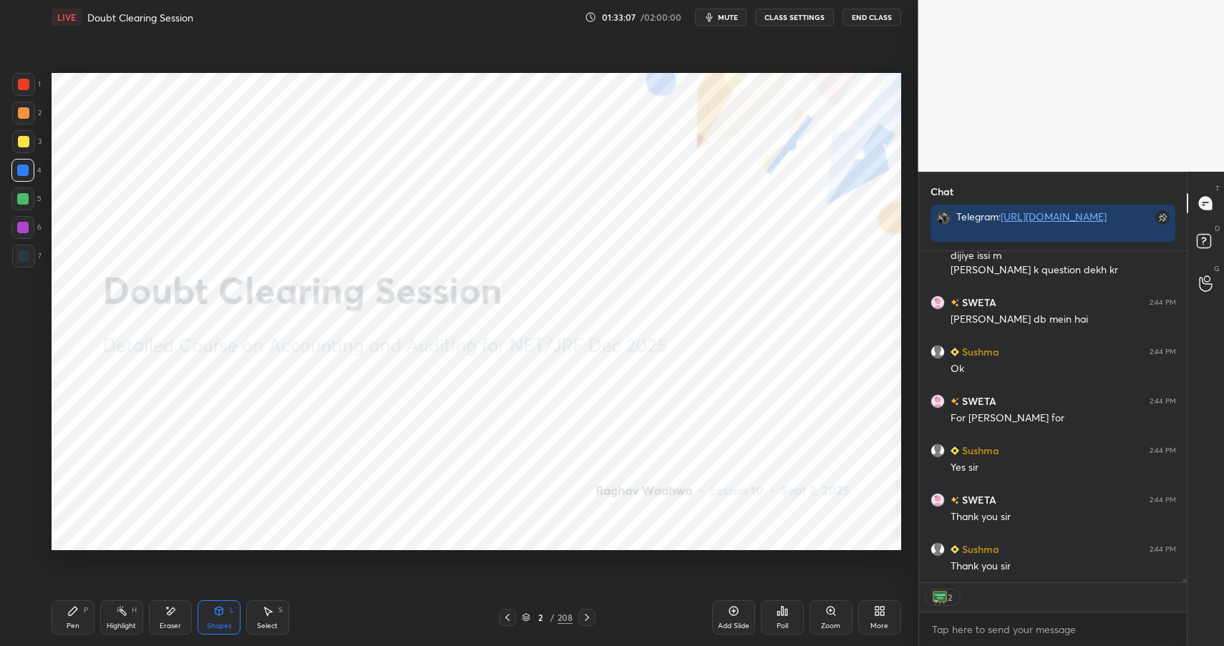
click at [530, 618] on div "2 / 208" at bounding box center [547, 617] width 51 height 13
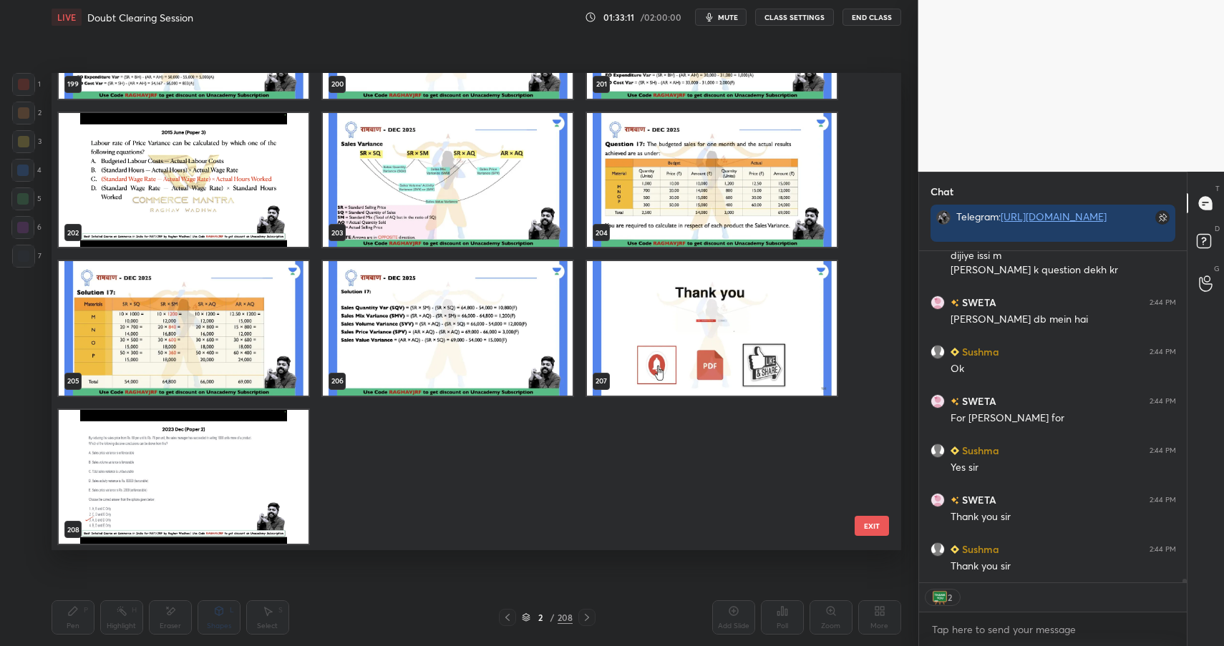
scroll to position [31612, 0]
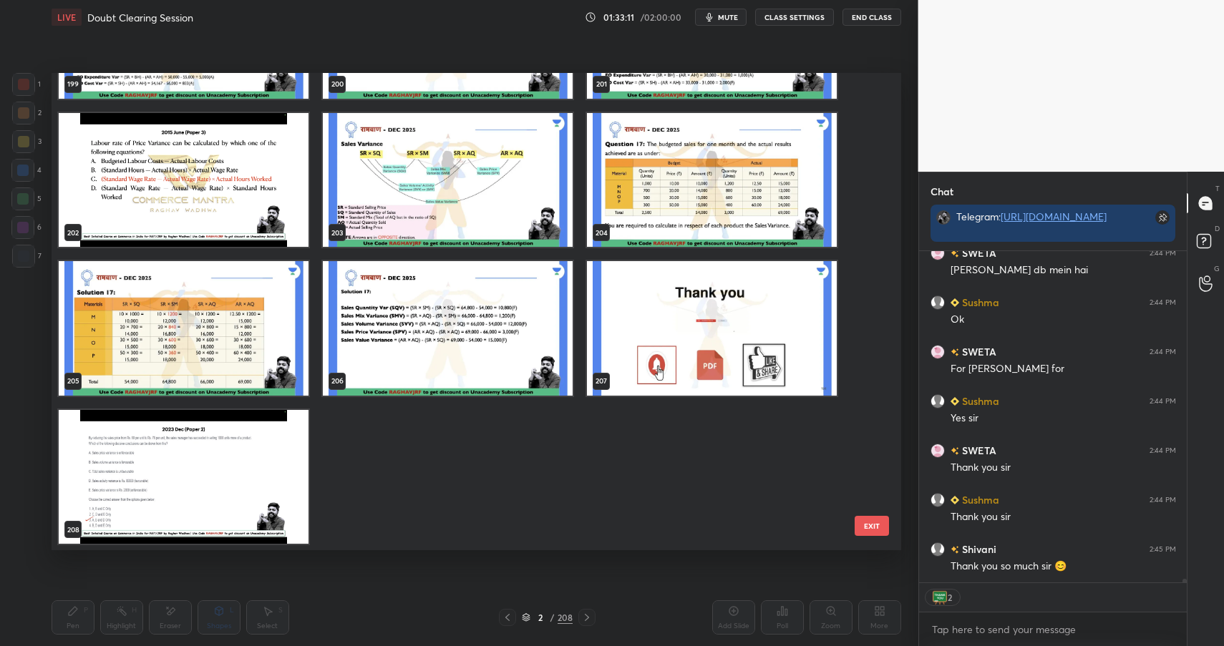
click at [659, 365] on img "grid" at bounding box center [712, 328] width 250 height 135
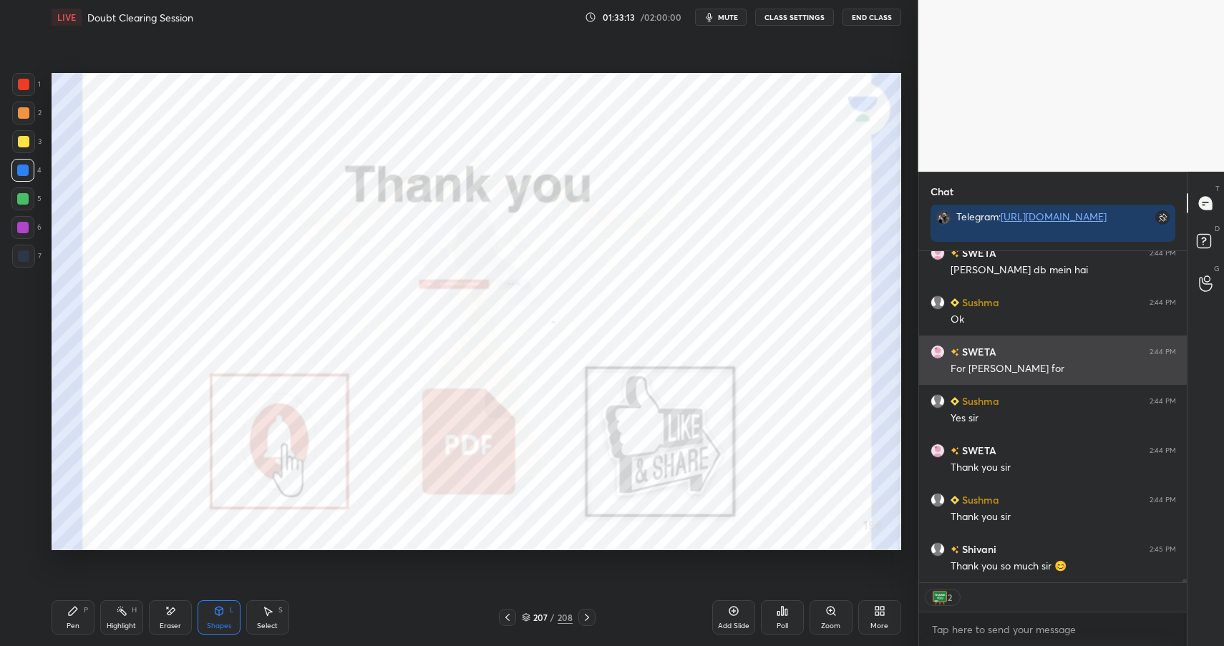
scroll to position [31668, 0]
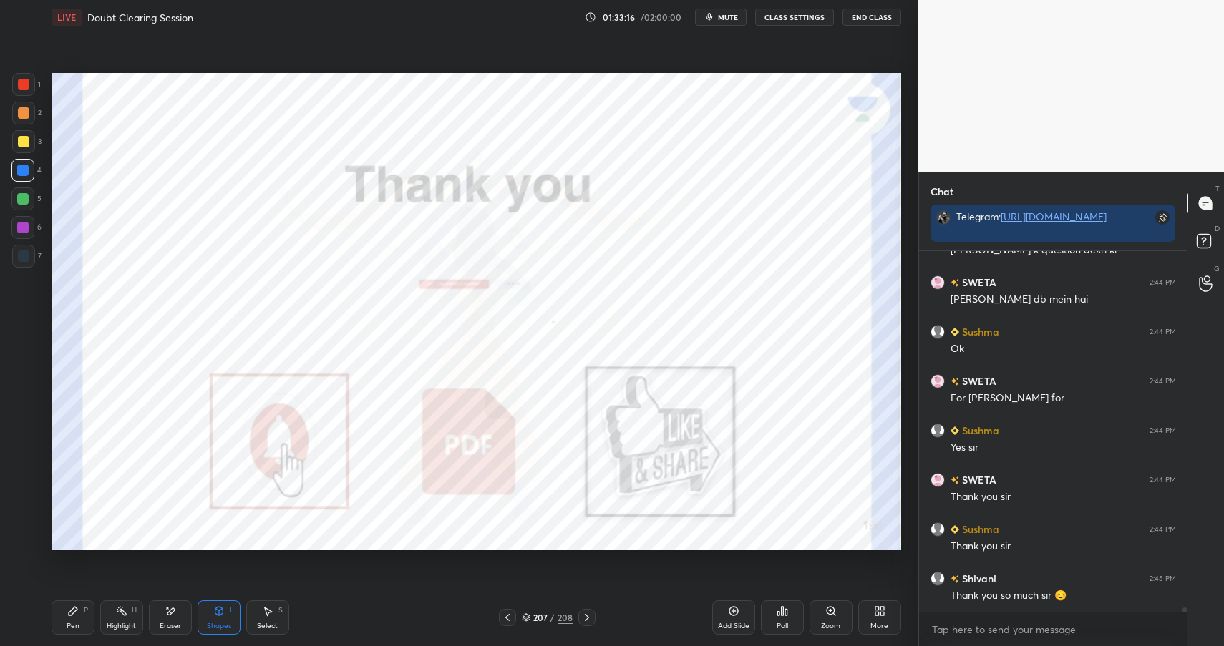
click at [872, 14] on button "End Class" at bounding box center [871, 17] width 59 height 17
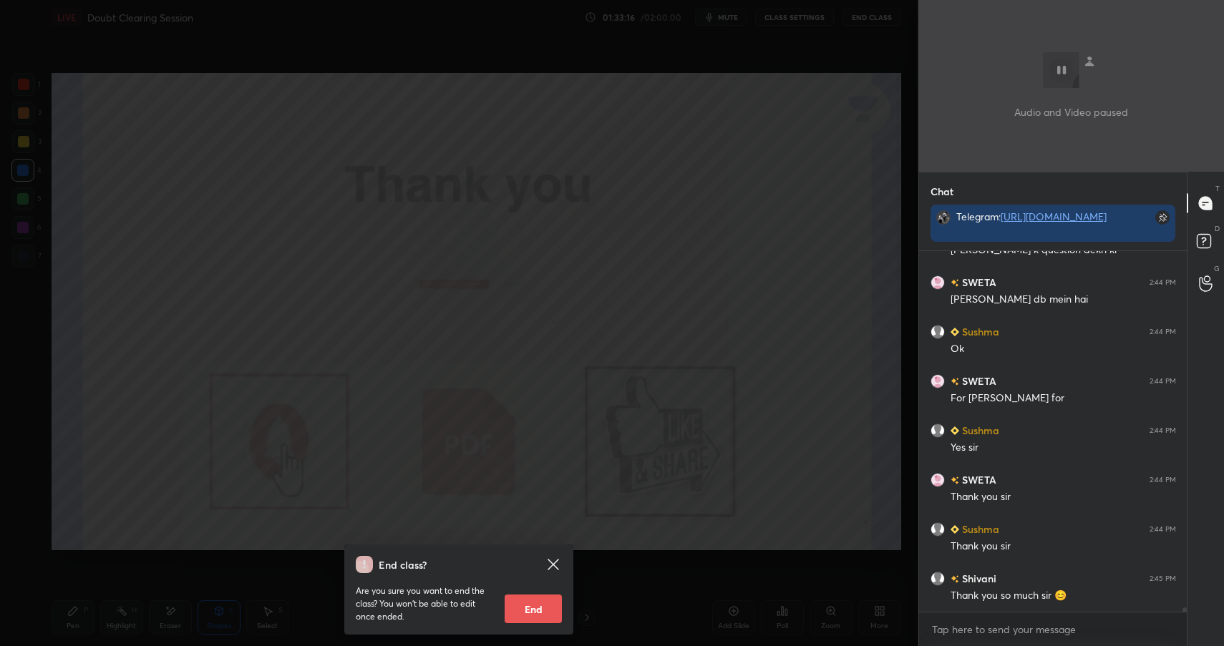
scroll to position [31718, 0]
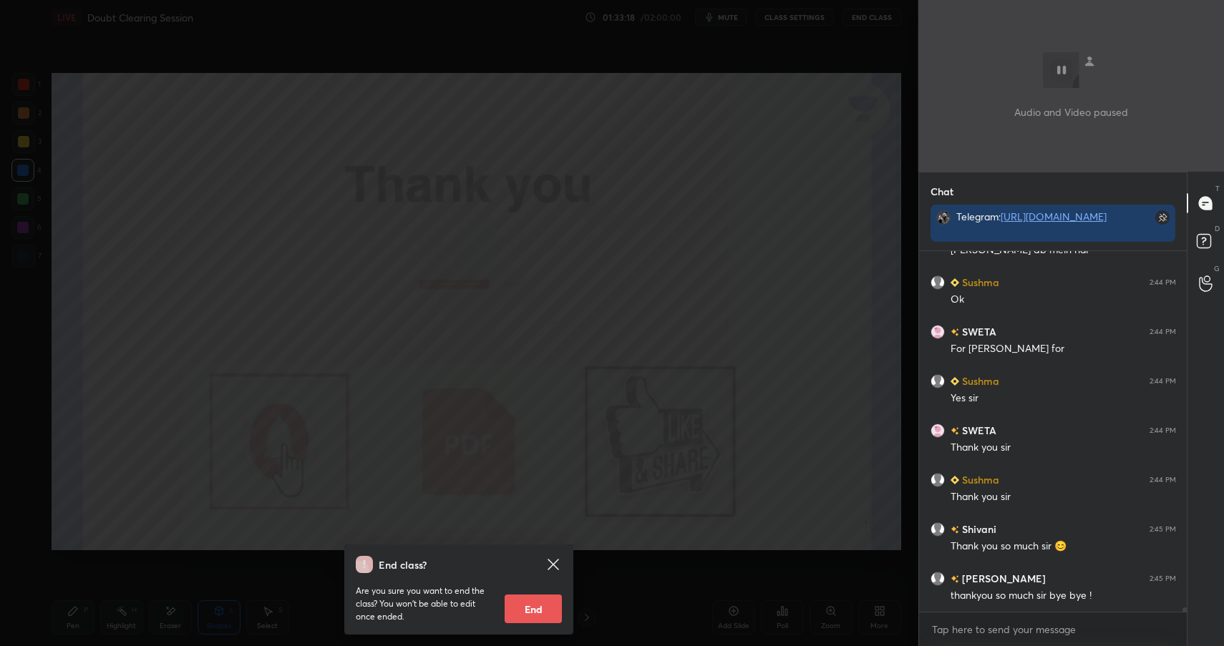
click at [540, 610] on button "End" at bounding box center [532, 609] width 57 height 29
type textarea "x"
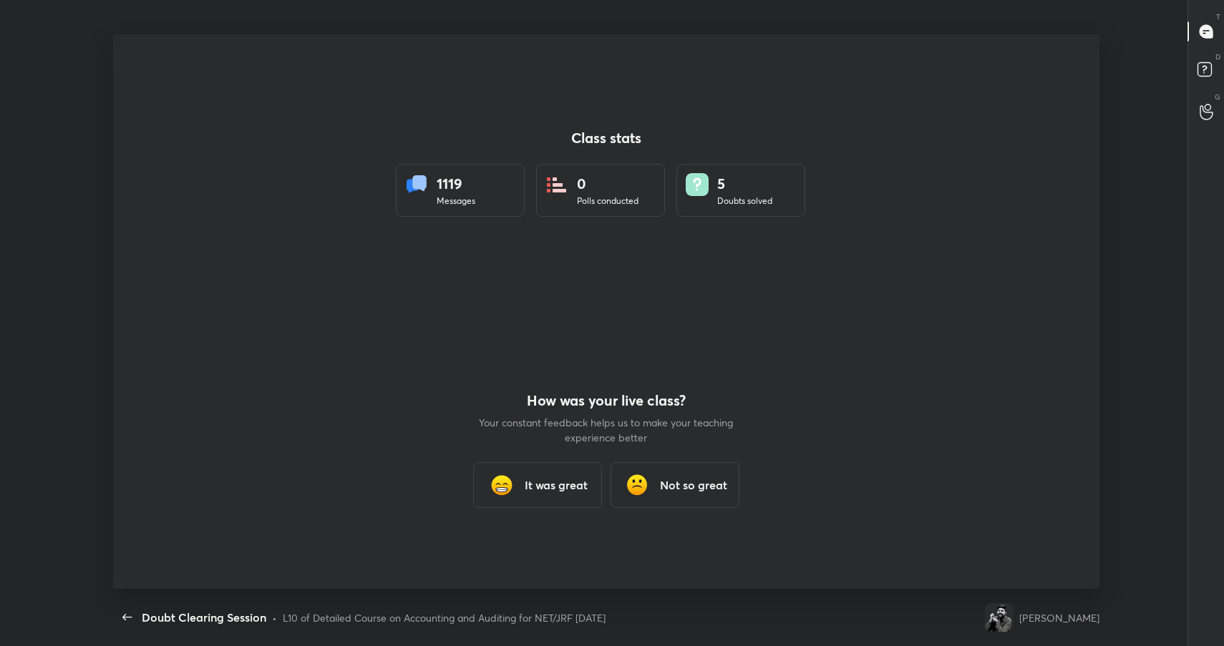
scroll to position [71004, 70392]
